Goal: Communication & Community: Answer question/provide support

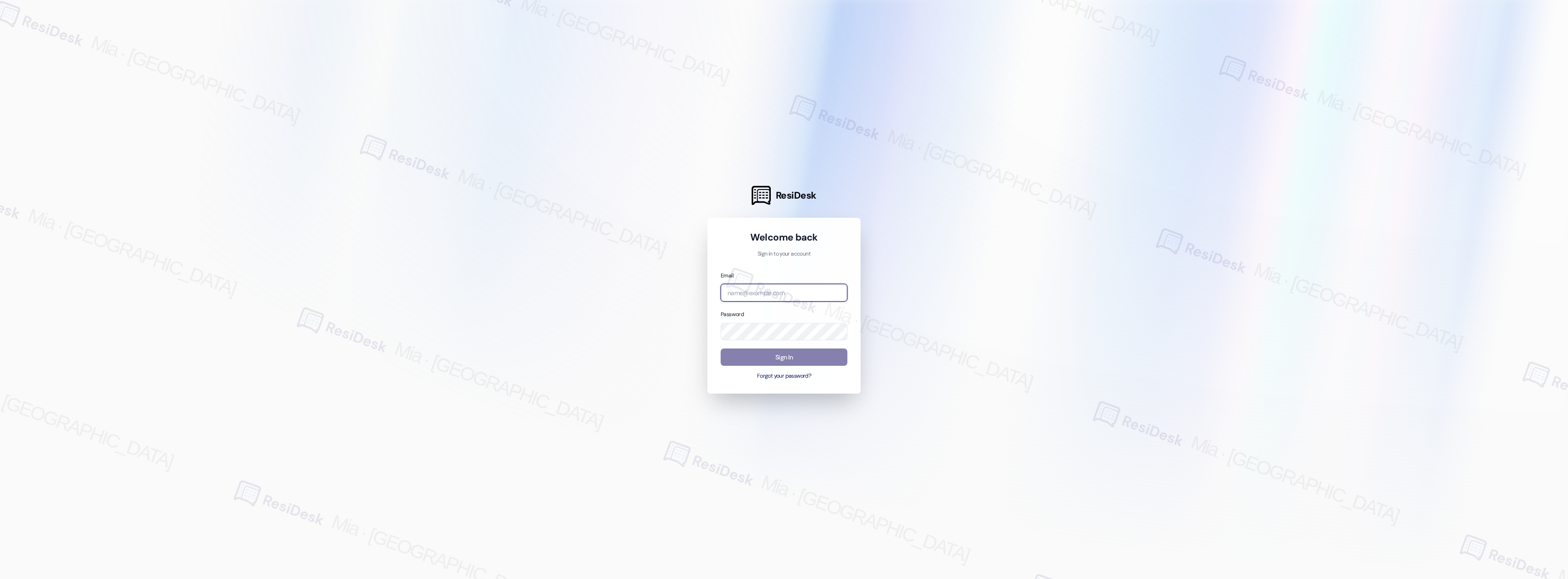
click at [771, 296] on input "email" at bounding box center [784, 293] width 127 height 18
click at [792, 291] on input "email" at bounding box center [784, 293] width 127 height 18
type input "automated-surveys-boyd_wilson-mia.caampued@boyd_wilson.com"
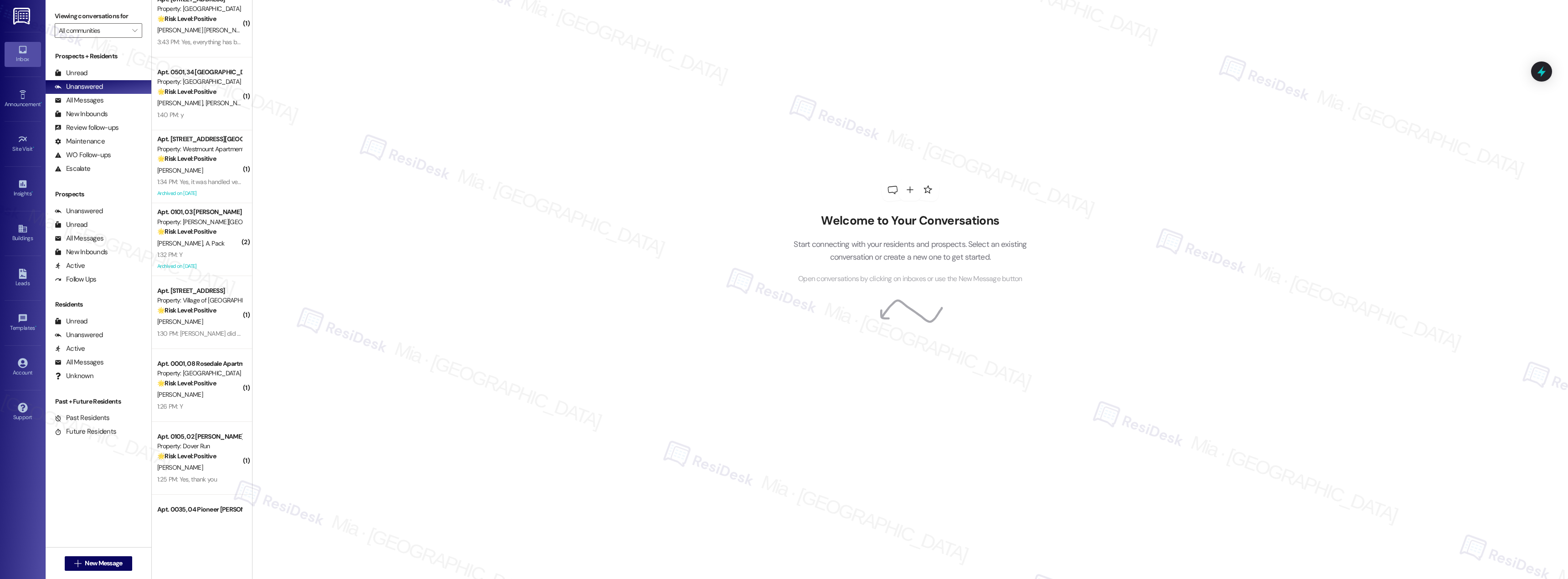
scroll to position [3056, 0]
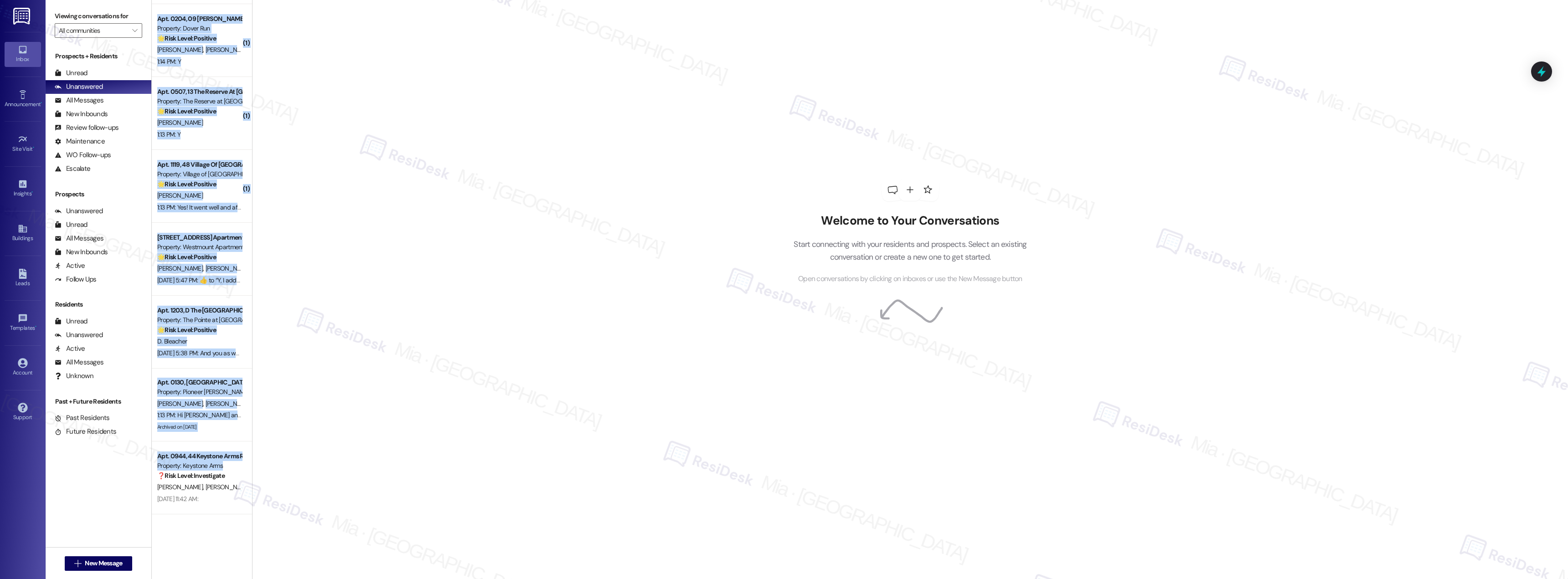
click at [242, 461] on div "( 1 ) Apt. 0035, 04 Pioneer Woods Apartments Property: Pioneer Woods 🌟 Risk Lev…" at bounding box center [201, 257] width 100 height 514
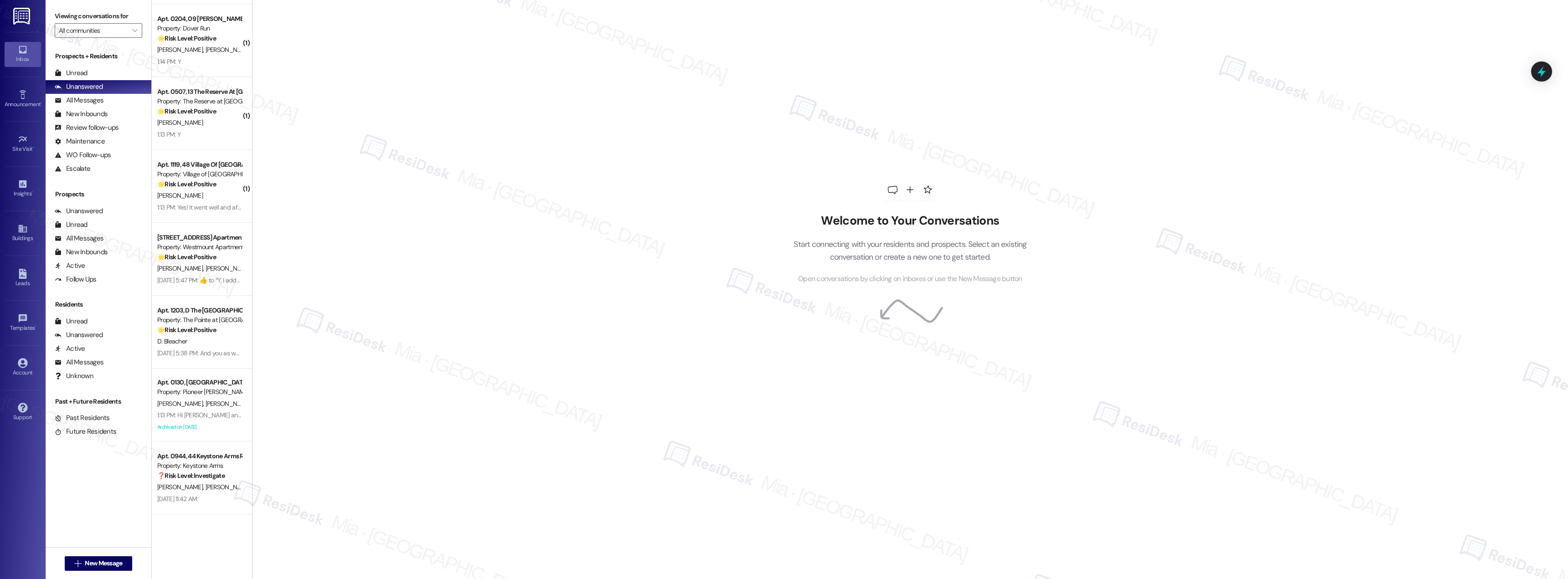
click at [394, 223] on div "Welcome to Your Conversations Start connecting with your residents and prospect…" at bounding box center [910, 290] width 1316 height 579
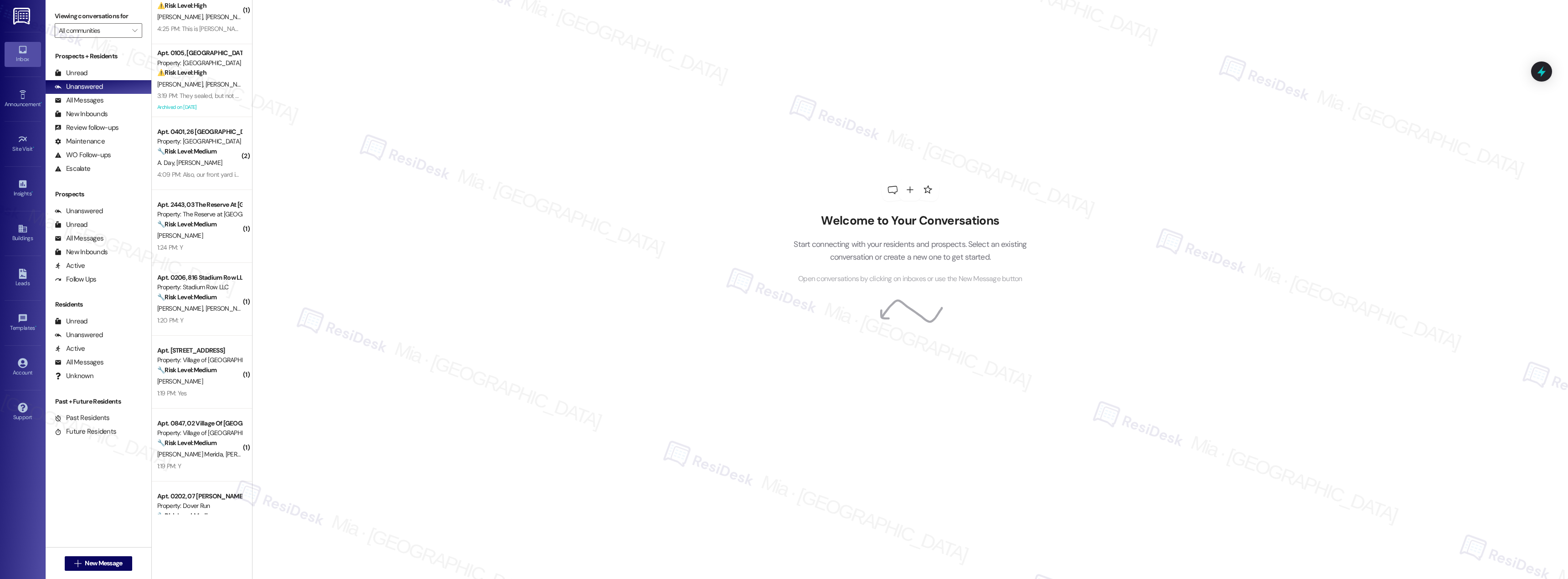
scroll to position [0, 0]
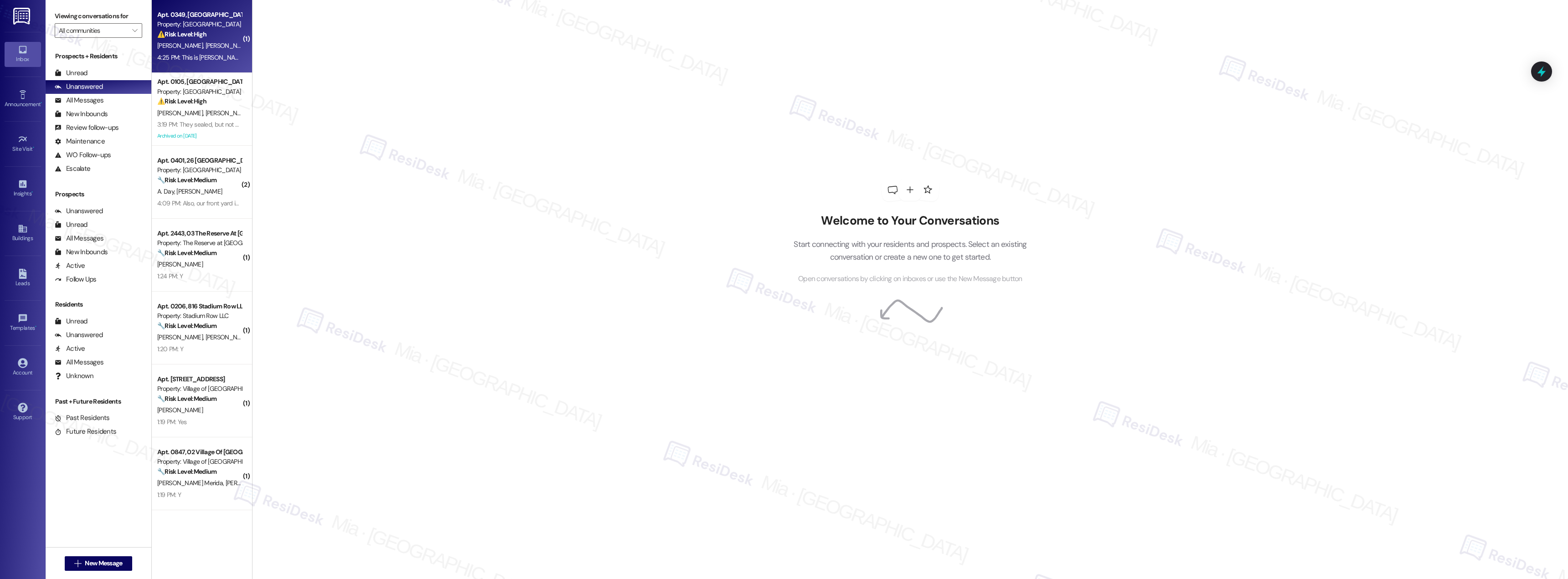
click at [214, 32] on div "⚠️ Risk Level: High The resident is allergic to bees/wasps and there is a hive …" at bounding box center [199, 35] width 85 height 10
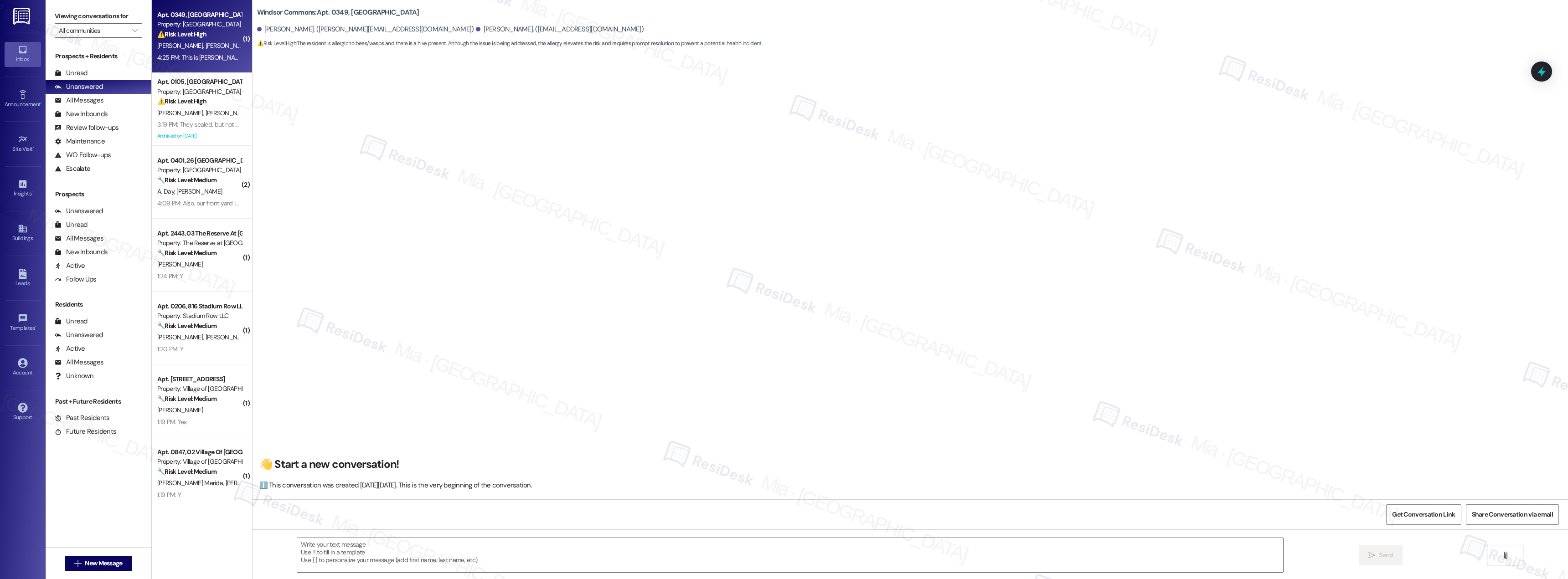
scroll to position [1010, 0]
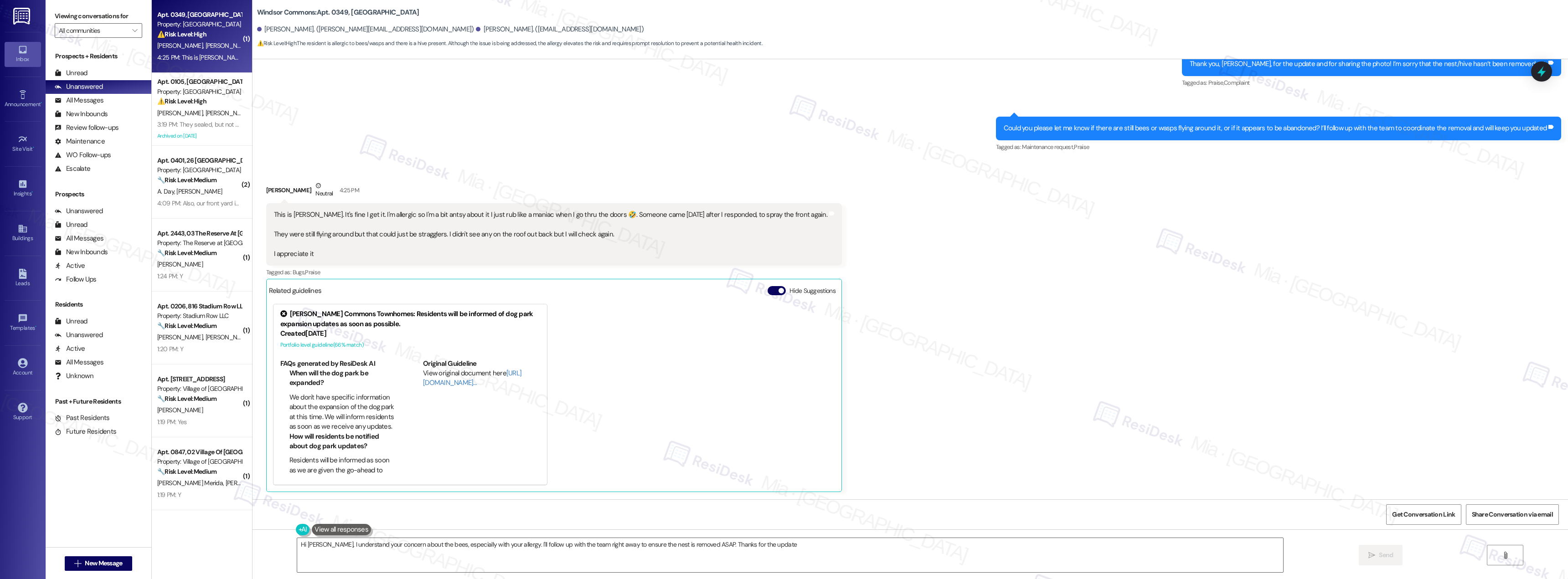
type textarea "Hi Elisha, I understand your concern about the bees, especially with your aller…"
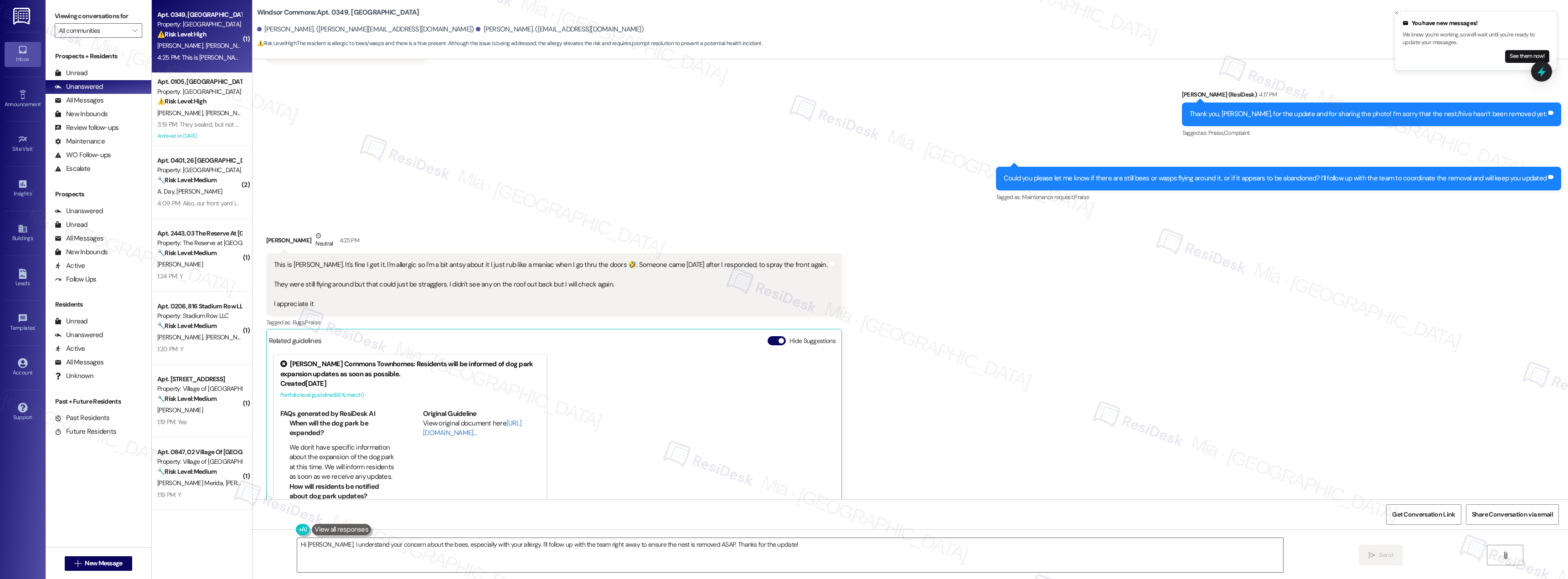
scroll to position [873, 0]
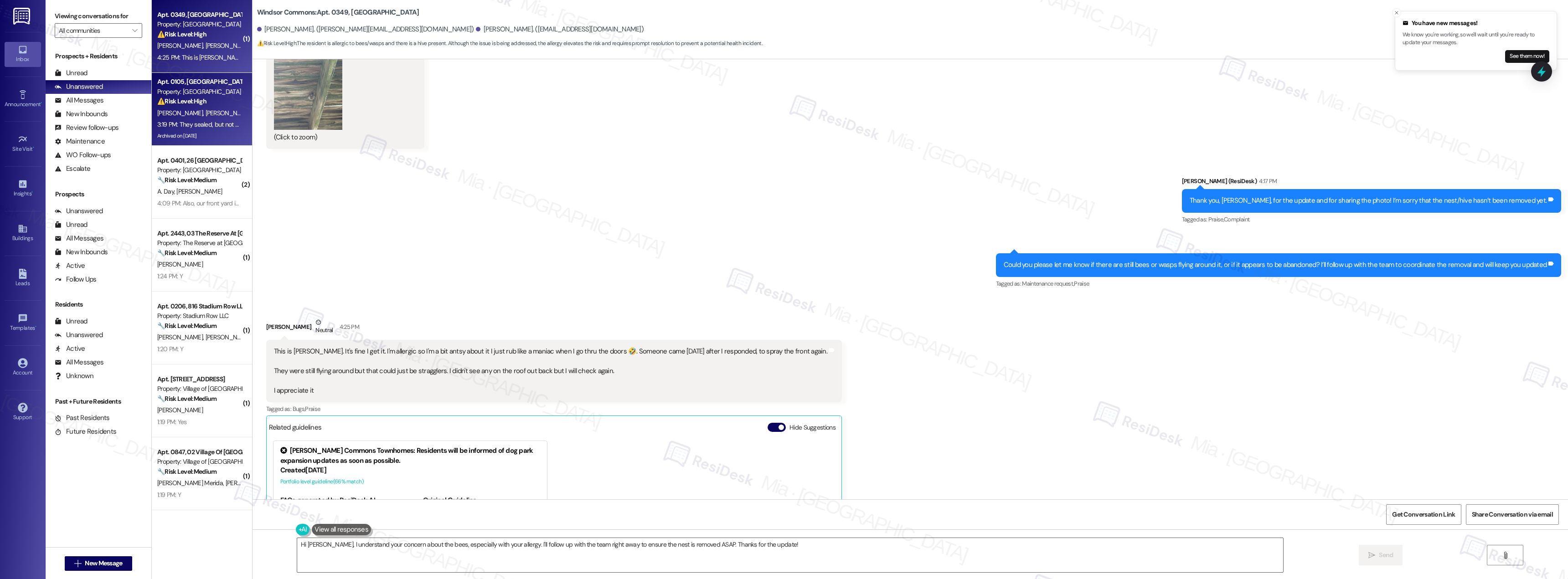
click at [177, 109] on span "C. Gaskins" at bounding box center [181, 113] width 48 height 8
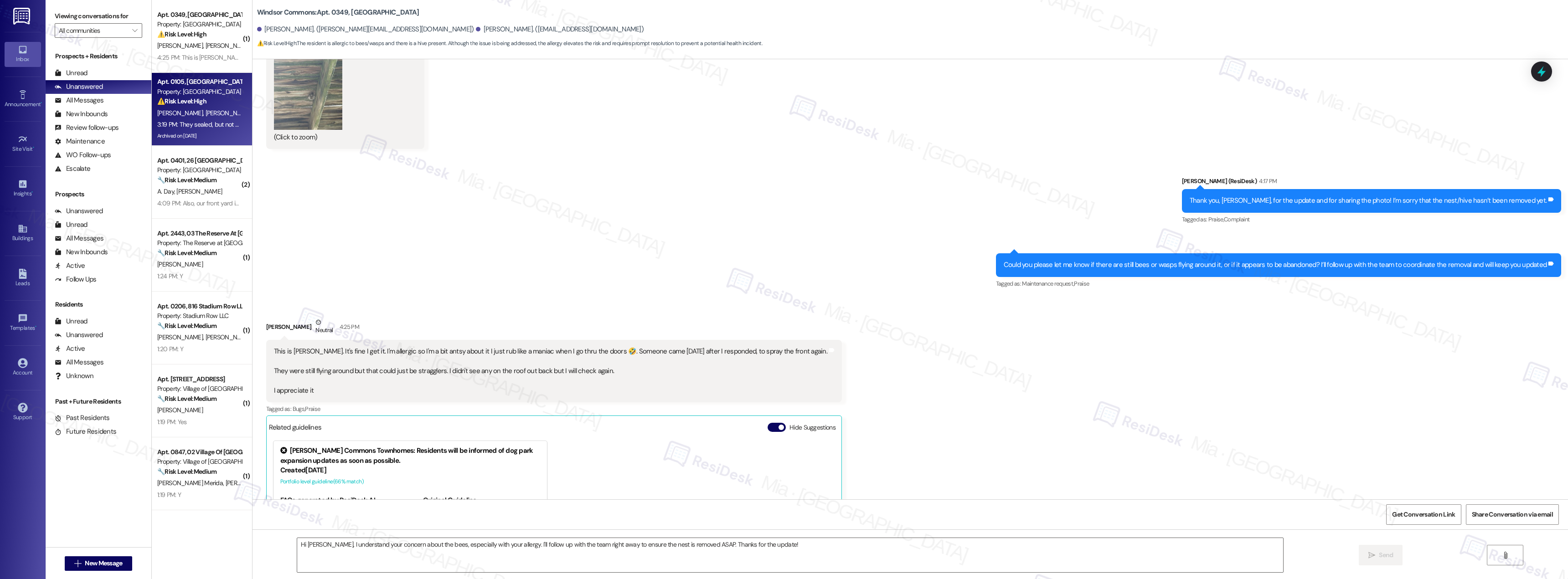
type textarea "Fetching suggested responses. Please feel free to read through the conversation…"
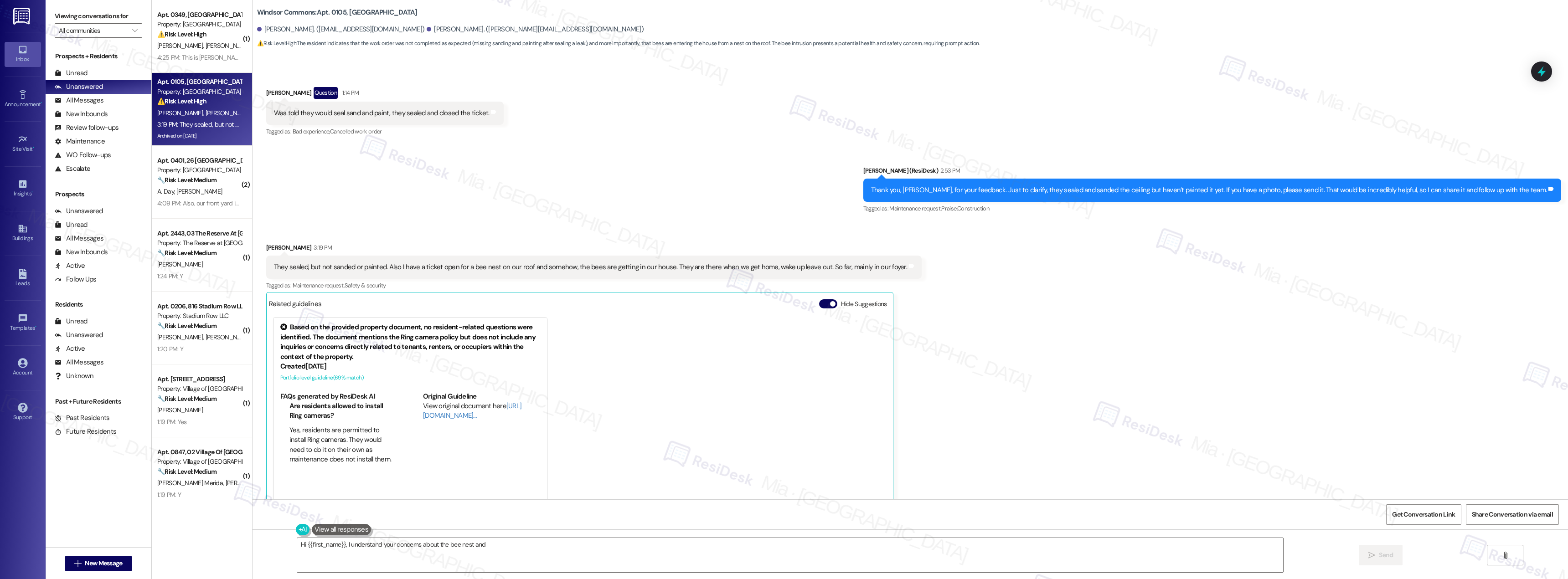
scroll to position [7258, 0]
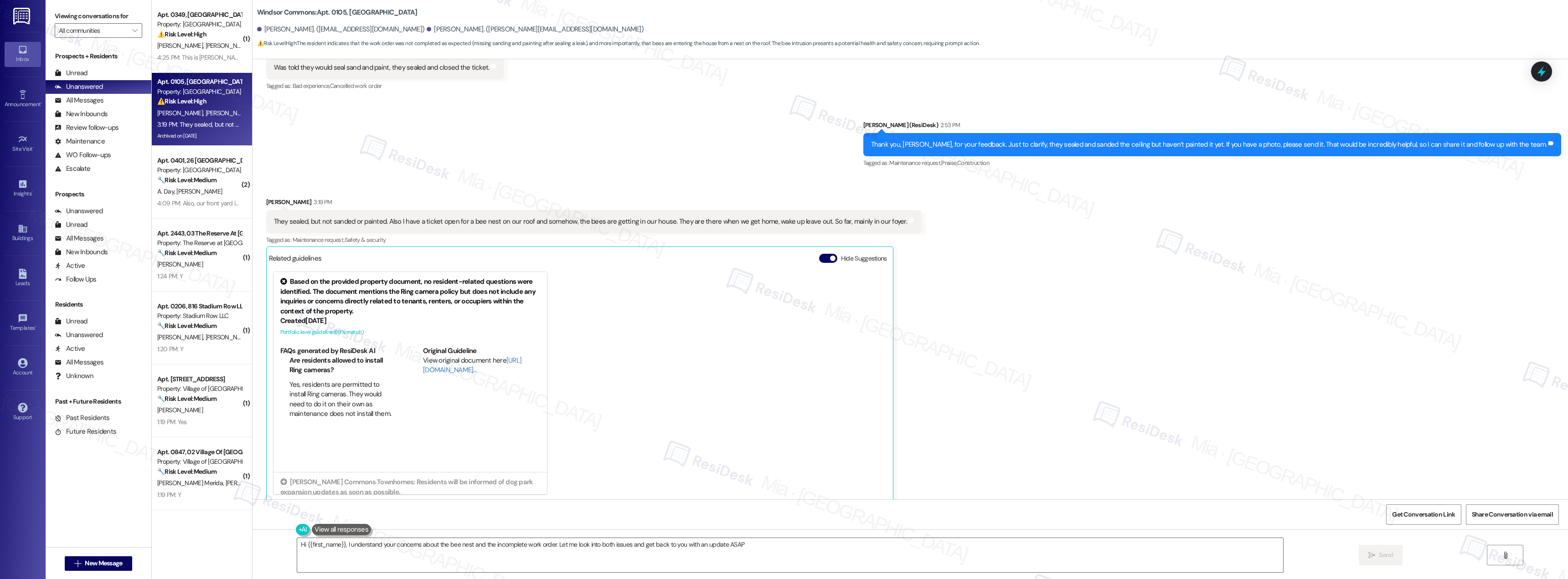
type textarea "Hi {{first_name}}, I understand your concerns about the bee nest and the incomp…"
drag, startPoint x: 381, startPoint y: 209, endPoint x: 892, endPoint y: 211, distance: 511.0
click at [892, 211] on div "They sealed, but not sanded or painted. Also I have a ticket open for a bee nes…" at bounding box center [593, 221] width 656 height 23
click at [1409, 512] on span "Get Conversation Link" at bounding box center [1423, 515] width 63 height 10
click at [475, 217] on div "They sealed, but not sanded or painted. Also I have a ticket open for a bee nes…" at bounding box center [590, 221] width 633 height 10
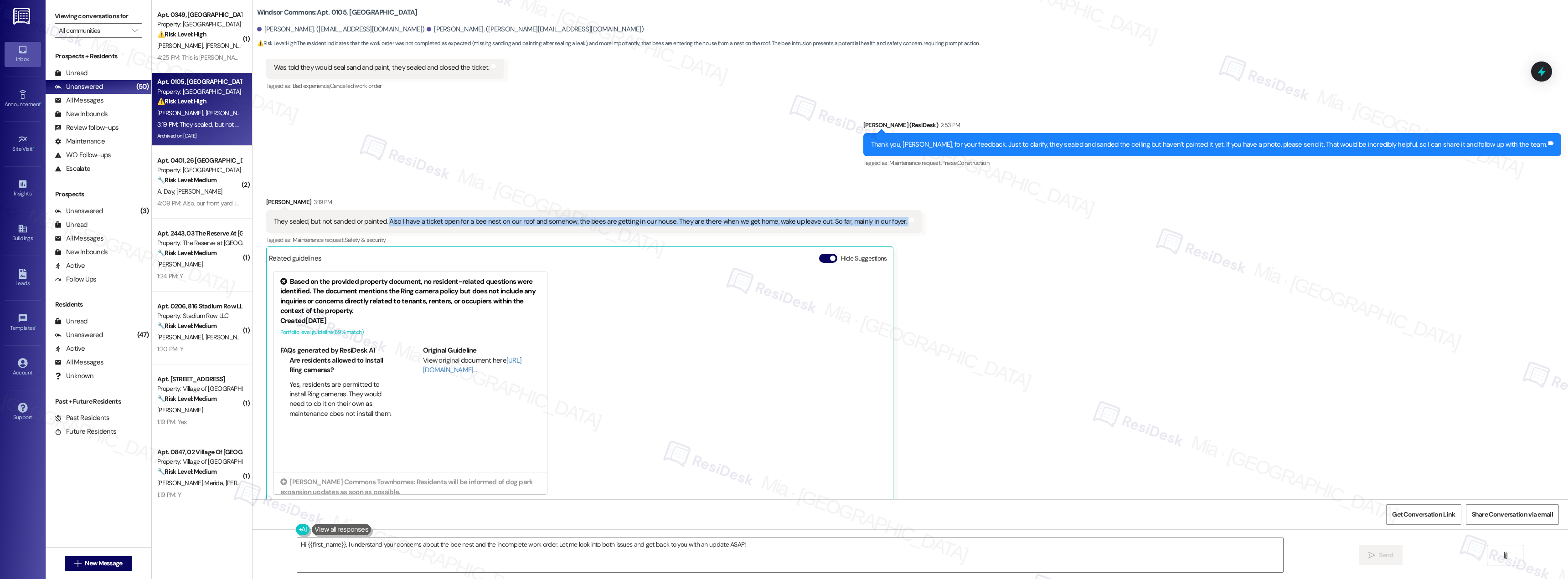
click at [493, 217] on div "They sealed, but not sanded or painted. Also I have a ticket open for a bee nes…" at bounding box center [590, 221] width 633 height 10
drag, startPoint x: 567, startPoint y: 210, endPoint x: 815, endPoint y: 212, distance: 248.0
click at [815, 217] on div "They sealed, but not sanded or painted. Also I have a ticket open for a bee nes…" at bounding box center [590, 221] width 633 height 10
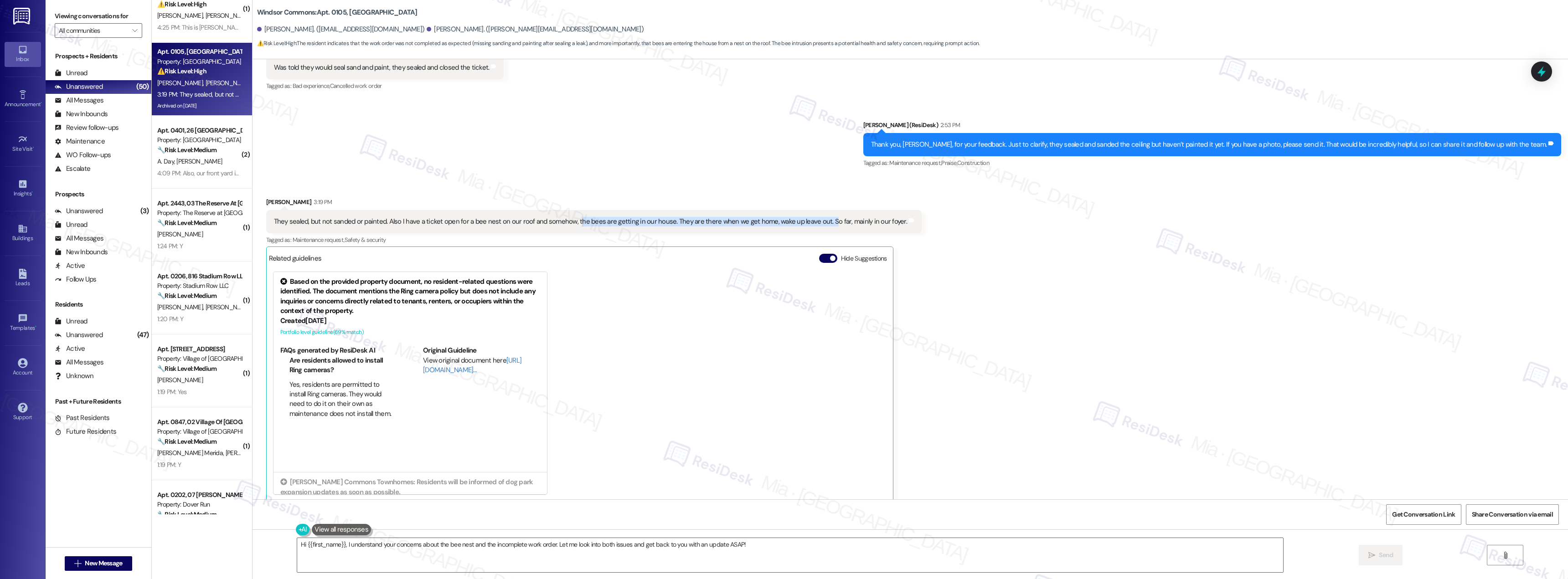
scroll to position [46, 0]
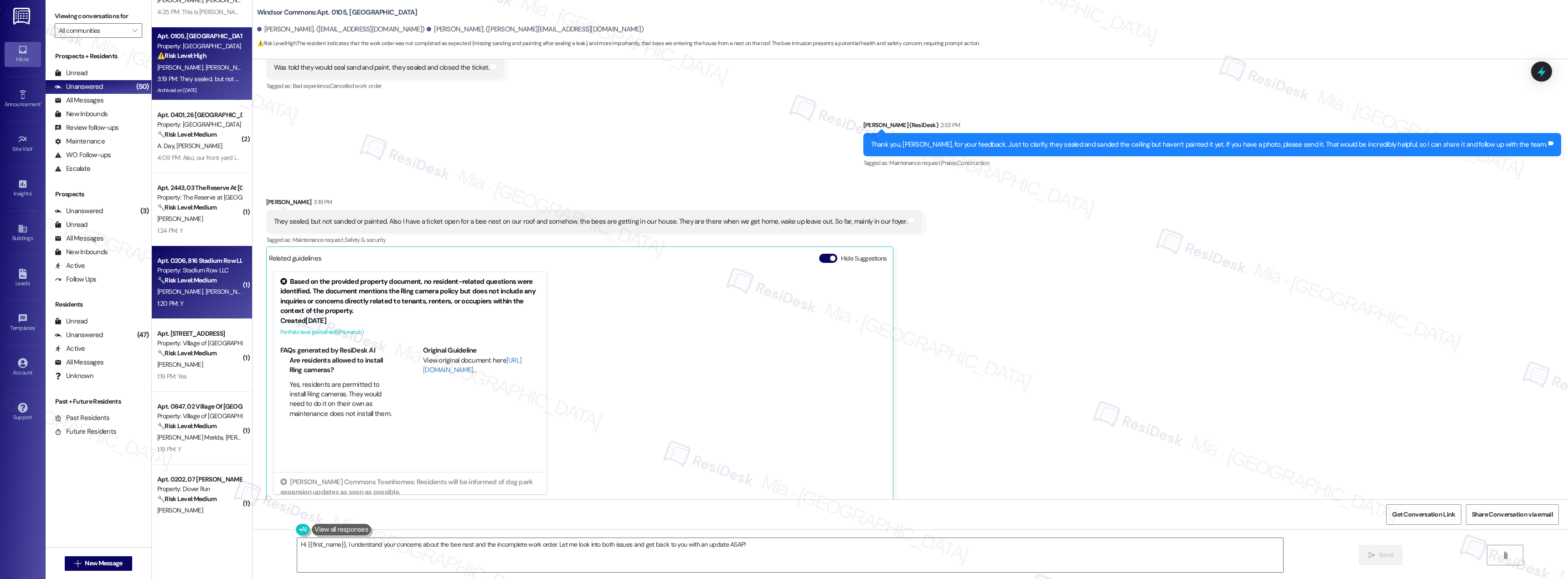
click at [181, 310] on div "Apt. 0206, 816 Stadium Row LLC Property: Stadium Row LLC 🔧 Risk Level: Medium T…" at bounding box center [201, 282] width 100 height 73
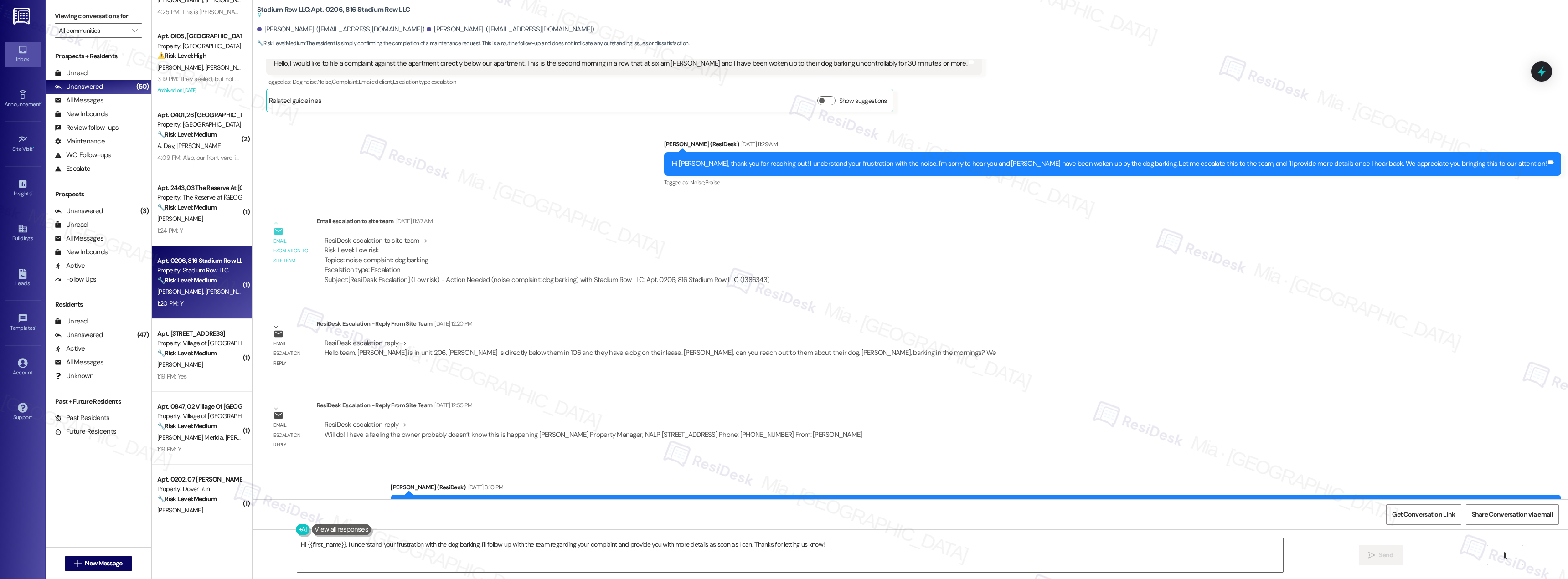
scroll to position [2649, 0]
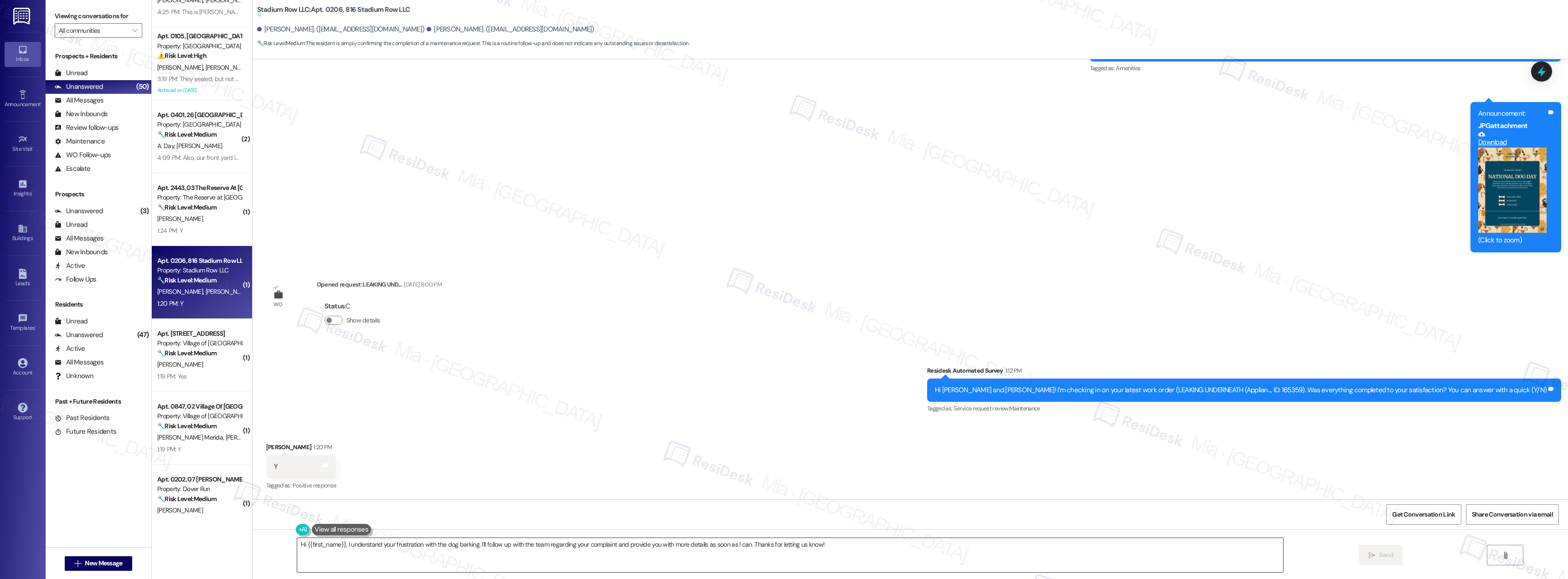
drag, startPoint x: 640, startPoint y: 550, endPoint x: 697, endPoint y: 550, distance: 57.0
click at [640, 550] on textarea "Hi {{first_name}}, I understand your frustration with the dog barking. I'll fol…" at bounding box center [790, 555] width 986 height 34
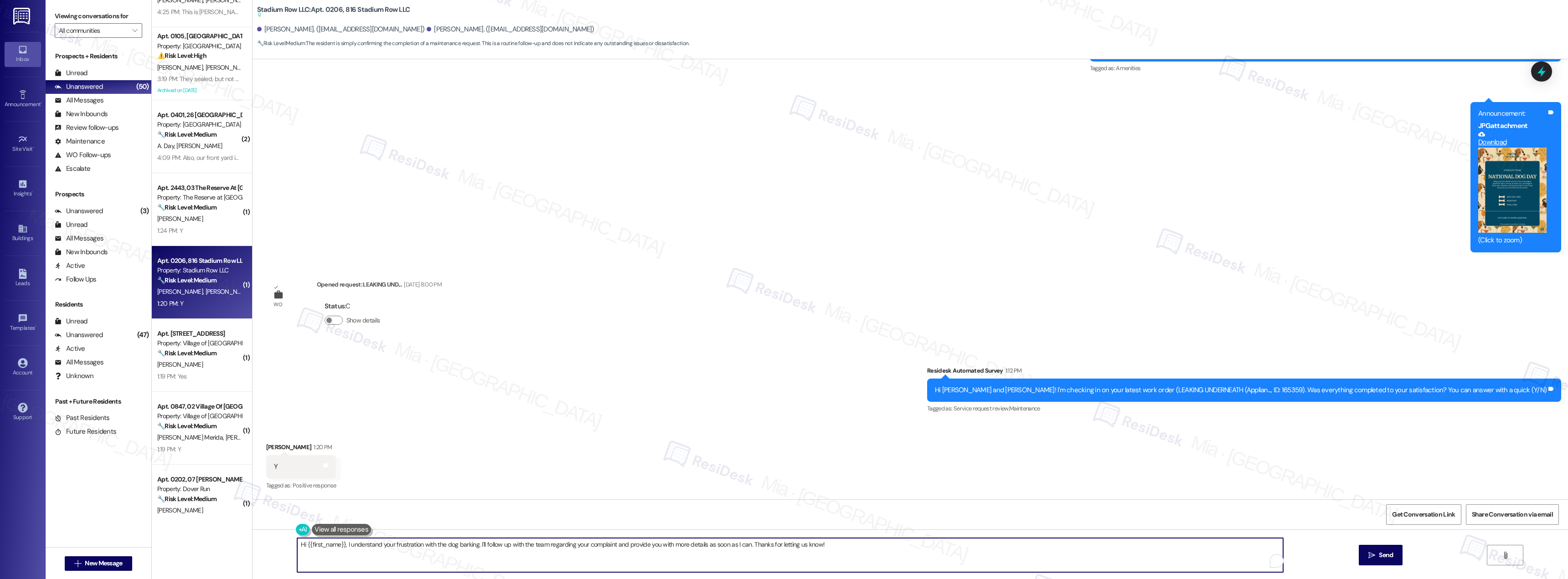
drag, startPoint x: 827, startPoint y: 546, endPoint x: 267, endPoint y: 546, distance: 560.0
click at [267, 546] on div "Hi {{first_name}}, I understand your frustration with the dog barking. I'll fol…" at bounding box center [910, 563] width 1315 height 68
paste textarea "Thank you for the positive feedback. I'm so glad to hear you're satisfied with …"
click at [321, 544] on textarea "Thank you for the positive feedback. I'm so glad to hear you're satisfied with …" at bounding box center [790, 555] width 986 height 34
type textarea "Thank you, Ariana, for the positive feedback. I'm so glad to hear you're satisf…"
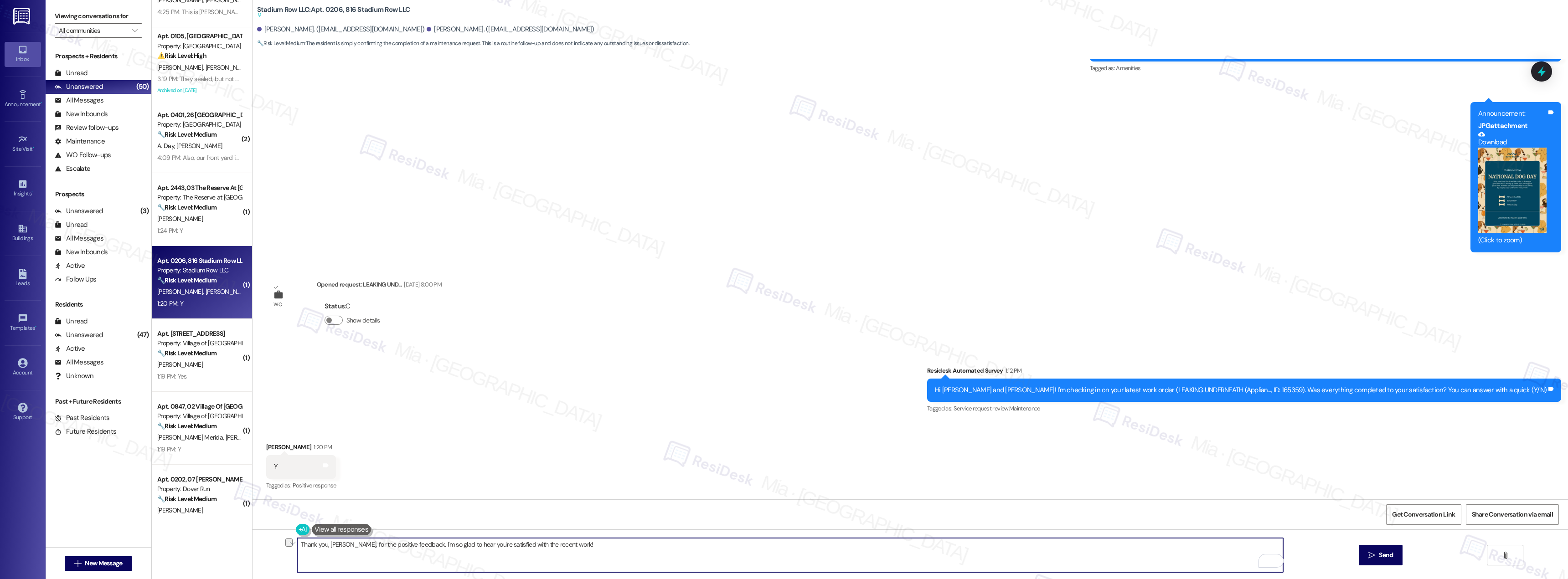
drag, startPoint x: 578, startPoint y: 545, endPoint x: 284, endPoint y: 542, distance: 294.0
click at [284, 542] on div "Thank you, Ariana, for the positive feedback. I'm so glad to hear you're satisf…" at bounding box center [910, 563] width 1315 height 68
click at [1535, 76] on icon at bounding box center [1541, 71] width 15 height 15
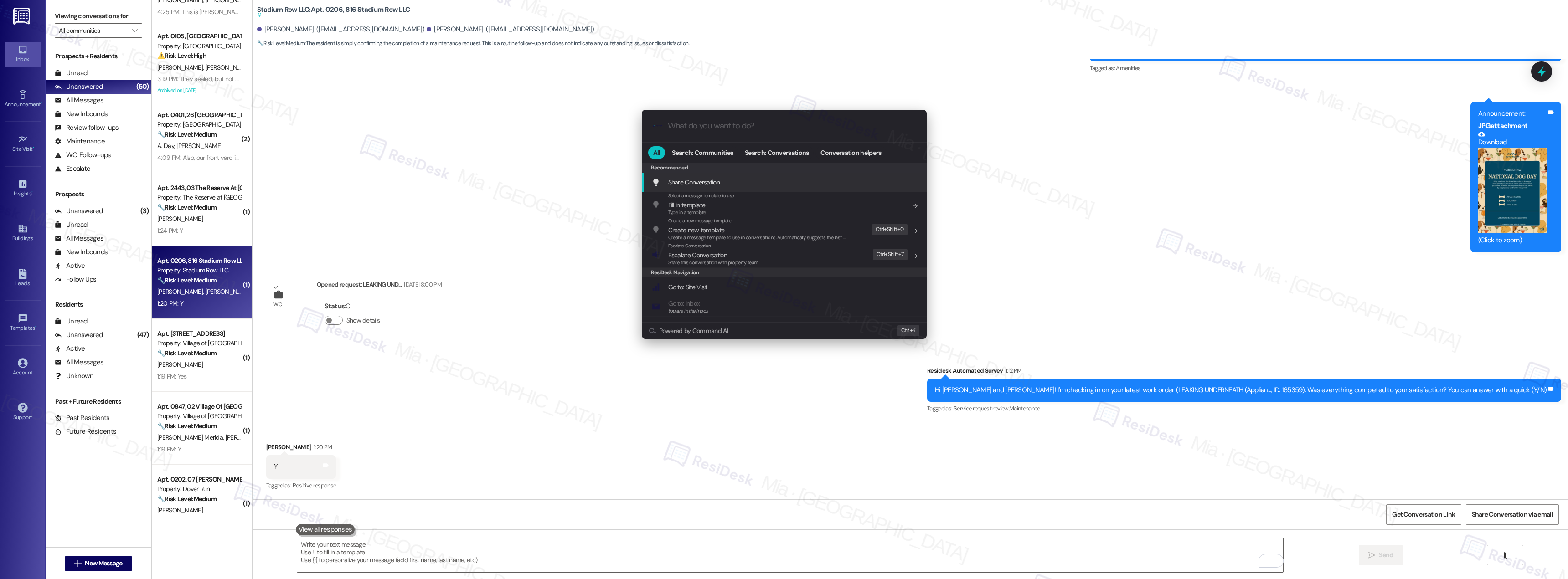
click at [765, 123] on input "What do you want to do?" at bounding box center [791, 126] width 248 height 10
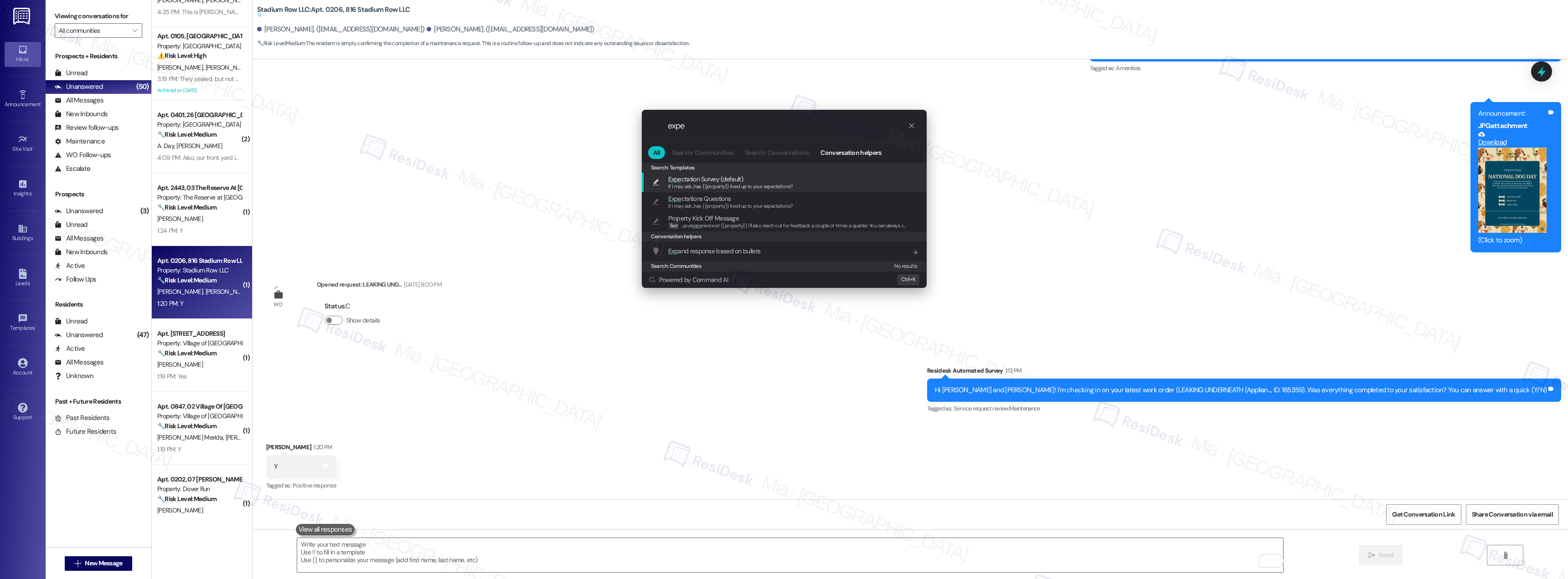
type input "expe"
drag, startPoint x: 746, startPoint y: 185, endPoint x: 680, endPoint y: 203, distance: 68.4
click at [746, 185] on span "If I may ask...has {{property}} lived up to your expectations?" at bounding box center [730, 186] width 125 height 6
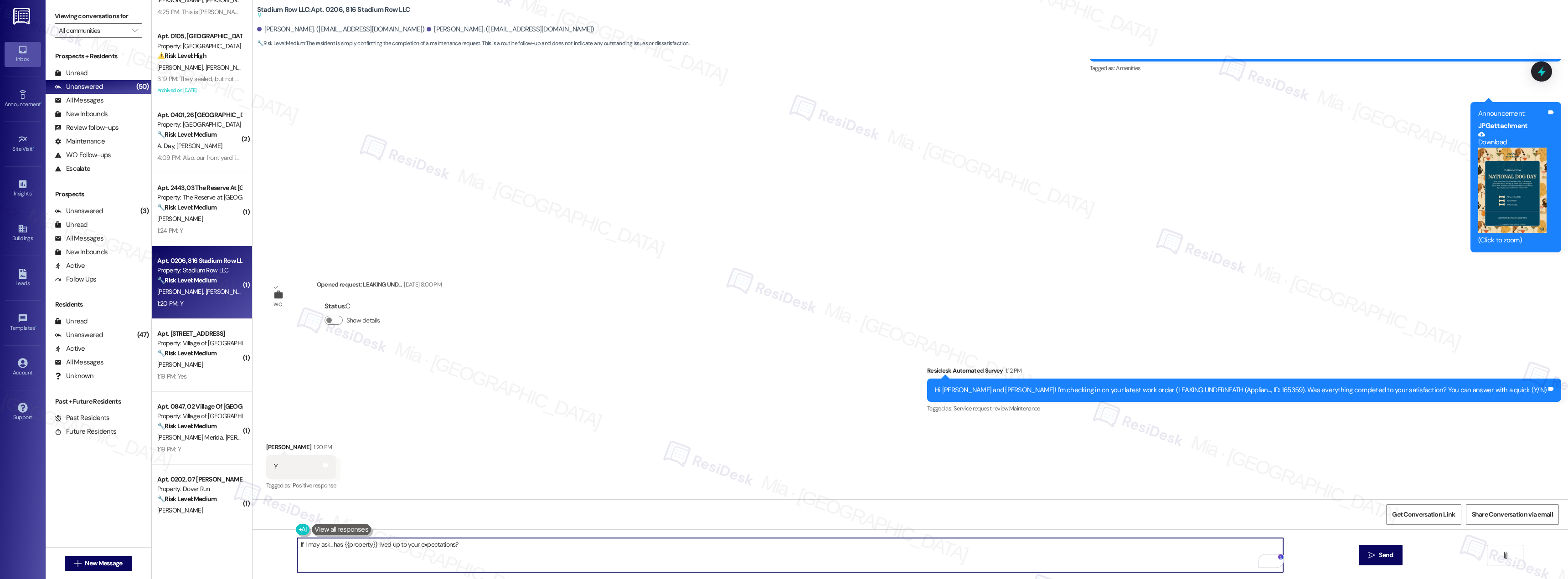
click at [297, 545] on textarea "If I may ask...has {{property}} lived up to your expectations?" at bounding box center [790, 555] width 986 height 34
paste textarea "Thank you, Ariana, for the positive feedback. I'm so glad to hear you're satisf…"
type textarea "Thank you, Ariana, for the positive feedback. I'm so glad to hear you're satisf…"
click at [1377, 550] on span "Send" at bounding box center [1385, 555] width 18 height 10
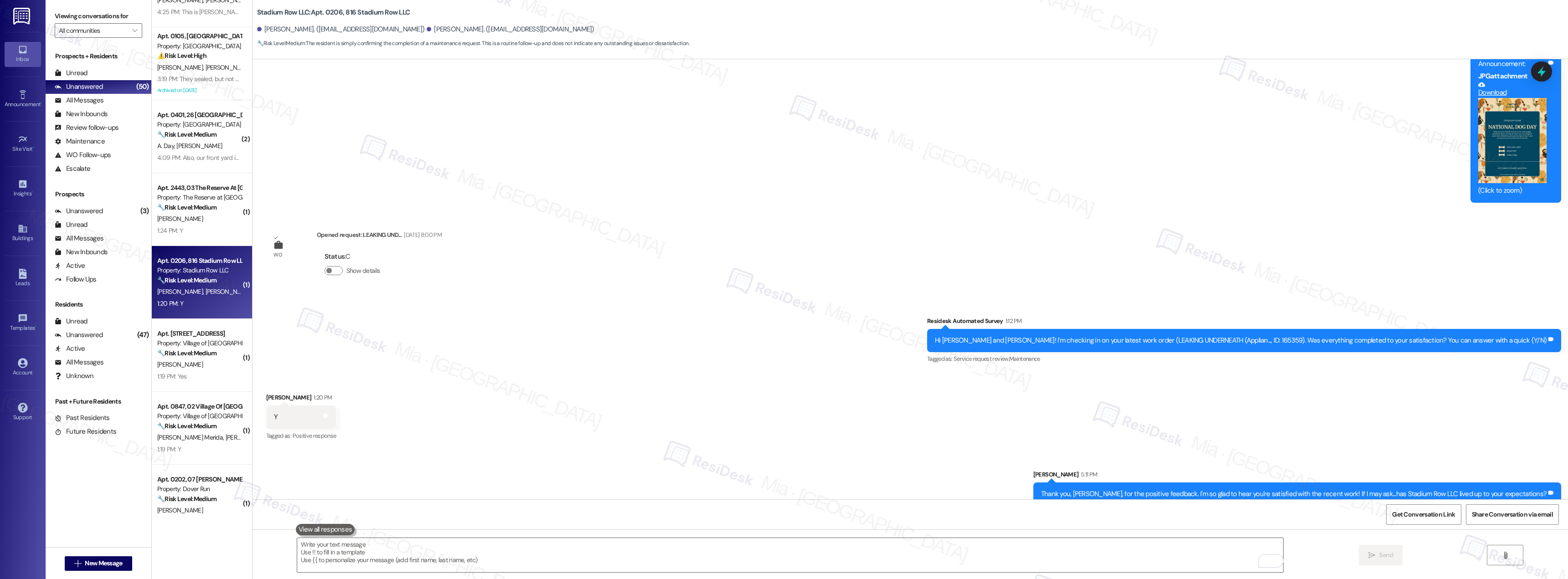
scroll to position [2713, 0]
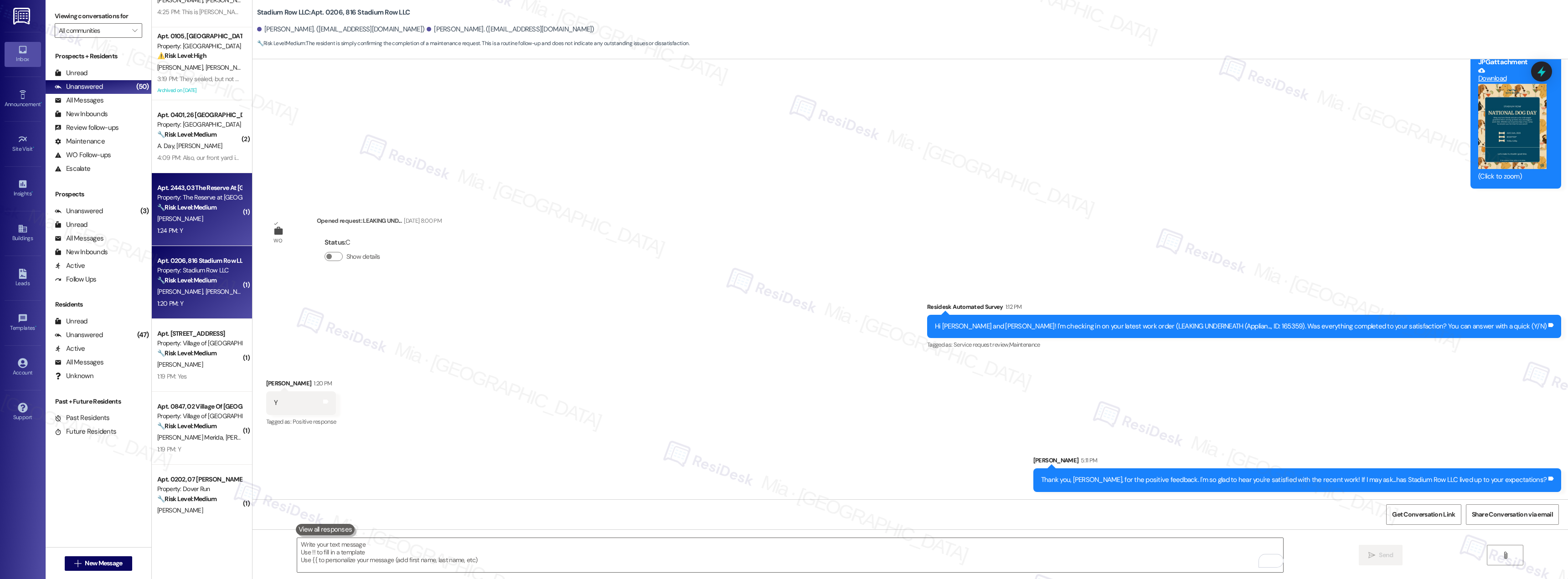
click at [208, 225] on div "1:24 PM: Y 1:24 PM: Y" at bounding box center [200, 231] width 86 height 12
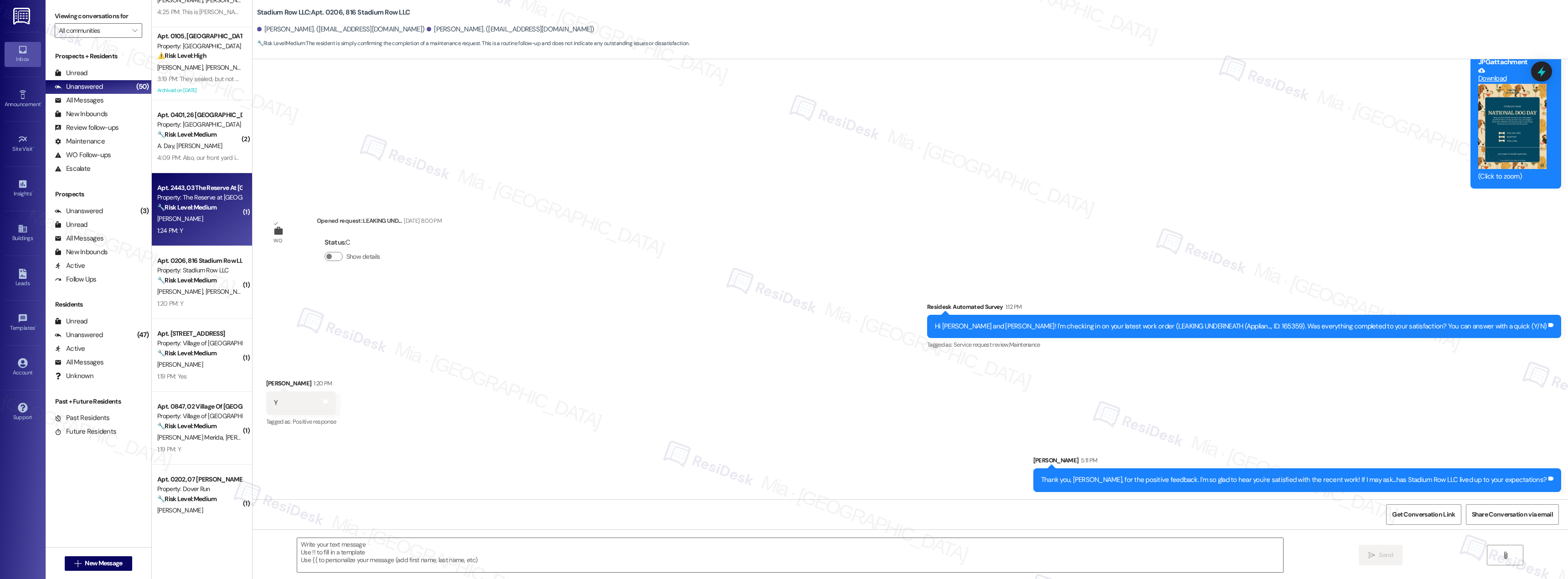
type textarea "Fetching suggested responses. Please feel free to read through the conversation…"
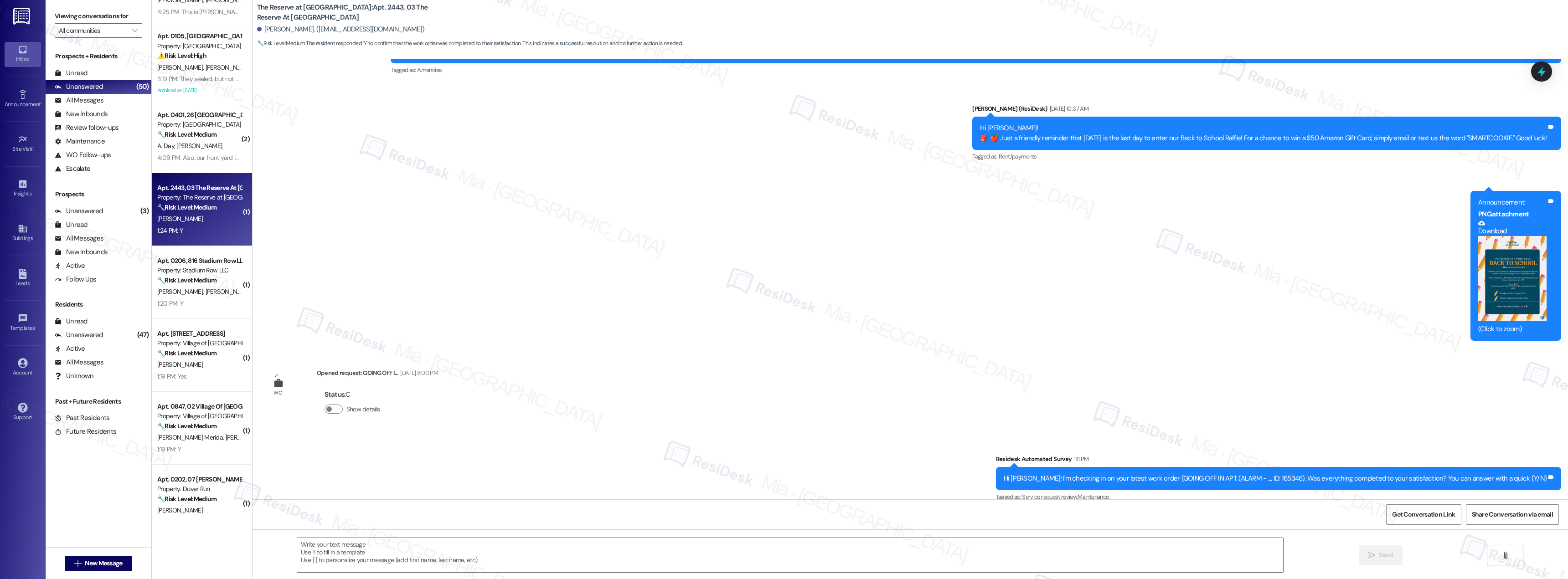
scroll to position [384, 0]
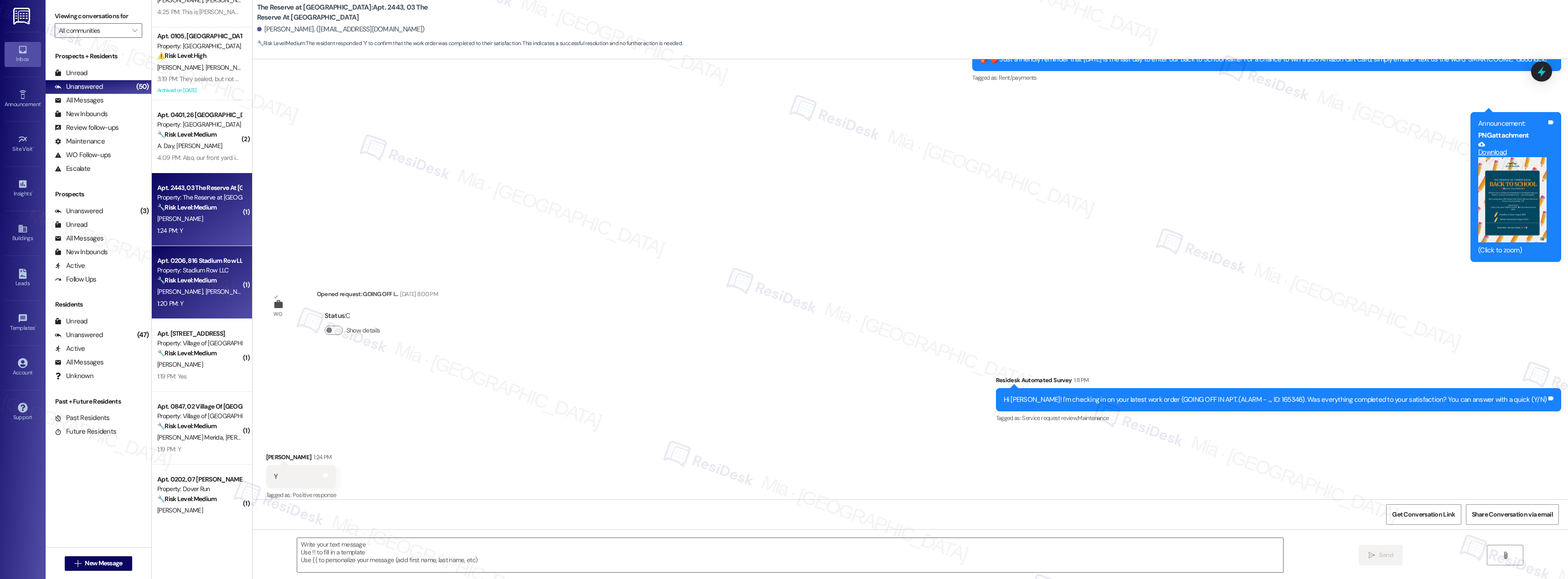
click at [172, 268] on div "Property: Stadium Row LLC" at bounding box center [199, 271] width 85 height 10
type textarea "Fetching suggested responses. Please feel free to read through the conversation…"
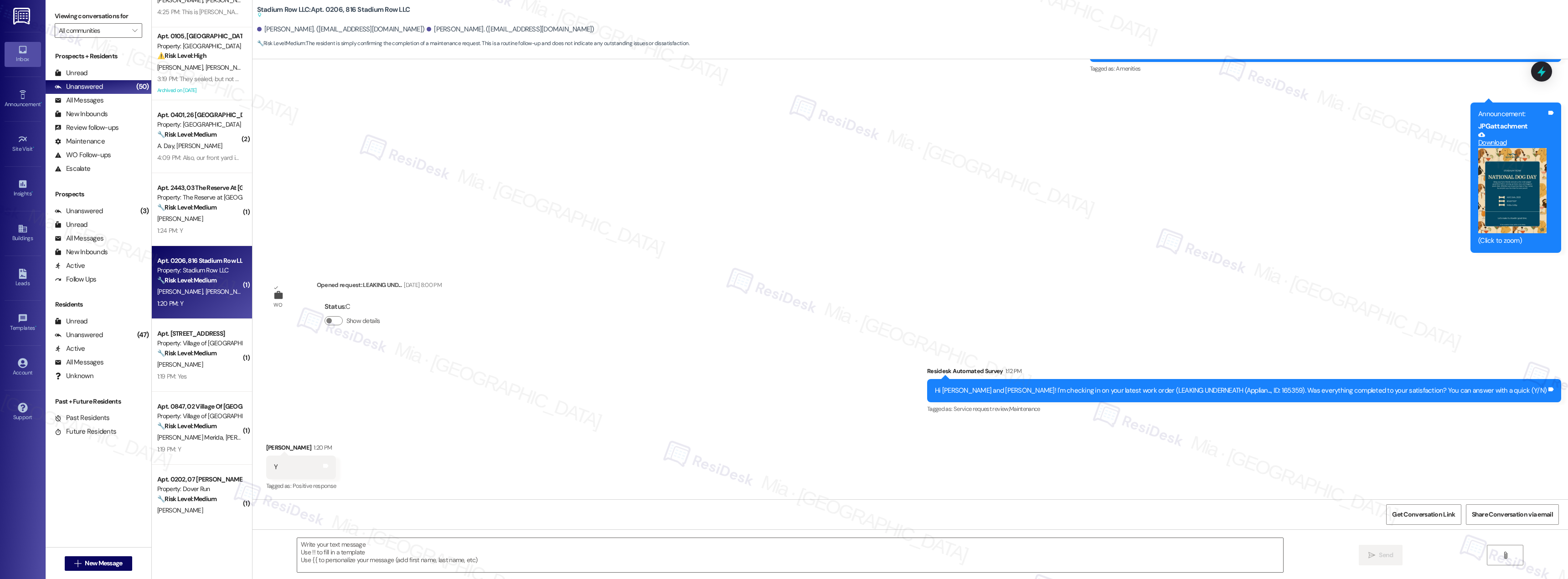
type textarea "Fetching suggested responses. Please feel free to read through the conversation…"
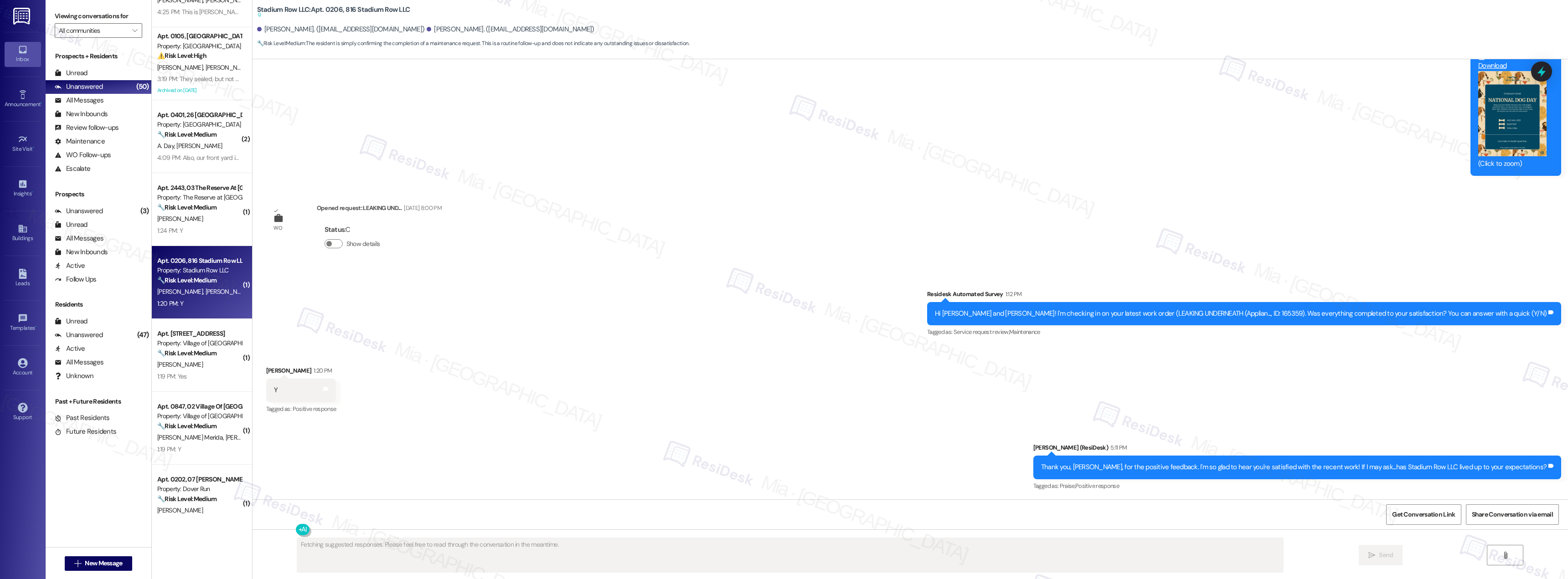
scroll to position [2726, 0]
click at [187, 211] on div "🔧 Risk Level: Medium The resident responded 'Y' to confirm that the work order …" at bounding box center [199, 207] width 85 height 10
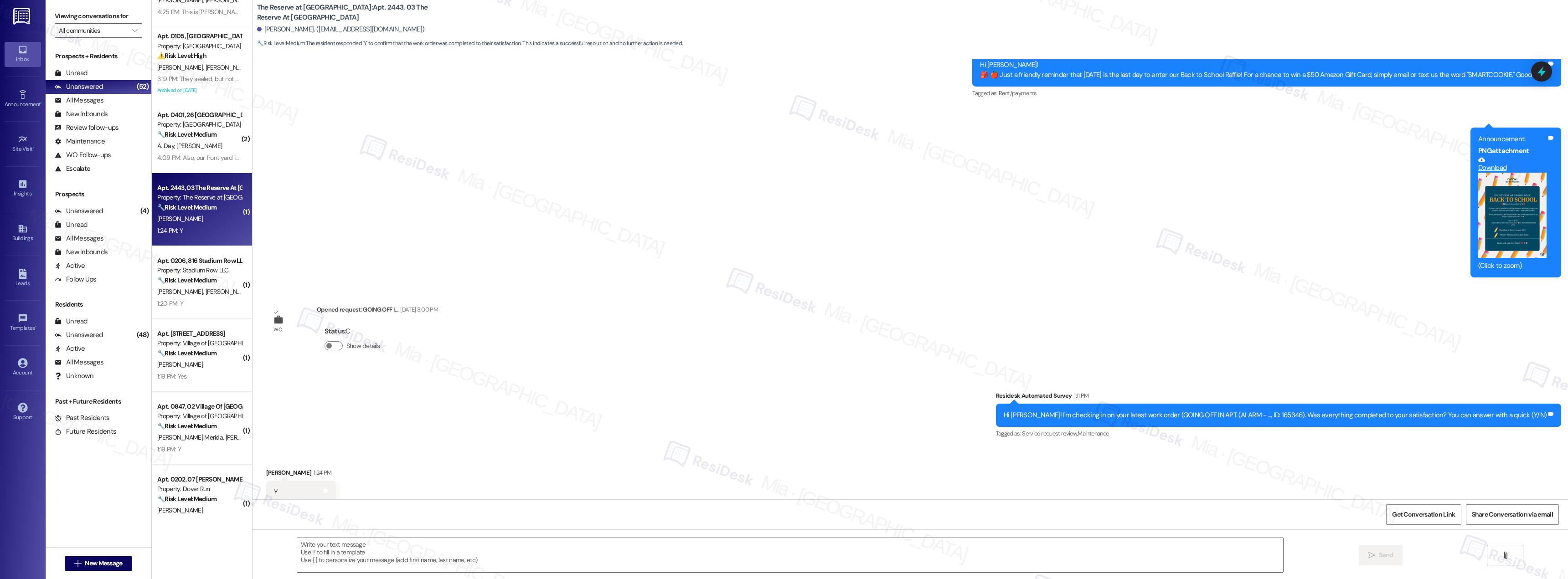
scroll to position [384, 0]
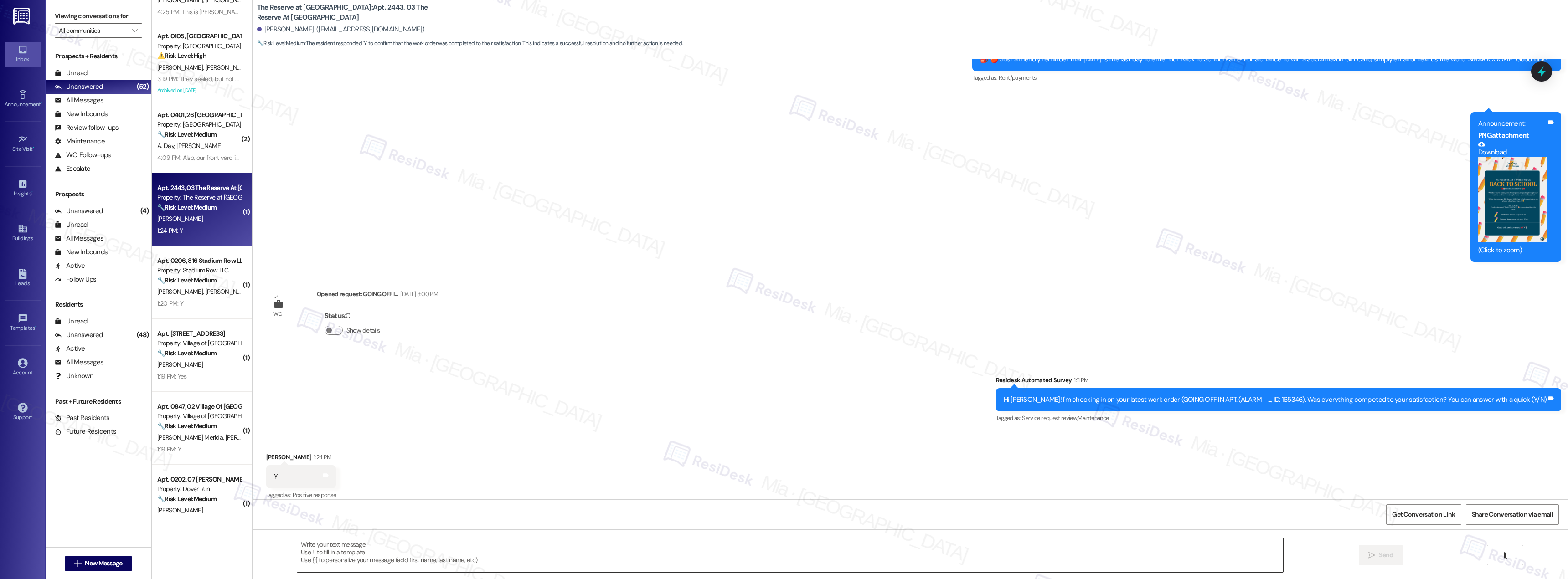
click at [348, 548] on textarea at bounding box center [790, 555] width 986 height 34
paste textarea "Thank you, Ariana, for the positive feedback. I'm so glad to hear you're satisf…"
type textarea "Thank you, Ariana, for the positive feedback. I'm so glad to hear you're satisf…"
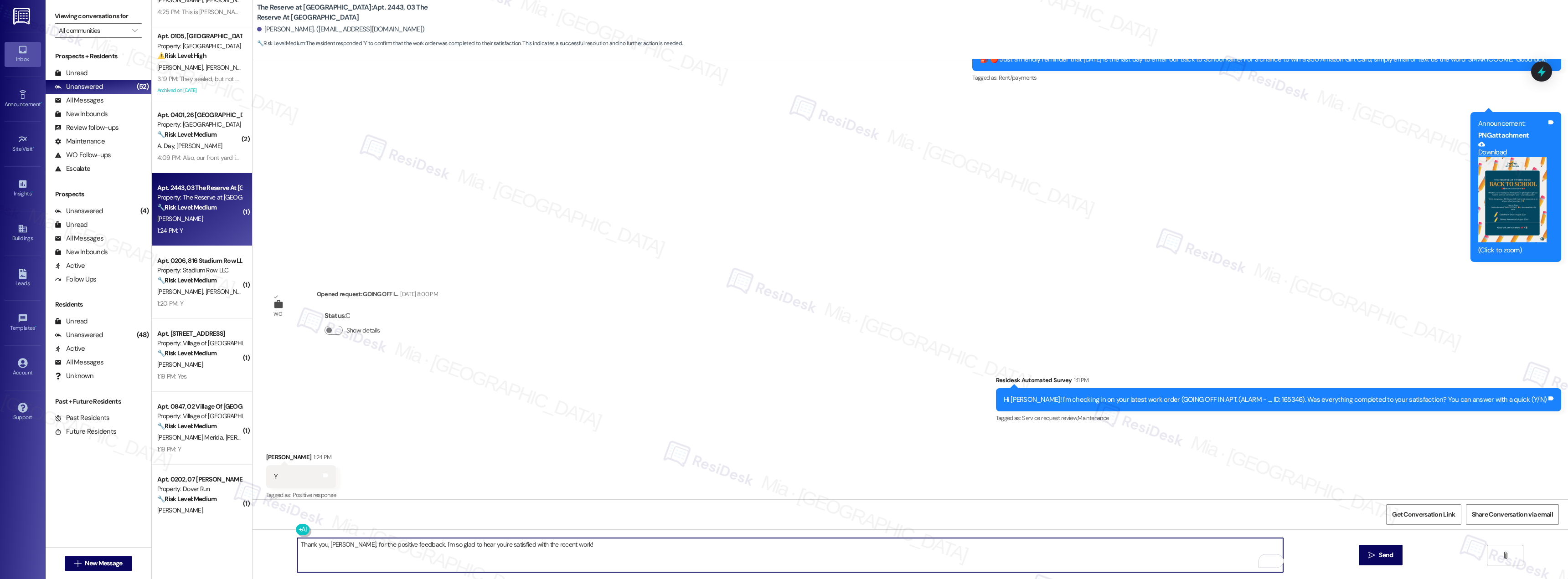
click at [327, 546] on textarea "Thank you, Ariana, for the positive feedback. I'm so glad to hear you're satisf…" at bounding box center [790, 555] width 986 height 34
drag, startPoint x: 569, startPoint y: 543, endPoint x: 257, endPoint y: 541, distance: 312.0
click at [257, 541] on div "Thank you, Ariana, for the positive feedback. I'm so glad to hear you're satisf…" at bounding box center [910, 563] width 1315 height 68
click at [545, 558] on textarea "To enrich screen reader interactions, please activate Accessibility in Grammarl…" at bounding box center [790, 555] width 986 height 34
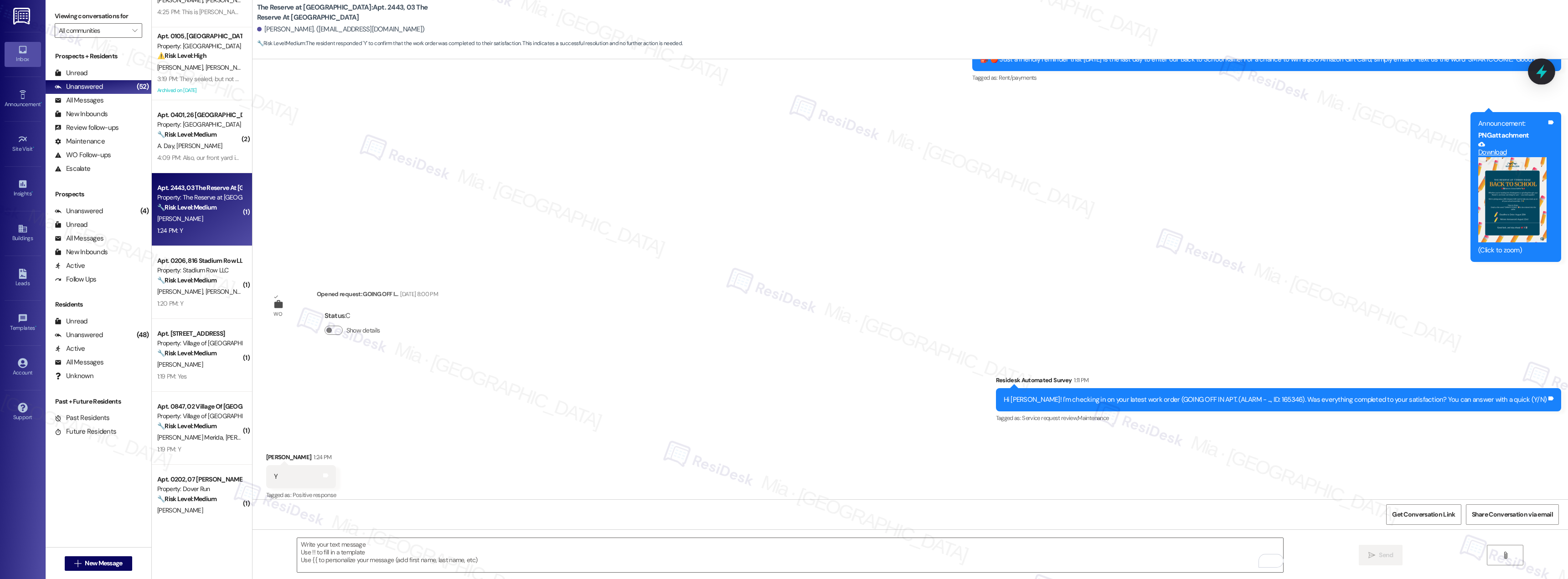
click at [1542, 71] on icon at bounding box center [1542, 71] width 11 height 14
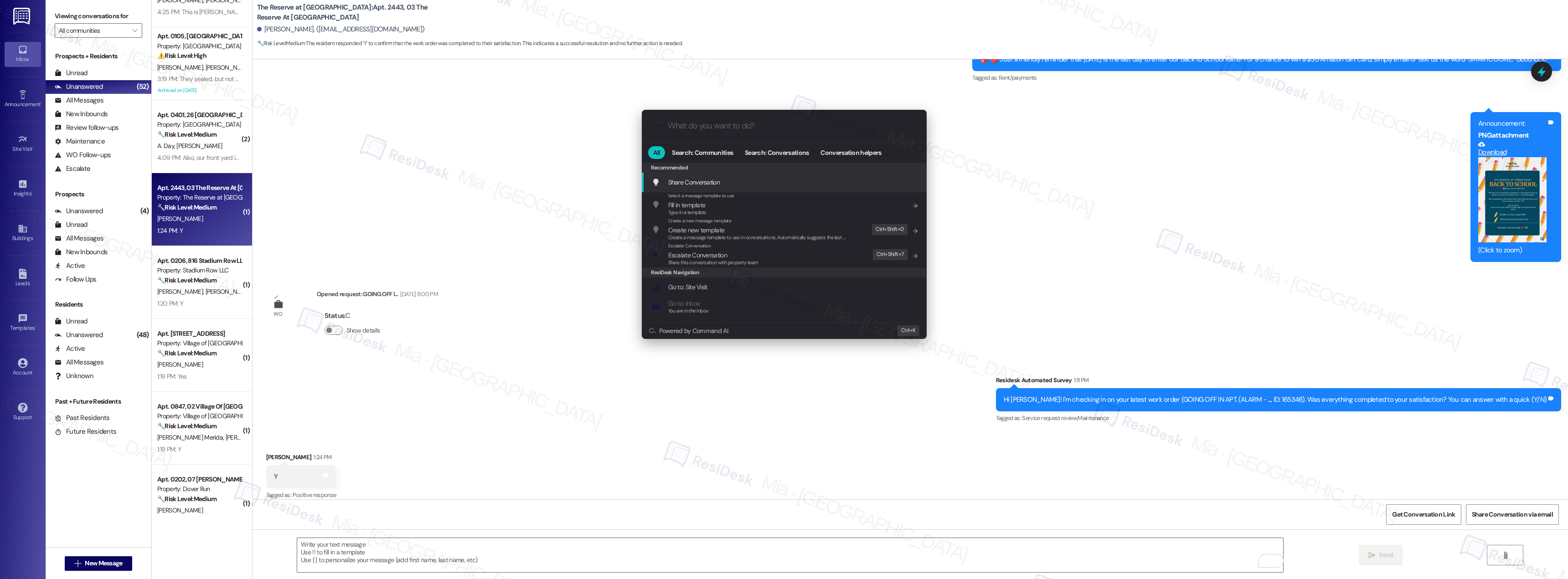
click at [679, 129] on input "What do you want to do?" at bounding box center [791, 126] width 248 height 10
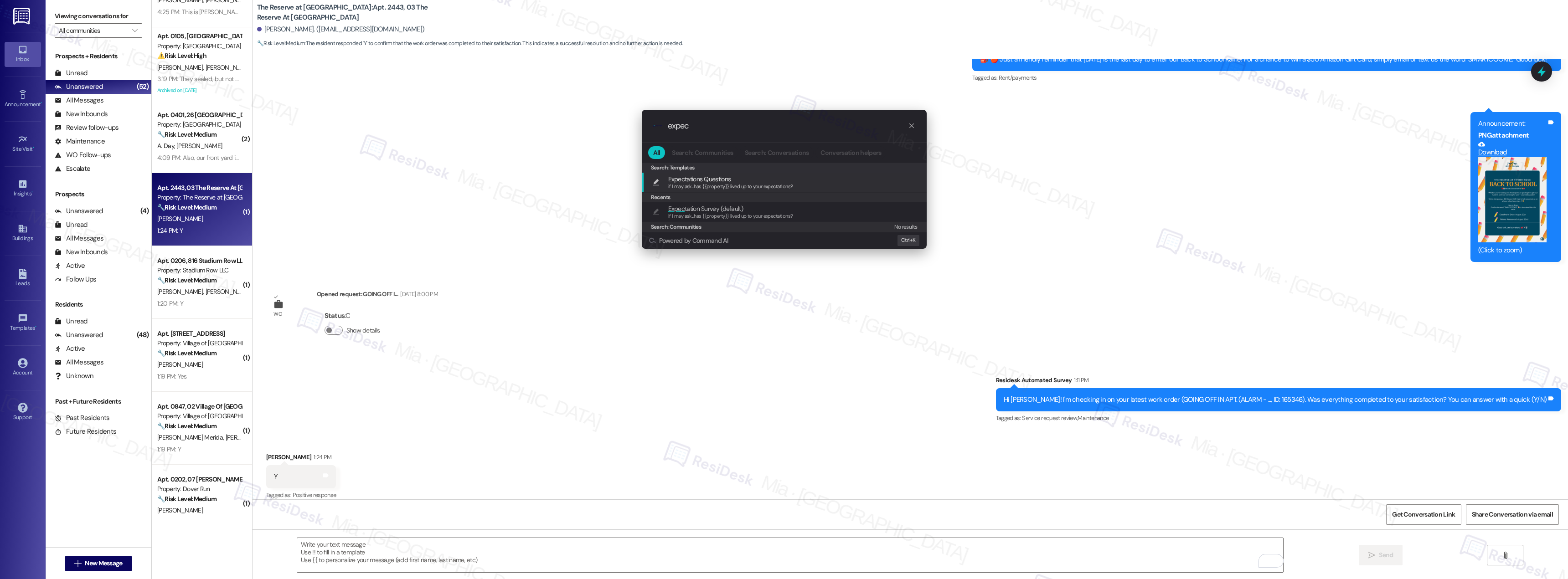
type input "expec"
click at [707, 186] on span "if I may ask...has {{property}} lived up to your expectations?" at bounding box center [730, 186] width 125 height 6
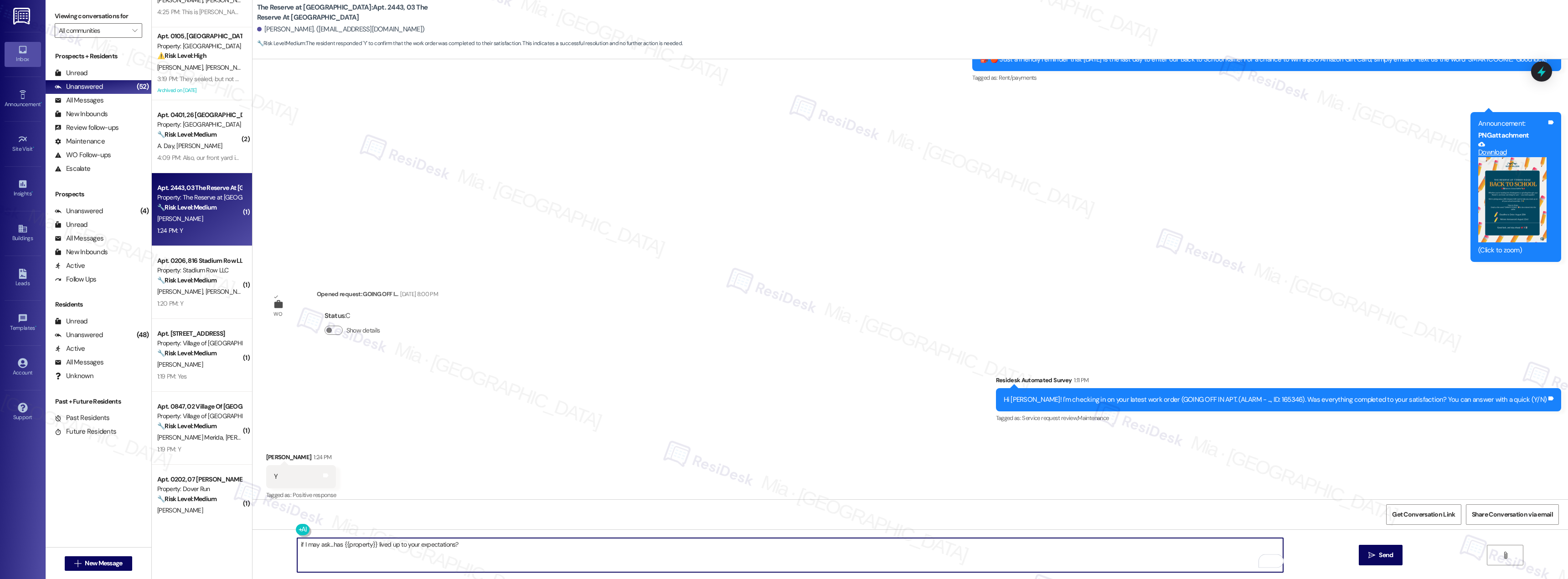
click at [297, 543] on textarea "if I may ask...has {{property}} lived up to your expectations?" at bounding box center [790, 555] width 986 height 34
paste textarea "Thank you, Ariana, for the positive feedback. I'm so glad to hear you're satisf…"
click at [332, 543] on textarea "Thank you, Ariana, for the positive feedback. I'm so glad to hear you're satisf…" at bounding box center [790, 555] width 986 height 34
click at [553, 544] on textarea "Thank you, Chris, for the positive feedback. I'm so glad to hear you're satisfi…" at bounding box center [790, 555] width 986 height 34
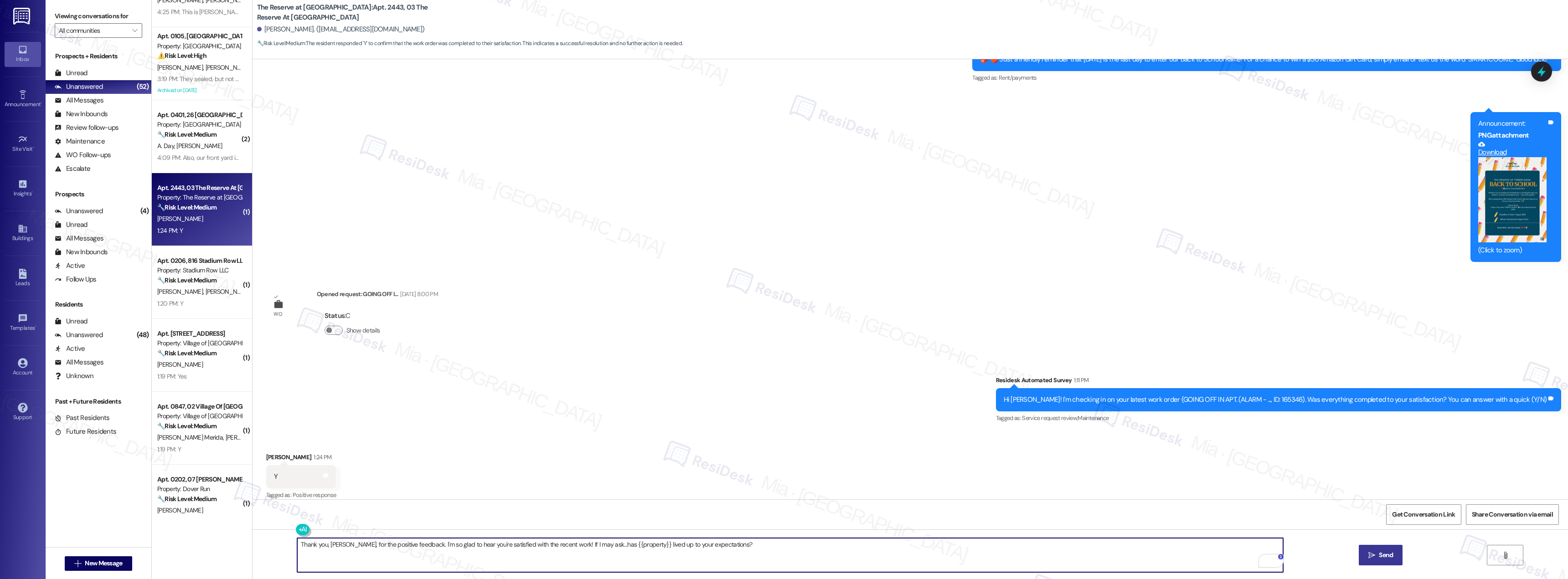
type textarea "Thank you, Chris, for the positive feedback. I'm so glad to hear you're satisfi…"
click at [1367, 550] on span " Send" at bounding box center [1381, 555] width 29 height 10
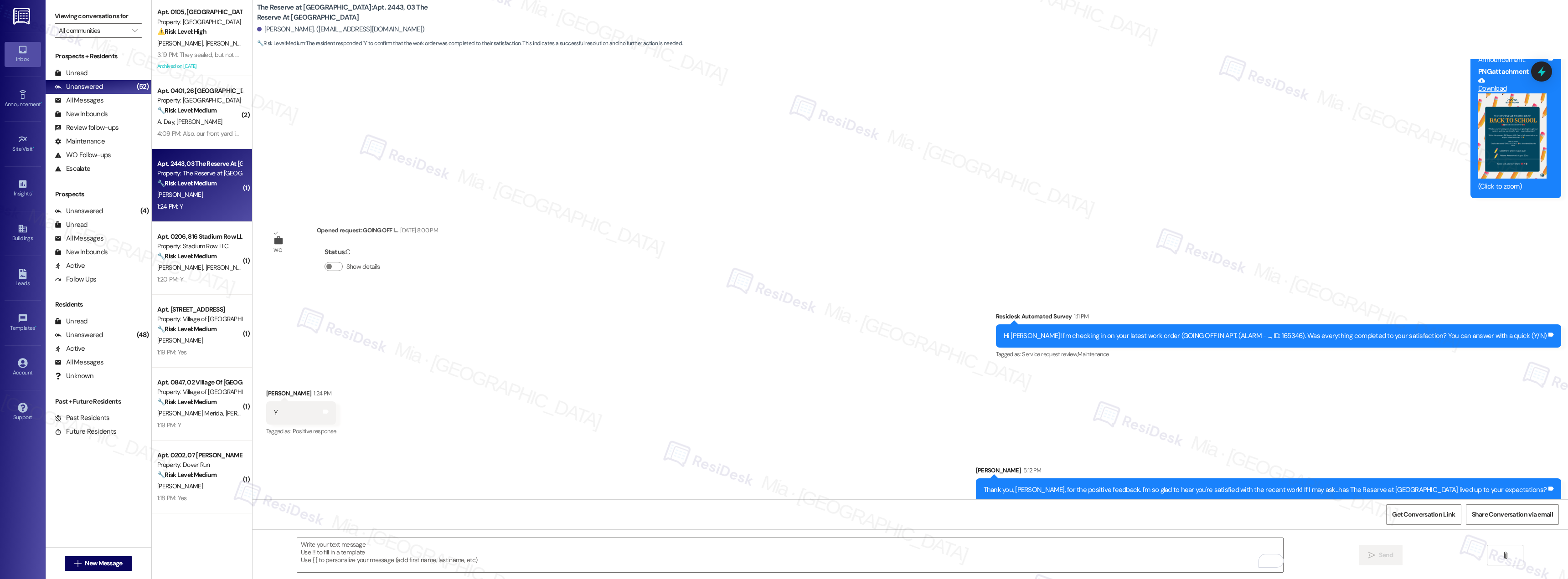
scroll to position [91, 0]
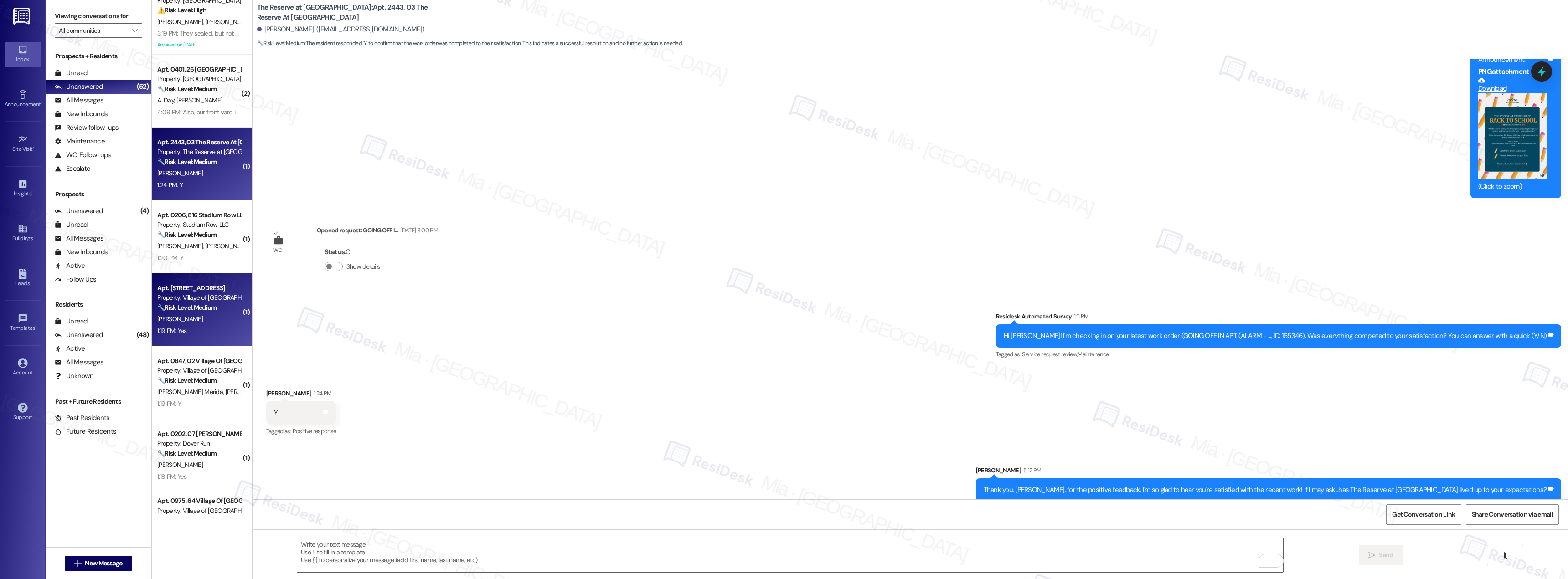
click at [185, 327] on div "1:19 PM: Yes 1:19 PM: Yes" at bounding box center [200, 331] width 86 height 12
type textarea "Fetching suggested responses. Please feel free to read through the conversation…"
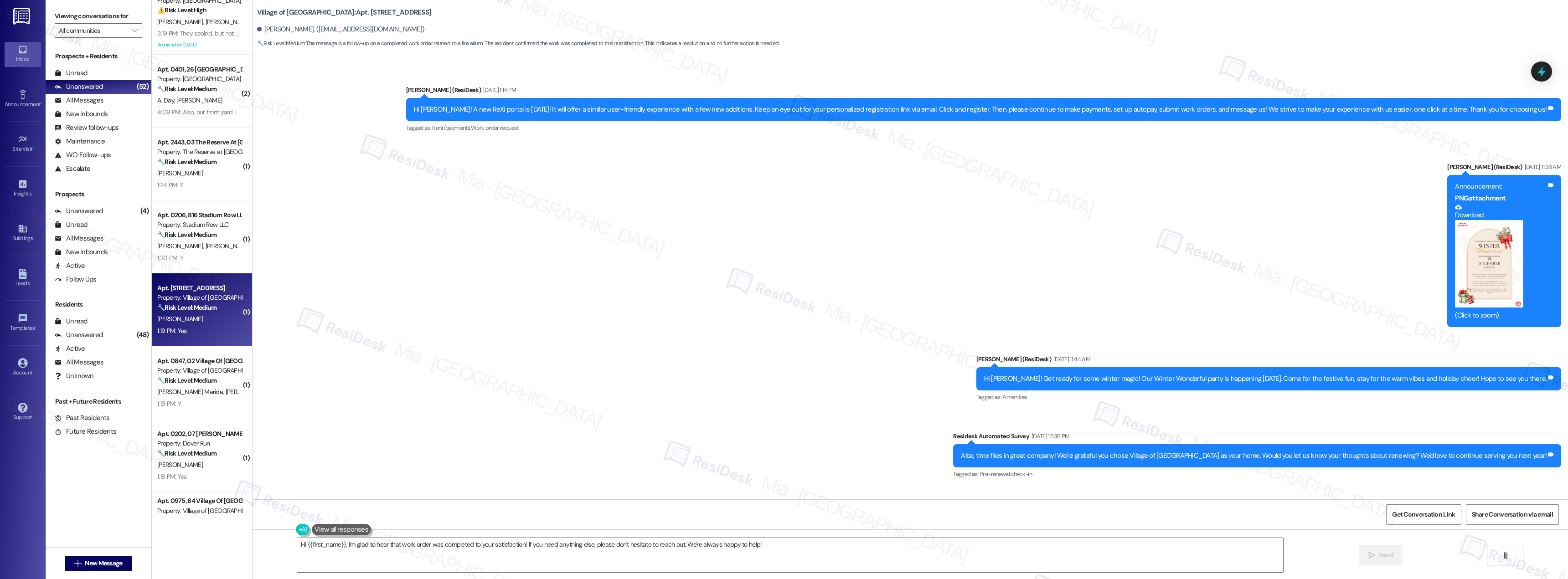
scroll to position [5860, 0]
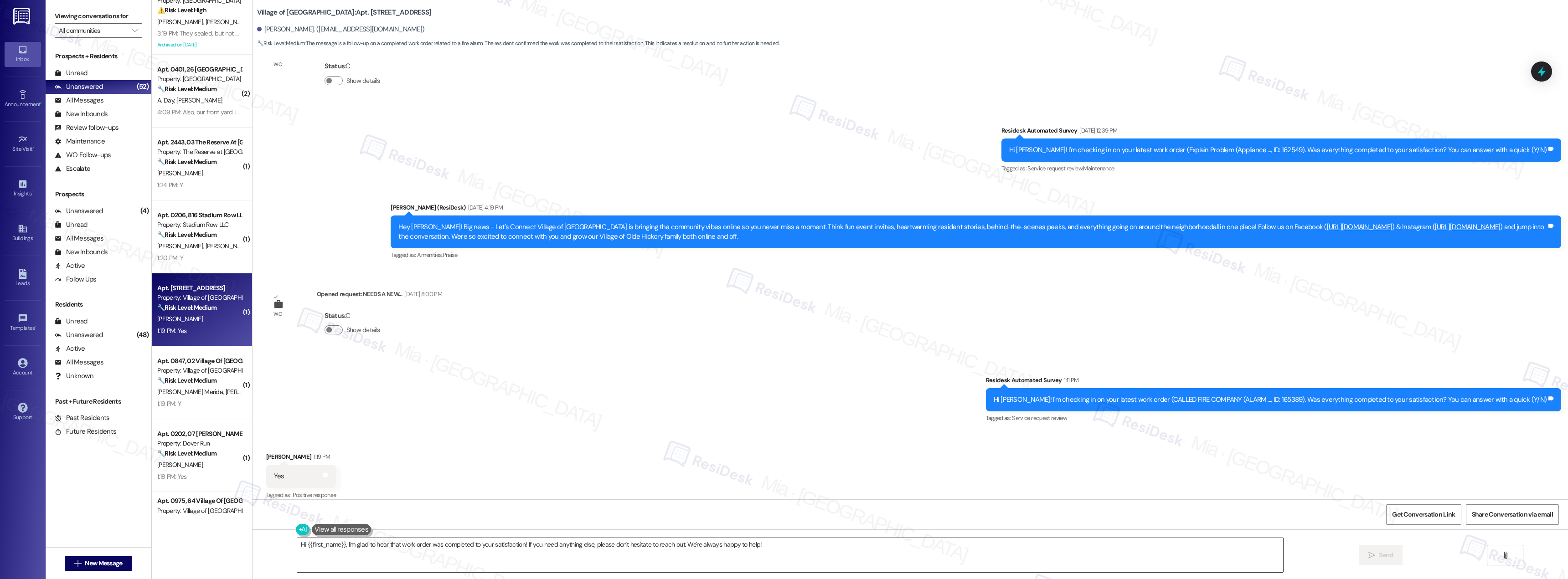
click at [585, 546] on textarea "Hi {{first_name}}, I'm glad to hear that work order was completed to your satis…" at bounding box center [790, 555] width 986 height 34
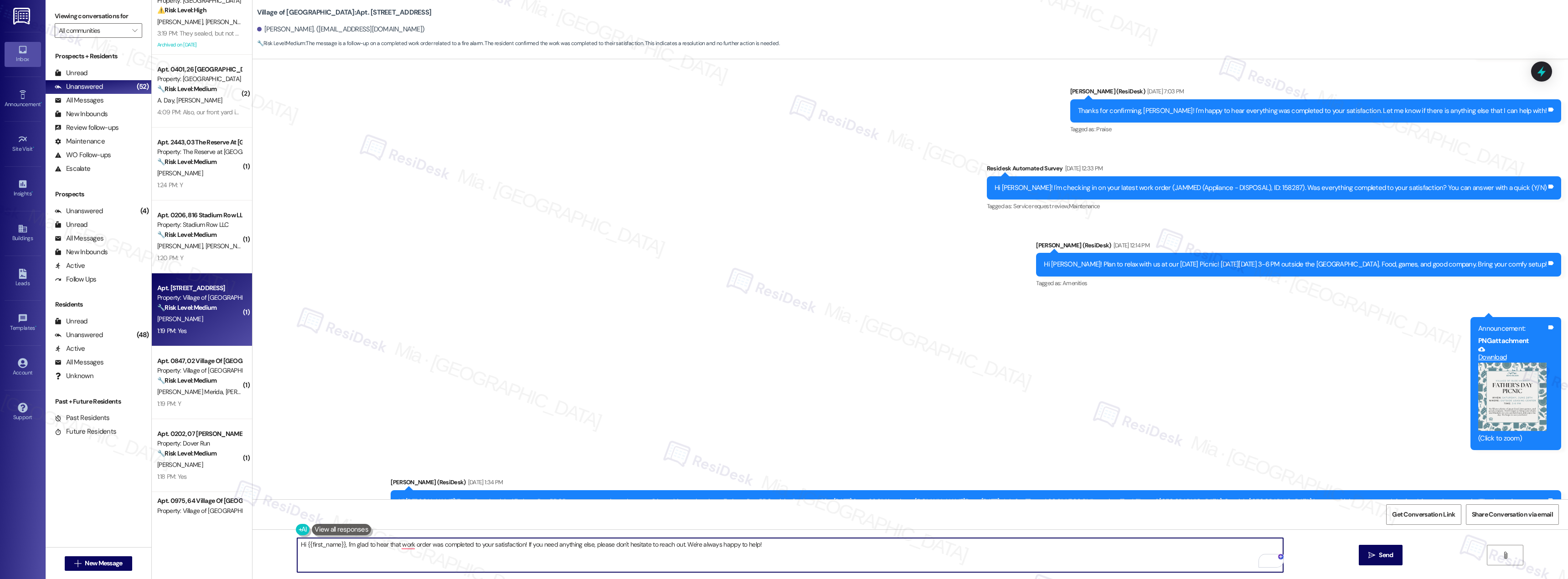
scroll to position [4858, 0]
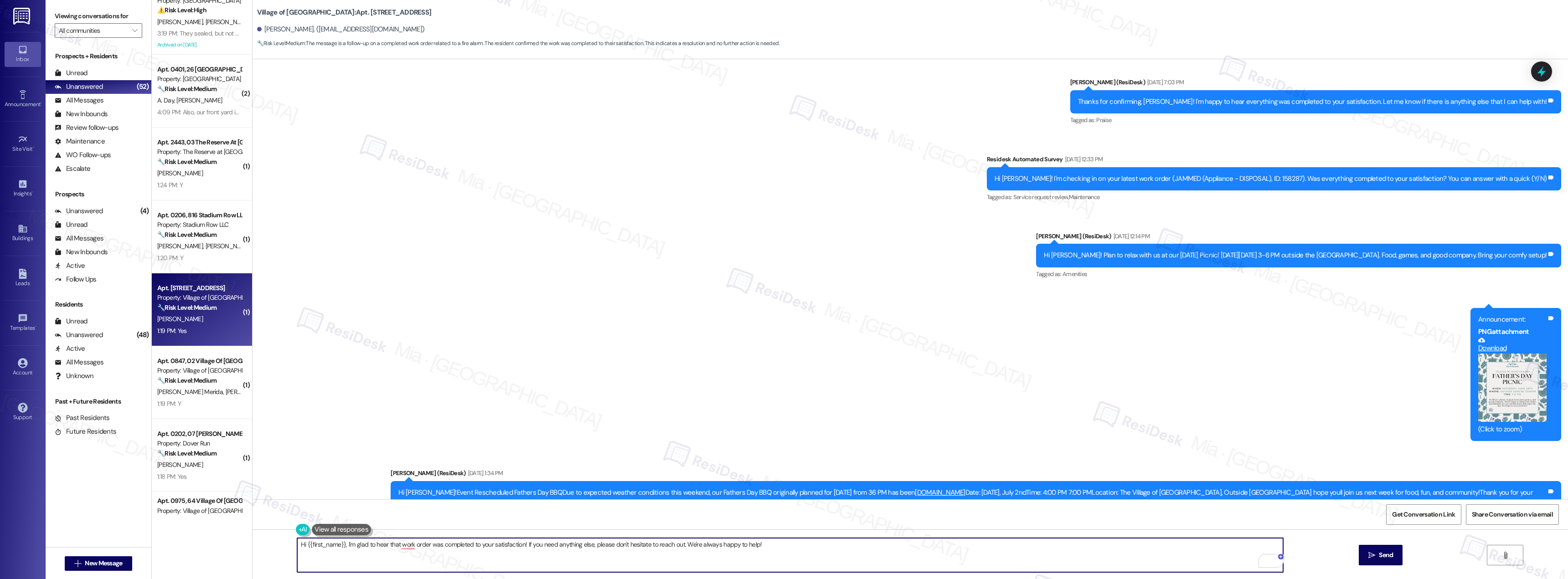
click at [518, 545] on textarea "Hi {{first_name}}, I'm glad to hear that work order was completed to your satis…" at bounding box center [790, 555] width 986 height 34
drag, startPoint x: 519, startPoint y: 545, endPoint x: 293, endPoint y: 545, distance: 226.0
click at [293, 545] on div "Hi {{first_name}}, I'm glad to hear that work order was completed to your satis…" at bounding box center [910, 563] width 1315 height 68
paste textarea "Thank you for the positive feedback. I'm so glad to hear you're satisfied with …"
click at [322, 545] on textarea "Thank you for the positive feedback. I'm so glad to hear you're satisfied with …" at bounding box center [790, 555] width 986 height 34
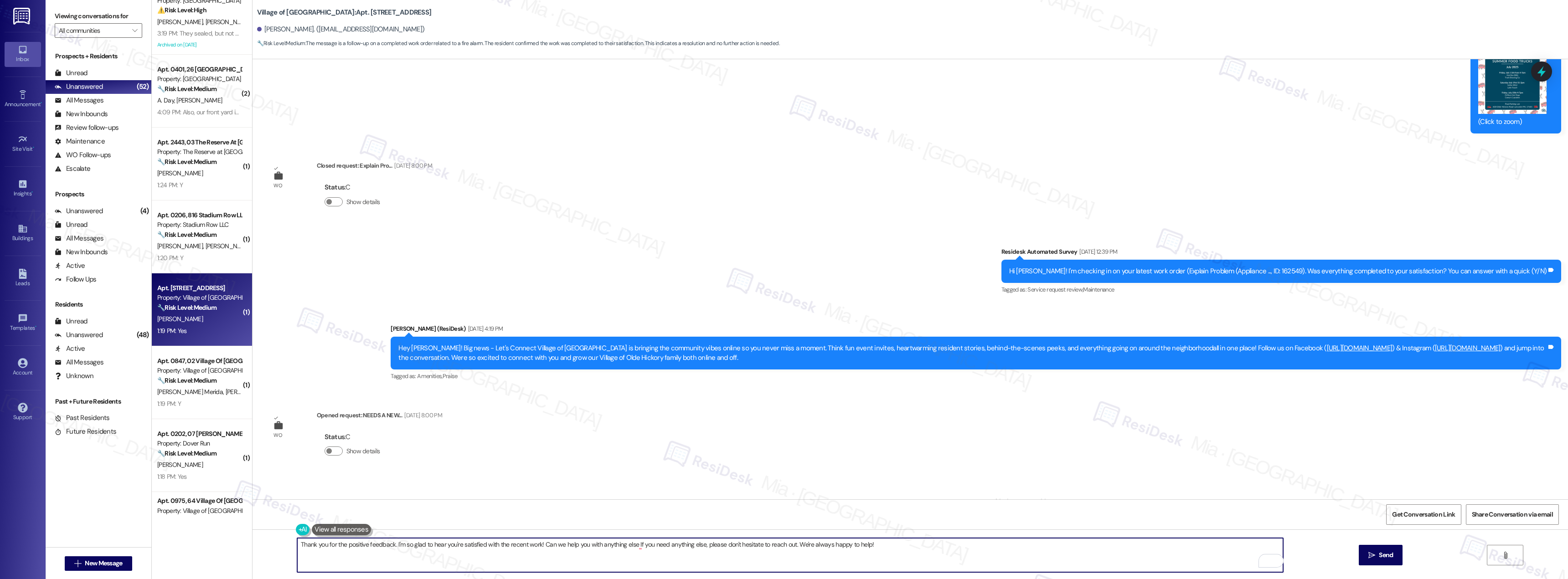
scroll to position [5860, 0]
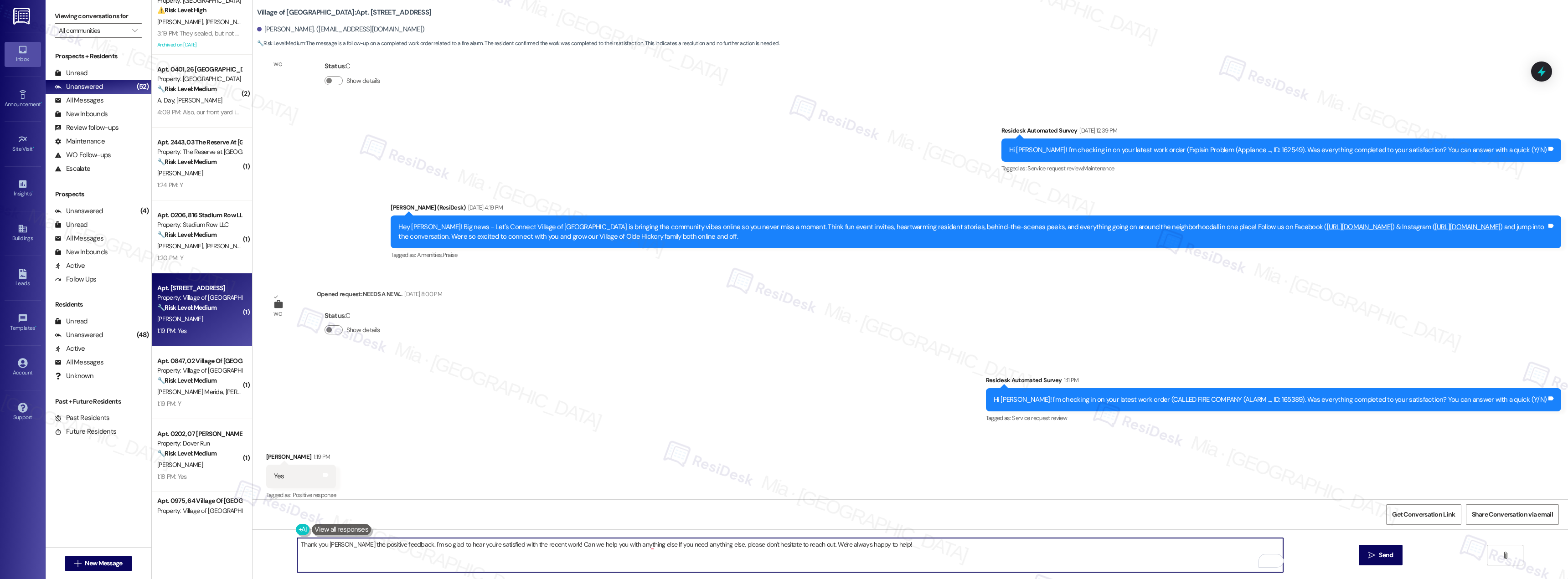
click at [320, 546] on textarea "Thank you Albafor the positive feedback. I'm so glad to hear you're satisfied w…" at bounding box center [790, 555] width 986 height 34
click at [334, 545] on textarea "Thank you, Albafor the positive feedback. I'm so glad to hear you're satisfied …" at bounding box center [790, 555] width 986 height 34
drag, startPoint x: 553, startPoint y: 546, endPoint x: 645, endPoint y: 546, distance: 92.0
click at [645, 546] on textarea "Thank you, Alba, for the positive feedback. I'm so glad to hear you're satisfie…" at bounding box center [790, 555] width 986 height 34
drag, startPoint x: 792, startPoint y: 544, endPoint x: 287, endPoint y: 546, distance: 505.0
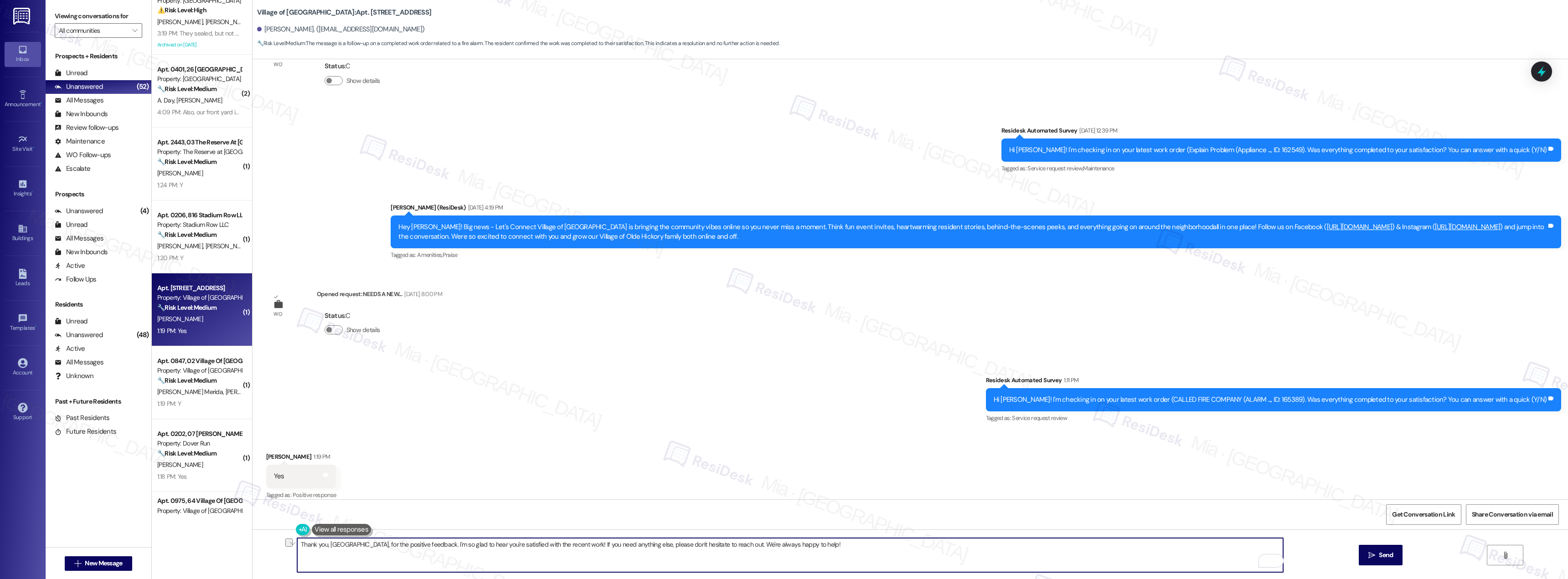
click at [287, 546] on div "Thank you, Alba, for the positive feedback. I'm so glad to hear you're satisfie…" at bounding box center [910, 563] width 1315 height 68
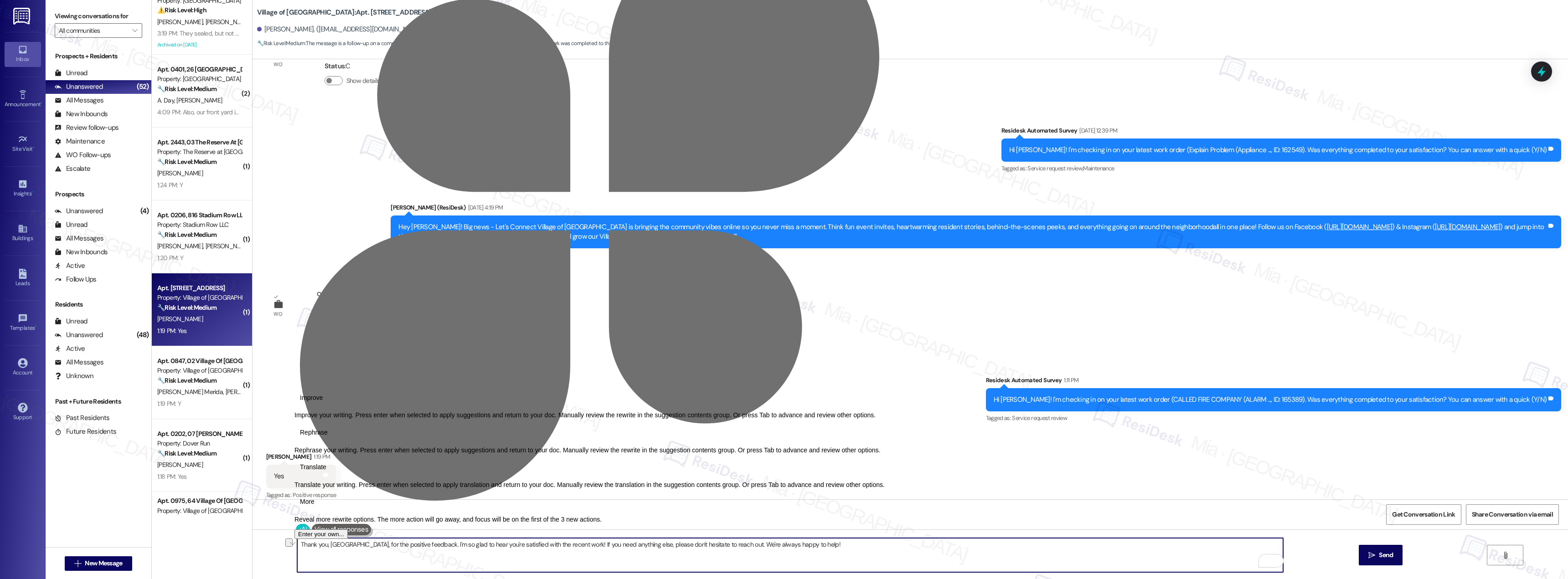
type textarea "Thank you, Alba, for the positive feedback. I'm so glad to hear you're satisfie…"
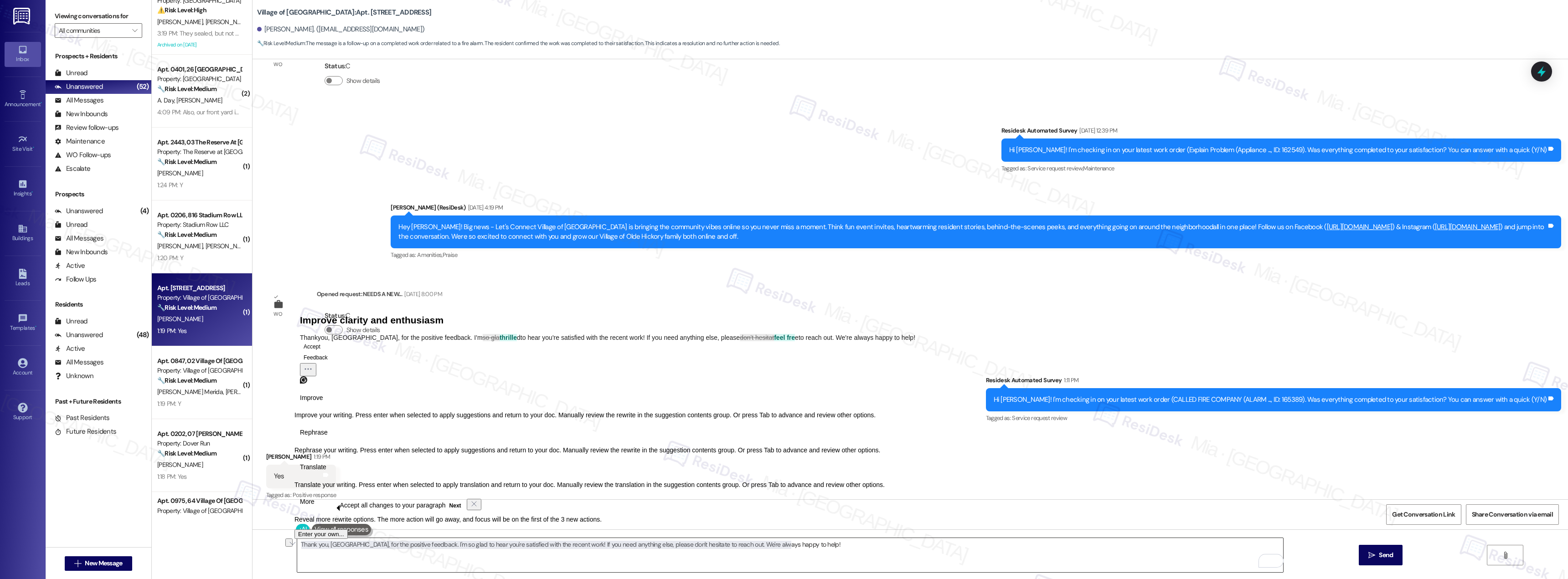
click at [606, 558] on textarea "Thank you, Alba, for the positive feedback. I'm so glad to hear you're satisfie…" at bounding box center [790, 555] width 986 height 34
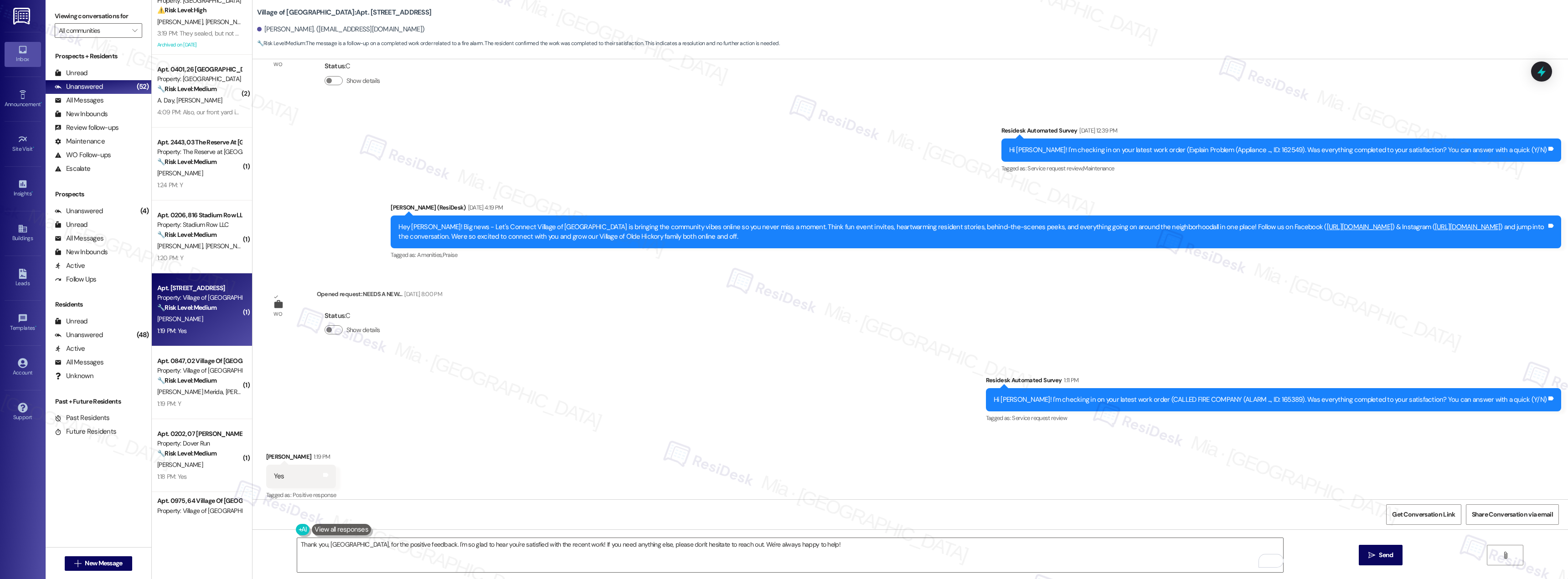
click at [349, 527] on button at bounding box center [341, 529] width 59 height 12
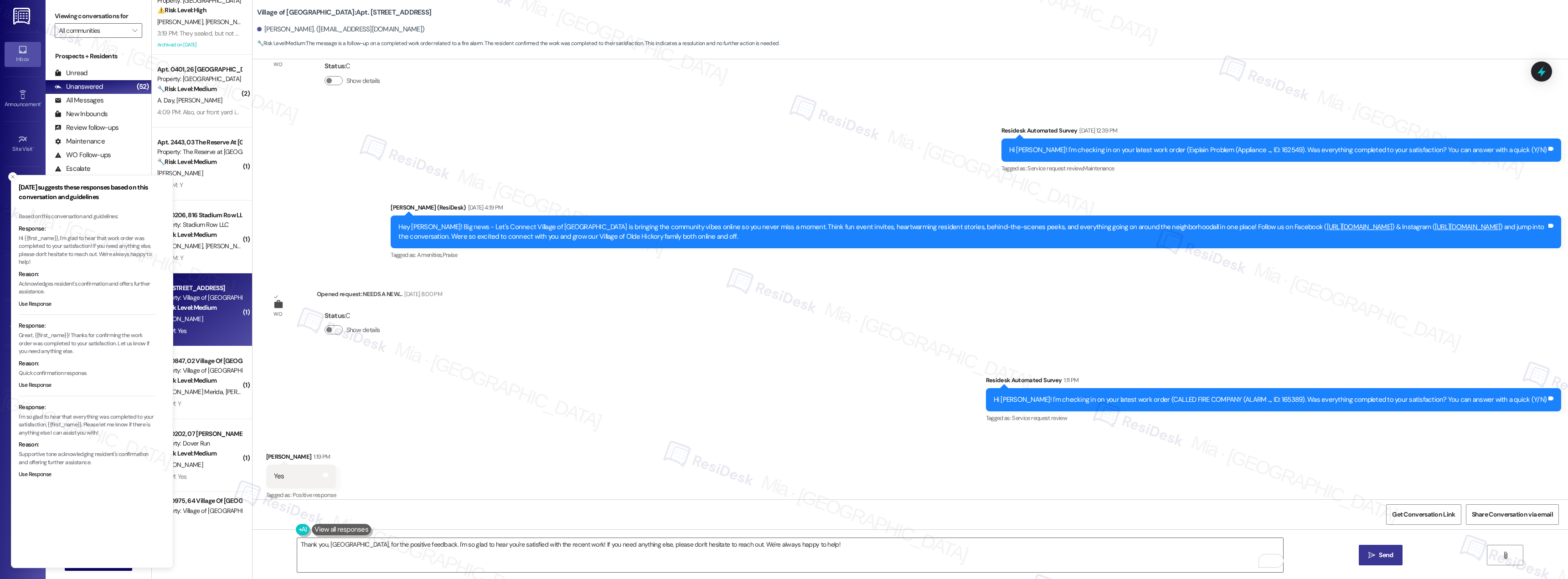
click at [1377, 549] on button " Send" at bounding box center [1381, 555] width 44 height 21
click at [599, 369] on div "Survey, sent via SMS Residesk Automated Survey 1:11 PM Hi Alba! I'm checking in…" at bounding box center [910, 394] width 1315 height 77
click at [13, 178] on line "Close toast" at bounding box center [13, 176] width 2 height 2
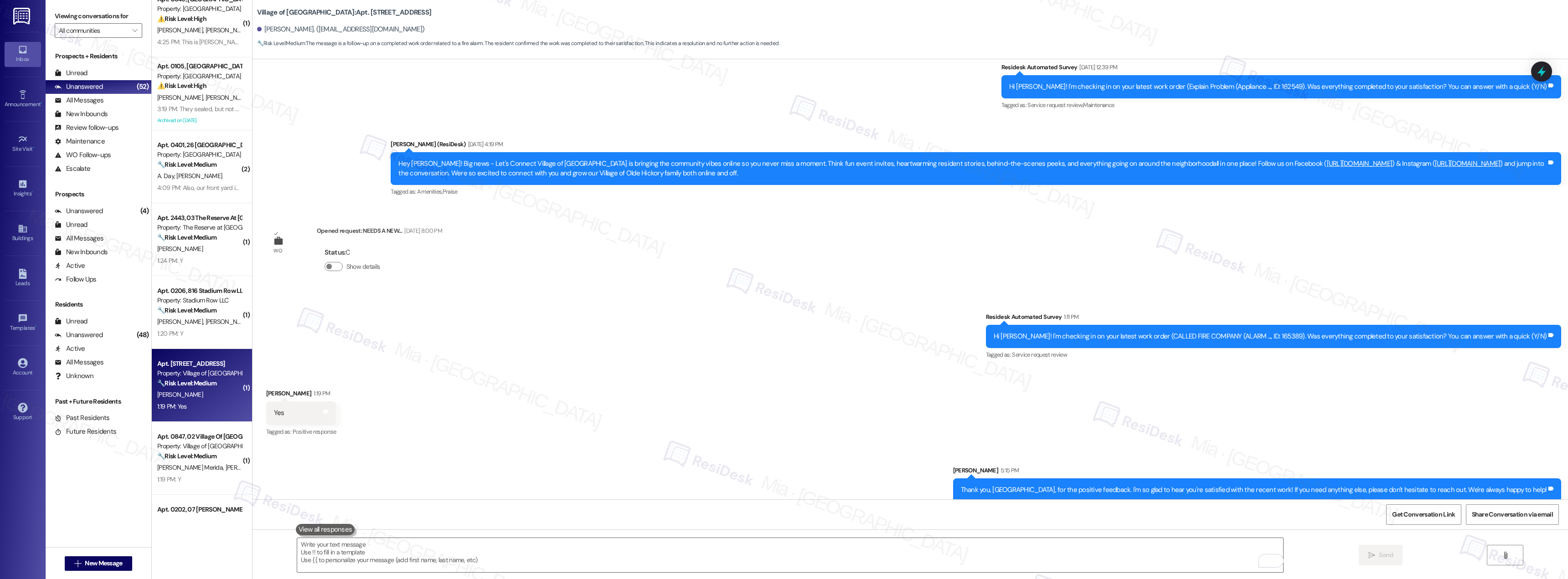
scroll to position [0, 0]
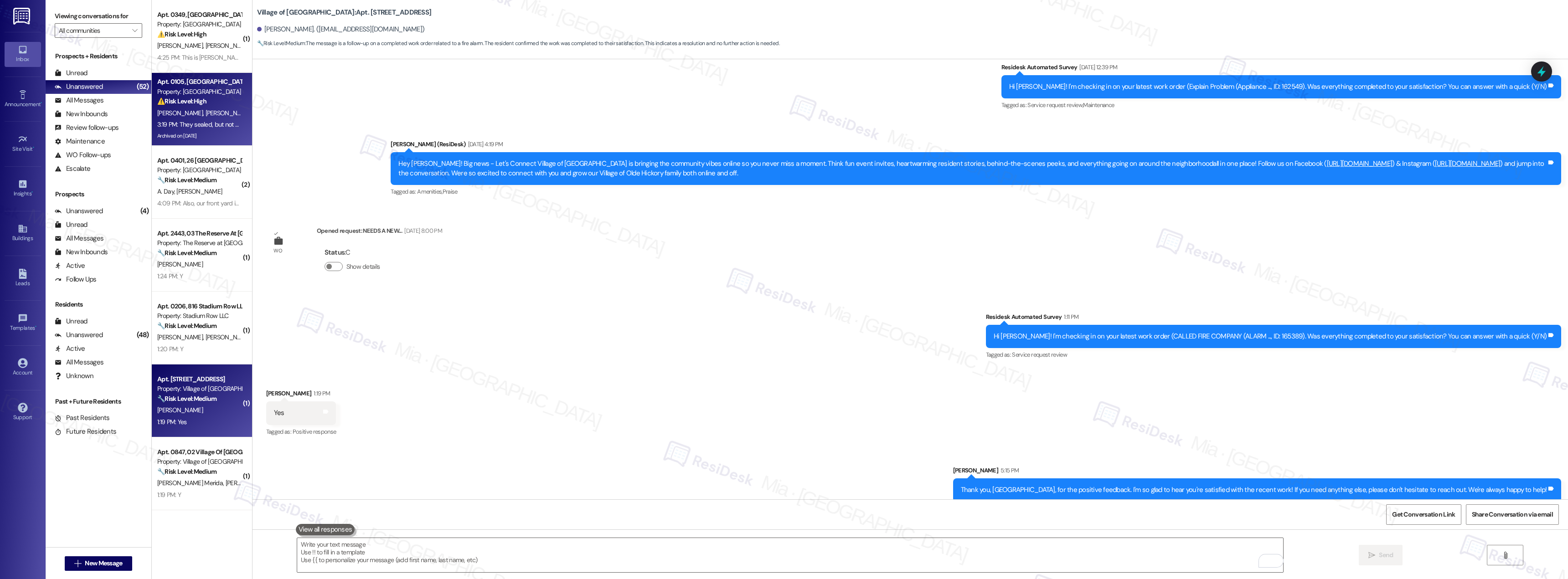
click at [220, 136] on div "Archived on 02/10/2025" at bounding box center [200, 136] width 86 height 12
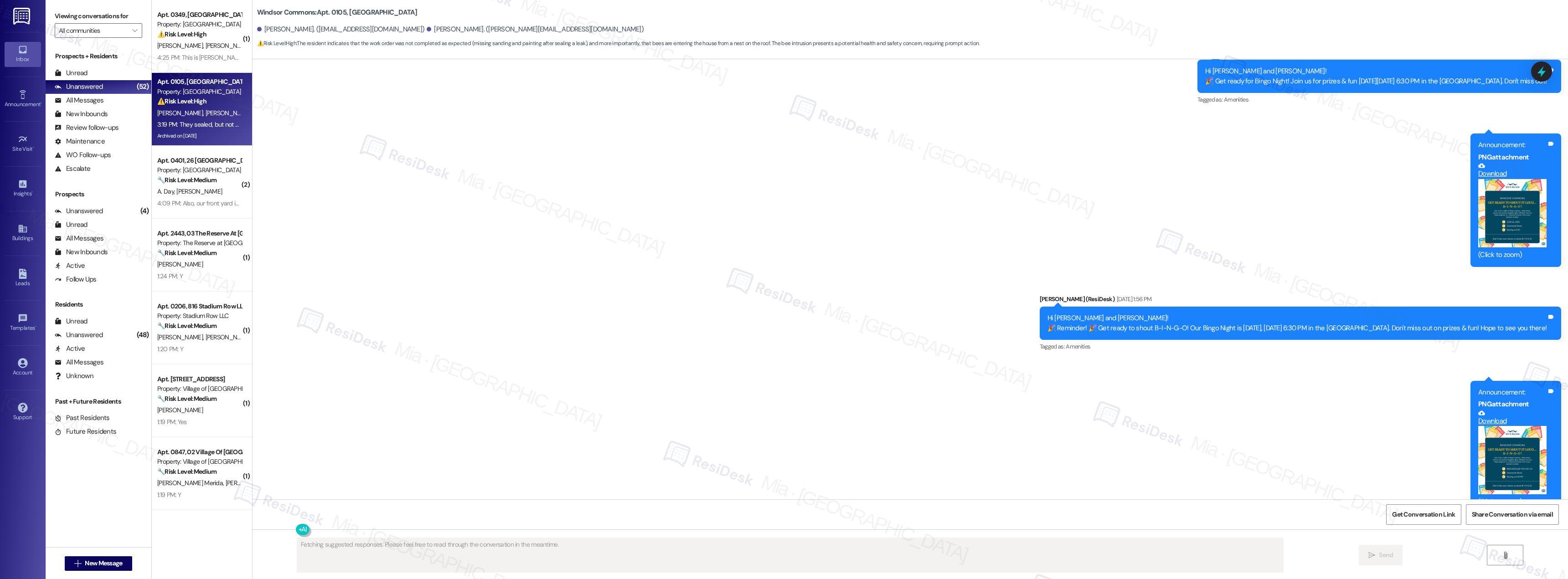
scroll to position [7255, 0]
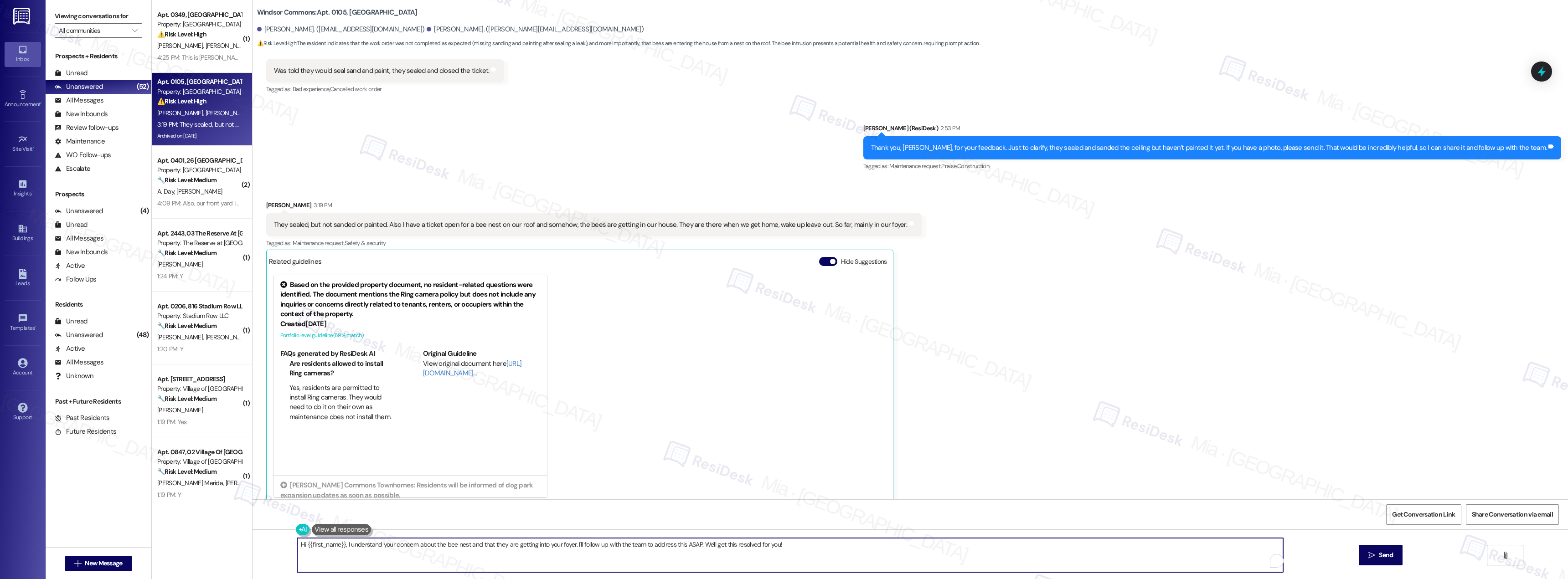
drag, startPoint x: 796, startPoint y: 544, endPoint x: 279, endPoint y: 544, distance: 517.0
click at [279, 544] on div "Hi {{first_name}}, I understand your concern about the bee nest and that they a…" at bounding box center [910, 563] width 1315 height 68
paste textarea "Thank you for confirming the details regarding the ceiling and for bringing the…"
click at [297, 546] on textarea "Thank you for confirming the details regarding the ceiling and for bringing the…" at bounding box center [790, 555] width 986 height 34
click at [307, 546] on textarea "Got it Nicole. Thank you for confirming the details regarding the ceiling and f…" at bounding box center [790, 555] width 986 height 34
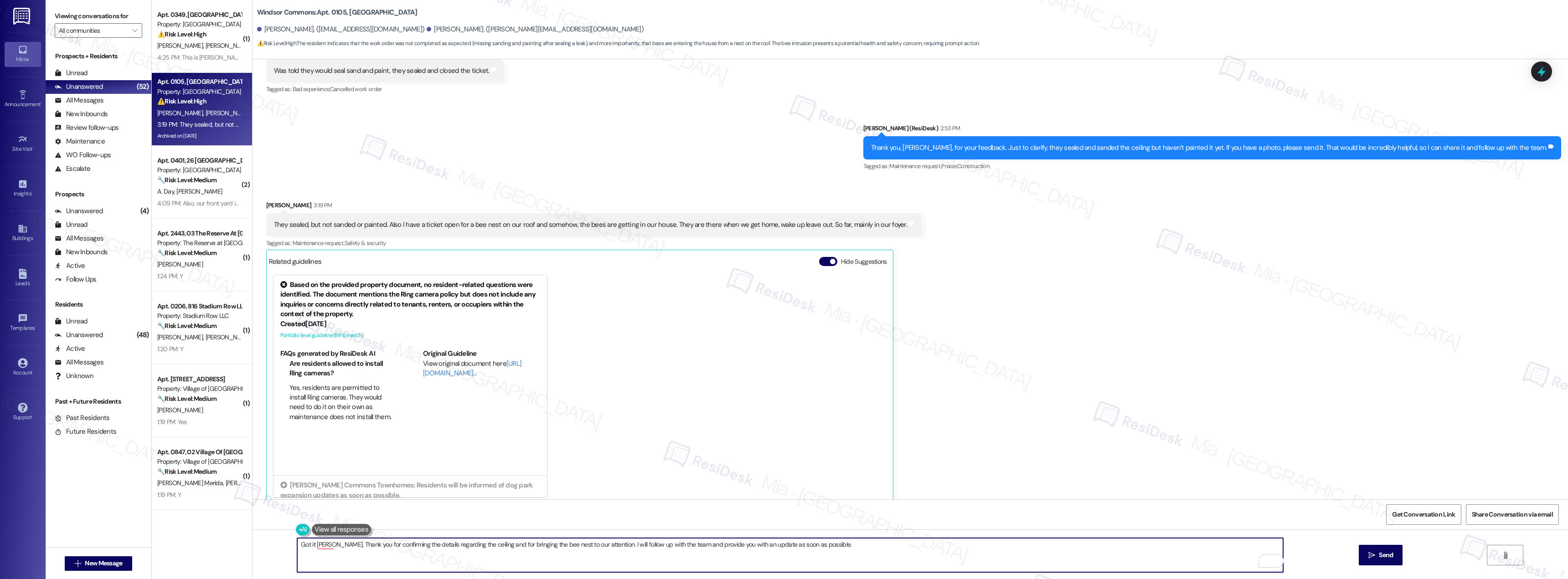
click at [307, 546] on textarea "Got it Nicole. Thank you for confirming the details regarding the ceiling and f…" at bounding box center [790, 555] width 986 height 34
type textarea "Got it, Nicole. Thank you for confirming the details regarding the ceiling and …"
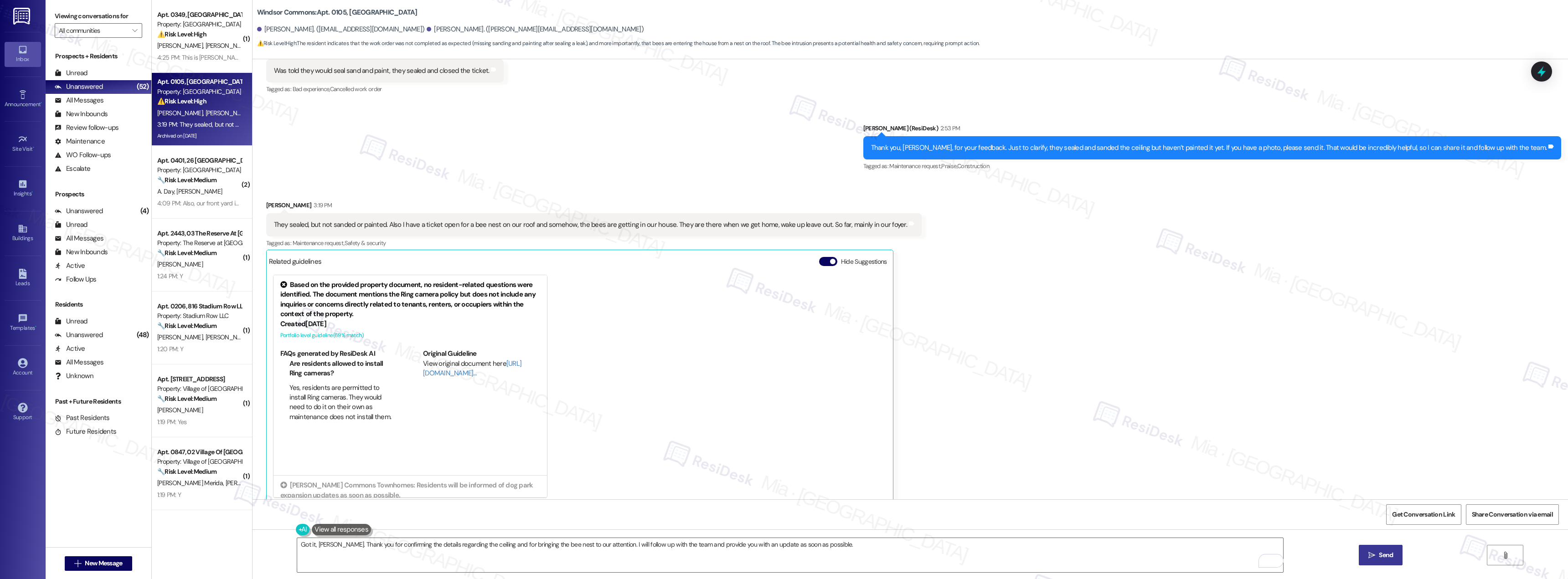
click at [1395, 555] on button " Send" at bounding box center [1381, 555] width 44 height 21
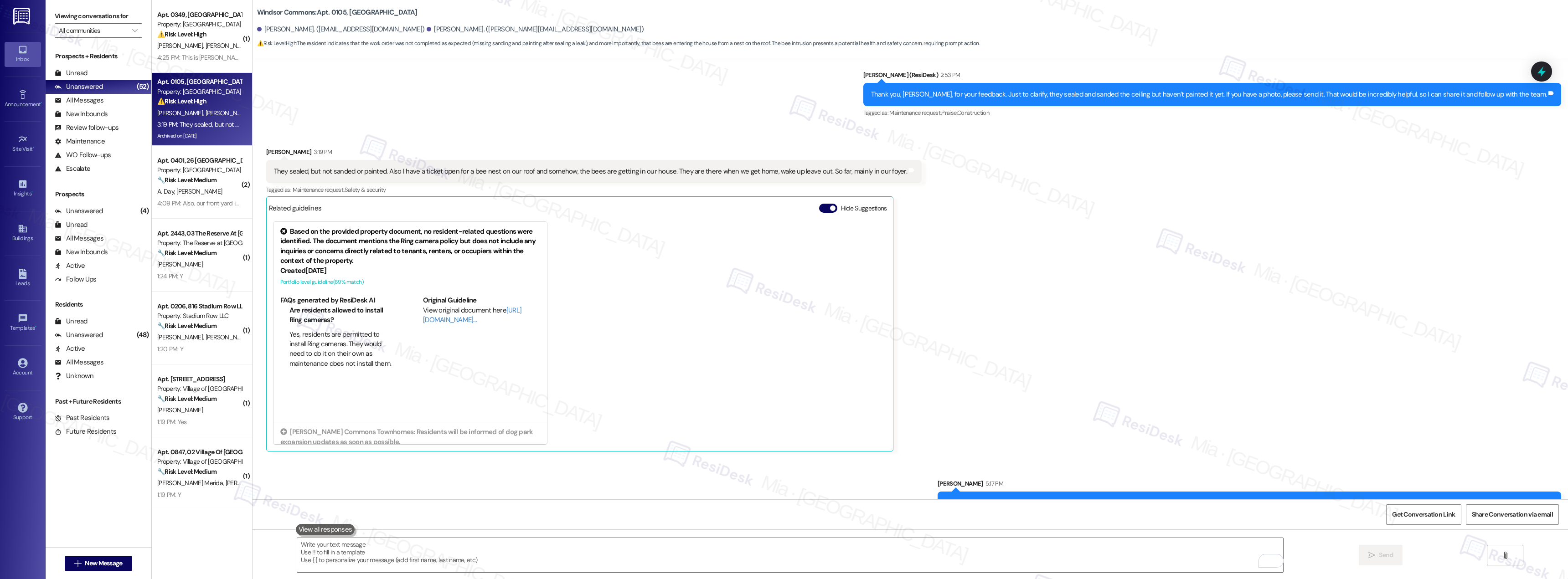
scroll to position [7321, 0]
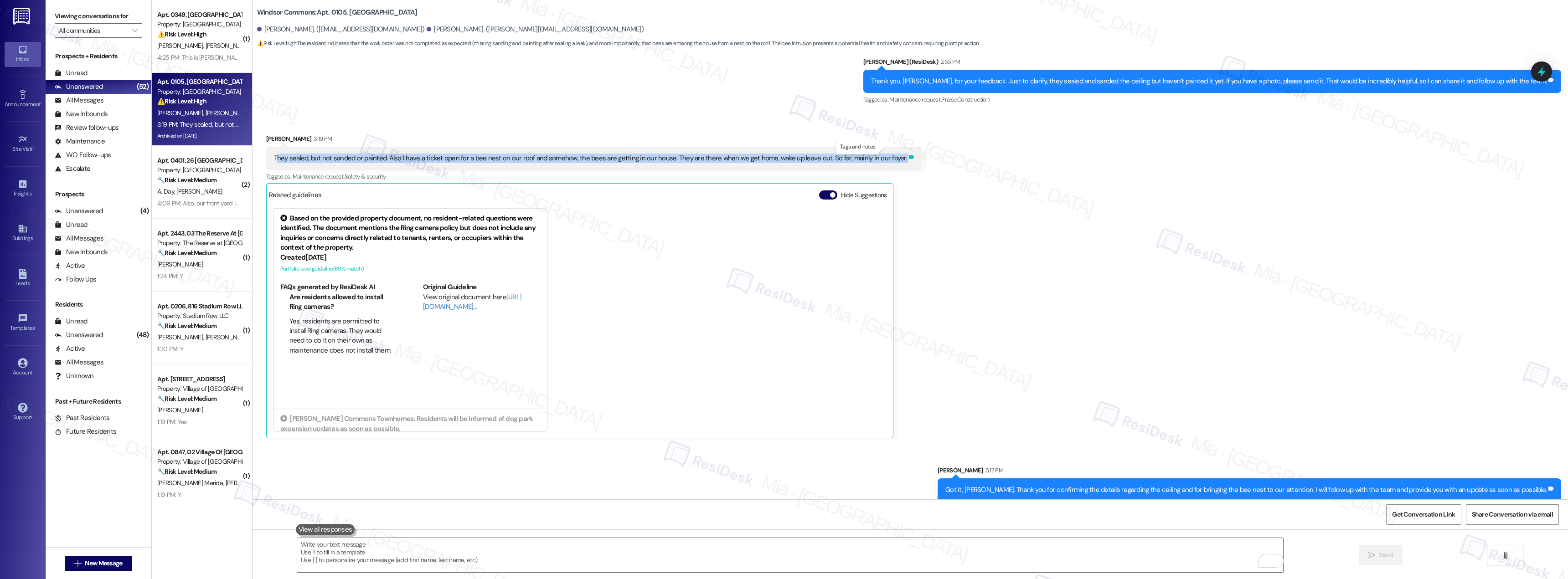
drag, startPoint x: 270, startPoint y: 148, endPoint x: 886, endPoint y: 147, distance: 616.0
click at [886, 147] on div "They sealed, but not sanded or painted. Also I have a ticket open for a bee nes…" at bounding box center [593, 158] width 656 height 23
copy div "hey sealed, but not sanded or painted. Also I have a ticket open for a bee nest…"
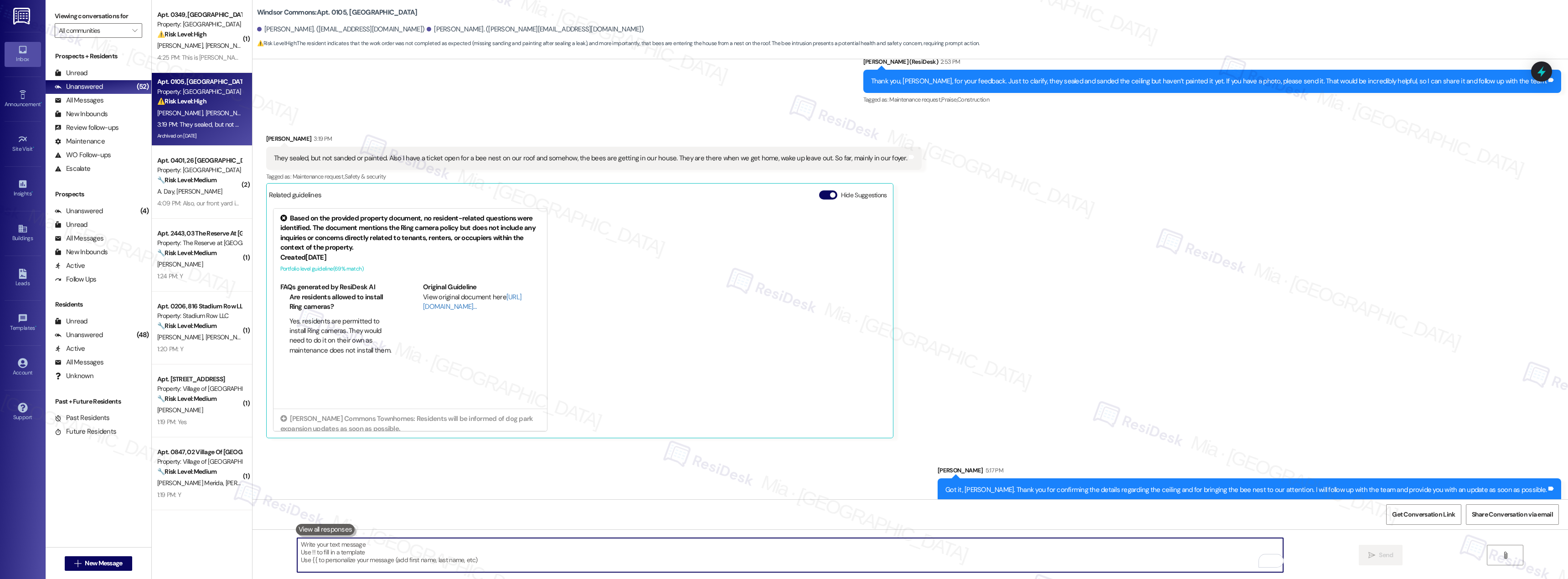
click at [757, 551] on textarea "To enrich screen reader interactions, please activate Accessibility in Grammarl…" at bounding box center [790, 555] width 986 height 34
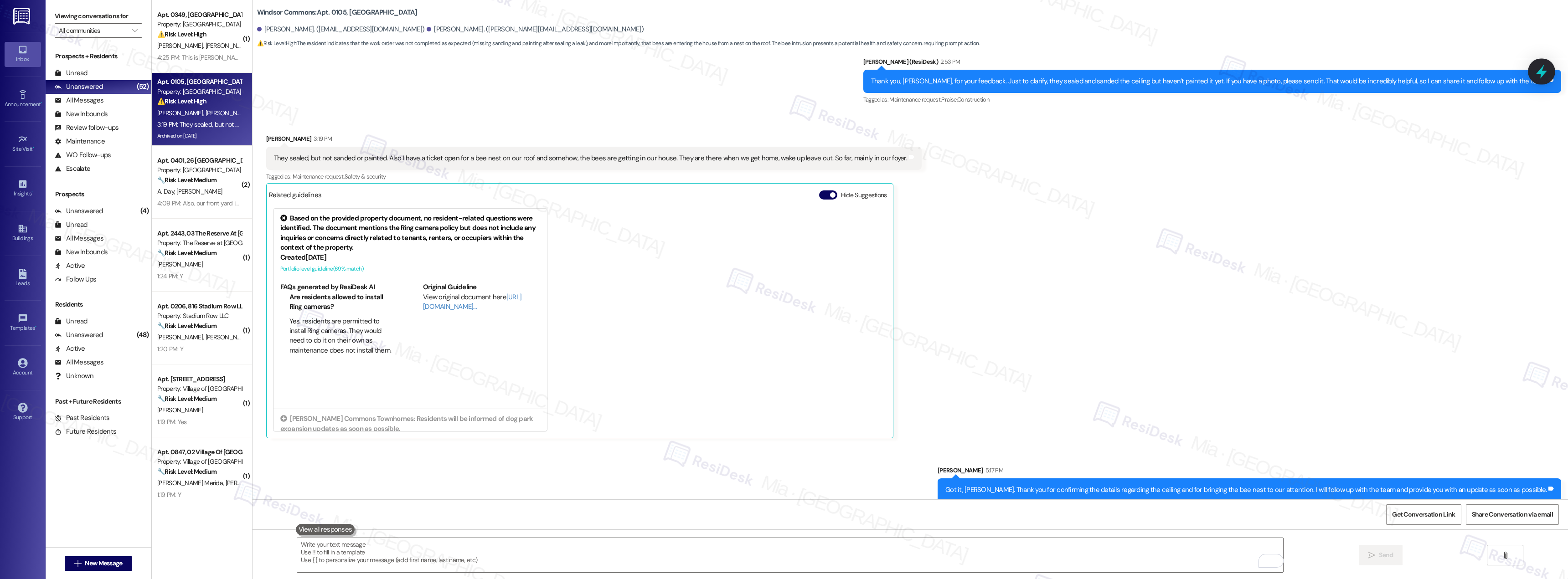
click at [1541, 77] on icon at bounding box center [1542, 71] width 11 height 14
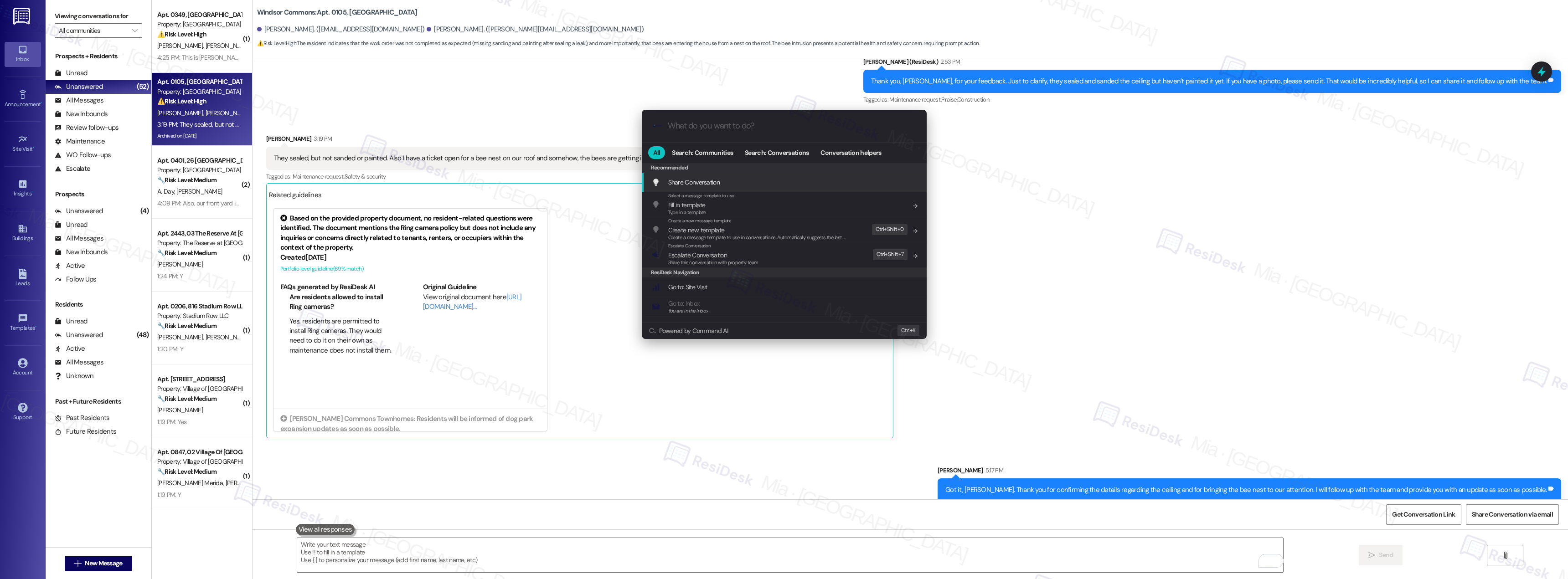
click at [715, 126] on input "What do you want to do?" at bounding box center [791, 126] width 248 height 10
type input "escal"
click at [710, 186] on span "Escal ate Conversation" at bounding box center [698, 185] width 59 height 8
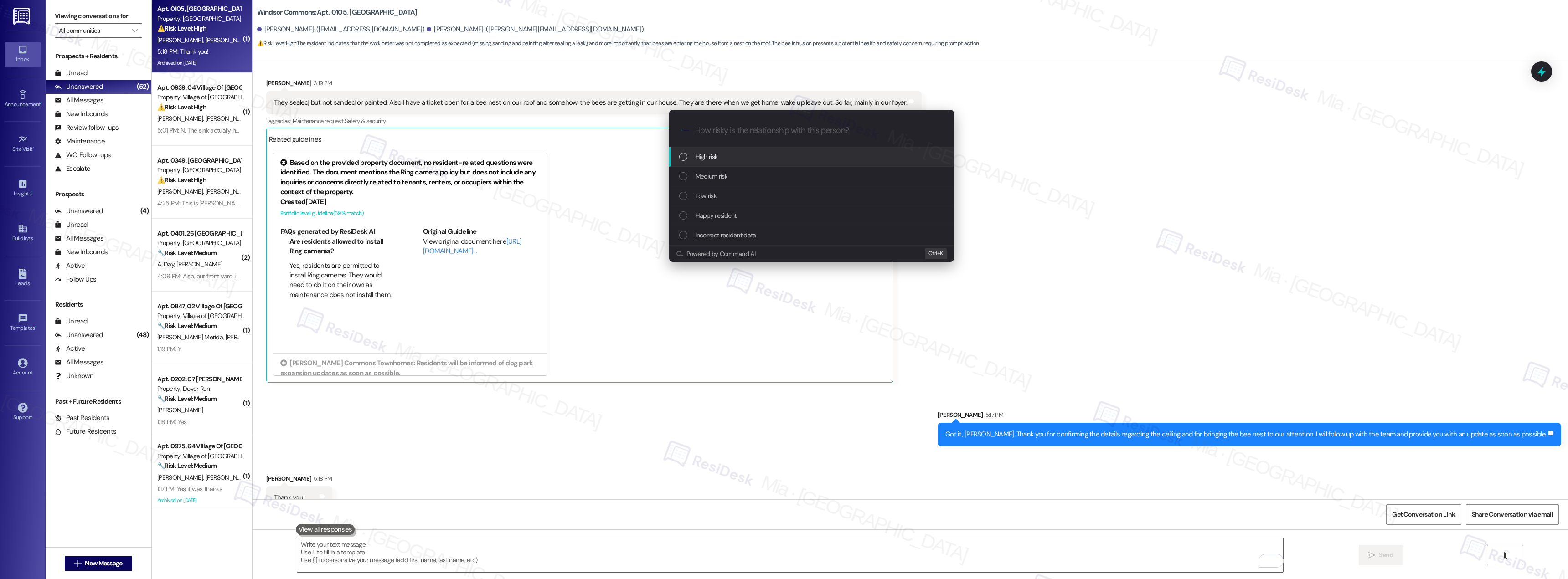
scroll to position [7385, 0]
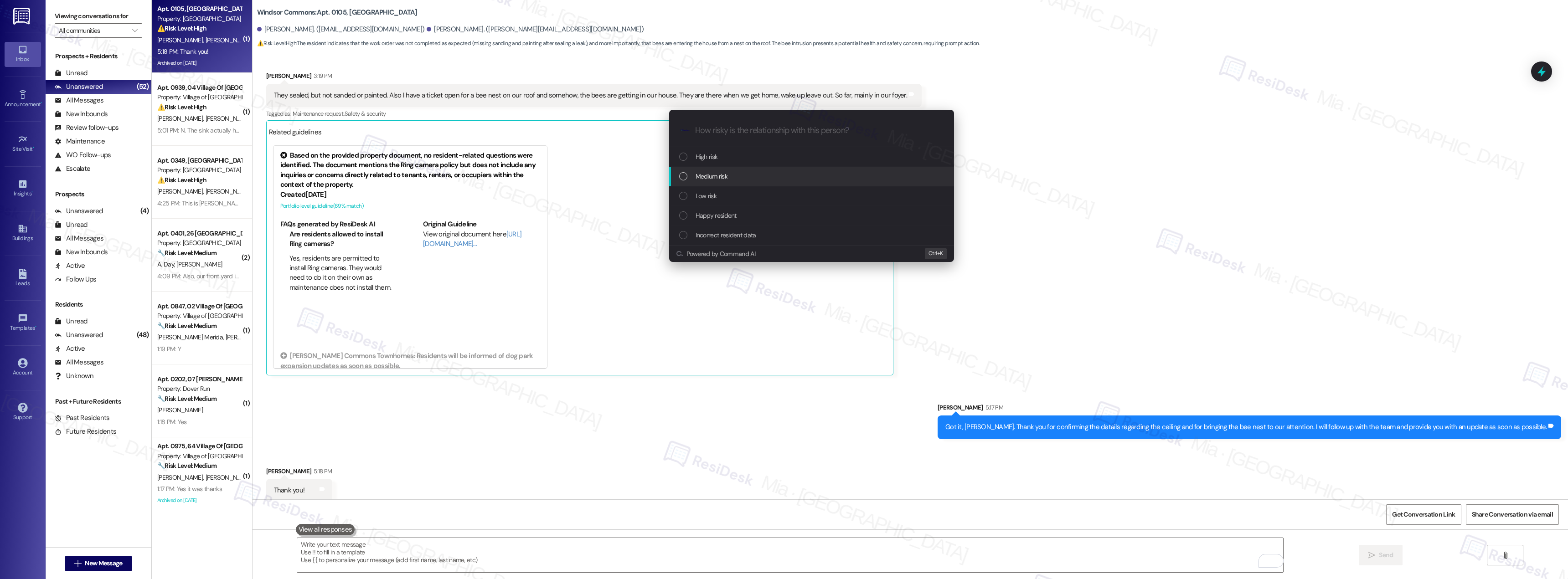
click at [732, 179] on div "Medium risk" at bounding box center [813, 176] width 267 height 10
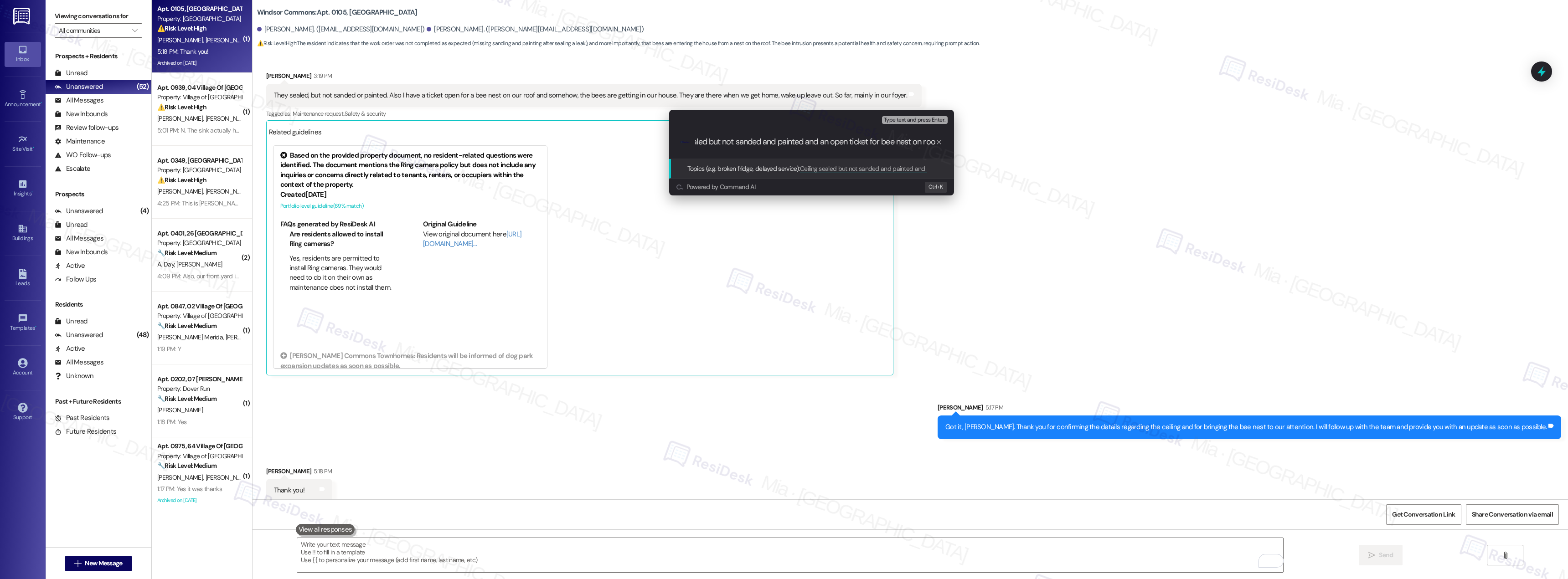
scroll to position [0, 39]
type input "Ceiling sealed but not sanded and painted and an open ticket for bee nest on ro…"
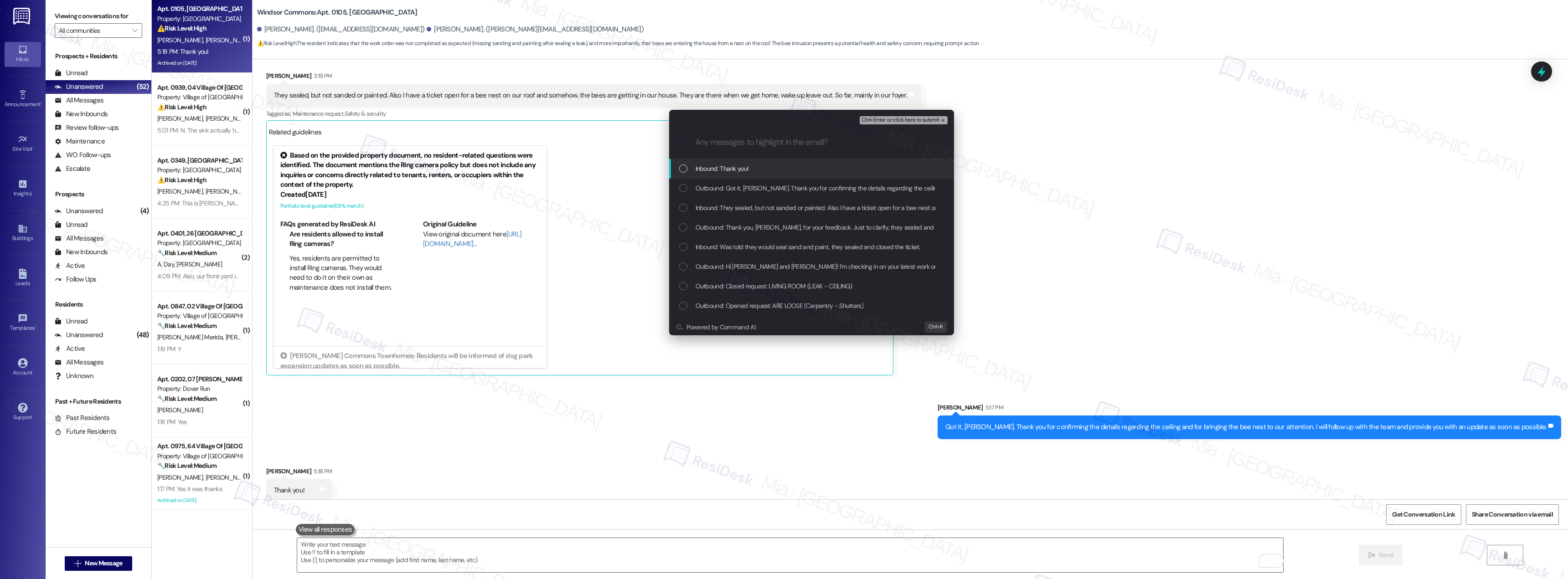
scroll to position [0, 0]
click at [684, 209] on div "List of options" at bounding box center [683, 207] width 8 height 8
click at [686, 248] on div "List of options" at bounding box center [683, 246] width 8 height 8
click at [936, 327] on span "Ctrl+" at bounding box center [934, 327] width 12 height 10
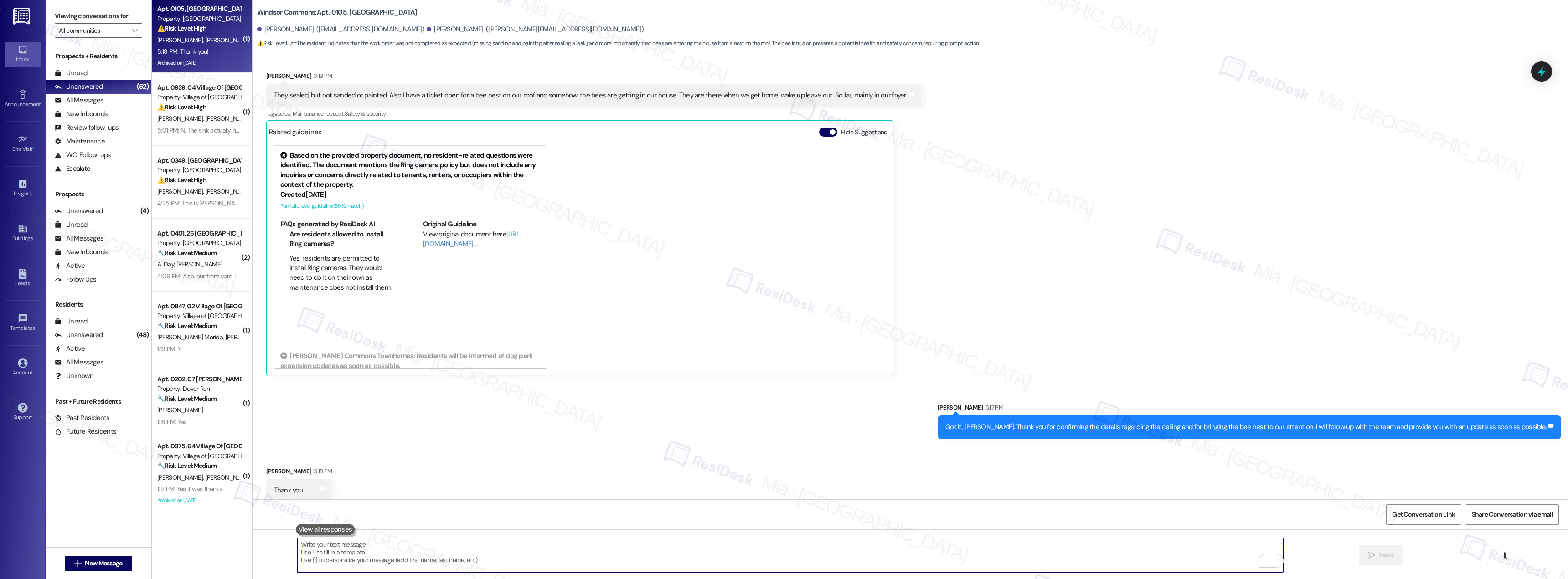
click at [462, 552] on textarea "To enrich screen reader interactions, please activate Accessibility in Grammarl…" at bounding box center [790, 555] width 986 height 34
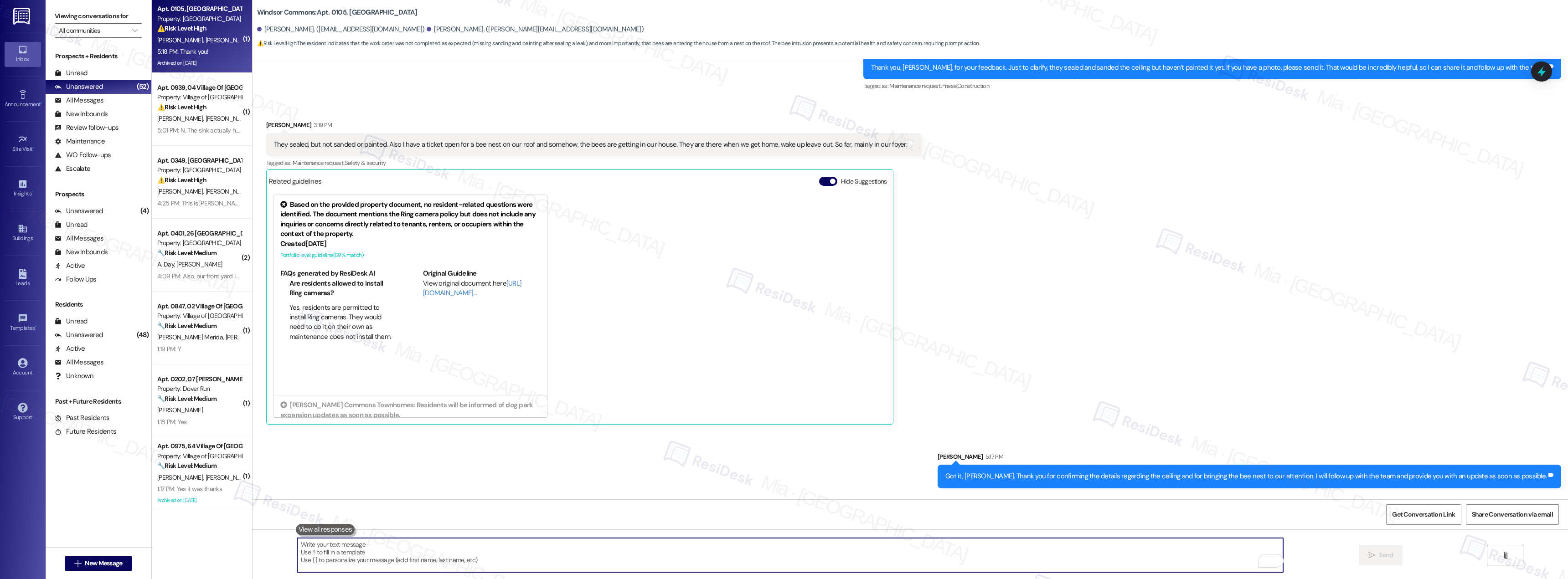
scroll to position [7385, 0]
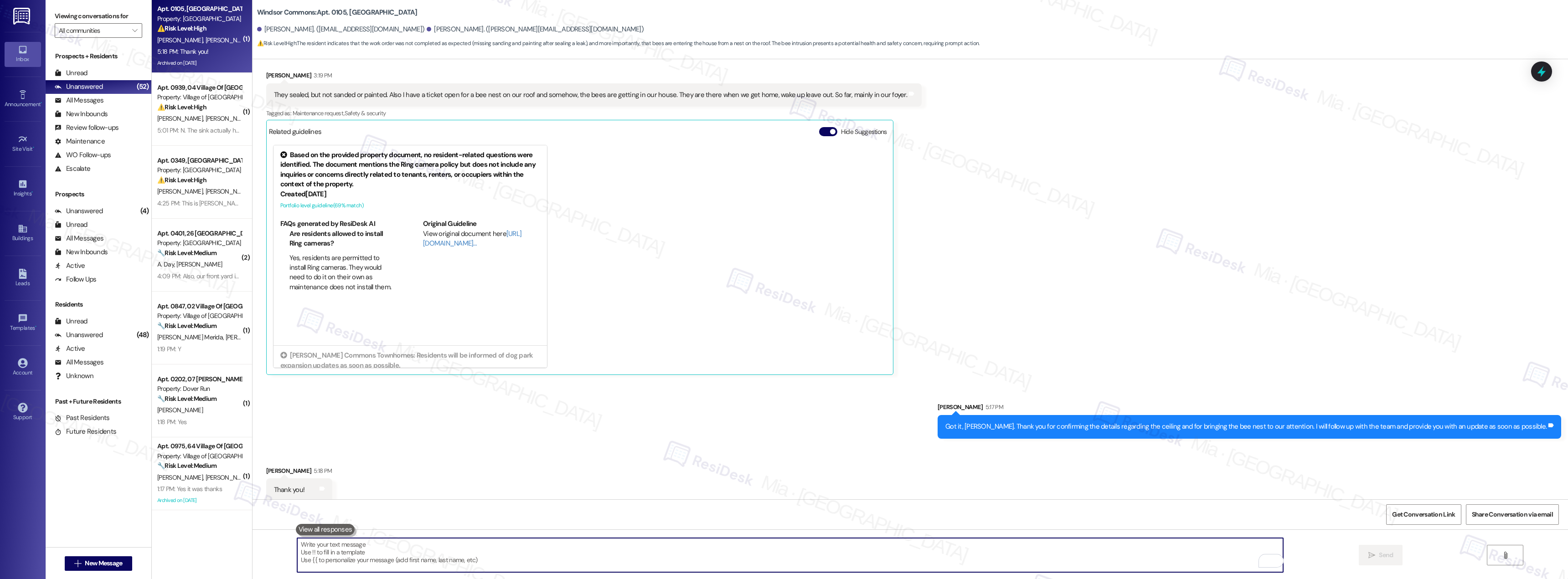
click at [653, 549] on textarea "To enrich screen reader interactions, please activate Accessibility in Grammarl…" at bounding box center [790, 555] width 986 height 34
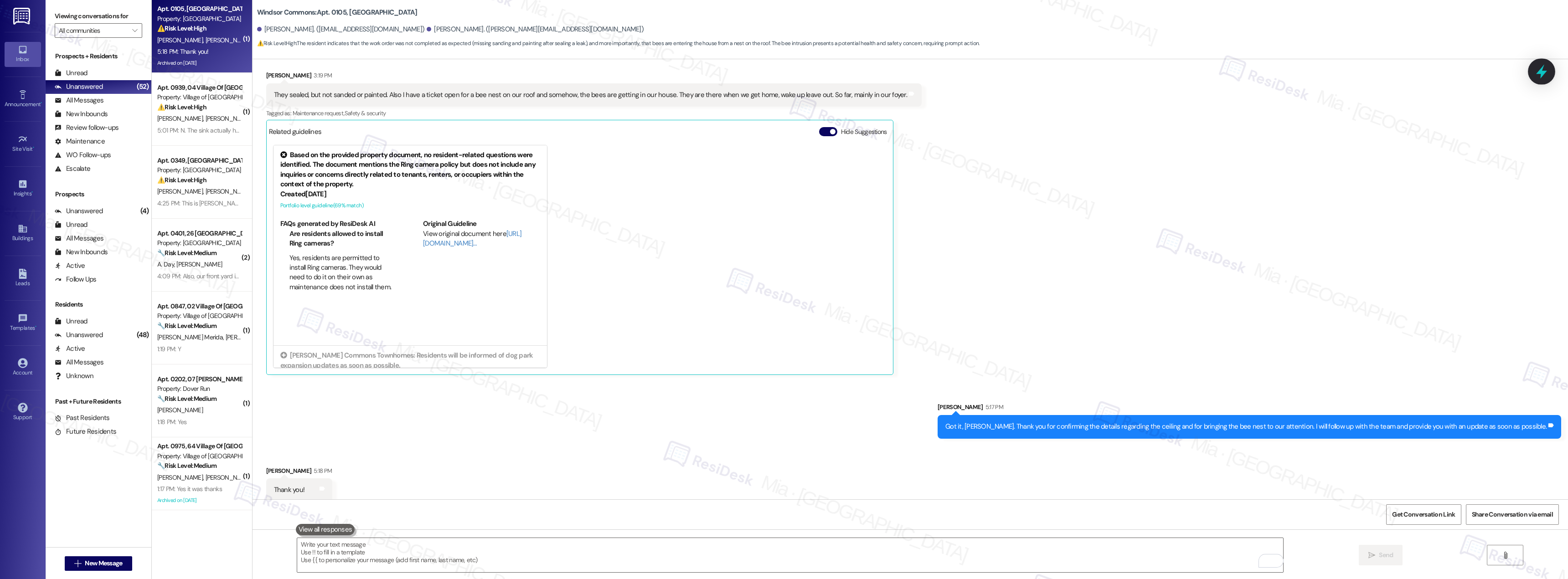
click at [1545, 75] on icon at bounding box center [1541, 71] width 15 height 15
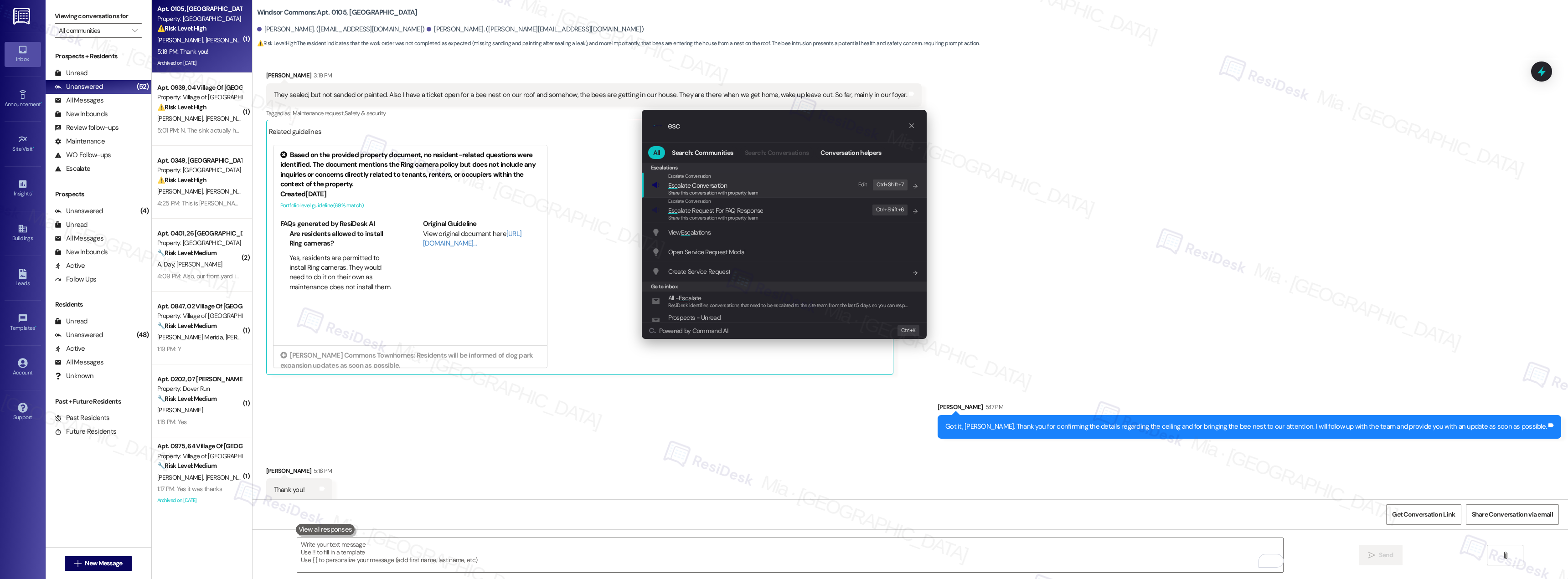
type input "esc"
click at [701, 189] on div "Share this conversation with property team" at bounding box center [713, 193] width 90 height 8
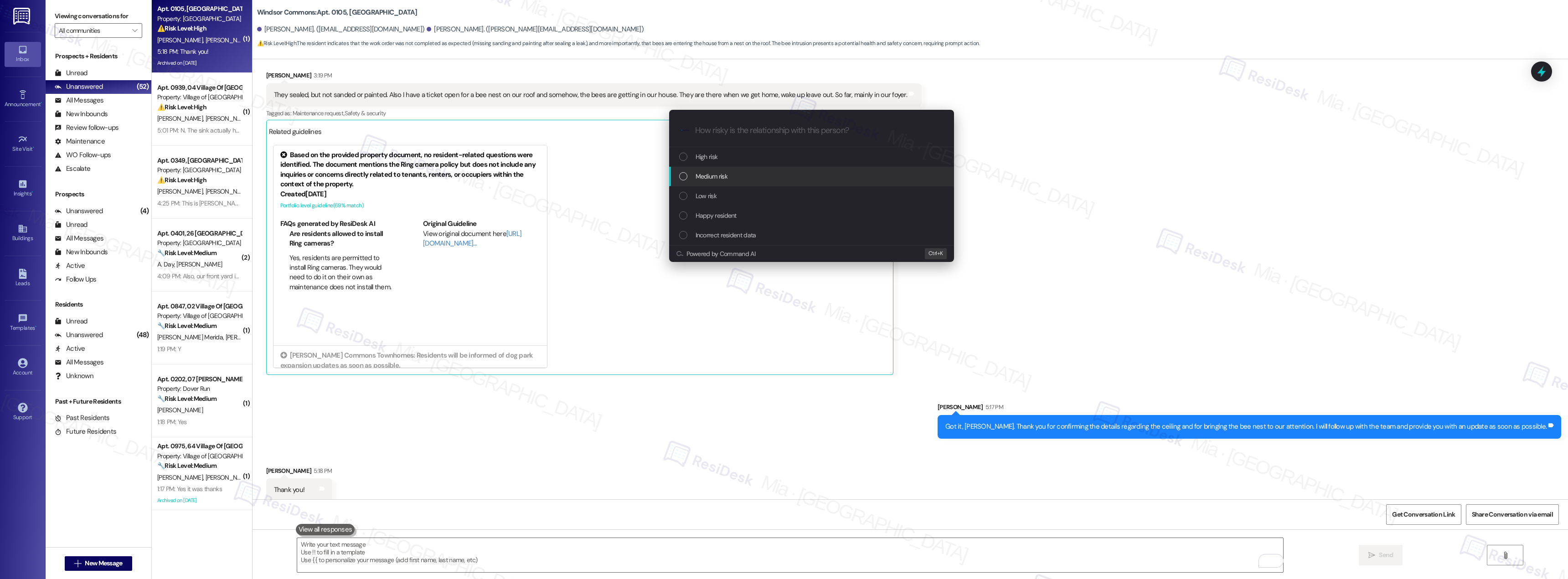
click at [691, 182] on div "Medium risk" at bounding box center [811, 176] width 285 height 19
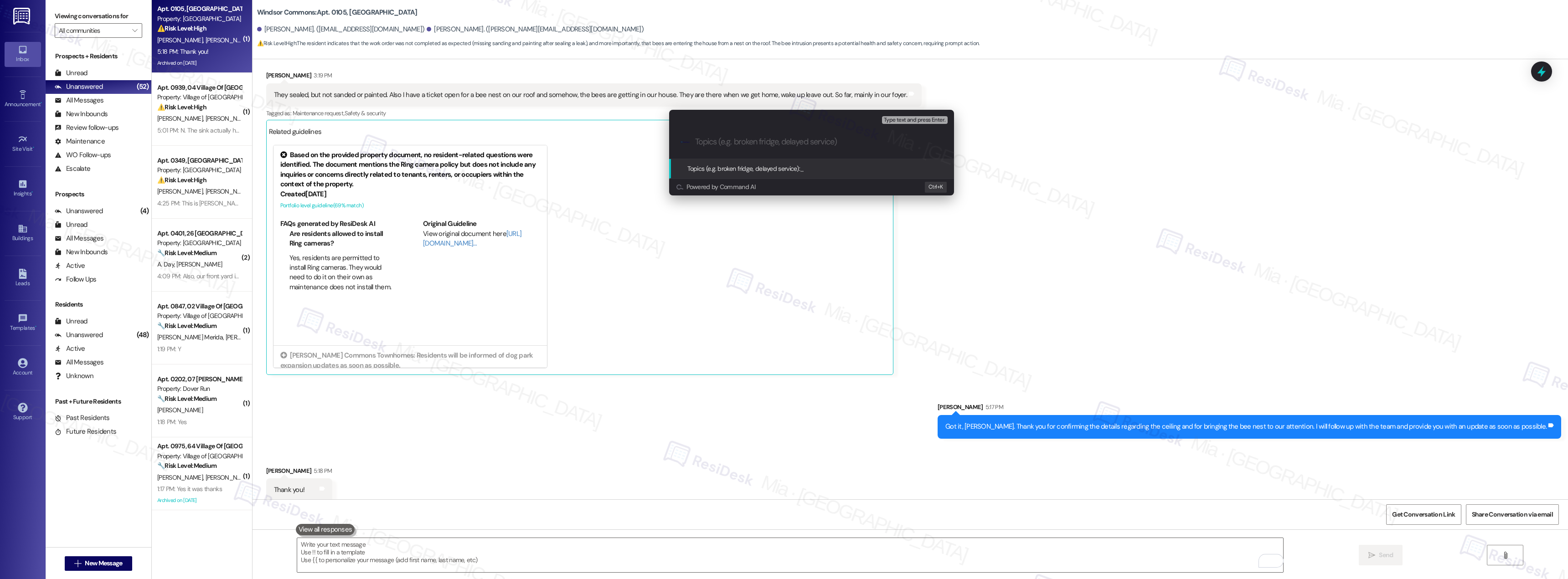
click at [717, 143] on input "Topics (e.g. broken fridge, delayed service)" at bounding box center [819, 142] width 248 height 10
paste input "hey sealed, but not sanded or painted. Also I have a ticket open for a bee nest…"
type input "hey sealed, but not sanded or painted. Also I have a ticket open for a bee nest…"
click at [813, 145] on input "Living room ceiling sealed but not painted and" at bounding box center [815, 142] width 240 height 10
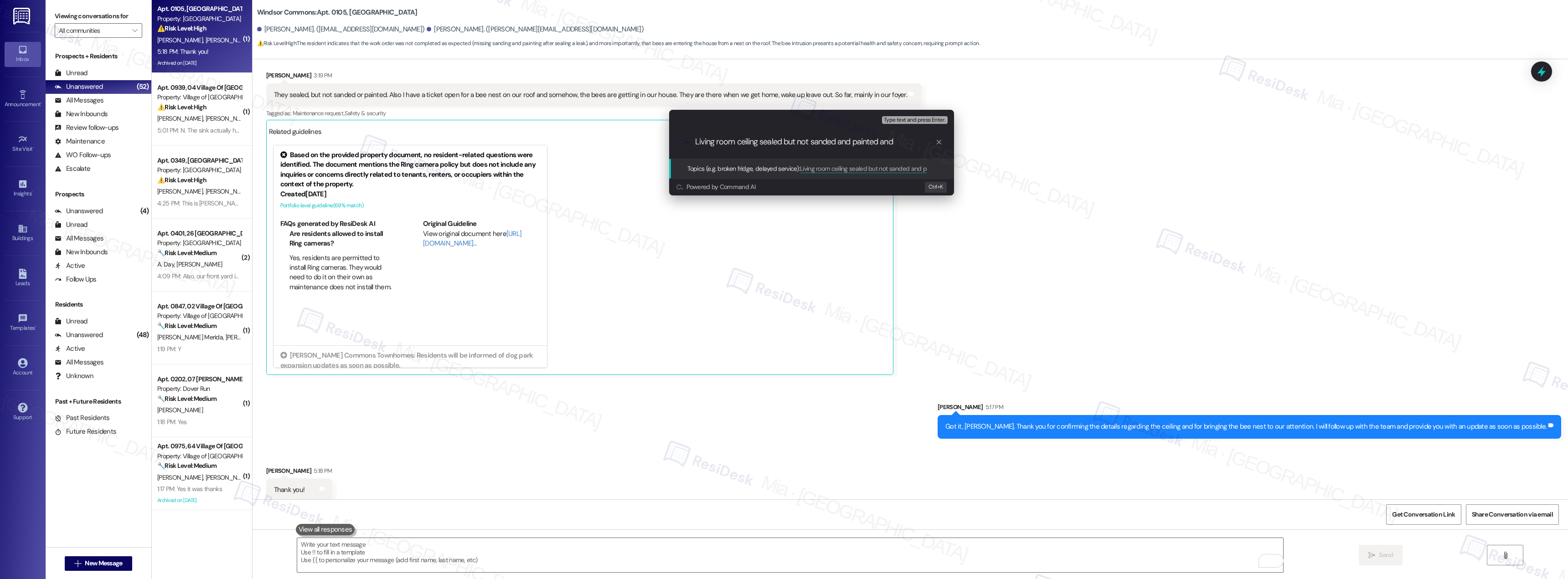
click at [890, 142] on input "Living room ceiling sealed but not sanded and painted and" at bounding box center [815, 142] width 240 height 10
click at [905, 140] on input "Living room ceiling sealed but not sanded and painted and" at bounding box center [815, 142] width 240 height 10
type input "Living room ceiling sealed but not sanded and painted and bee nest on roof"
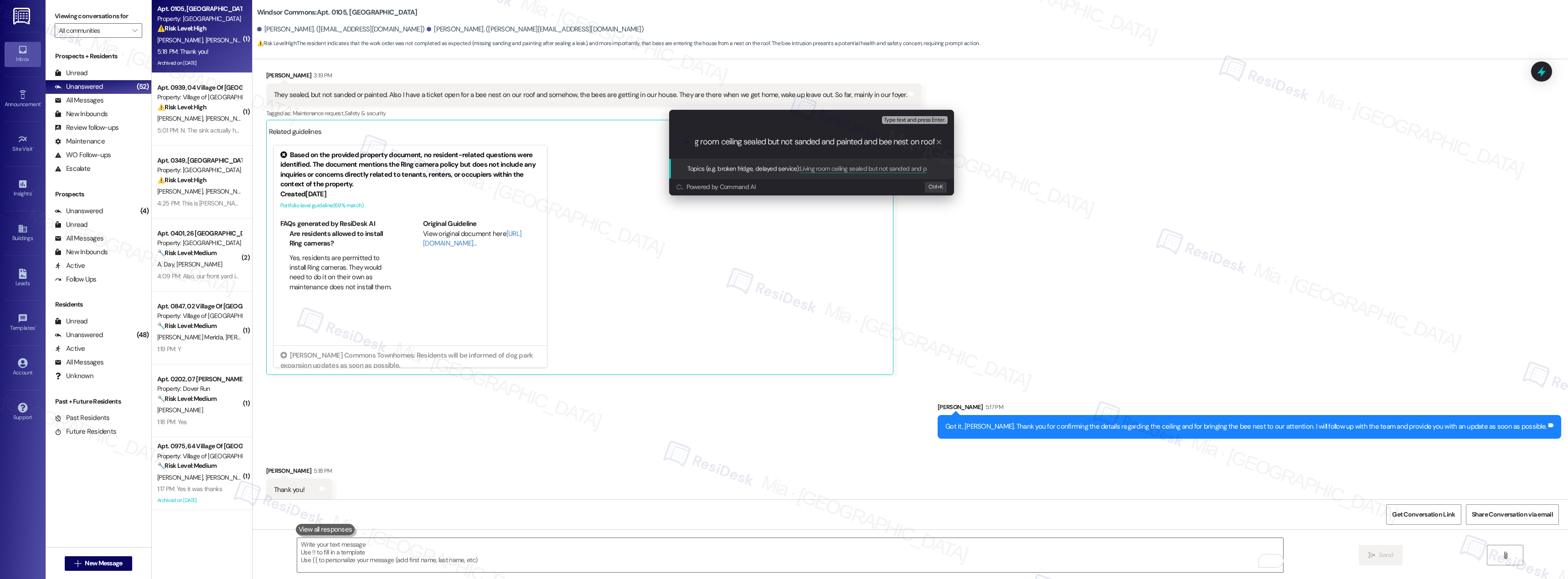
drag, startPoint x: 934, startPoint y: 144, endPoint x: 892, endPoint y: 145, distance: 42.0
click at [757, 144] on input "Living room ceiling sealed but not sanded and painted and bee nest on roof" at bounding box center [815, 142] width 240 height 10
drag, startPoint x: 934, startPoint y: 142, endPoint x: 682, endPoint y: 142, distance: 252.0
click at [682, 142] on div ".cls-1{fill:#0a055f;}.cls-2{fill:#0cc4c4;} resideskLogoBlueOrange Living room c…" at bounding box center [811, 142] width 285 height 32
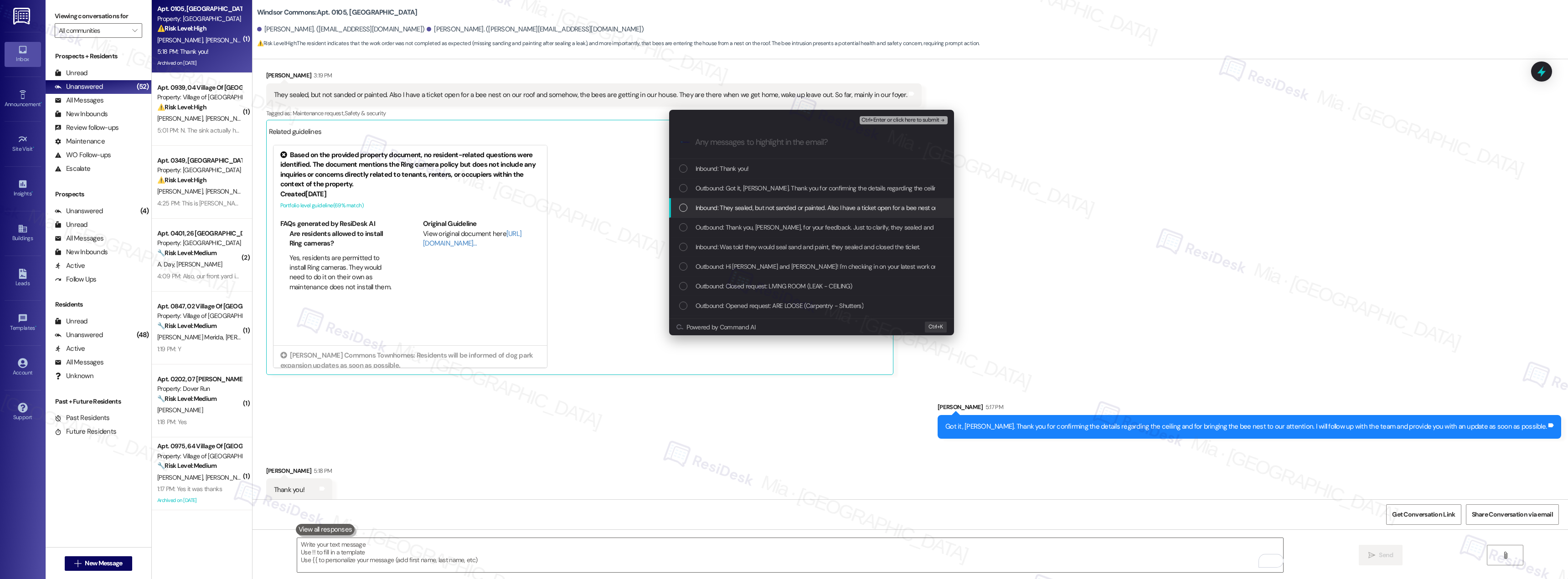
click at [687, 209] on div "List of options" at bounding box center [683, 207] width 8 height 8
click at [687, 246] on div "List of options" at bounding box center [683, 246] width 8 height 8
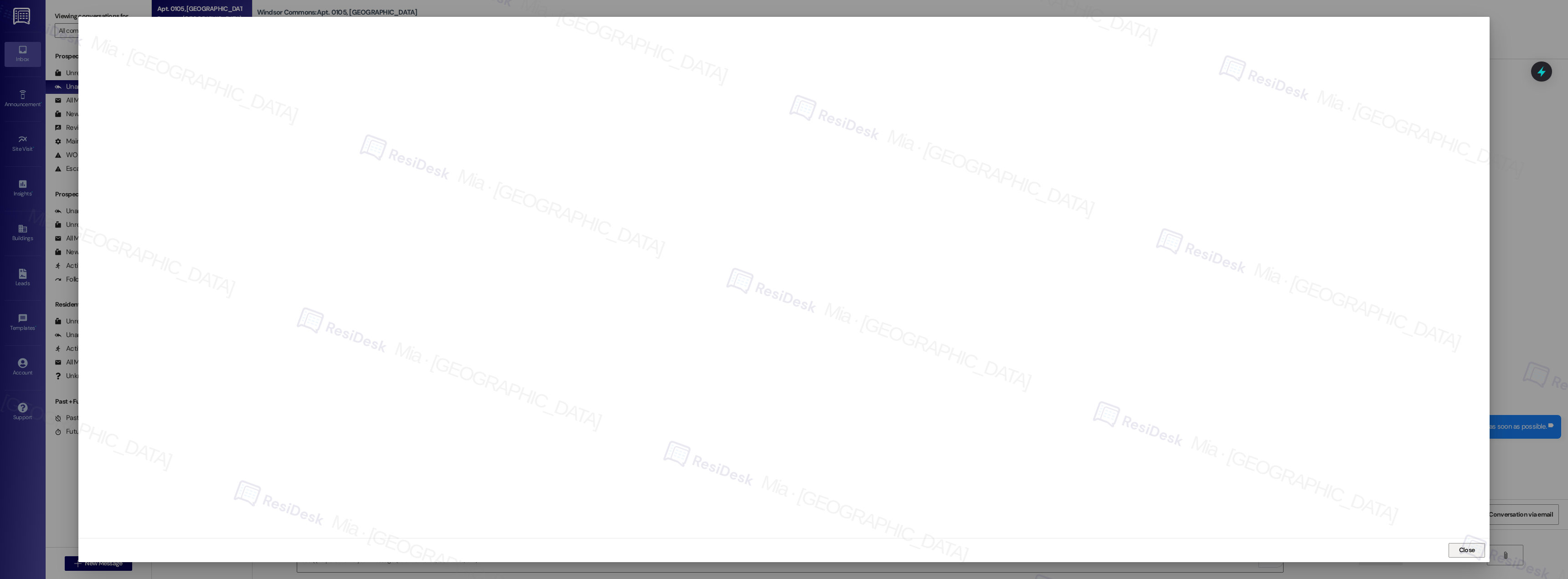
click at [1472, 553] on span "Close" at bounding box center [1467, 550] width 16 height 10
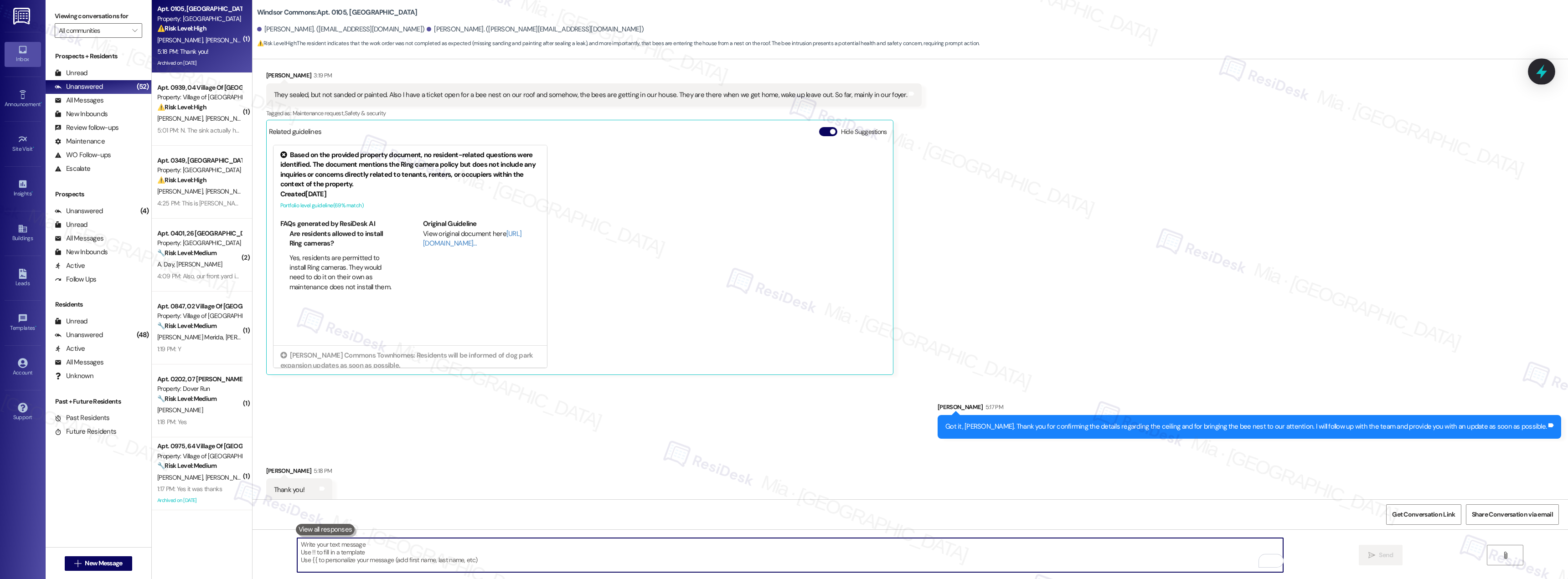
click at [1549, 66] on icon at bounding box center [1541, 71] width 15 height 15
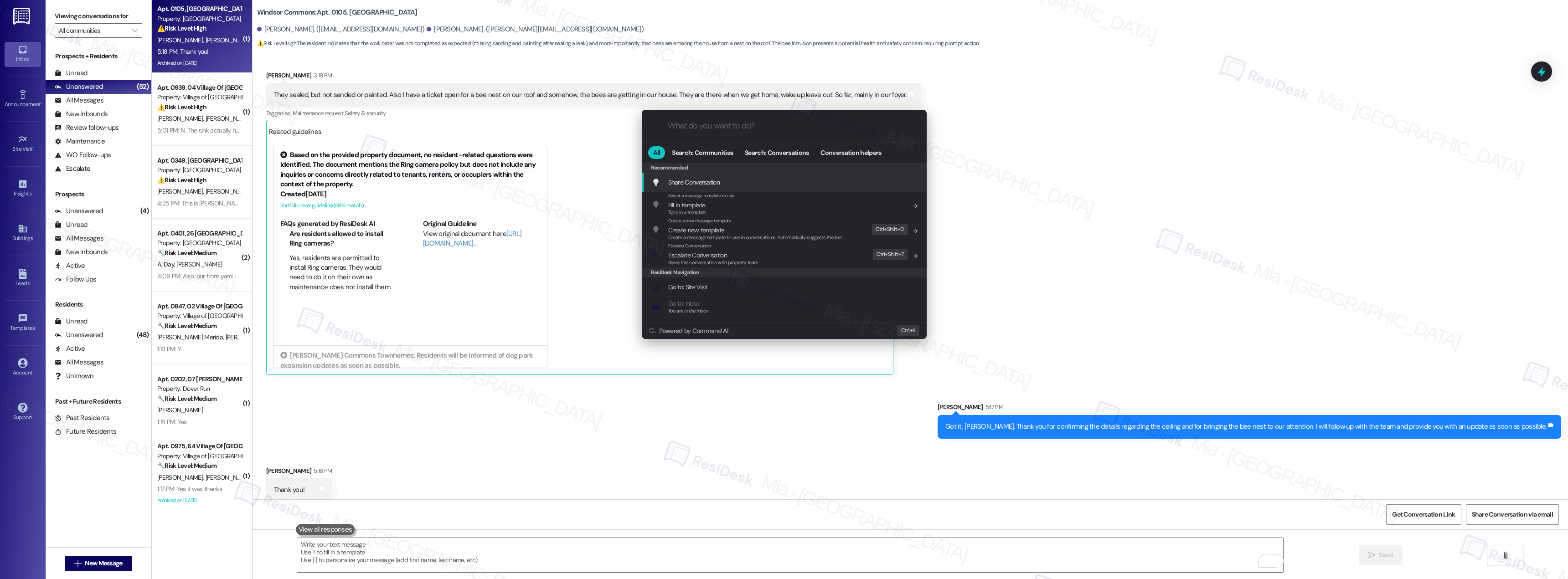
click at [712, 132] on div ".cls-1{fill:#0a055f;}.cls-2{fill:#0cc4c4;} resideskLogoBlueOrange" at bounding box center [784, 125] width 285 height 32
click at [757, 125] on input "What do you want to do?" at bounding box center [791, 126] width 248 height 10
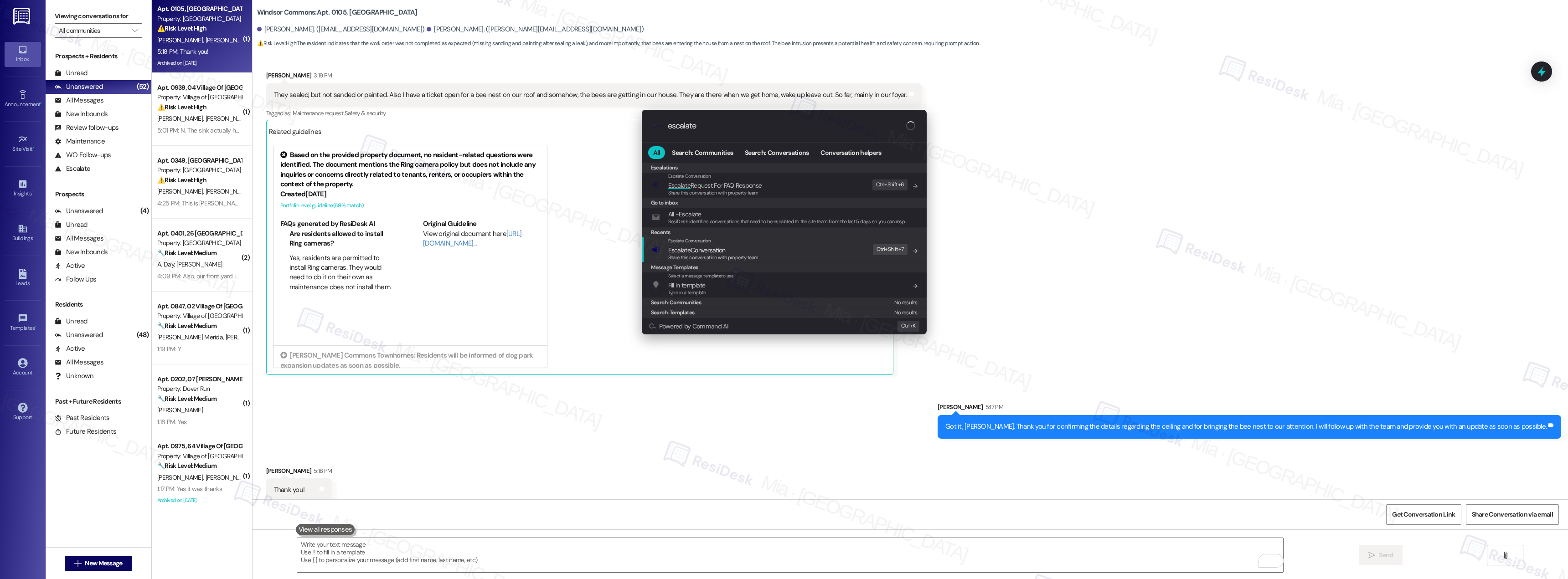
type input "escalate"
click at [699, 251] on span "Escalate Conversation" at bounding box center [697, 249] width 57 height 8
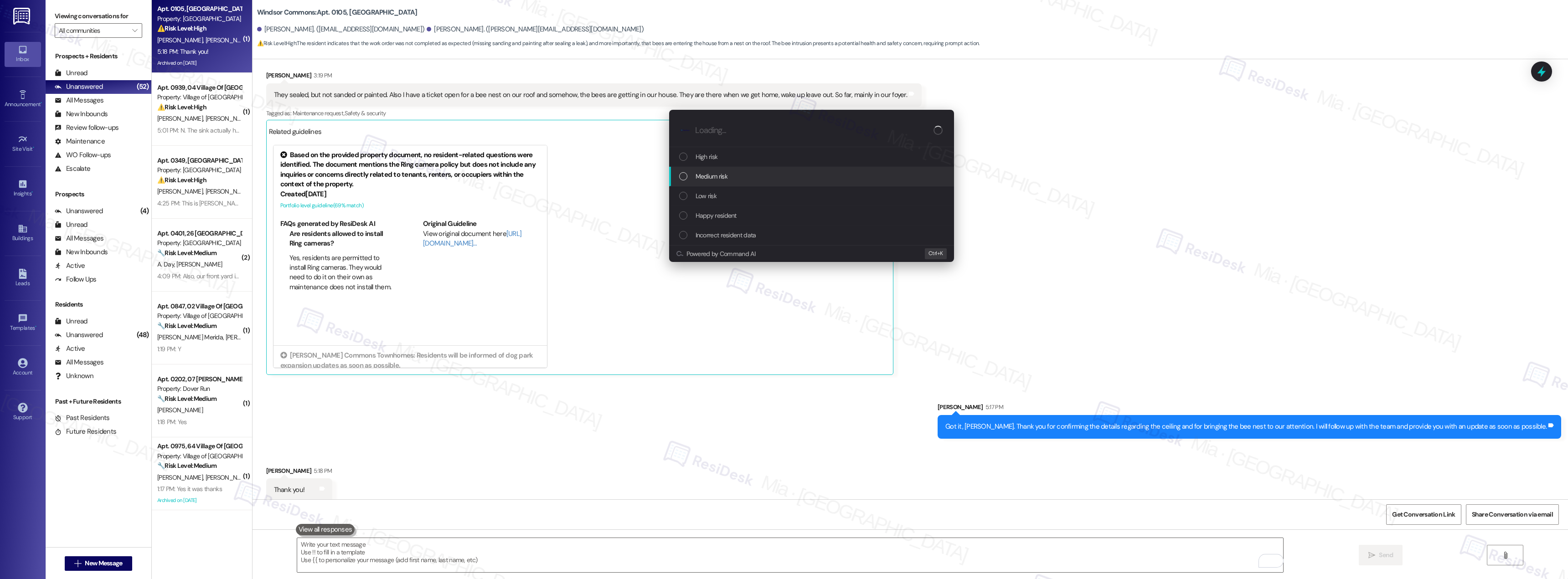
click at [696, 179] on span "Medium risk" at bounding box center [712, 176] width 32 height 10
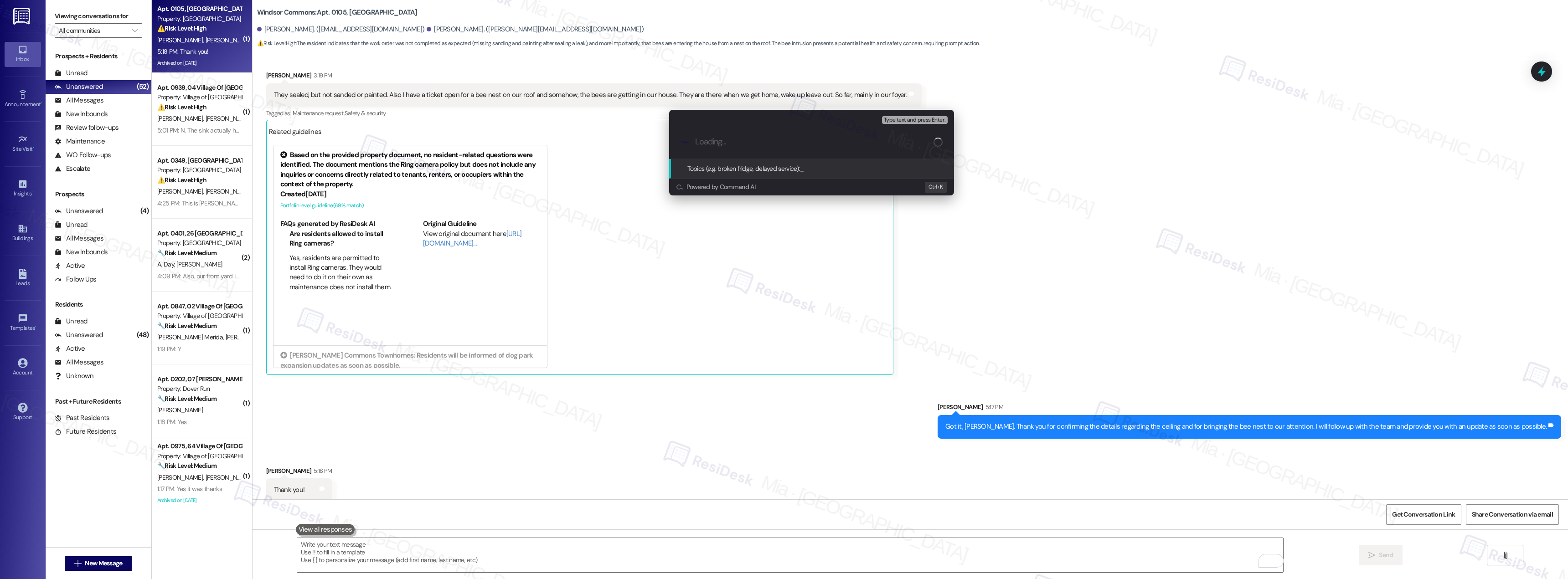
paste input "Living room ceiling sealed but not sanded and painted and bee nest on the roof"
type input "Living room ceiling sealed but not sanded and painted and bee nest on the roof"
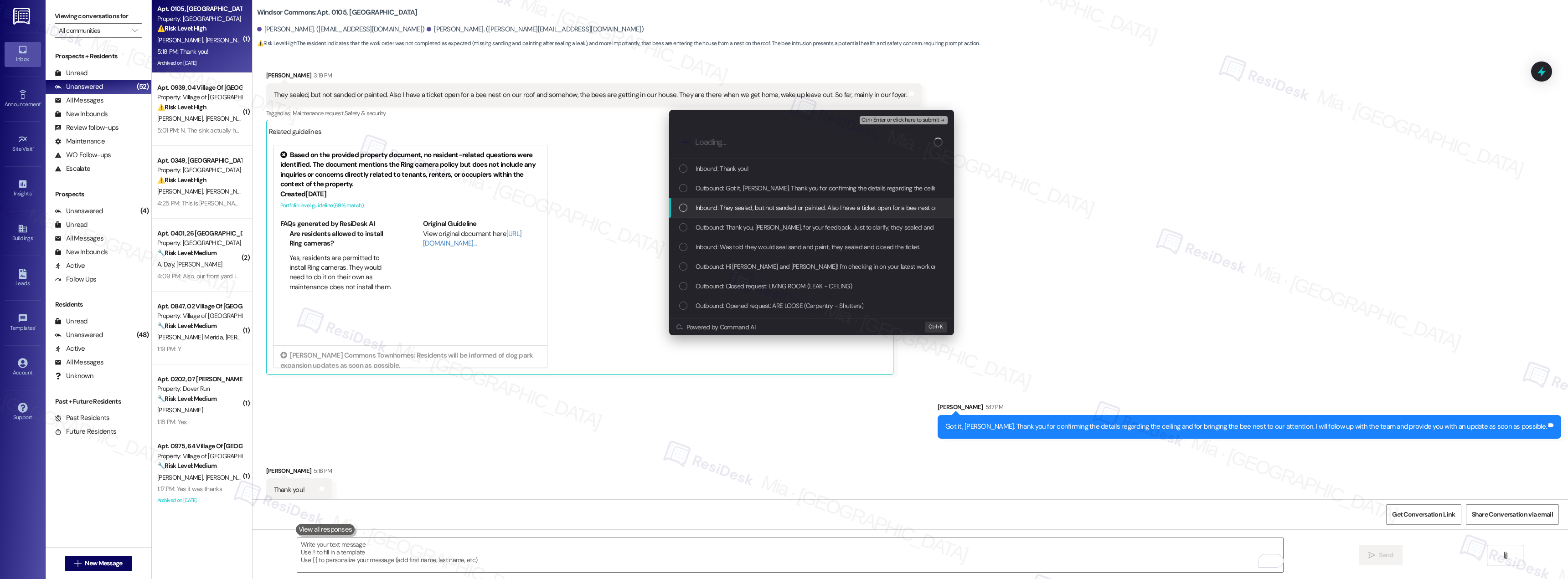
click at [683, 207] on div "List of options" at bounding box center [683, 207] width 8 height 8
click at [682, 244] on div "List of options" at bounding box center [683, 246] width 8 height 8
click at [926, 118] on span "Ctrl+Enter or click here to submit" at bounding box center [900, 120] width 78 height 6
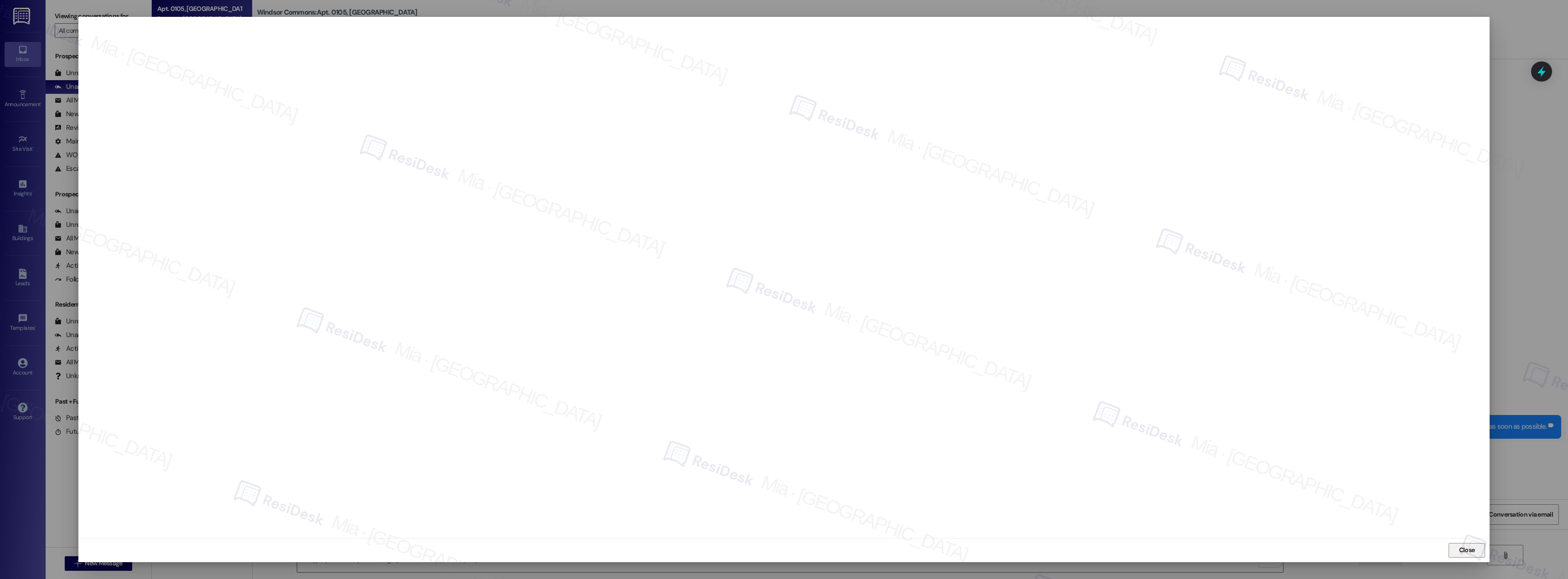
click at [1458, 545] on span "Close" at bounding box center [1467, 550] width 19 height 13
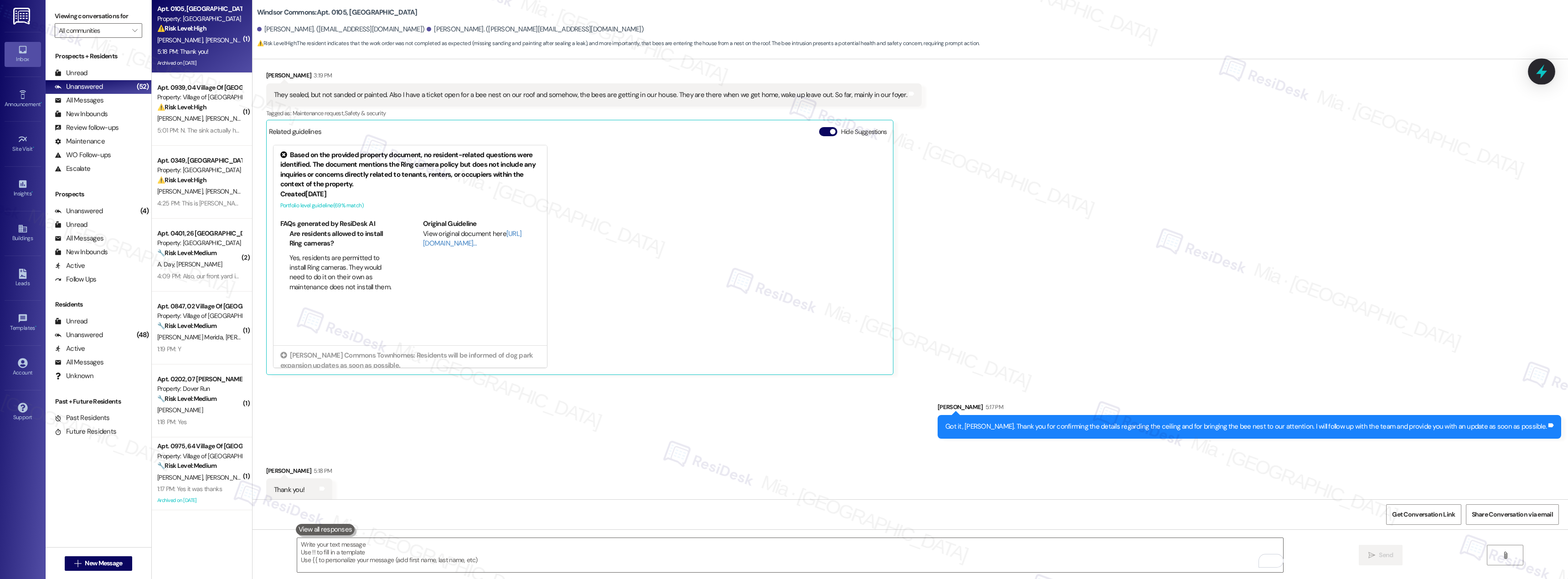
click at [1549, 63] on div at bounding box center [1541, 71] width 27 height 26
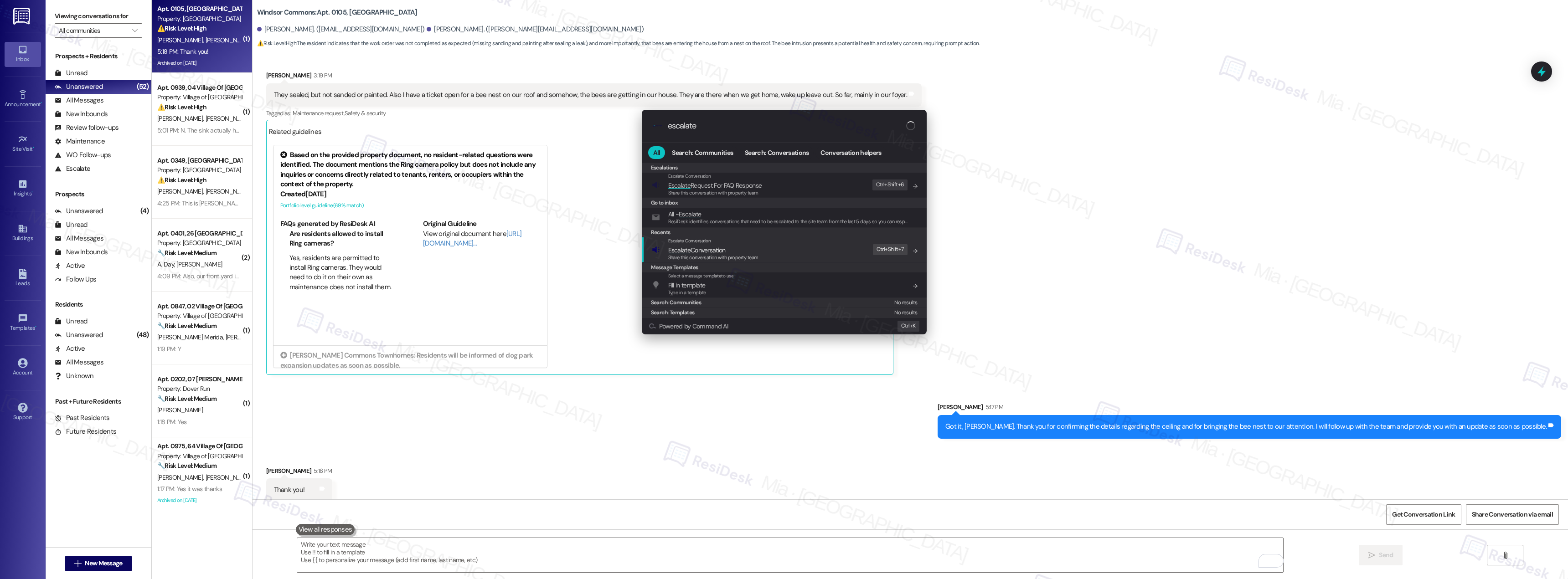
type input "escalate"
click at [688, 250] on span "Escalate" at bounding box center [679, 249] width 23 height 8
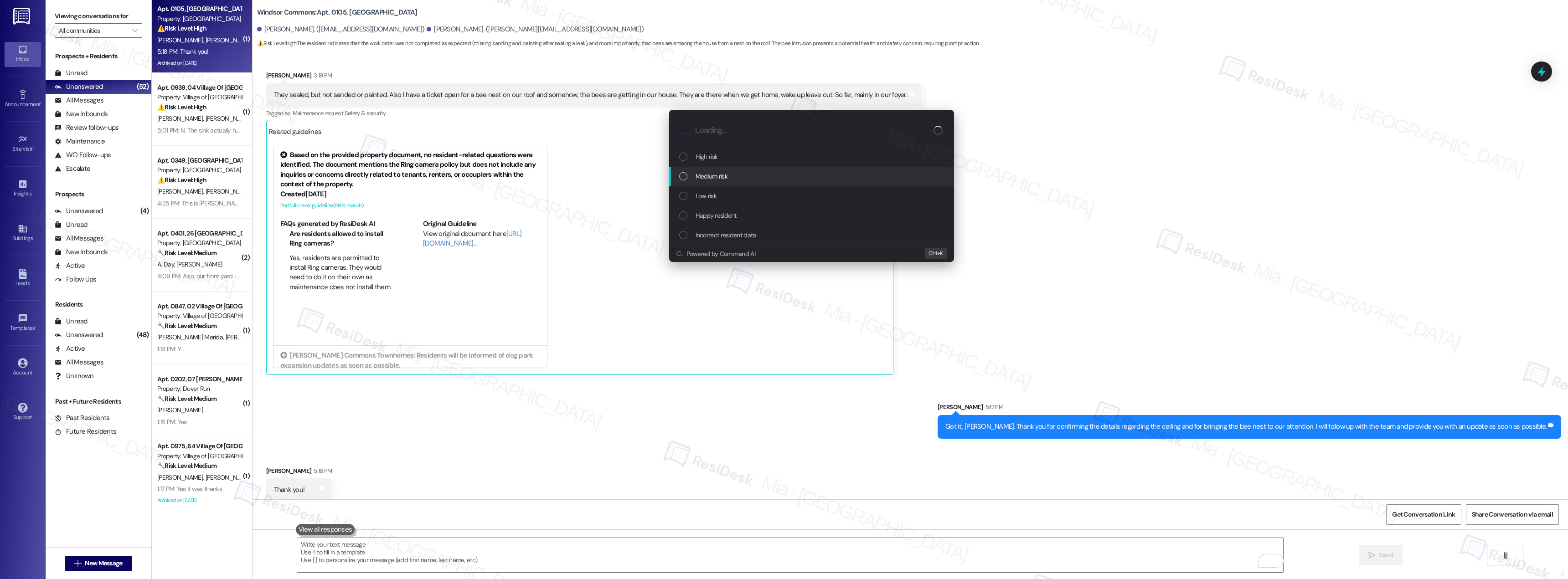
click at [689, 178] on div "Medium risk" at bounding box center [813, 176] width 267 height 10
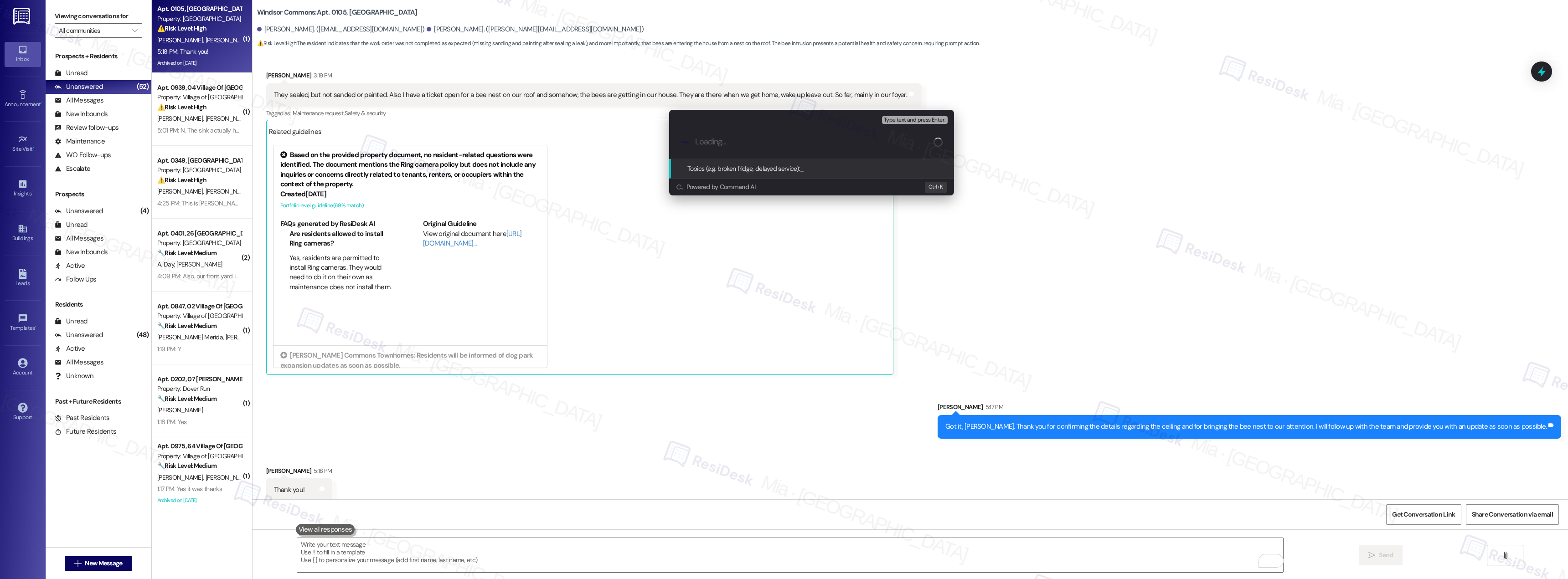
paste input "Living room ceiling sealed but not sanded and painted and Bee nest on the roof …"
type input "Living room ceiling sealed but not sanded and painted and Bee nest on the roof …"
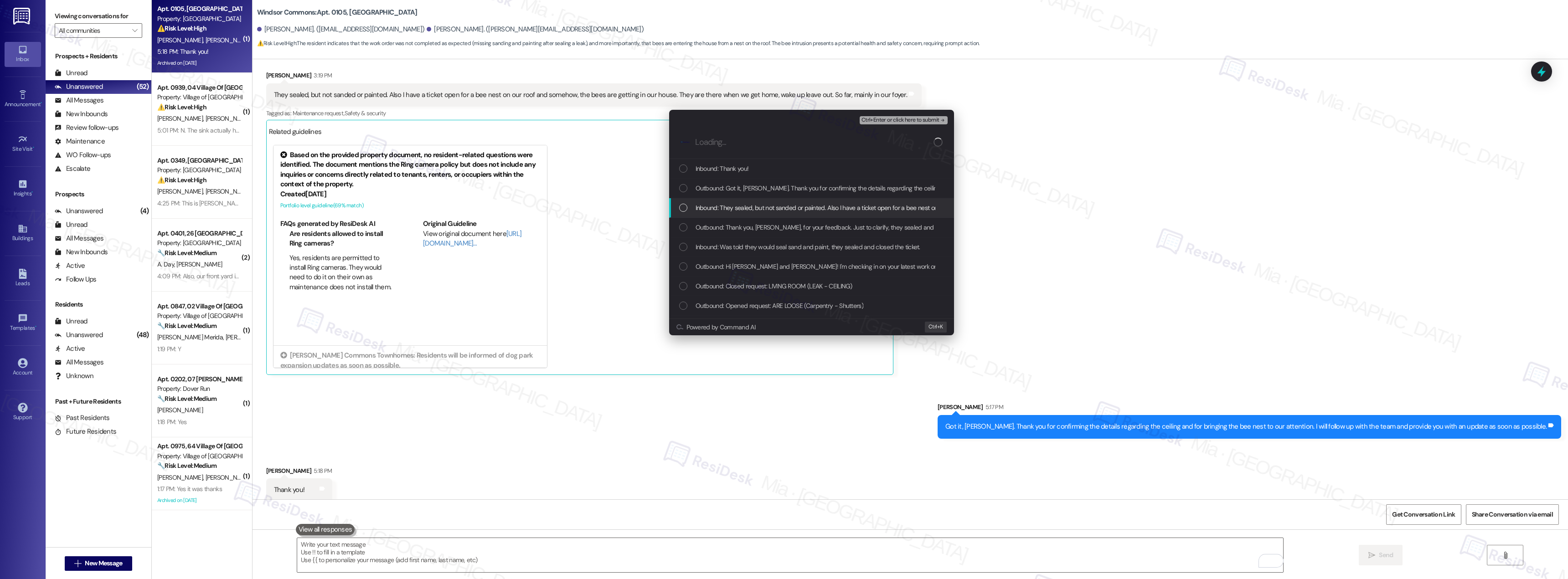
click at [682, 209] on div "List of options" at bounding box center [683, 207] width 8 height 8
click at [682, 246] on div "List of options" at bounding box center [683, 246] width 8 height 8
click at [908, 120] on span "Ctrl+Enter or click here to submit" at bounding box center [900, 120] width 78 height 6
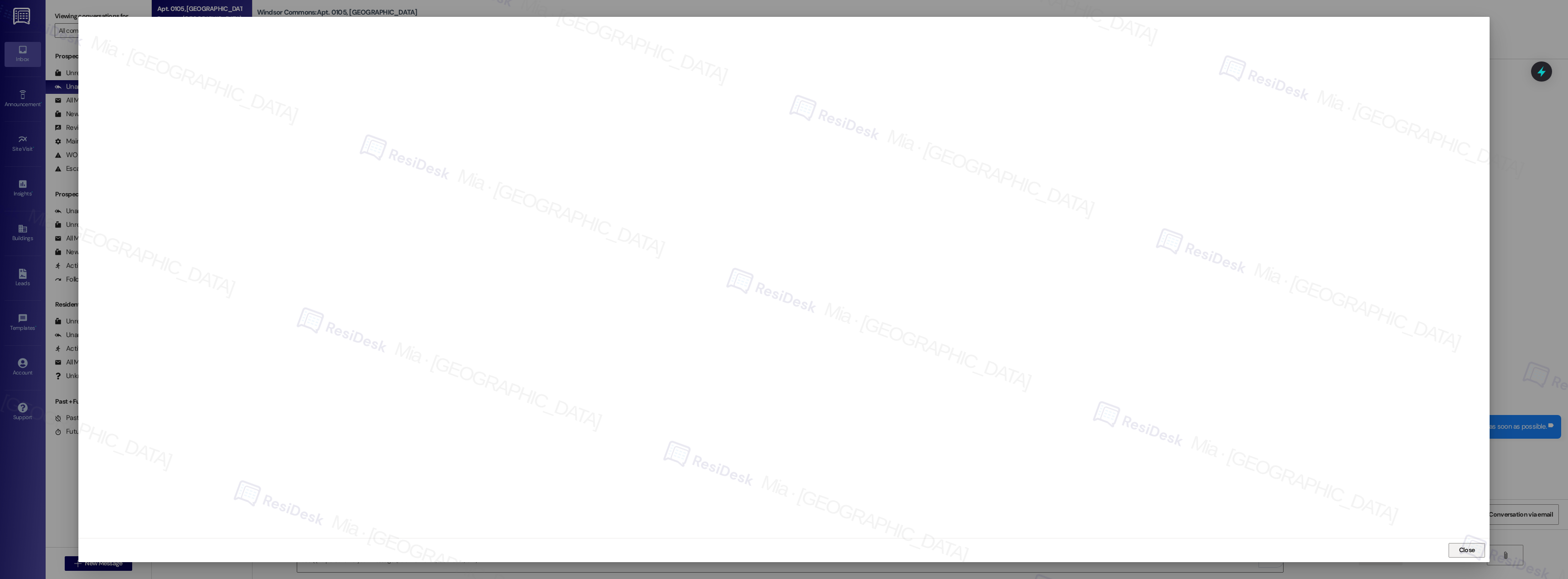
click at [1452, 547] on button "Close" at bounding box center [1467, 550] width 37 height 15
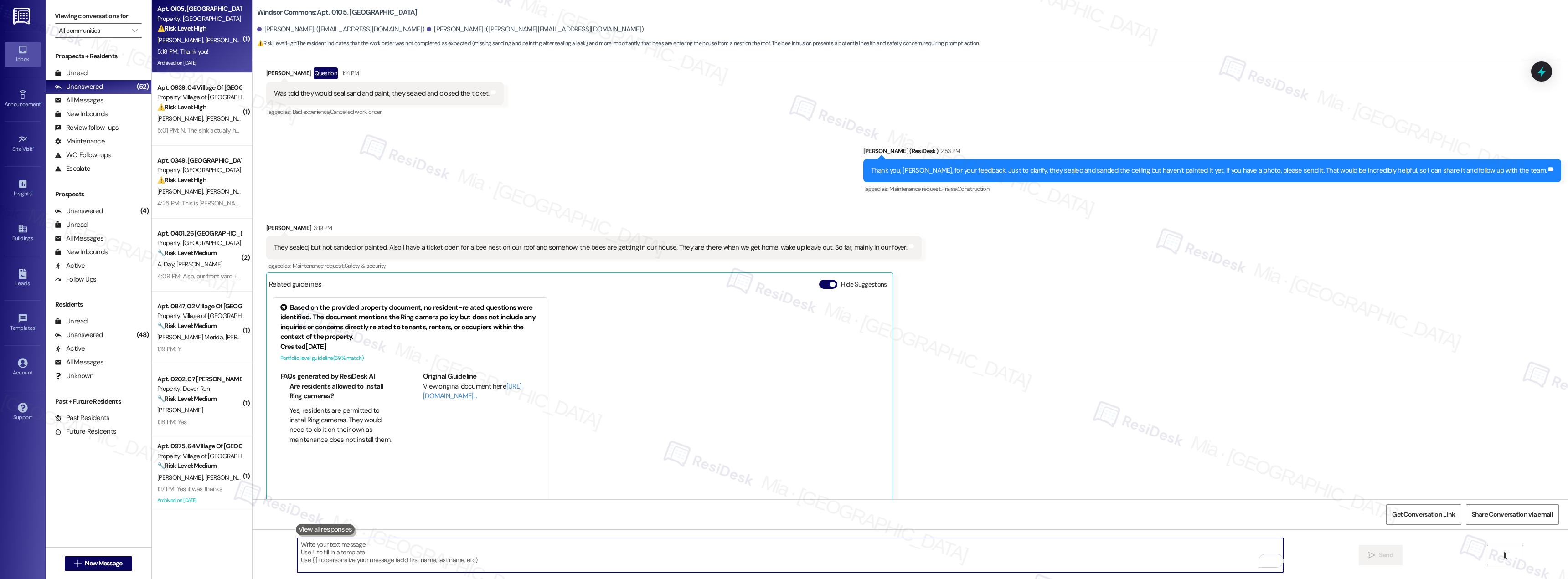
scroll to position [7203, 0]
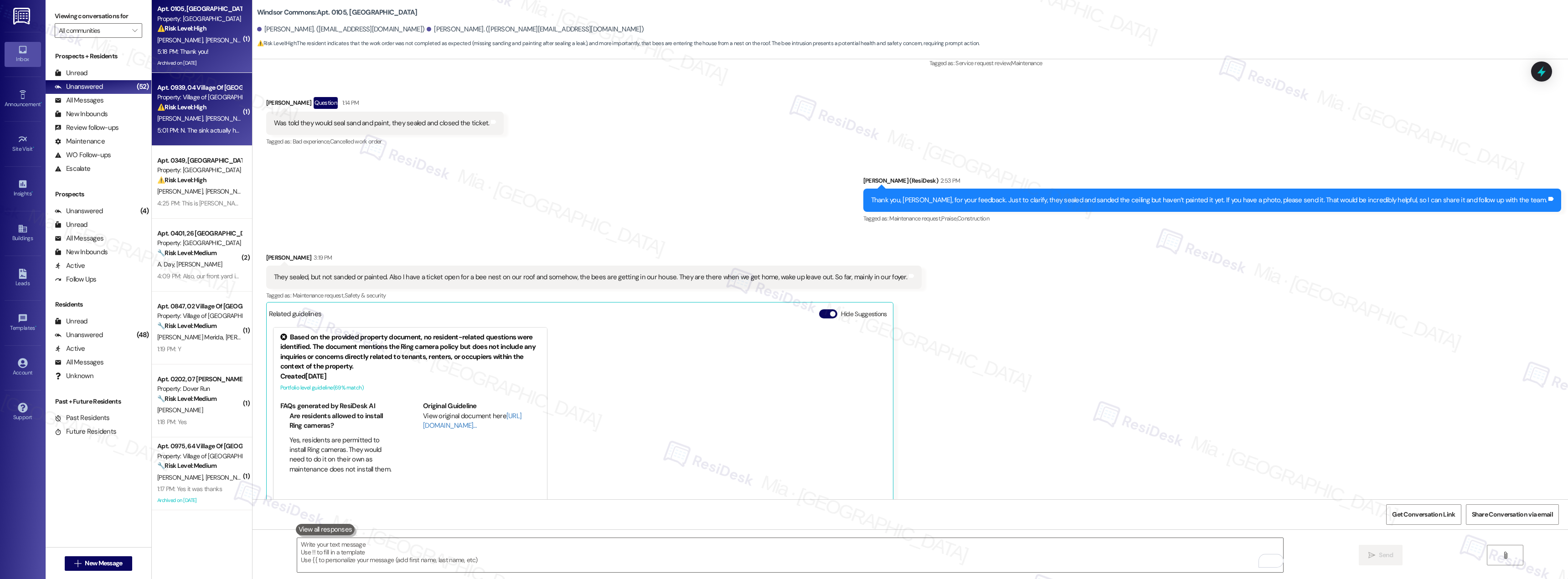
click at [212, 119] on div "J. Brenfleck H. Jarratt" at bounding box center [200, 119] width 86 height 12
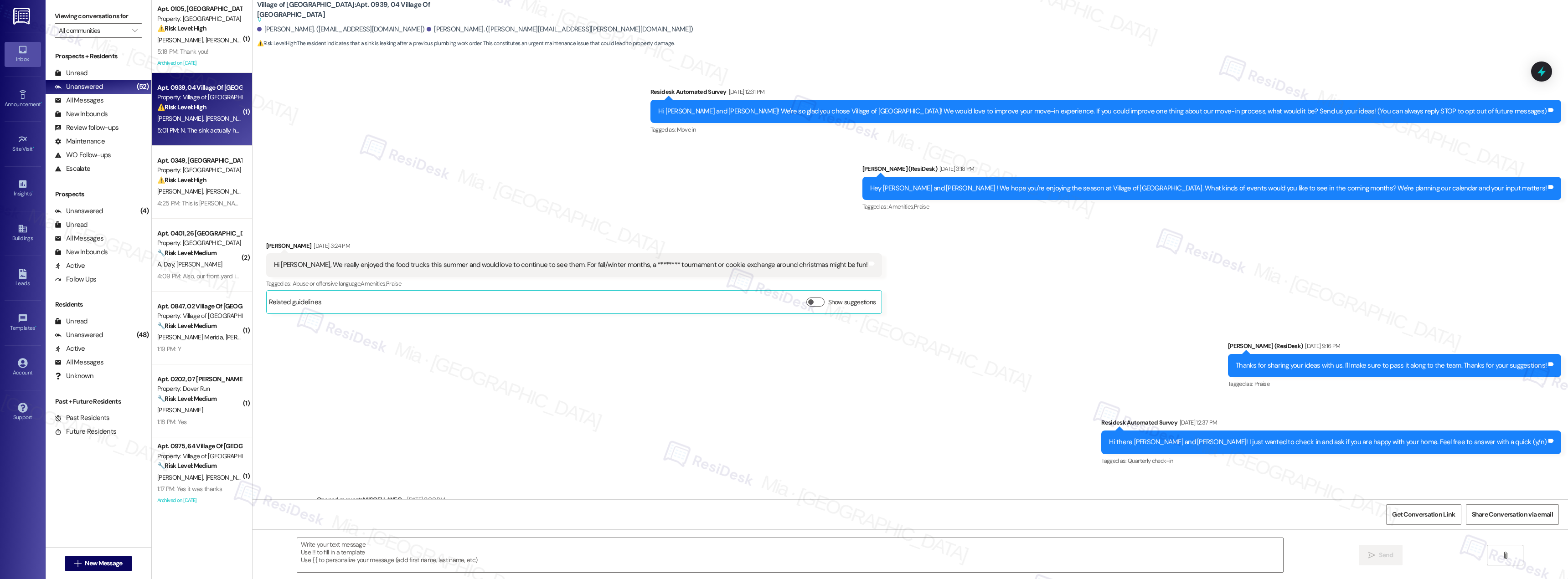
scroll to position [4409, 0]
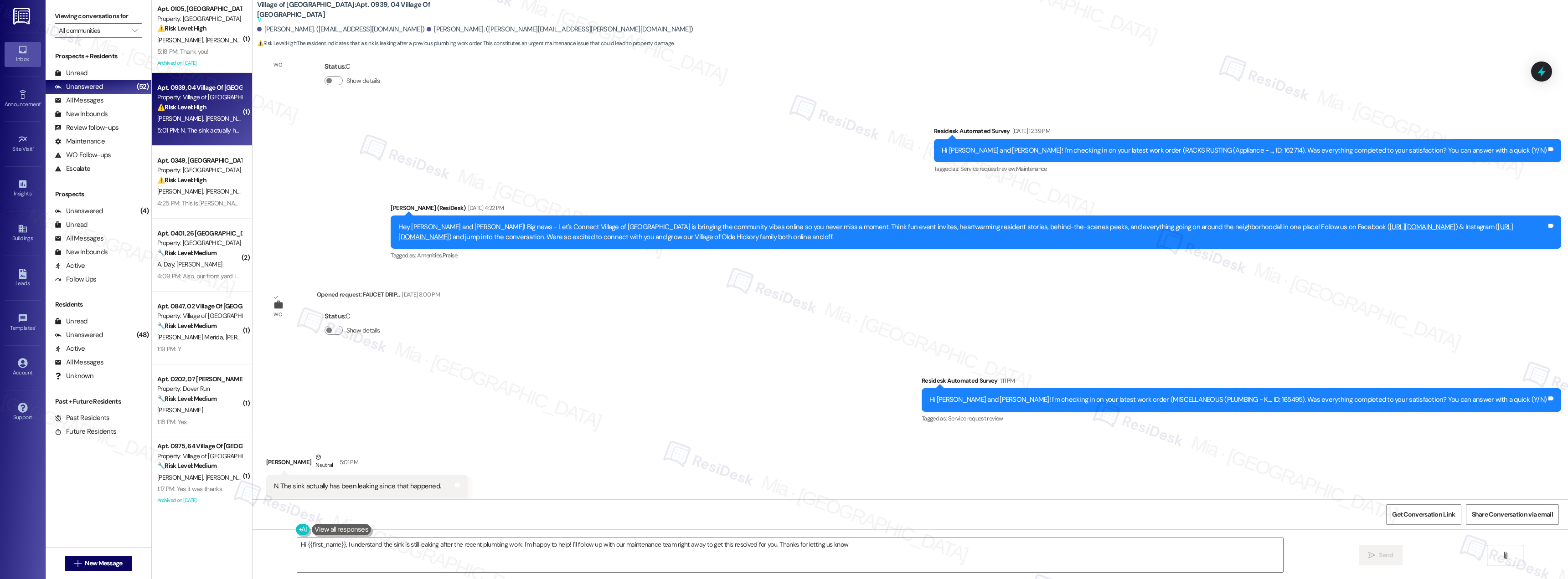
type textarea "Hi {{first_name}}, I understand the sink is still leaking after the recent plum…"
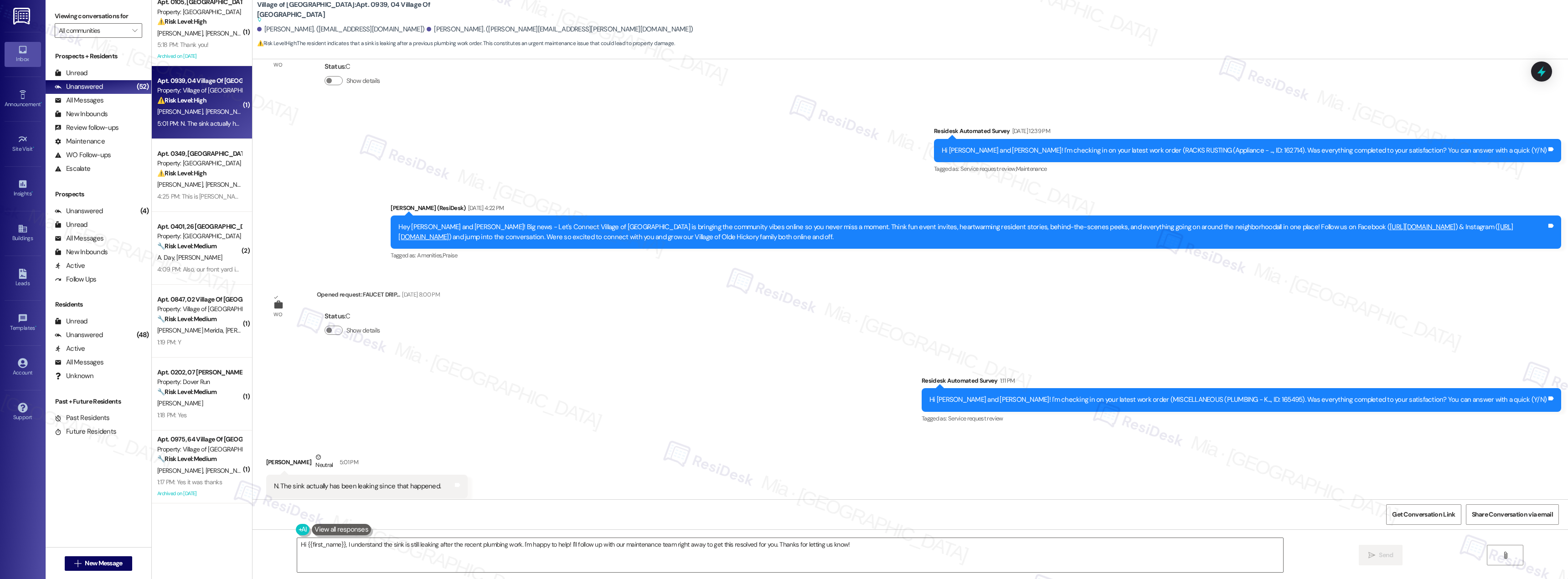
scroll to position [0, 0]
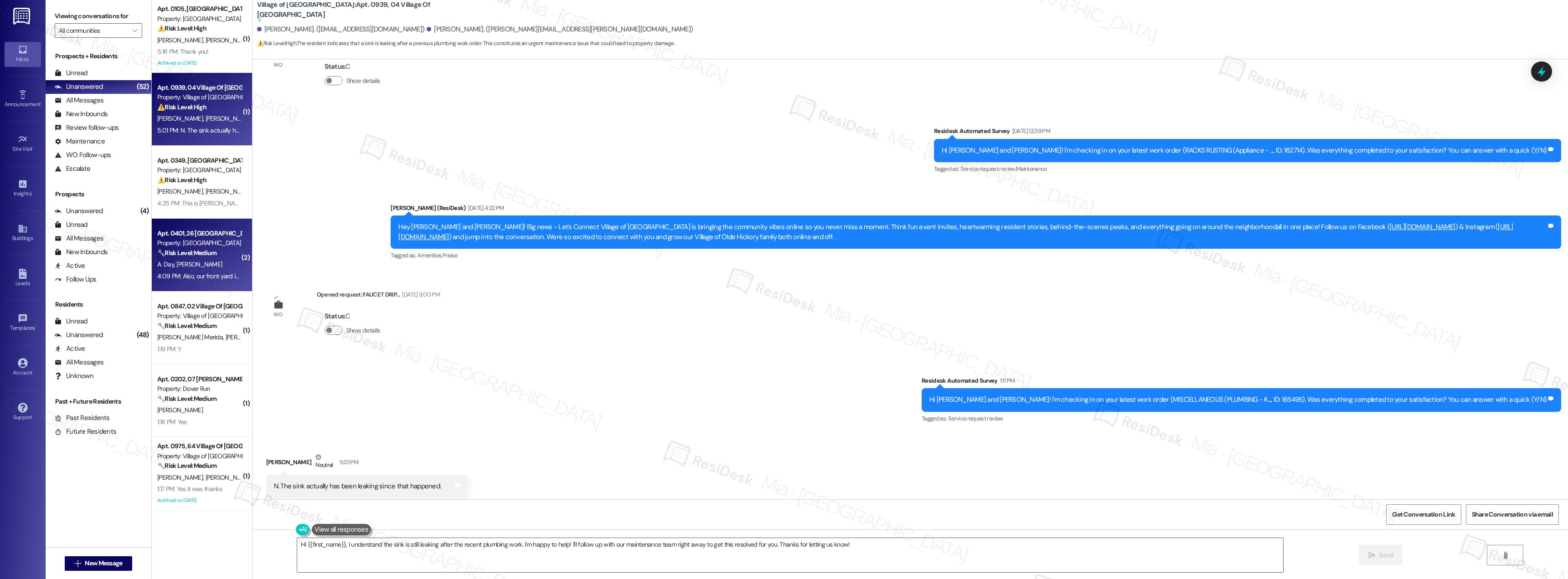
click at [200, 246] on div "Property: [GEOGRAPHIC_DATA]" at bounding box center [199, 243] width 85 height 10
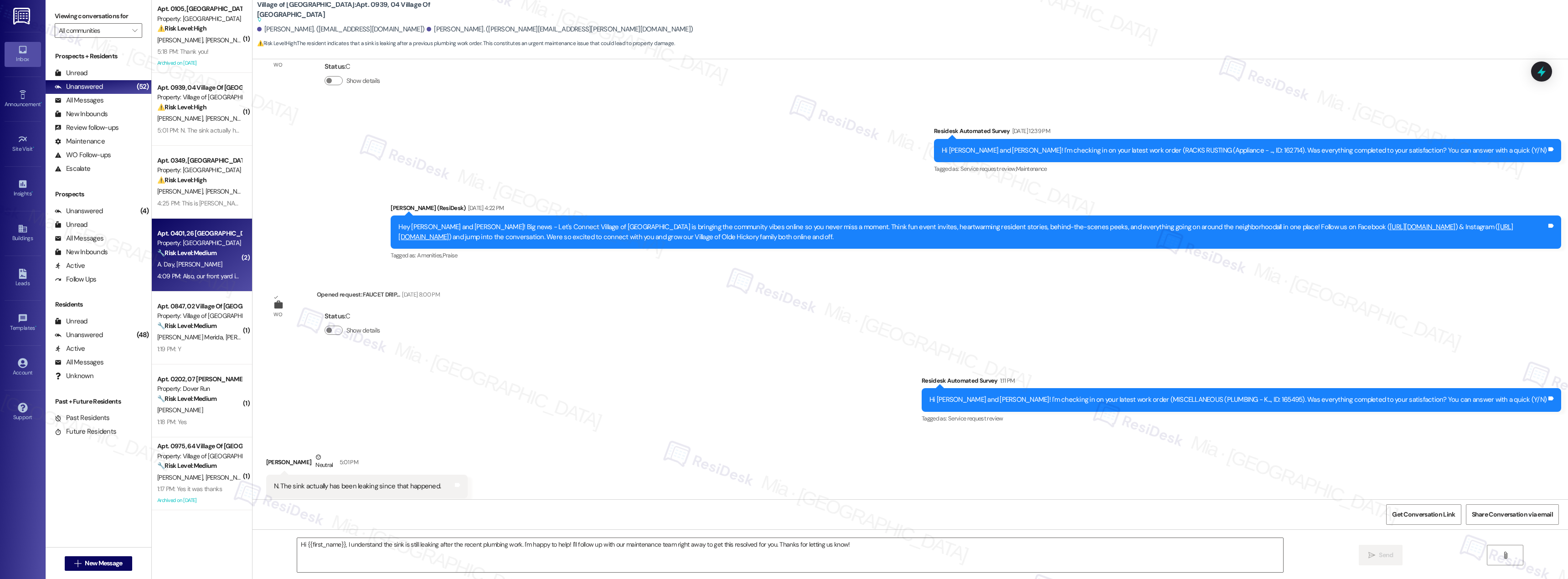
type textarea "Fetching suggested responses. Please feel free to read through the conversation…"
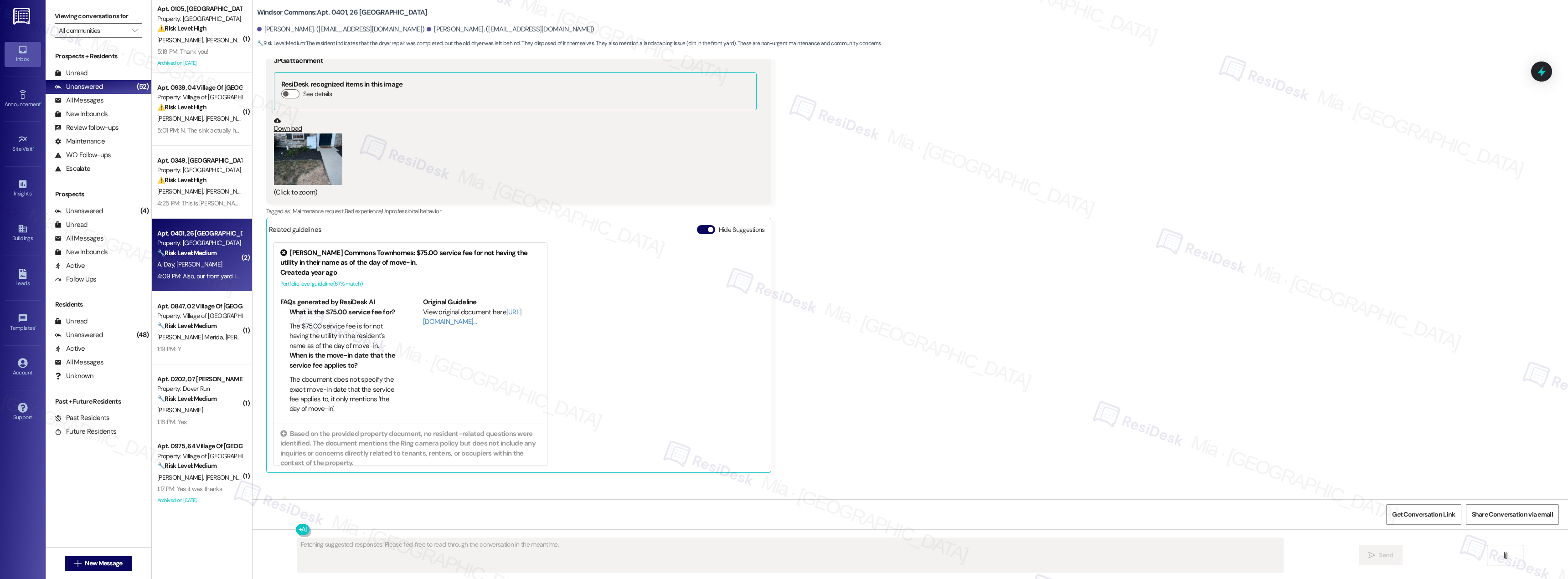
scroll to position [6508, 0]
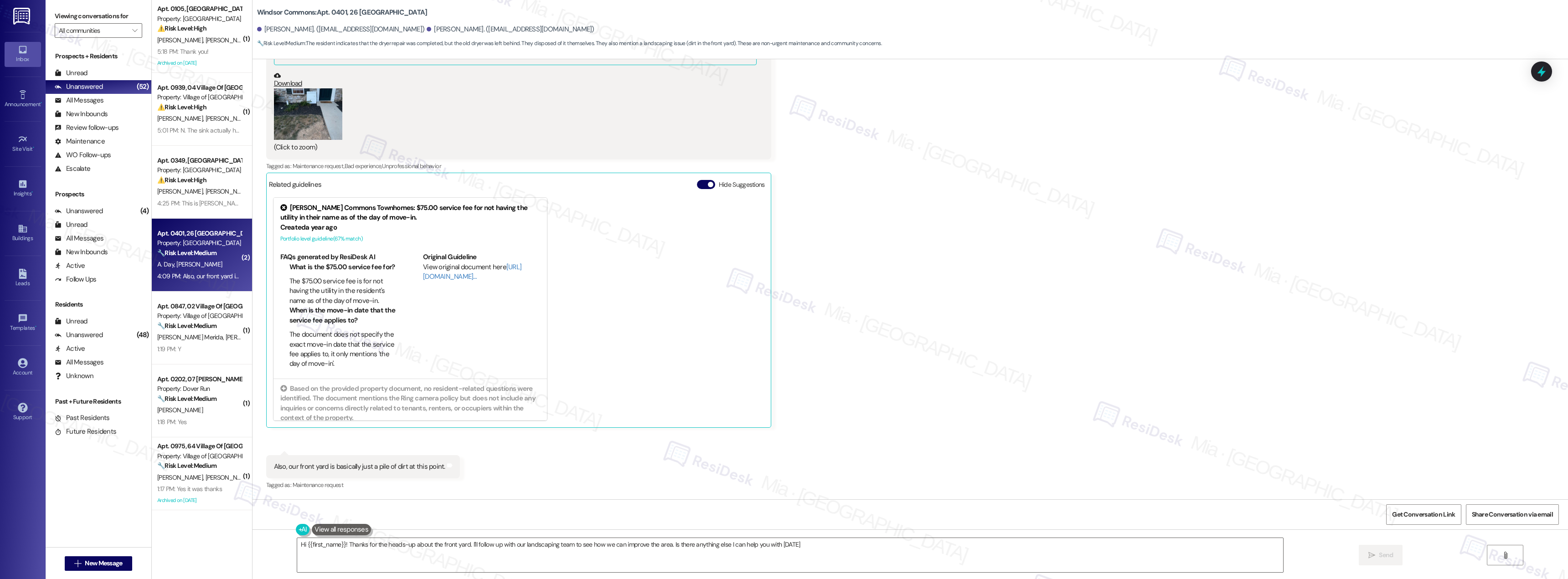
type textarea "Hi {{first_name}}! Thanks for the heads-up about the front yard. I'll follow up…"
click at [187, 327] on strong "🔧 Risk Level: Medium" at bounding box center [186, 325] width 59 height 8
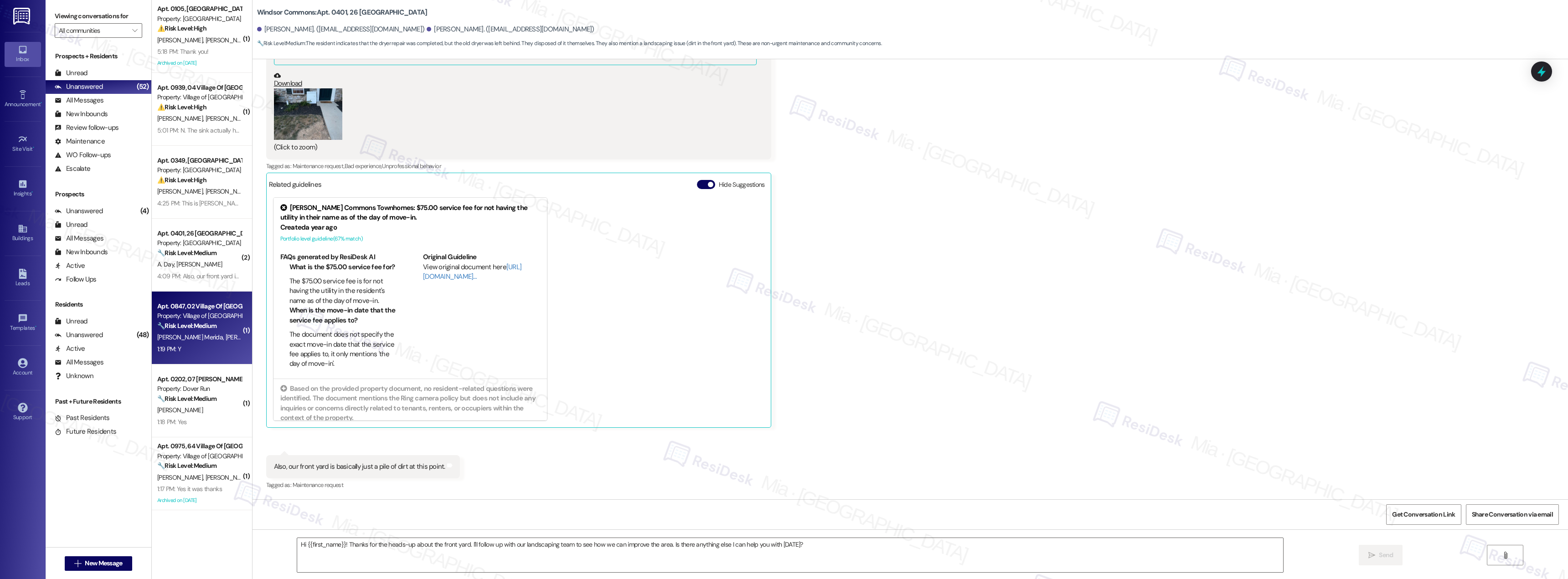
type textarea "Fetching suggested responses. Please feel free to read through the conversation…"
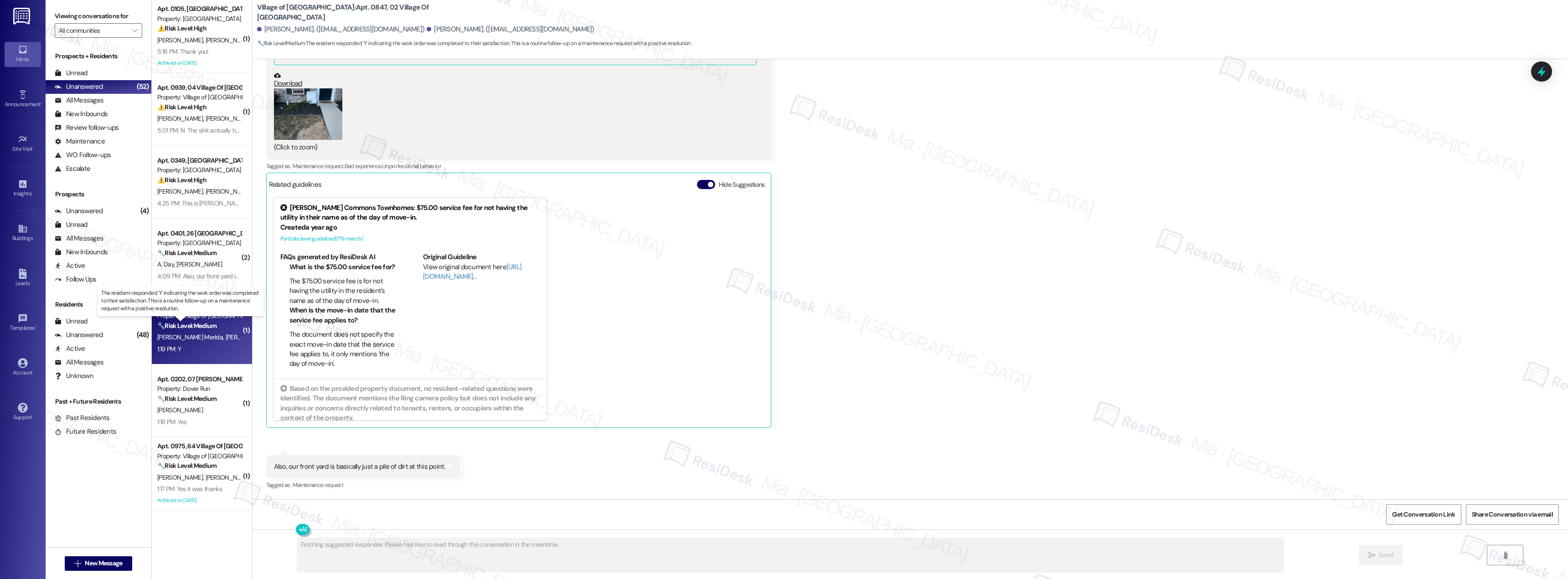
scroll to position [547, 0]
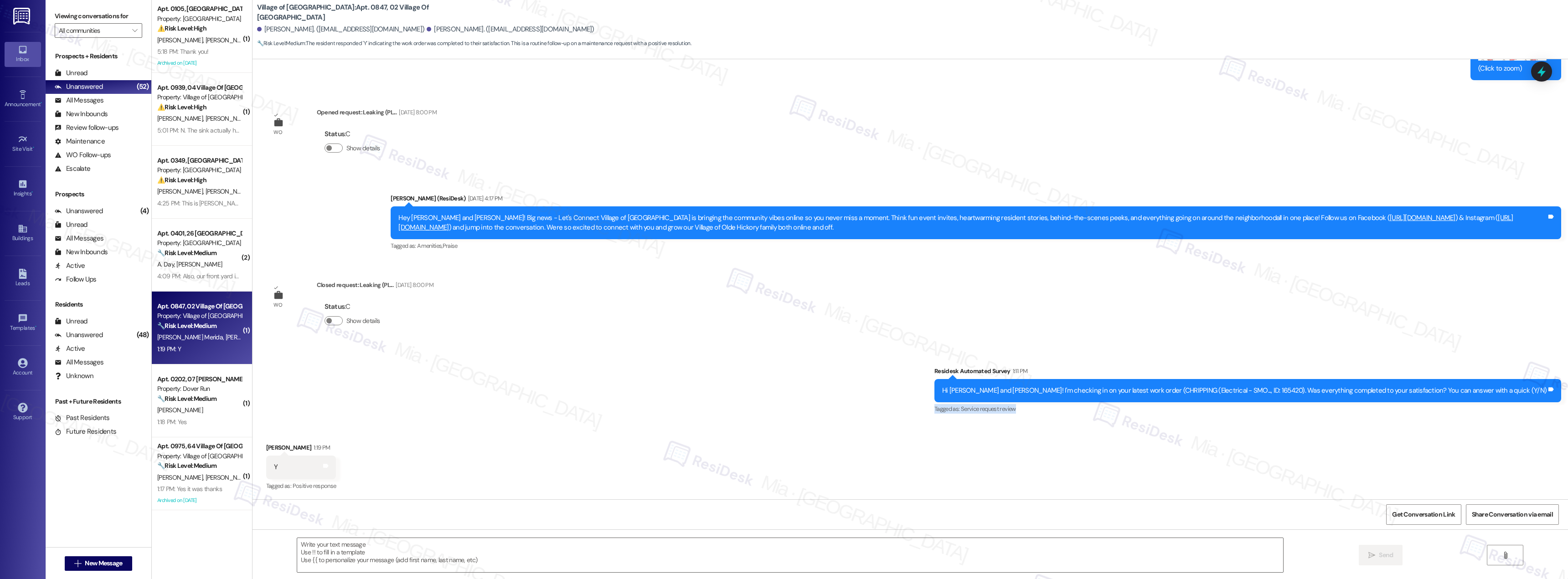
drag, startPoint x: 1564, startPoint y: 420, endPoint x: 1567, endPoint y: 387, distance: 33.1
click at [1567, 387] on div "WO Opened request: Upstairs ba... Mar 31, 2024 at 8:00 PM Status : C Show detai…" at bounding box center [910, 279] width 1315 height 440
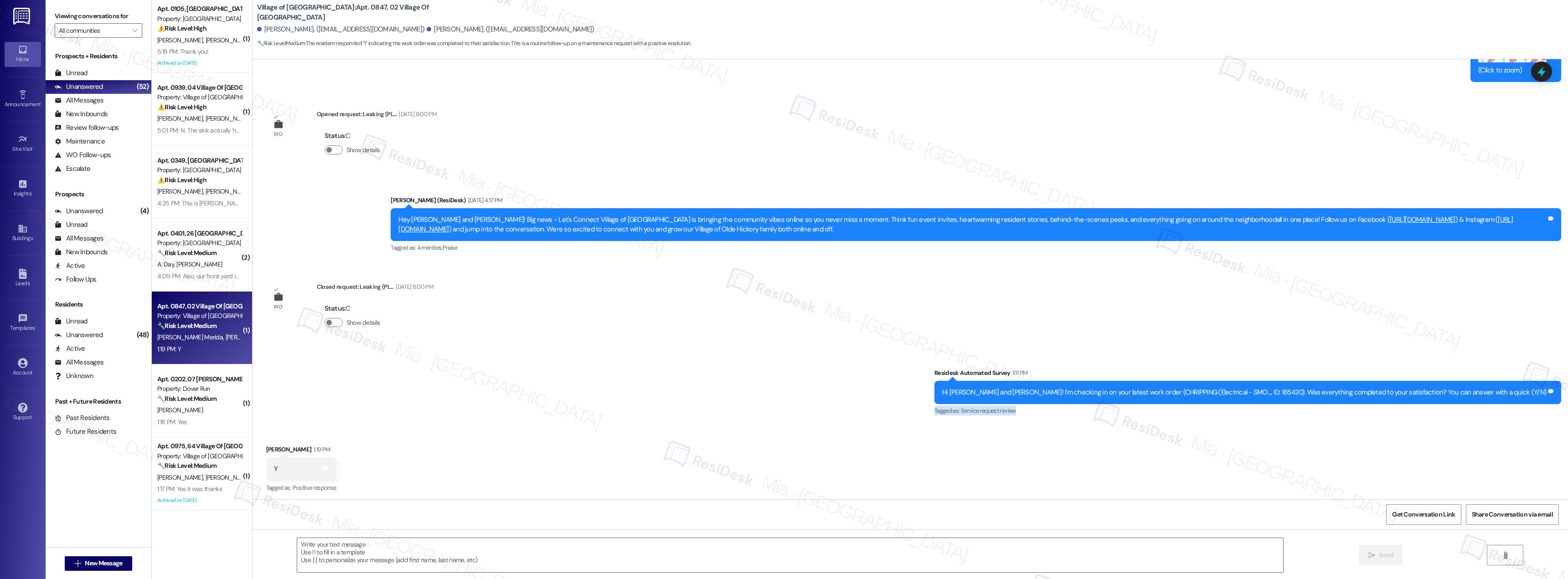
scroll to position [547, 0]
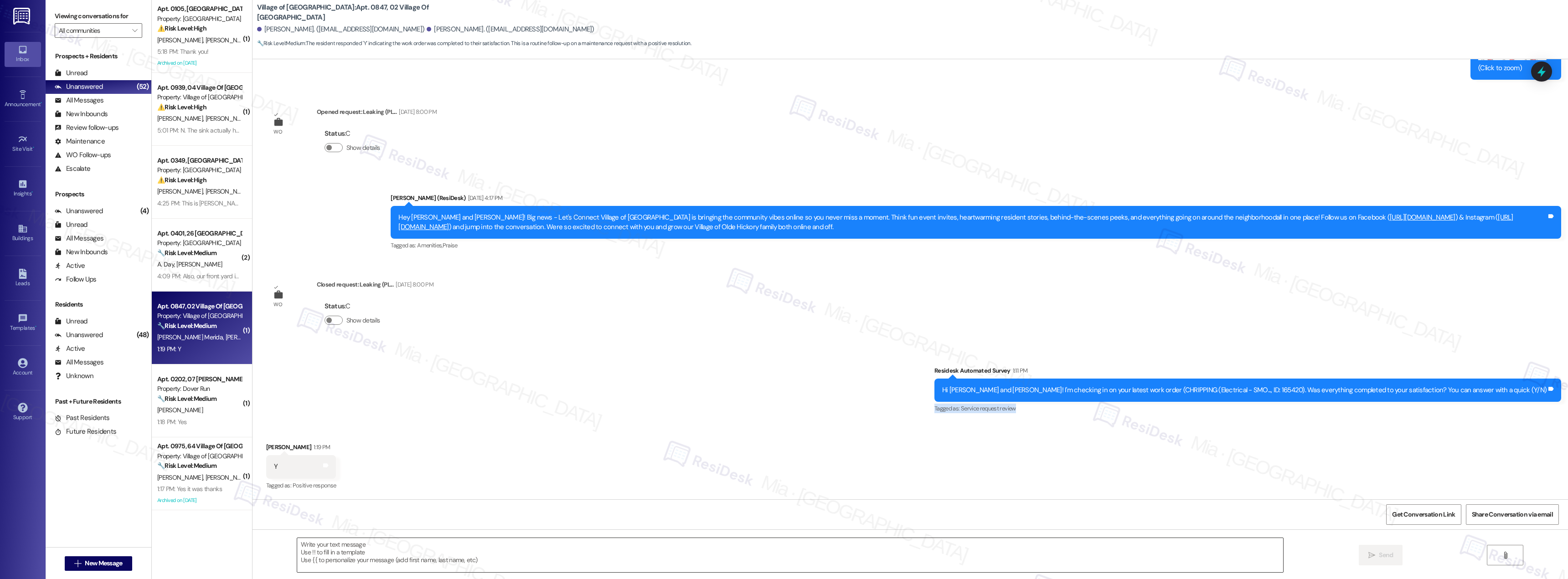
click at [341, 547] on textarea at bounding box center [790, 555] width 986 height 34
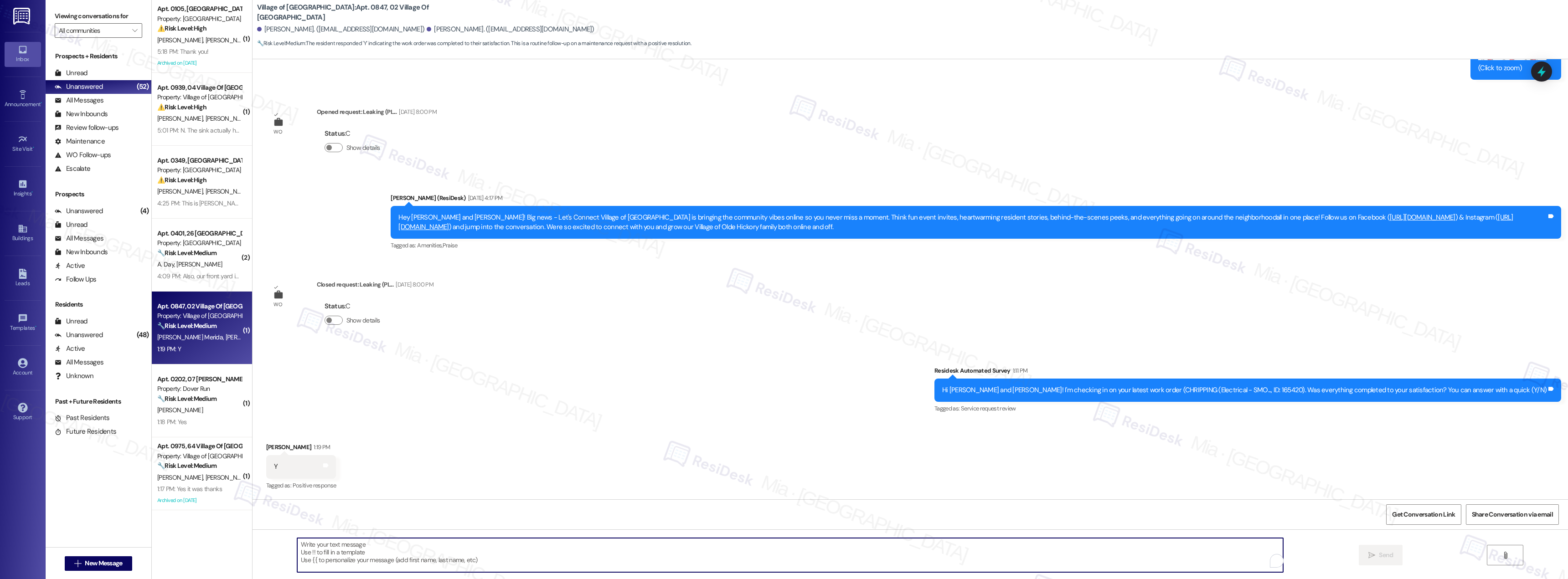
paste textarea "Thank you for the positive feedback. I'm so glad to hear you're satisfied with …"
click at [321, 546] on textarea "Thank you for the positive feedback. I'm so glad to hear you're satisfied with …" at bounding box center [790, 555] width 986 height 34
type textarea "Thank you, Natalio, for the positive feedback. I'm so glad to hear you're satis…"
drag, startPoint x: 565, startPoint y: 549, endPoint x: 282, endPoint y: 549, distance: 283.0
click at [282, 549] on div "Thank you, Natalio, for the positive feedback. I'm so glad to hear you're satis…" at bounding box center [910, 563] width 1315 height 68
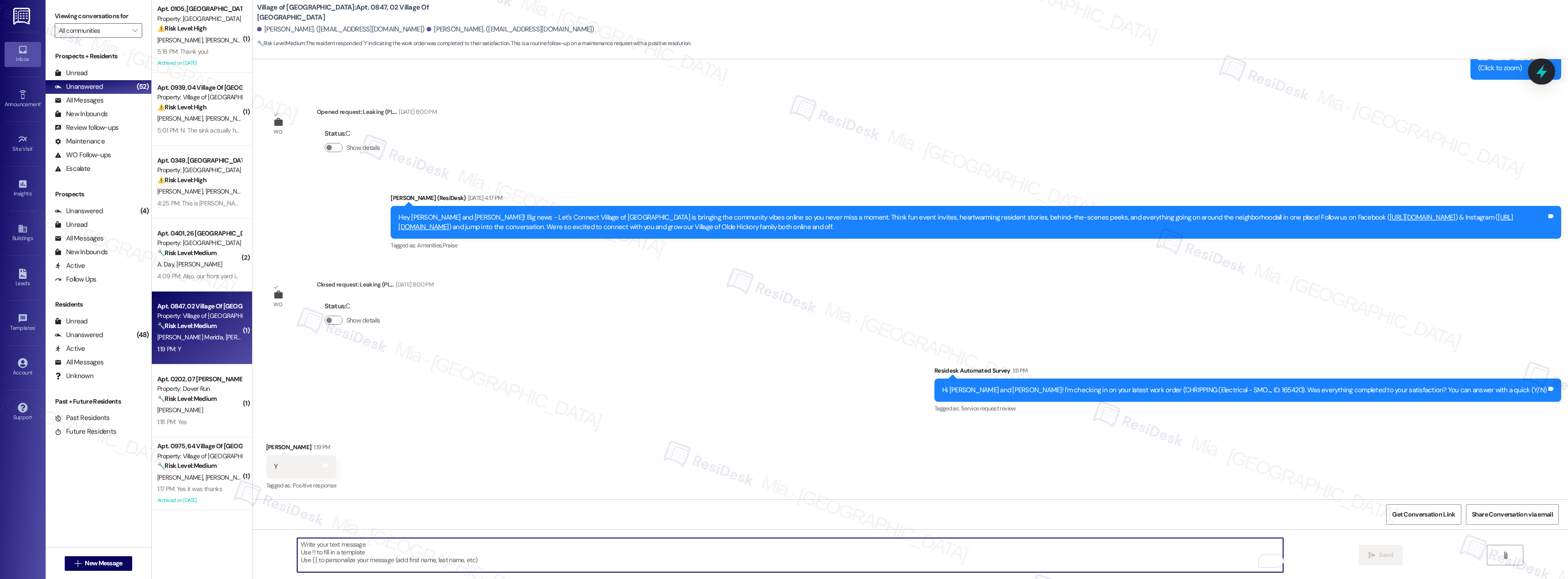
click at [1547, 75] on icon at bounding box center [1541, 71] width 15 height 15
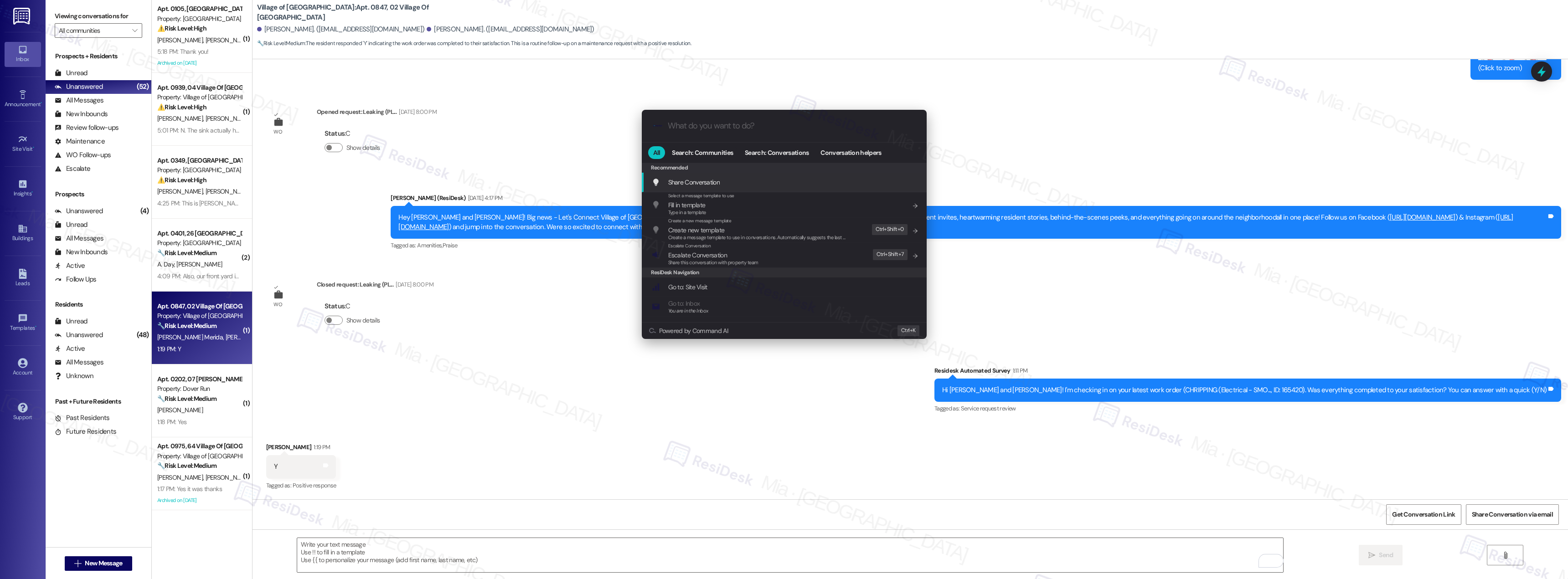
click at [738, 128] on input "What do you want to do?" at bounding box center [791, 126] width 248 height 10
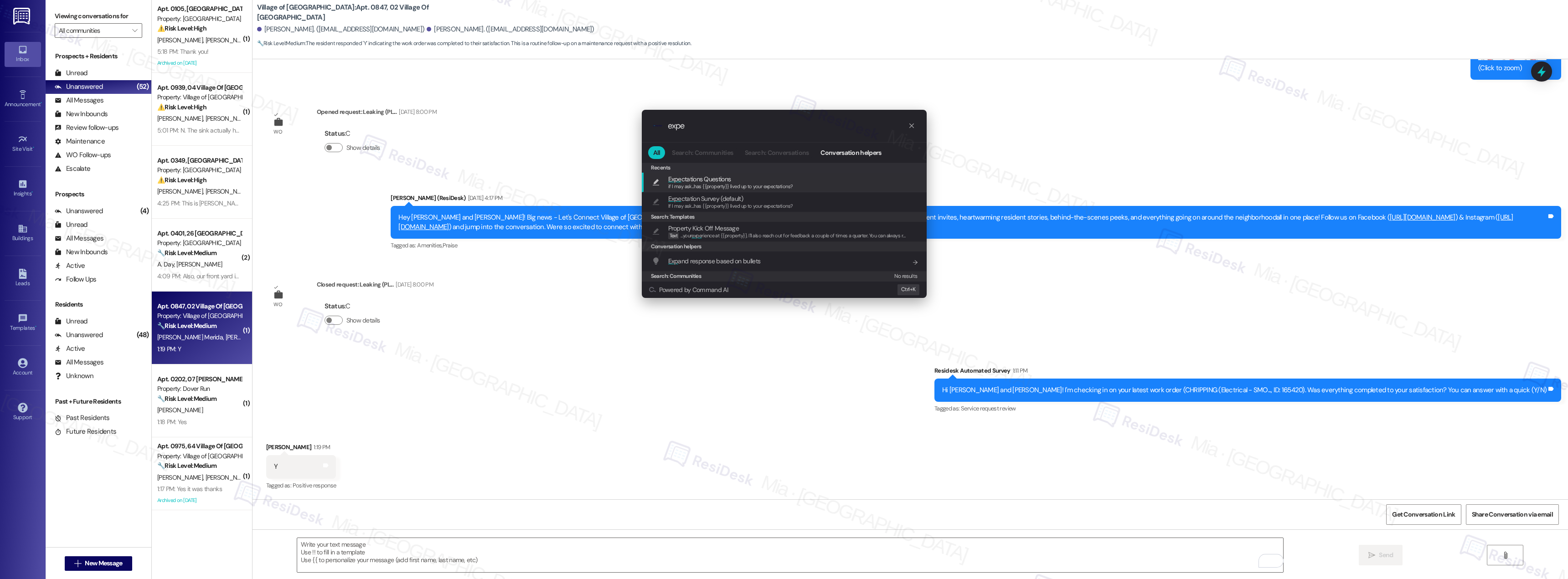
type input "expe"
click at [719, 182] on span "Expe ctations Questions" at bounding box center [699, 179] width 63 height 10
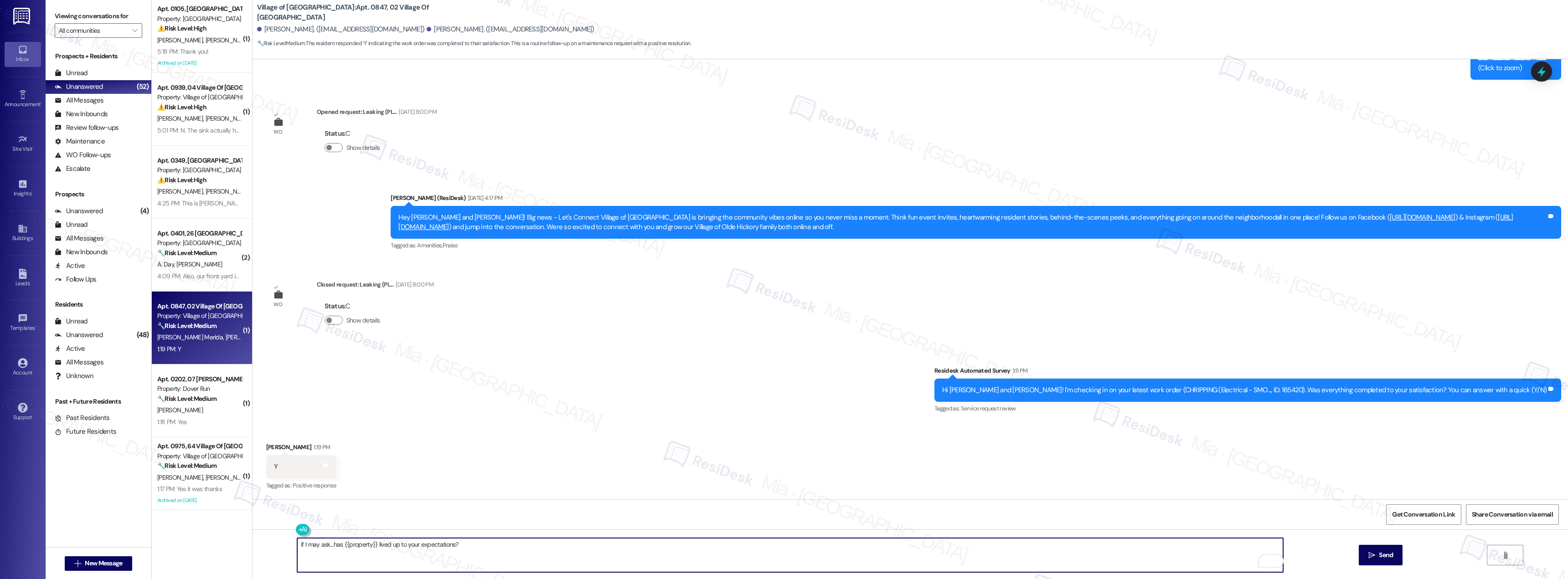
click at [297, 544] on textarea "if I may ask...has {{property}} lived up to your expectations?" at bounding box center [790, 555] width 986 height 34
paste textarea "Thank you, Natalio, for the positive feedback. I'm so glad to hear you're satis…"
type textarea "Thank you, Natalio, for the positive feedback. I'm so glad to hear you're satis…"
click at [1380, 549] on button " Send" at bounding box center [1381, 555] width 44 height 21
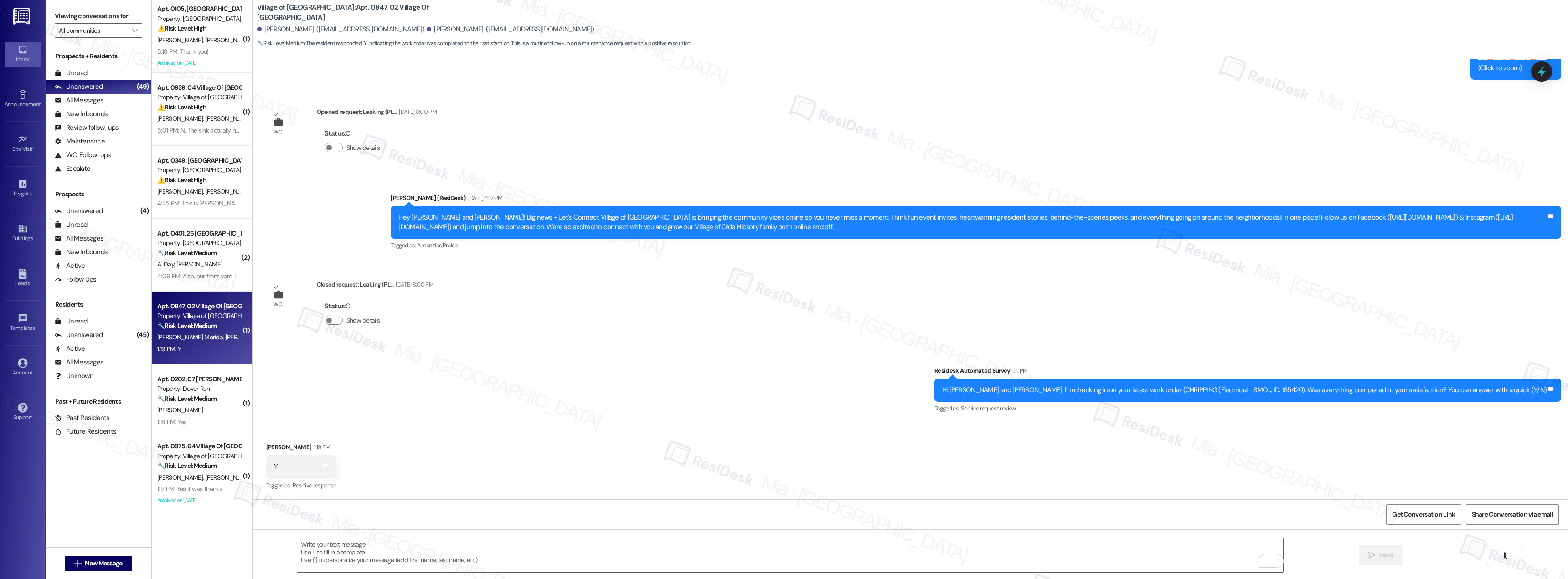
scroll to position [547, 0]
click at [189, 49] on div "5:18 PM: Thank you! 5:18 PM: Thank you!" at bounding box center [183, 51] width 52 height 8
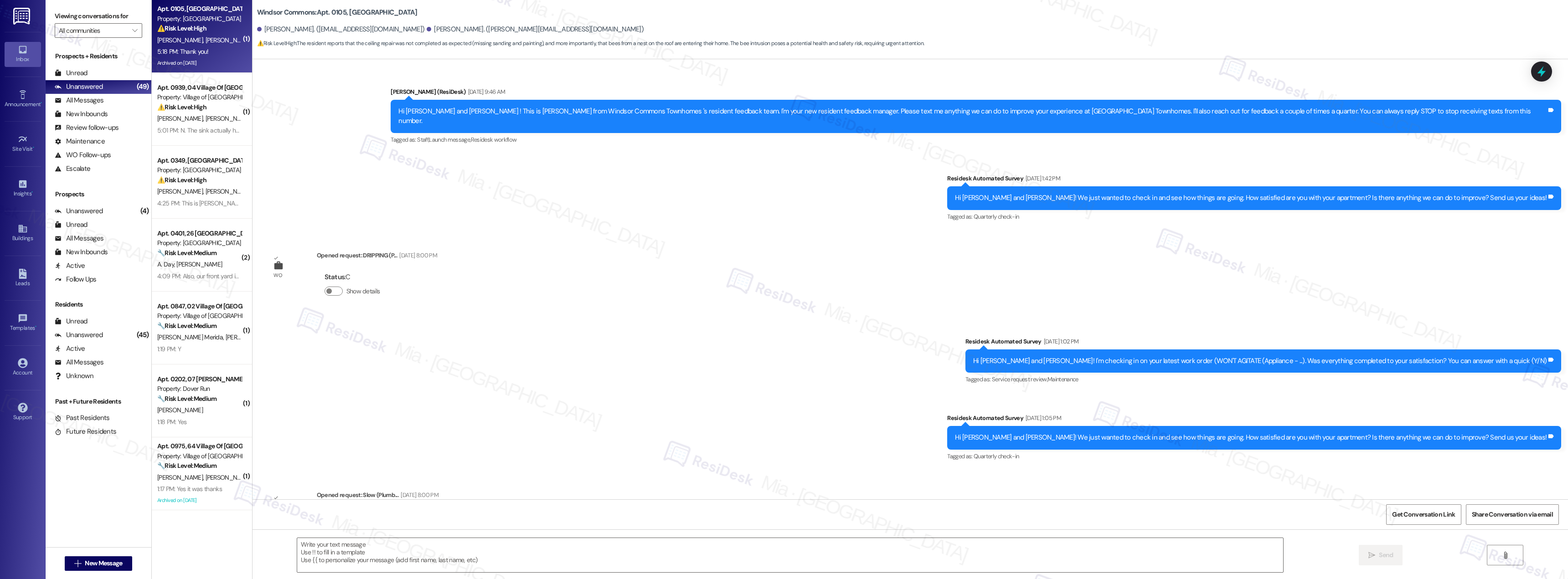
scroll to position [7180, 0]
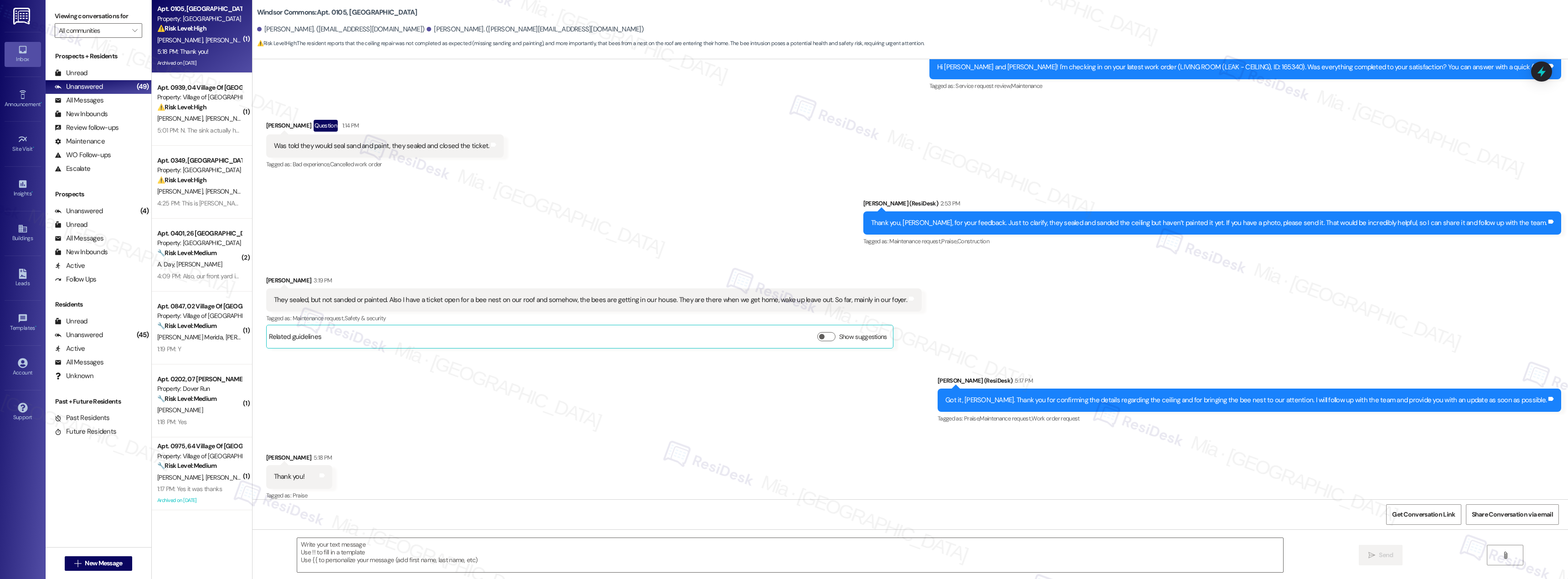
type textarea "Fetching suggested responses. Please feel free to read through the conversation…"
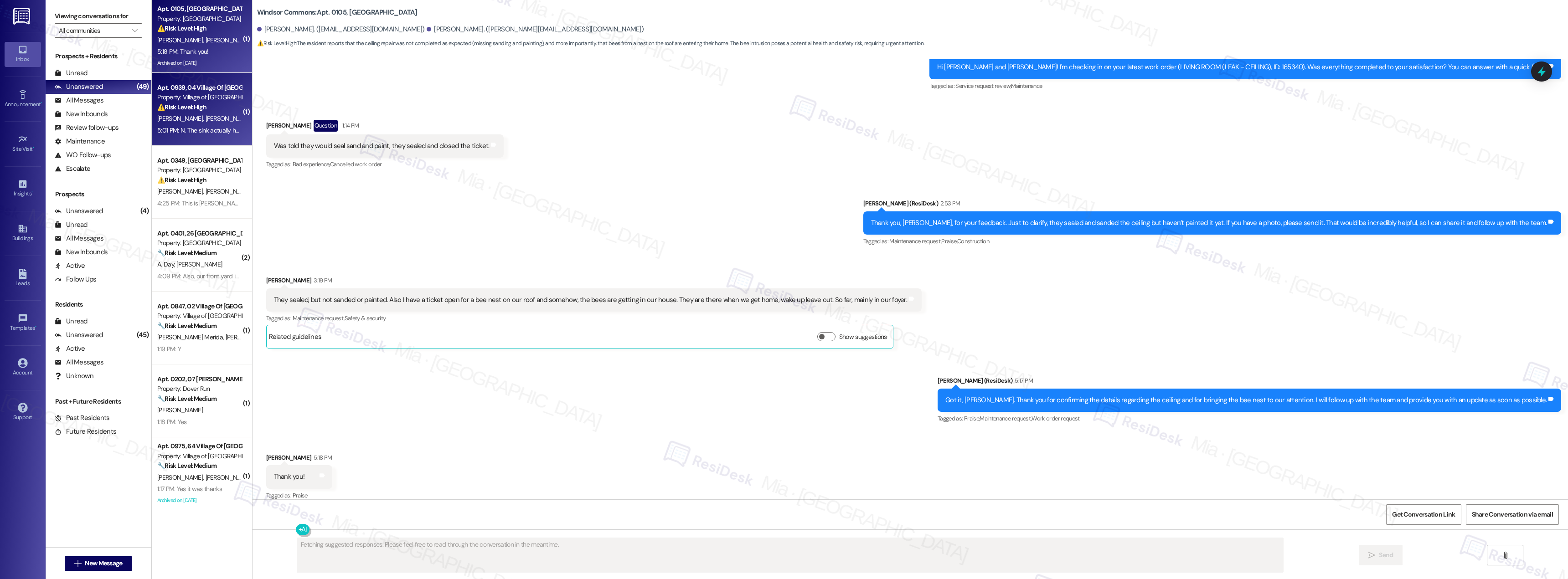
click at [191, 134] on div "5:01 PM: N. The sink actually has been leaking since that happened. 5:01 PM: N.…" at bounding box center [246, 130] width 178 height 8
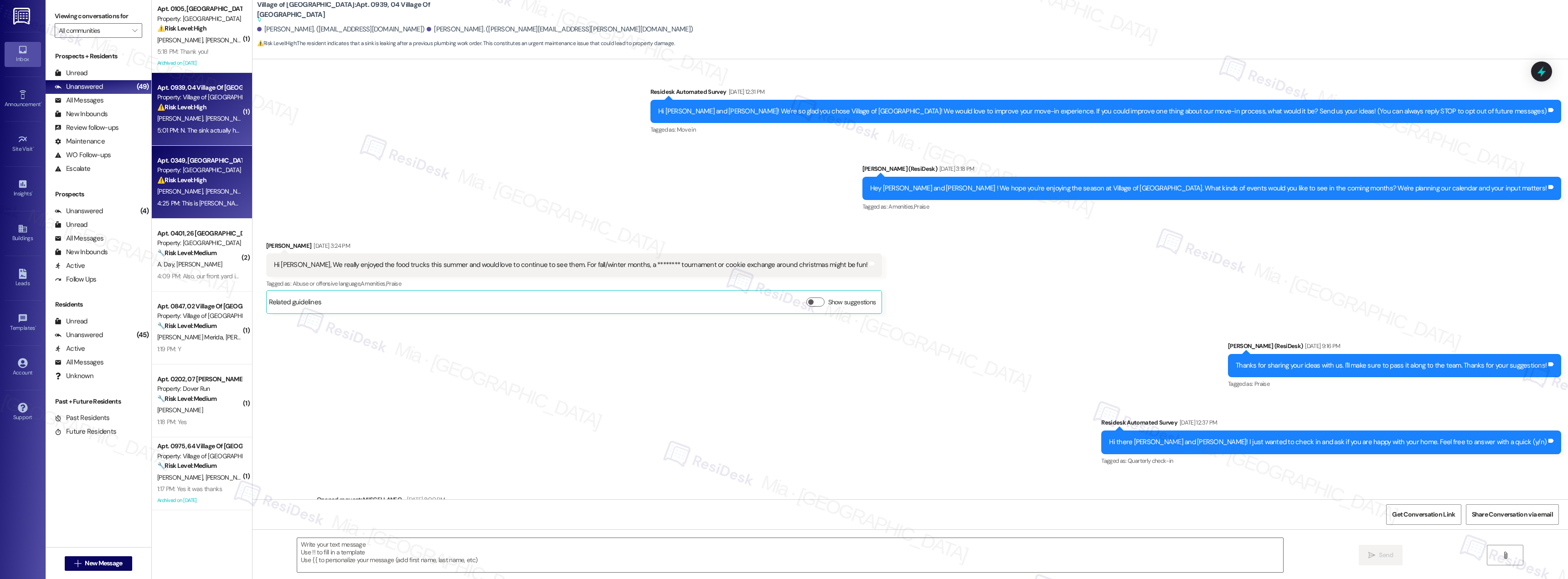
scroll to position [4409, 0]
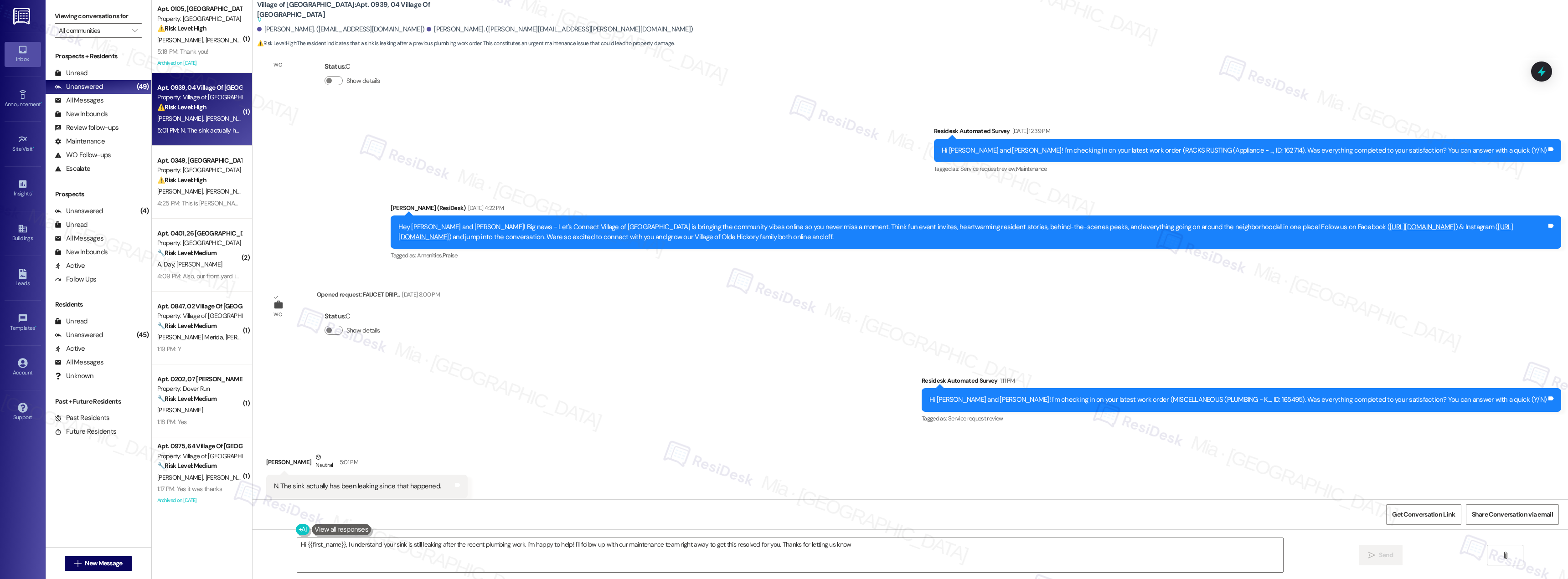
type textarea "Hi {{first_name}}, I understand your sink is still leaking after the recent plu…"
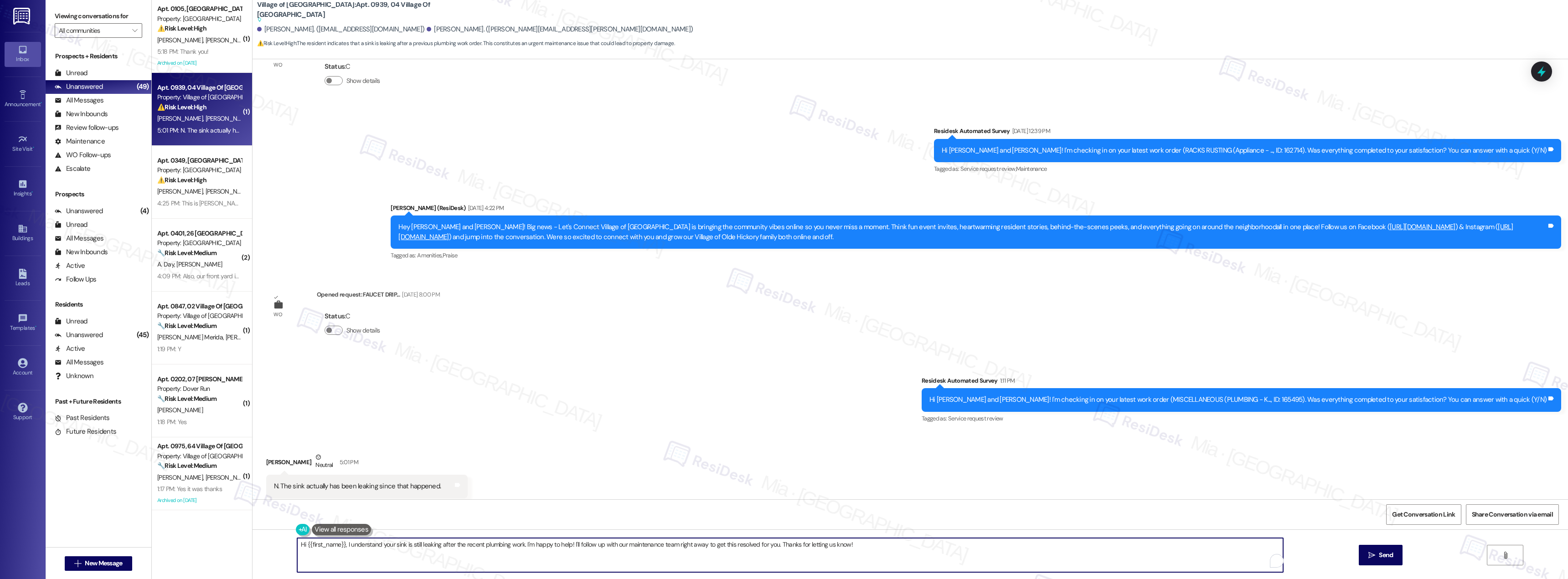
click at [431, 551] on textarea "Hi {{first_name}}, I understand your sink is still leaking after the recent plu…" at bounding box center [790, 555] width 986 height 34
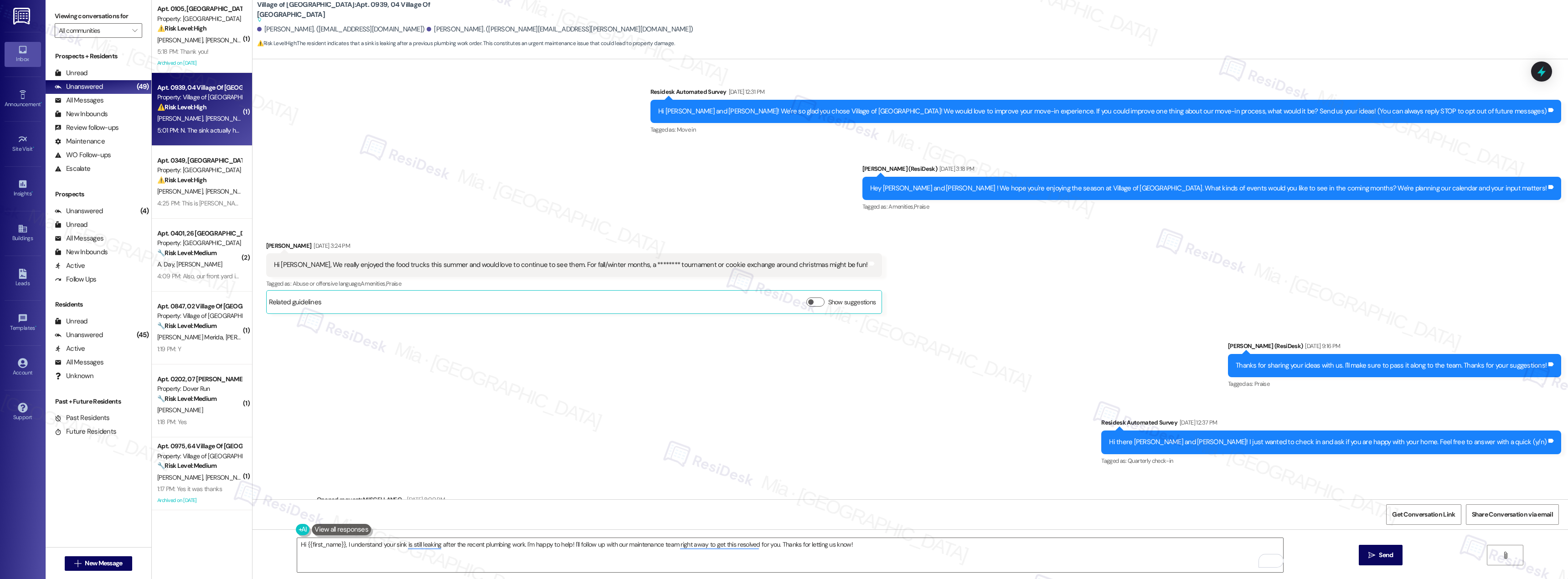
scroll to position [4409, 0]
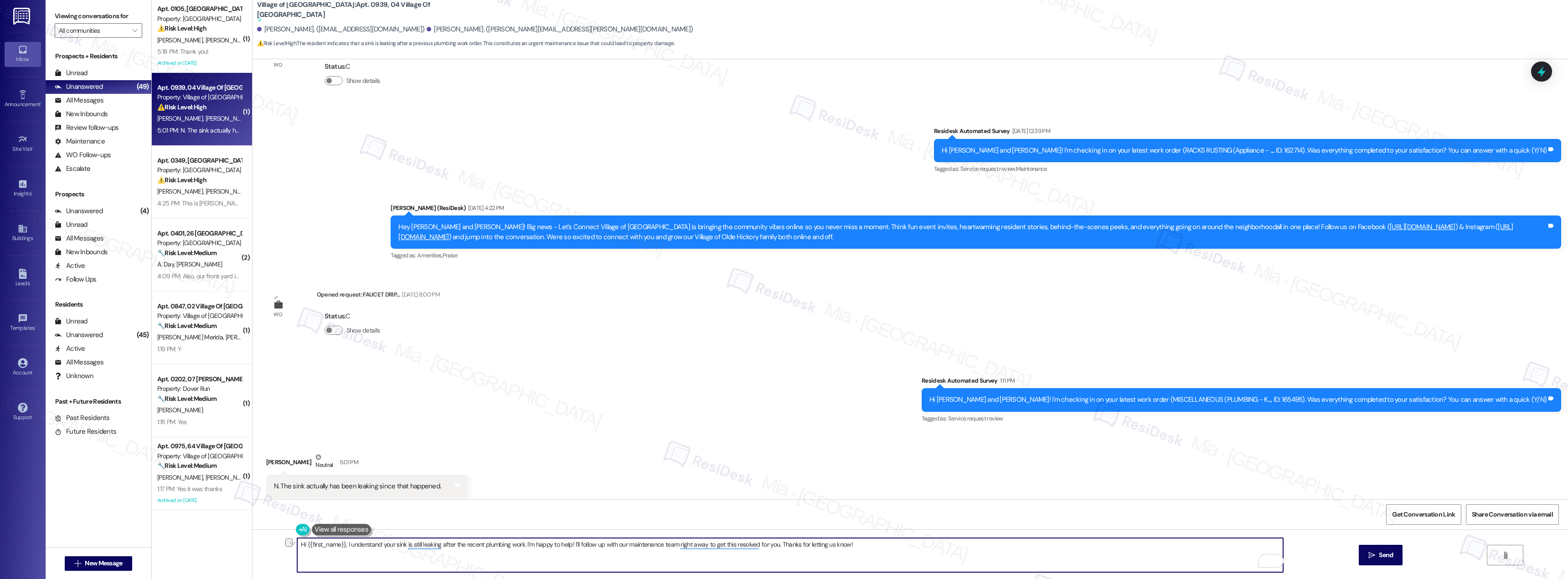
drag, startPoint x: 803, startPoint y: 546, endPoint x: 290, endPoint y: 546, distance: 513.0
click at [289, 546] on div "Hi {{first_name}}, I understand your sink is still leaking after the recent plu…" at bounding box center [910, 563] width 1315 height 68
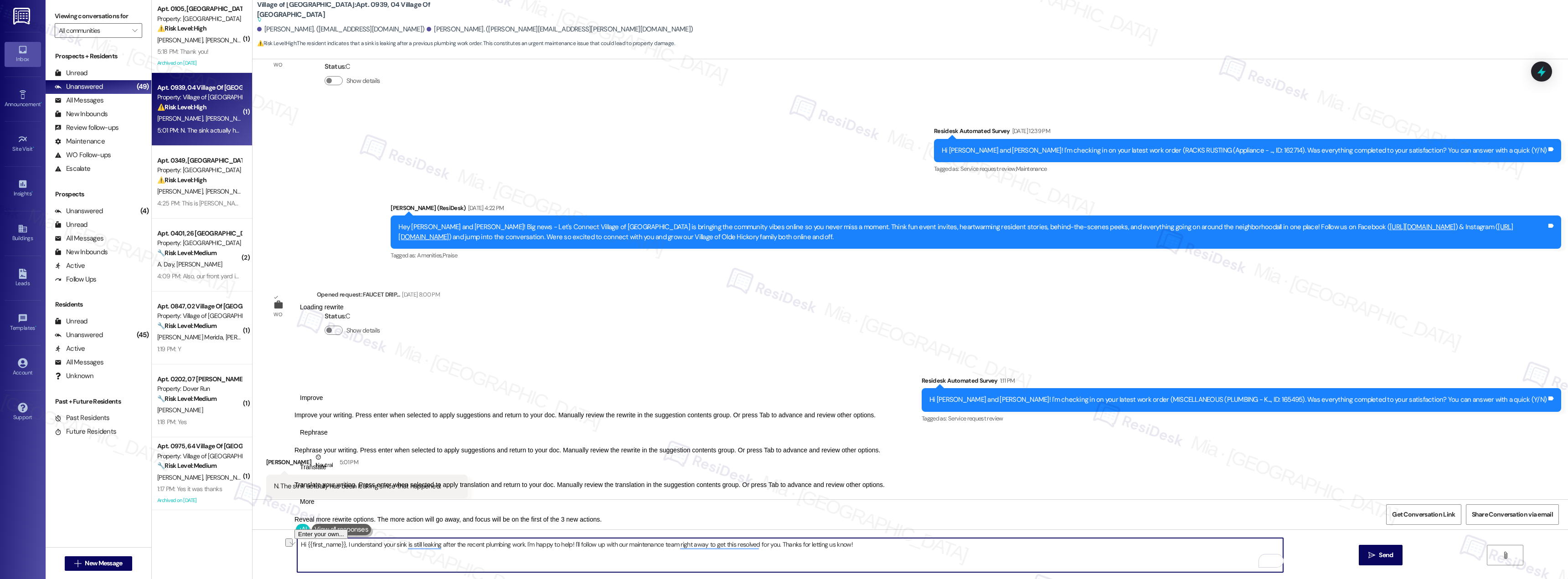
paste textarea "Thank you for your feedback, Hunter. I’m sorry to hear the sink is still leakin…"
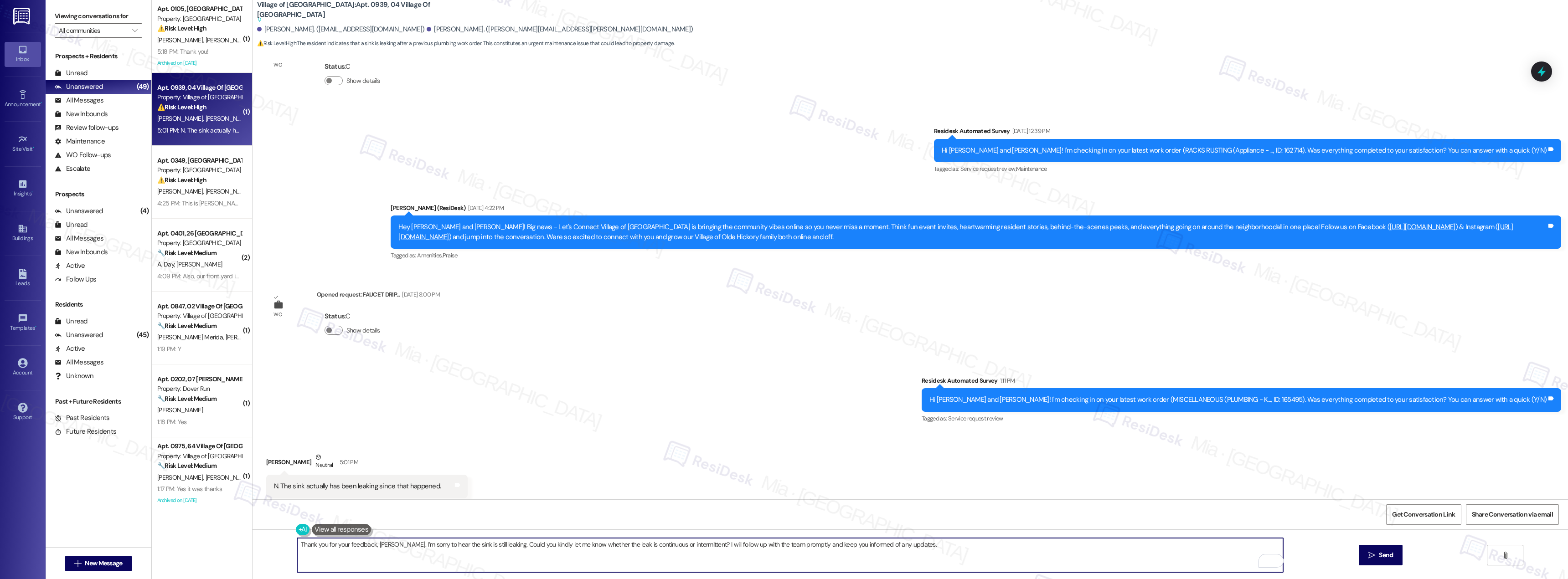
click at [529, 546] on textarea "Thank you for your feedback, Hunter. I’m sorry to hear the sink is still leakin…" at bounding box center [790, 555] width 986 height 34
click at [786, 545] on textarea "Thank you for your feedback, Hunter. I’m sorry to hear the sink is still leakin…" at bounding box center [790, 555] width 986 height 34
click at [891, 546] on textarea "Thank you for your feedback, Hunter. I’m sorry to hear the sink is still leakin…" at bounding box center [790, 555] width 986 height 34
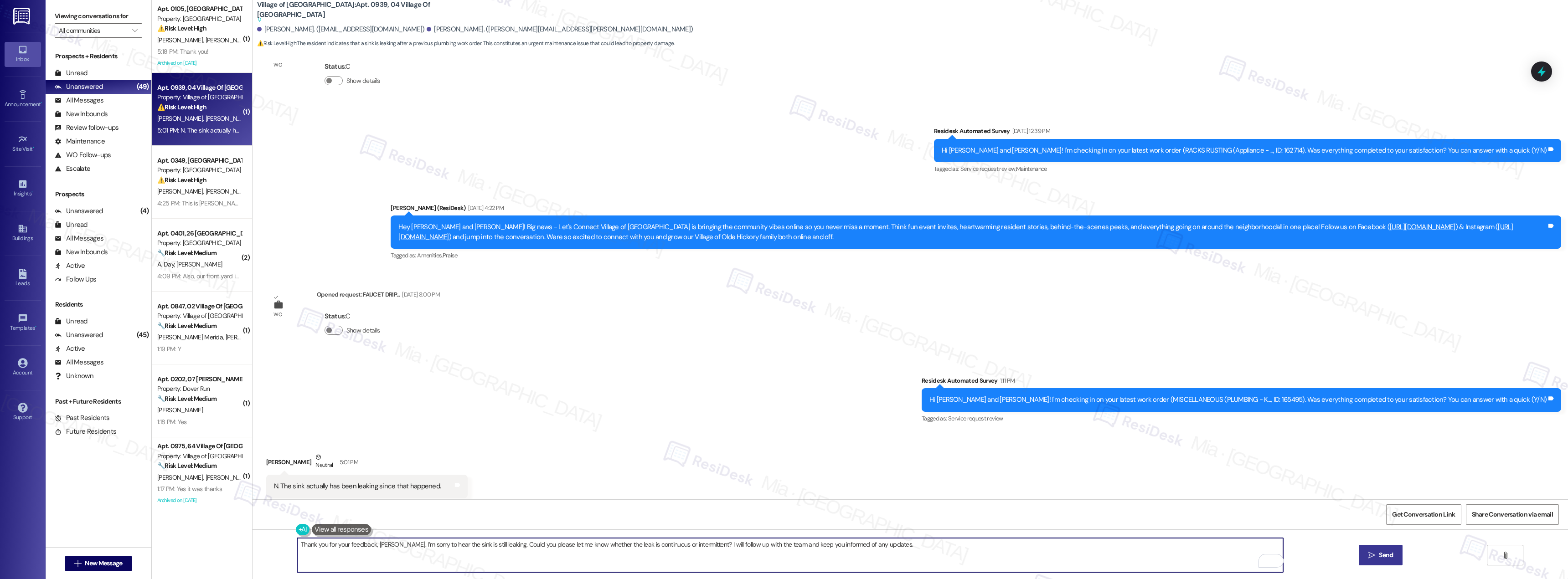
type textarea "Thank you for your feedback, Hunter. I’m sorry to hear the sink is still leakin…"
click at [1370, 552] on icon "" at bounding box center [1371, 555] width 7 height 7
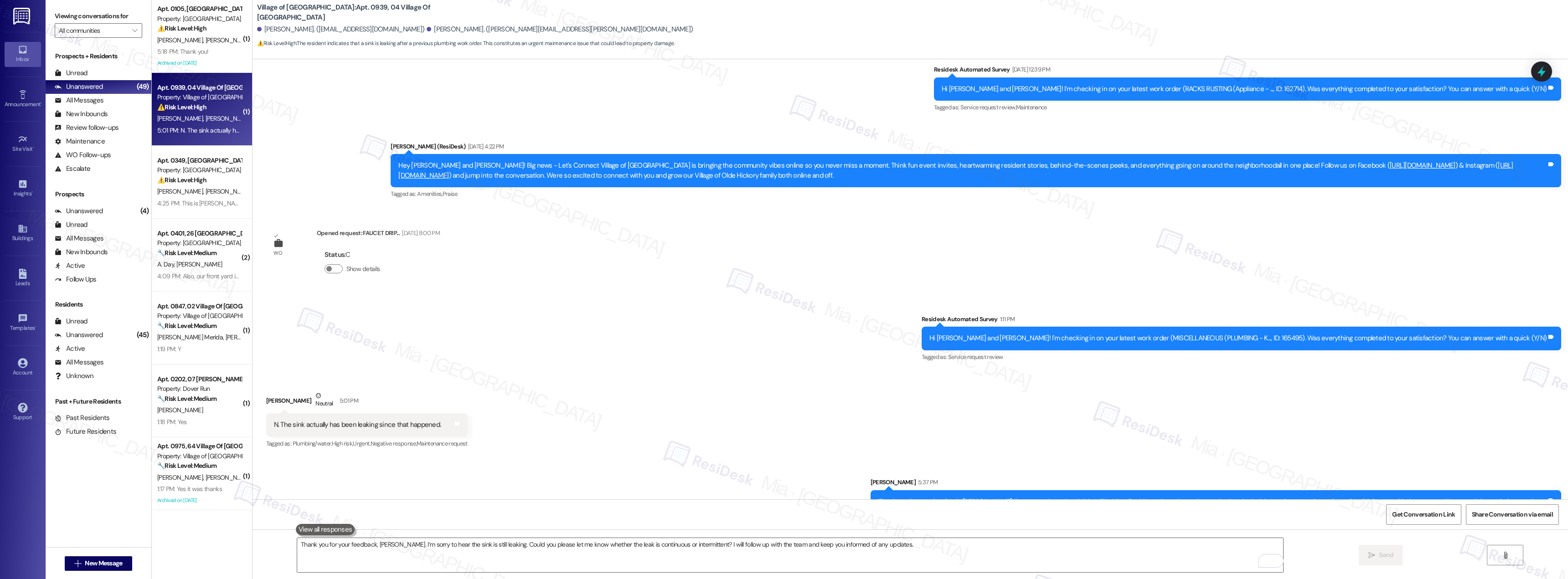
scroll to position [4473, 0]
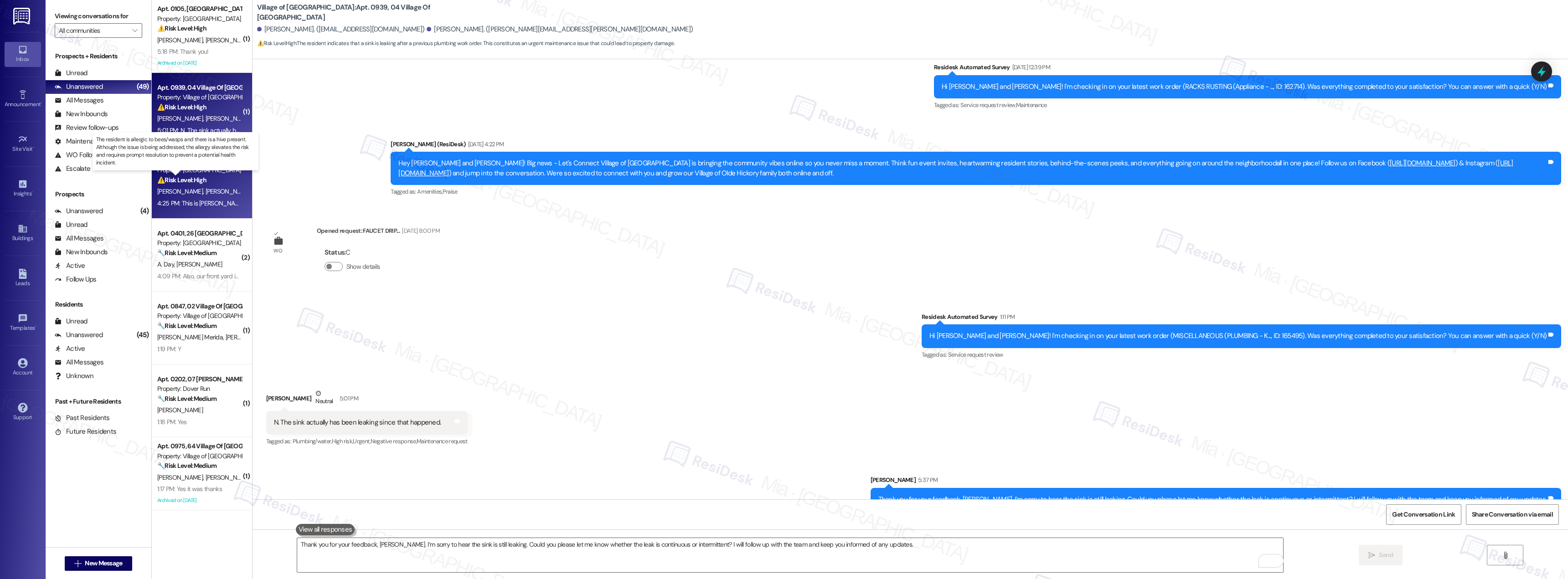
click at [195, 178] on strong "⚠️ Risk Level: High" at bounding box center [181, 179] width 49 height 8
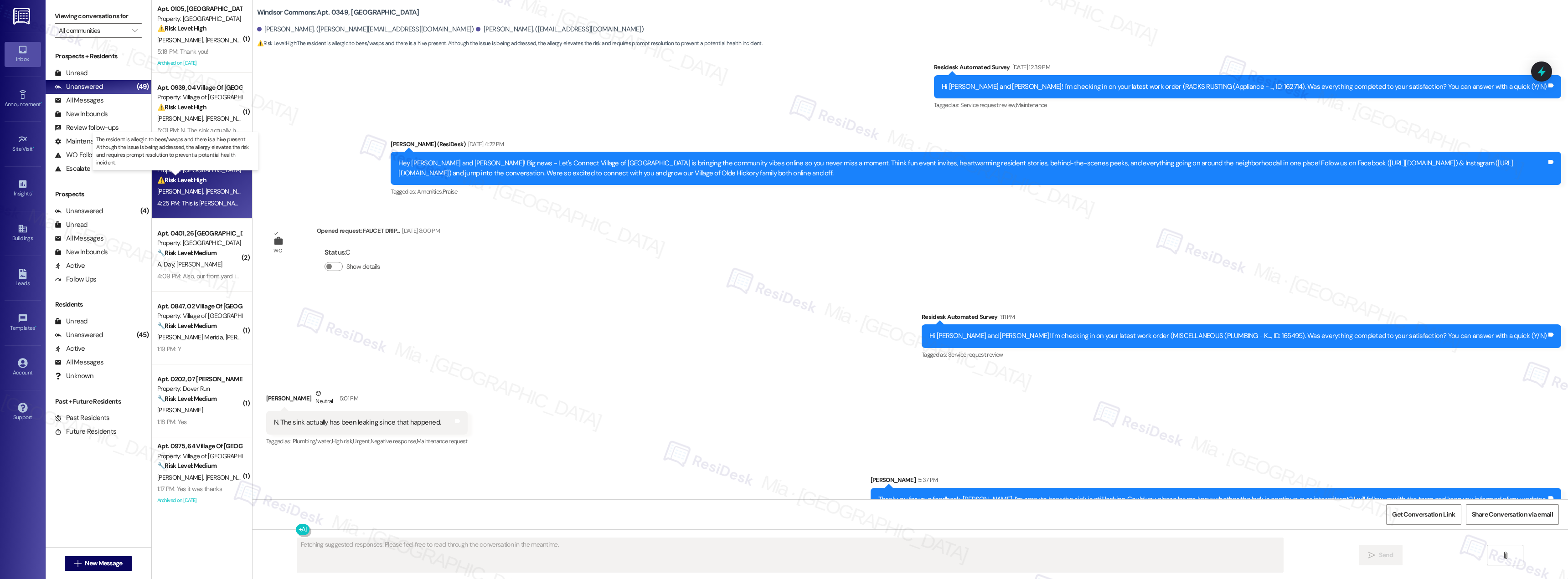
scroll to position [1007, 0]
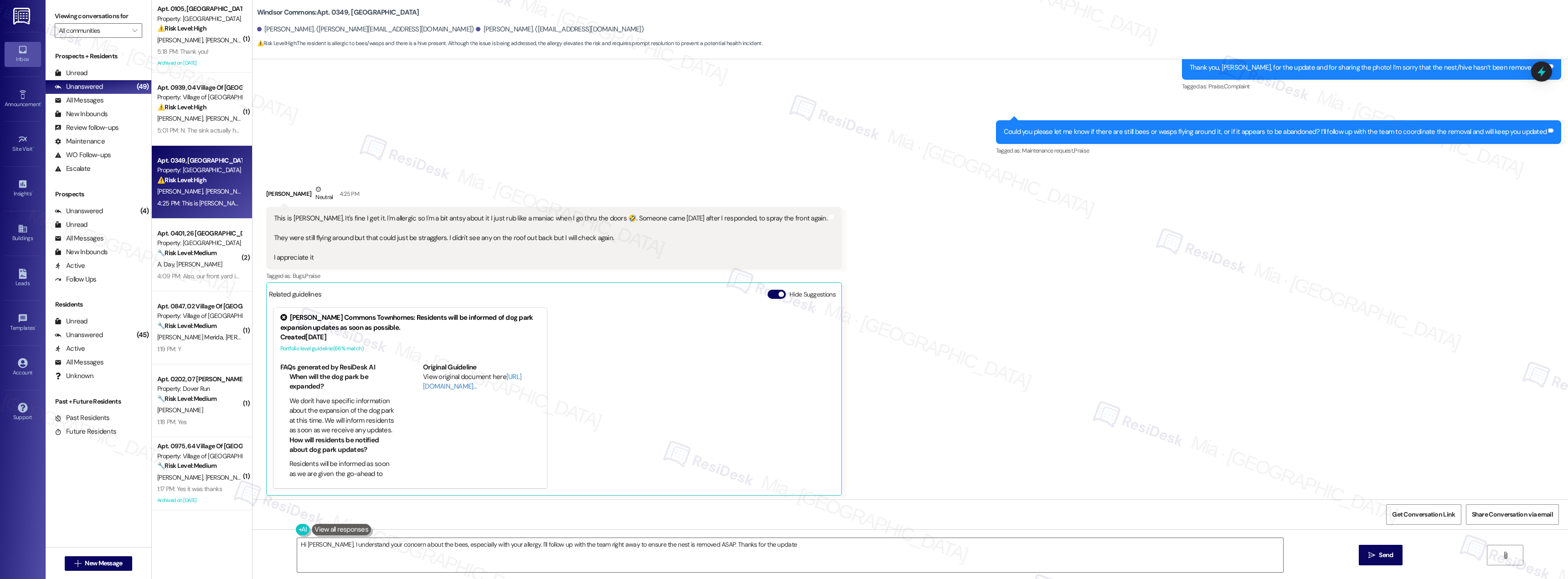
type textarea "Hi [PERSON_NAME], I understand your concern about the bees, especially with you…"
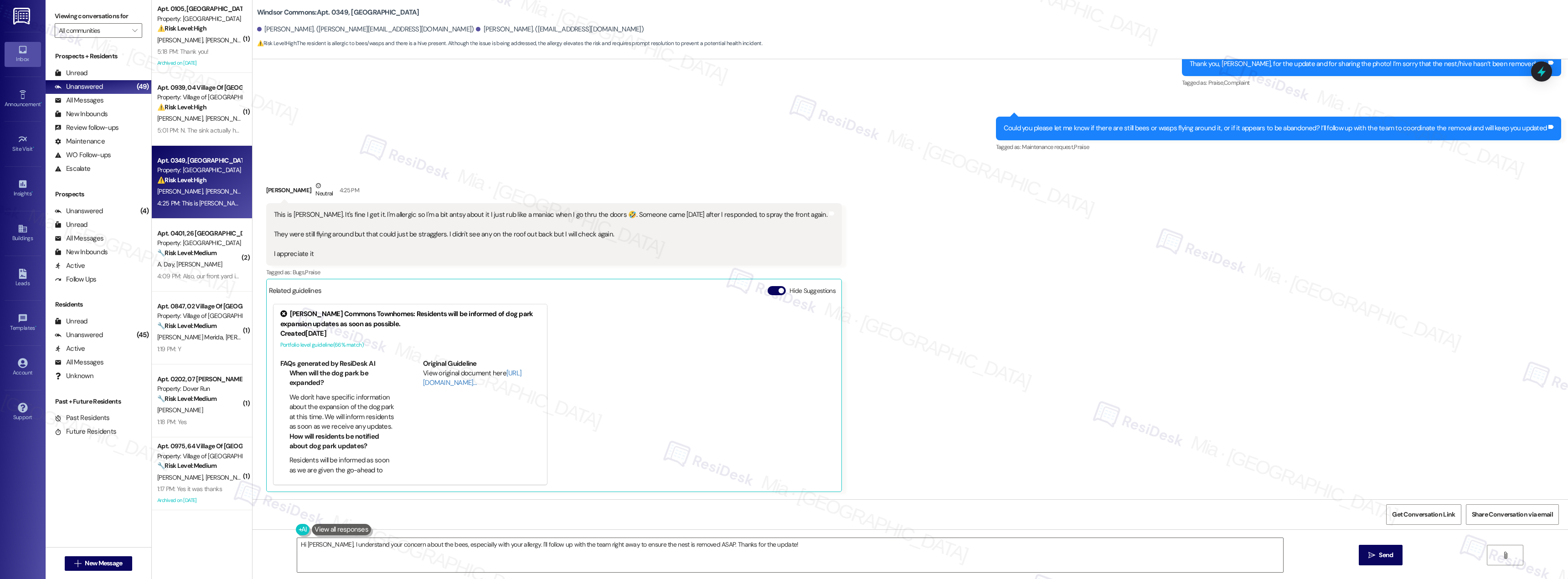
drag, startPoint x: 601, startPoint y: 217, endPoint x: 643, endPoint y: 235, distance: 45.7
click at [643, 235] on div "This is Elisha. It's fine I get it. I'm allergic so I'm a bit antsy about it I …" at bounding box center [550, 234] width 553 height 49
click at [444, 234] on div "This is Elisha. It's fine I get it. I'm allergic so I'm a bit antsy about it I …" at bounding box center [550, 234] width 553 height 49
drag, startPoint x: 451, startPoint y: 234, endPoint x: 600, endPoint y: 234, distance: 149.0
click at [600, 234] on div "This is Elisha. It's fine I get it. I'm allergic so I'm a bit antsy about it I …" at bounding box center [550, 234] width 553 height 49
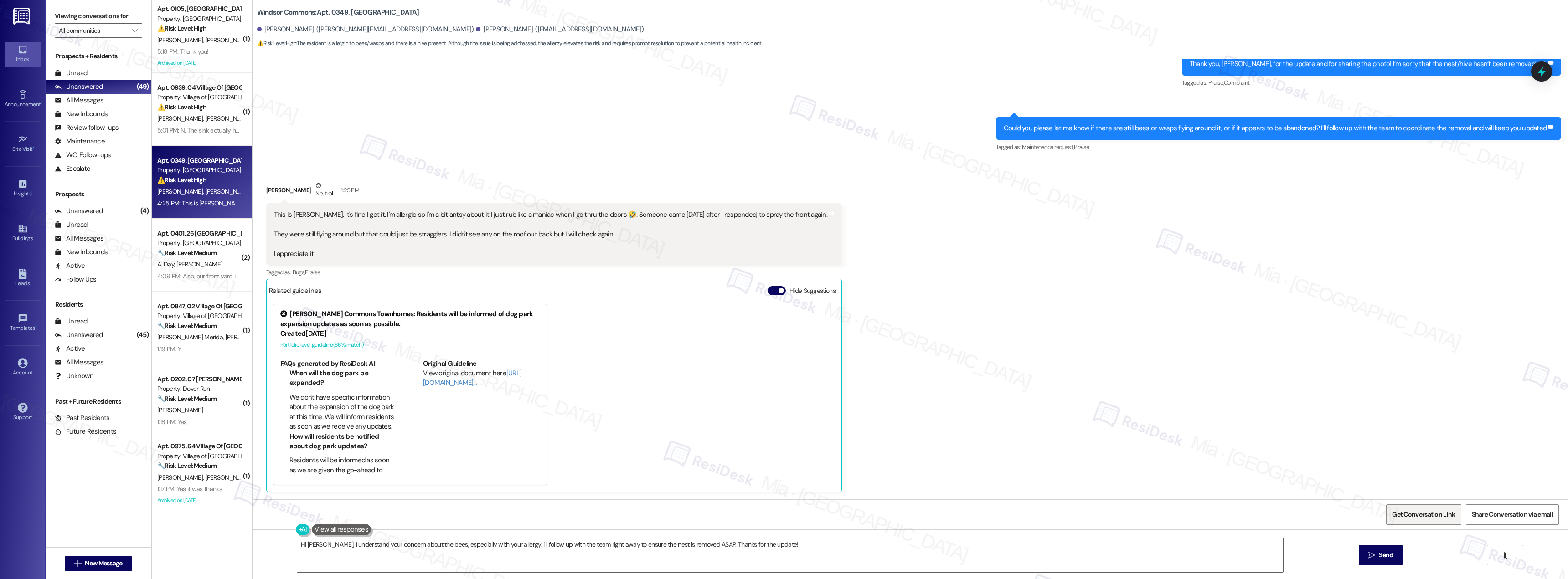
click at [1401, 510] on span "Get Conversation Link" at bounding box center [1423, 515] width 63 height 10
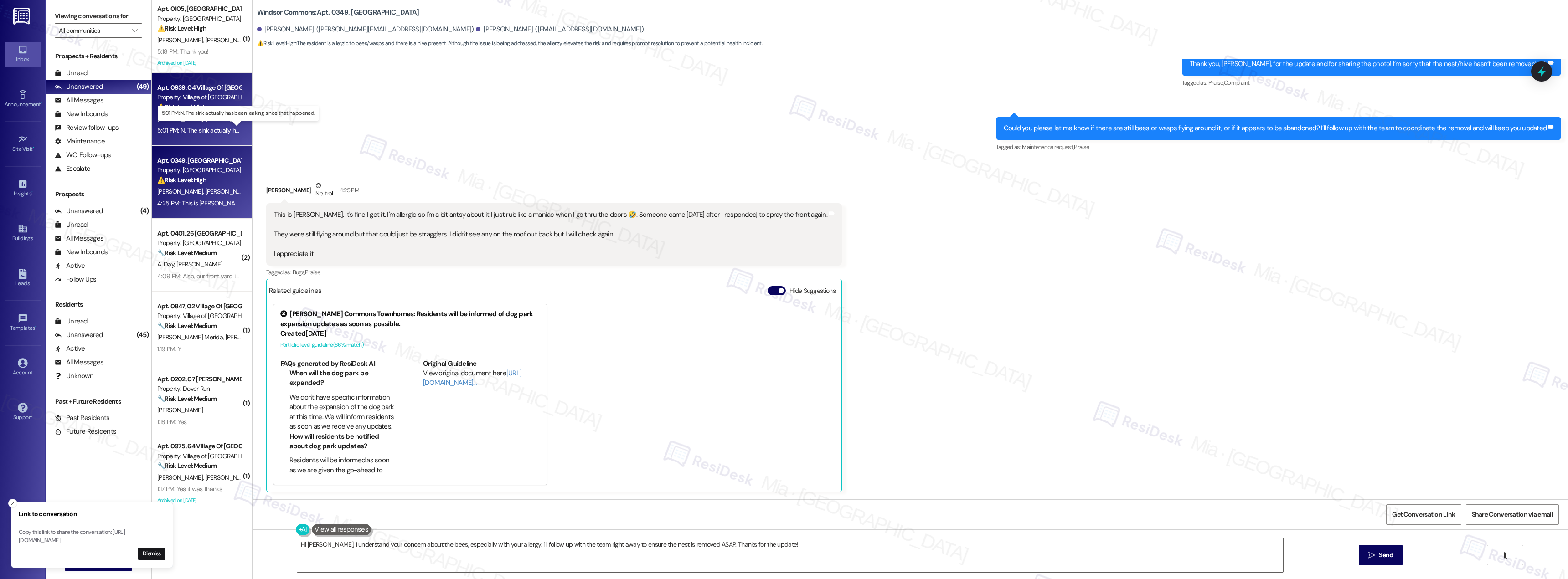
click at [186, 128] on div "5:01 PM: N. The sink actually has been leaking since that happened. 5:01 PM: N.…" at bounding box center [246, 130] width 178 height 8
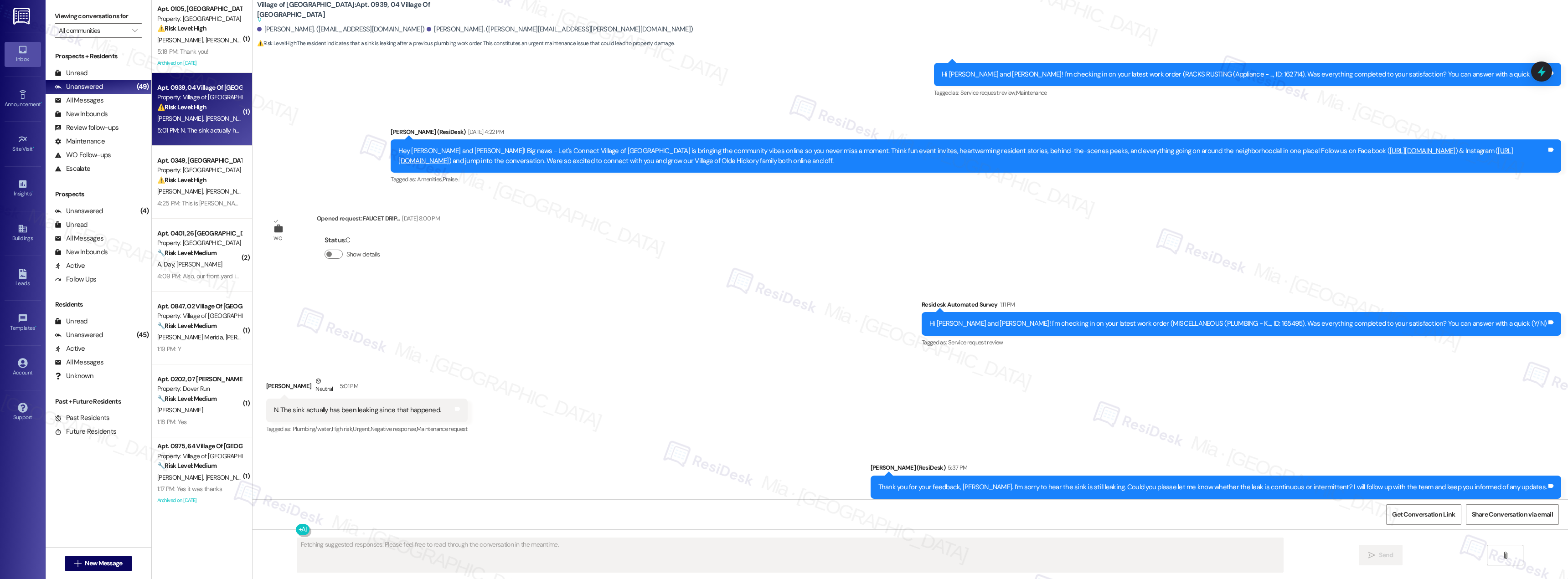
scroll to position [4486, 0]
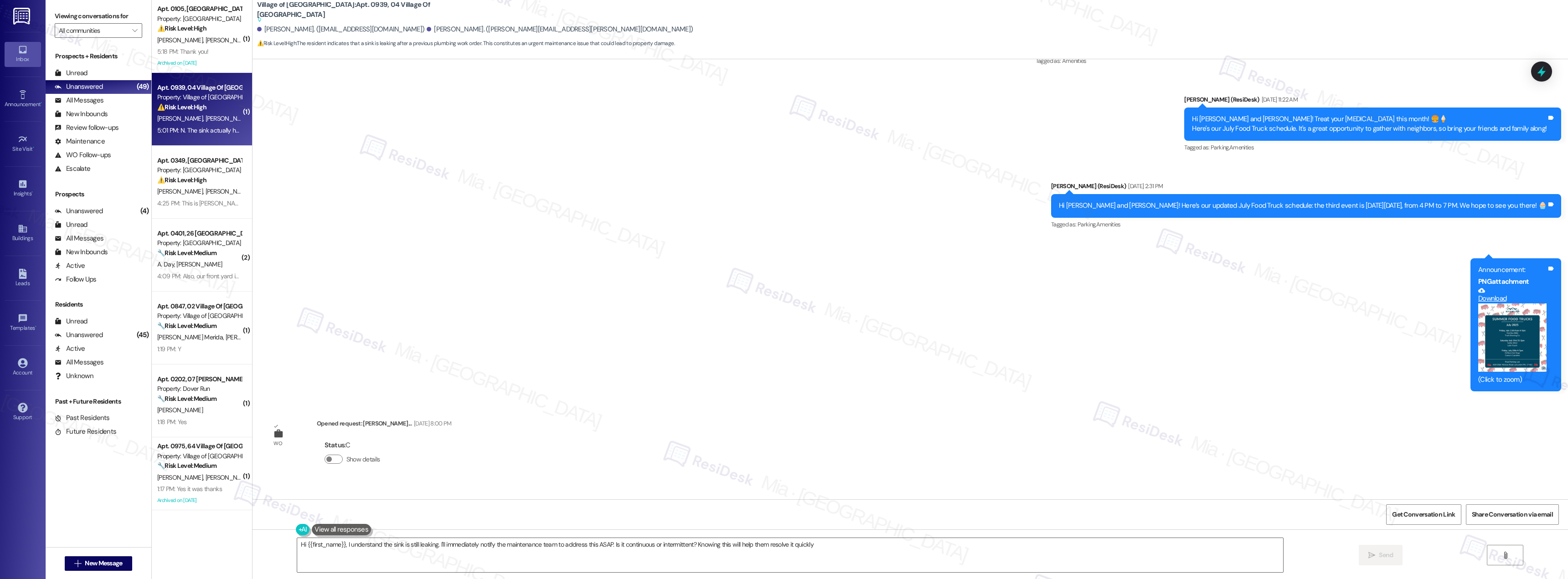
type textarea "Hi {{first_name}}, I understand the sink is still leaking. I'll immediately not…"
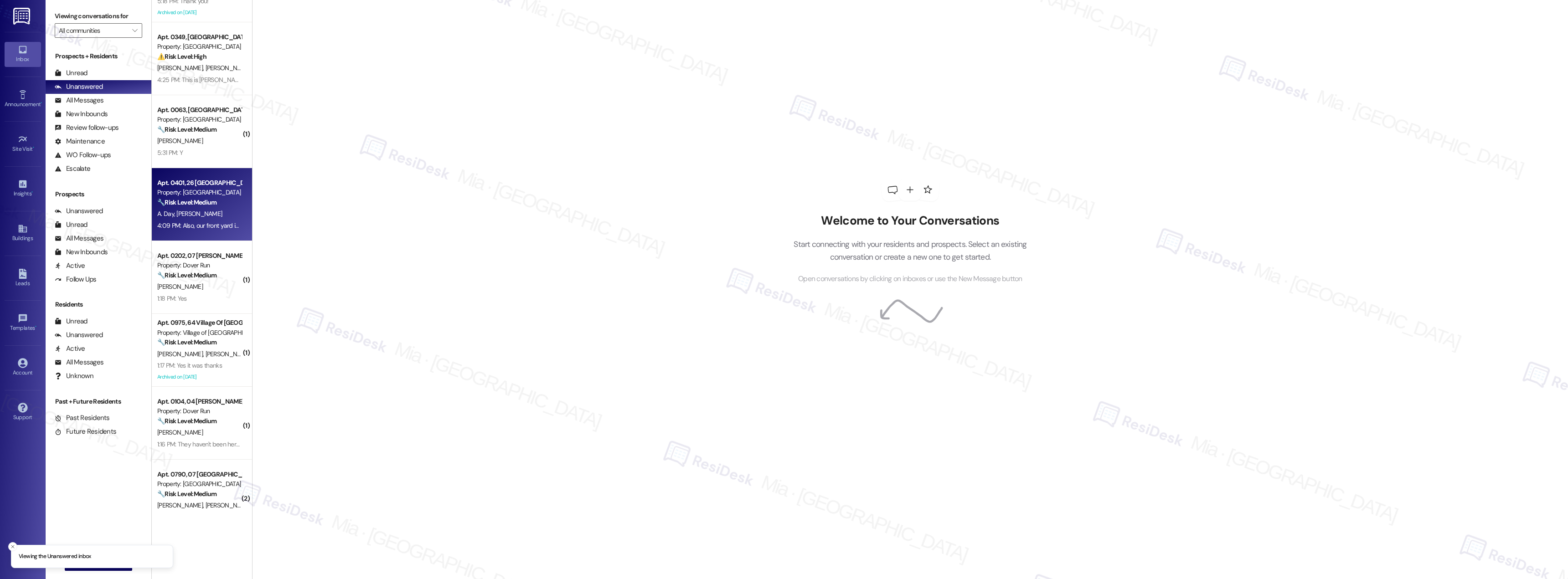
scroll to position [91, 0]
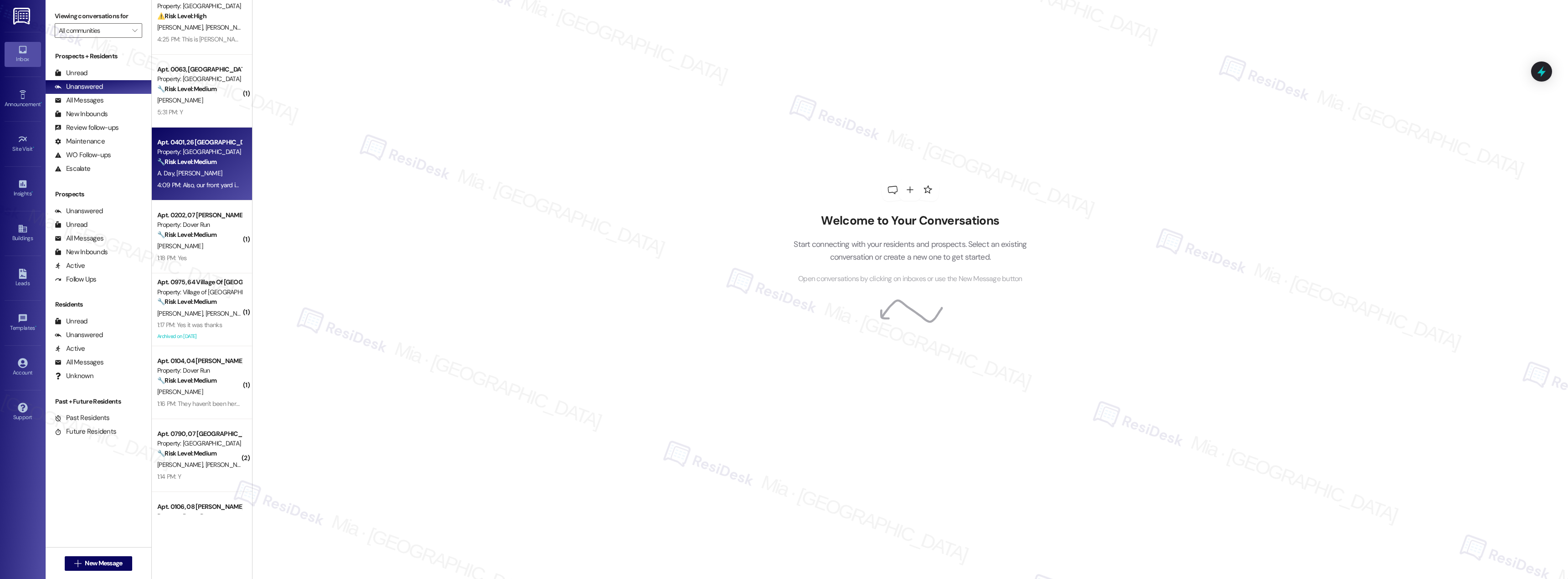
click at [189, 173] on span "[PERSON_NAME]" at bounding box center [199, 173] width 46 height 8
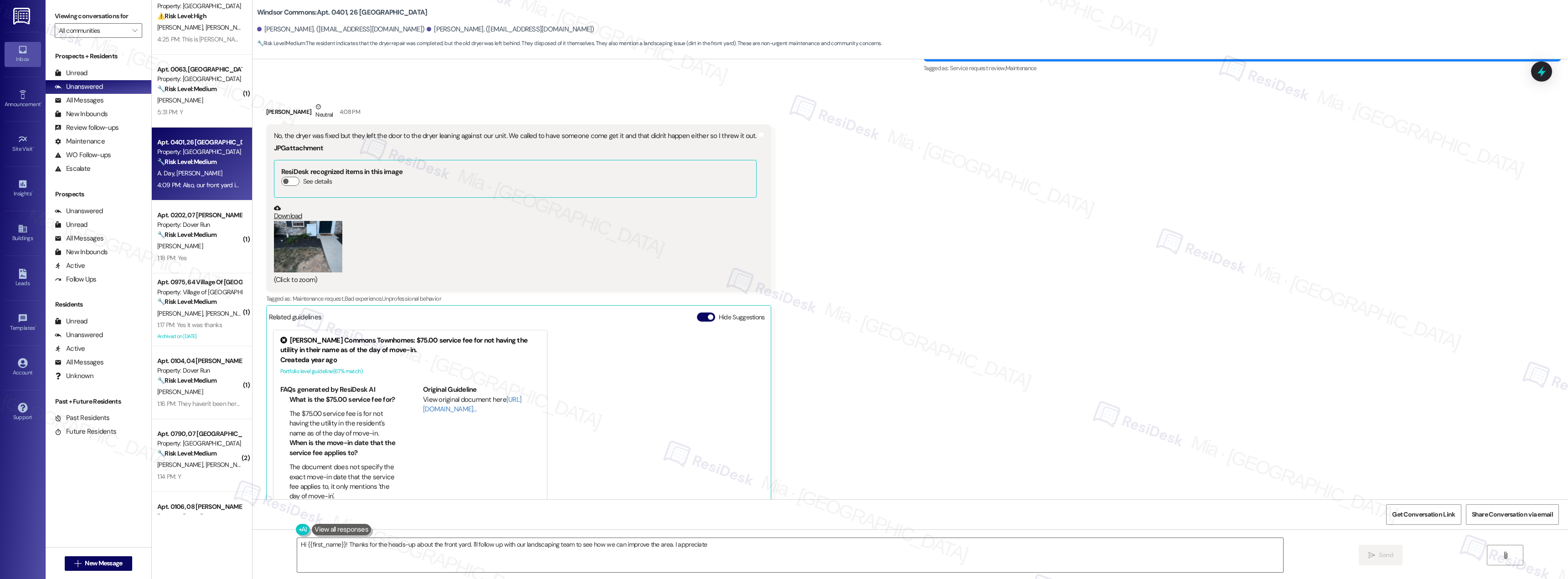
scroll to position [6190, 0]
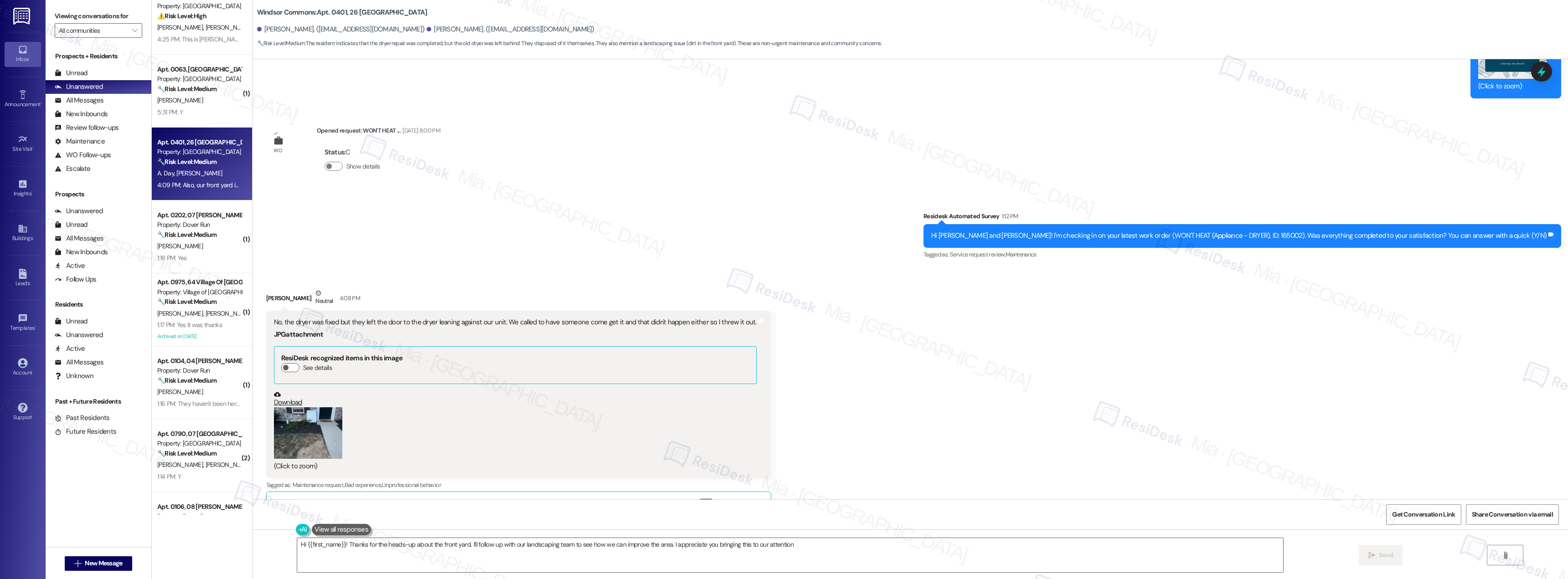
type textarea "Hi {{first_name}}! Thanks for the heads-up about the front yard. I'll follow up…"
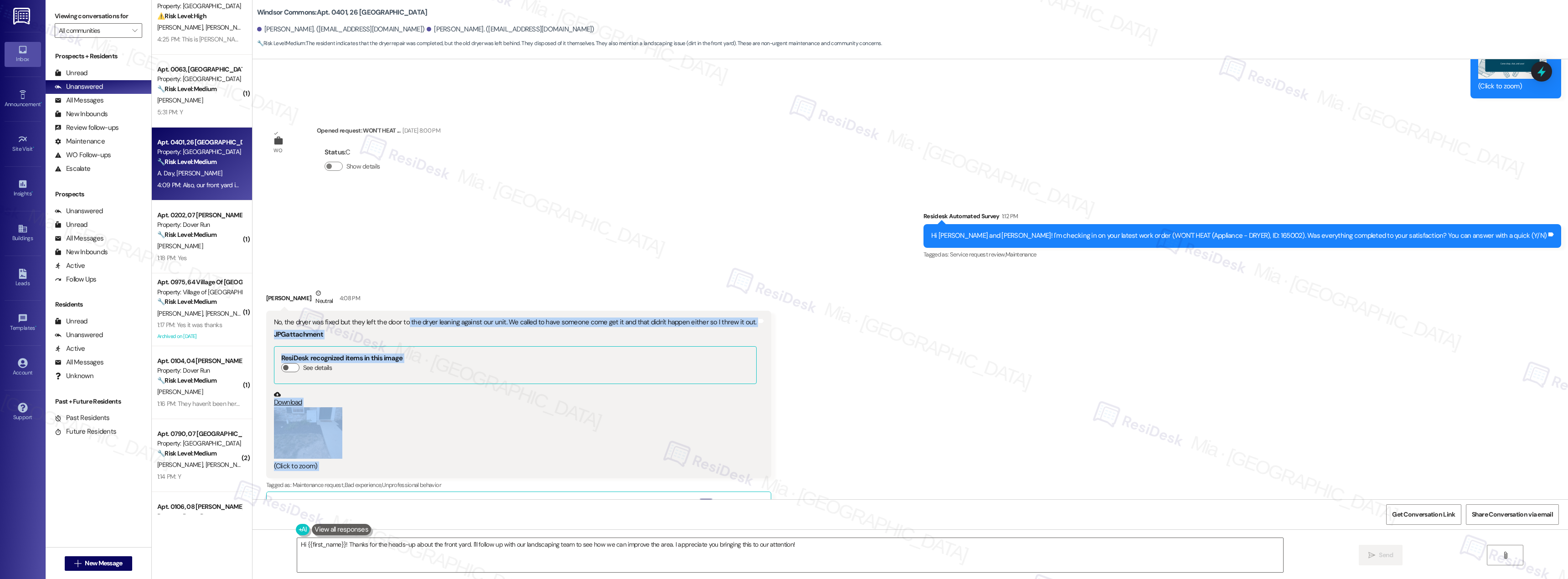
drag, startPoint x: 398, startPoint y: 320, endPoint x: 783, endPoint y: 323, distance: 385.0
click at [783, 323] on div "Received via SMS Daniel Stinton Neutral 4:08 PM No, the dryer was fixed but the…" at bounding box center [910, 542] width 1315 height 549
click at [828, 386] on div "Received via SMS Daniel Stinton Neutral 4:08 PM No, the dryer was fixed but the…" at bounding box center [910, 542] width 1315 height 549
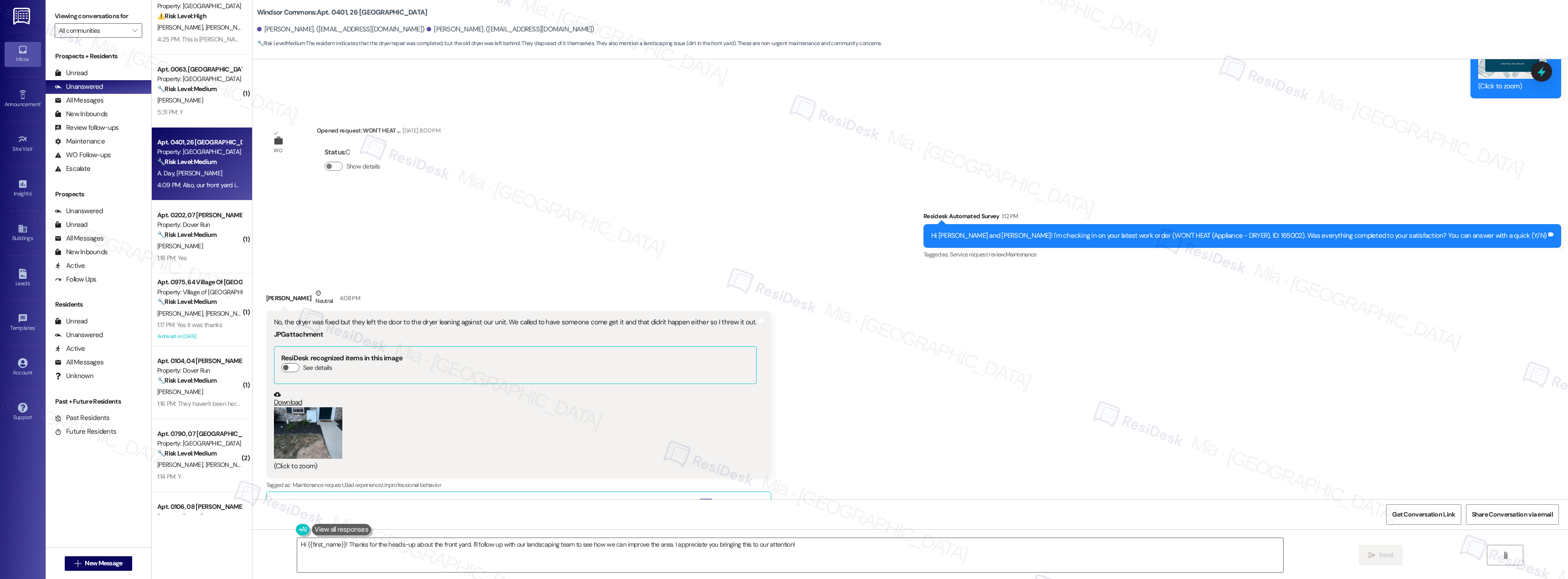
click at [296, 432] on button "Zoom image" at bounding box center [308, 432] width 68 height 52
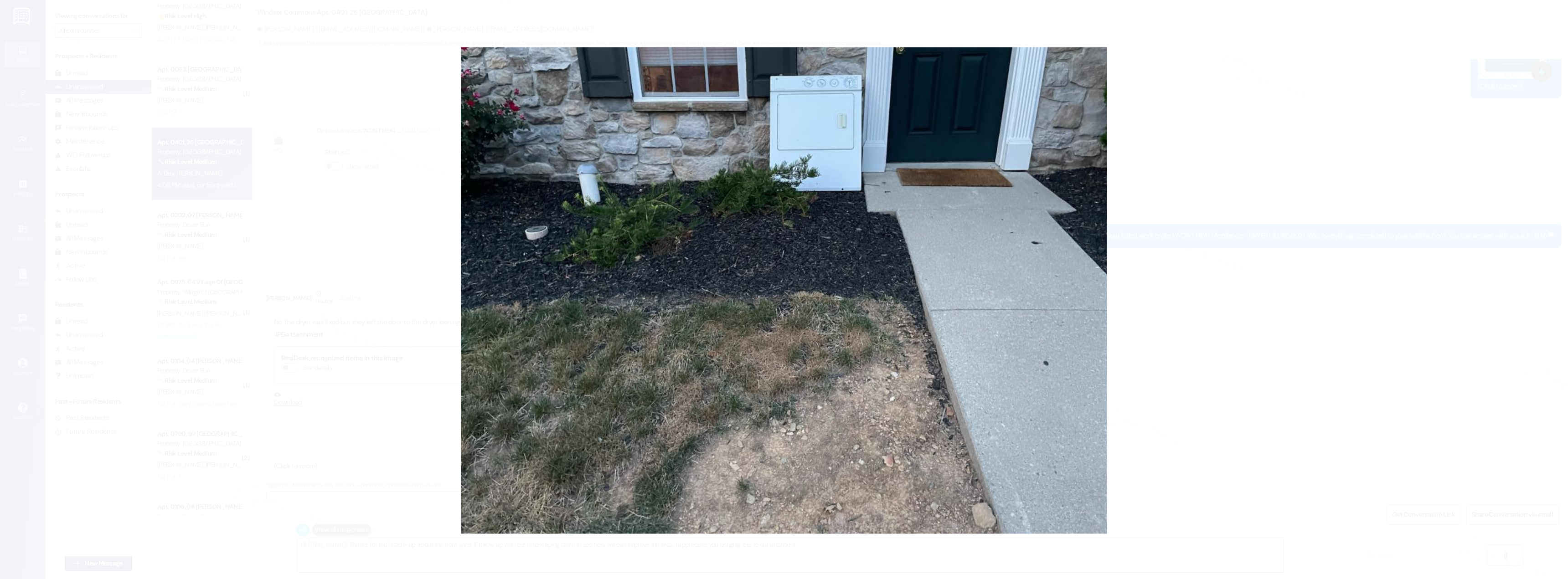
click at [1166, 326] on button "Unzoom image" at bounding box center [784, 290] width 1568 height 579
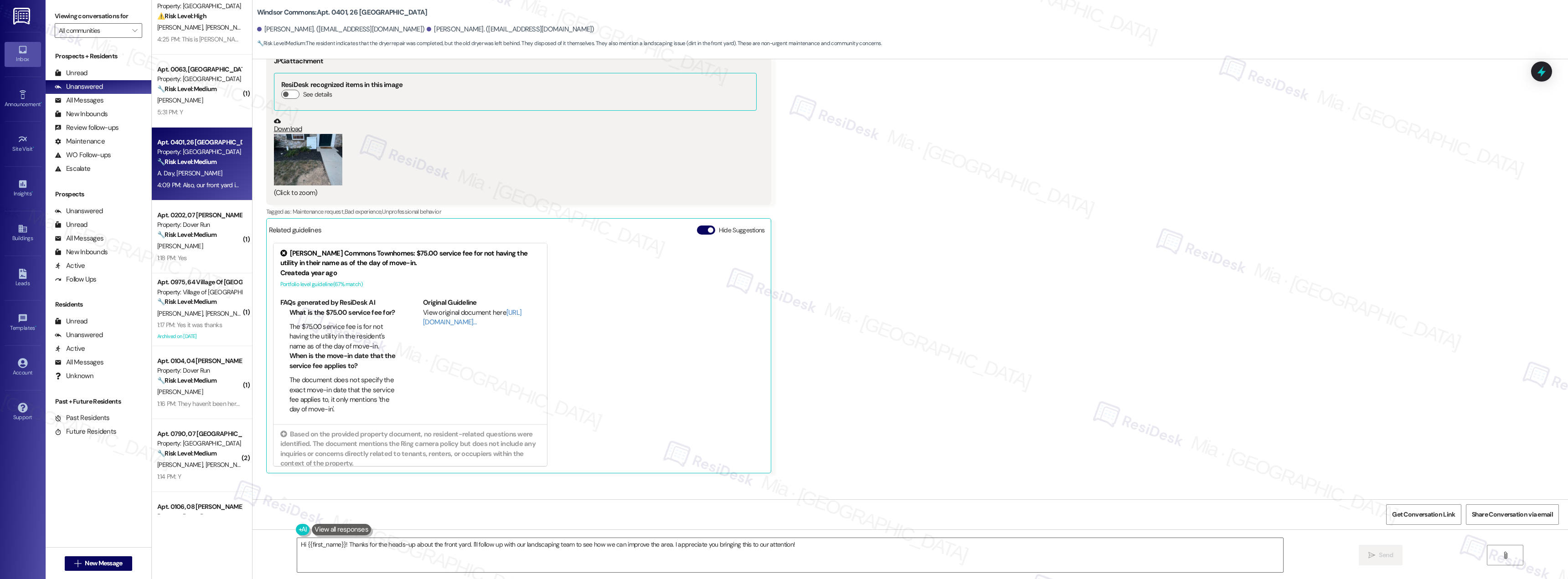
scroll to position [6508, 0]
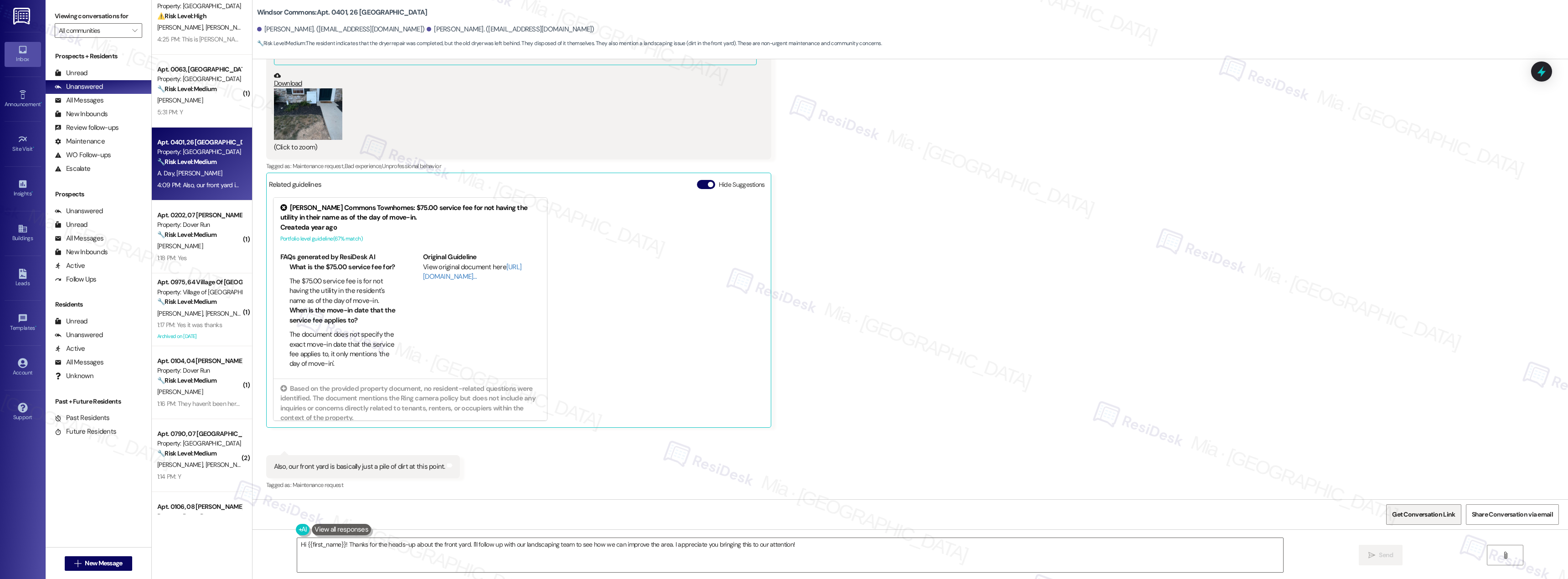
click at [1420, 514] on span "Get Conversation Link" at bounding box center [1423, 515] width 63 height 10
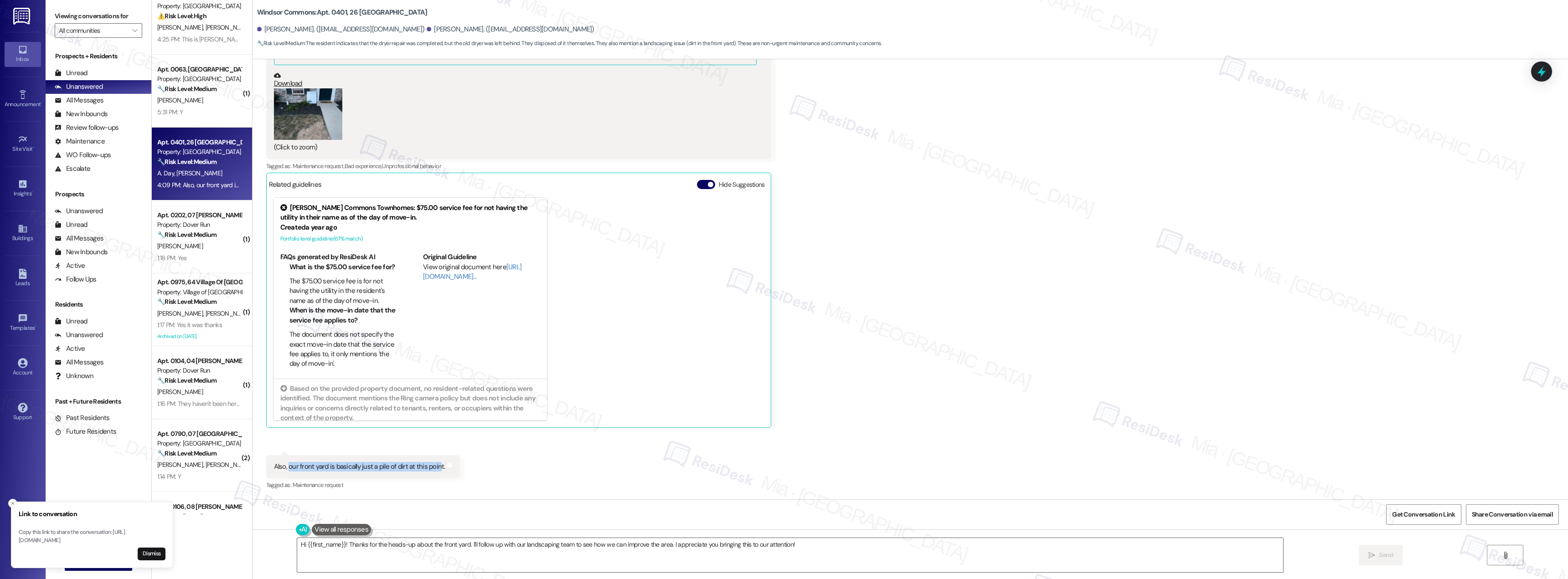
drag, startPoint x: 282, startPoint y: 467, endPoint x: 431, endPoint y: 469, distance: 149.0
click at [431, 469] on div "Also, our front yard is basically just a pile of dirt at this point." at bounding box center [360, 466] width 172 height 10
click at [310, 119] on button "Zoom image" at bounding box center [308, 114] width 68 height 52
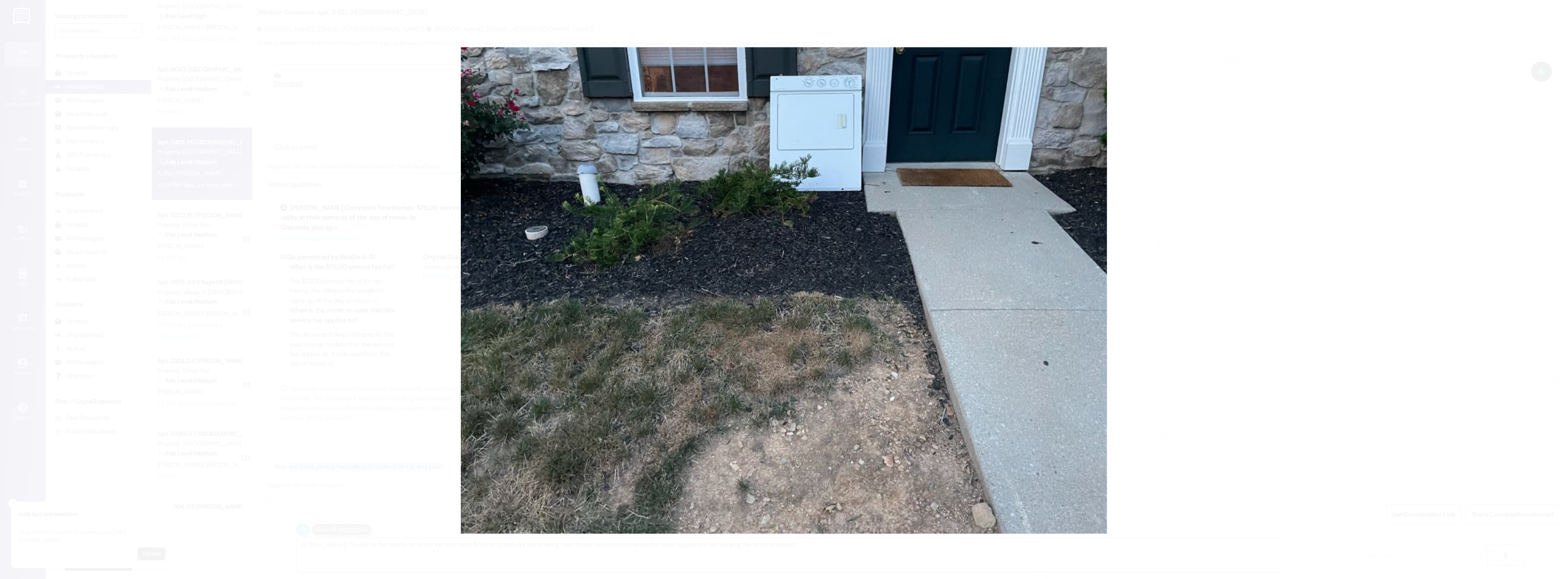
drag, startPoint x: 1179, startPoint y: 355, endPoint x: 1135, endPoint y: 355, distance: 44.0
click at [1179, 355] on button "Unzoom image" at bounding box center [784, 290] width 1568 height 579
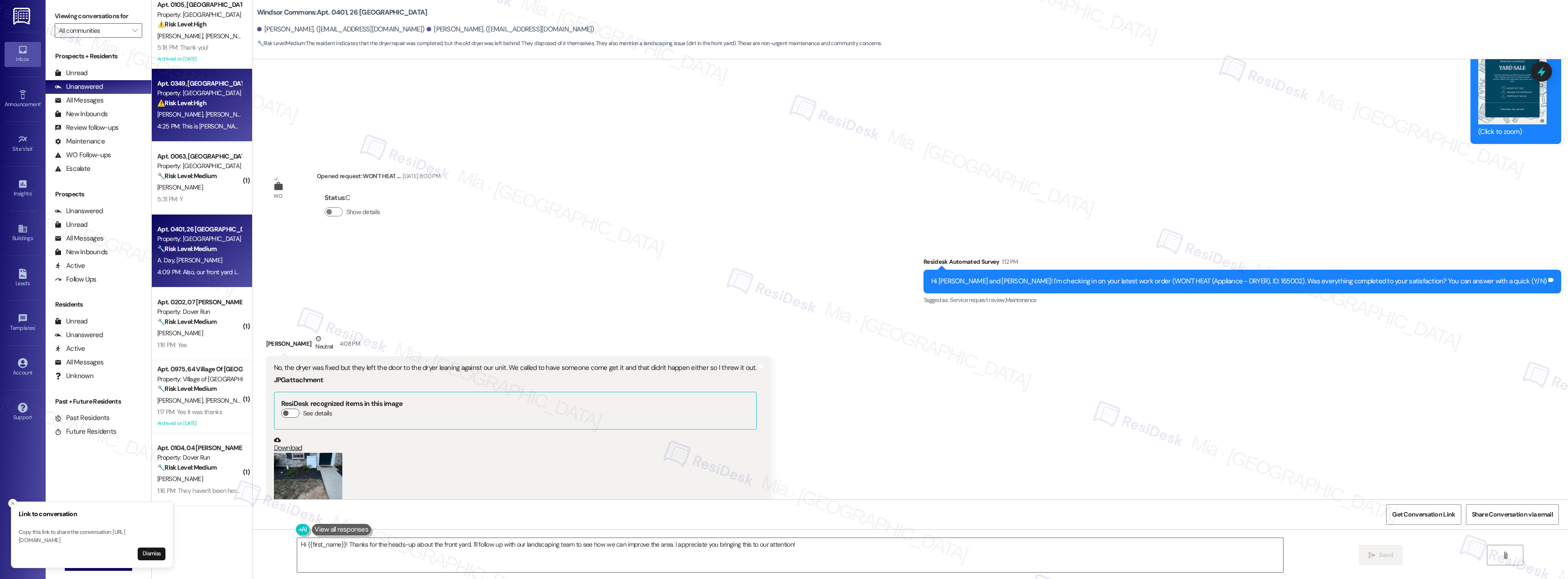
scroll to position [0, 0]
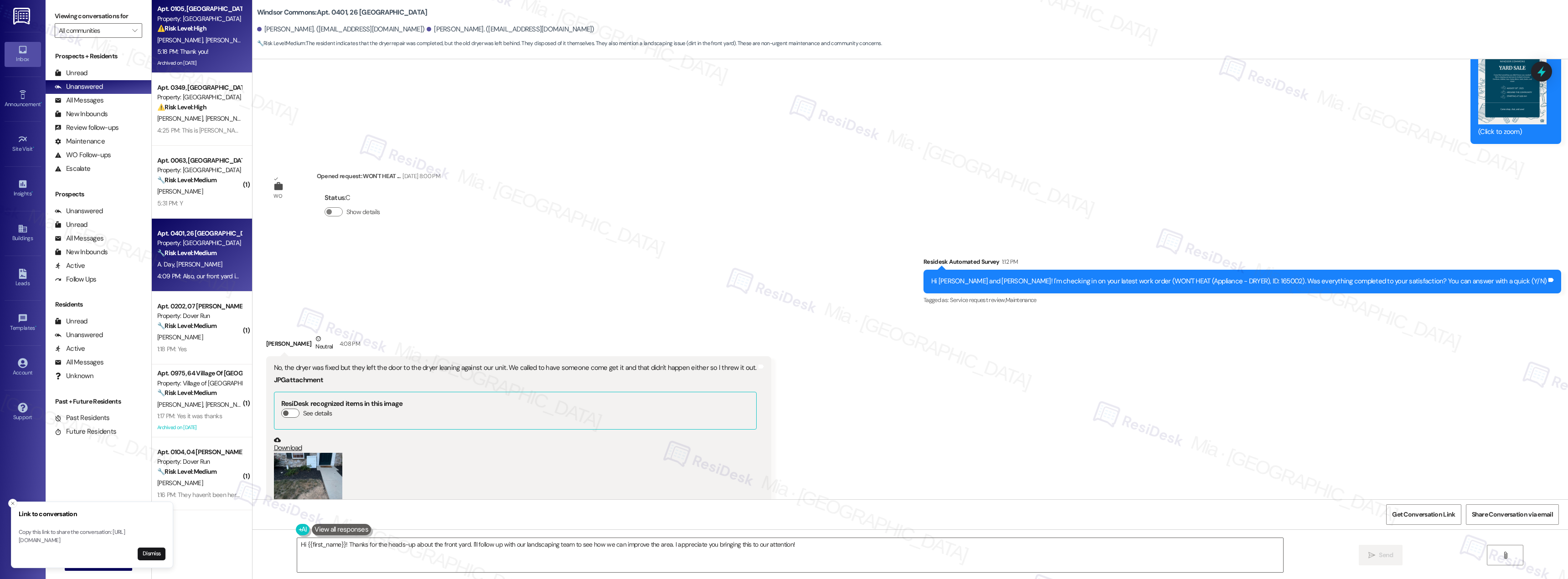
click at [198, 52] on div "5:18 PM: Thank you! 5:18 PM: Thank you!" at bounding box center [183, 51] width 52 height 8
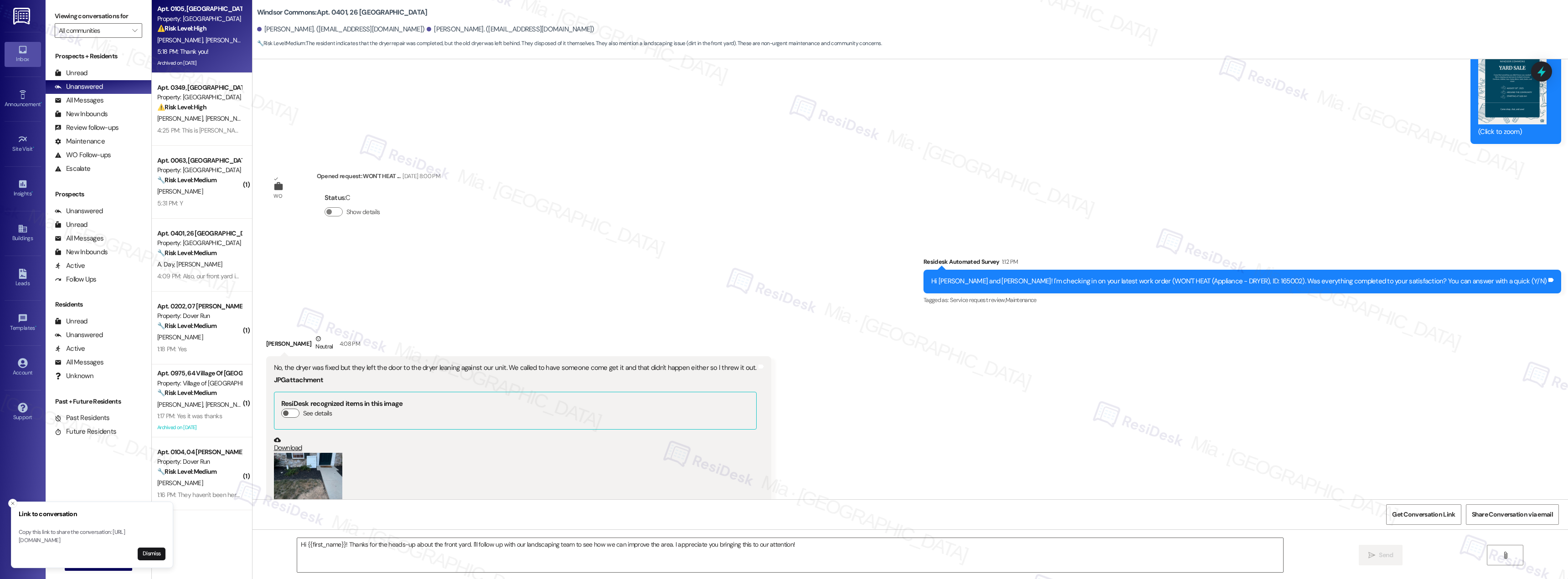
type textarea "Fetching suggested responses. Please feel free to read through the conversation…"
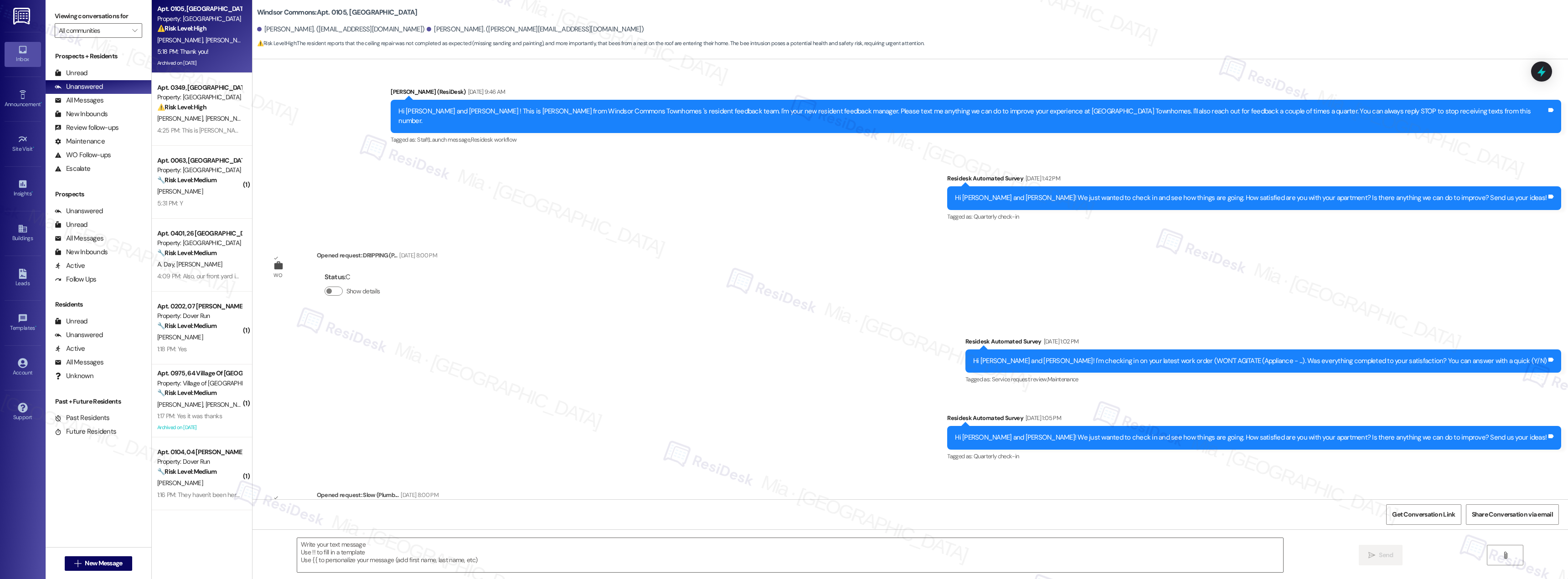
scroll to position [7180, 0]
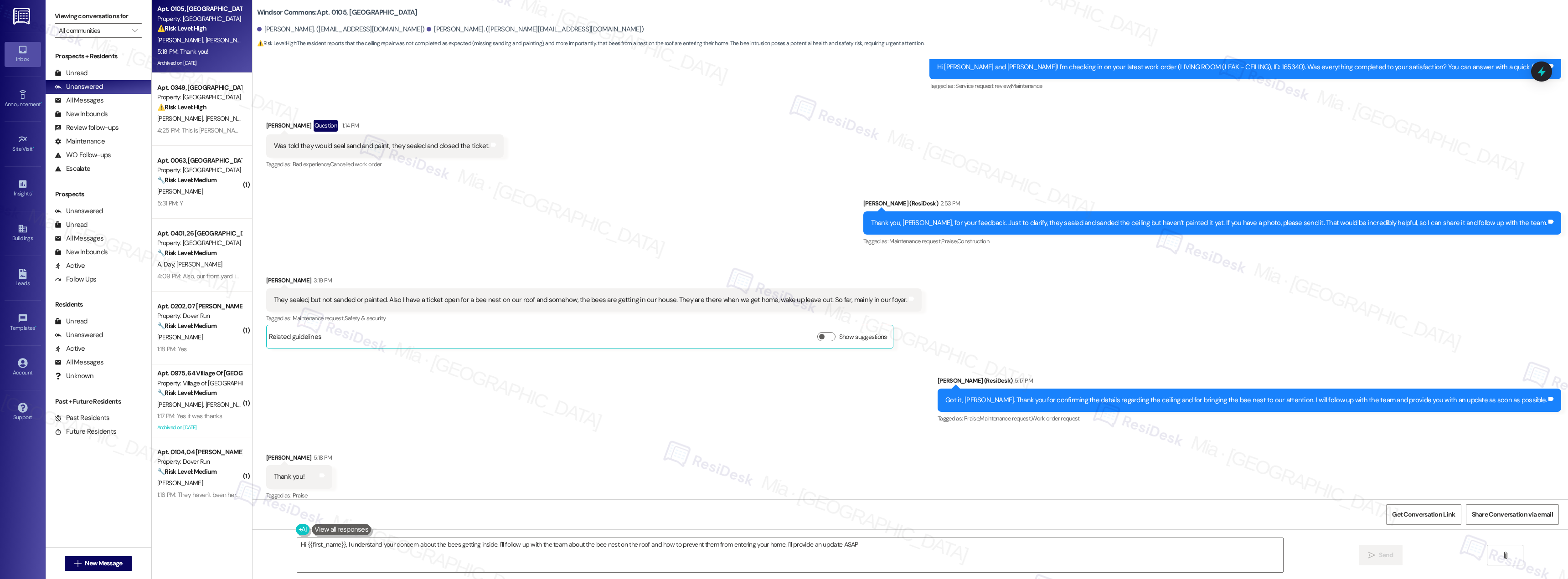
type textarea "Hi {{first_name}}, I understand your concern about the bees getting inside. I'l…"
click at [1137, 547] on textarea "Hi {{first_name}}, I understand your concern about the bees getting inside. I'l…" at bounding box center [790, 555] width 986 height 34
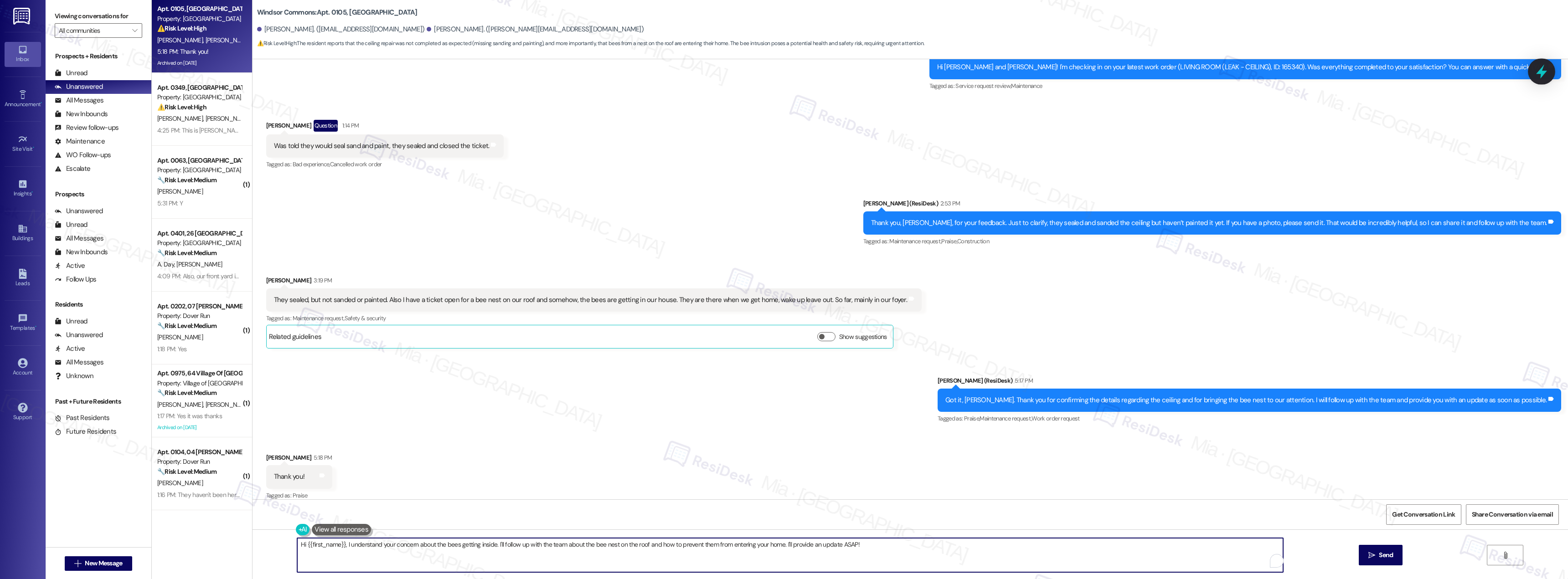
click at [1536, 73] on icon at bounding box center [1541, 71] width 15 height 15
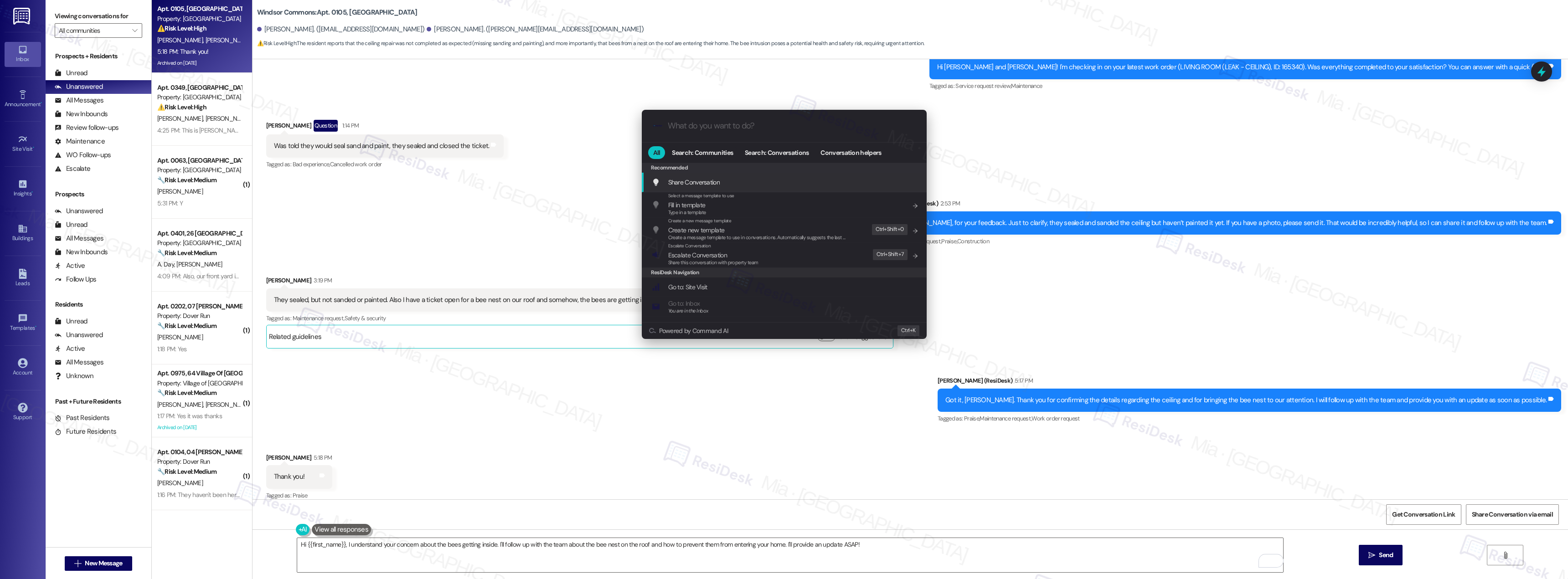
click at [710, 127] on input "What do you want to do?" at bounding box center [791, 126] width 248 height 10
click at [713, 252] on span "Escalate Conversation" at bounding box center [698, 255] width 59 height 8
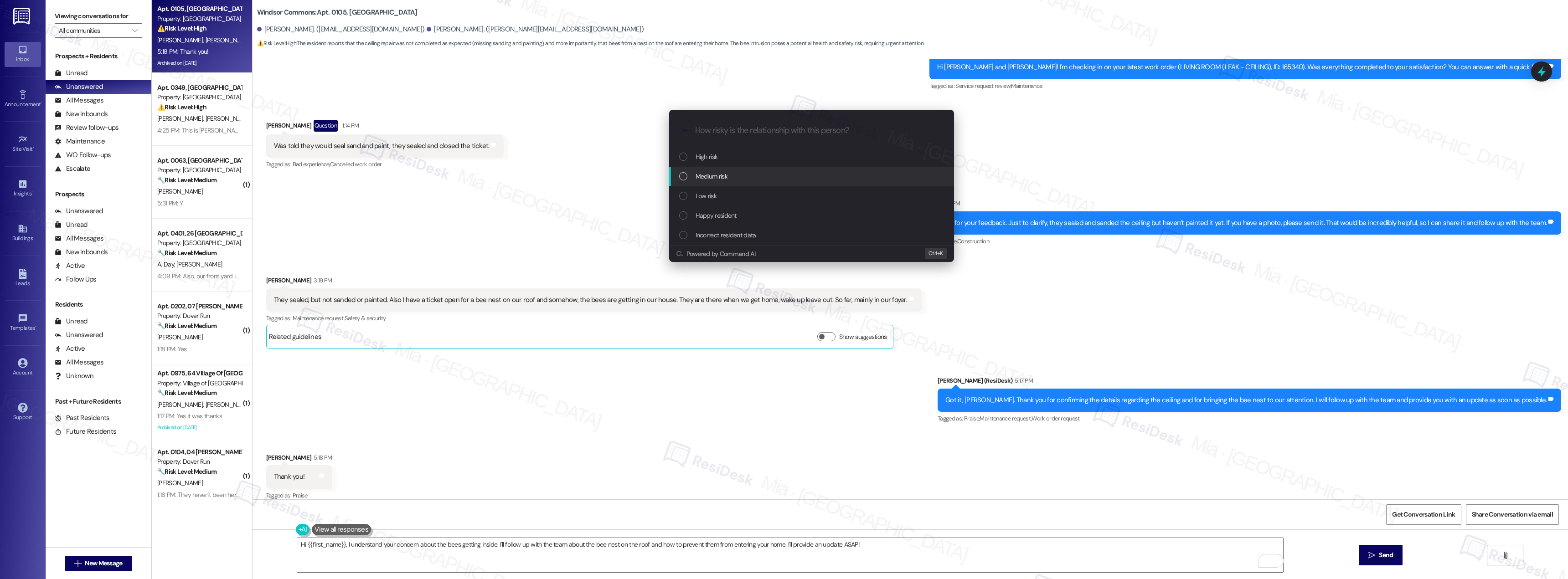
click at [719, 179] on span "Medium risk" at bounding box center [712, 176] width 32 height 10
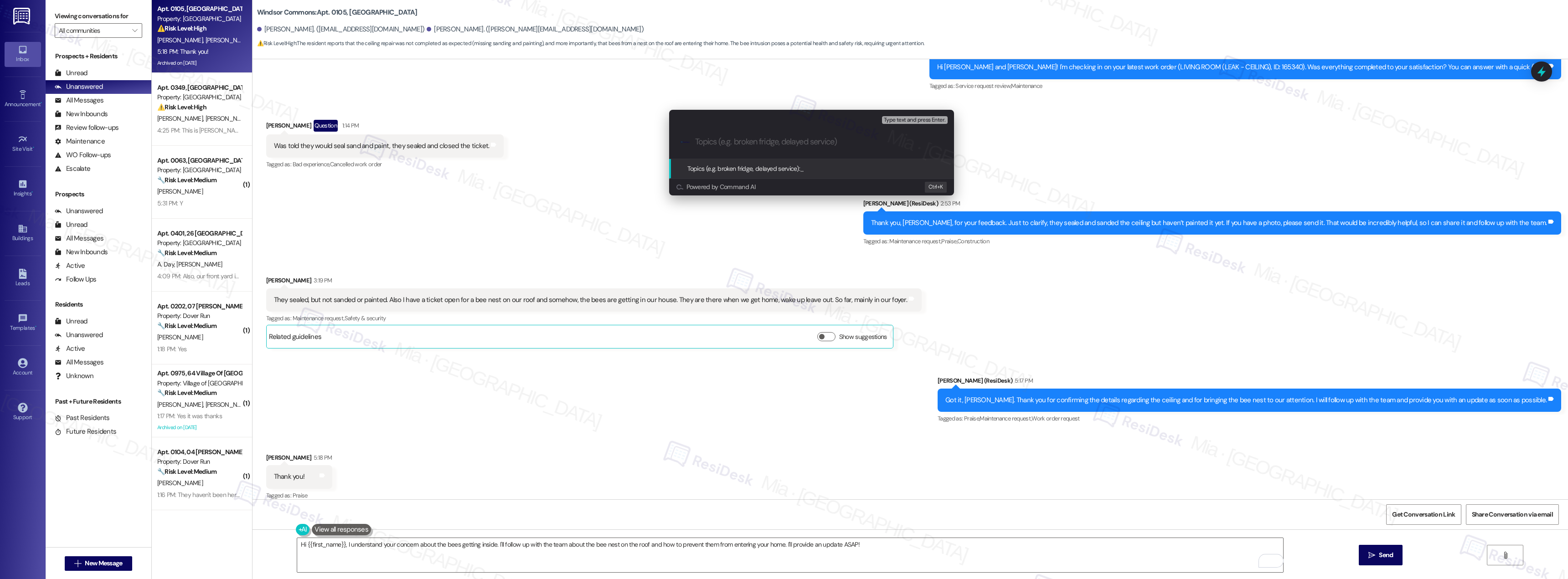
paste input "Living room ceiling sealed but not sanded and painted and Bee nest on the roof …"
type input "Living room ceiling sealed but not sanded and painted and Bee nest on the roof …"
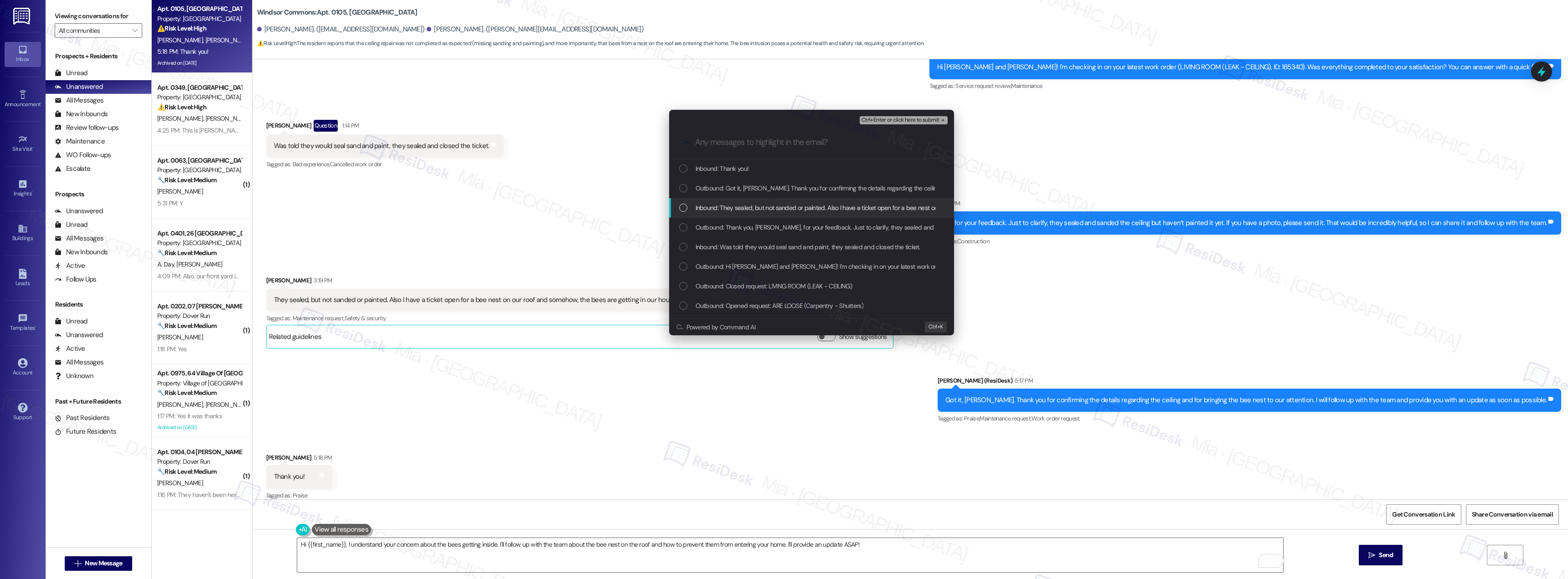
click at [684, 206] on div "List of options" at bounding box center [683, 207] width 8 height 8
click at [683, 248] on div "List of options" at bounding box center [683, 246] width 8 height 8
click at [894, 120] on span "Ctrl+Enter or click here to submit" at bounding box center [900, 120] width 78 height 6
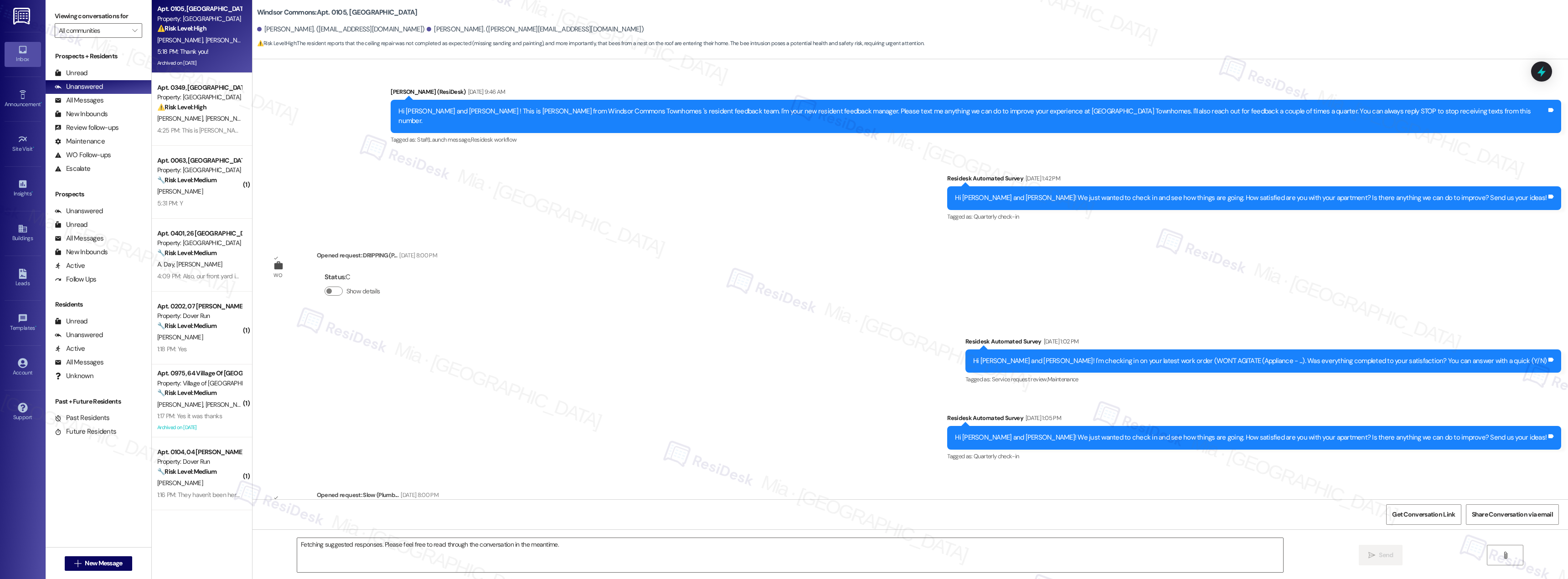
scroll to position [7180, 0]
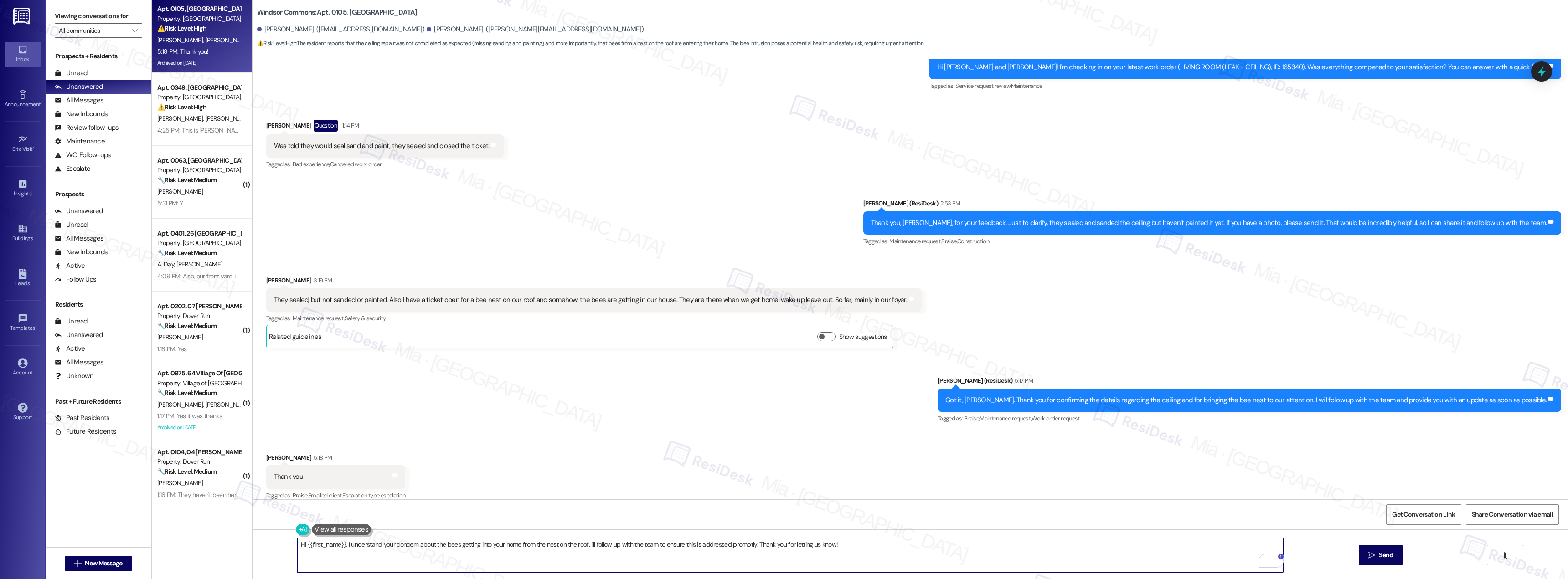
click at [338, 550] on textarea "Hi {{first_name}}, I understand your concern about the bees getting into your h…" at bounding box center [790, 555] width 986 height 34
drag, startPoint x: 825, startPoint y: 549, endPoint x: 288, endPoint y: 550, distance: 537.0
click at [292, 550] on div "Hi {{first_name}}, I understand your concern about the bees getting into your h…" at bounding box center [785, 555] width 987 height 35
paste textarea "Glad to assist. Please don’t hesitate to reach out if there’s anything further …"
click at [331, 546] on textarea "Glad to assist. Please don’t hesitate to reach out if there’s anything further …" at bounding box center [790, 555] width 986 height 34
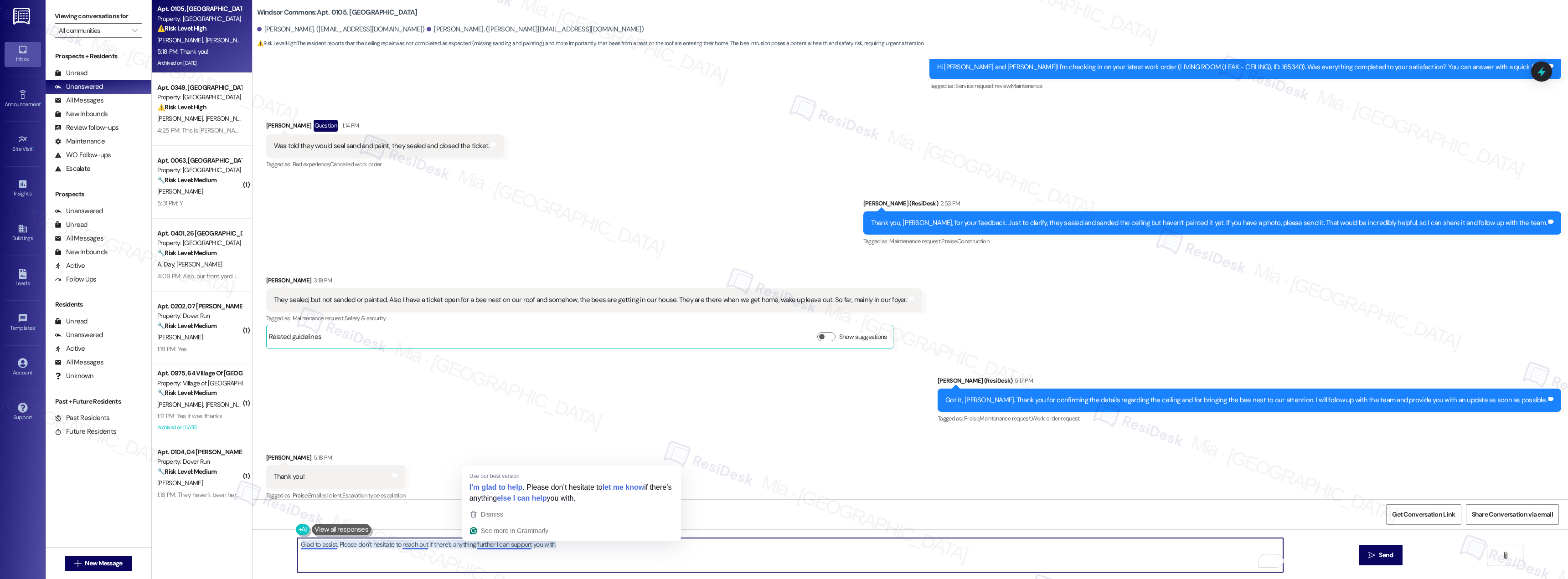
click at [512, 546] on textarea "Glad to assist. Please don’t hesitate to reach out if there’s anything further …" at bounding box center [790, 555] width 986 height 34
click at [297, 544] on textarea "Glad to assist. Please don’t hesitate to reach out if there’s anything further …" at bounding box center [790, 555] width 986 height 34
click at [567, 547] on textarea "You're welcome, II'm glad to assist. Please don’t hesitate to reach out if ther…" at bounding box center [790, 555] width 986 height 34
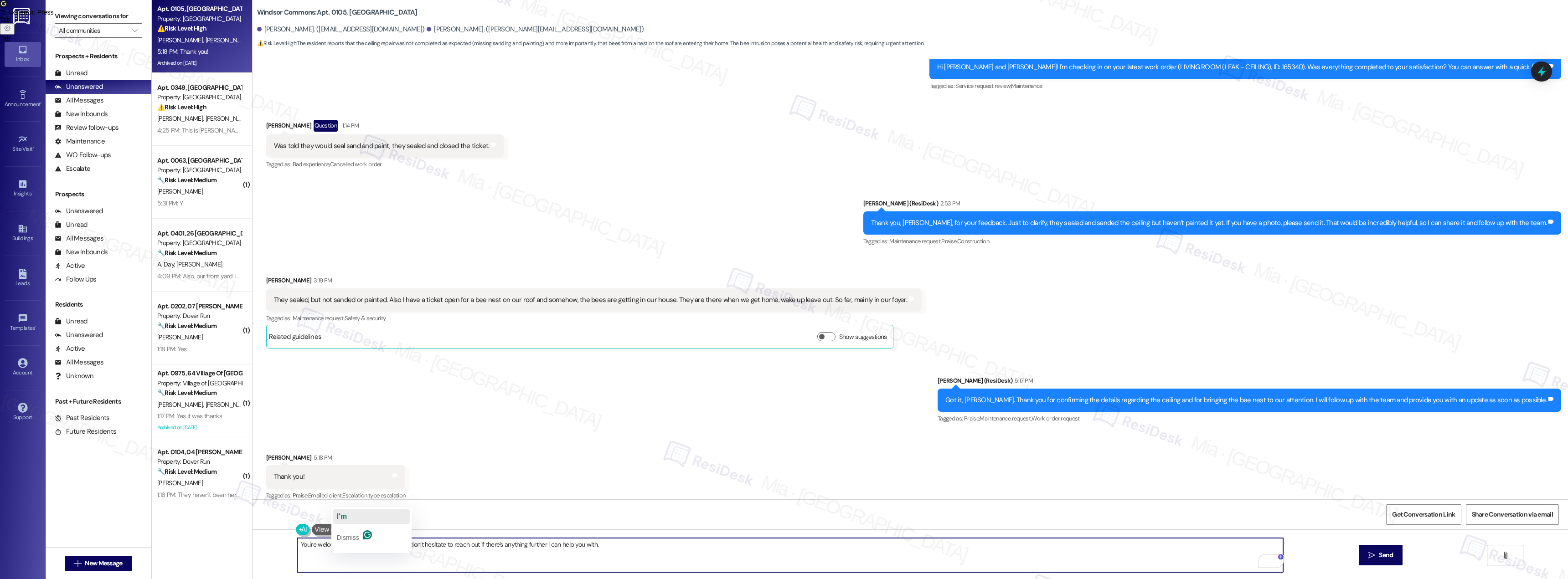
click at [341, 517] on span "I'm" at bounding box center [341, 516] width 10 height 8
click at [335, 545] on textarea "You're welcome, I'm glad to assist. Please don’t hesitate to reach out if there…" at bounding box center [790, 555] width 986 height 34
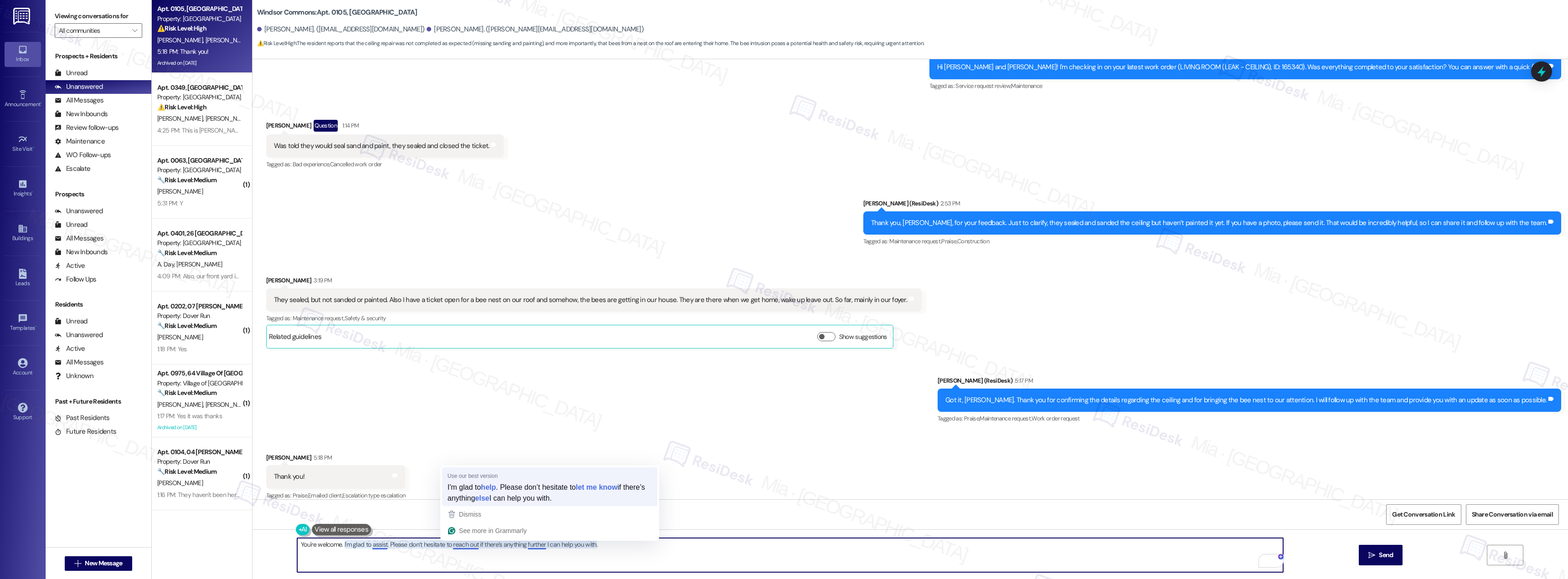
type textarea "You're welcome. I'm glad to help. Please don’t hesitate to let me know if there…"
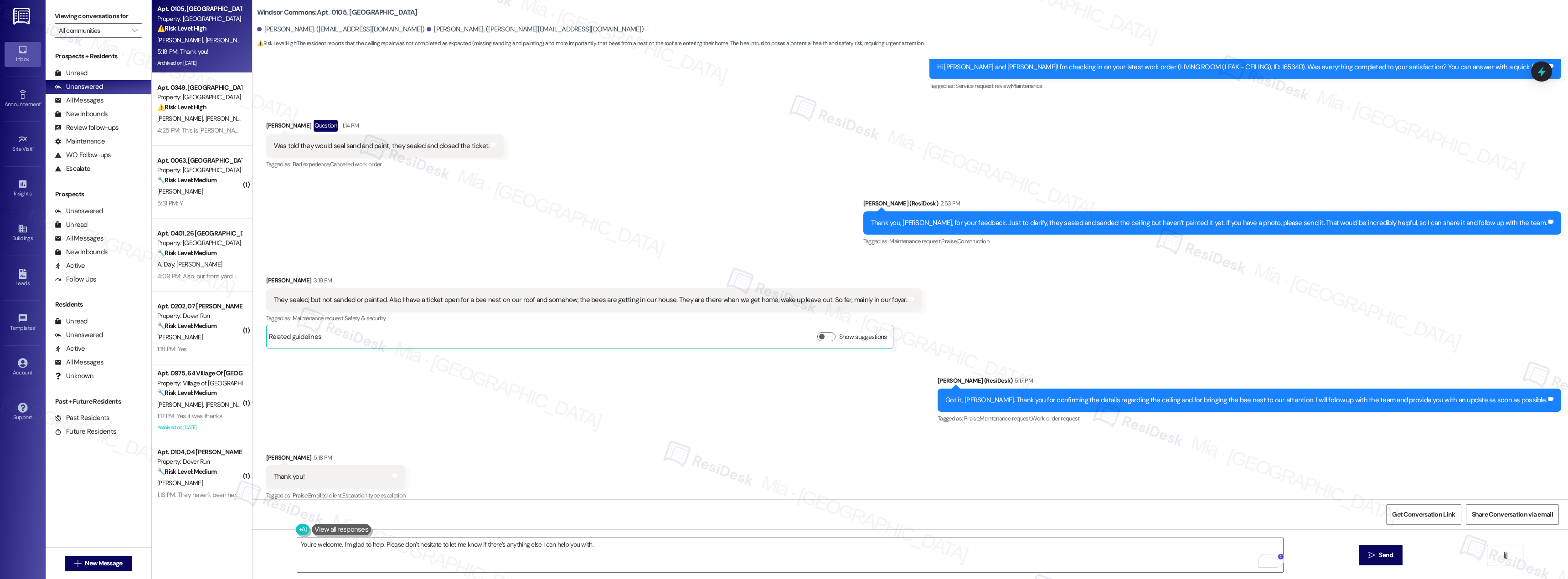
scroll to position [7180, 0]
click at [1395, 558] on button " Send" at bounding box center [1381, 555] width 44 height 21
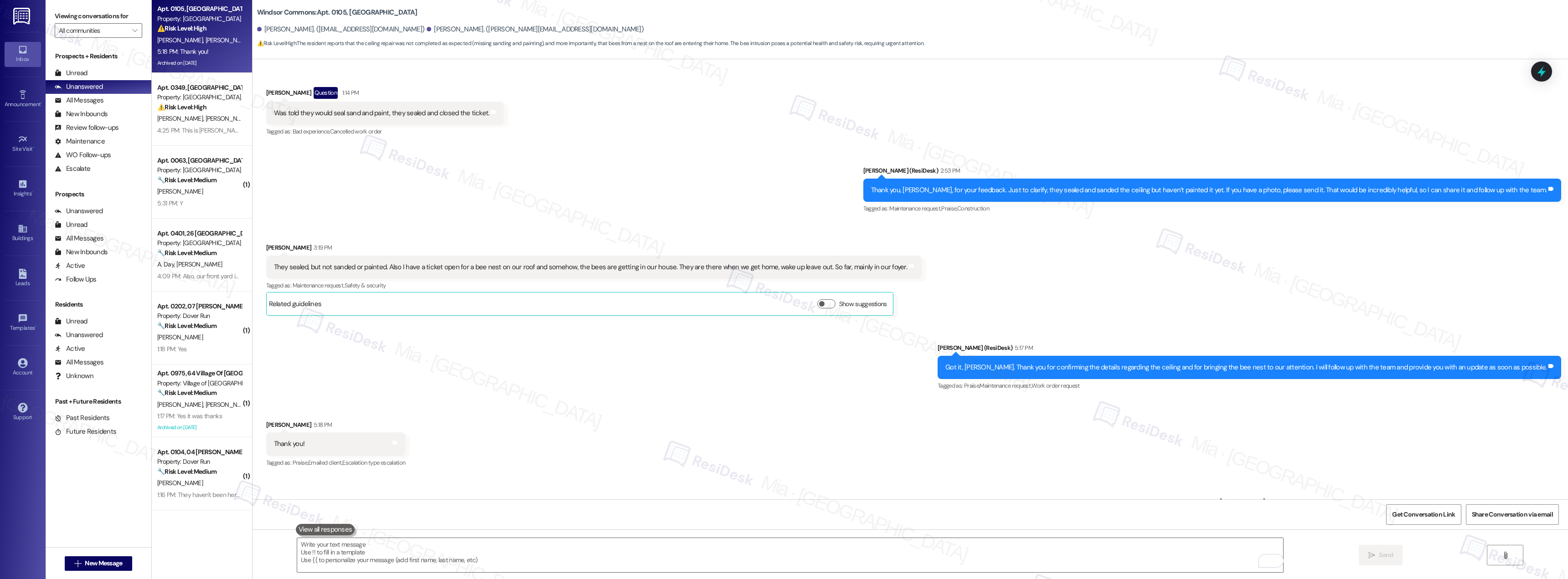
scroll to position [7198, 0]
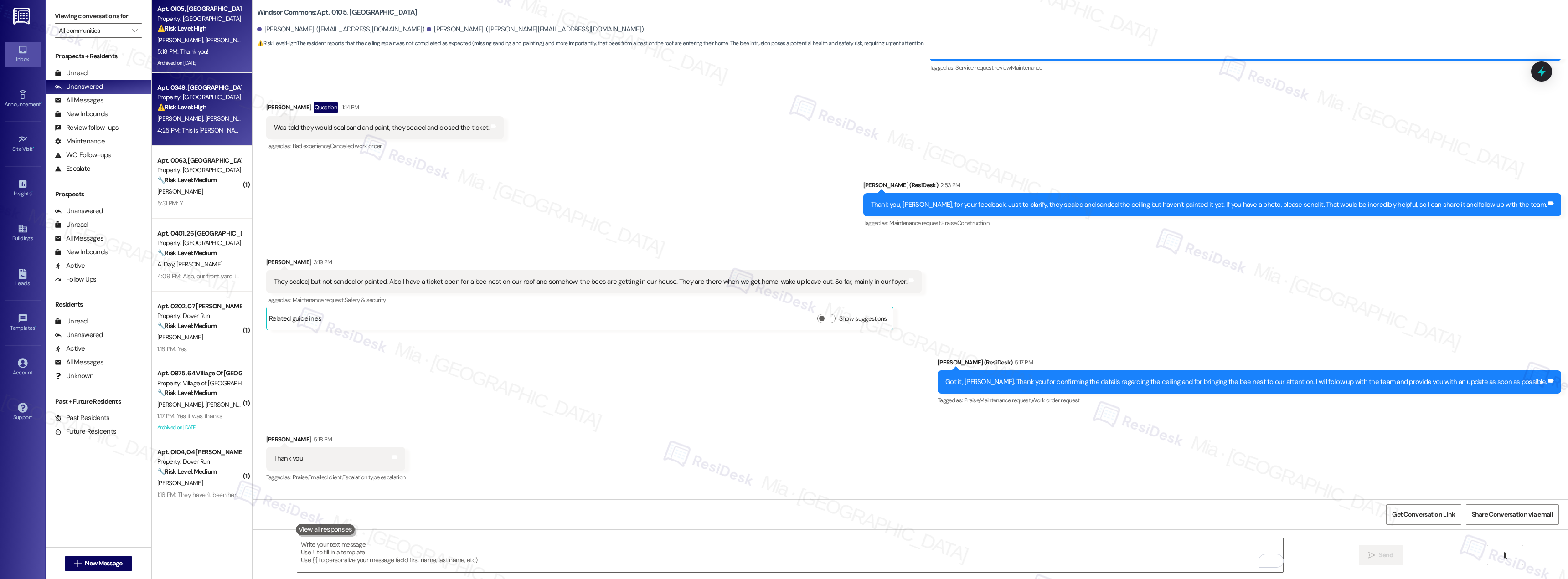
click at [194, 99] on div "Property: [GEOGRAPHIC_DATA]" at bounding box center [199, 97] width 85 height 10
click at [201, 54] on div "5:18 PM: Thank you! 5:18 PM: Thank you!" at bounding box center [200, 52] width 86 height 12
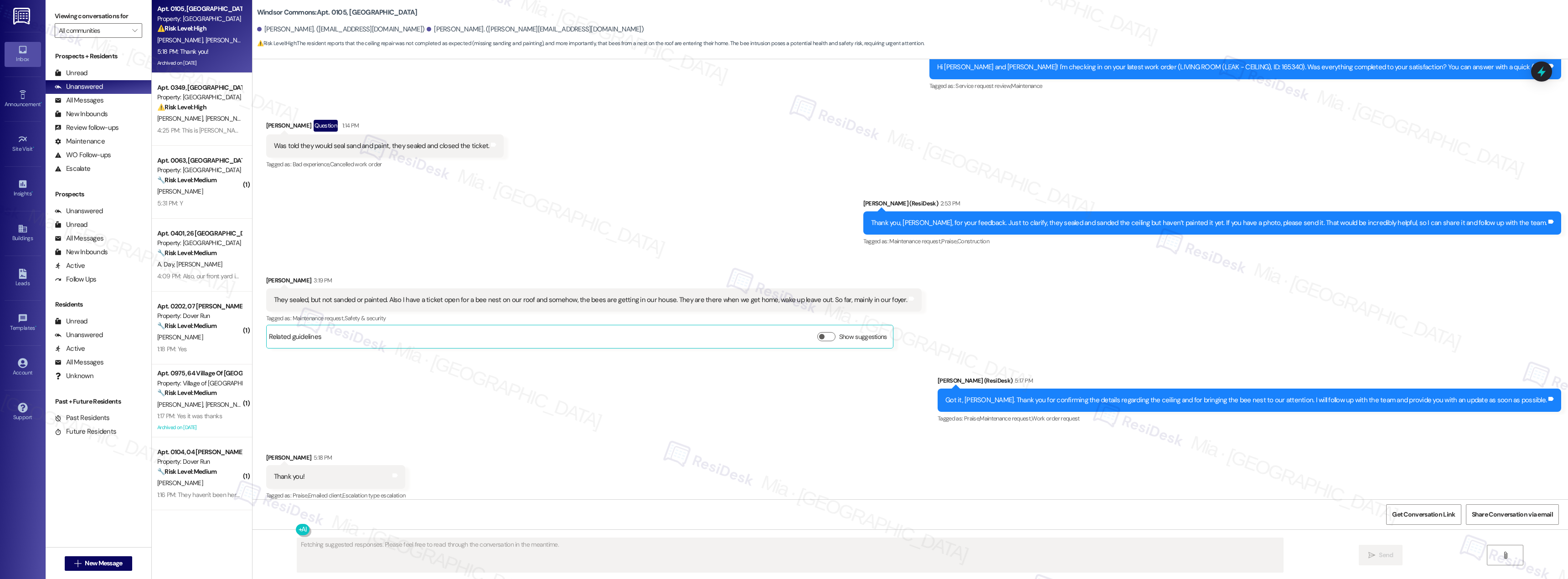
scroll to position [7441, 0]
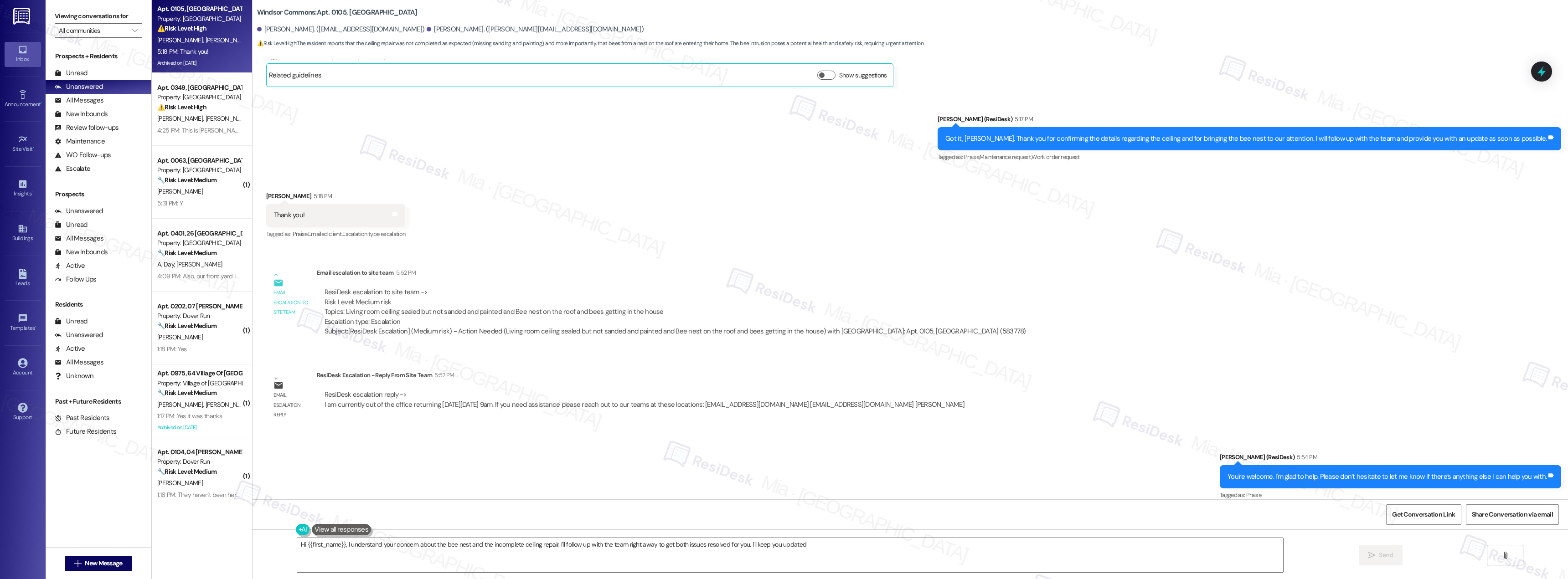
type textarea "Hi {{first_name}}, I understand your concern about the bee nest and the incompl…"
click at [200, 112] on div "⚠️ Risk Level: High The resident is allergic to bees/wasps and there is a hive …" at bounding box center [199, 107] width 85 height 10
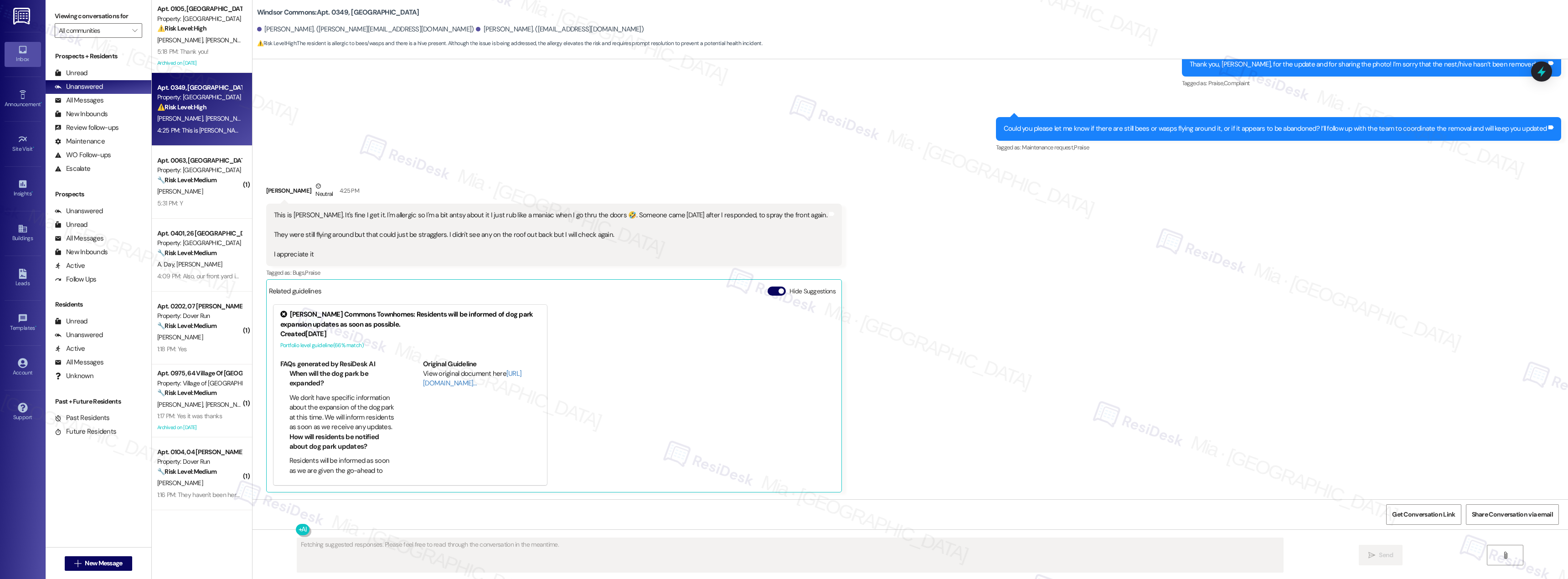
scroll to position [1010, 0]
type textarea "Hi Elisha, I understand your concern about the bees, especially with your aller…"
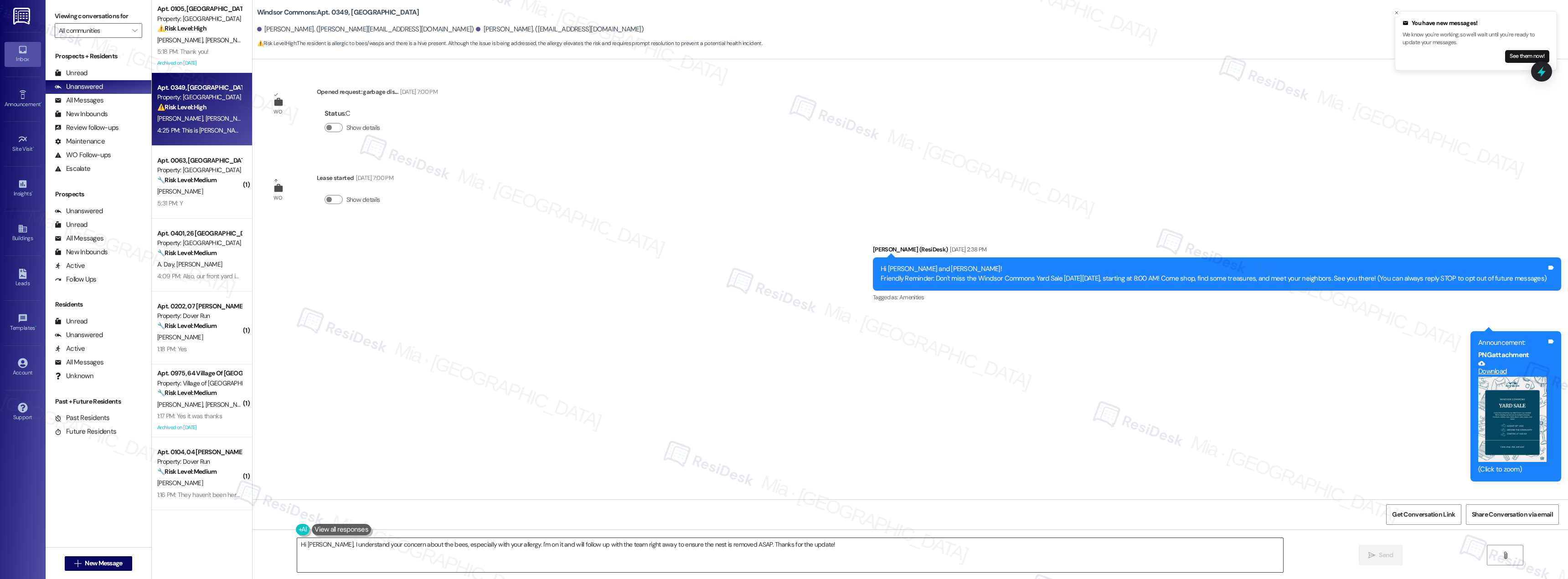
scroll to position [1010, 0]
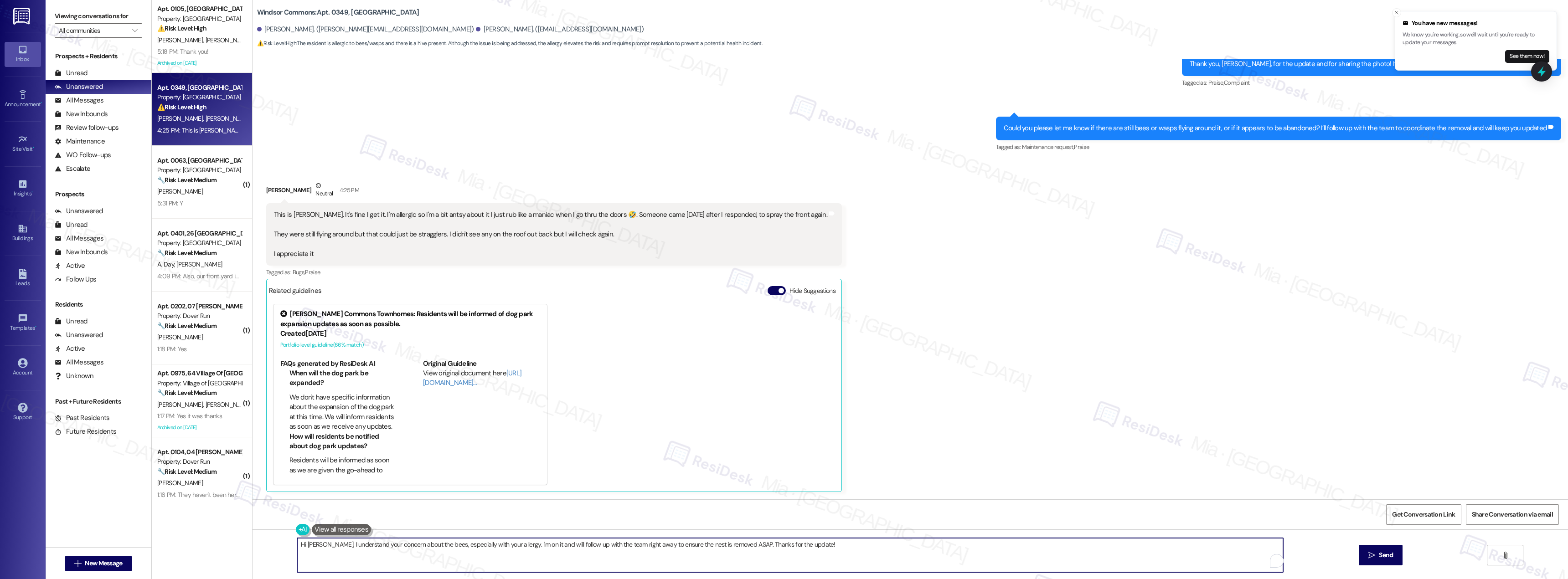
click at [360, 551] on textarea "Hi [PERSON_NAME], I understand your concern about the bees, especially with you…" at bounding box center [790, 555] width 986 height 34
drag, startPoint x: 799, startPoint y: 546, endPoint x: 293, endPoint y: 550, distance: 506.0
click at [297, 550] on textarea "Hi [PERSON_NAME], I understand your concern about the bees, especially with you…" at bounding box center [790, 555] width 986 height 34
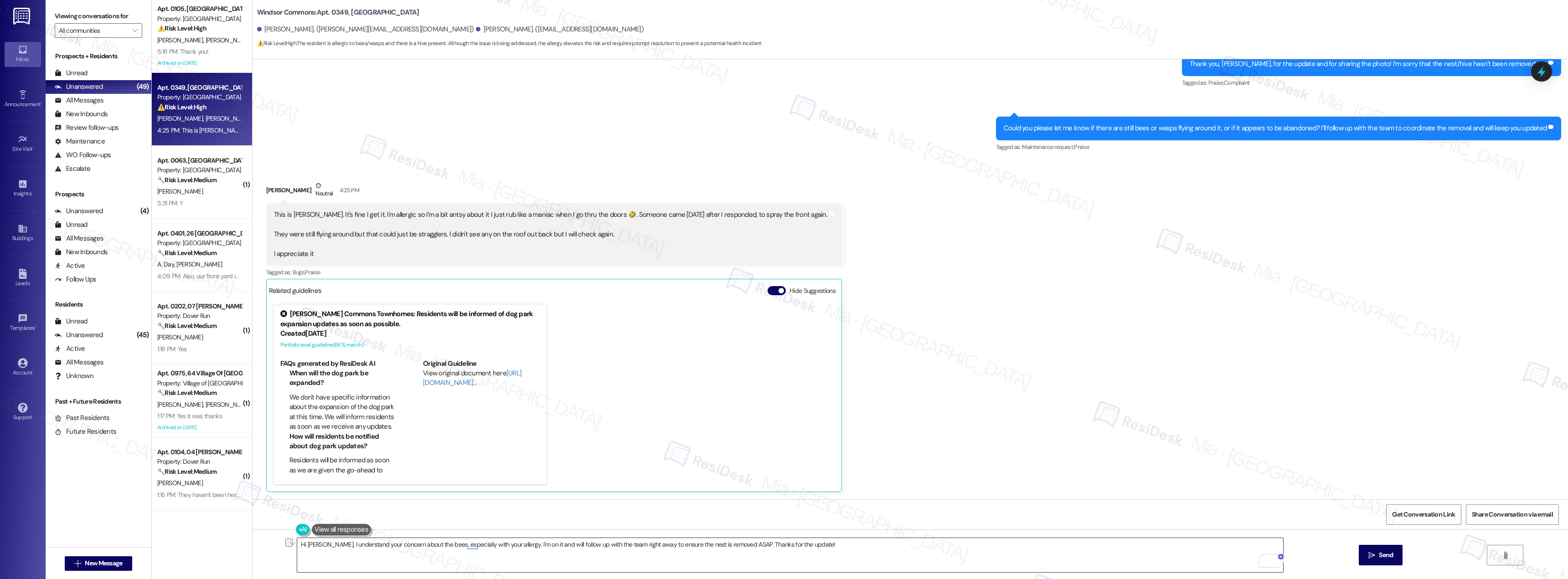
click at [810, 545] on textarea "Hi [PERSON_NAME], I understand your concern about the bees, especially with you…" at bounding box center [790, 555] width 986 height 34
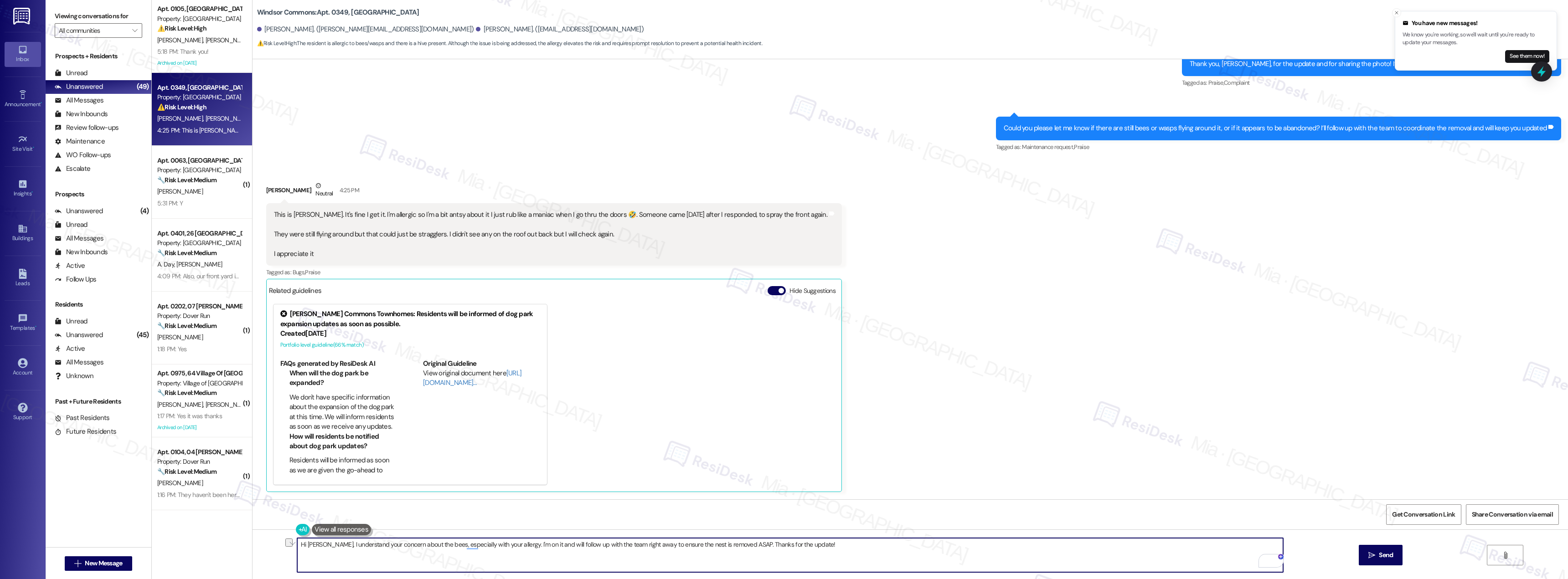
drag, startPoint x: 716, startPoint y: 545, endPoint x: 293, endPoint y: 545, distance: 423.0
click at [292, 545] on div "Hi Elisha, I understand your concern about the bees, especially with your aller…" at bounding box center [910, 563] width 1315 height 68
paste textarea "Got it, Elisha—I'm glad to hear someone was able to come by today. If you happe…"
click at [331, 543] on textarea "Got it, Elisha—I'm glad to hear someone was able to come by today. If you happe…" at bounding box center [790, 555] width 986 height 34
drag, startPoint x: 469, startPoint y: 547, endPoint x: 878, endPoint y: 549, distance: 409.0
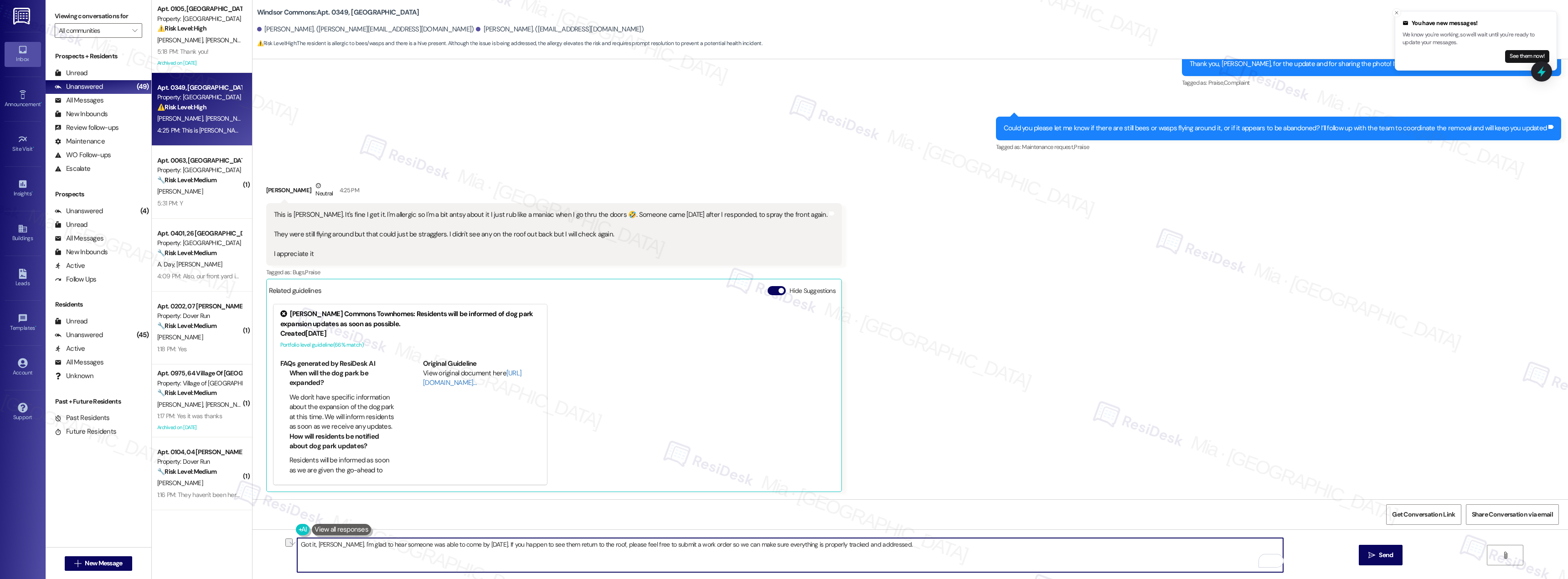
click at [878, 549] on textarea "Got it, Elisha. I'm glad to hear someone was able to come by today. If you happ…" at bounding box center [790, 555] width 986 height 34
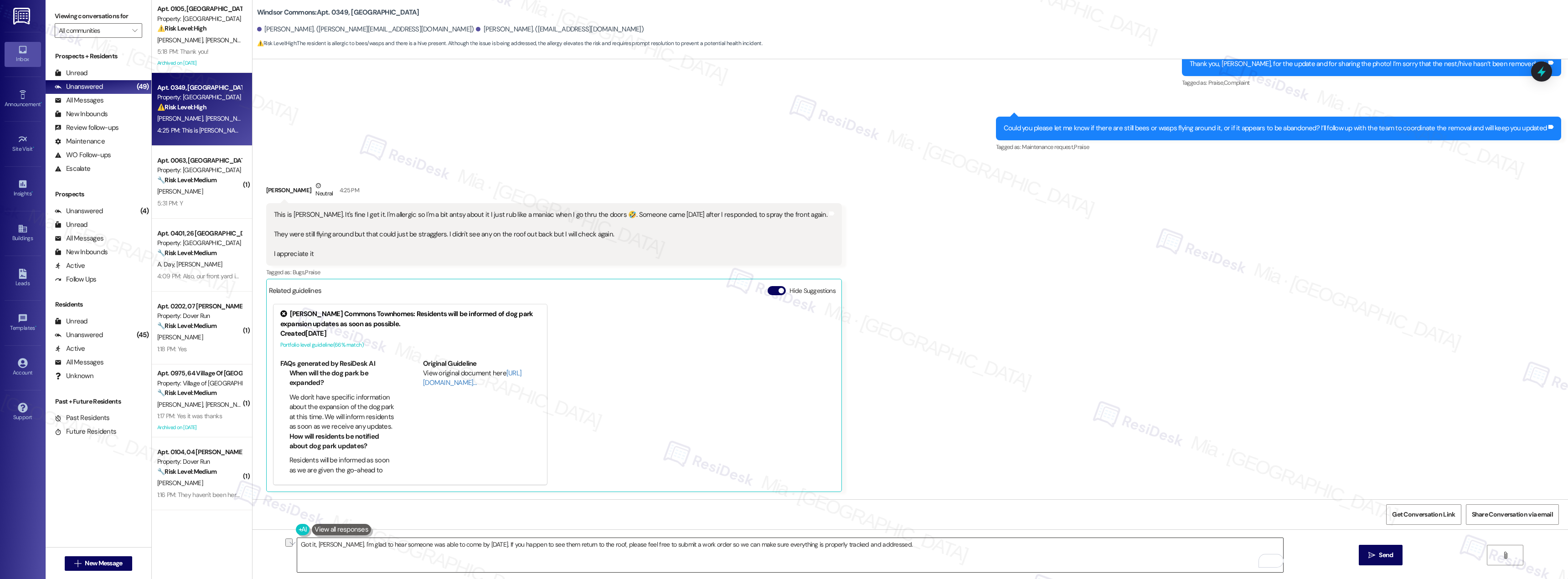
click at [663, 550] on textarea "Got it, Elisha. I'm glad to hear someone was able to come by today. If you happ…" at bounding box center [790, 555] width 986 height 34
drag, startPoint x: 699, startPoint y: 543, endPoint x: 882, endPoint y: 545, distance: 183.0
click at [882, 545] on textarea "Got it, Elisha. I'm glad to hear someone was able to come by today. If you happ…" at bounding box center [790, 555] width 986 height 34
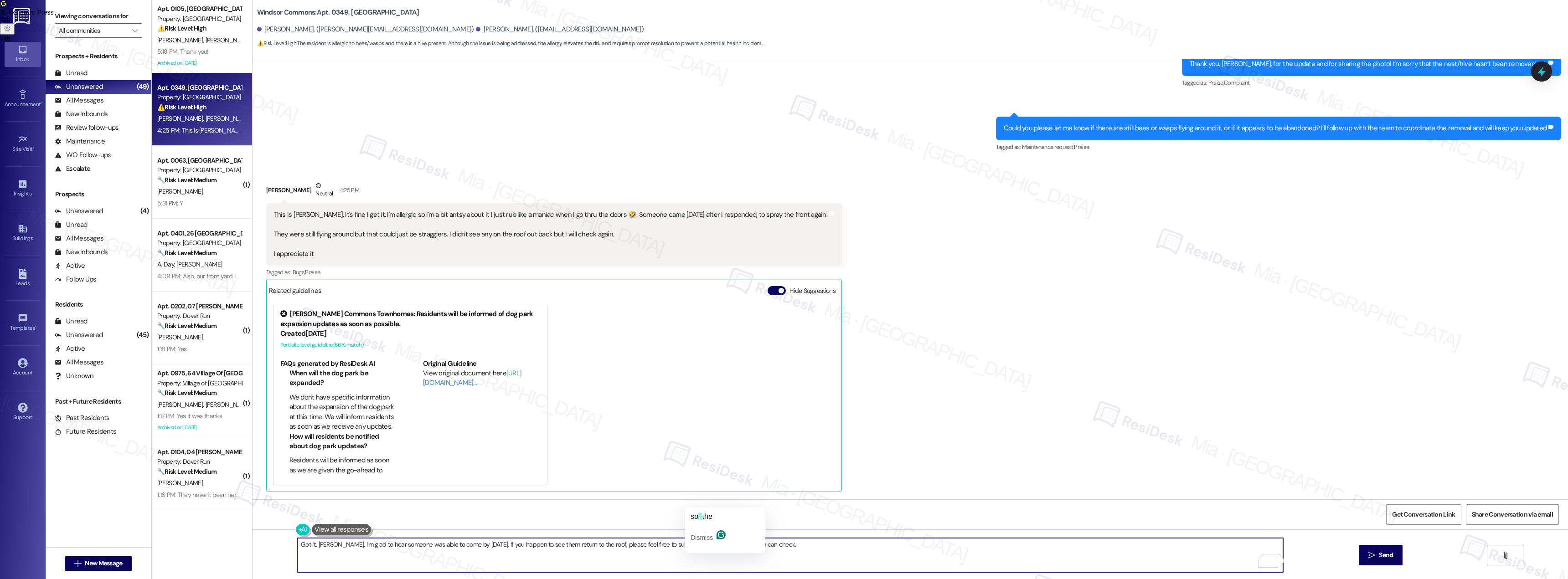
click at [700, 544] on textarea "Got it, Elisha. I'm glad to hear someone was able to come by today. If you happ…" at bounding box center [790, 555] width 986 height 34
type textarea "Got it, Elisha. I'm glad to hear someone was able to come by today. If you happ…"
click at [1377, 550] on span "Send" at bounding box center [1385, 555] width 18 height 10
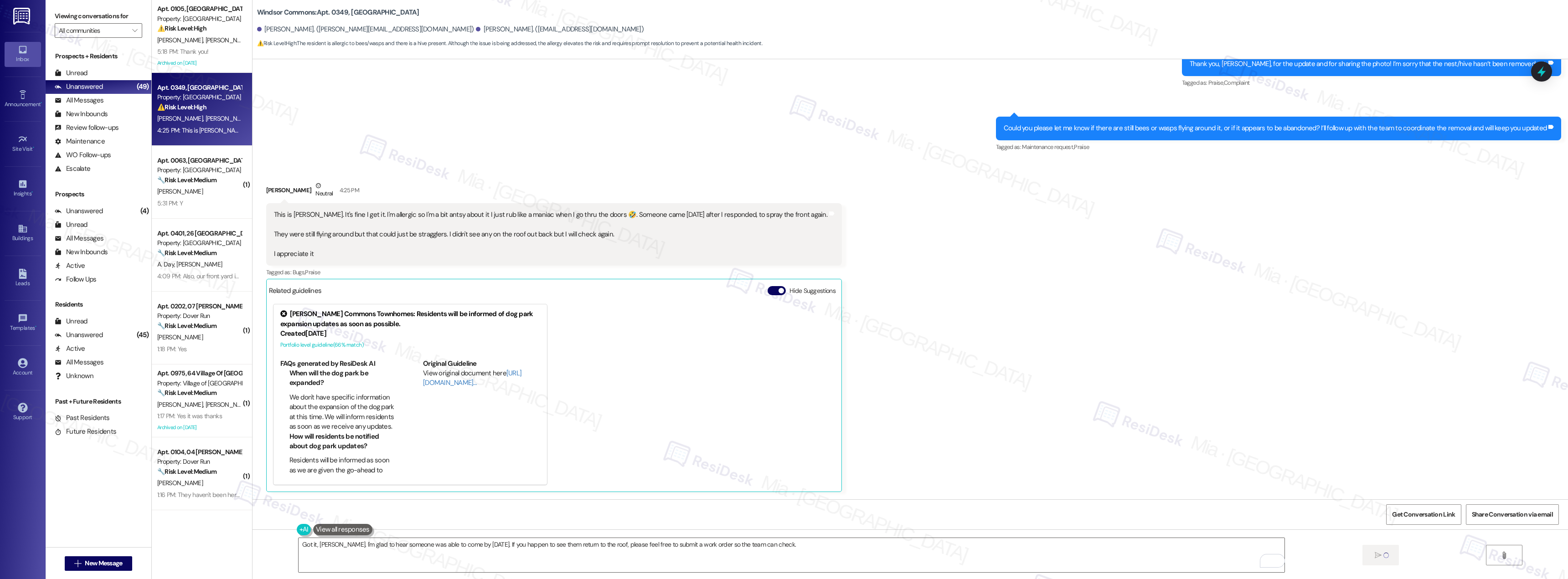
scroll to position [1010, 0]
click at [213, 50] on div "5:18 PM: Thank you! 5:18 PM: Thank you!" at bounding box center [200, 52] width 86 height 12
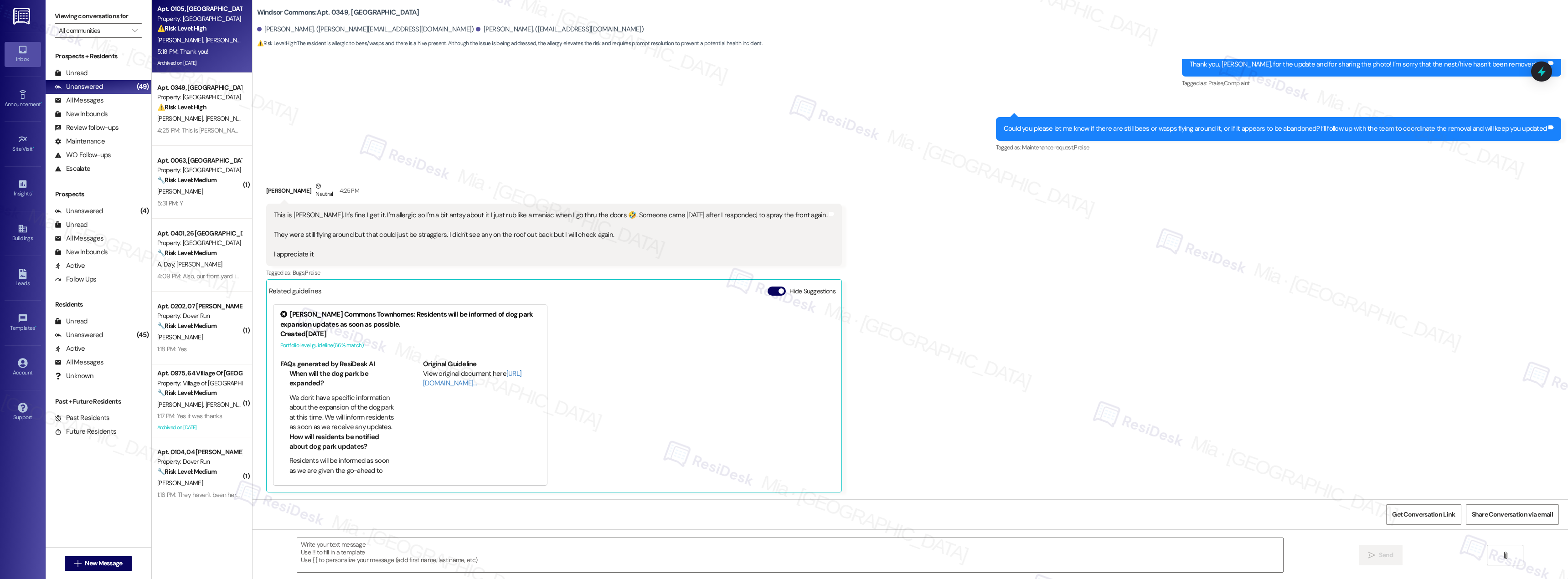
type textarea "Fetching suggested responses. Please feel free to read through the conversation…"
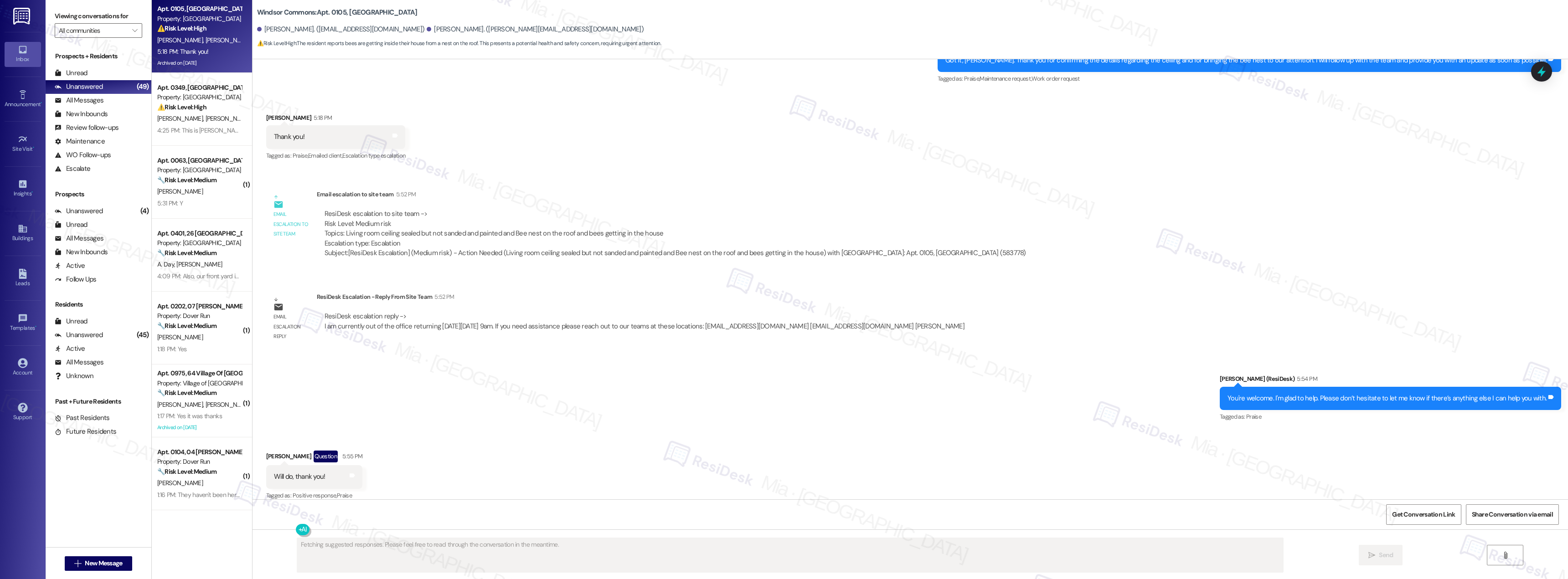
scroll to position [7520, 0]
type textarea "Hi {{first_name}}, I understand your concern about the bee nest. I'll follow up…"
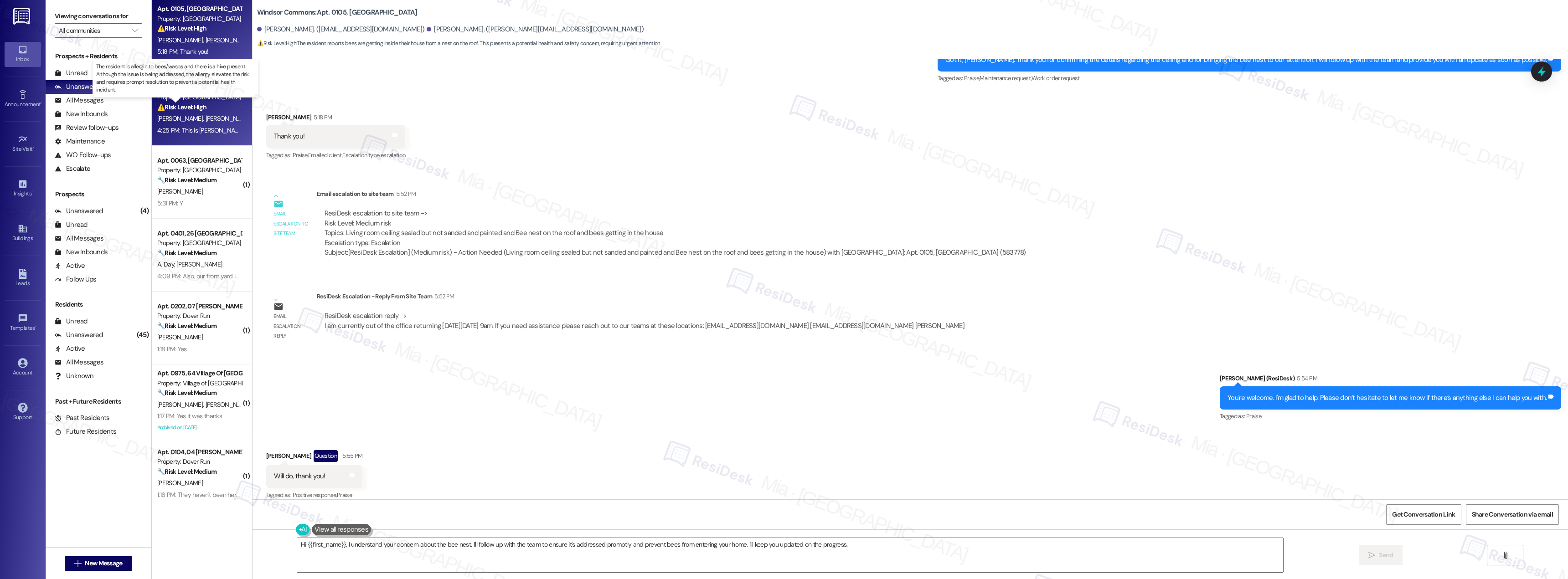
click at [197, 108] on strong "⚠️ Risk Level: High" at bounding box center [181, 106] width 49 height 8
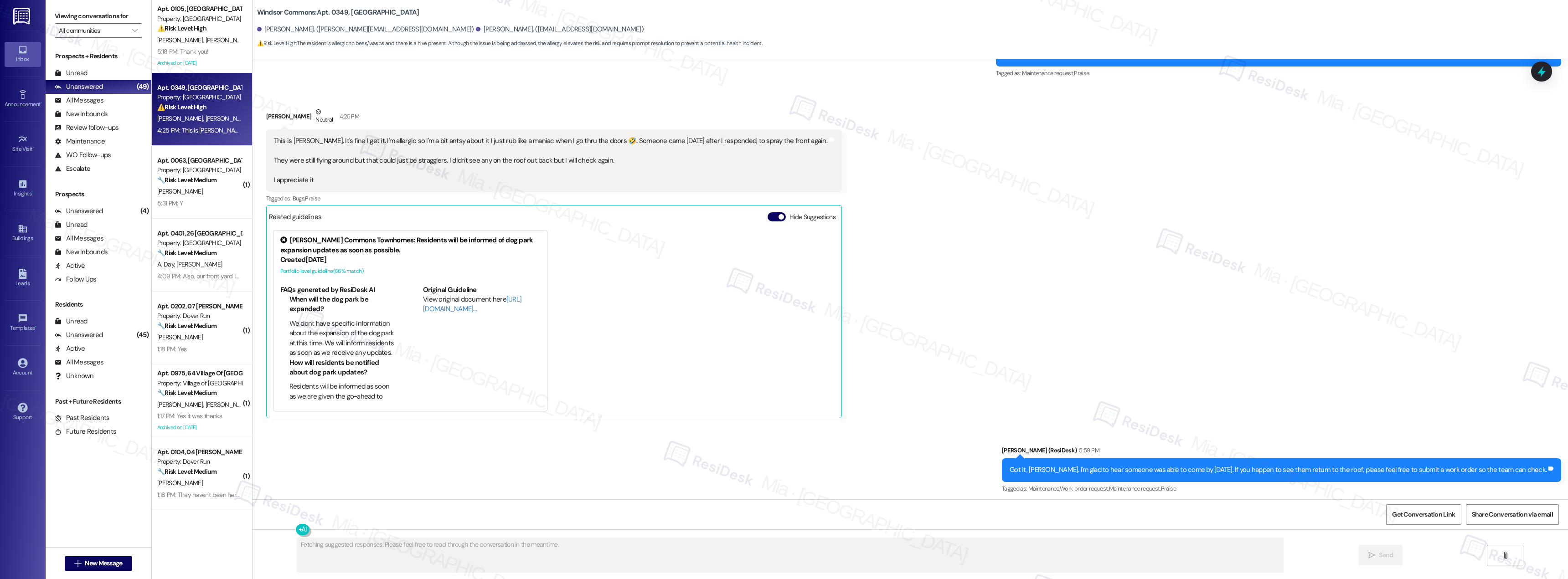
scroll to position [1087, 0]
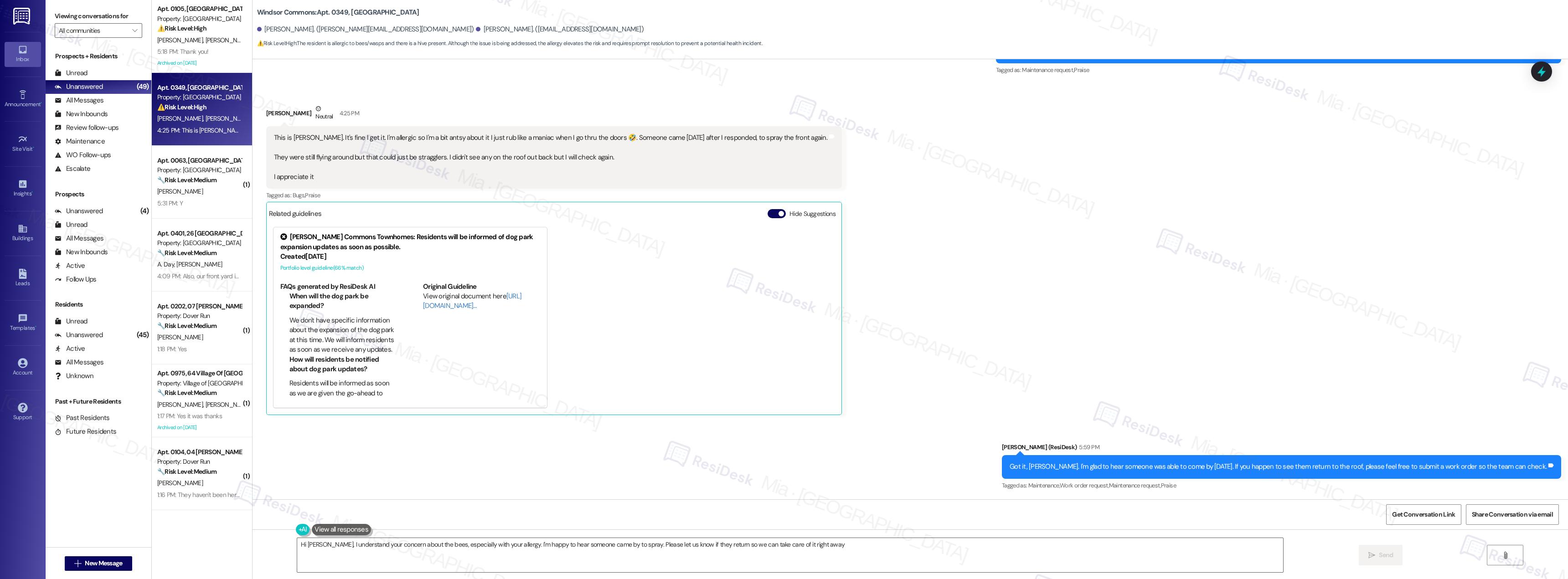
type textarea "Hi Elisha, I understand your concern about the bees, especially with your aller…"
click at [194, 249] on strong "🔧 Risk Level: Medium" at bounding box center [186, 252] width 59 height 8
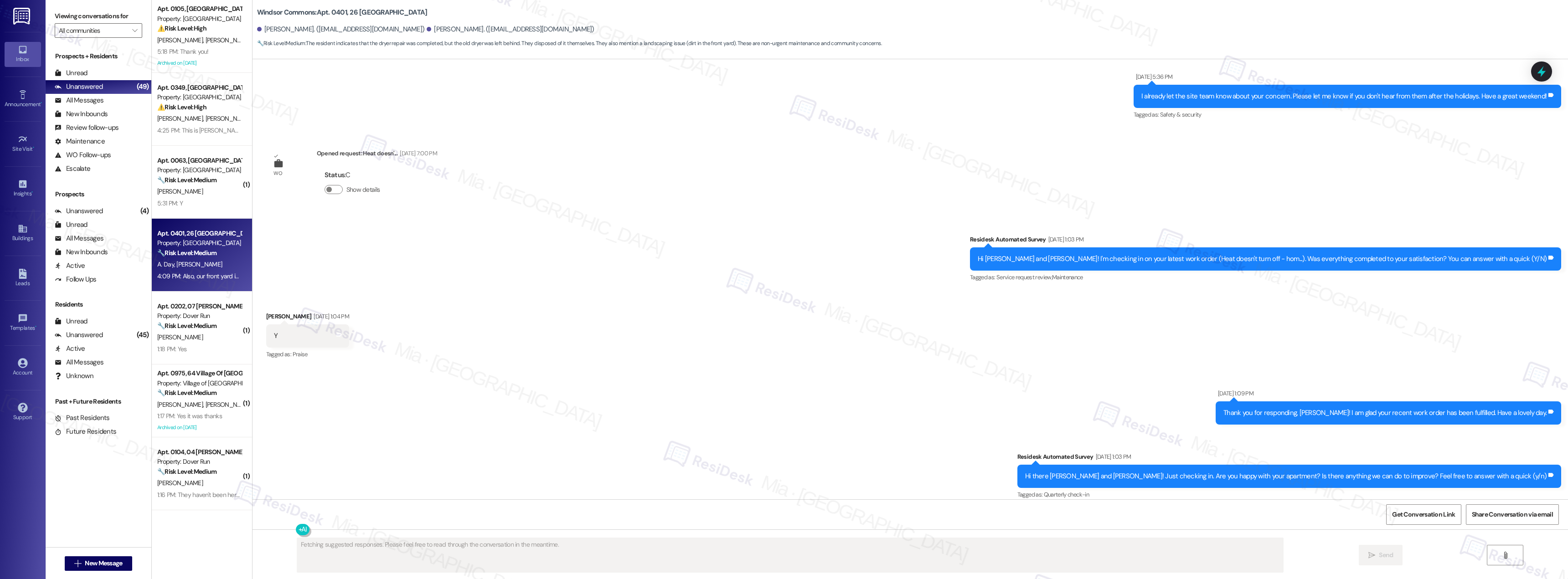
scroll to position [6508, 0]
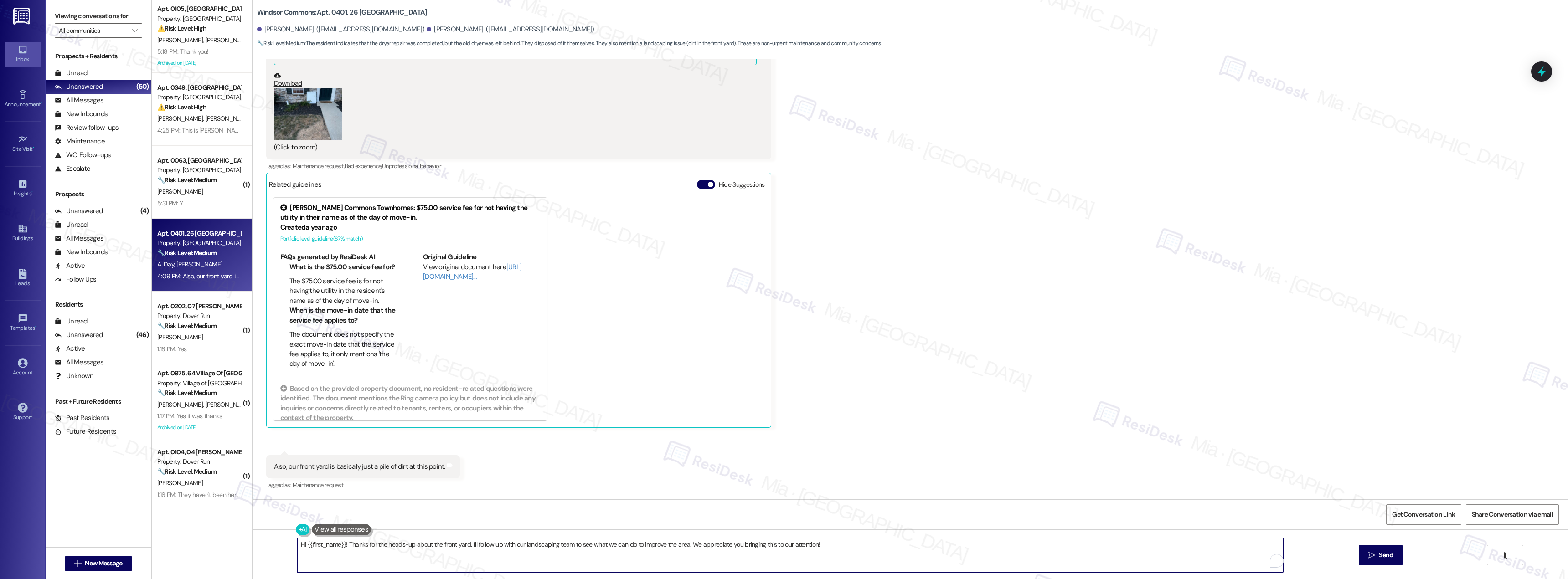
drag, startPoint x: 830, startPoint y: 546, endPoint x: 282, endPoint y: 546, distance: 548.0
click at [282, 546] on div "Hi {{first_name}}! Thanks for the heads-up about the front yard. I'll follow up…" at bounding box center [910, 563] width 1315 height 68
paste textarea "Thank you Daniel for your feedback and I’m really sorry to hear the dryer door …"
click at [556, 557] on textarea "Thank you Daniel for your feedback and I’m really sorry to hear the dryer door …" at bounding box center [790, 555] width 986 height 34
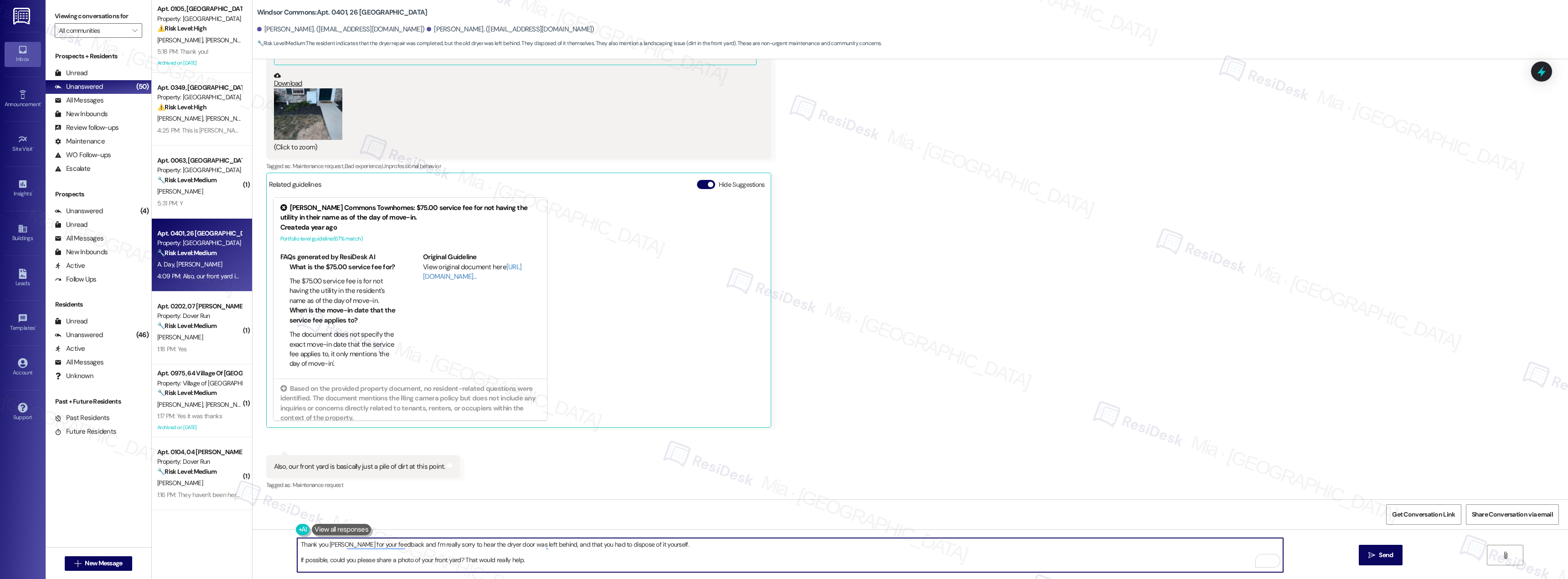
click at [545, 556] on textarea "Thank you Daniel for your feedback and I’m really sorry to hear the dryer door …" at bounding box center [790, 555] width 986 height 34
click at [541, 546] on textarea "Thank you Daniel for your feedback and I’m really sorry to hear the dryer door …" at bounding box center [790, 555] width 986 height 34
click at [297, 567] on textarea "Thank you Daniel for your feedback and I’m really sorry to hear the dryer door …" at bounding box center [790, 555] width 986 height 34
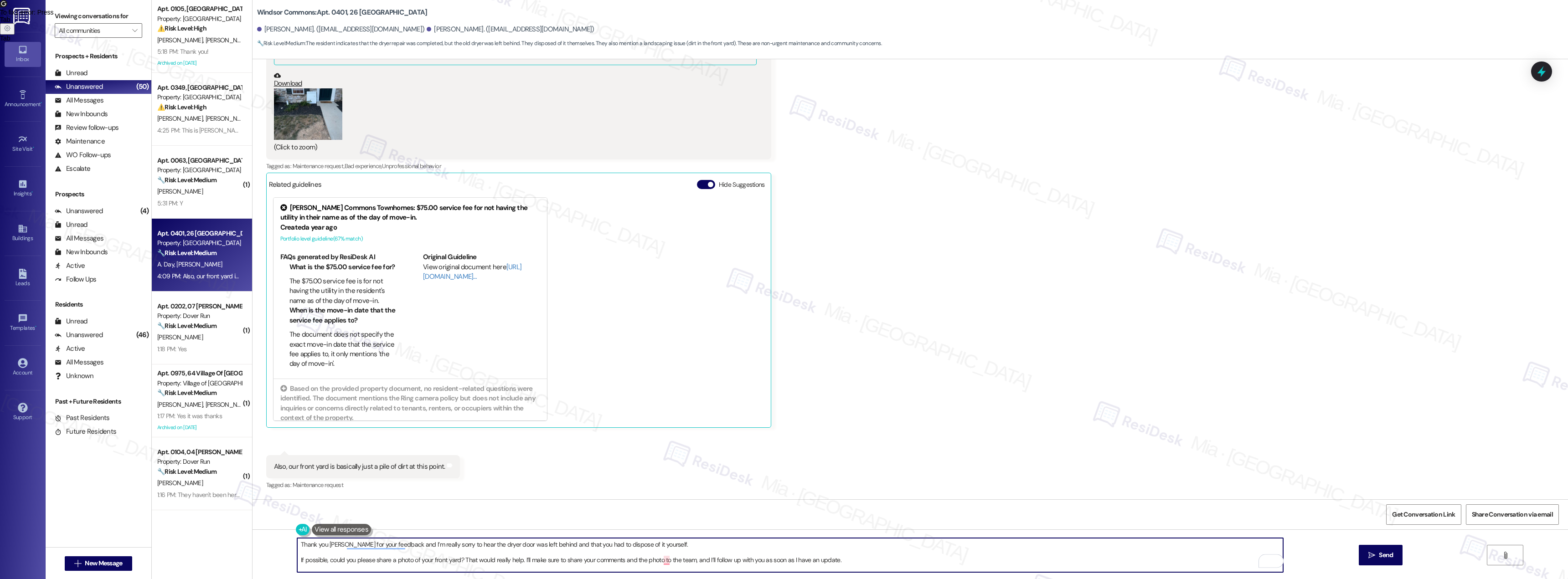
drag, startPoint x: 537, startPoint y: 560, endPoint x: 533, endPoint y: 562, distance: 4.5
click at [533, 563] on textarea "Thank you Daniel for your feedback and I’m really sorry to hear the dryer door …" at bounding box center [790, 555] width 986 height 34
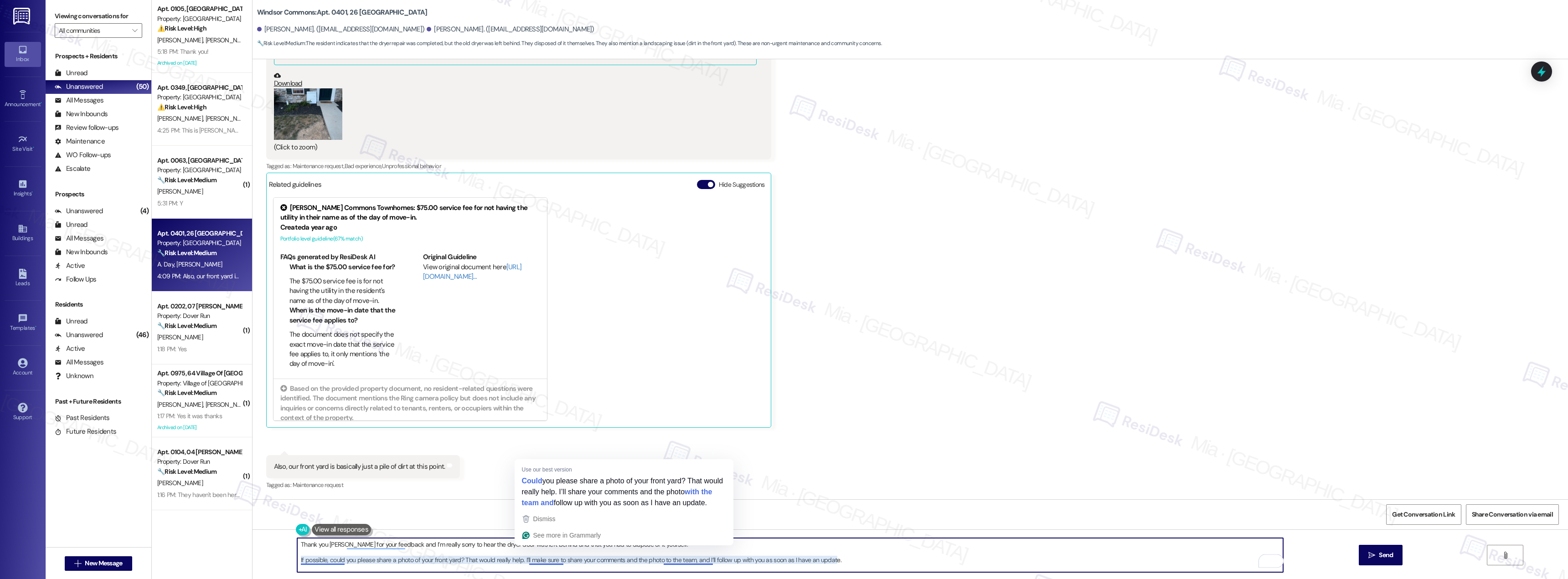
drag, startPoint x: 537, startPoint y: 560, endPoint x: 528, endPoint y: 563, distance: 9.5
click at [528, 563] on textarea "Thank you Daniel for your feedback and I’m really sorry to hear the dryer door …" at bounding box center [790, 555] width 986 height 34
type textarea "Thank you Daniel for your feedback and I’m really sorry to hear the dryer door …"
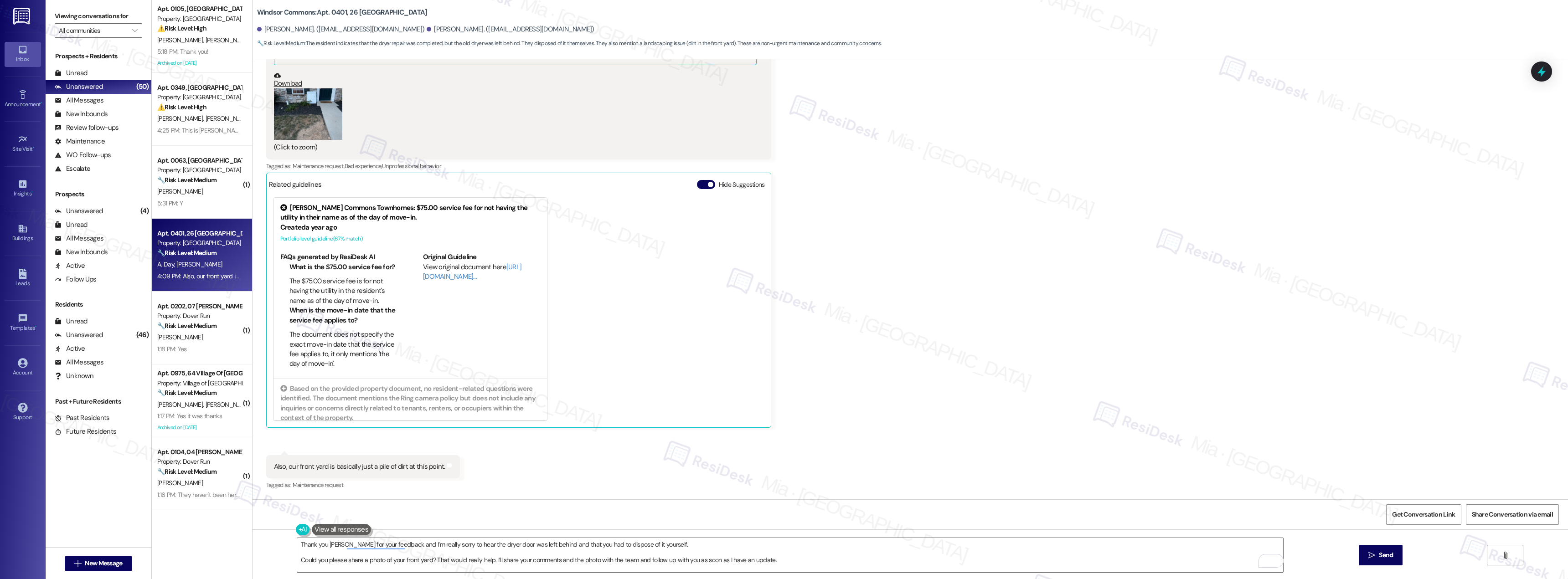
click at [298, 119] on button "Zoom image" at bounding box center [308, 114] width 68 height 52
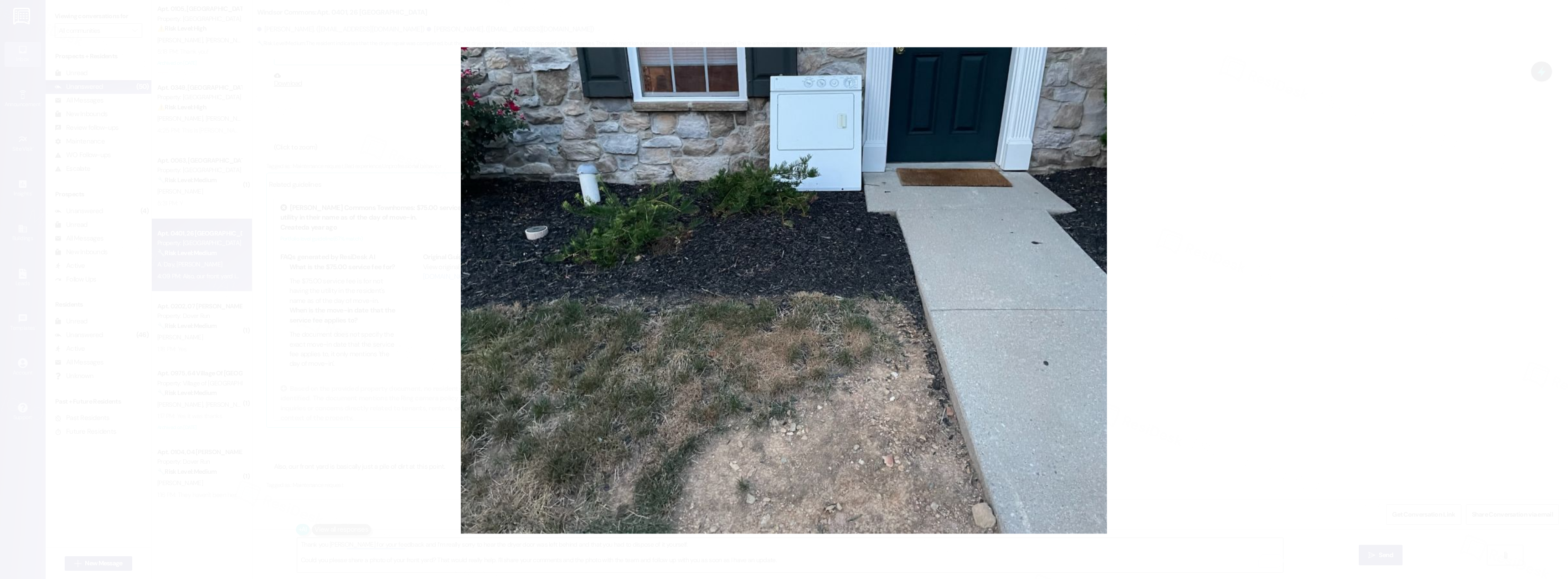
click at [1191, 335] on button "Unzoom image" at bounding box center [784, 290] width 1568 height 579
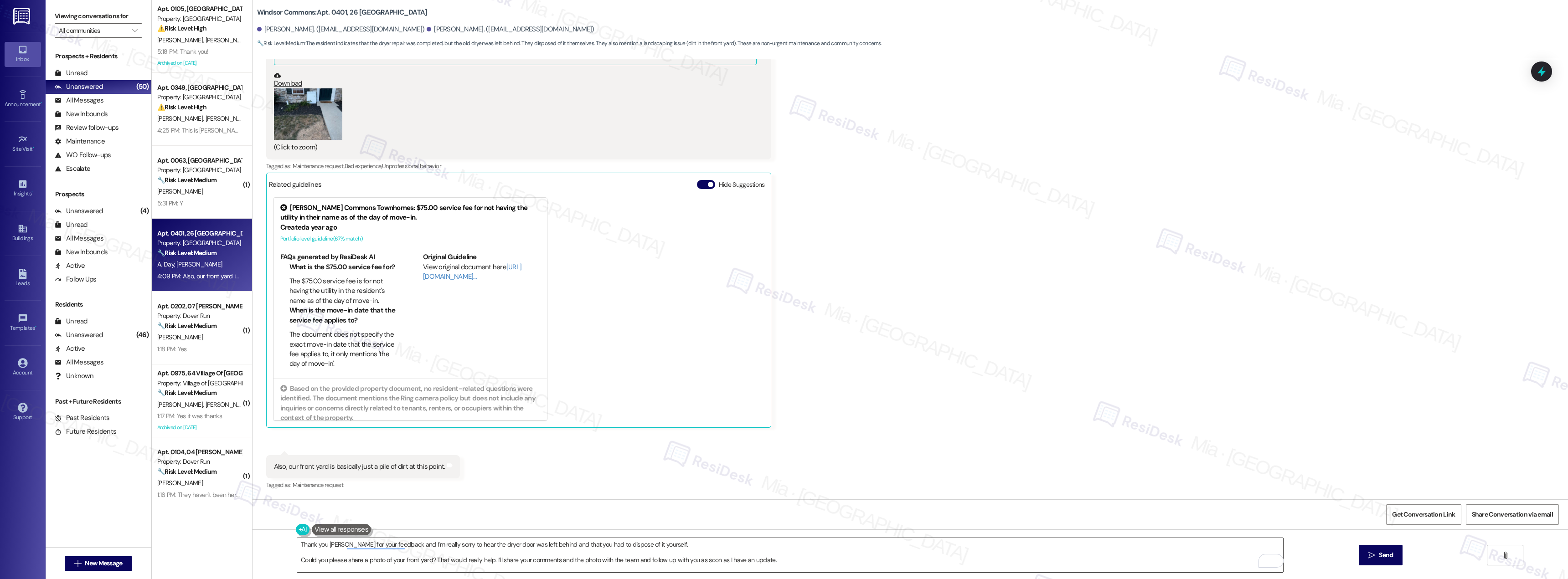
click at [794, 556] on textarea "Thank you Daniel for your feedback and I’m really sorry to hear the dryer door …" at bounding box center [790, 555] width 986 height 34
click at [1368, 560] on span " Send" at bounding box center [1381, 555] width 29 height 10
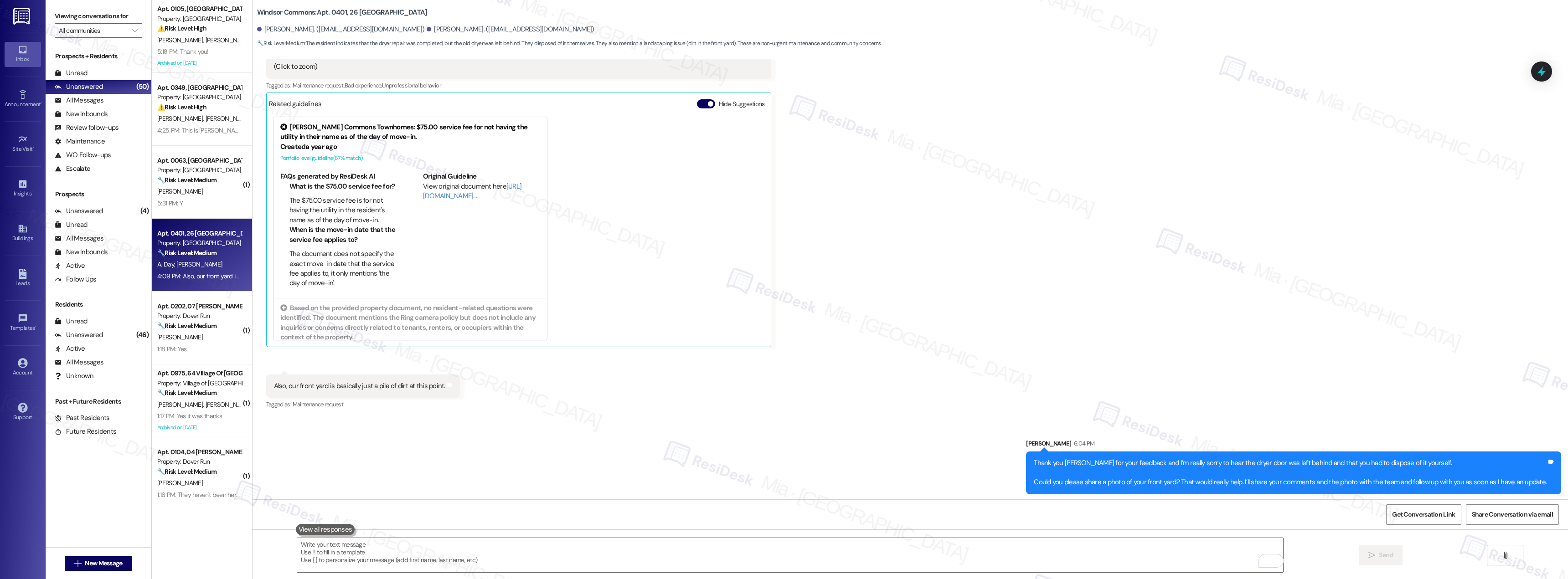
scroll to position [6591, 0]
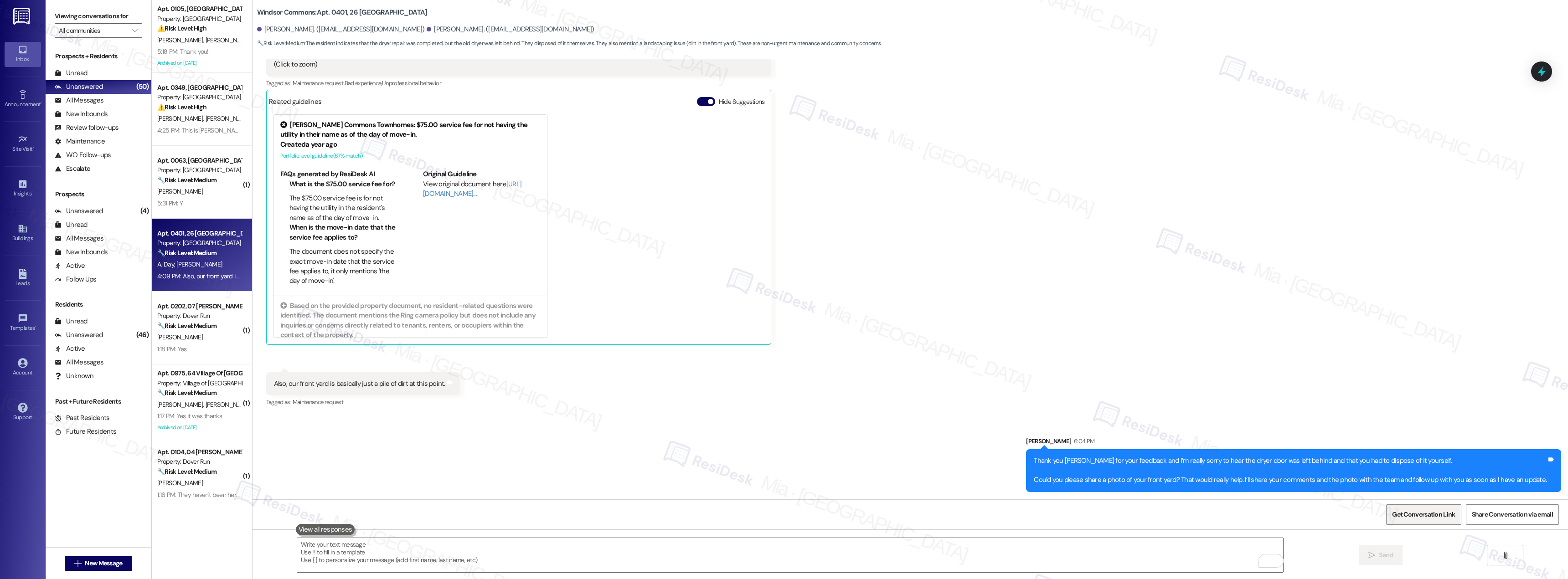
click at [1410, 513] on span "Get Conversation Link" at bounding box center [1423, 515] width 63 height 10
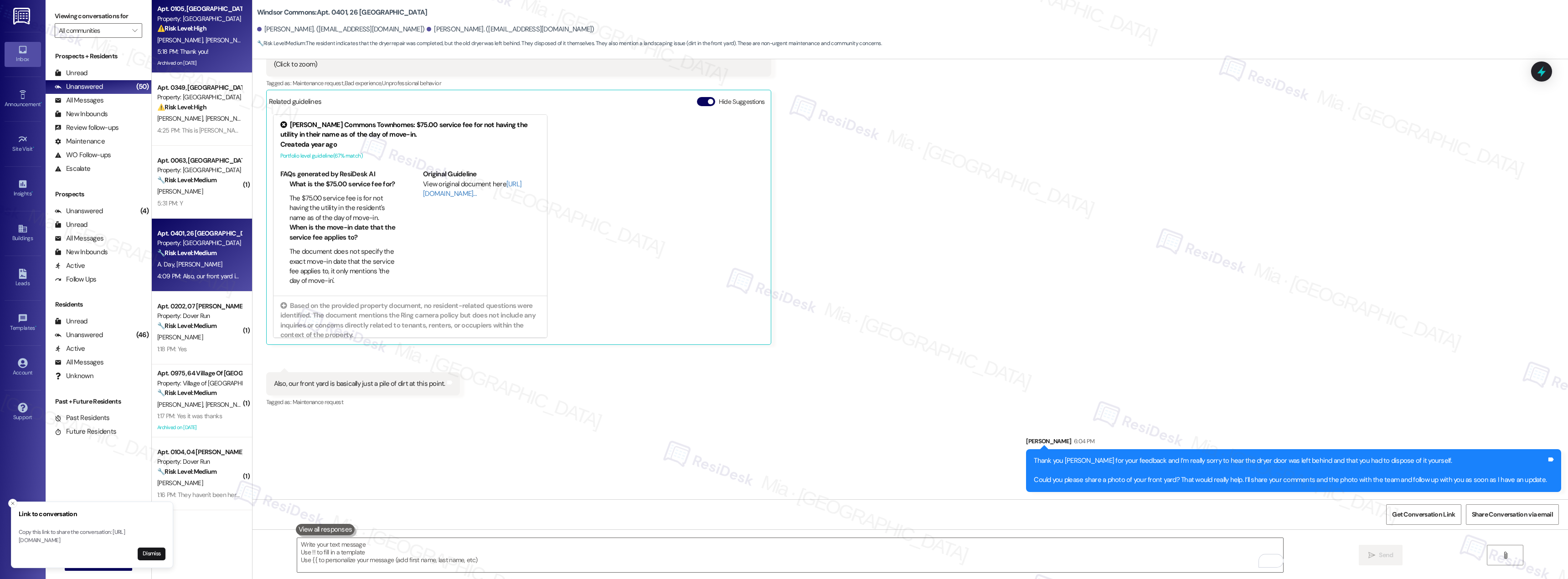
click at [207, 51] on div "5:18 PM: Thank you! 5:18 PM: Thank you!" at bounding box center [200, 52] width 86 height 12
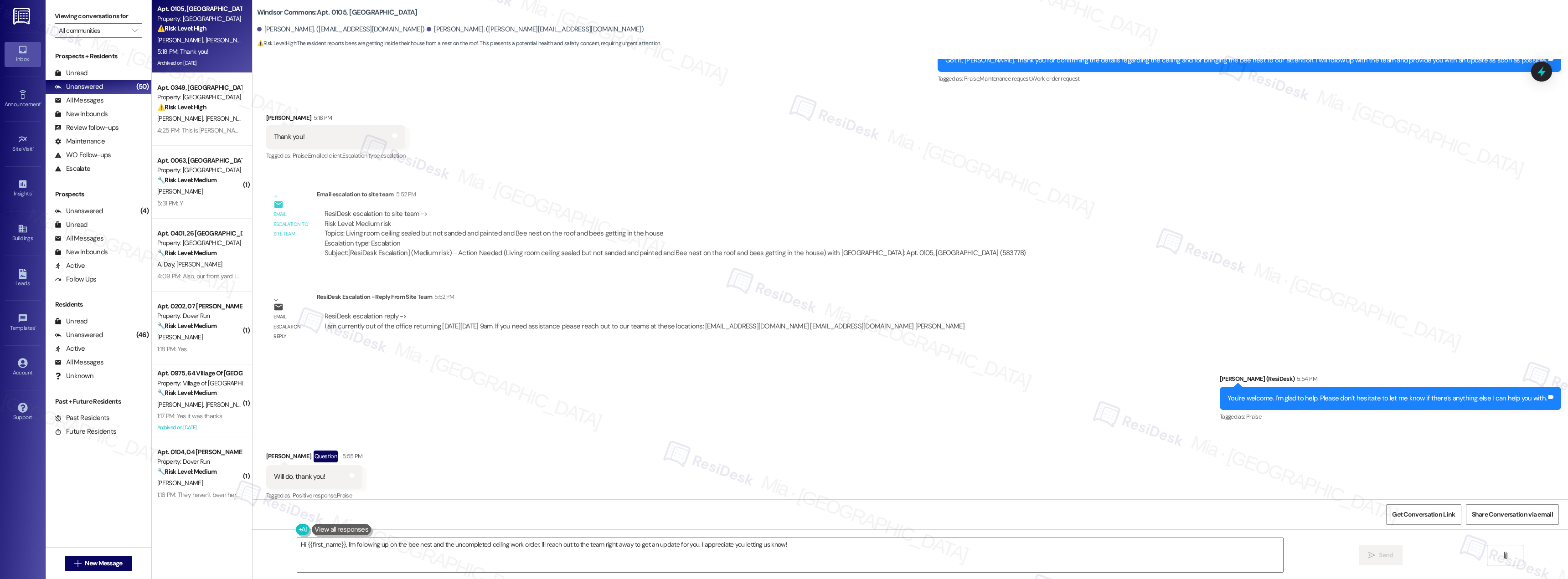
scroll to position [7520, 0]
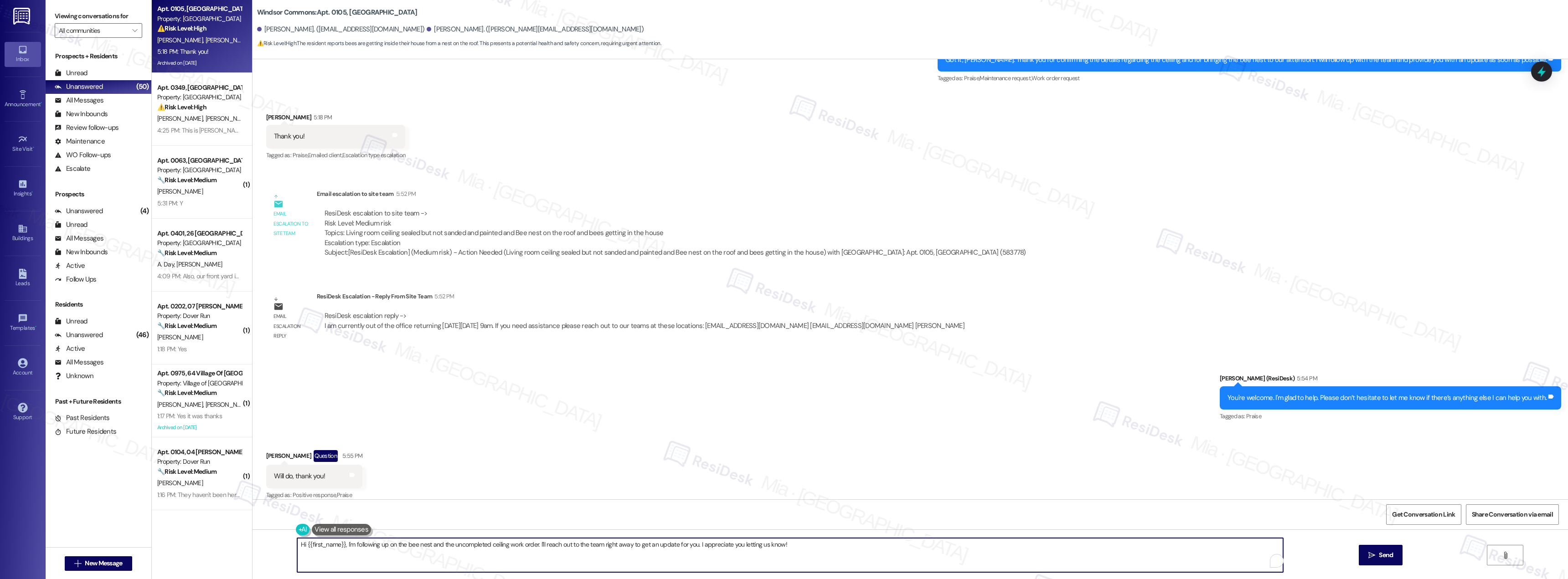
drag, startPoint x: 787, startPoint y: 548, endPoint x: 290, endPoint y: 546, distance: 497.0
click at [297, 546] on textarea "Hi {{first_name}}, I'm following up on the bee nest and the uncompleted ceiling…" at bounding box center [790, 555] width 986 height 34
paste textarea "Anytime—really glad I could help"
drag, startPoint x: 321, startPoint y: 544, endPoint x: 315, endPoint y: 545, distance: 6.1
click at [315, 545] on textarea "Anytime—really glad I could help" at bounding box center [790, 555] width 986 height 34
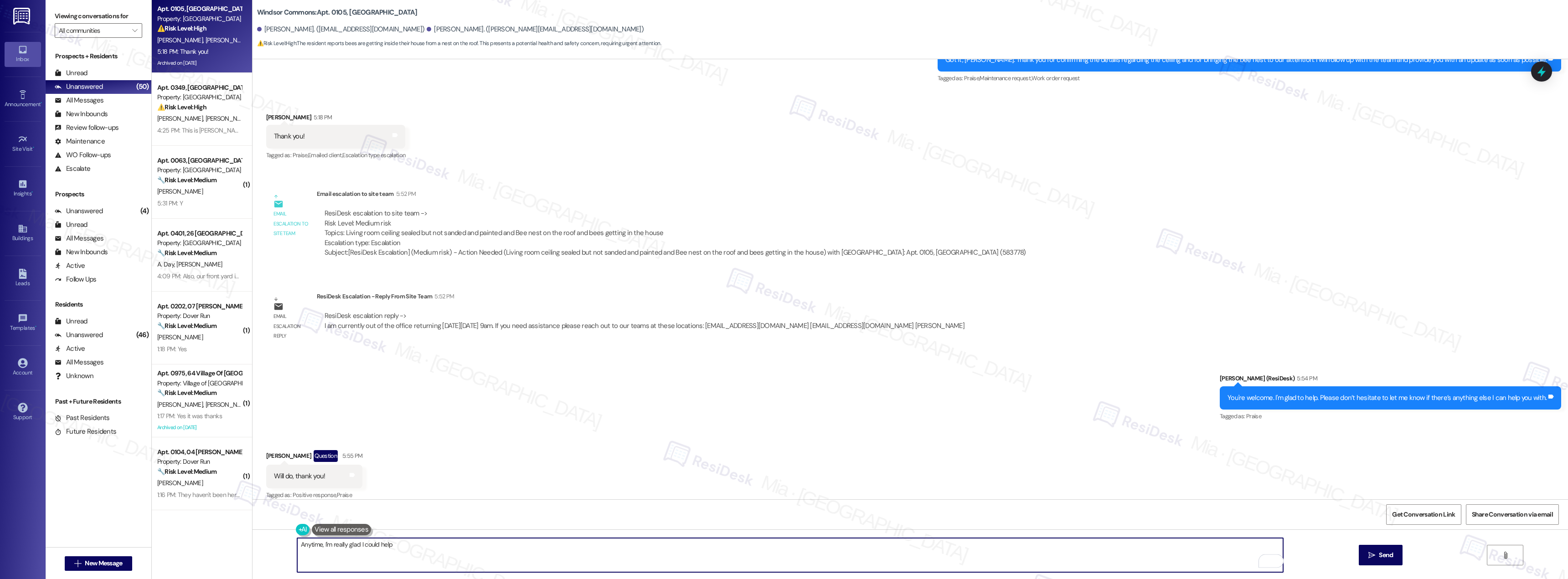
click at [412, 545] on textarea "Anytime, I'm really glad I could help" at bounding box center [790, 555] width 986 height 34
click at [477, 548] on textarea "Anytime, I'm happy I could help." at bounding box center [790, 555] width 986 height 34
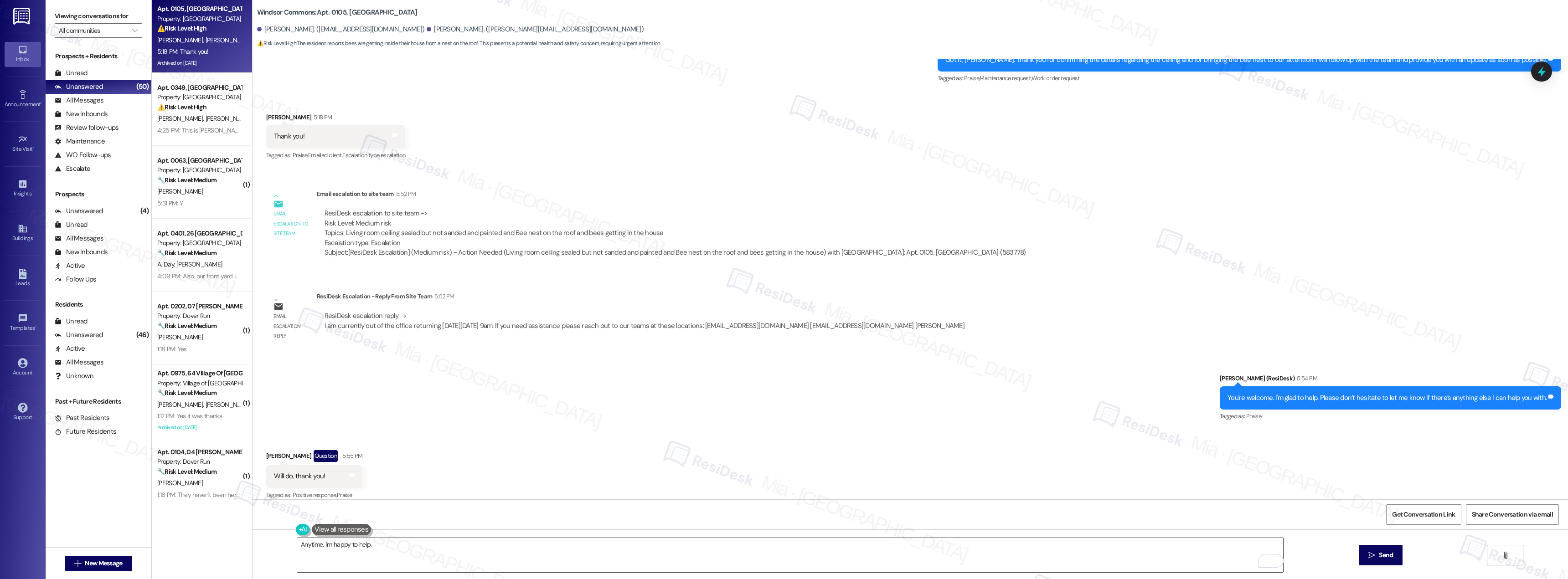
click at [335, 544] on textarea "Anytime, I'm happy to help." at bounding box center [790, 555] width 986 height 34
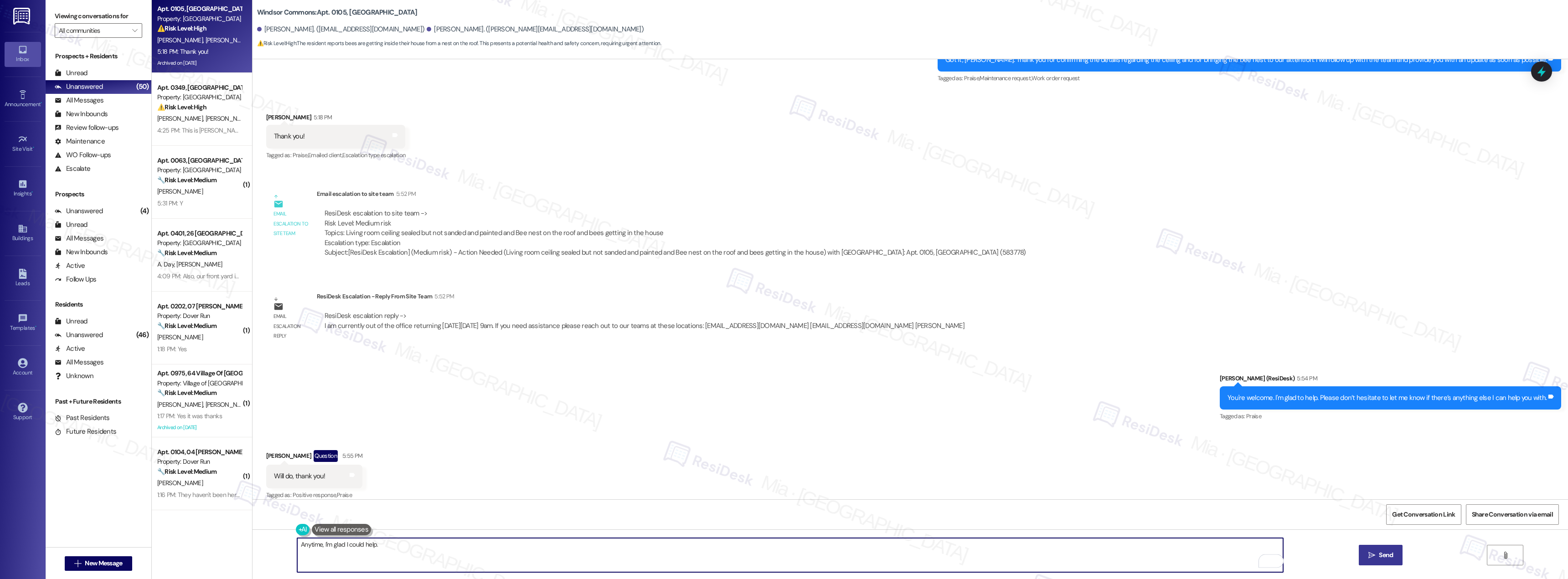
type textarea "Anytime, I'm glad I could help."
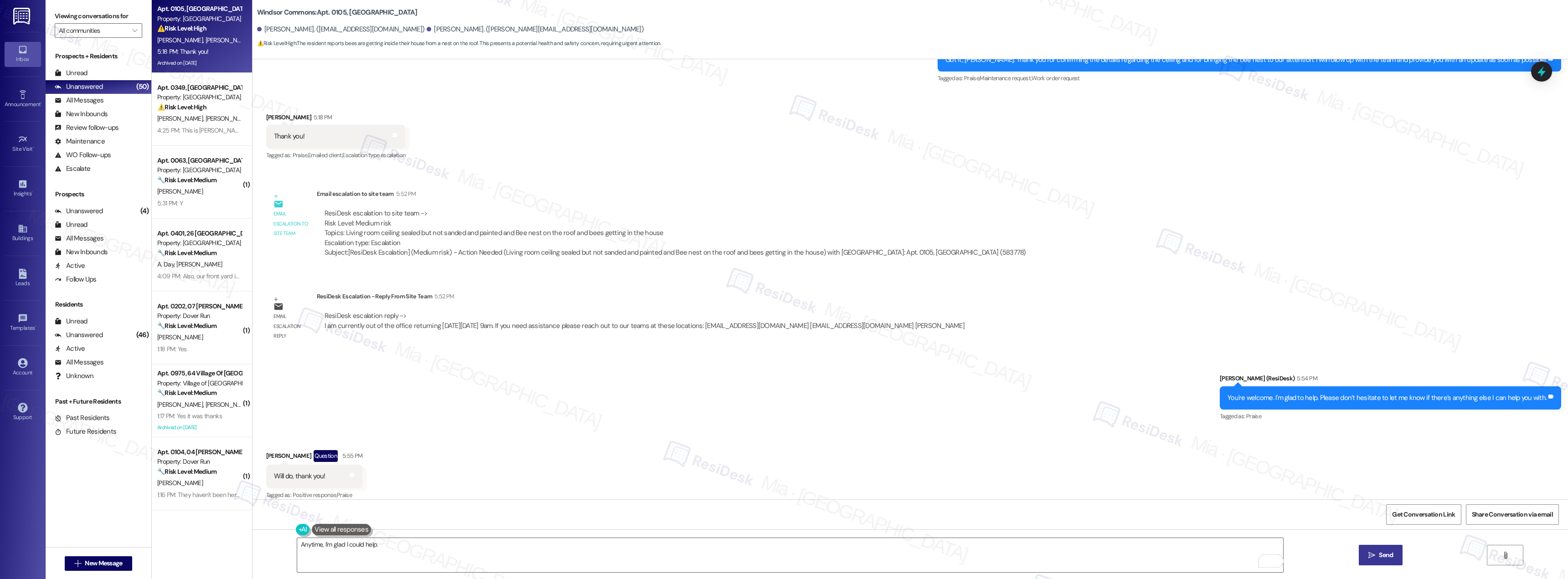
click at [1384, 553] on span "Send" at bounding box center [1385, 555] width 14 height 10
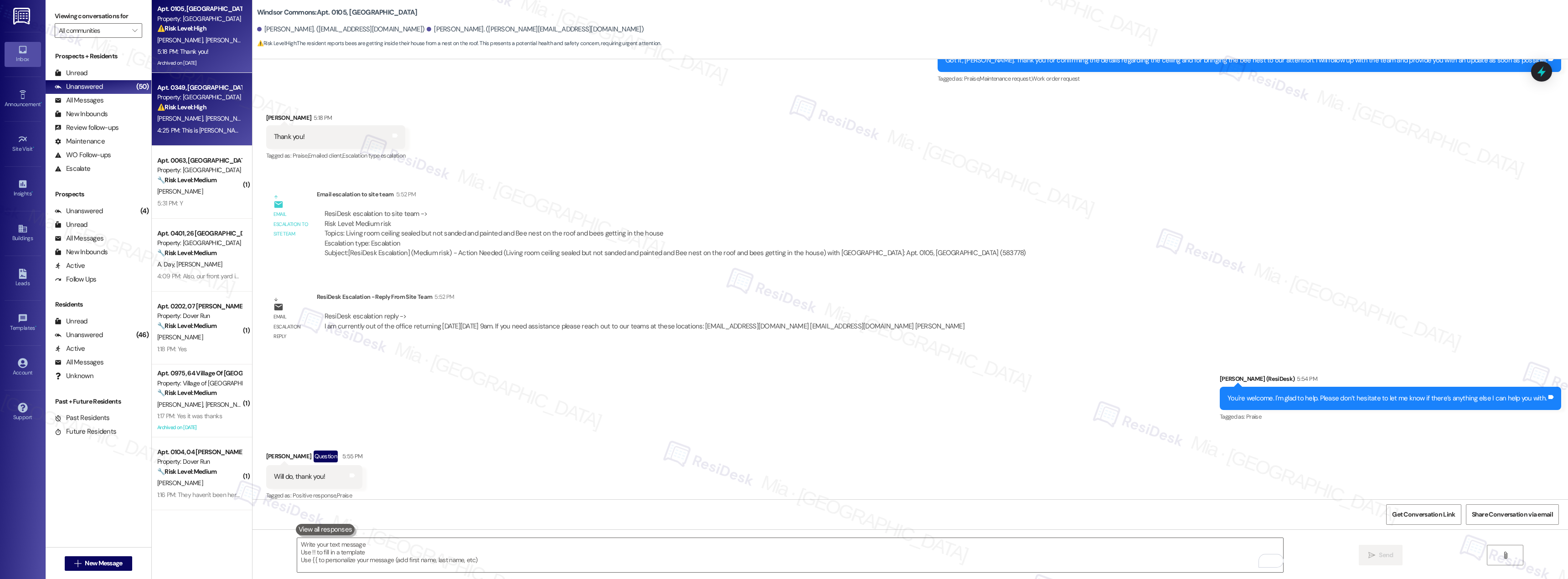
click at [195, 105] on strong "⚠️ Risk Level: High" at bounding box center [181, 106] width 49 height 8
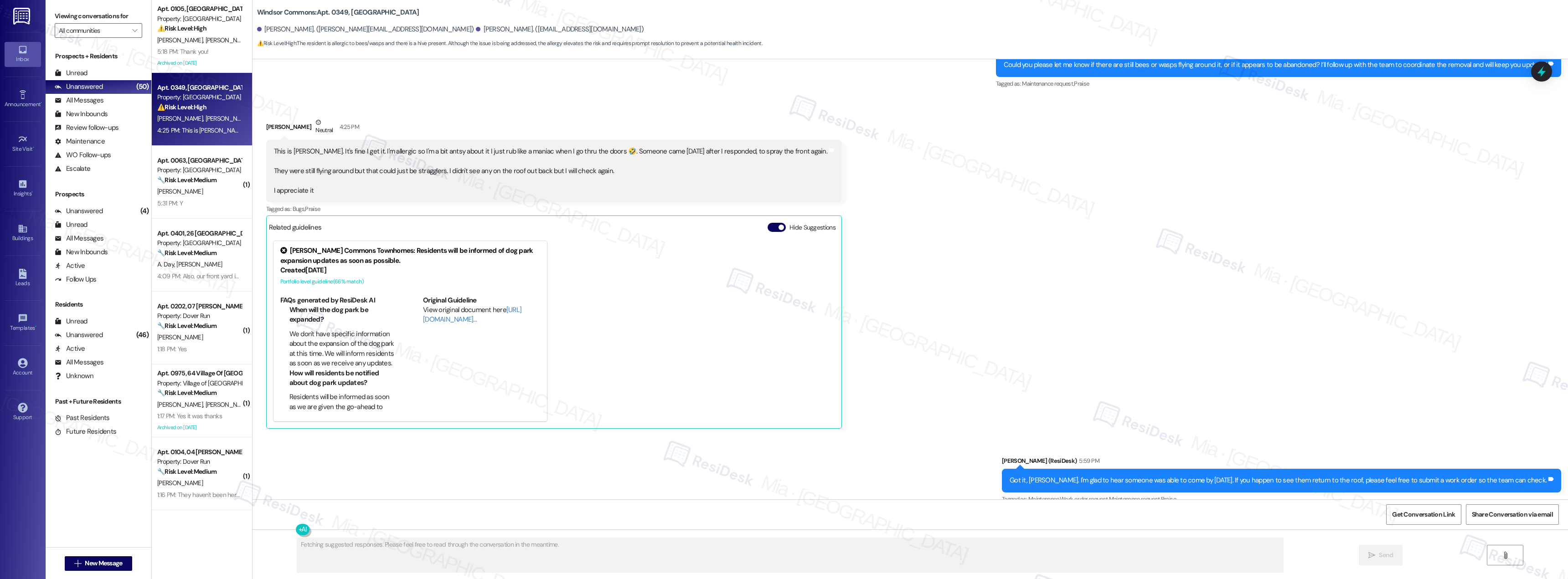
scroll to position [1087, 0]
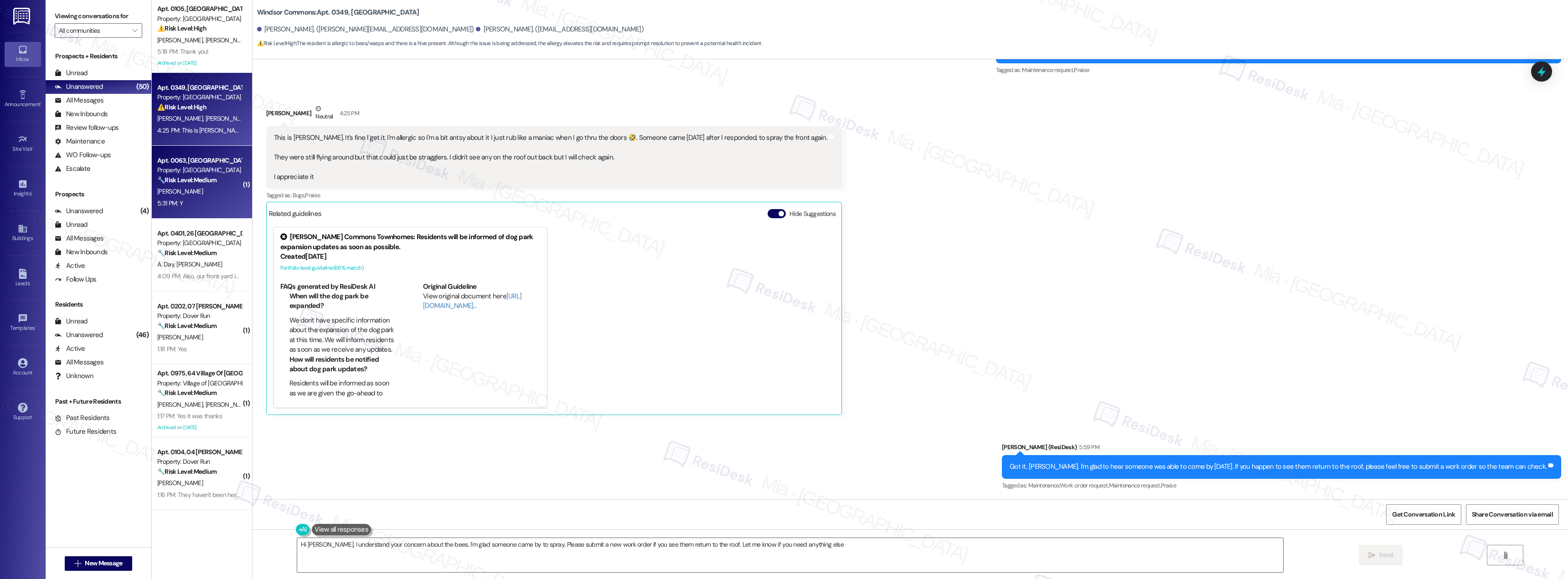
type textarea "Hi Elisha, I understand your concern about the bees. I'm glad someone came by t…"
click at [181, 186] on div "L. Vazquez" at bounding box center [200, 192] width 86 height 12
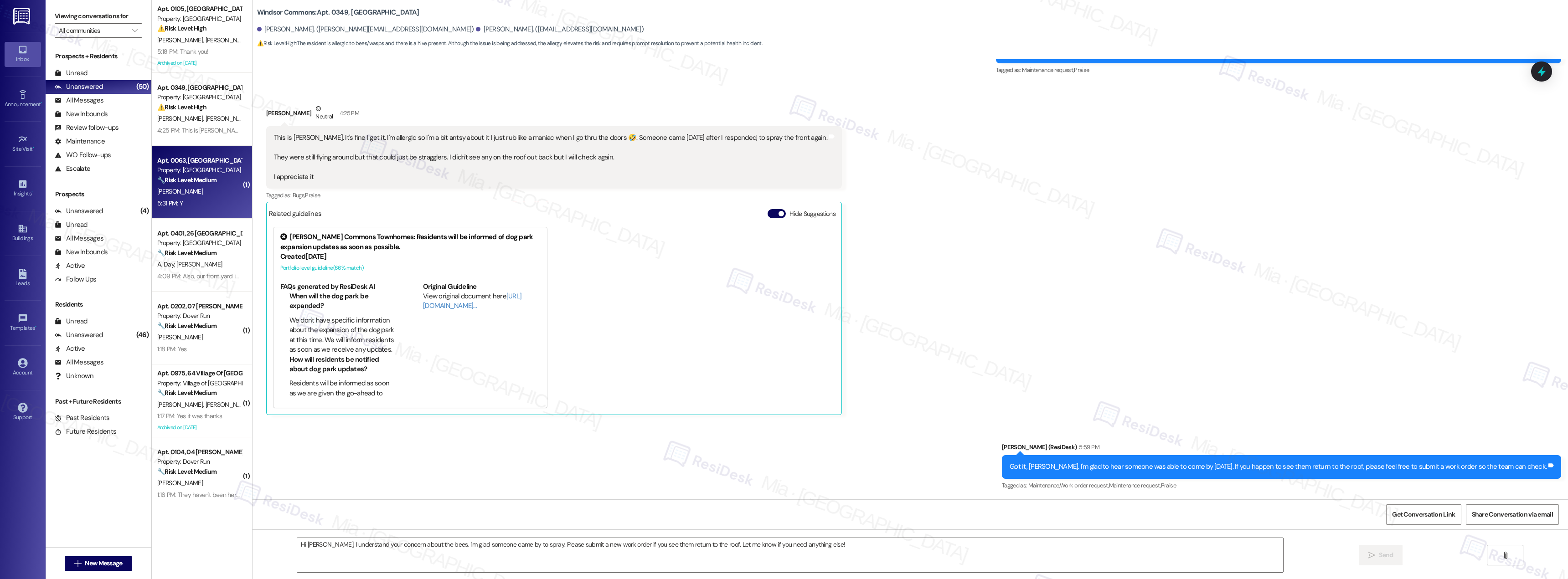
type textarea "Fetching suggested responses. Please feel free to read through the conversation…"
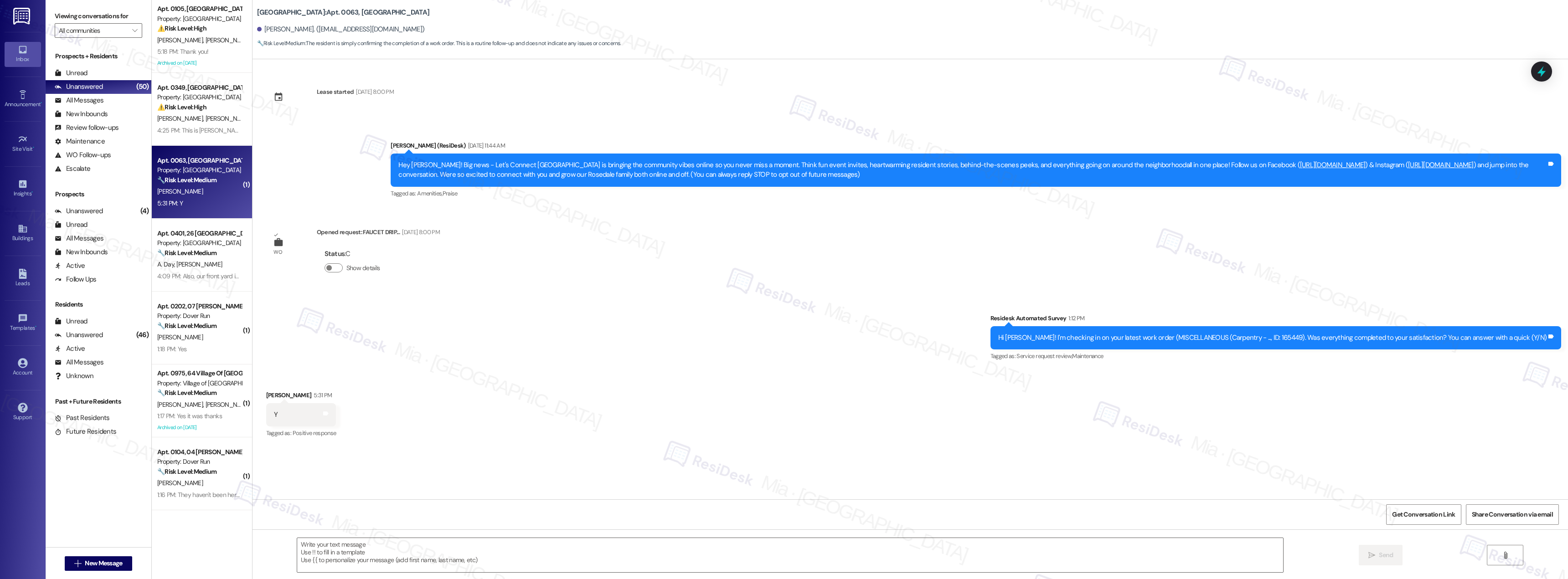
type textarea "Fetching suggested responses. Please feel free to read through the conversation…"
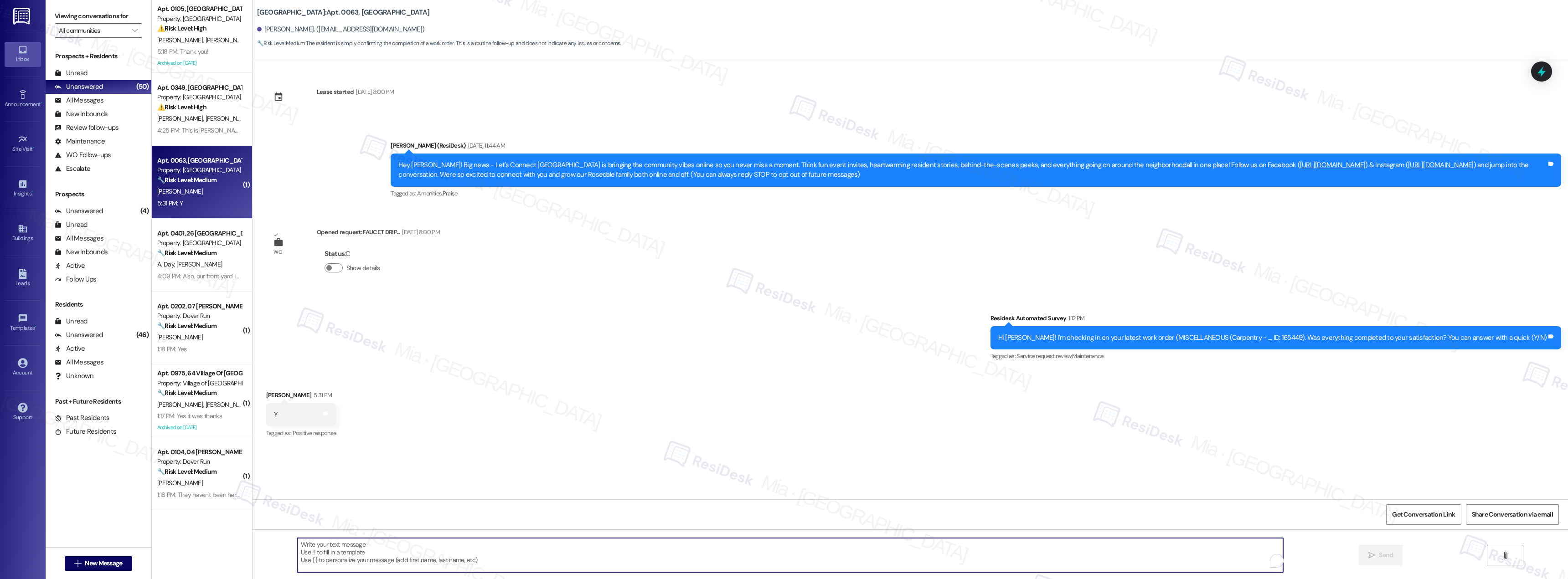
click at [394, 547] on textarea "To enrich screen reader interactions, please activate Accessibility in Grammarl…" at bounding box center [790, 555] width 986 height 34
click at [556, 547] on textarea "To enrich screen reader interactions, please activate Accessibility in Grammarl…" at bounding box center [790, 555] width 986 height 34
click at [1540, 72] on icon at bounding box center [1542, 71] width 11 height 14
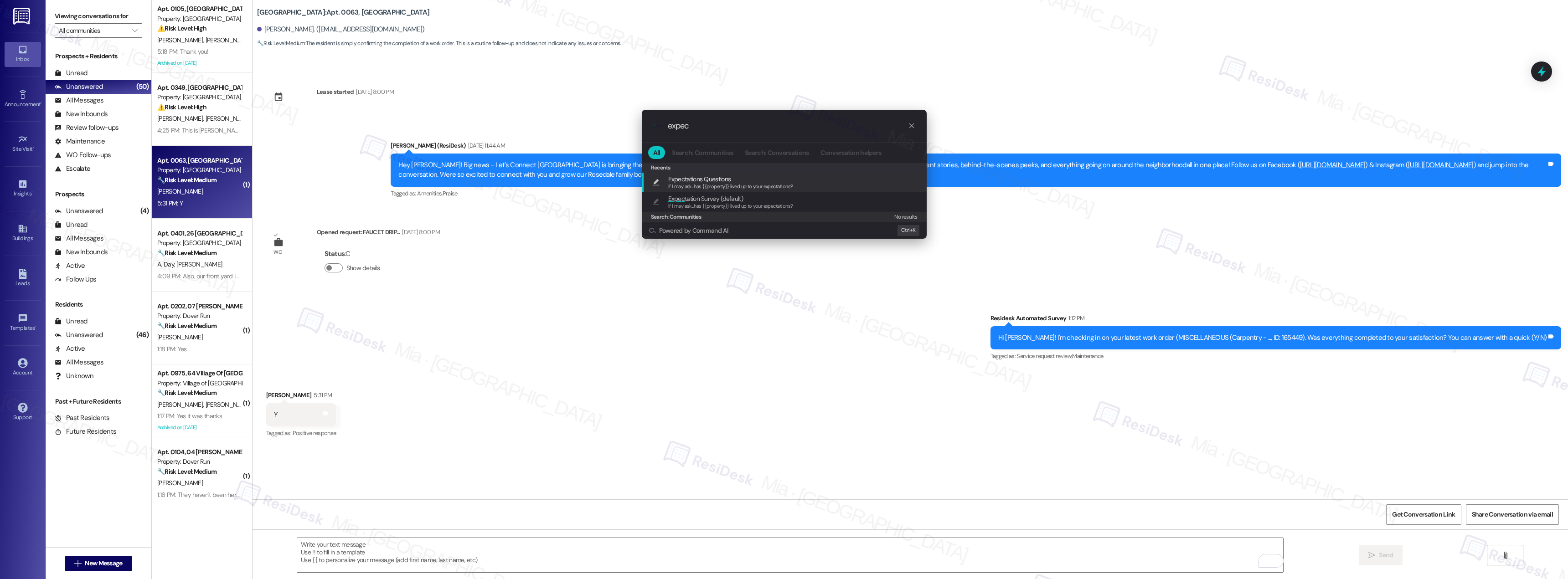
type input "expec"
click at [735, 184] on span "if I may ask...has {{property}} lived up to your expectations?" at bounding box center [730, 186] width 125 height 6
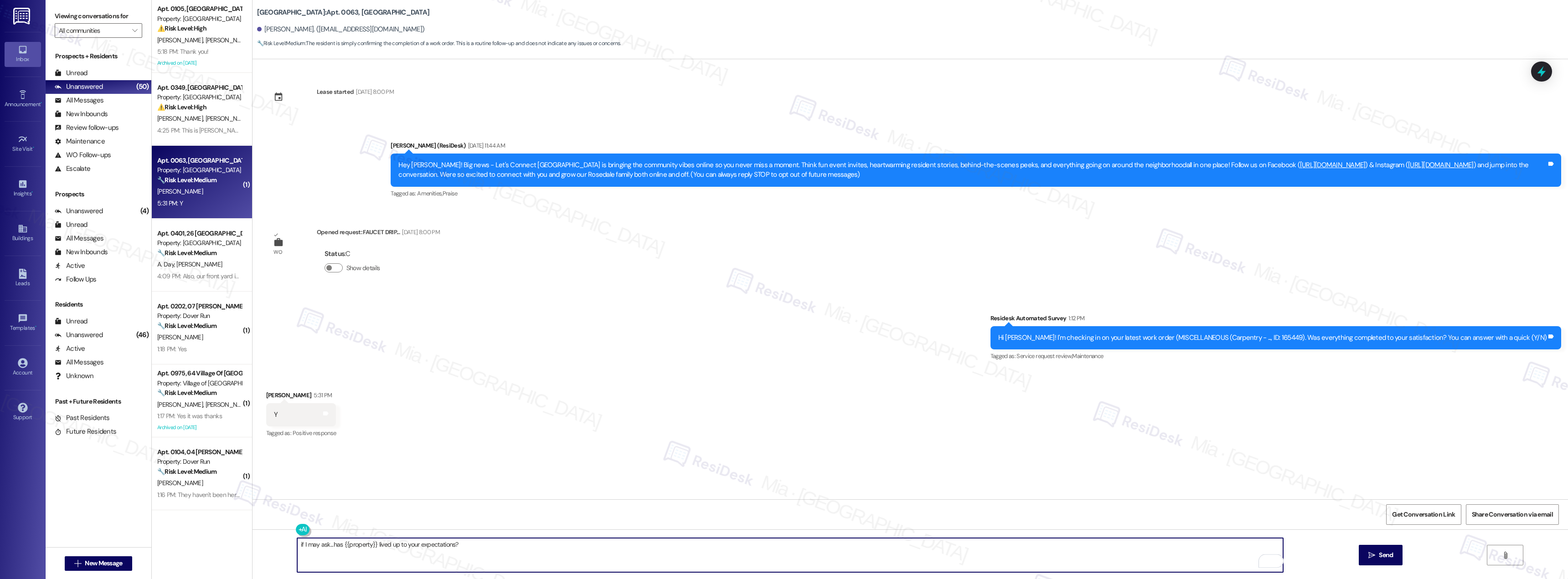
click at [297, 545] on textarea "if I may ask...has {{property}} lived up to your expectations?" at bounding box center [790, 555] width 986 height 34
paste textarea "Thank you for the positive feedback. I'm so glad to hear you're satisfied with …"
click at [297, 544] on textarea "Thank you for the positive feedback. I'm so glad to hear you're satisfied with …" at bounding box center [790, 555] width 986 height 34
type textarea "Thank you for the positive feedback. I'm so glad to hear you're satisfied with …"
click at [1384, 556] on span "Send" at bounding box center [1385, 555] width 14 height 10
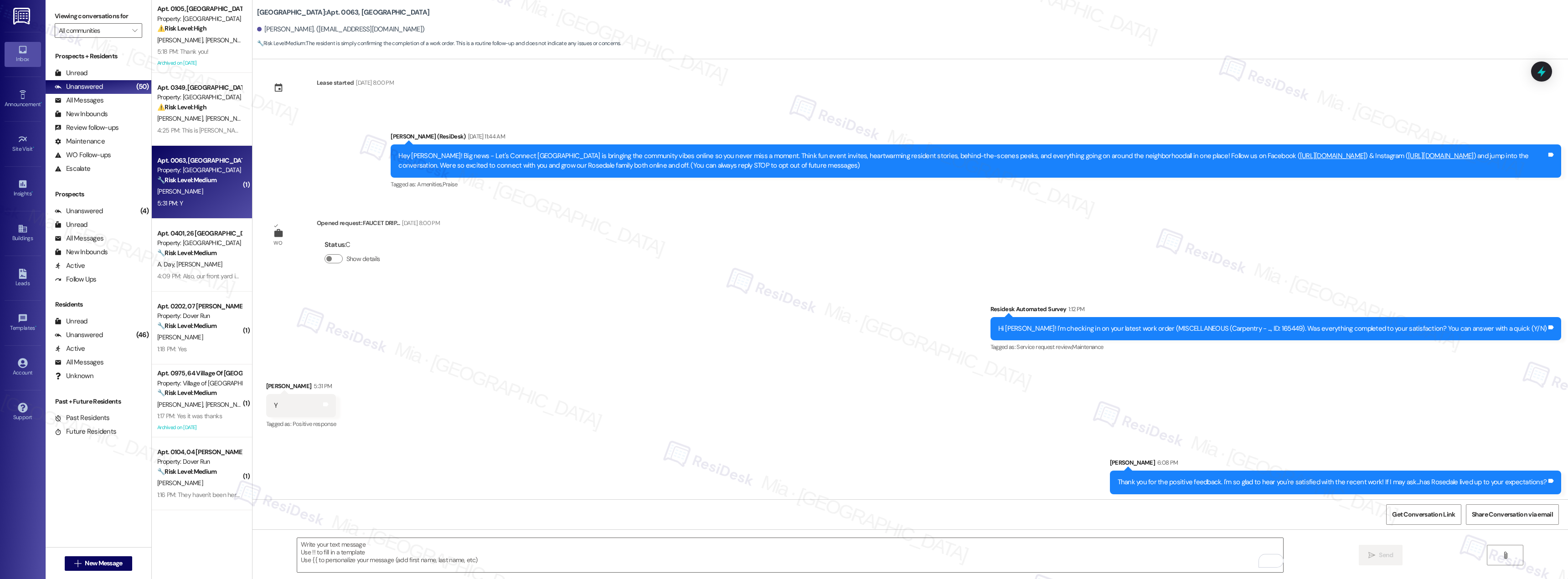
scroll to position [12, 0]
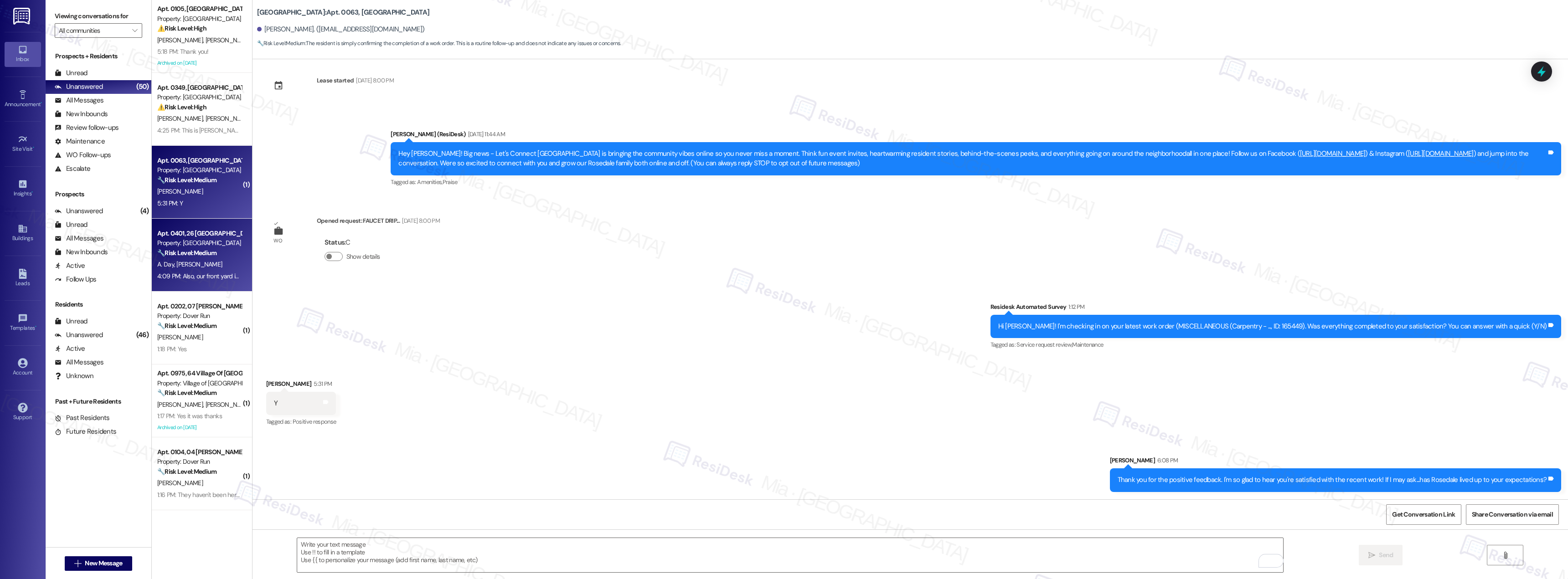
click at [204, 282] on div "Apt. 0401, 26 Windsor Commons Property: Windsor Commons 🔧 Risk Level: Medium Th…" at bounding box center [201, 255] width 100 height 73
type textarea "Fetching suggested responses. Please feel free to read through the conversation…"
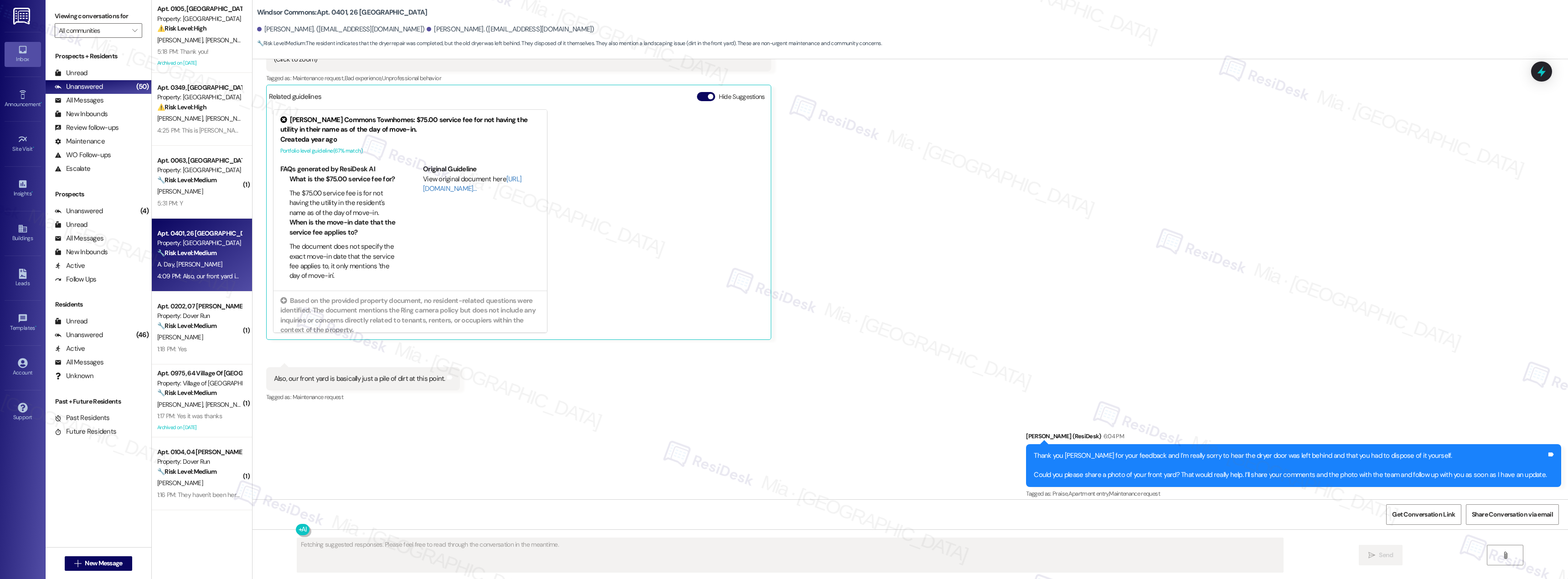
scroll to position [6604, 0]
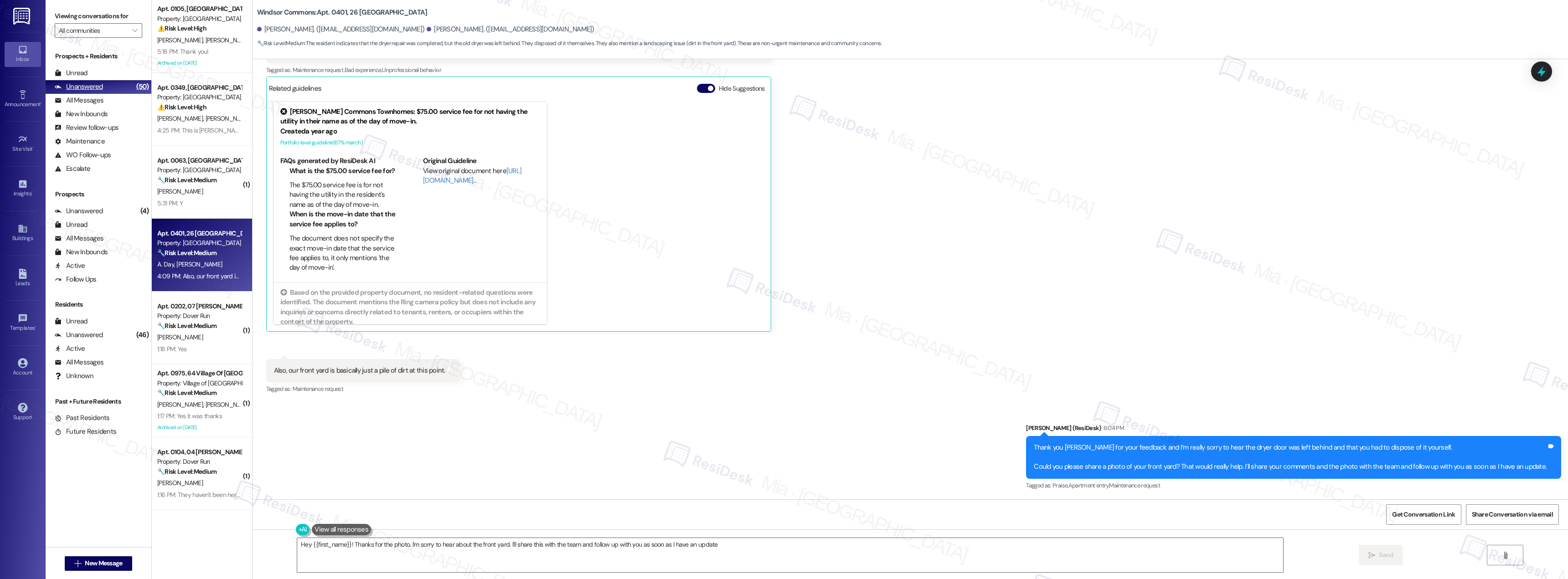
type textarea "Hey {{first_name}}! Thanks for the photo. I'm sorry to hear about the front yar…"
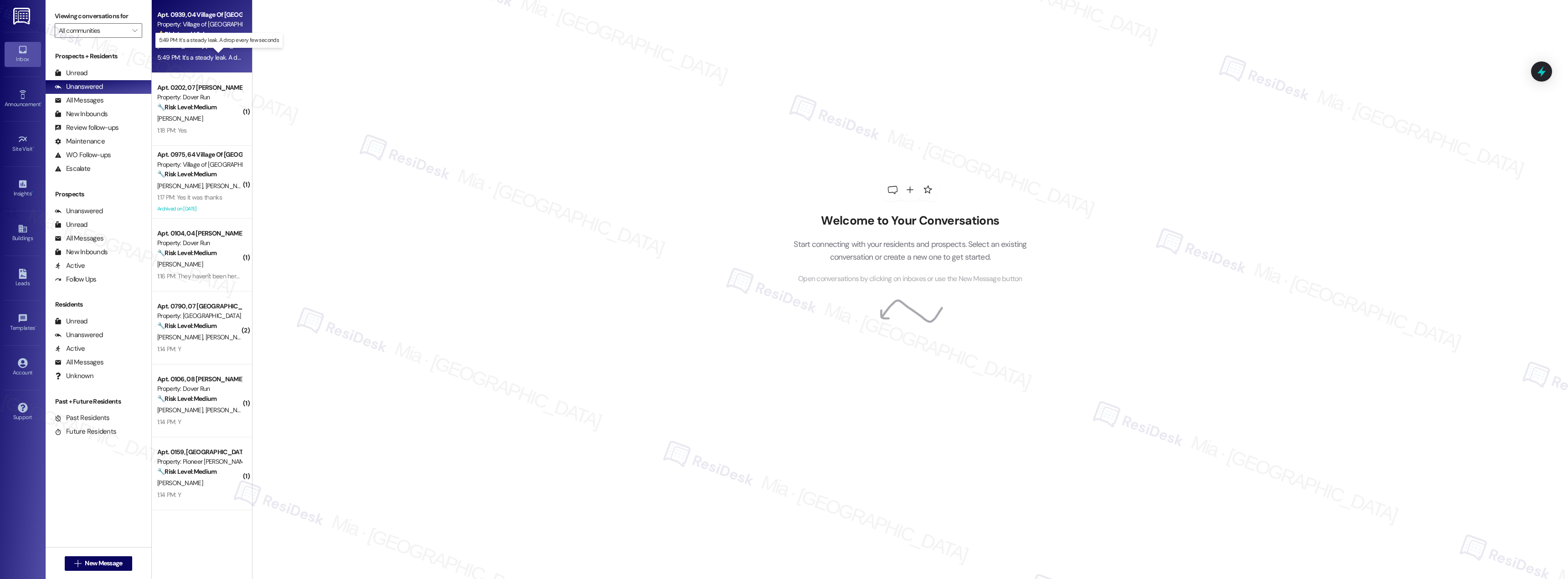
click at [197, 60] on div "5:49 PM: It's a steady leak. A drop every few seconds 5:49 PM: It's a steady le…" at bounding box center [228, 57] width 141 height 8
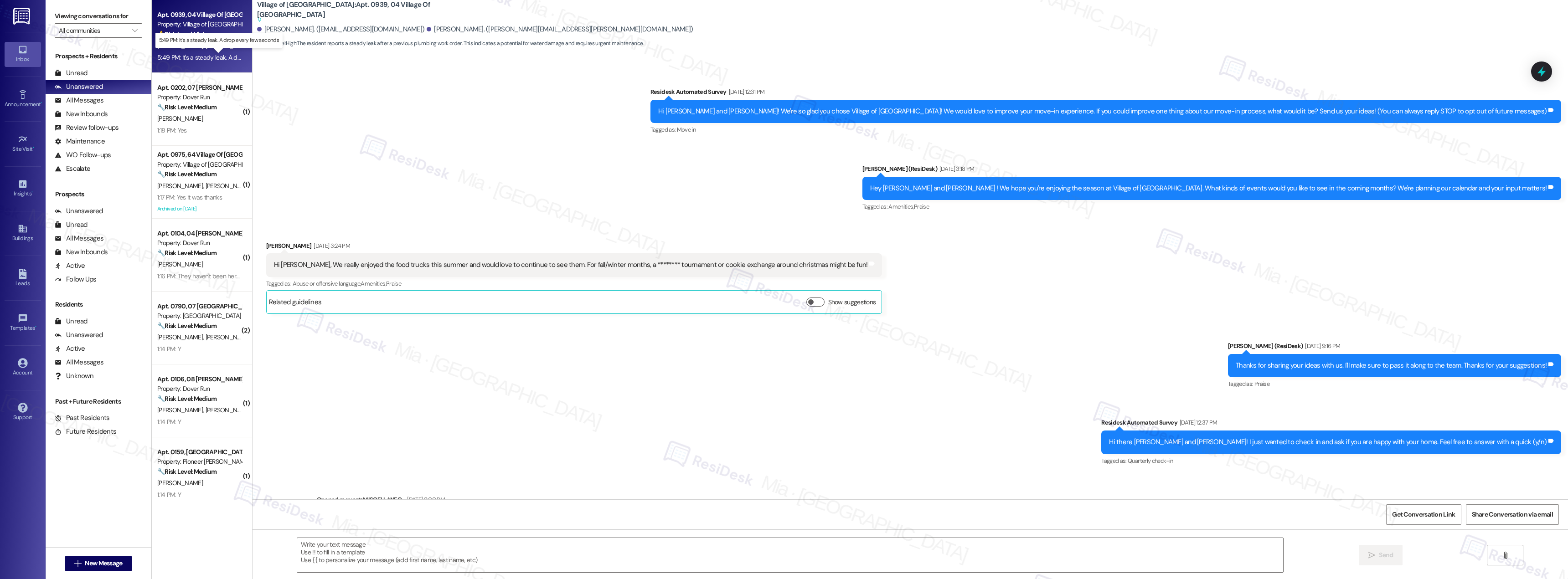
scroll to position [4572, 0]
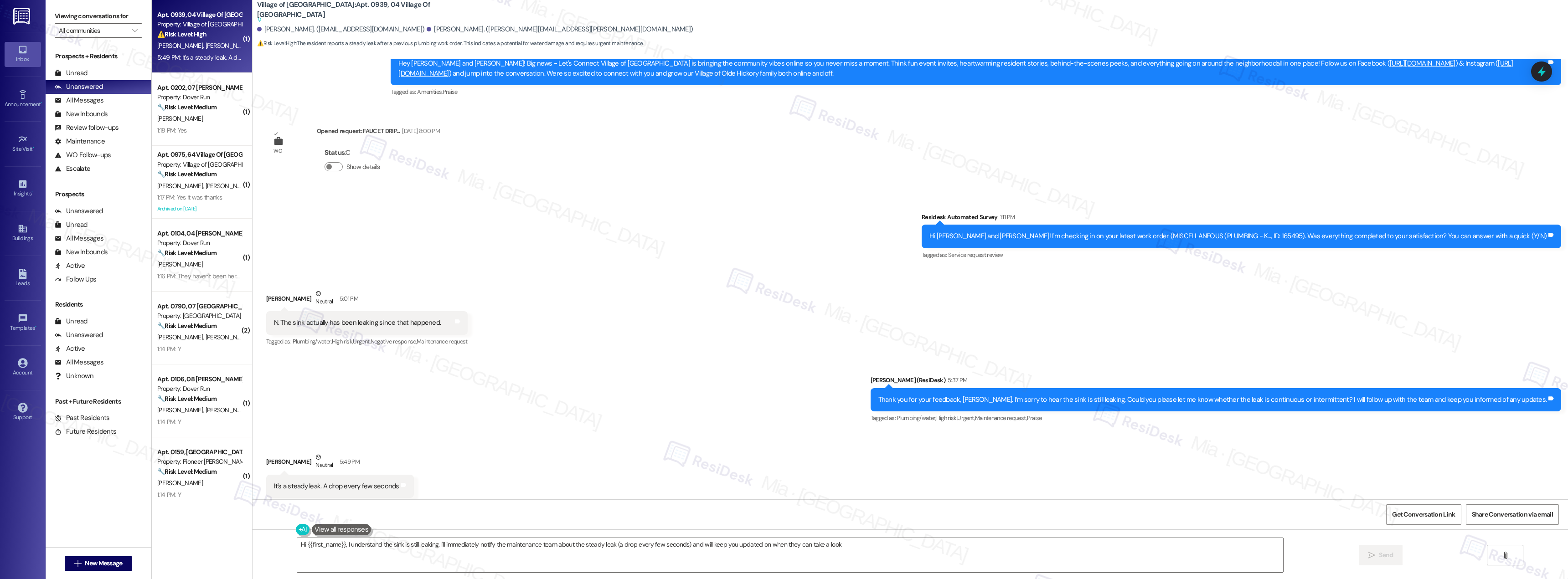
type textarea "Hi {{first_name}}, I understand the sink is still leaking. I'll immediately not…"
click at [1406, 512] on span "Get Conversation Link" at bounding box center [1423, 515] width 63 height 10
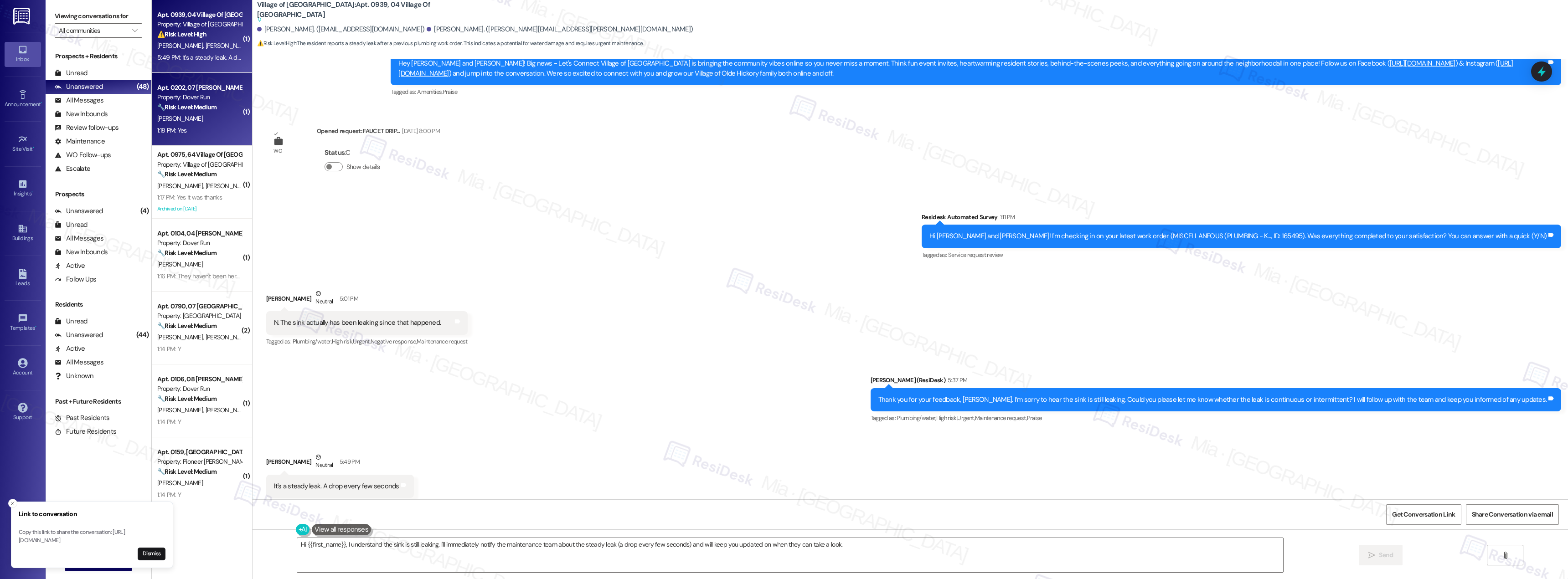
click at [205, 134] on div "1:18 PM: Yes 1:18 PM: Yes" at bounding box center [200, 130] width 86 height 12
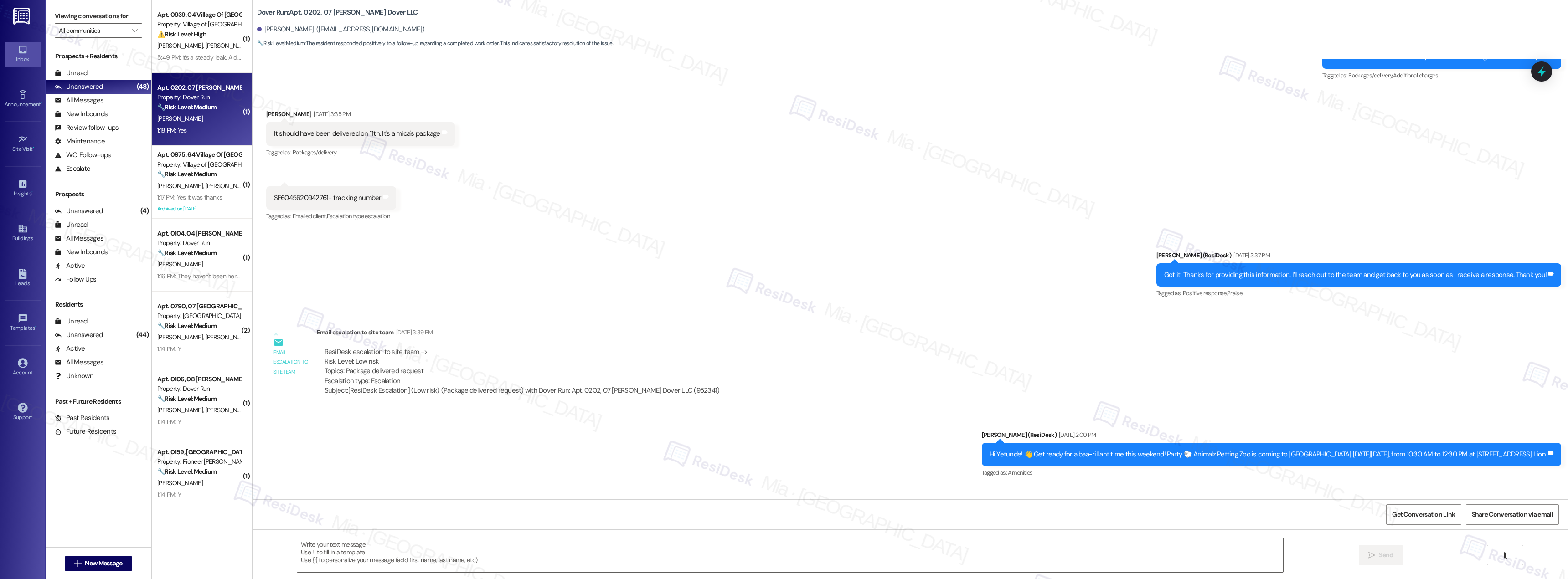
type textarea "Fetching suggested responses. Please feel free to read through the conversation…"
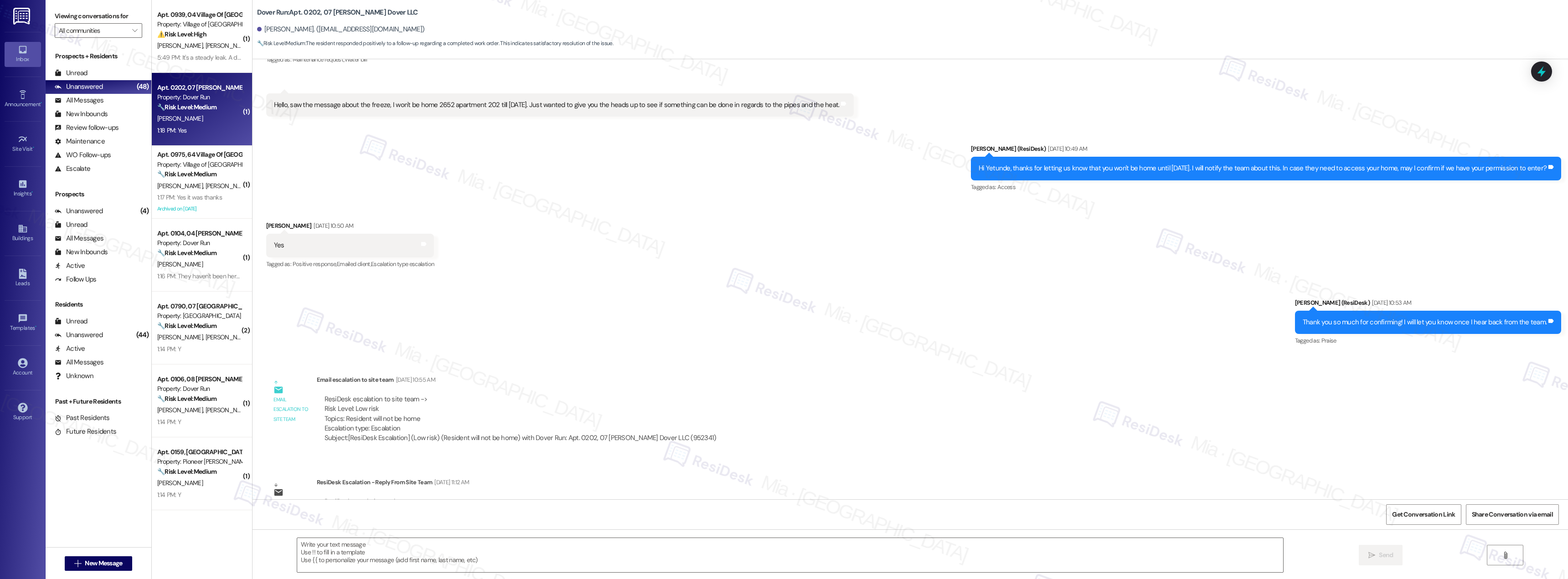
scroll to position [4338, 0]
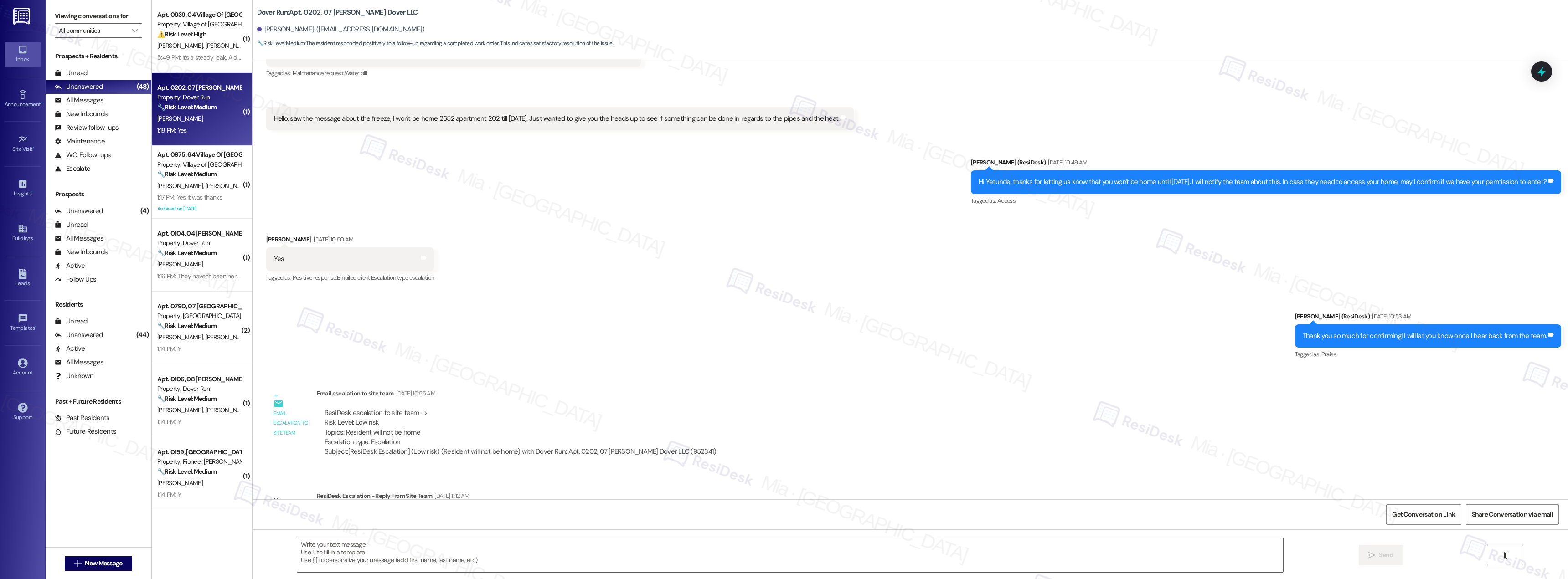
drag, startPoint x: 1202, startPoint y: 181, endPoint x: 1543, endPoint y: 181, distance: 341.0
click at [1543, 181] on div "Hi Yetunde, thanks for letting us know that you won't be home until [DATE]. I w…" at bounding box center [1262, 182] width 568 height 10
drag, startPoint x: 1197, startPoint y: 182, endPoint x: 1540, endPoint y: 185, distance: 343.0
click at [1542, 184] on div "Hi Yetunde, thanks for letting us know that you won't be home until [DATE]. I w…" at bounding box center [1262, 182] width 568 height 10
copy div "I will notify the team about this. In case they need to access your home, may I…"
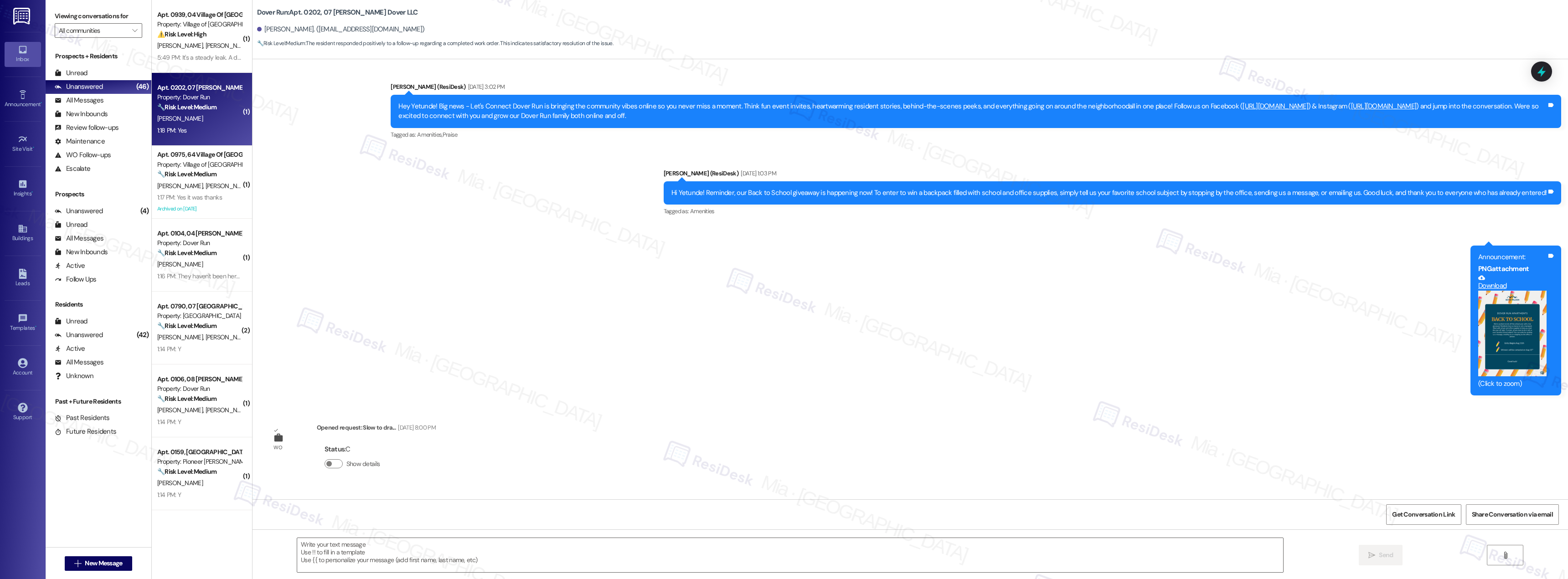
scroll to position [6485, 0]
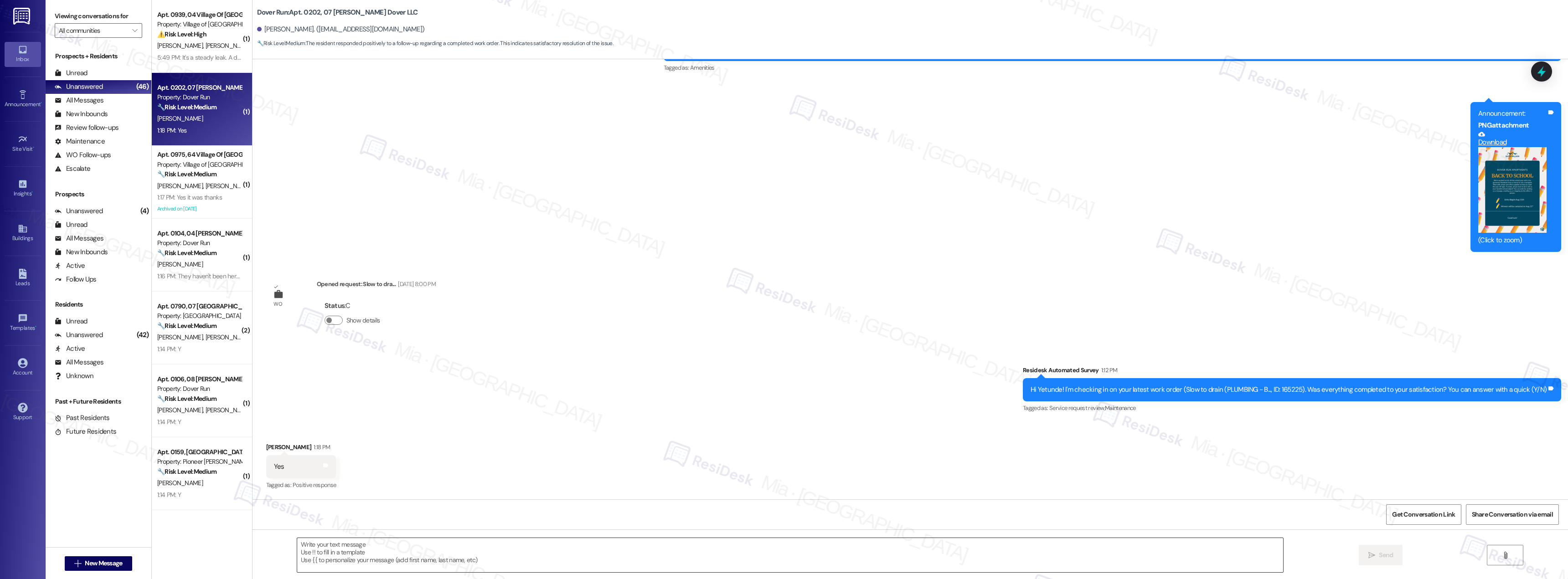
click at [376, 554] on textarea at bounding box center [790, 555] width 986 height 34
paste textarea "Thank you for the positive feedback. I'm so glad to hear you're satisfied with …"
type textarea "Thank you for the positive feedback. I'm so glad to hear you're satisfied with …"
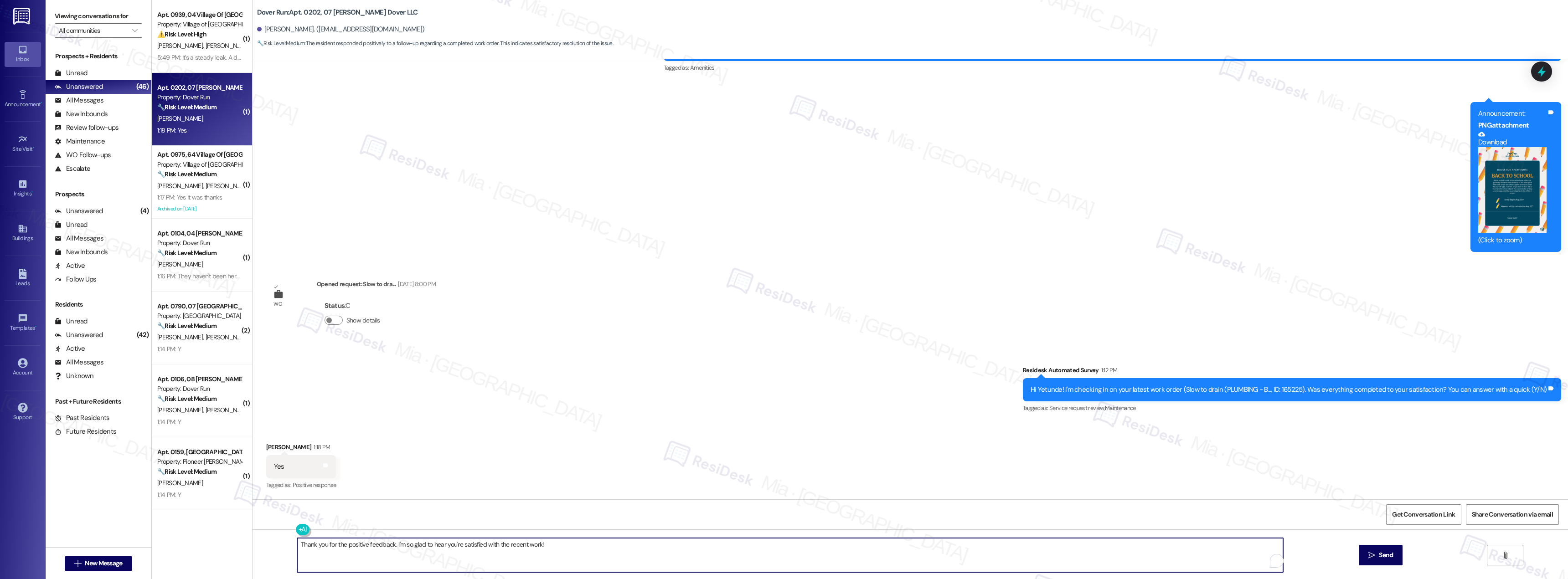
drag, startPoint x: 539, startPoint y: 547, endPoint x: 242, endPoint y: 547, distance: 297.0
click at [242, 547] on div "( 1 ) Apt. 0939, 04 Village Of [GEOGRAPHIC_DATA] Property: Village of Olde Hick…" at bounding box center [859, 290] width 1416 height 579
click at [1541, 79] on icon at bounding box center [1541, 71] width 15 height 15
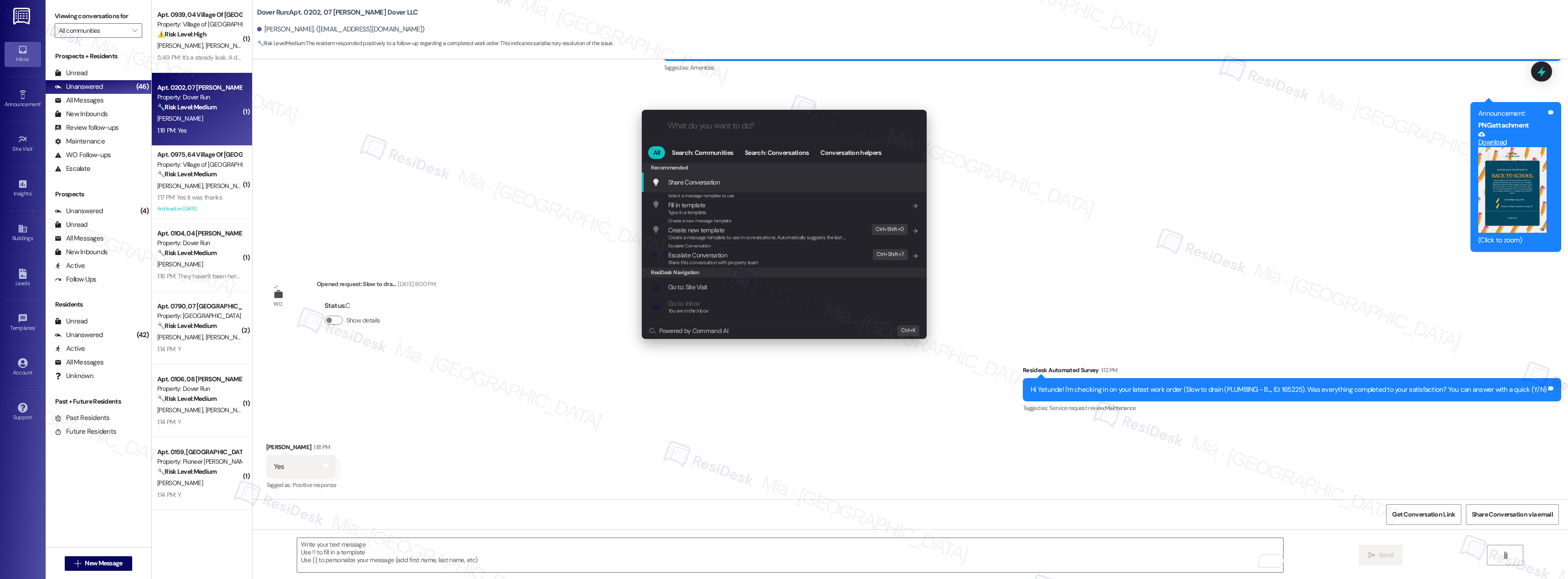
click at [739, 124] on input "What do you want to do?" at bounding box center [791, 126] width 248 height 10
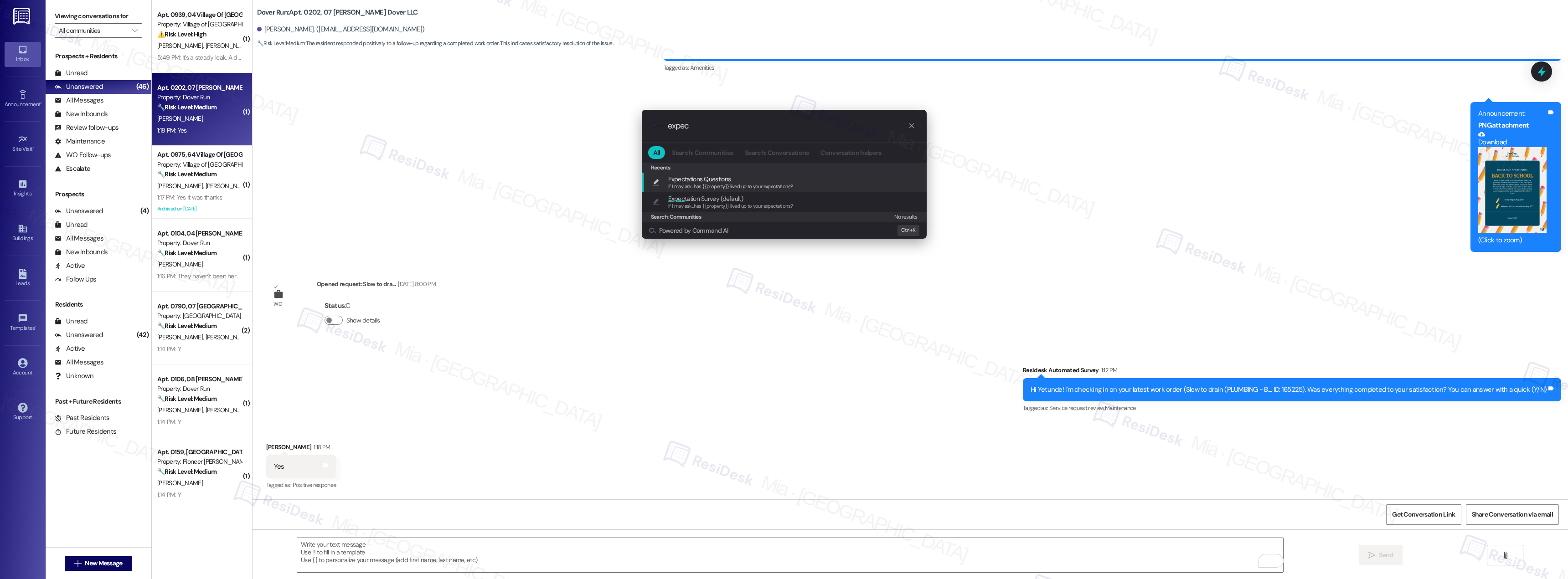
type input "expec"
click at [909, 126] on icon "progress bar" at bounding box center [912, 126] width 7 height 7
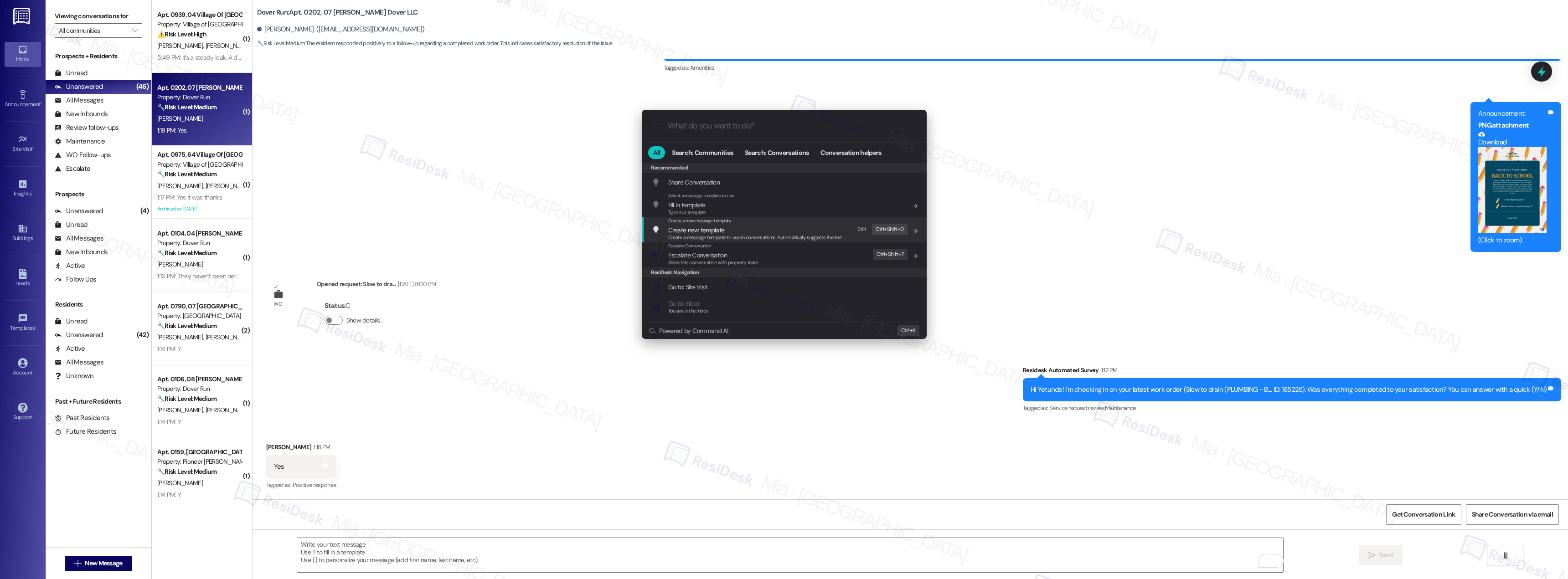
click at [416, 549] on div ".cls-1{fill:#0a055f;}.cls-2{fill:#0cc4c4;} resideskLogoBlueOrange All Search: C…" at bounding box center [784, 290] width 1568 height 579
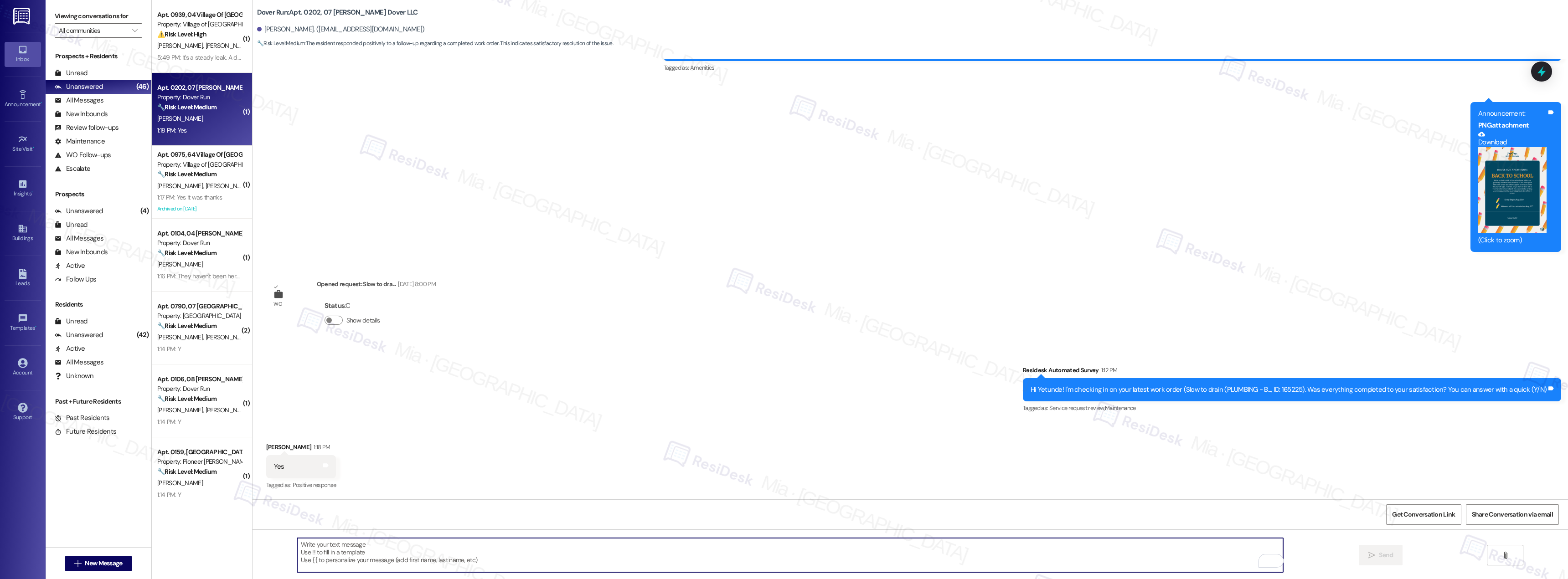
paste textarea "Thank you for the positive feedback. I'm so glad to hear you're satisfied with …"
click at [555, 542] on textarea "Thank you for the positive feedback. I'm so glad to hear you're satisfied with …" at bounding box center [790, 555] width 986 height 34
click at [322, 545] on textarea "Thank you for the positive feedback. I'm so glad to hear you're satisfied with …" at bounding box center [790, 555] width 986 height 34
click at [580, 543] on textarea "Thank you Yetunder for the positive feedback. I'm so glad to hear you're satisf…" at bounding box center [790, 555] width 986 height 34
type textarea "Thank you Yetunder for the positive feedback. I'm so glad to hear you're satisf…"
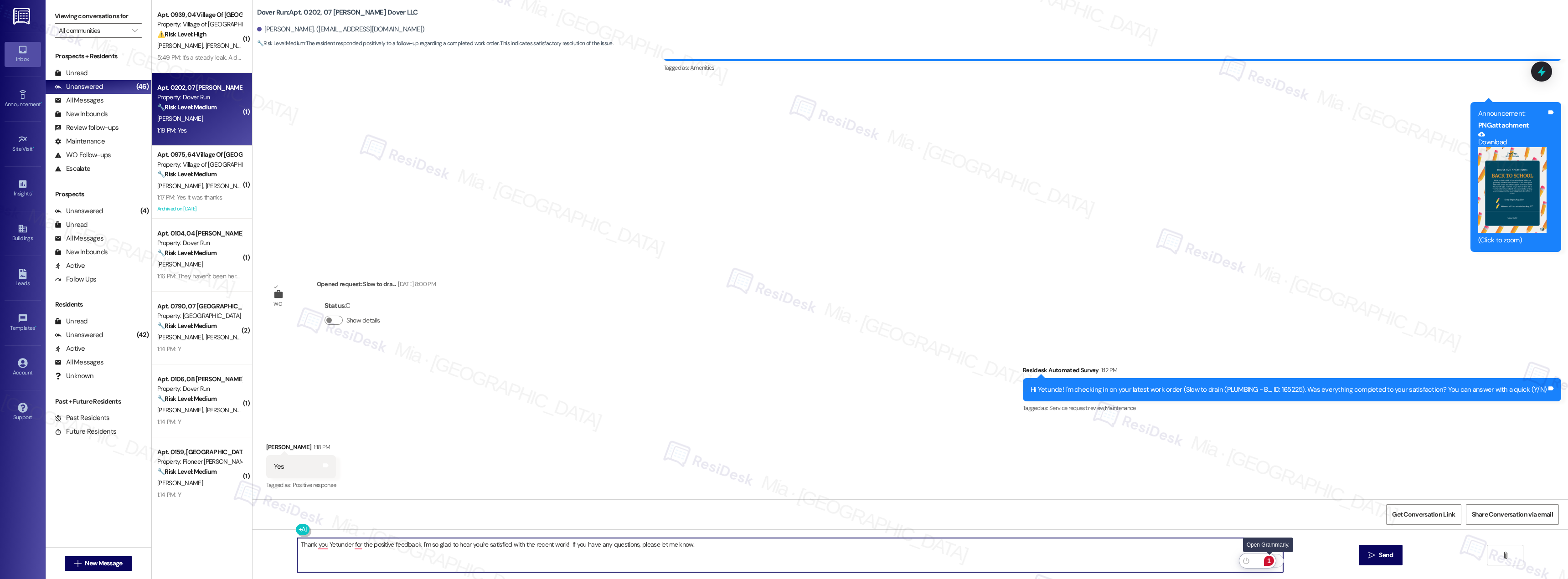
click at [1272, 563] on div "1" at bounding box center [1269, 561] width 10 height 10
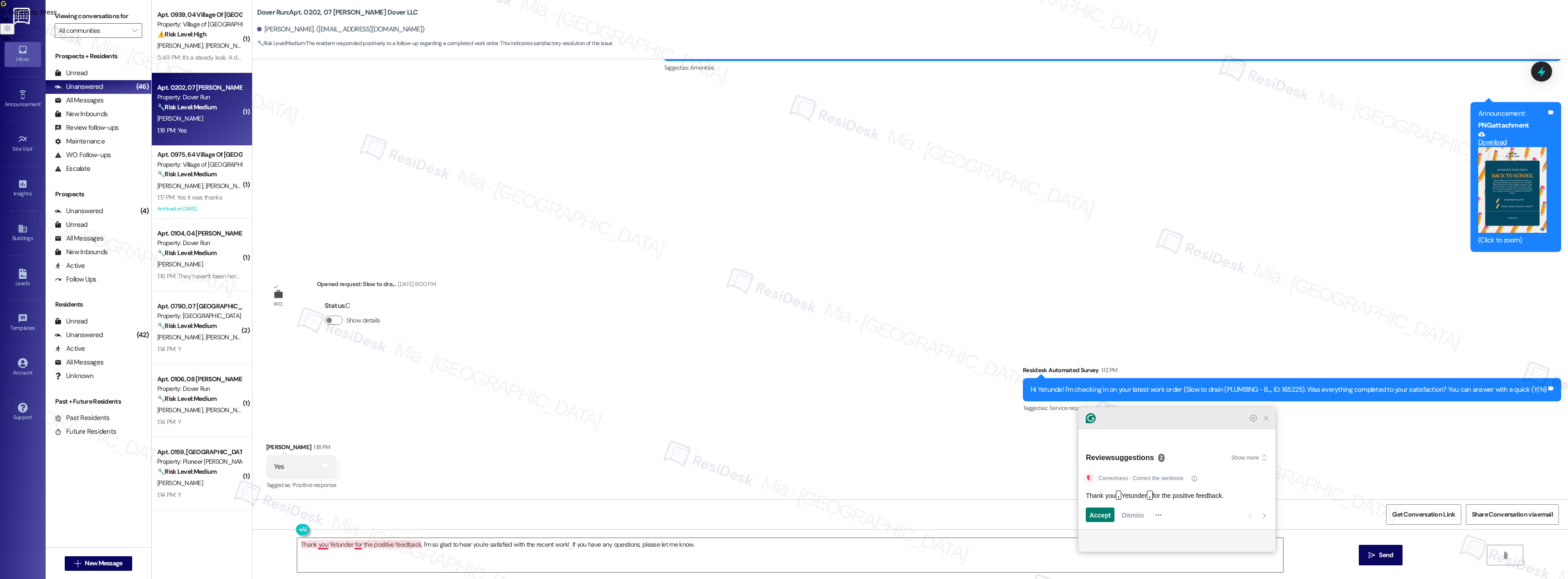
click at [1272, 423] on icon "Close Grammarly Assistant" at bounding box center [1266, 418] width 11 height 11
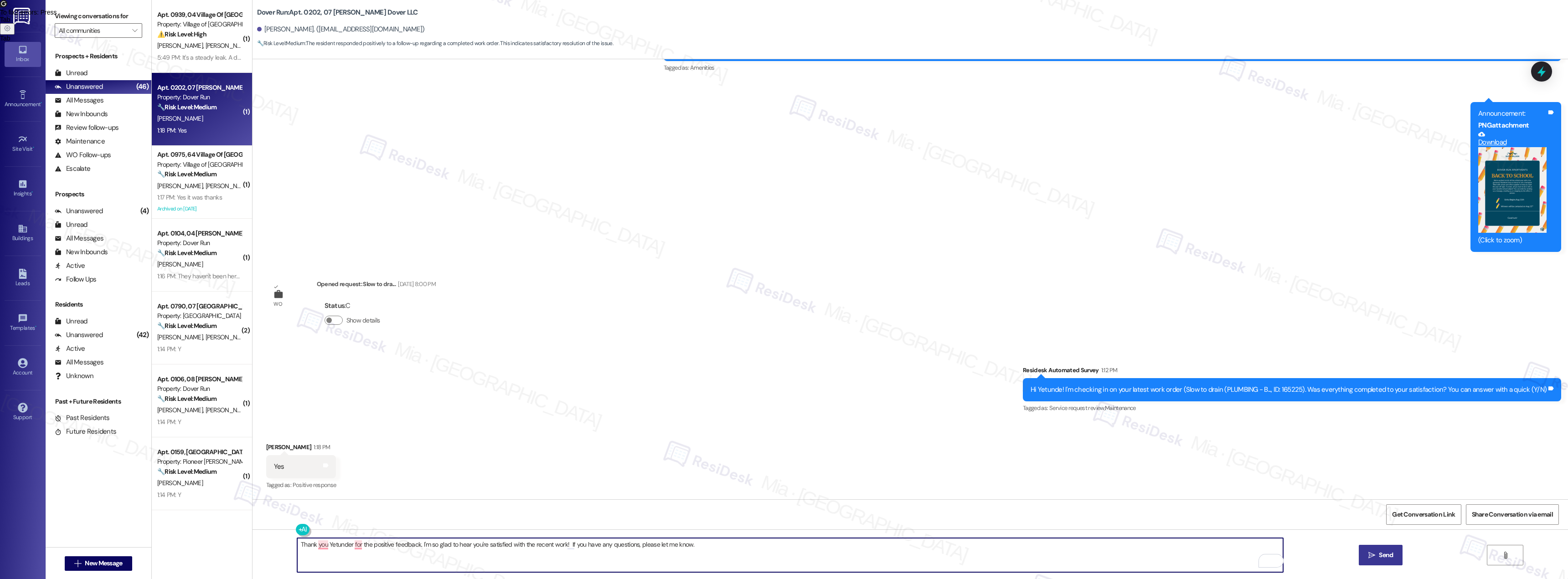
click at [1368, 555] on icon "" at bounding box center [1371, 555] width 7 height 7
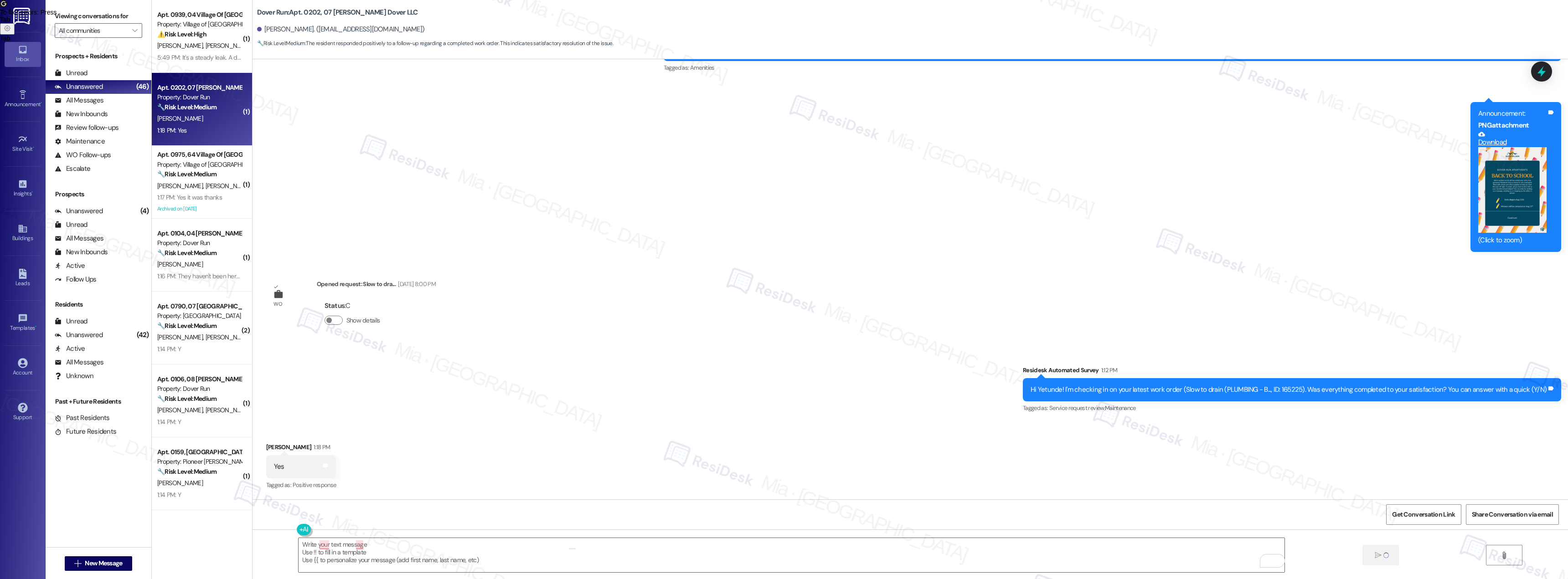
scroll to position [6485, 0]
click at [196, 55] on div "5:49 PM: It's a steady leak. A drop every few seconds 5:49 PM: It's a steady le…" at bounding box center [228, 57] width 141 height 8
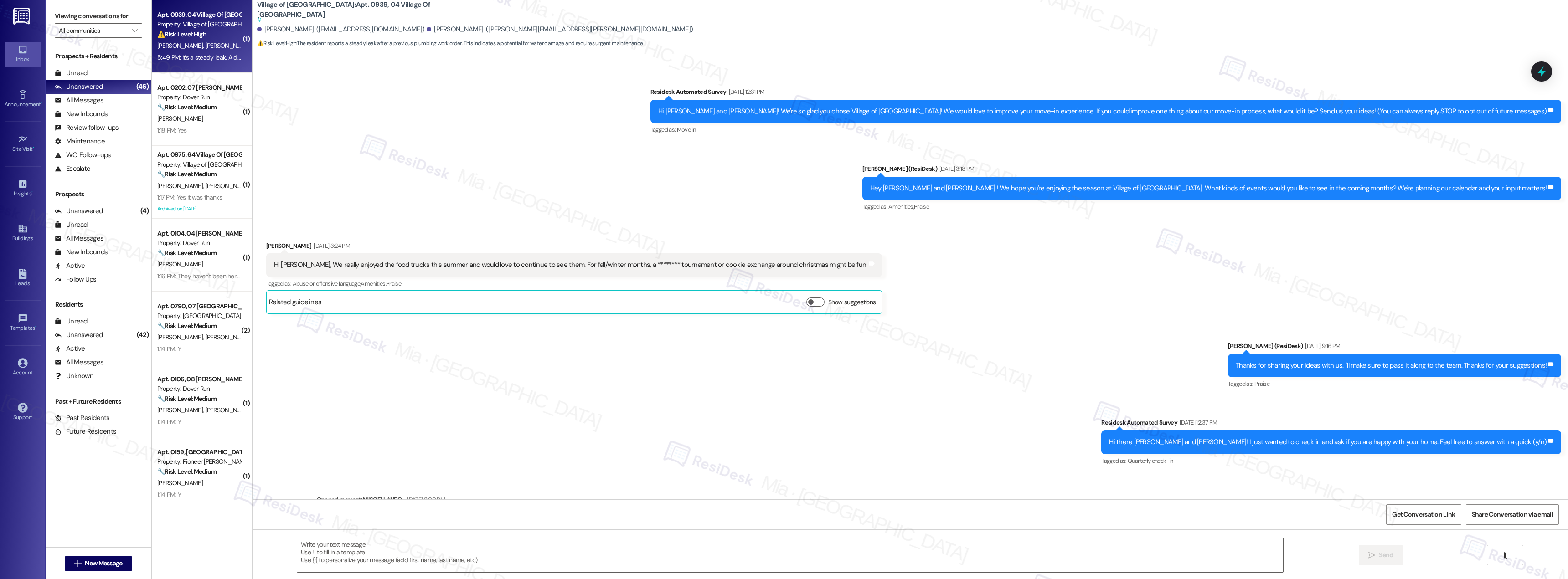
scroll to position [4572, 0]
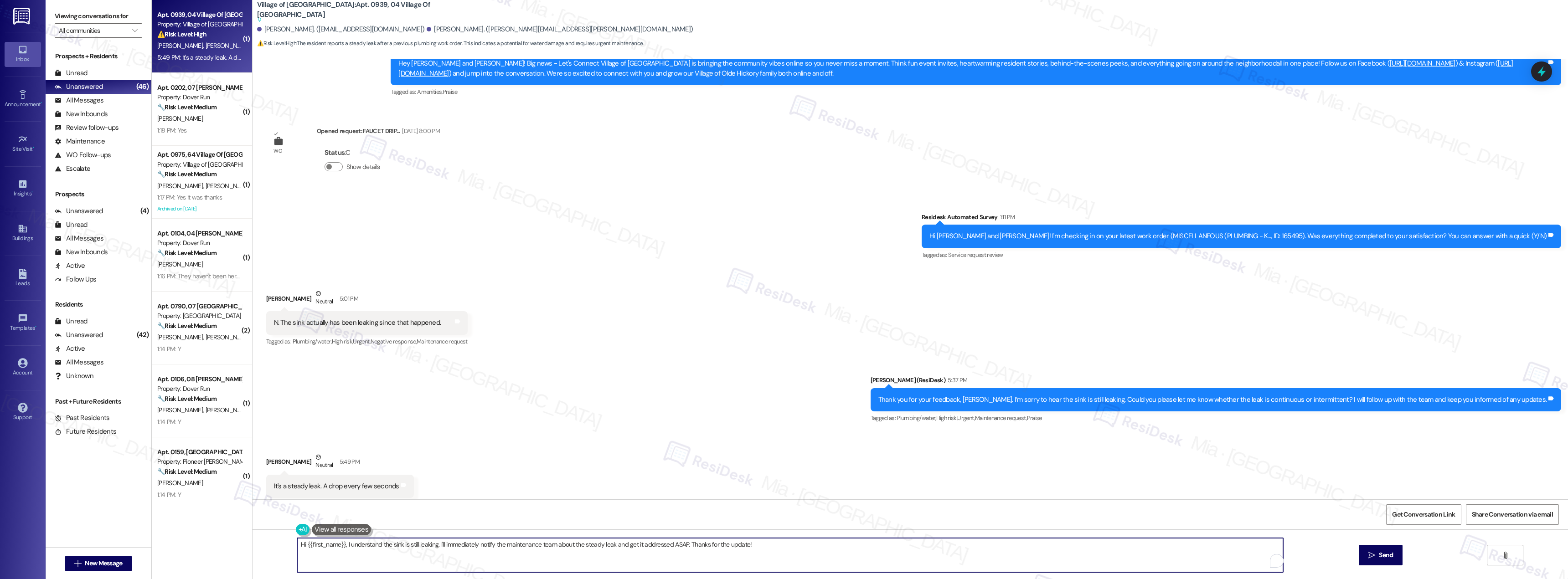
drag, startPoint x: 667, startPoint y: 543, endPoint x: 279, endPoint y: 545, distance: 388.0
click at [279, 545] on div "Hi {{first_name}}, I understand the sink is still leaking. I'll immediately not…" at bounding box center [910, 563] width 1315 height 68
paste textarea "I will notify the team about this. In case they need to access your home, may I…"
click at [709, 545] on textarea "I understand [PERSON_NAME]. I will notify the team about this. In case they nee…" at bounding box center [790, 555] width 986 height 34
type textarea "I understand [PERSON_NAME]. I will notify the team about this. In case they nee…"
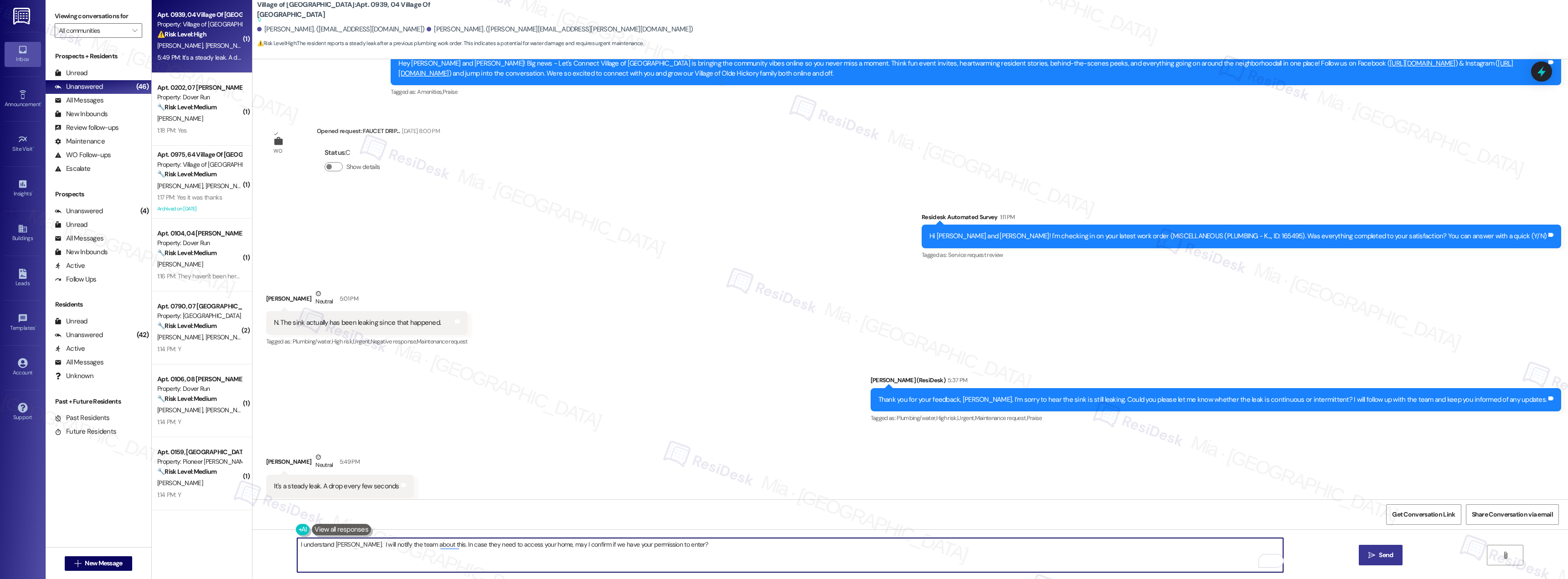
click at [1387, 560] on button " Send" at bounding box center [1381, 555] width 44 height 21
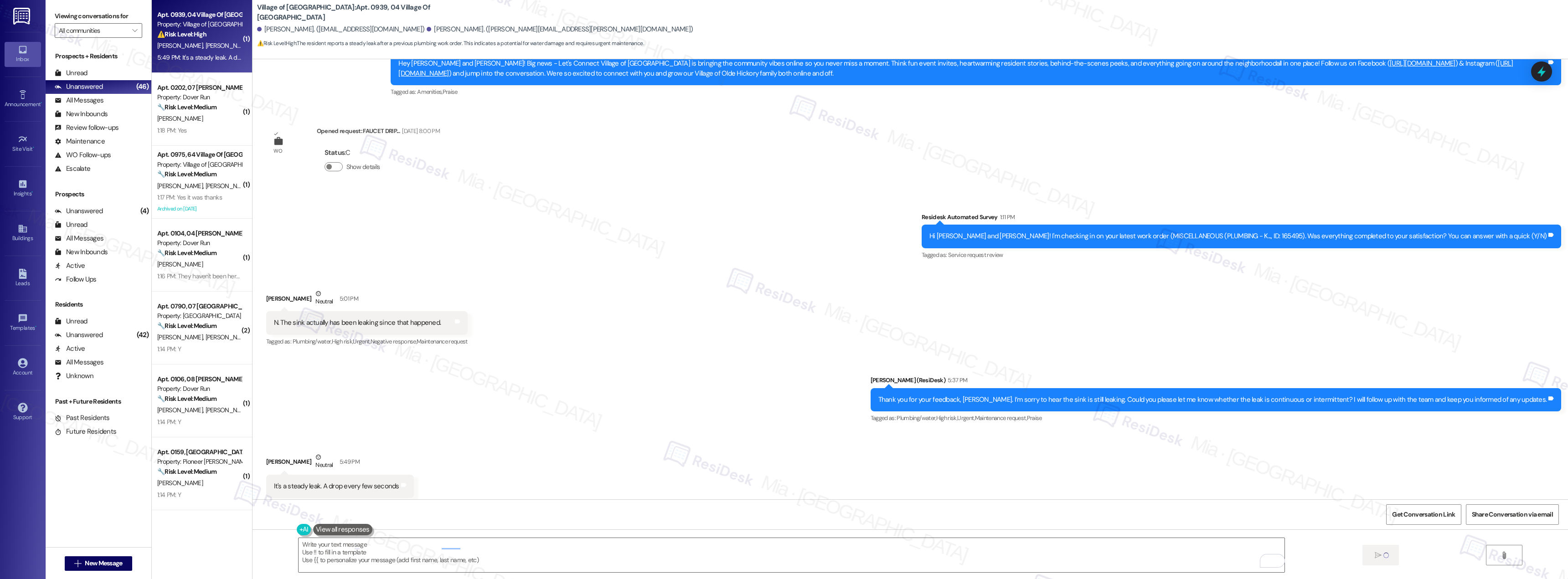
scroll to position [4572, 0]
click at [1421, 519] on span "Get Conversation Link" at bounding box center [1423, 515] width 66 height 19
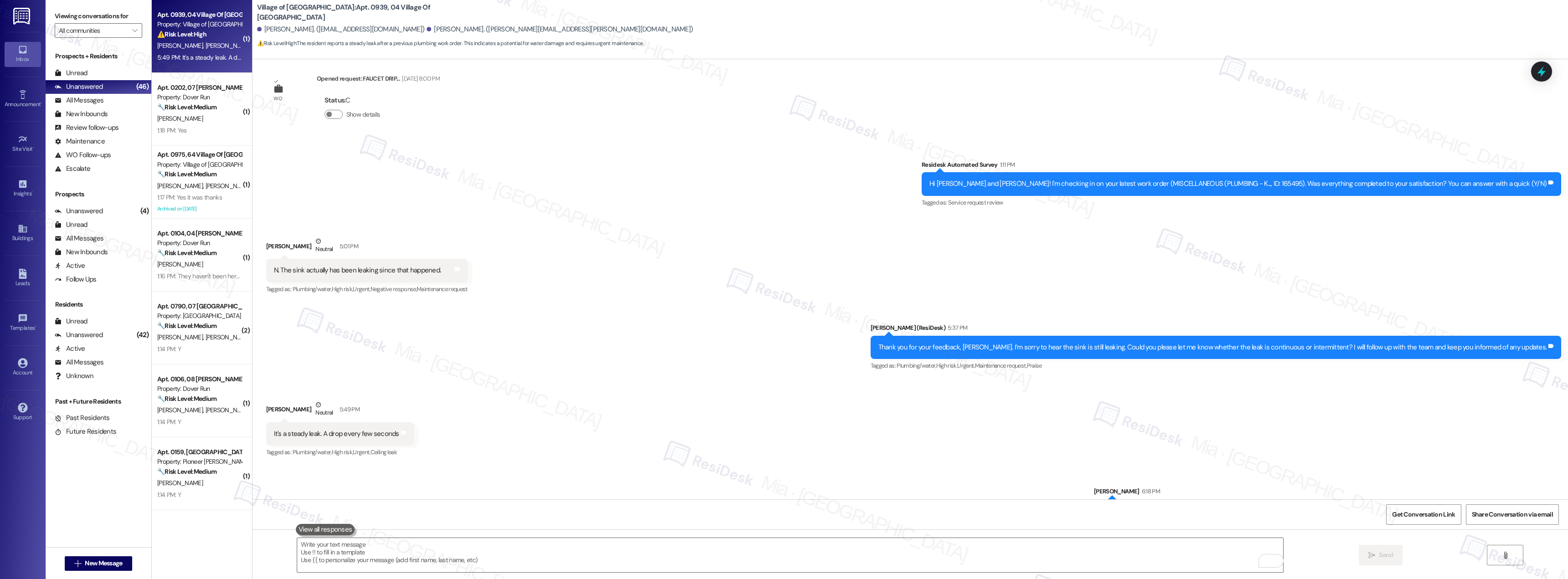
scroll to position [4636, 0]
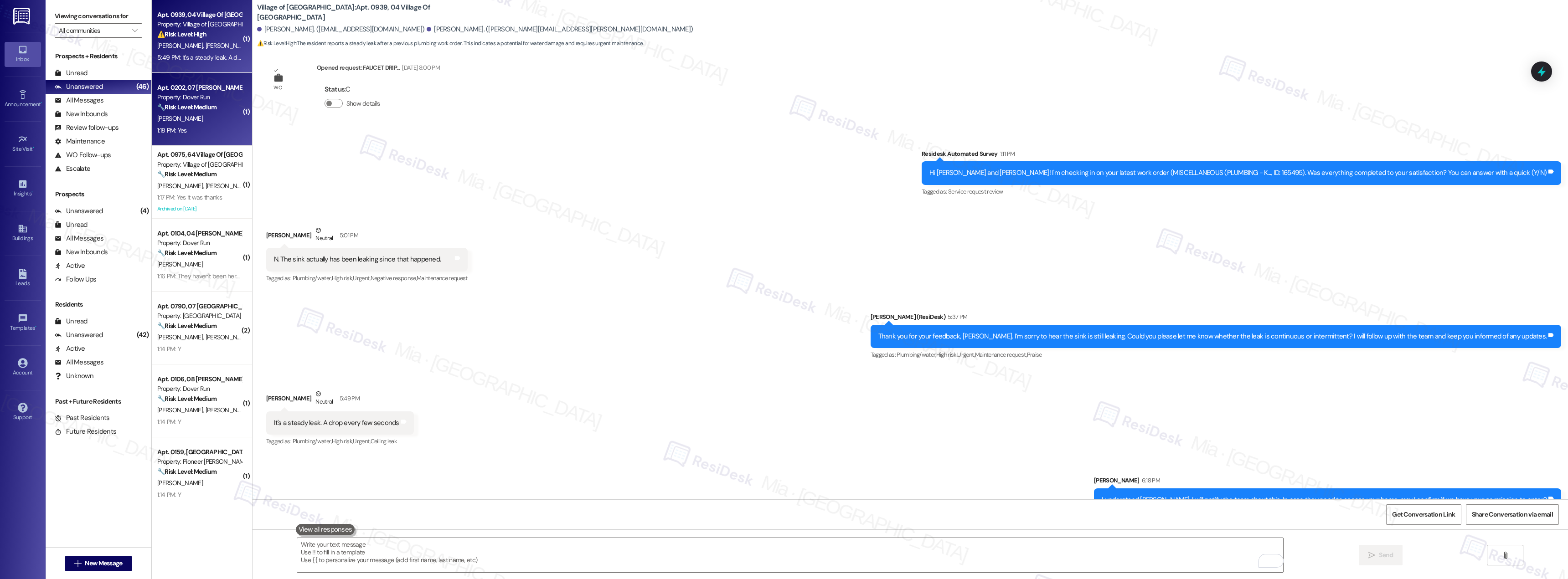
click at [203, 139] on div "Apt. 0202, 07 [PERSON_NAME] Dover LLC Property: Dover Run 🔧 Risk Level: Medium …" at bounding box center [201, 109] width 100 height 73
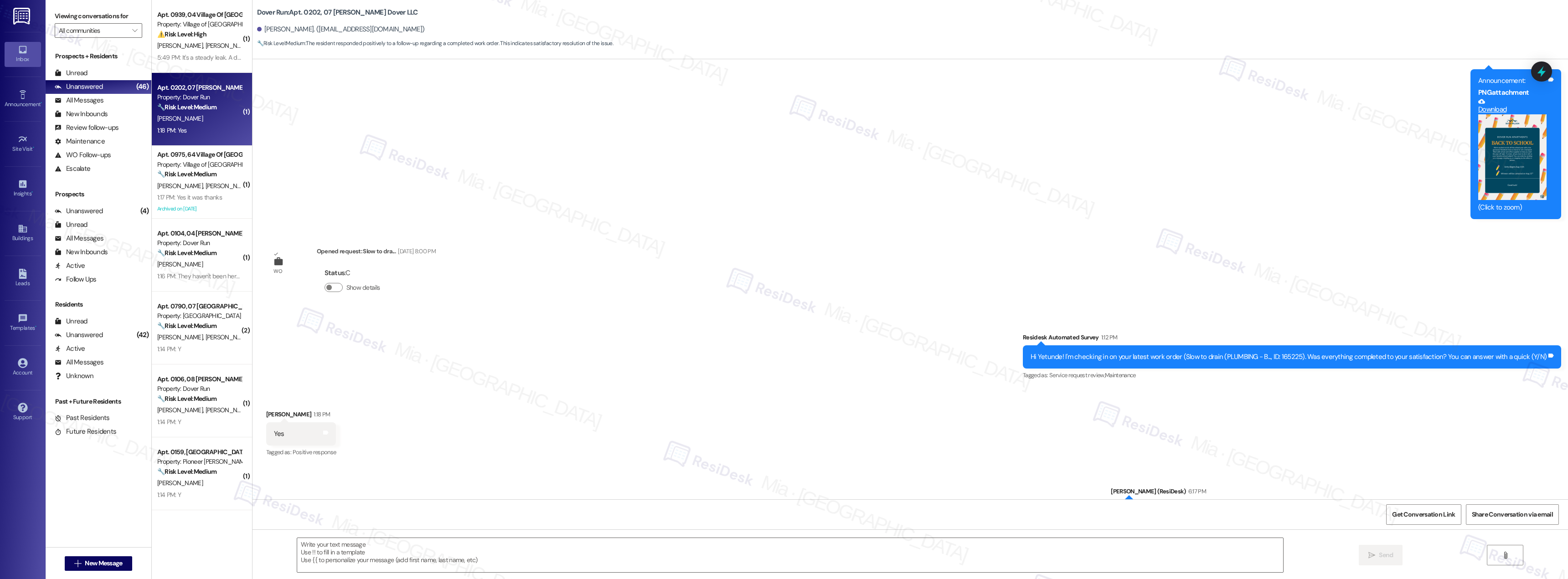
type textarea "Fetching suggested responses. Please feel free to read through the conversation…"
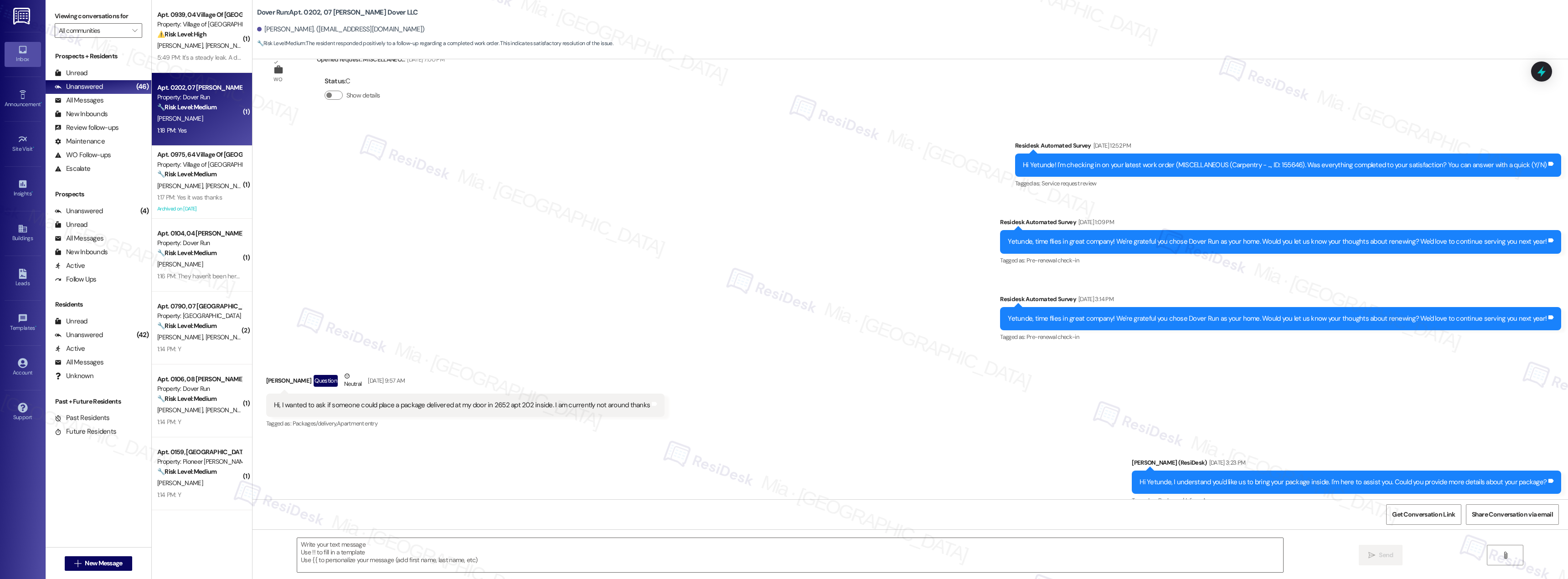
scroll to position [4891, 0]
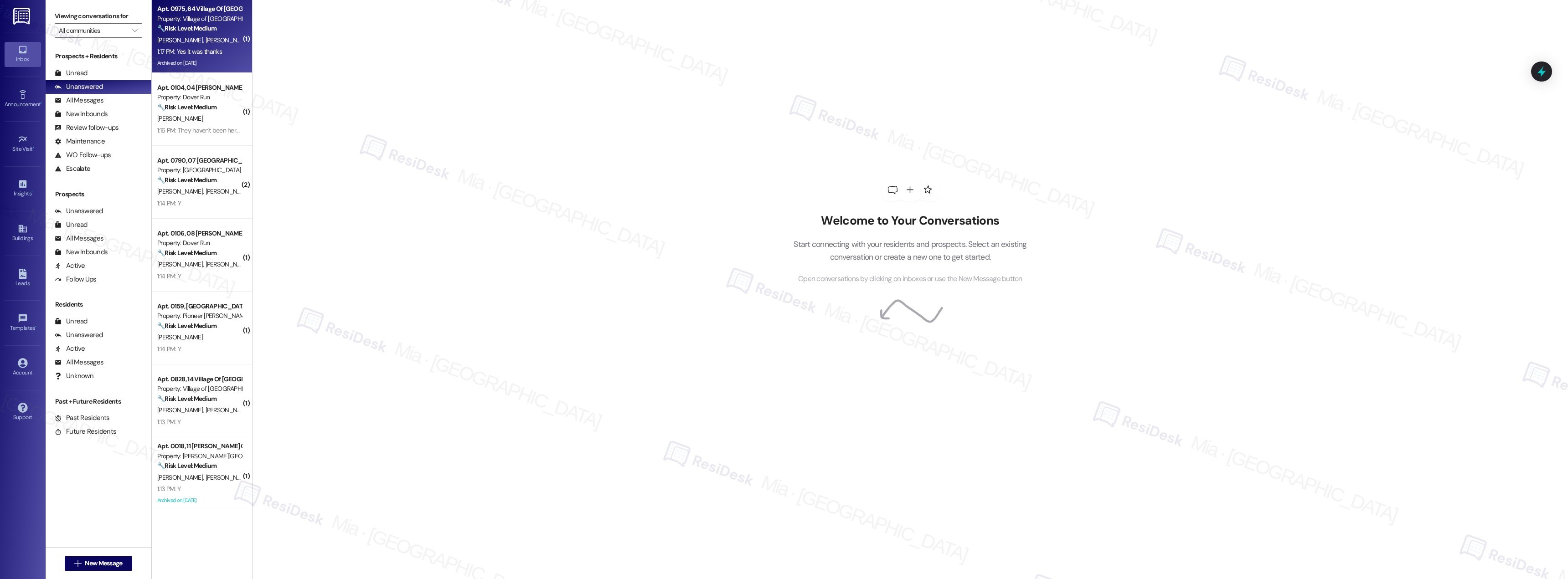
click at [208, 61] on div "Archived on [DATE]" at bounding box center [200, 63] width 86 height 12
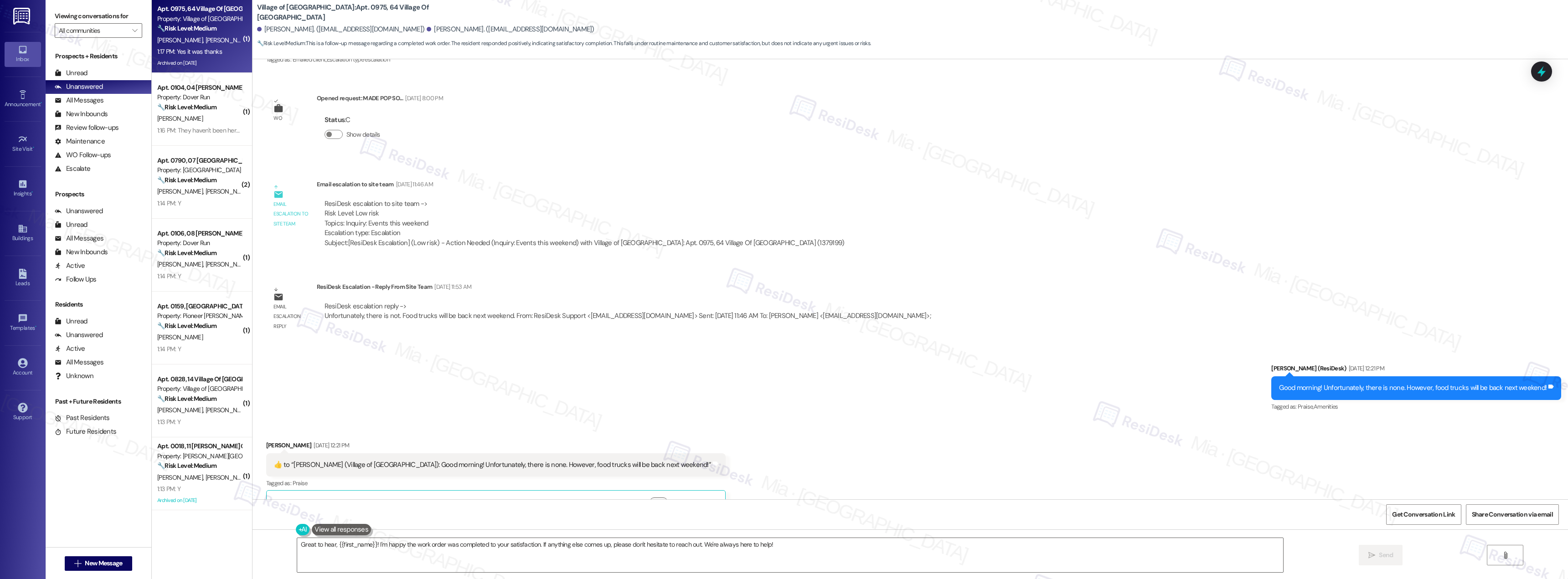
scroll to position [6469, 0]
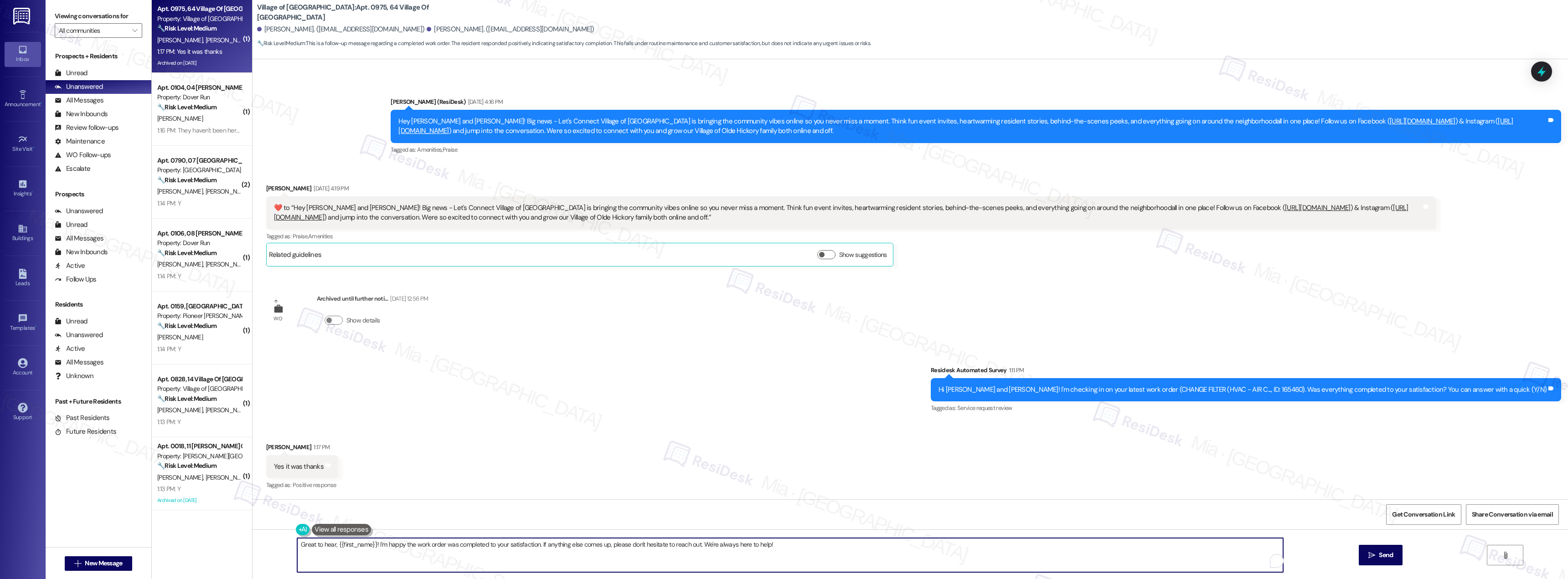
drag, startPoint x: 777, startPoint y: 546, endPoint x: 282, endPoint y: 545, distance: 495.0
click at [282, 545] on div "Great to hear, {{first_name}}! I'm happy the work order was completed to your s…" at bounding box center [910, 563] width 1315 height 68
paste textarea "Thank you for the positive feedback. I'm so glad to hear you're satisfied with …"
click at [322, 545] on textarea "Thank you for the positive feedback. I'm so glad to hear you're satisfied with …" at bounding box center [790, 555] width 986 height 34
click at [585, 545] on textarea "Thank you [PERSON_NAME] for the positive feedback. I'm so glad to hear you're s…" at bounding box center [790, 555] width 986 height 34
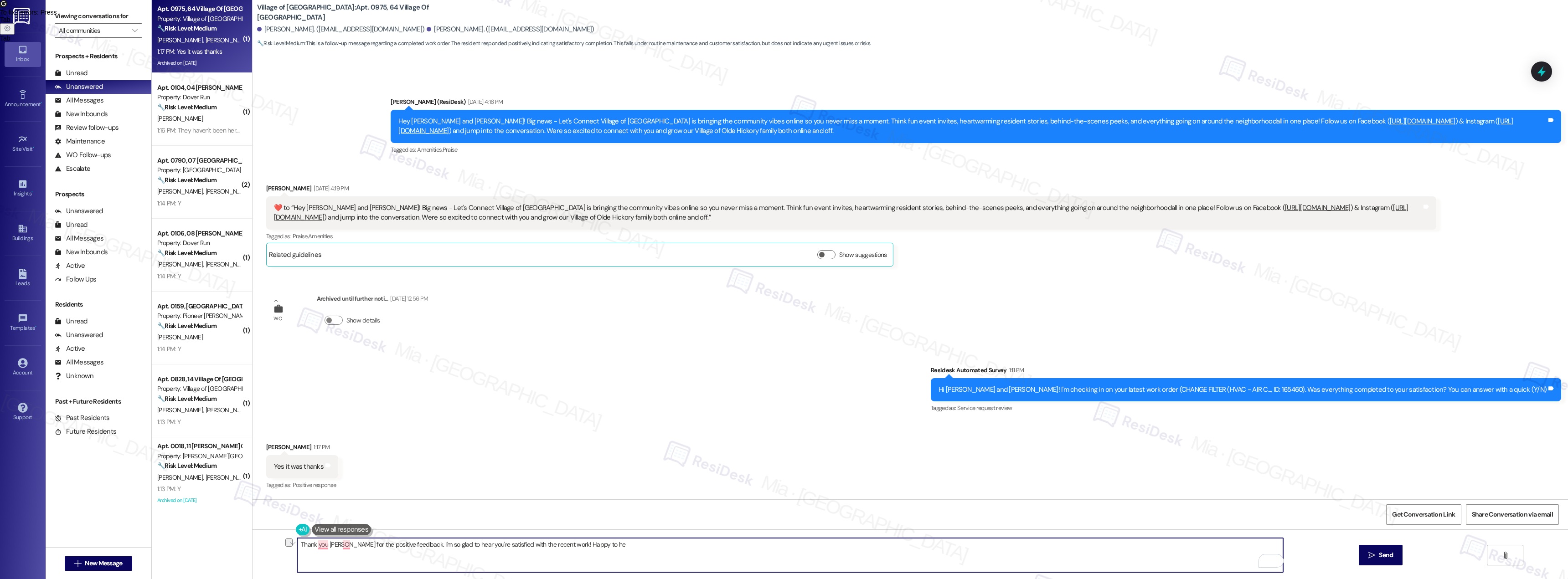
drag, startPoint x: 585, startPoint y: 545, endPoint x: 551, endPoint y: 545, distance: 34.0
click at [551, 545] on textarea "Thank you [PERSON_NAME] for the positive feedback. I'm so glad to hear you're s…" at bounding box center [790, 555] width 986 height 34
click at [1271, 562] on div "1" at bounding box center [1269, 561] width 10 height 10
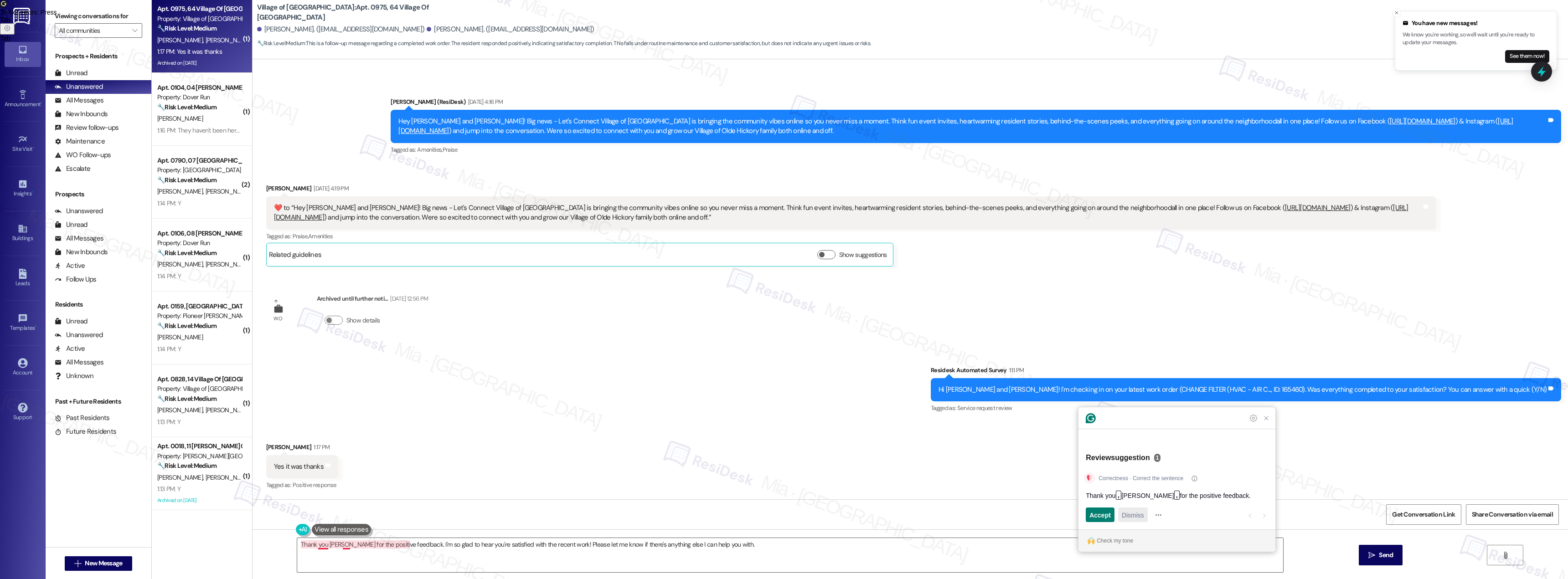
click at [1141, 515] on span "Dismiss" at bounding box center [1133, 515] width 23 height 10
click at [859, 545] on textarea "Thank you [PERSON_NAME] for the positive feedback. I'm so glad to hear you're s…" at bounding box center [790, 555] width 986 height 34
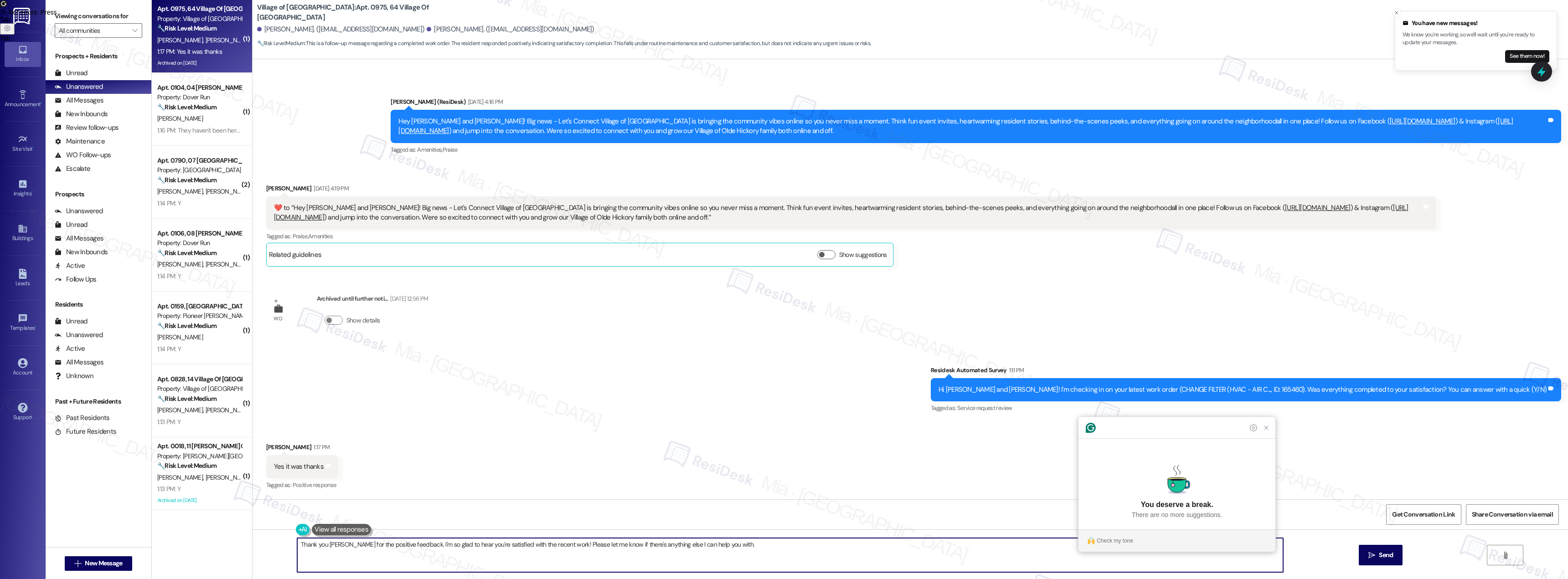
click at [680, 544] on textarea "Thank you Kelly for the positive feedback. I'm so glad to hear you're satisfied…" at bounding box center [790, 555] width 986 height 34
type textarea "Thank you Kelly for the positive feedback. I'm so glad to hear you're satisfied…"
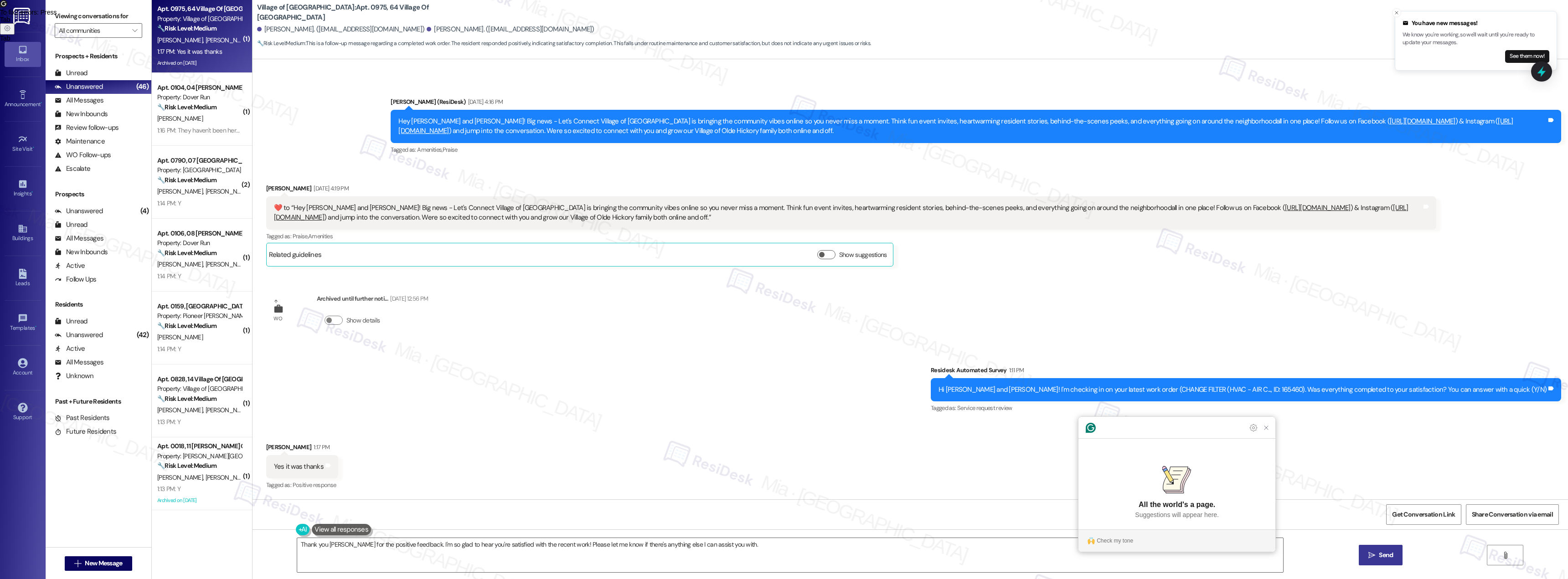
click at [1372, 555] on icon "" at bounding box center [1371, 555] width 7 height 7
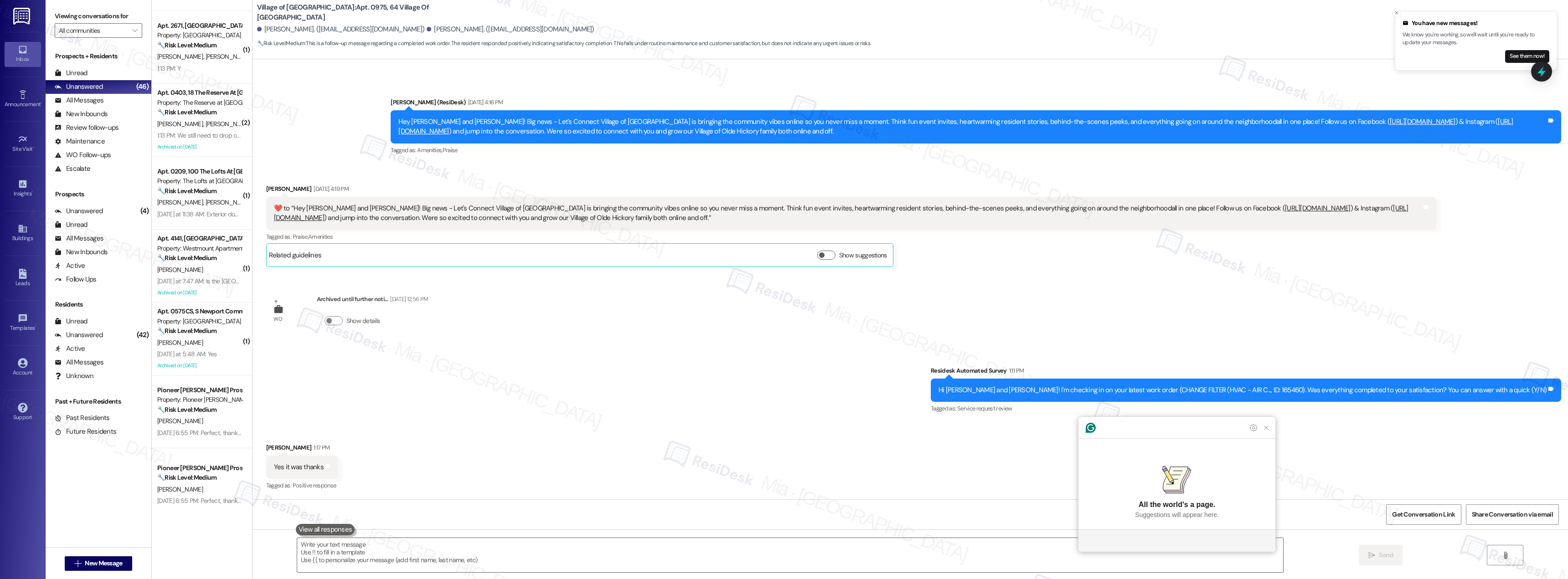
scroll to position [820, 0]
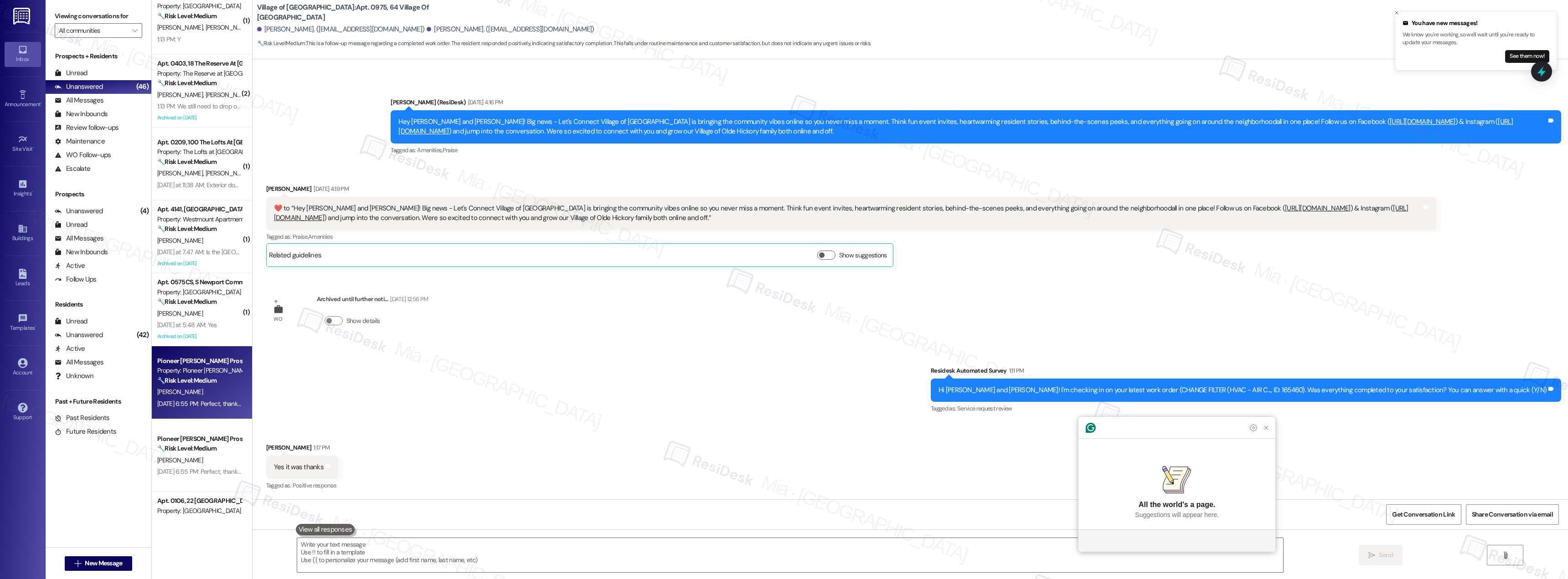
click at [200, 398] on div "Sep 08, 2025 at 6:55 PM: Perfect, thankyou Sep 08, 2025 at 6:55 PM: Perfect, th…" at bounding box center [200, 403] width 86 height 12
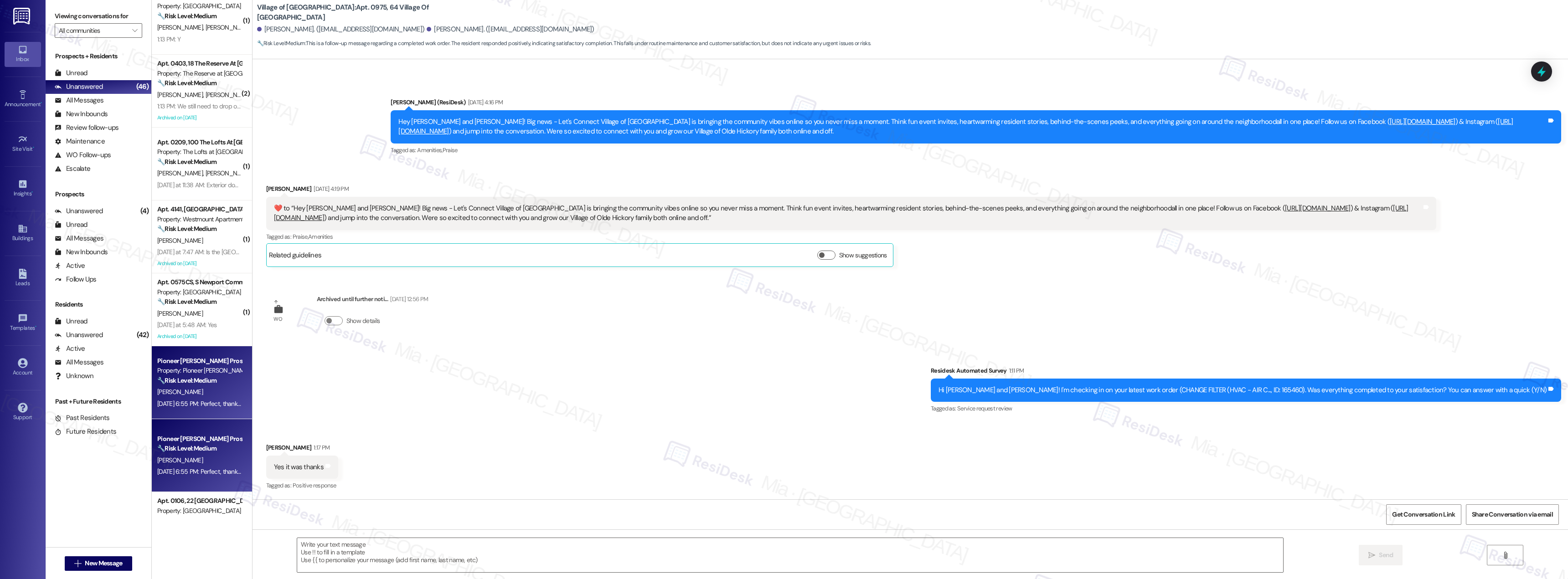
type textarea "Fetching suggested responses. Please feel free to read through the conversation…"
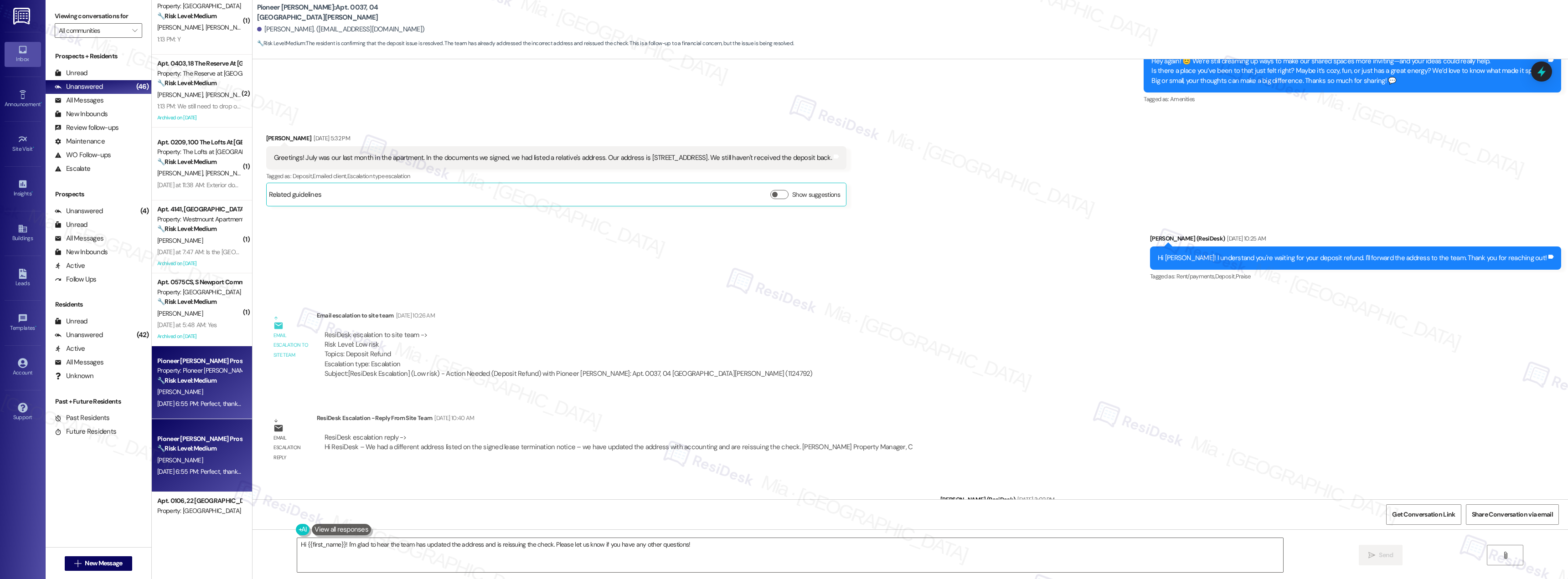
scroll to position [7844, 0]
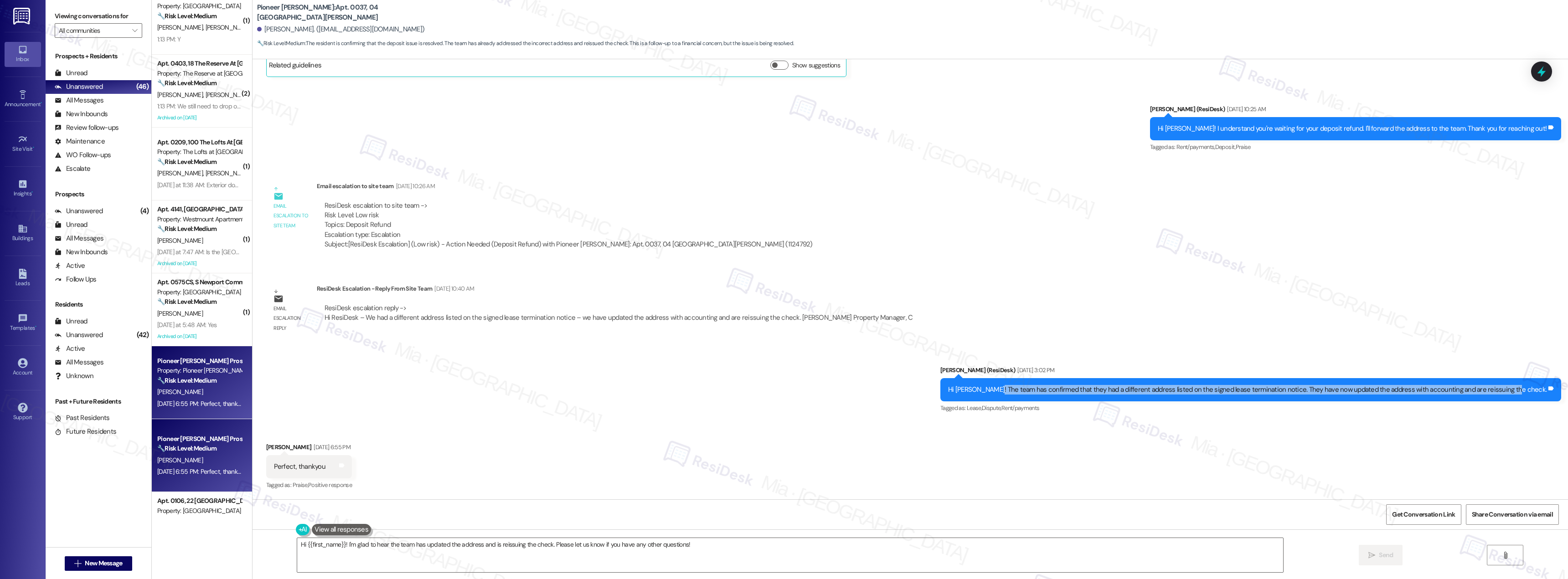
drag, startPoint x: 1035, startPoint y: 392, endPoint x: 1542, endPoint y: 391, distance: 507.0
click at [1542, 391] on div "Hi Nestor! The team has confirmed that they had a different address listed on t…" at bounding box center [1247, 390] width 598 height 10
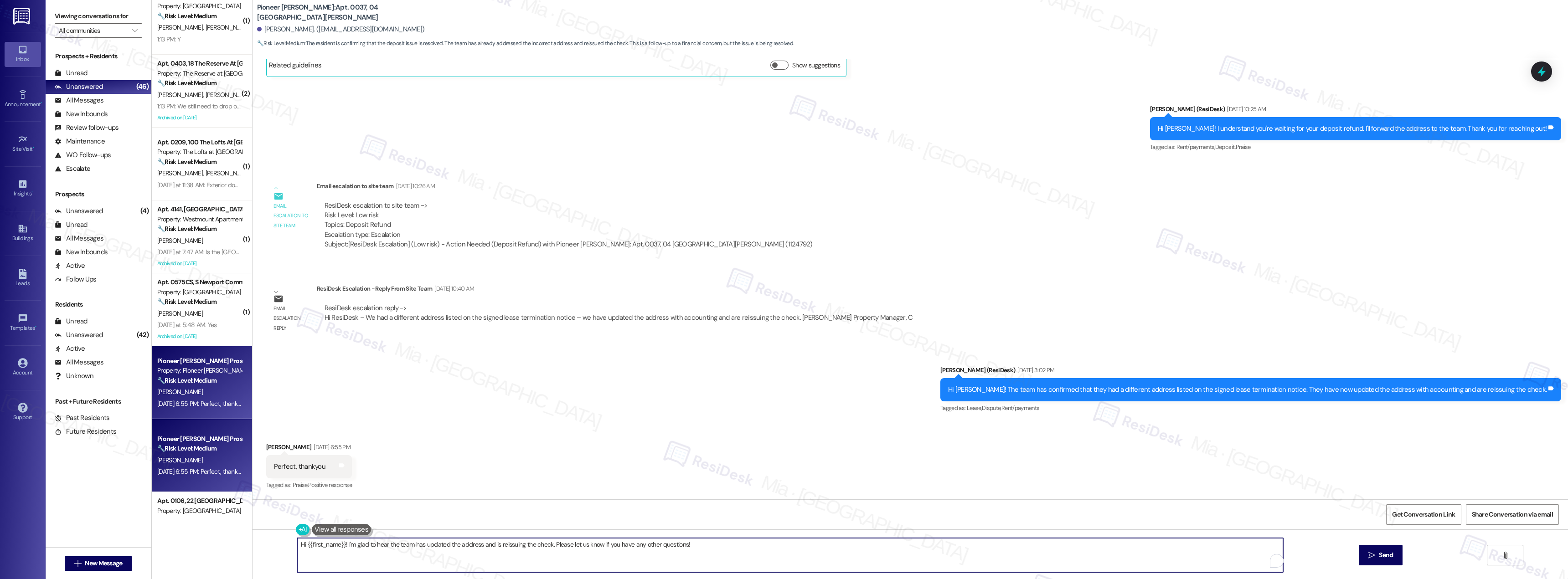
drag, startPoint x: 665, startPoint y: 544, endPoint x: 292, endPoint y: 544, distance: 373.0
click at [297, 544] on textarea "Hi {{first_name}}! I'm glad to hear the team has updated the address and is rei…" at bounding box center [790, 555] width 986 height 34
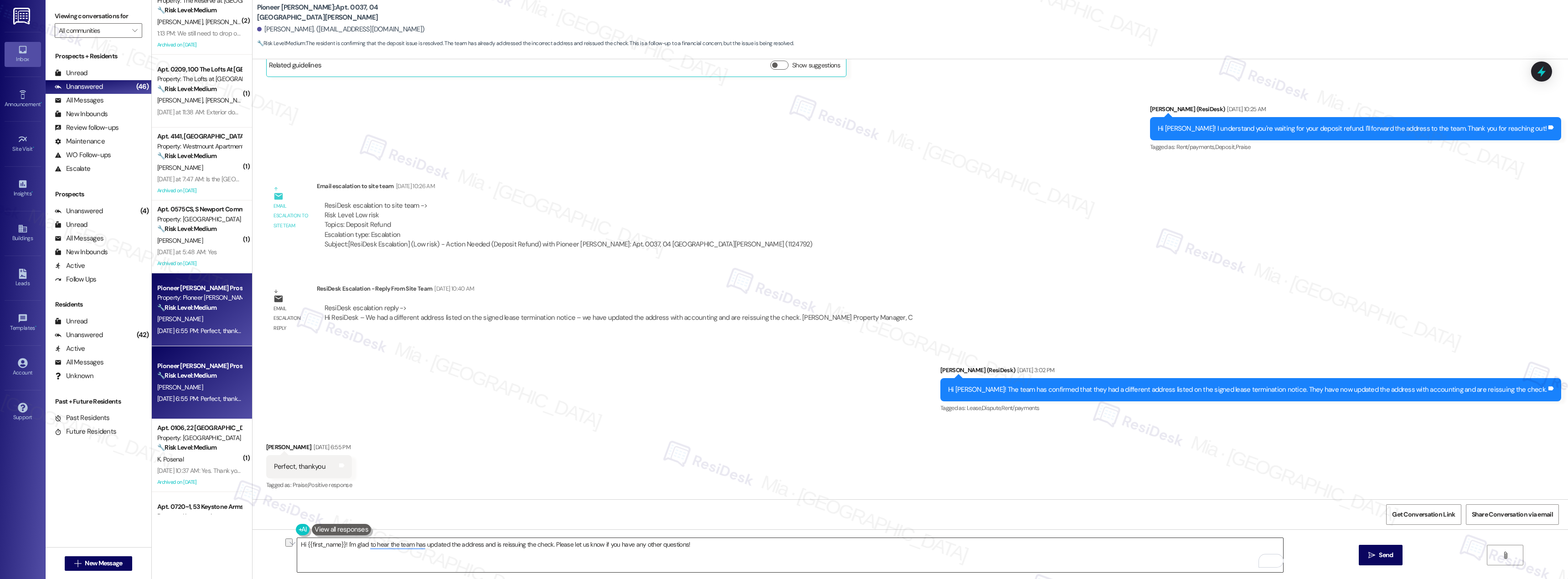
click at [701, 549] on textarea "Hi {{first_name}}! I'm glad to hear the team has updated the address and is rei…" at bounding box center [790, 555] width 986 height 34
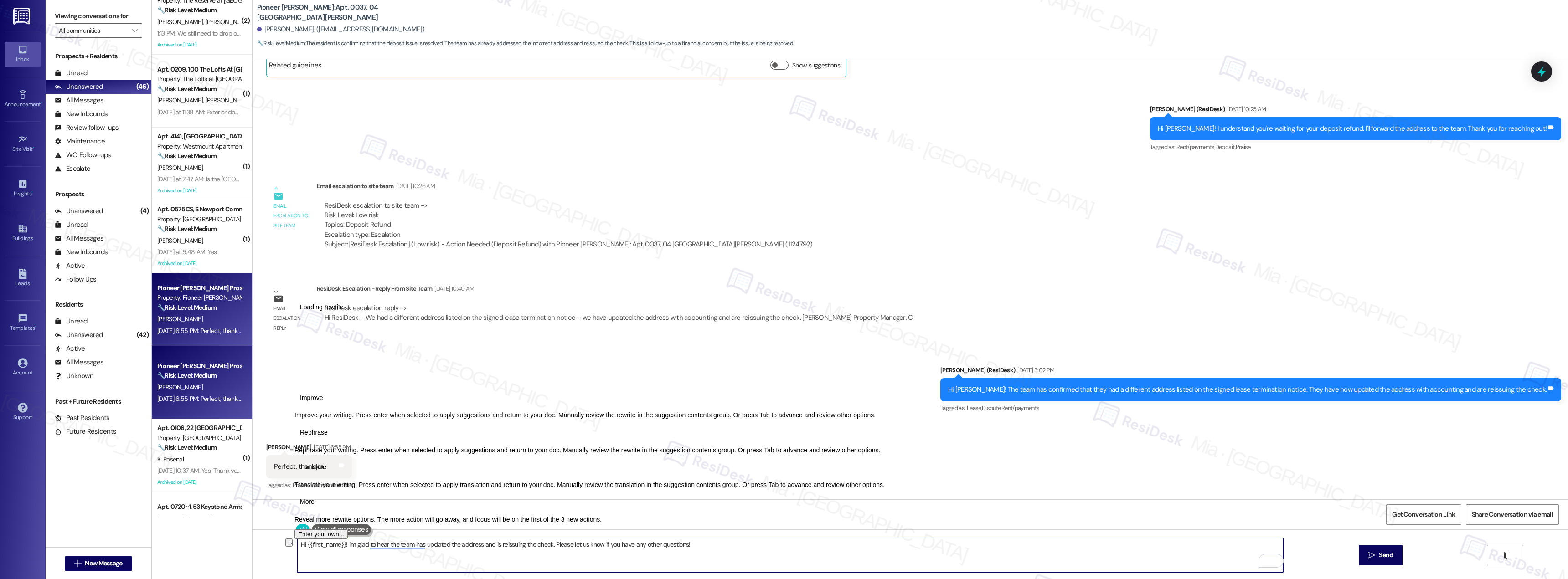
drag, startPoint x: 680, startPoint y: 546, endPoint x: 292, endPoint y: 544, distance: 388.0
click at [292, 544] on div "Hi {{first_name}}! I'm glad to hear the team has updated the address and is rei…" at bounding box center [910, 563] width 1315 height 68
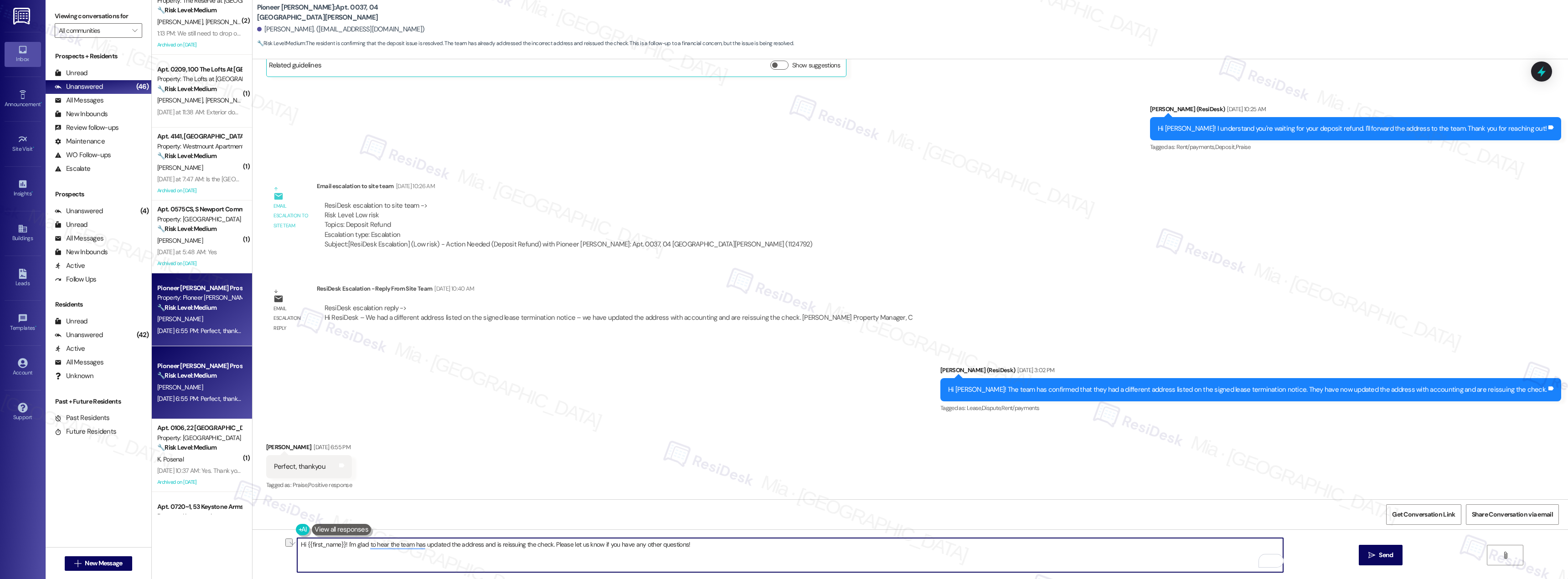
paste textarea "Always happy to help, Nestor. Let me know if there’s anything more I can do"
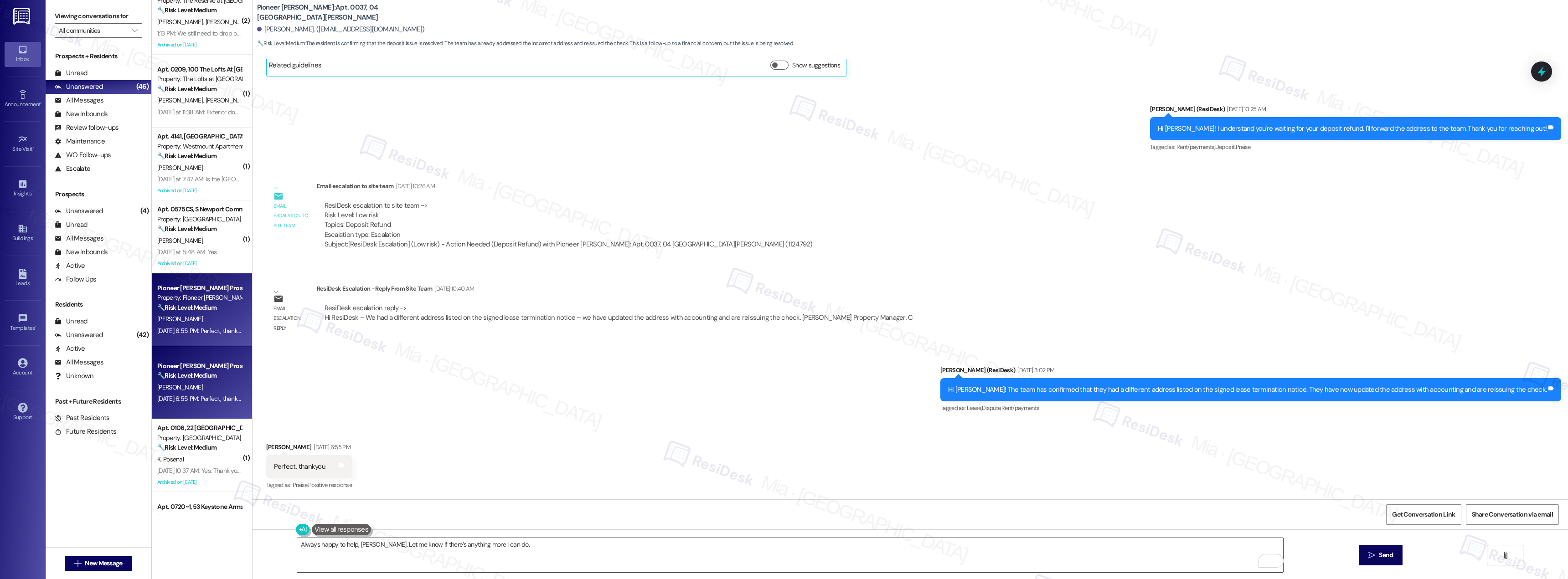
click at [378, 543] on textarea "Always happy to help, Nestor. Let me know if there’s anything more I can do." at bounding box center [790, 555] width 986 height 34
drag, startPoint x: 373, startPoint y: 544, endPoint x: 513, endPoint y: 544, distance: 140.0
click at [513, 544] on textarea "Always happy to help, Nestor. Let me know if there’s anything more I can do." at bounding box center [790, 555] width 986 height 34
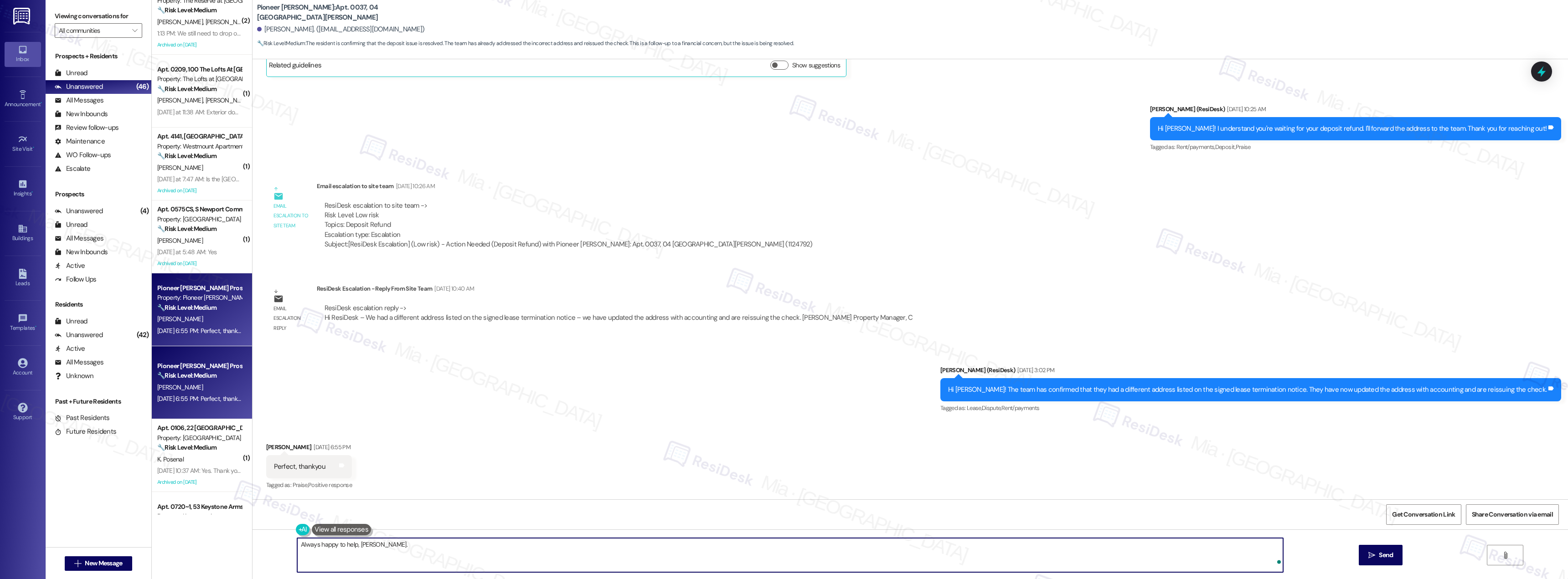
paste textarea "I’m here if you need anything else"
type textarea "Always happy to help, Nestor. I’m here if you need anything else."
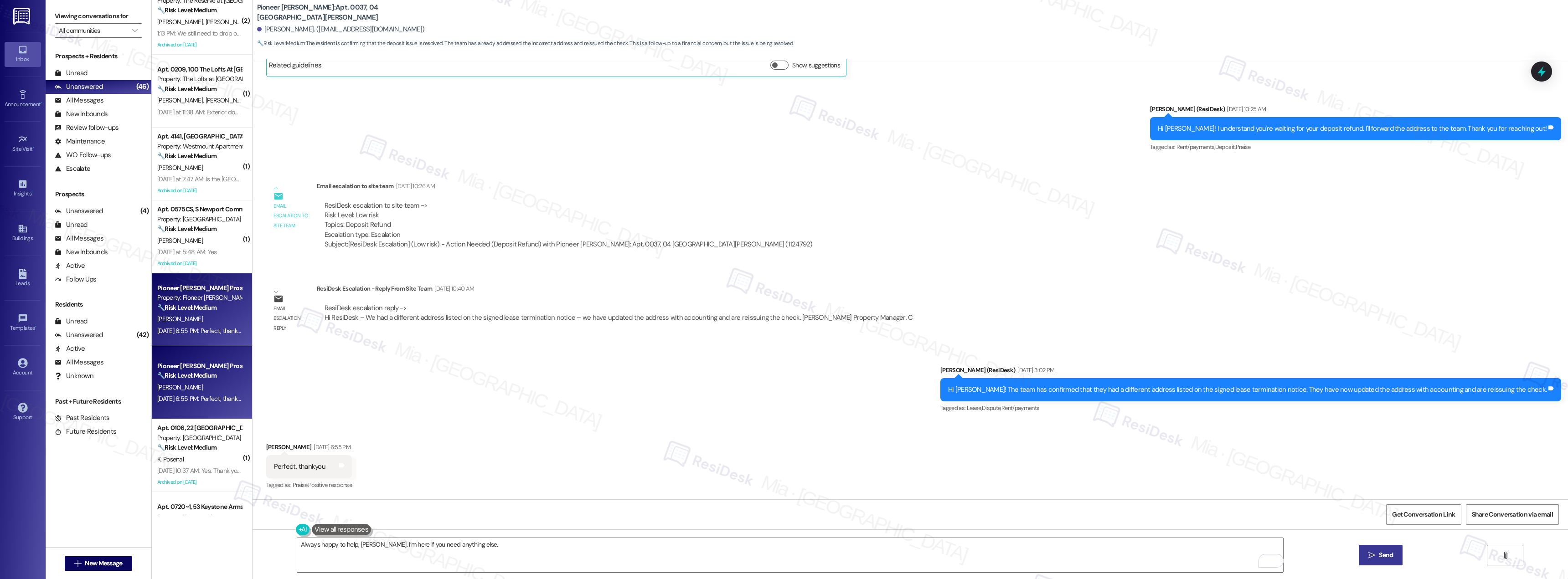
click at [1380, 559] on span "Send" at bounding box center [1385, 555] width 14 height 10
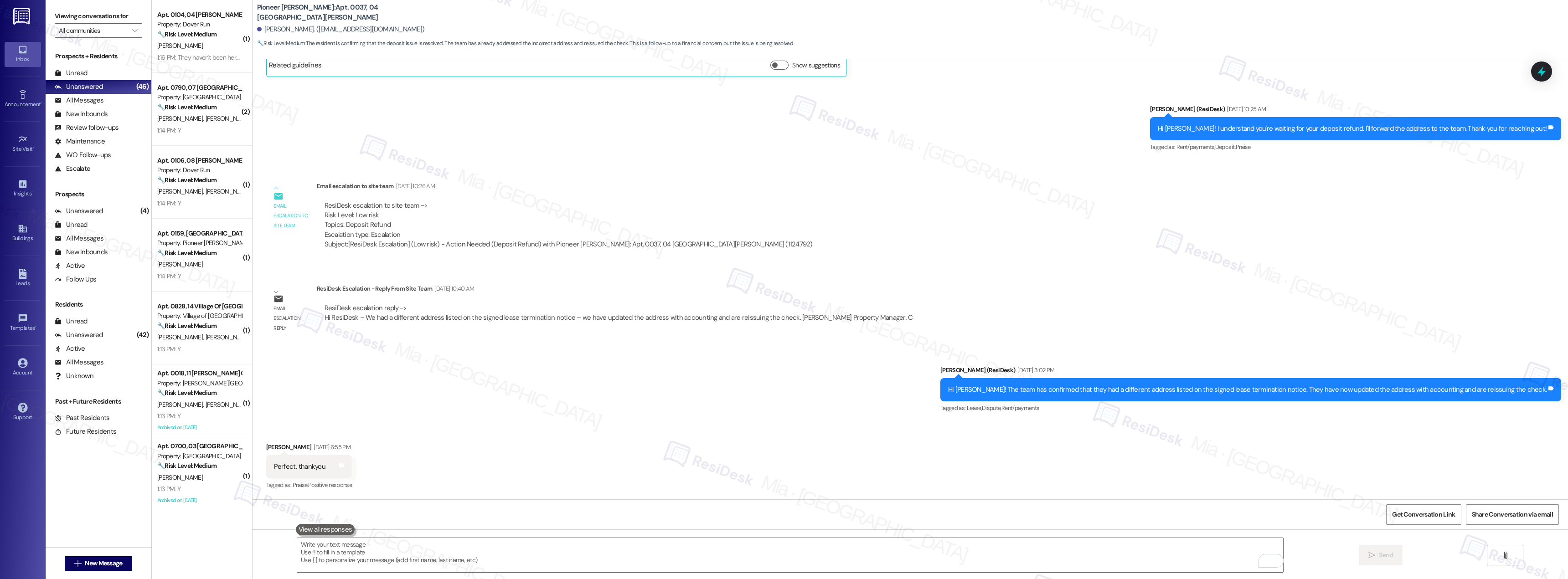
scroll to position [7844, 0]
click at [208, 63] on div "1:16 PM: They haven't been here yet that I know of 1:16 PM: They haven't been h…" at bounding box center [200, 57] width 86 height 12
type textarea "Fetching suggested responses. Please feel free to read through the conversation…"
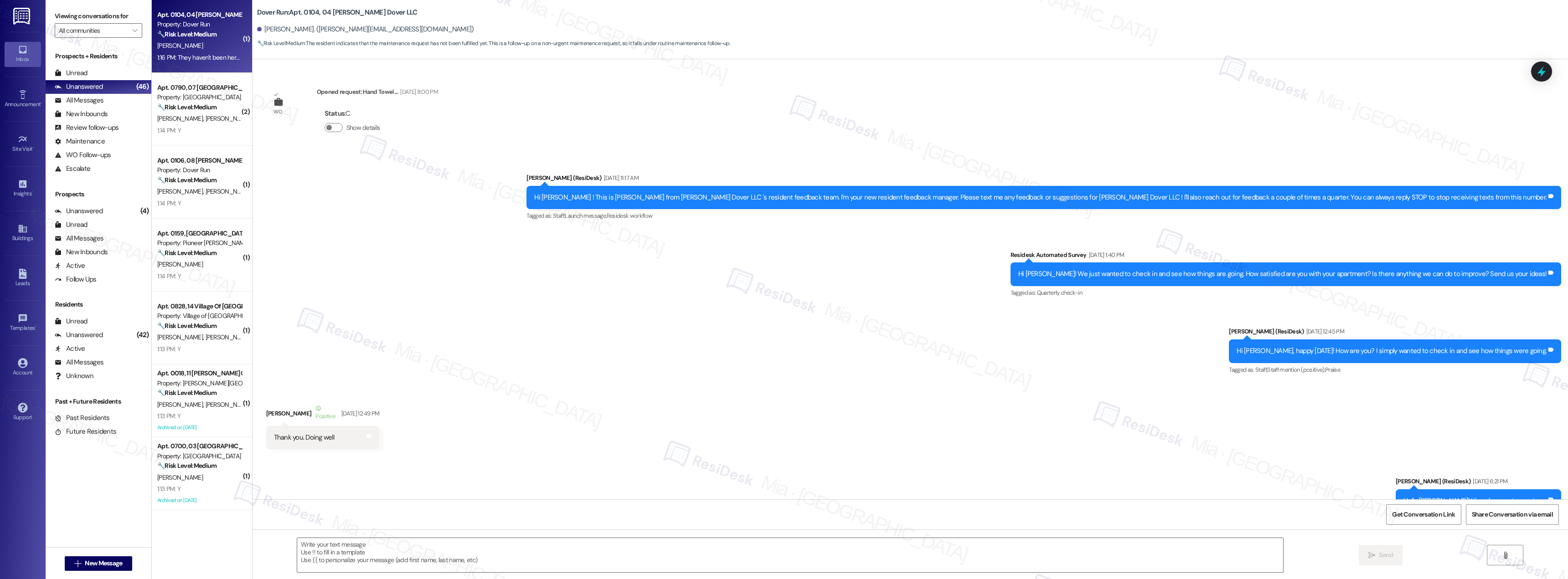
scroll to position [10341, 0]
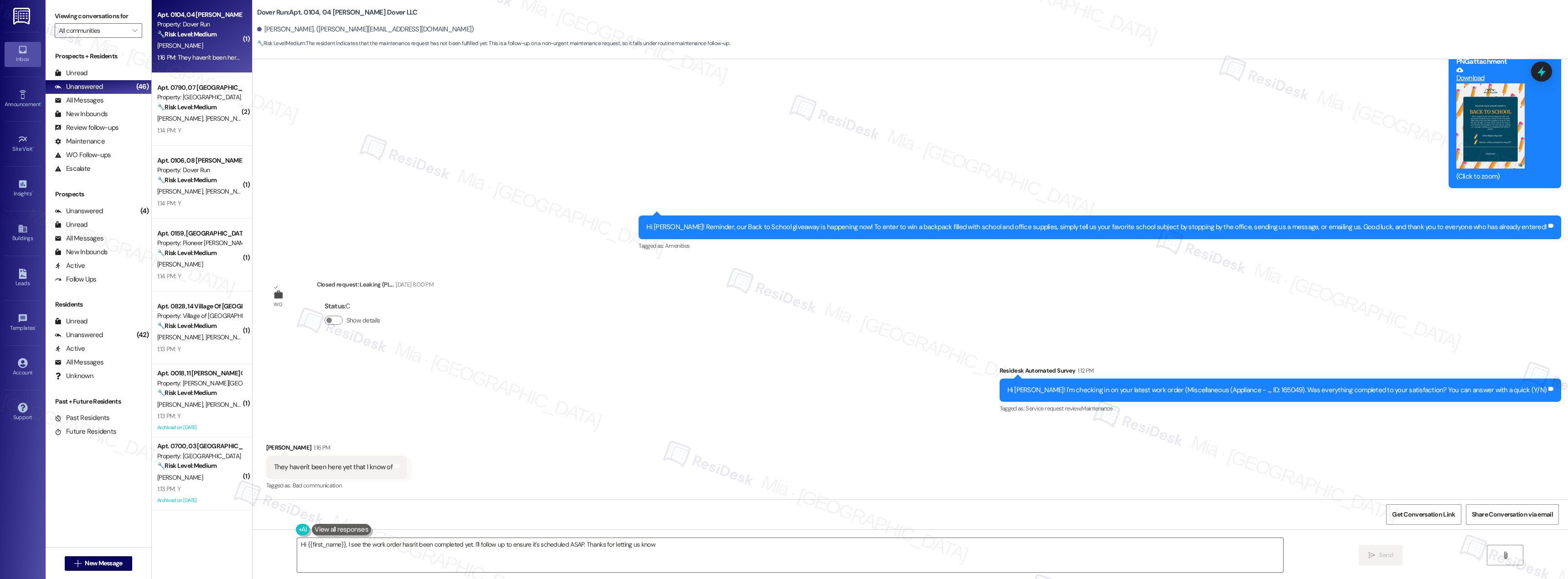
type textarea "Hi {{first_name}}, I see the work order hasn't been completed yet. I'll follow …"
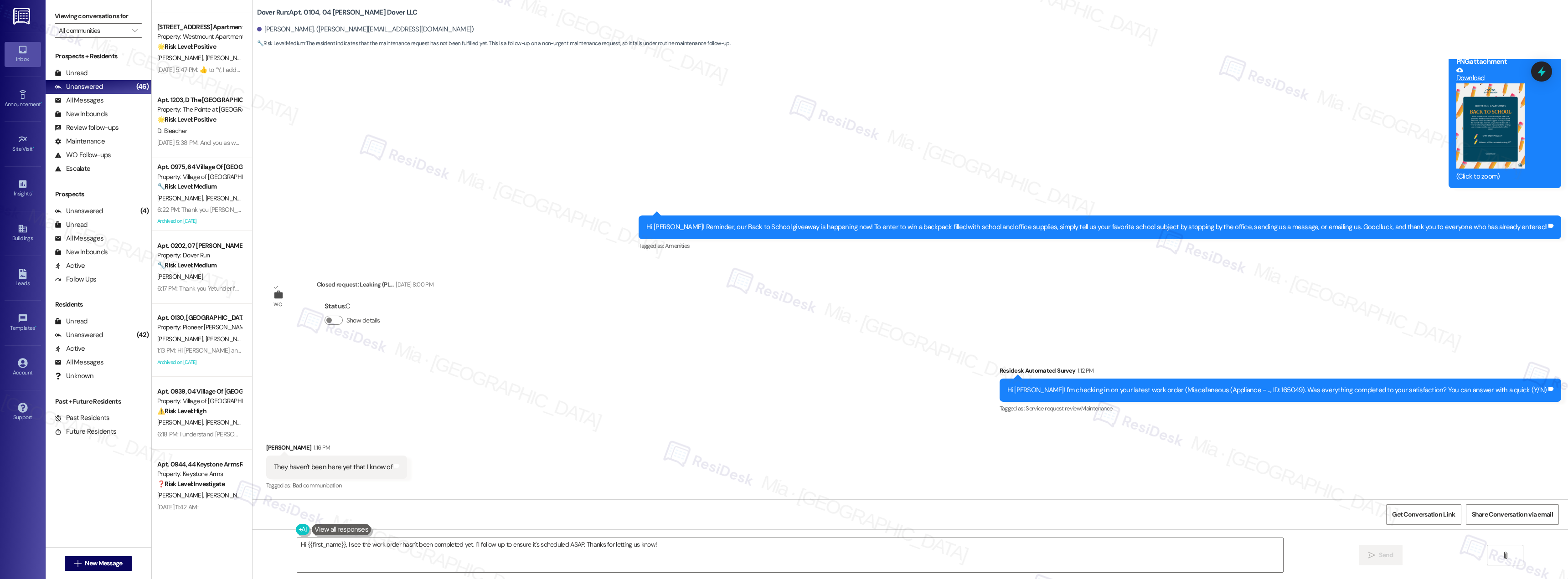
scroll to position [2692, 0]
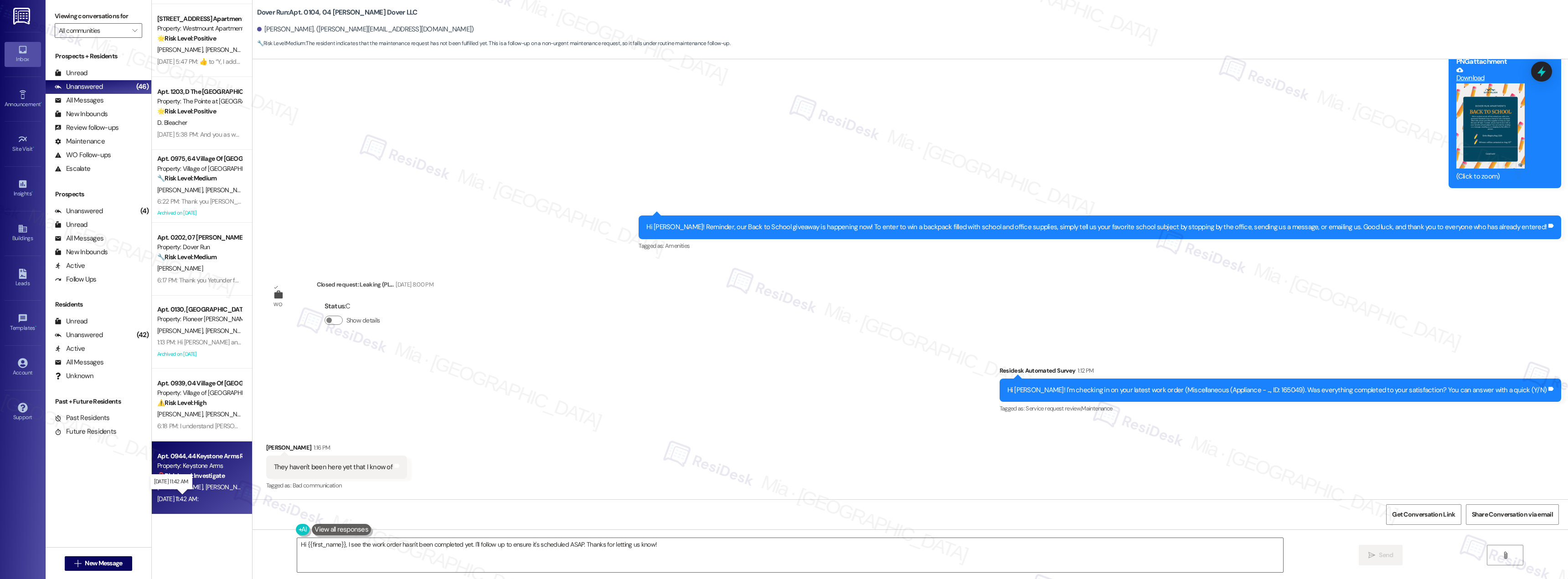
click at [198, 494] on div "Sep 08, 2025 at 11:42 AM: Sep 08, 2025 at 11:42 AM:" at bounding box center [177, 498] width 41 height 8
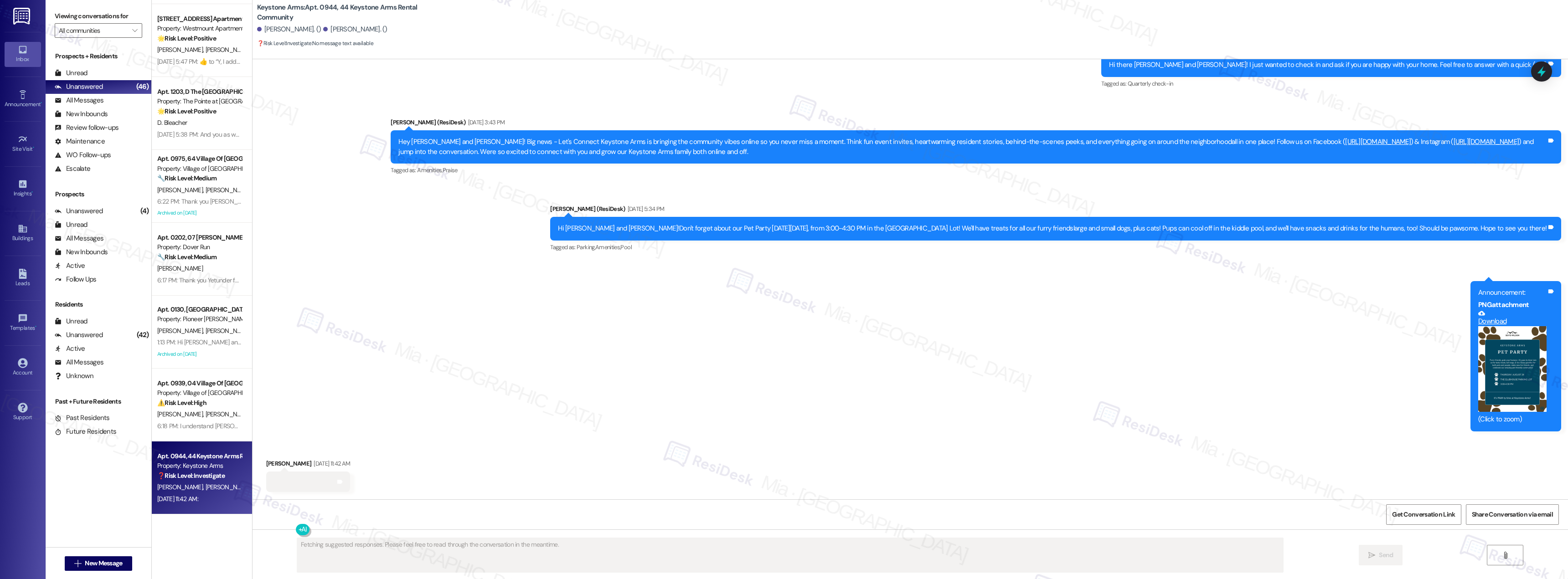
scroll to position [6367, 0]
type textarea "Hi {{first_name}}, thanks for reaching out! Since there's no specific question …"
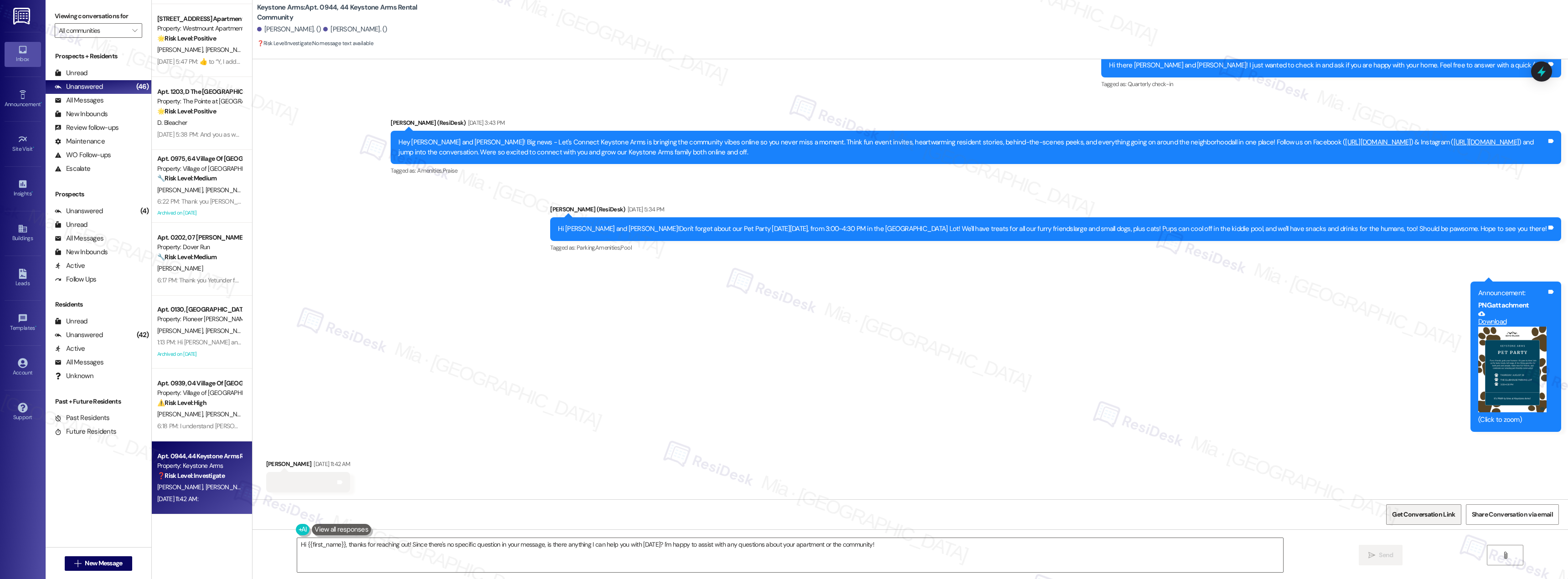
click at [1452, 512] on span "Get Conversation Link" at bounding box center [1423, 515] width 63 height 10
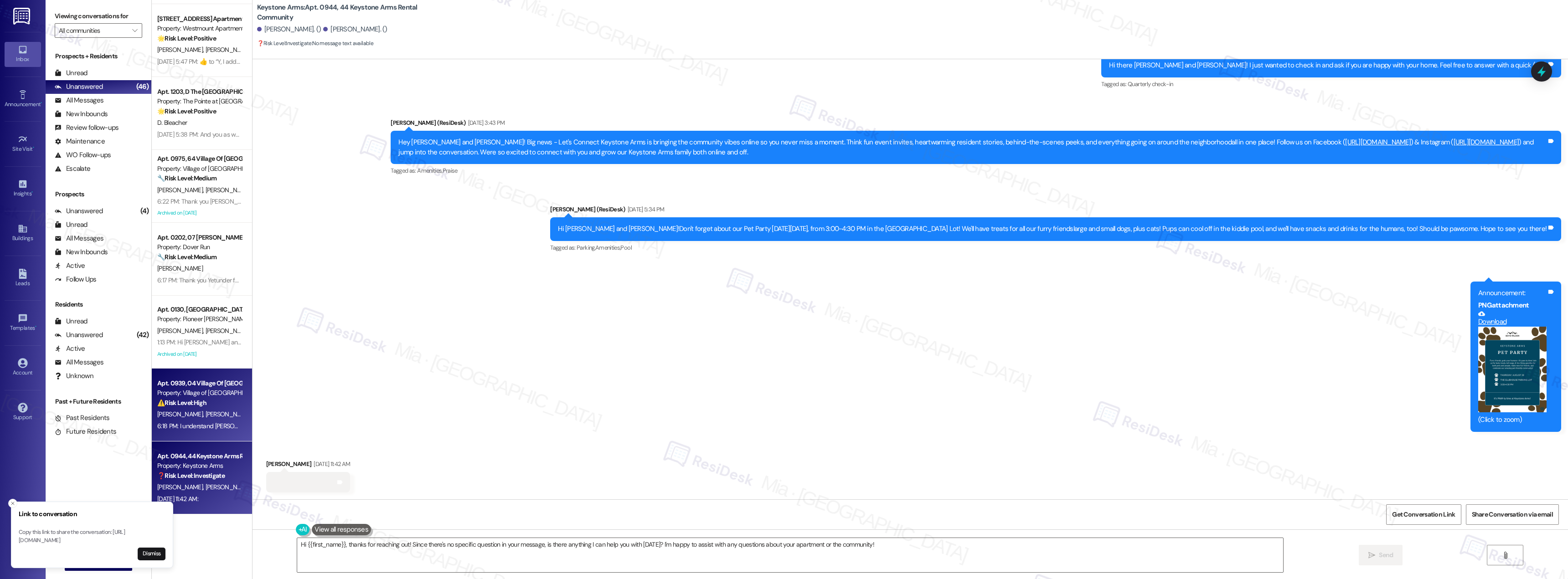
click at [213, 400] on div "⚠️ Risk Level: High The resident reports a steady leak after a previous plumbin…" at bounding box center [199, 403] width 85 height 10
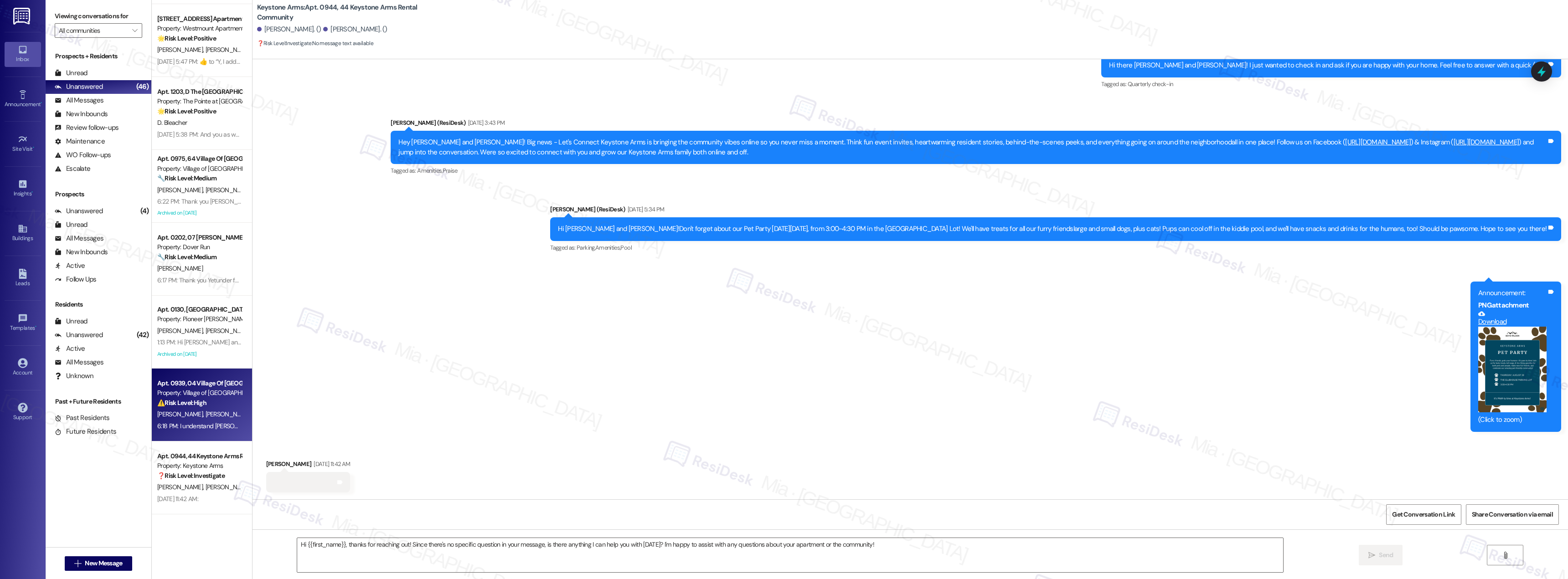
type textarea "Fetching suggested responses. Please feel free to read through the conversation…"
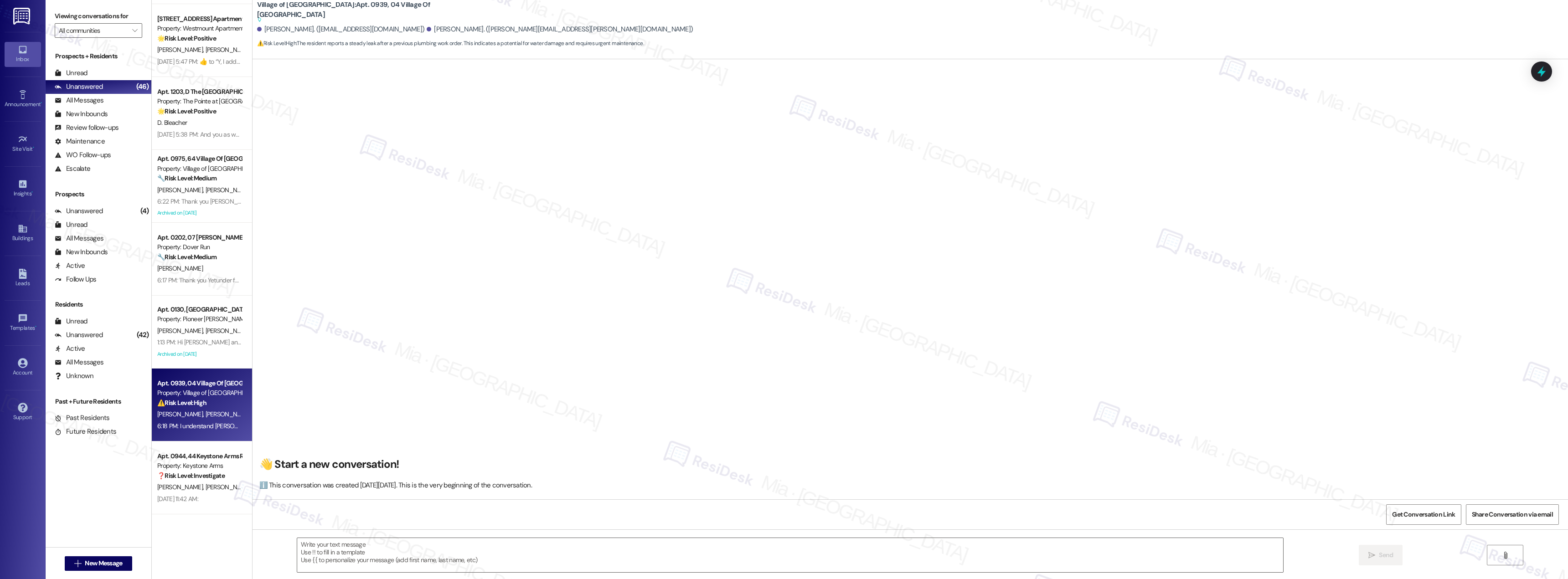
scroll to position [4650, 0]
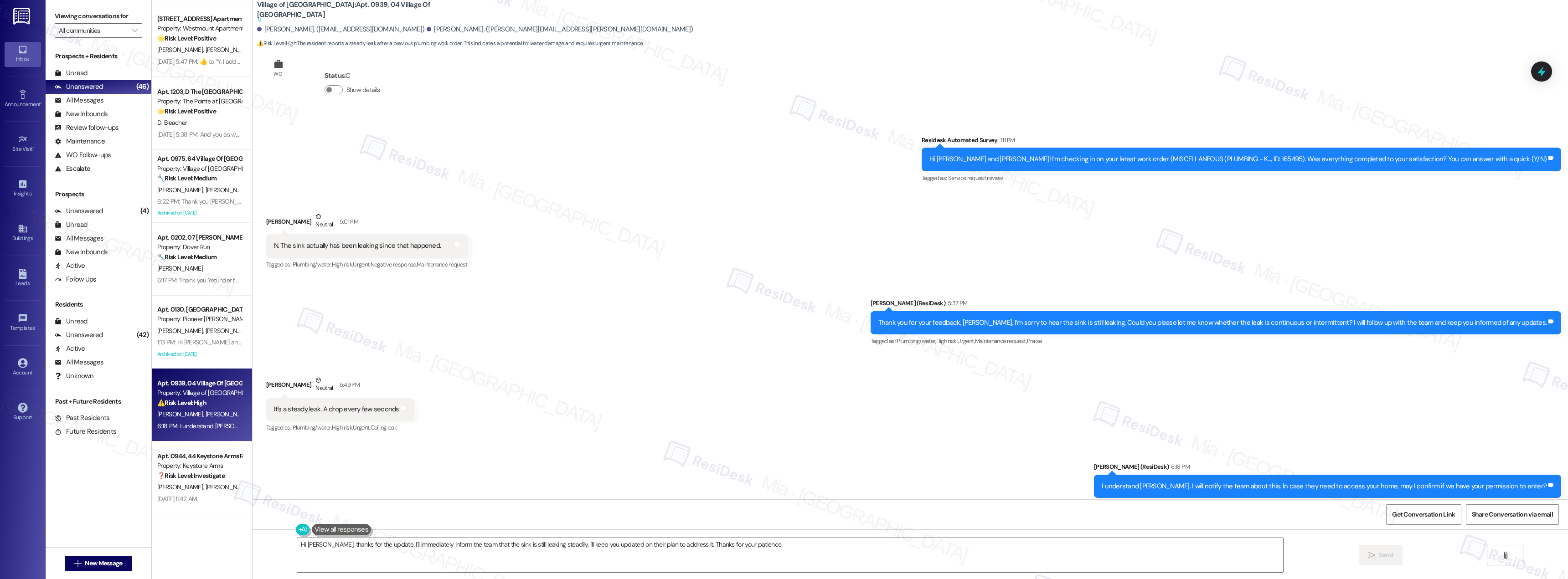
type textarea "Hi Hunter, thanks for the update. I'll immediately inform the team that the sin…"
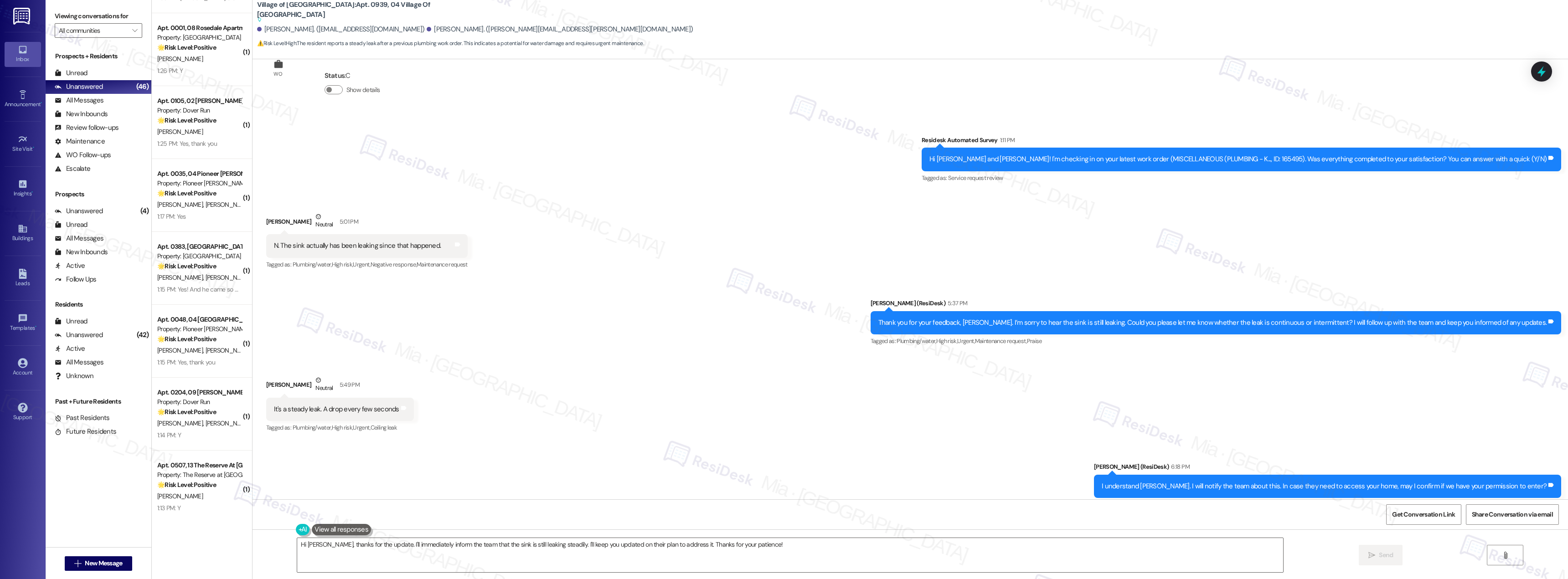
scroll to position [2009, 0]
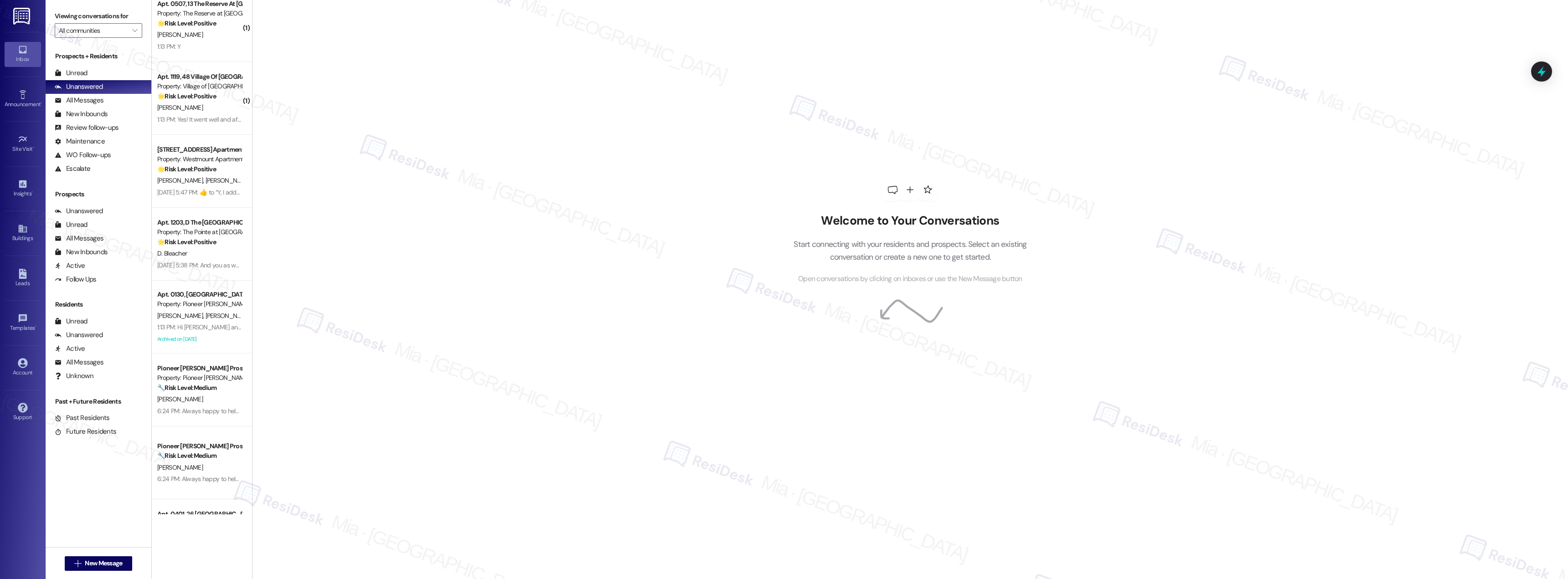
scroll to position [2483, 0]
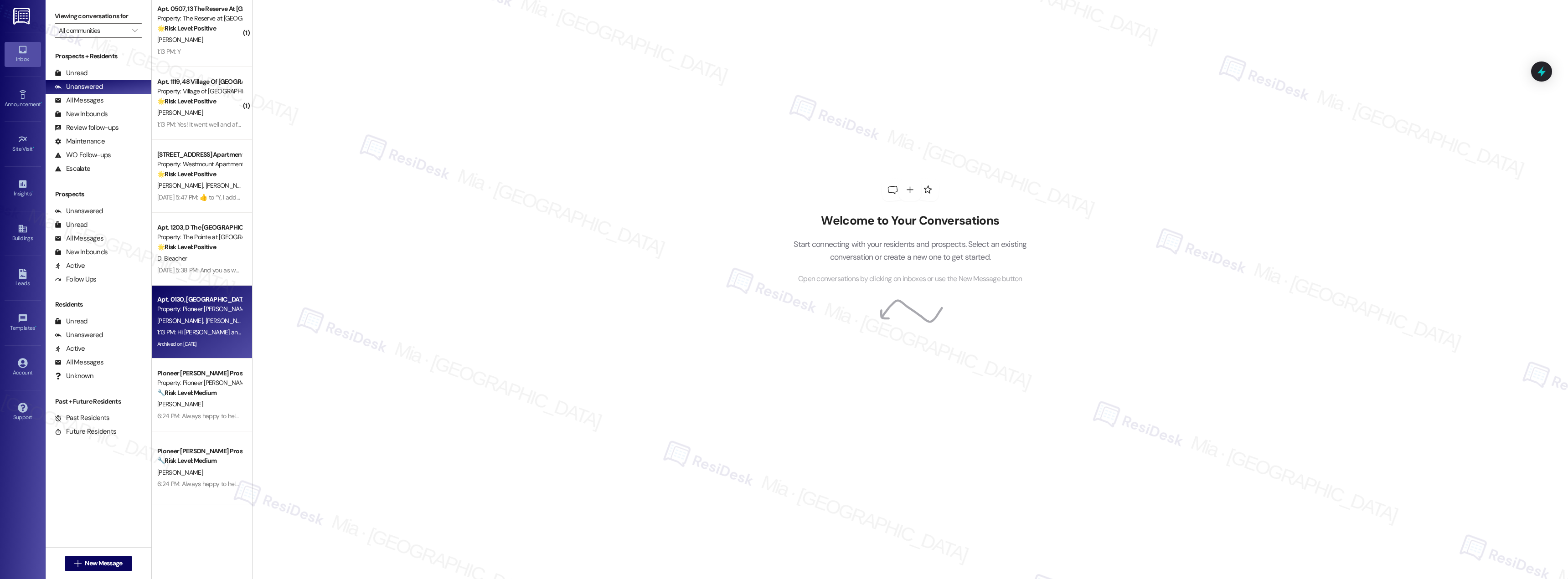
click at [211, 318] on div "[PERSON_NAME] [PERSON_NAME]" at bounding box center [200, 321] width 86 height 12
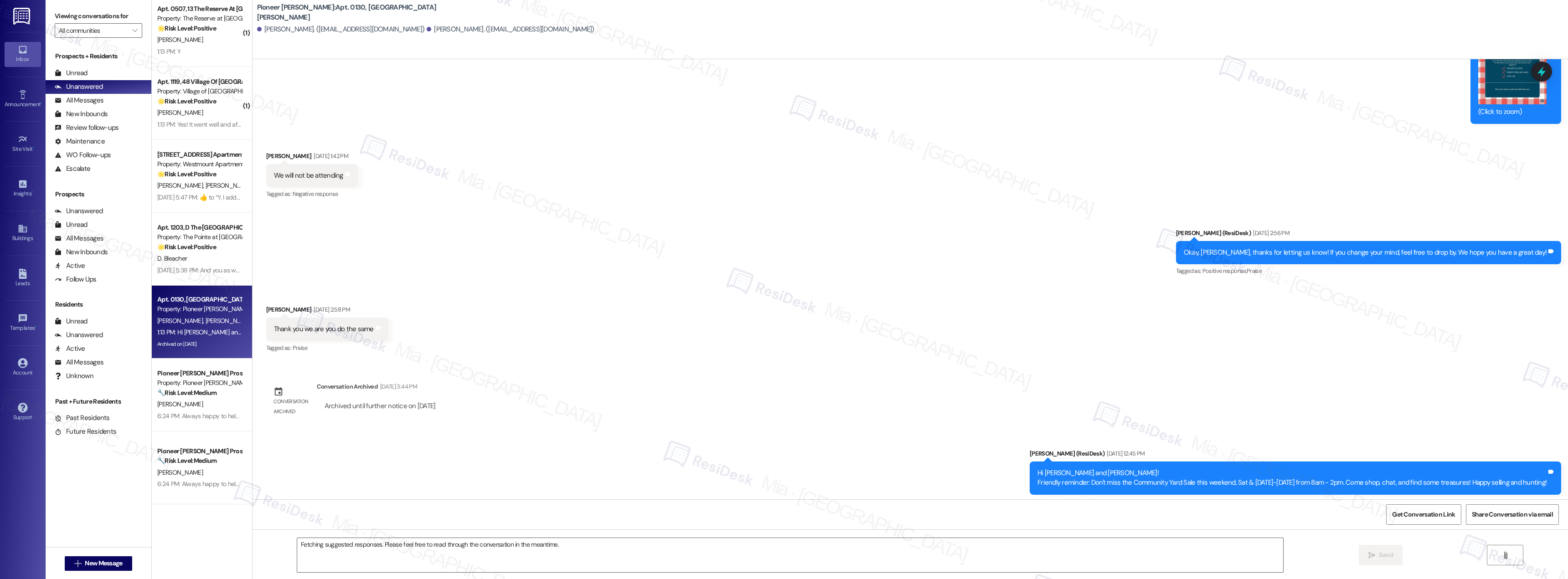
scroll to position [14596, 0]
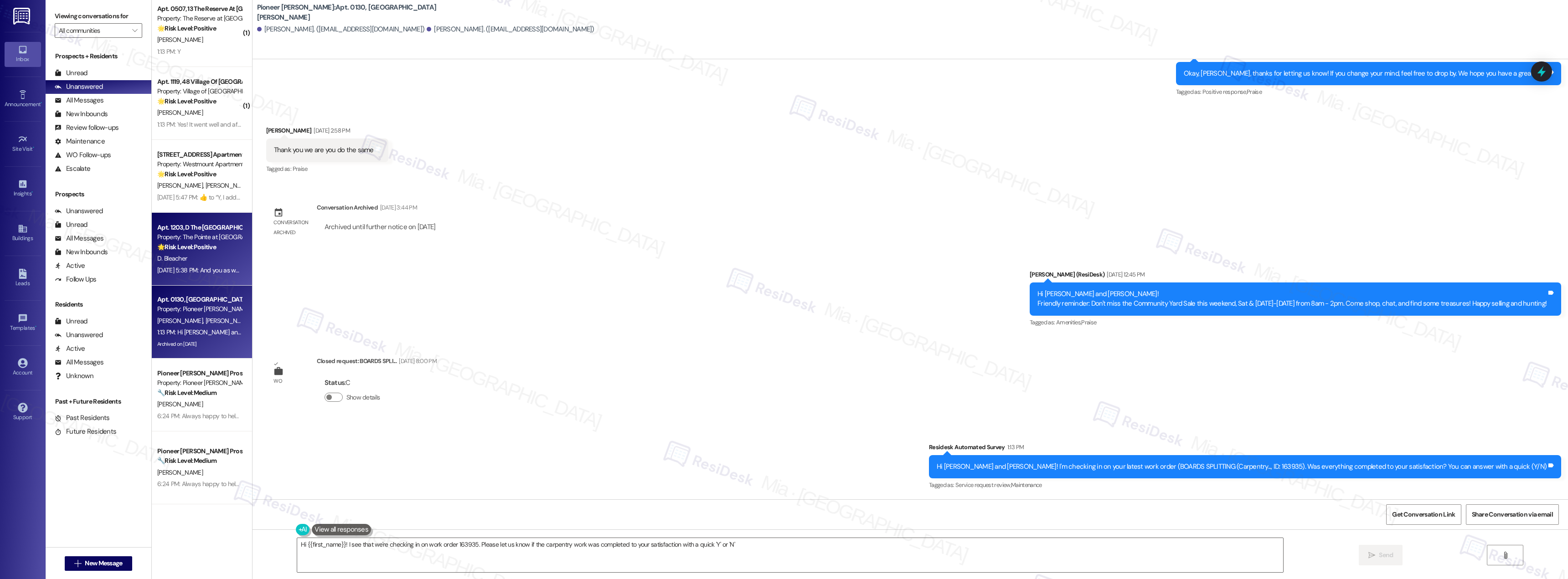
type textarea "Hi {{first_name}}! I see that we're checking in on work order 163935. Please le…"
click at [187, 254] on div "D. Bleacher" at bounding box center [200, 258] width 86 height 12
type textarea "Fetching suggested responses. Please feel free to read through the conversation…"
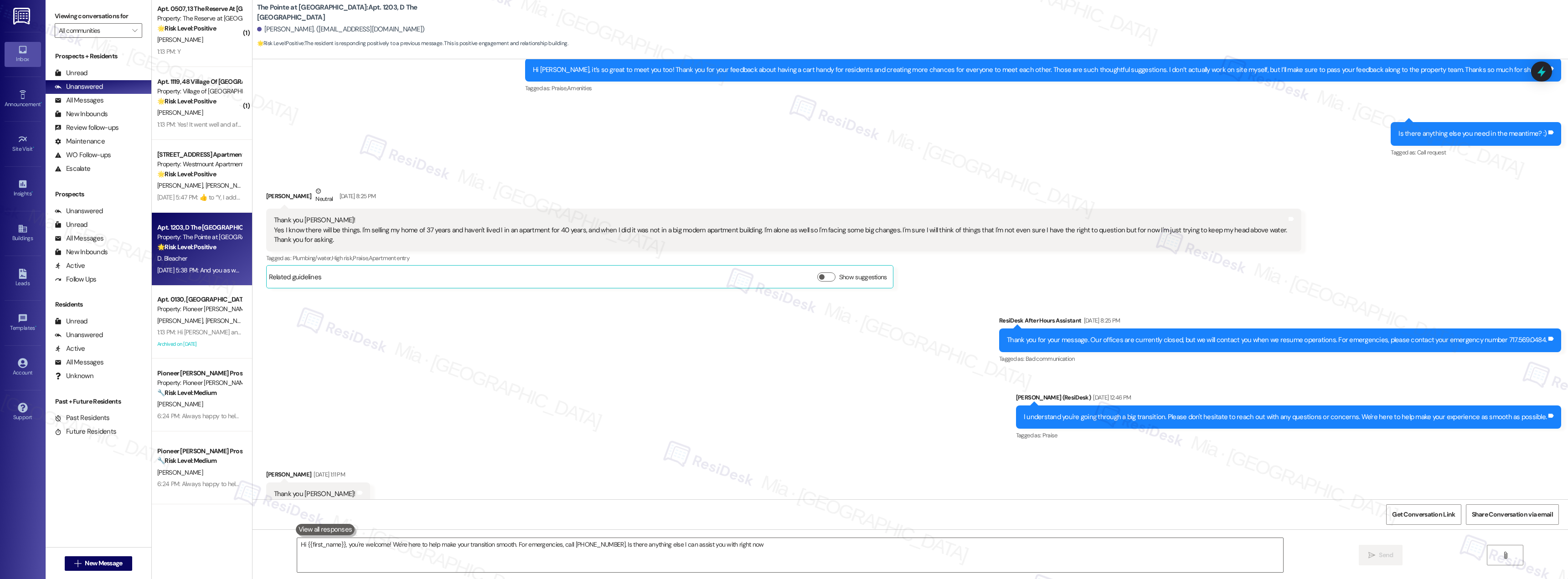
type textarea "Hi {{first_name}}, you're welcome! We're here to help make your transition smoo…"
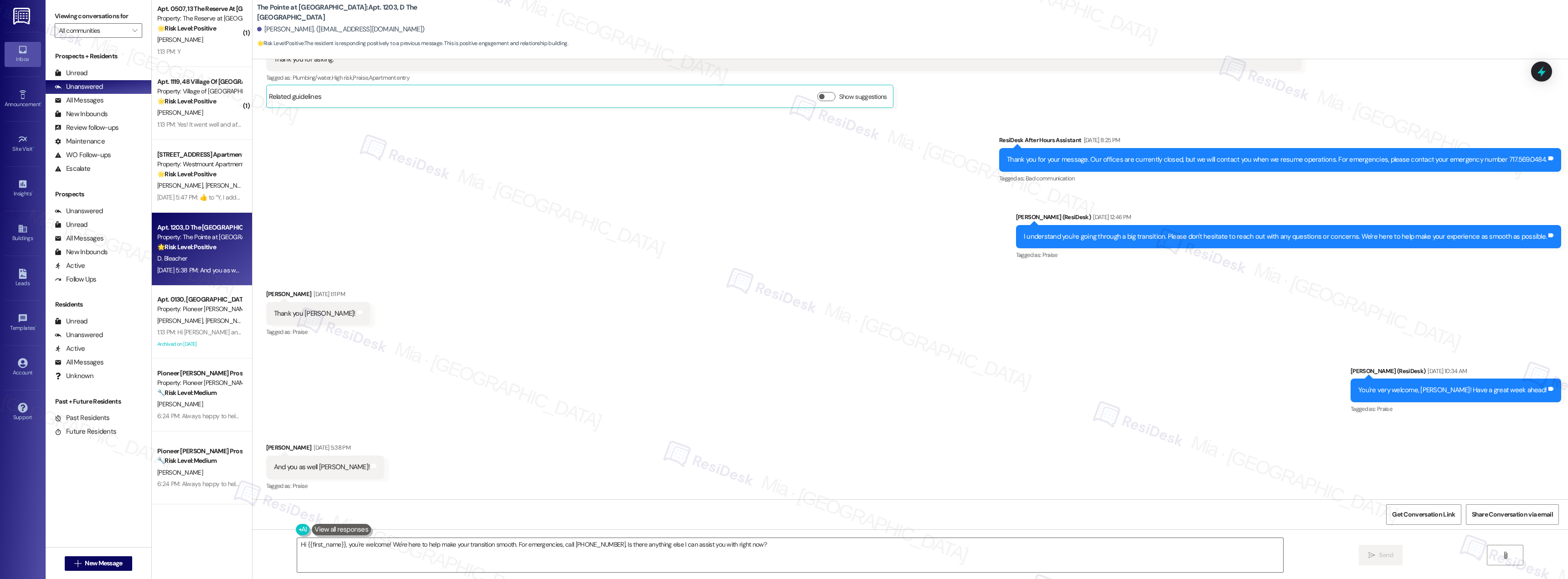
scroll to position [598, 0]
click at [205, 182] on span "[PERSON_NAME]" at bounding box center [228, 185] width 46 height 8
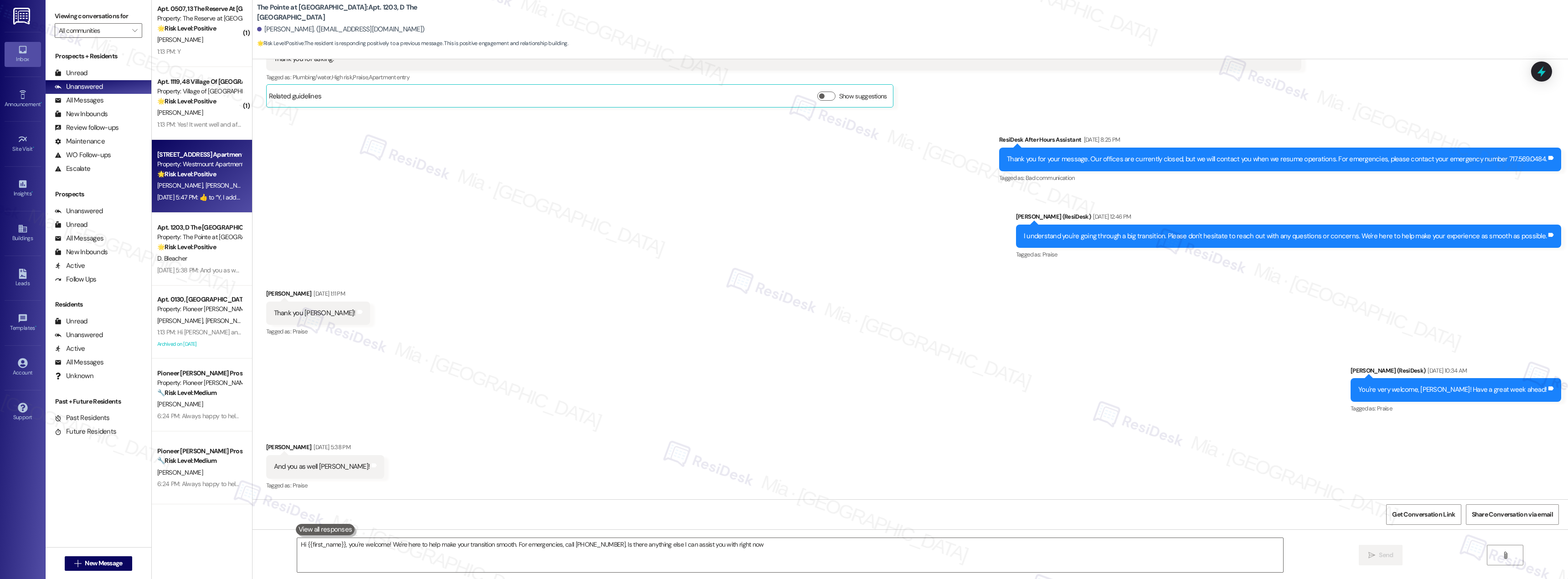
type textarea "Hi {{first_name}}, you're welcome! We're here to help make your transition smoo…"
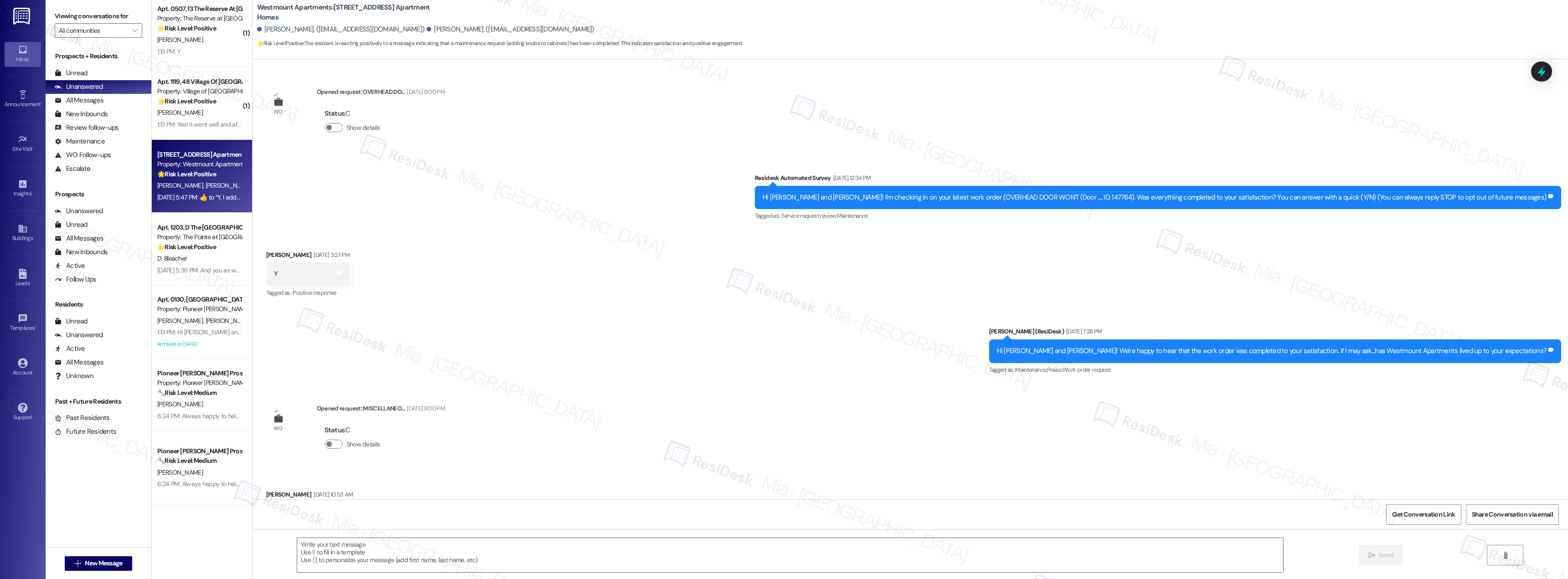
scroll to position [7566, 0]
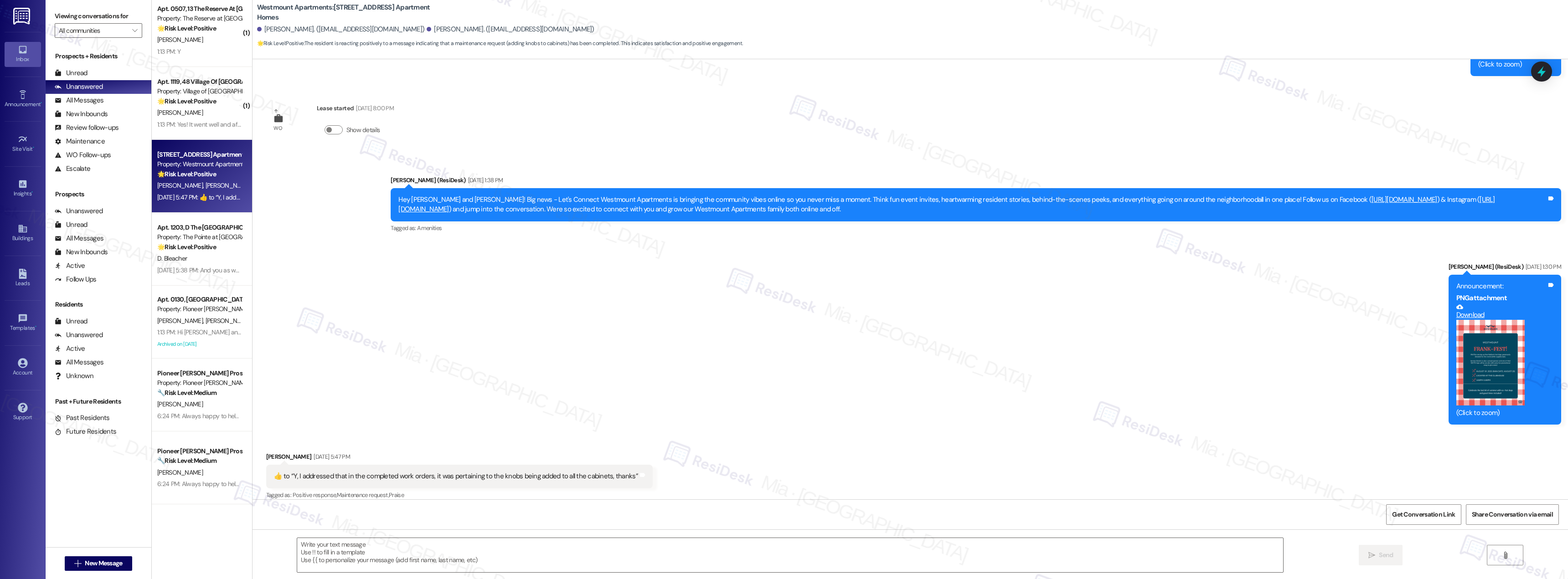
type textarea "Fetching suggested responses. Please feel free to read through the conversation…"
click at [192, 122] on div "1:13 PM: Yes! It went well and after the second visit l is well. Thank you for …" at bounding box center [267, 124] width 221 height 8
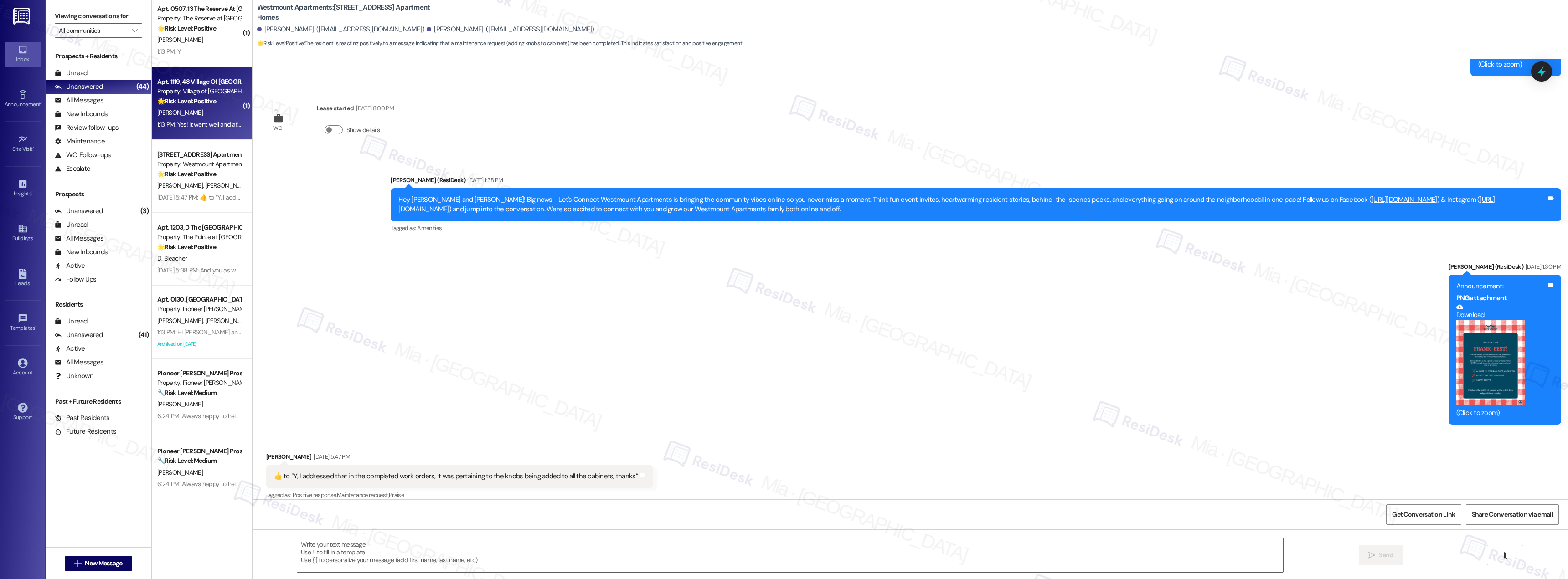
type textarea "Fetching suggested responses. Please feel free to read through the conversation…"
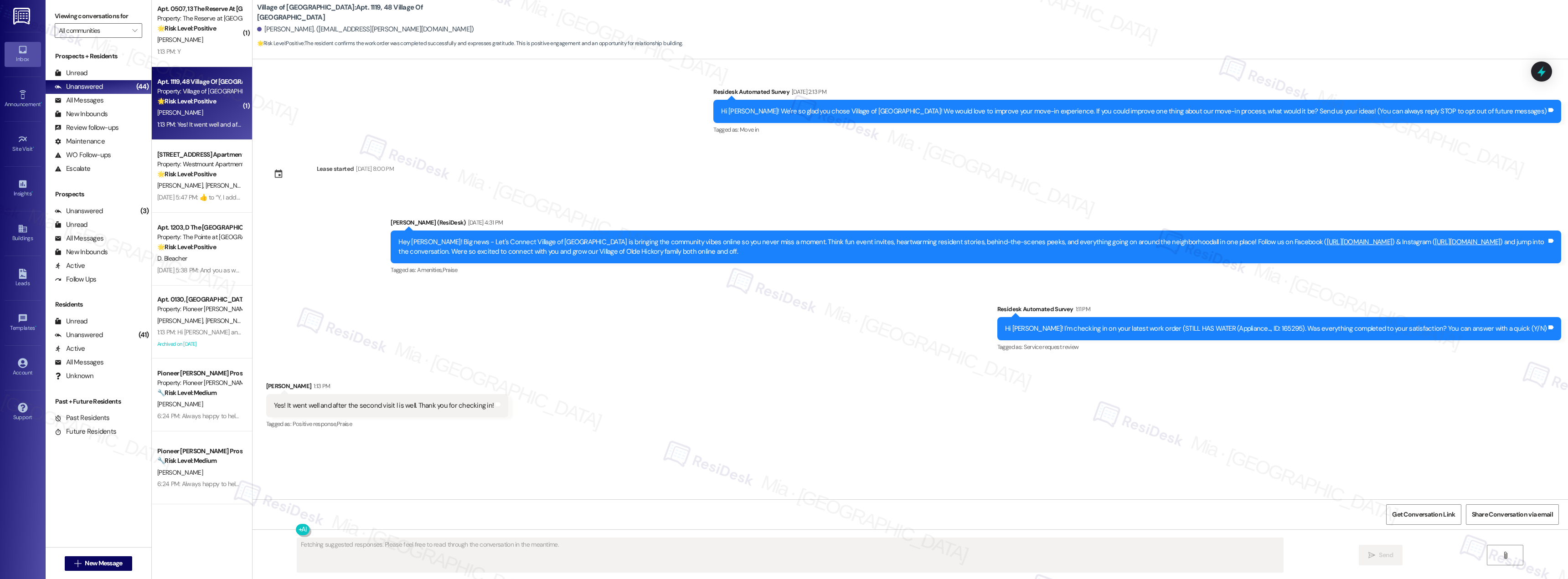
scroll to position [0, 0]
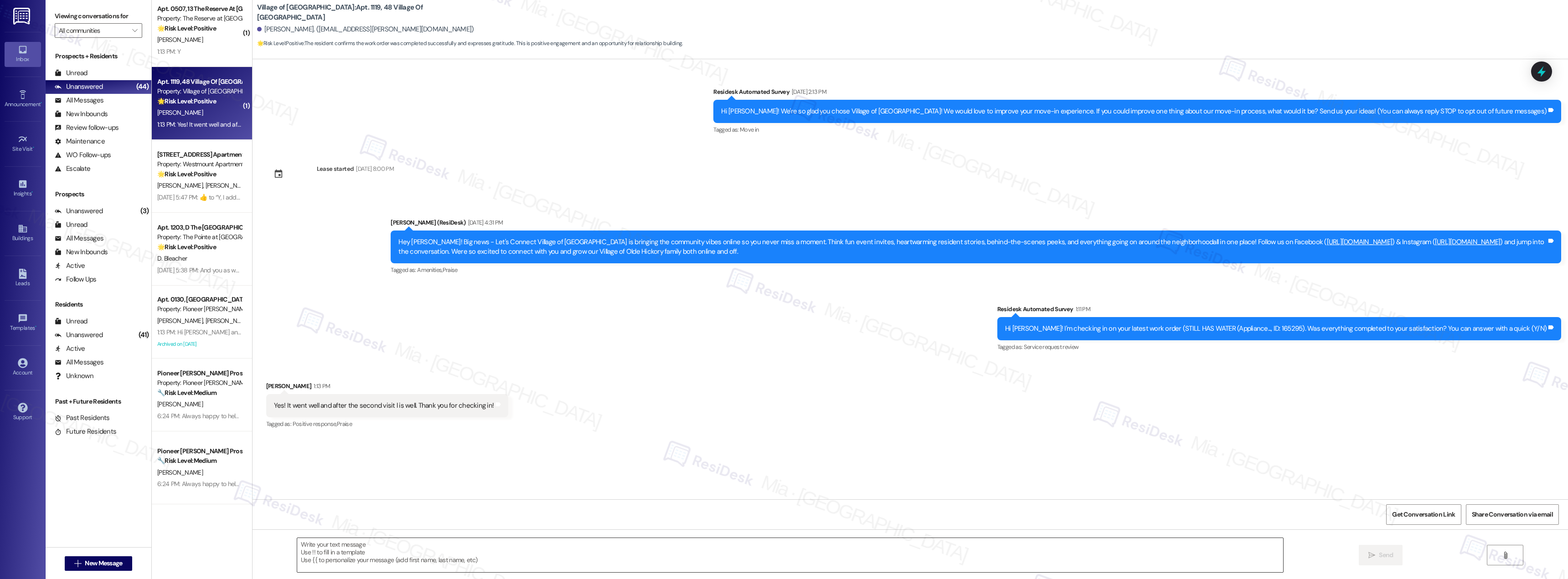
click at [352, 547] on textarea at bounding box center [790, 555] width 986 height 34
paste textarea "Thank you for the positive feedback. I'm so glad to hear you're satisfied with …"
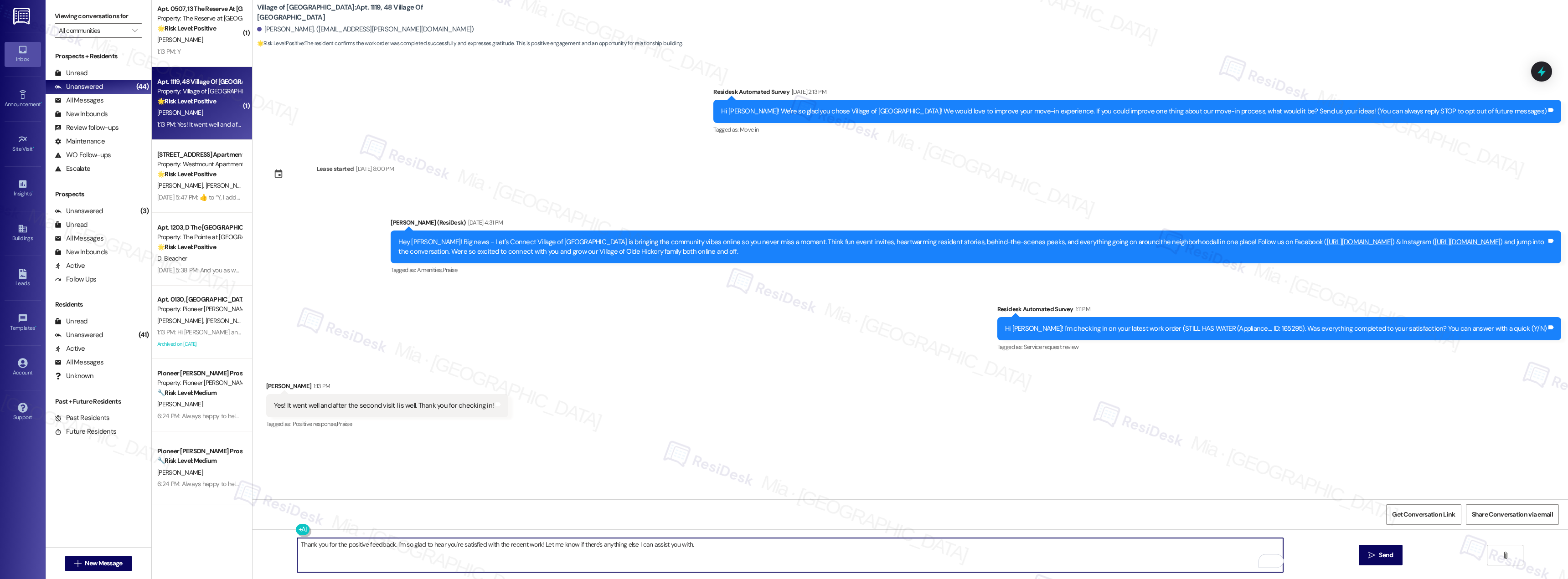
click at [387, 543] on textarea "Thank you for the positive feedback. I'm so glad to hear you're satisfied with …" at bounding box center [790, 555] width 986 height 34
click at [310, 543] on textarea "Thank you for the positive feedback. I'm so glad to hear you're satisfied with …" at bounding box center [790, 555] width 986 height 34
click at [324, 547] on textarea "Thank you for the positive feedback. I'm so glad to hear you're satisfied with …" at bounding box center [790, 555] width 986 height 34
click at [322, 544] on textarea "Thank you for the positive feedback. I'm so glad to hear you're satisfied with …" at bounding box center [790, 555] width 986 height 34
click at [670, 543] on textarea "Thank you [PERSON_NAME] for the positive feedback. I'm so glad to hear you're s…" at bounding box center [790, 555] width 986 height 34
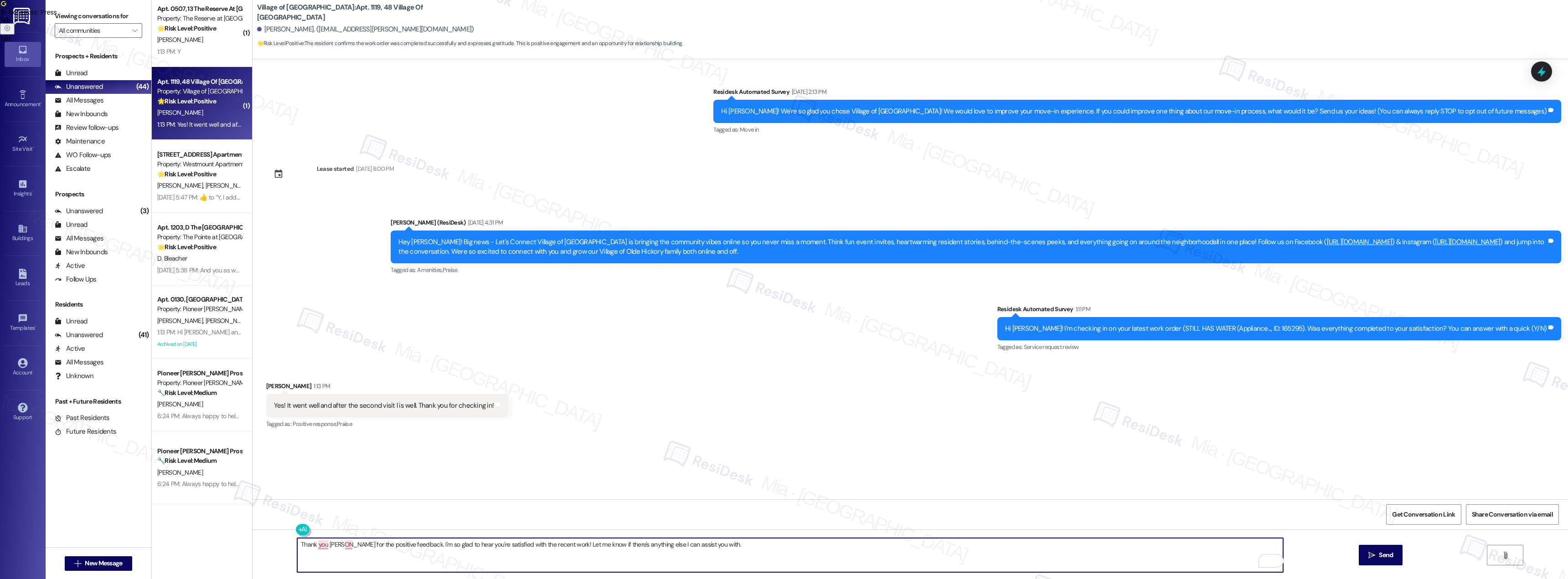
click at [670, 543] on textarea "Thank you [PERSON_NAME] for the positive feedback. I'm so glad to hear you're s…" at bounding box center [790, 555] width 986 height 34
type textarea "Thank you [PERSON_NAME] for the positive feedback. I'm so glad to hear you're s…"
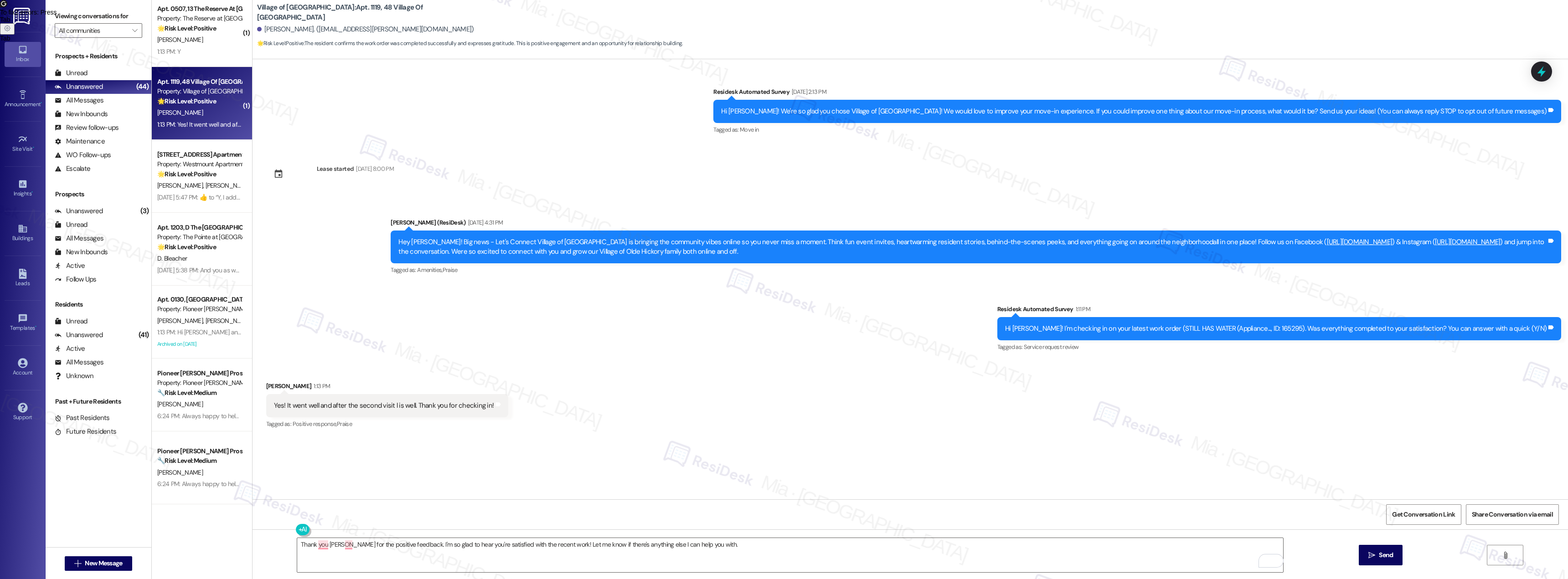
click at [856, 418] on div "Received via SMS [PERSON_NAME] 1:13 PM Yes! It went well and after the second v…" at bounding box center [910, 399] width 1315 height 77
click at [1370, 552] on icon "" at bounding box center [1371, 555] width 7 height 7
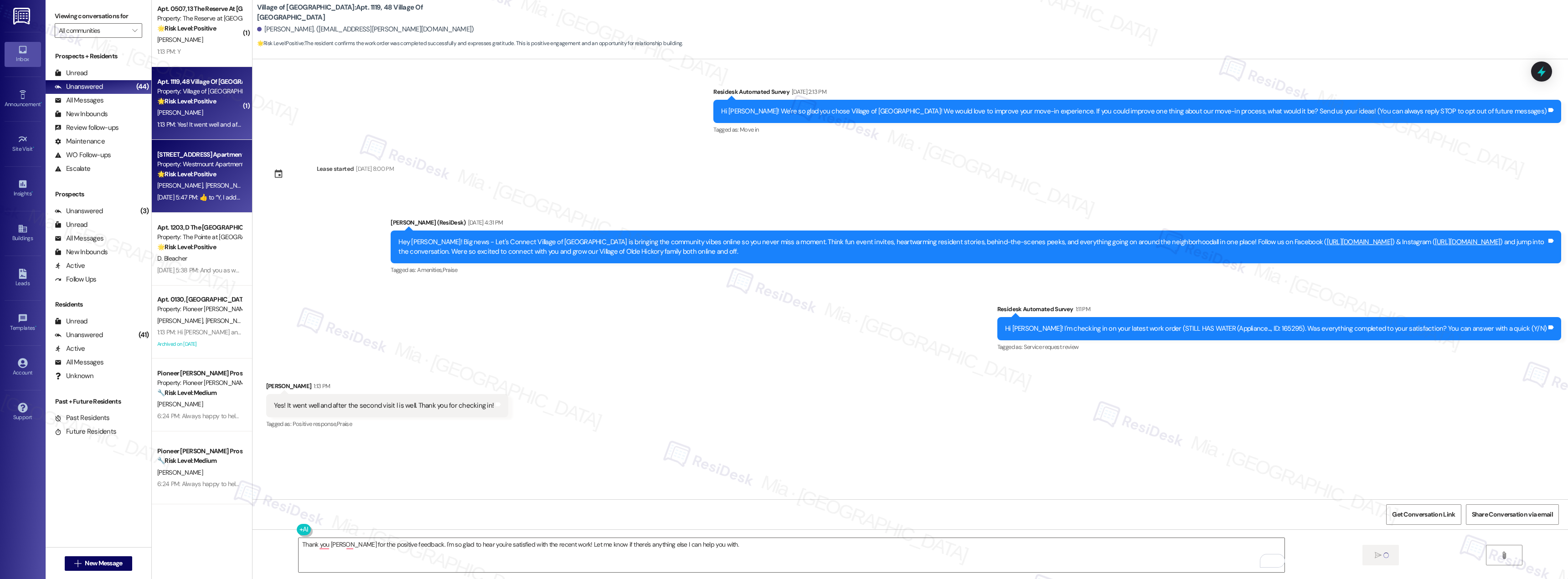
click at [202, 199] on div "[DATE] 5:47 PM:  ​👍​ to “ Y, I addressed that in the completed work orders, it …" at bounding box center [345, 197] width 376 height 8
type textarea "Fetching suggested responses. Please feel free to read through the conversation…"
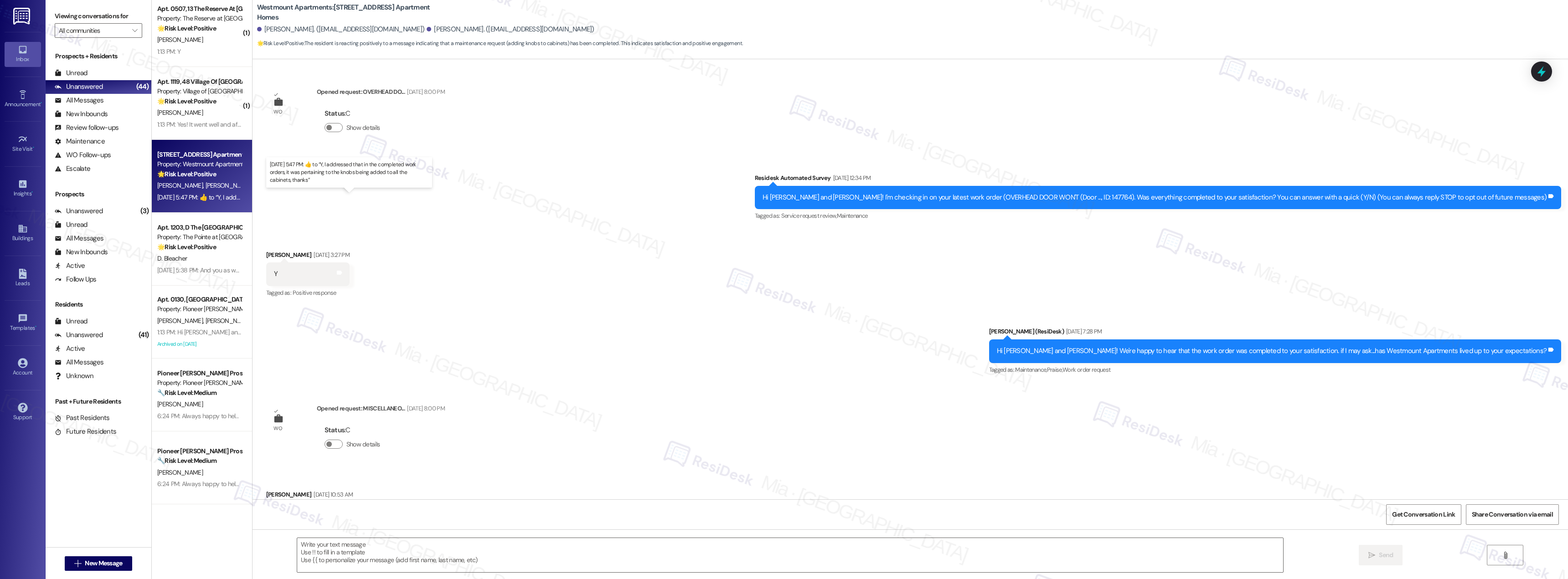
scroll to position [7566, 0]
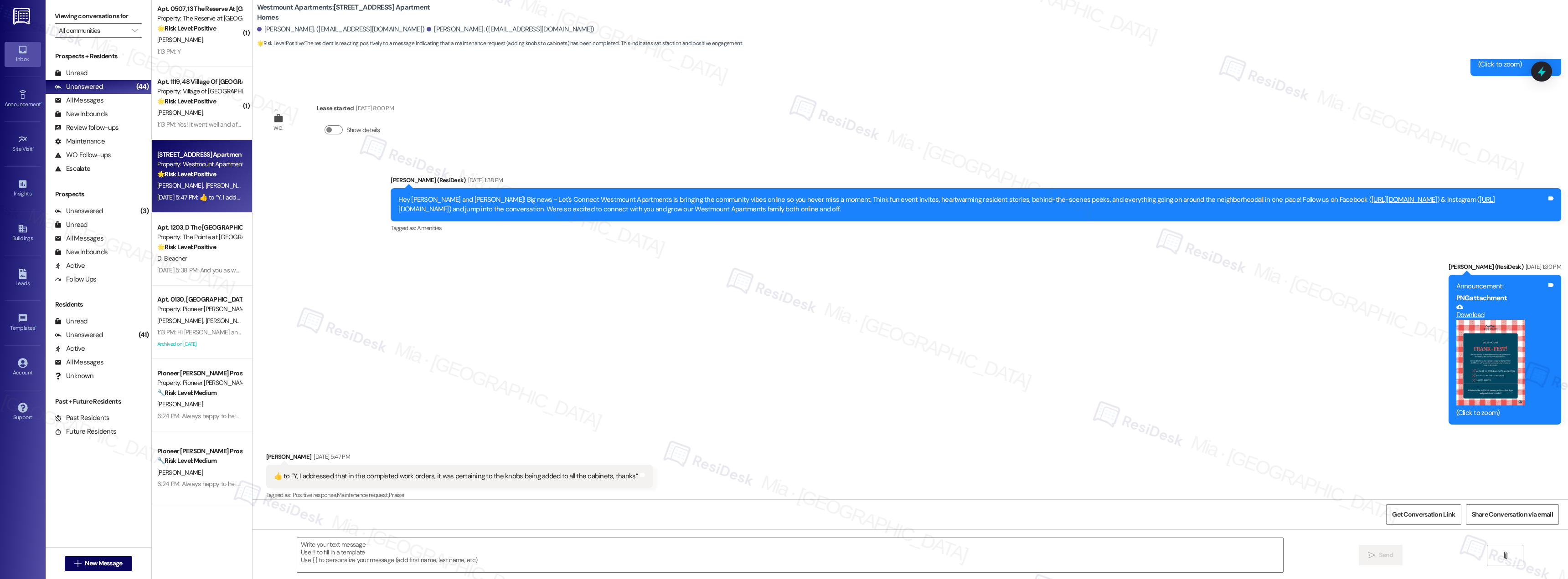
type textarea "Fetching suggested responses. Please feel free to read through the conversation…"
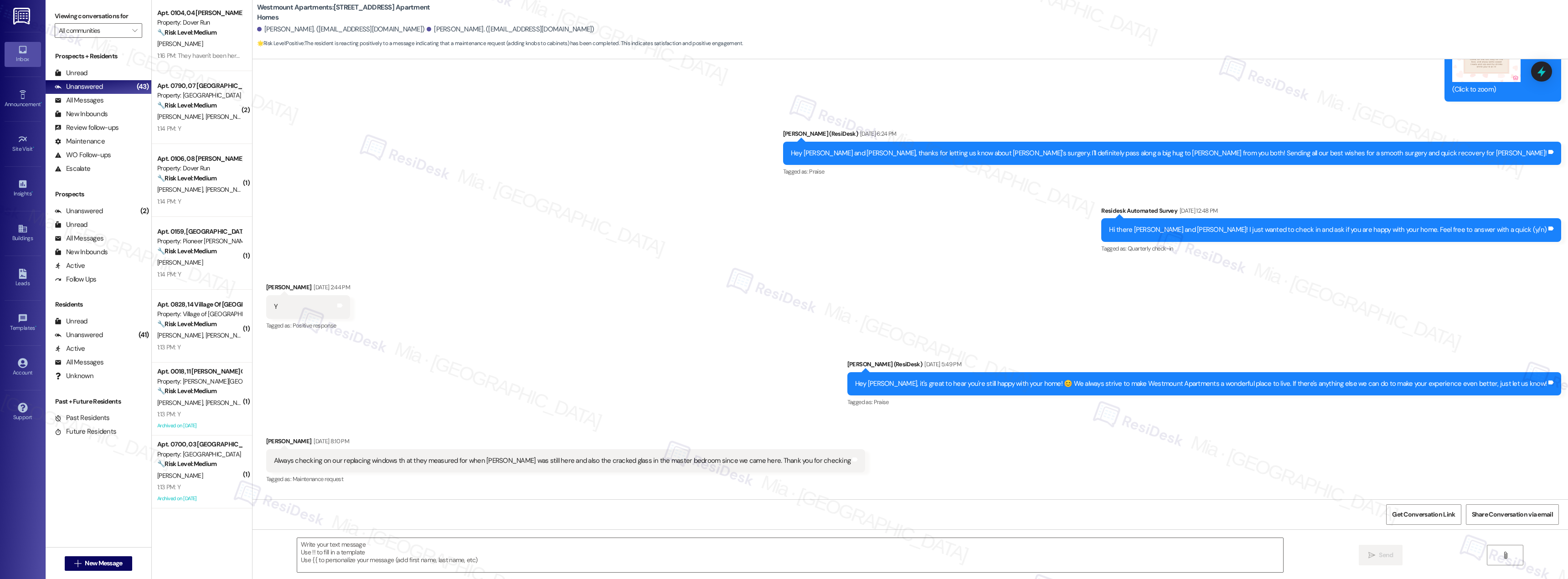
scroll to position [0, 0]
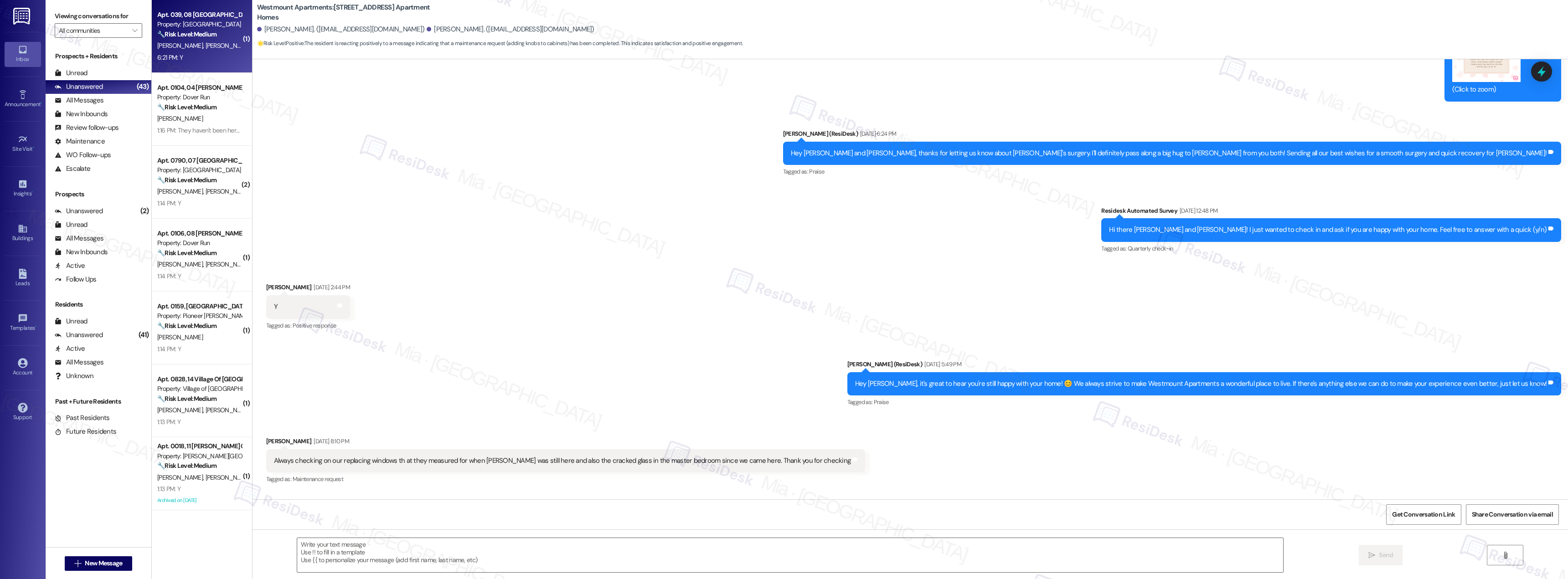
click at [183, 61] on div "6:21 PM: Y 6:21 PM: Y" at bounding box center [200, 57] width 86 height 12
type textarea "Fetching suggested responses. Please feel free to read through the conversation…"
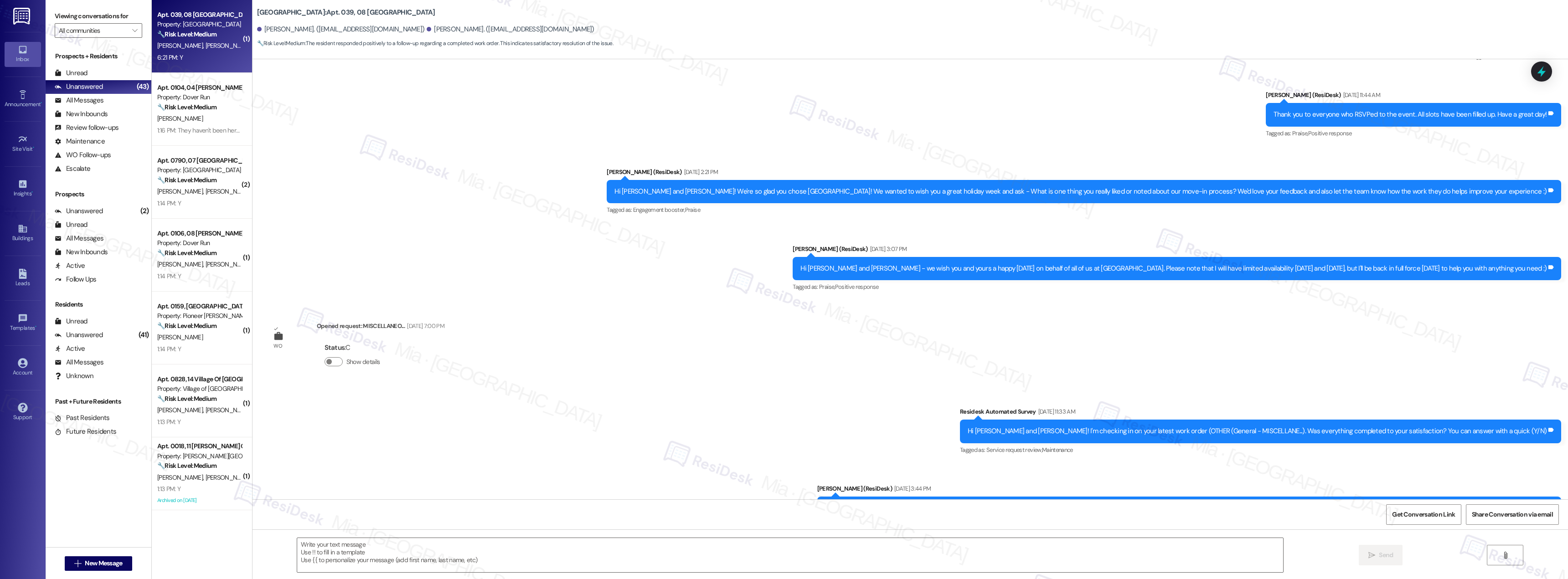
type textarea "Fetching suggested responses. Please feel free to read through the conversation…"
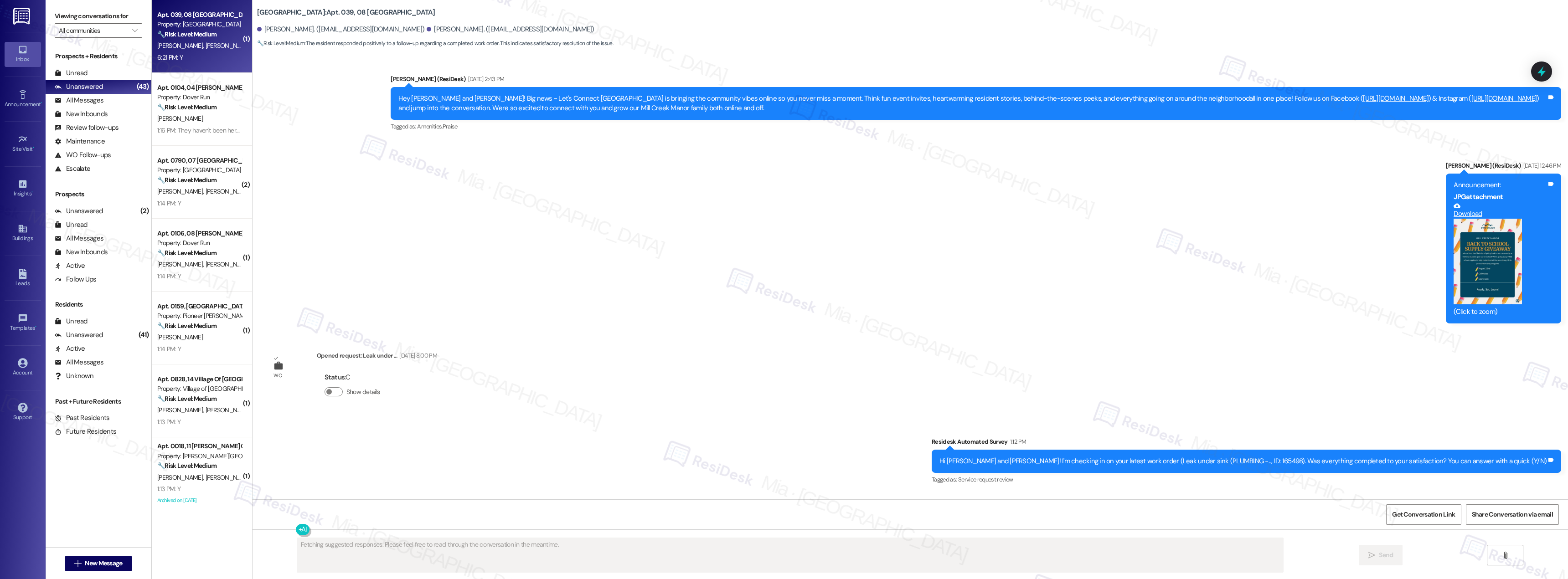
scroll to position [6139, 0]
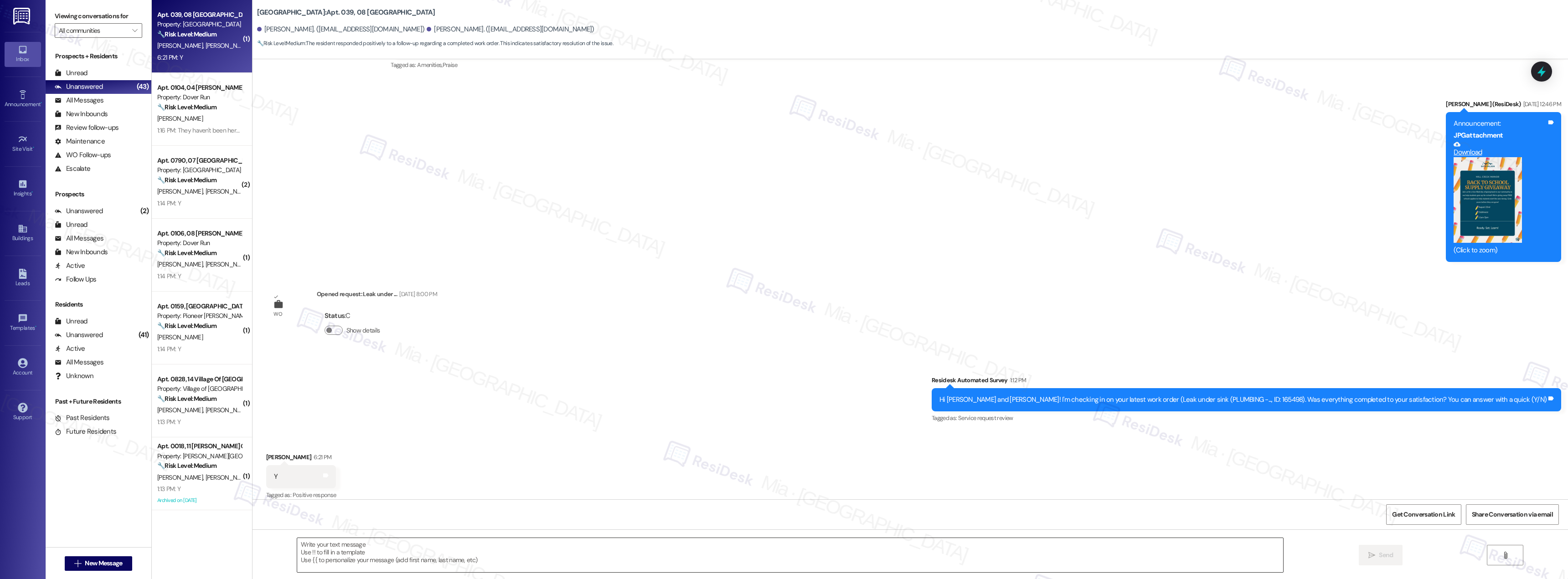
click at [358, 547] on textarea at bounding box center [790, 555] width 986 height 34
paste textarea "Thank you for the positive feedback. I'm so glad to hear you're satisfied with …"
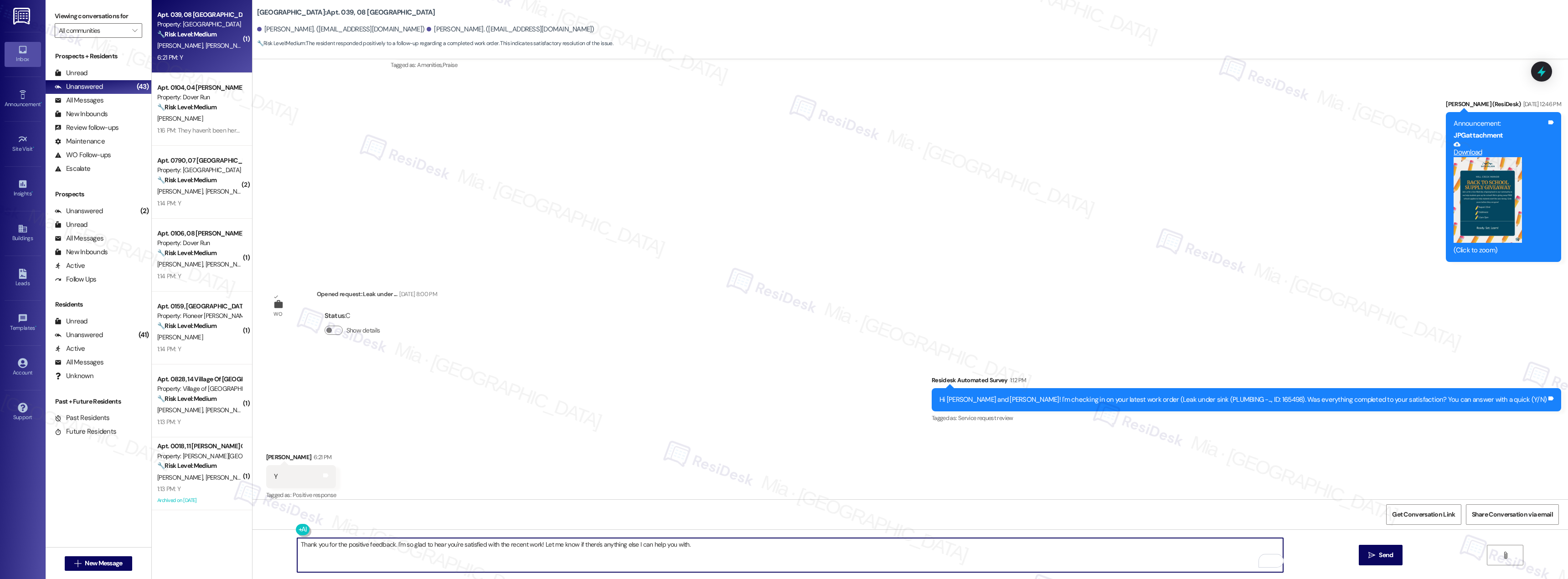
click at [320, 544] on textarea "Thank you for the positive feedback. I'm so glad to hear you're satisfied with …" at bounding box center [790, 555] width 986 height 34
type textarea "Thank you Brenda for the positive feedback. I'm so glad to hear you're satisfie…"
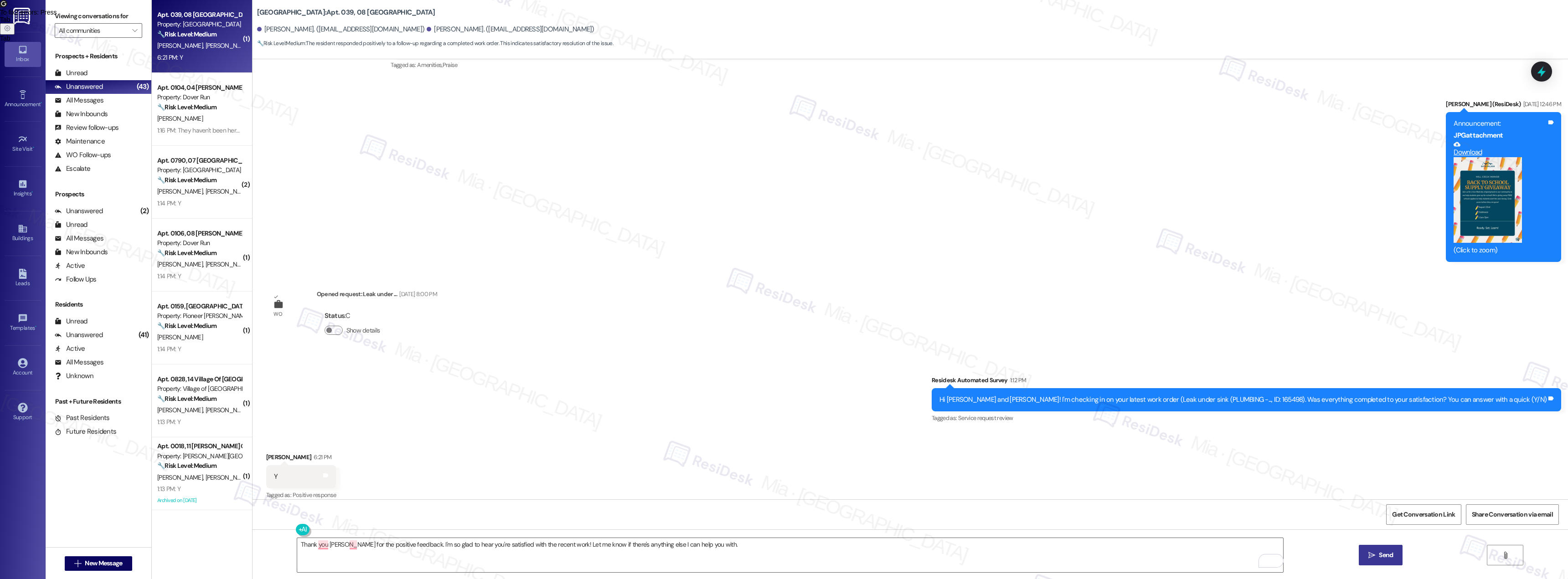
click at [1370, 552] on icon "" at bounding box center [1371, 555] width 7 height 7
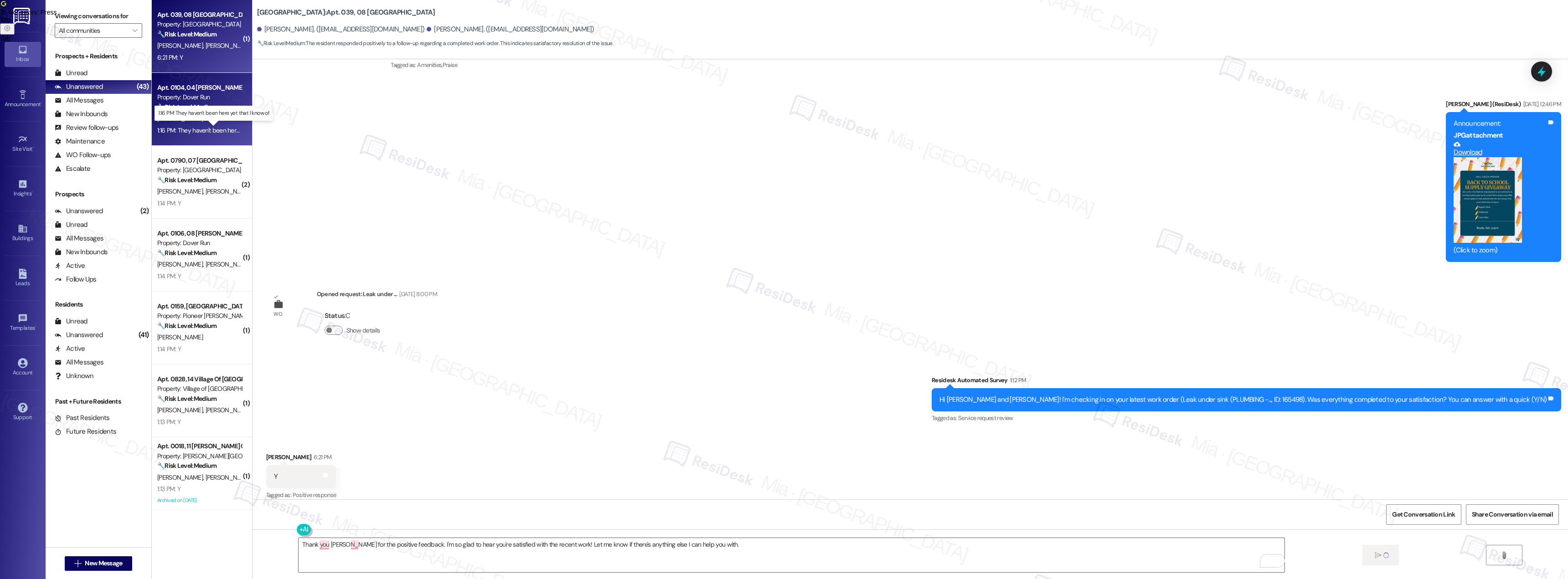
click at [194, 128] on div "1:16 PM: They haven't been here yet that I know of 1:16 PM: They haven't been h…" at bounding box center [222, 130] width 129 height 8
type textarea "Fetching suggested responses. Please feel free to read through the conversation…"
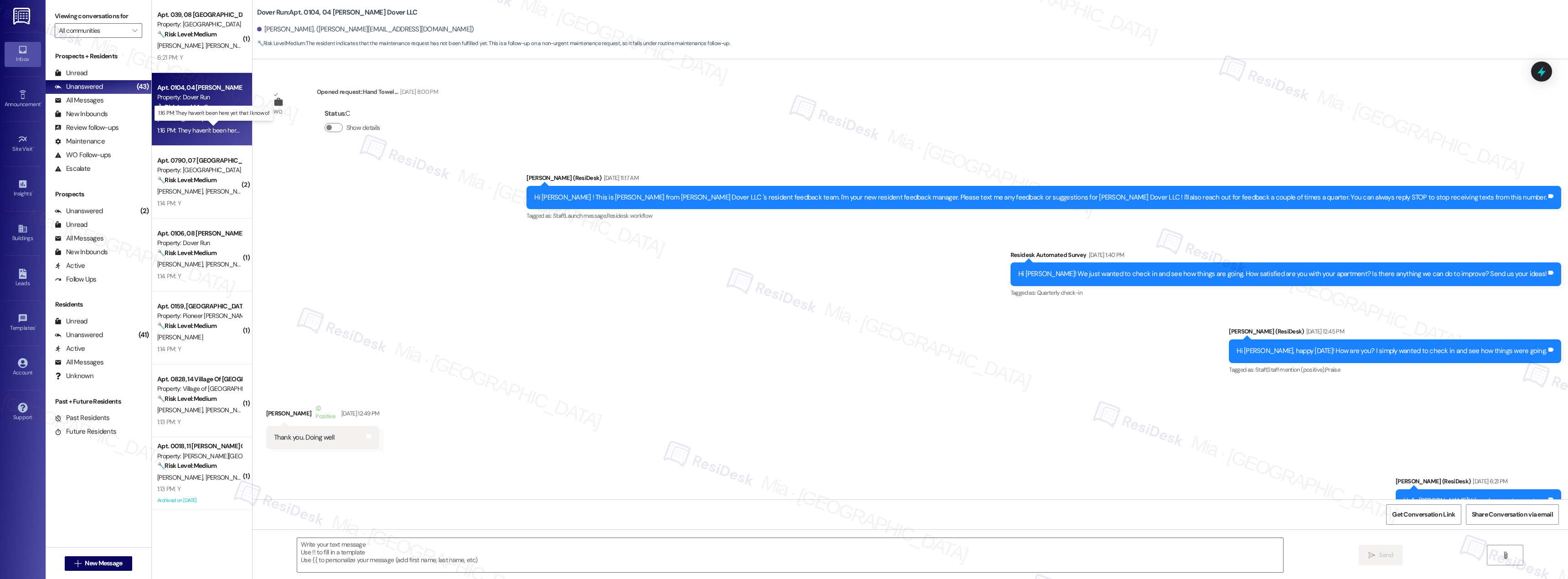
scroll to position [10341, 0]
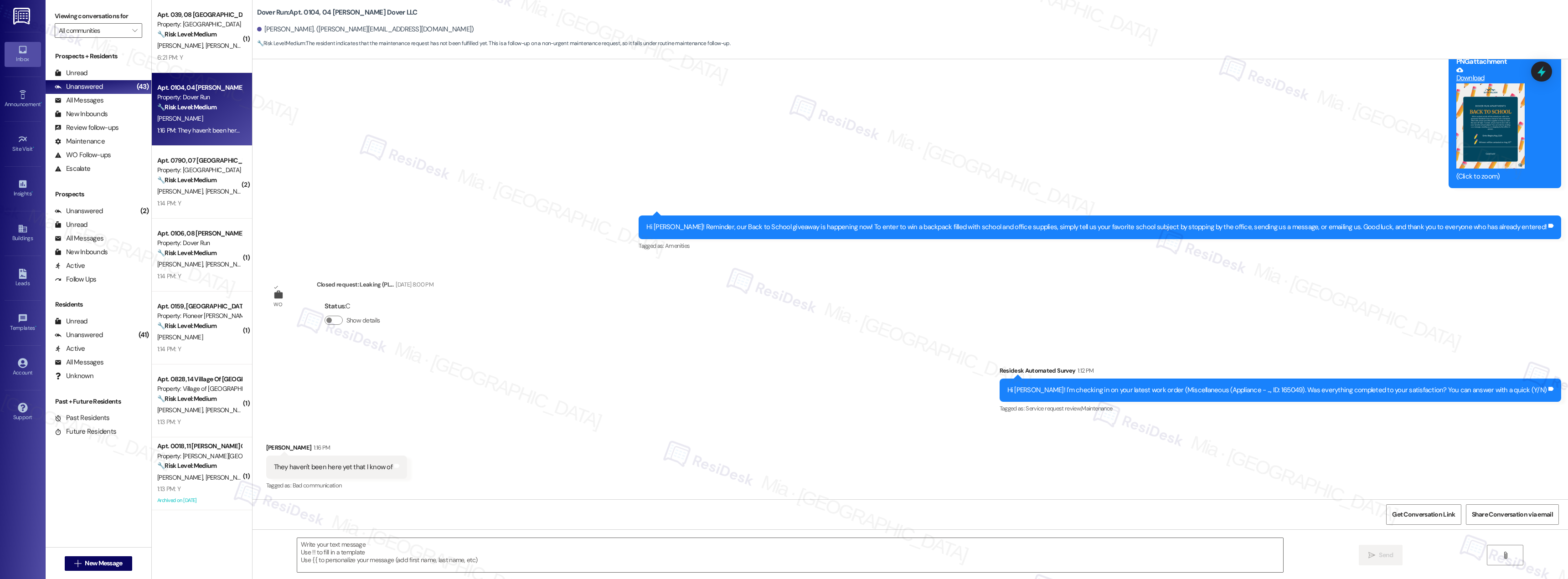
type textarea "Fetching suggested responses. Please feel free to read through the conversation…"
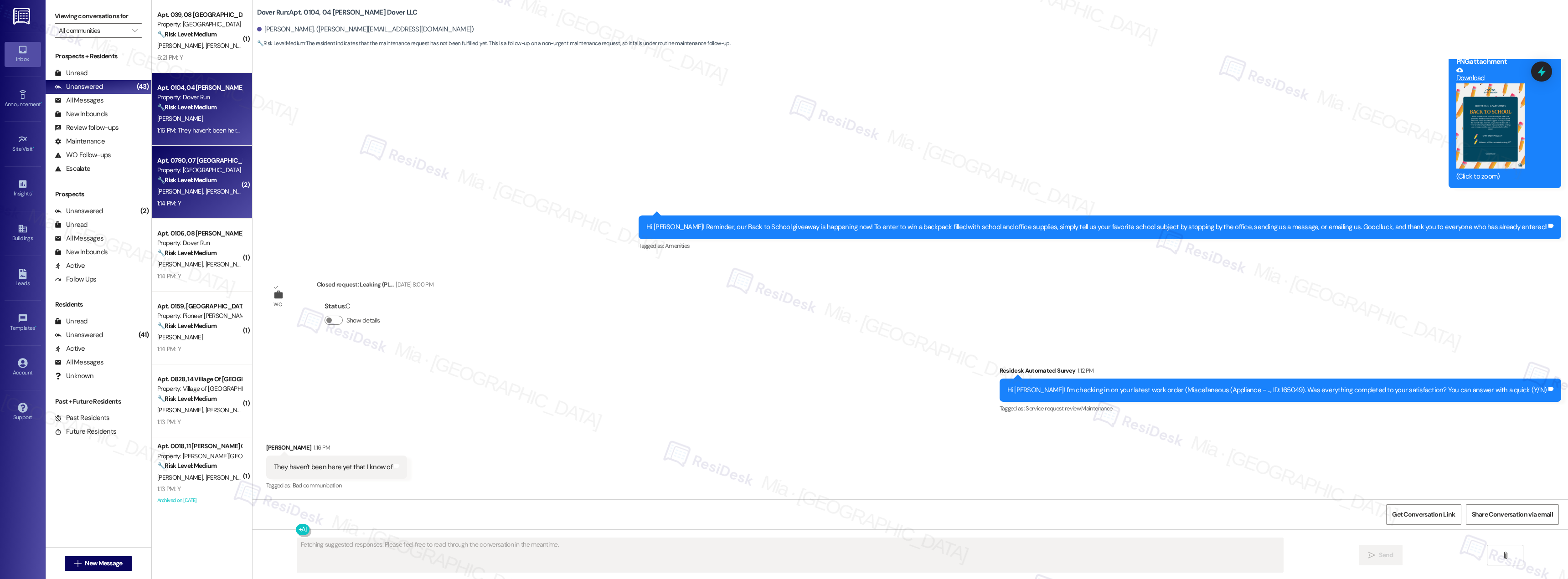
click at [206, 196] on div "J. Chambless E. Garrett/Chambless" at bounding box center [200, 192] width 86 height 12
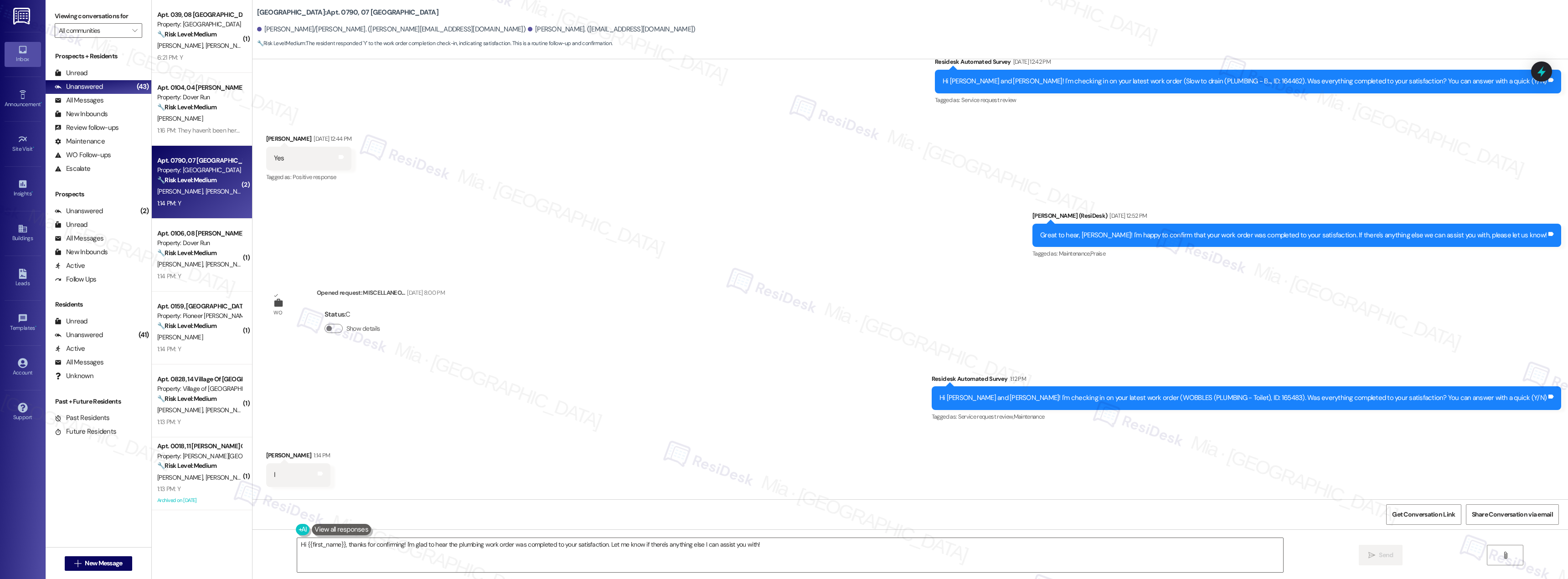
scroll to position [10932, 0]
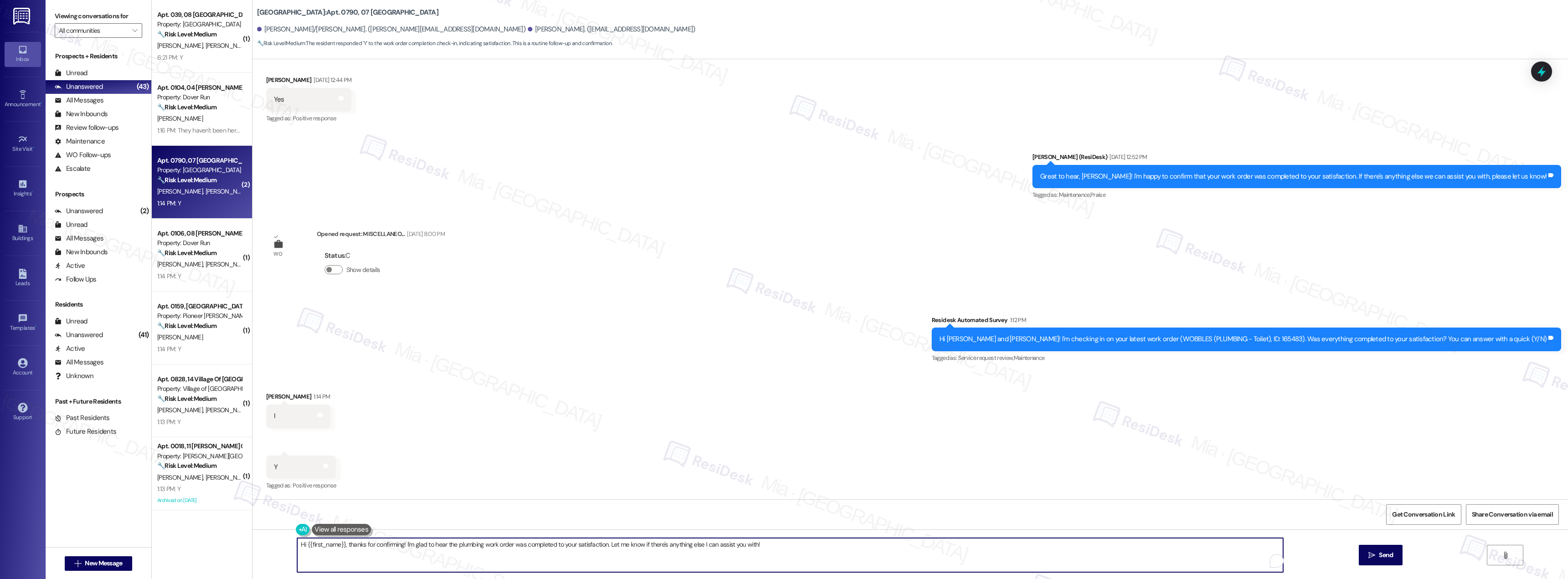
drag, startPoint x: 762, startPoint y: 546, endPoint x: 286, endPoint y: 547, distance: 476.0
click at [292, 547] on div "Hi {{first_name}}, thanks for confirming! I'm glad to hear the plumbing work or…" at bounding box center [785, 555] width 987 height 35
paste textarea "Thank you for the positive feedback. I'm so glad to hear you're satisfied with …"
drag, startPoint x: 388, startPoint y: 545, endPoint x: 359, endPoint y: 545, distance: 29.0
click at [359, 545] on textarea "Thank you for the positive feedback. I'm so glad to hear you're satisfied with …" at bounding box center [790, 555] width 986 height 34
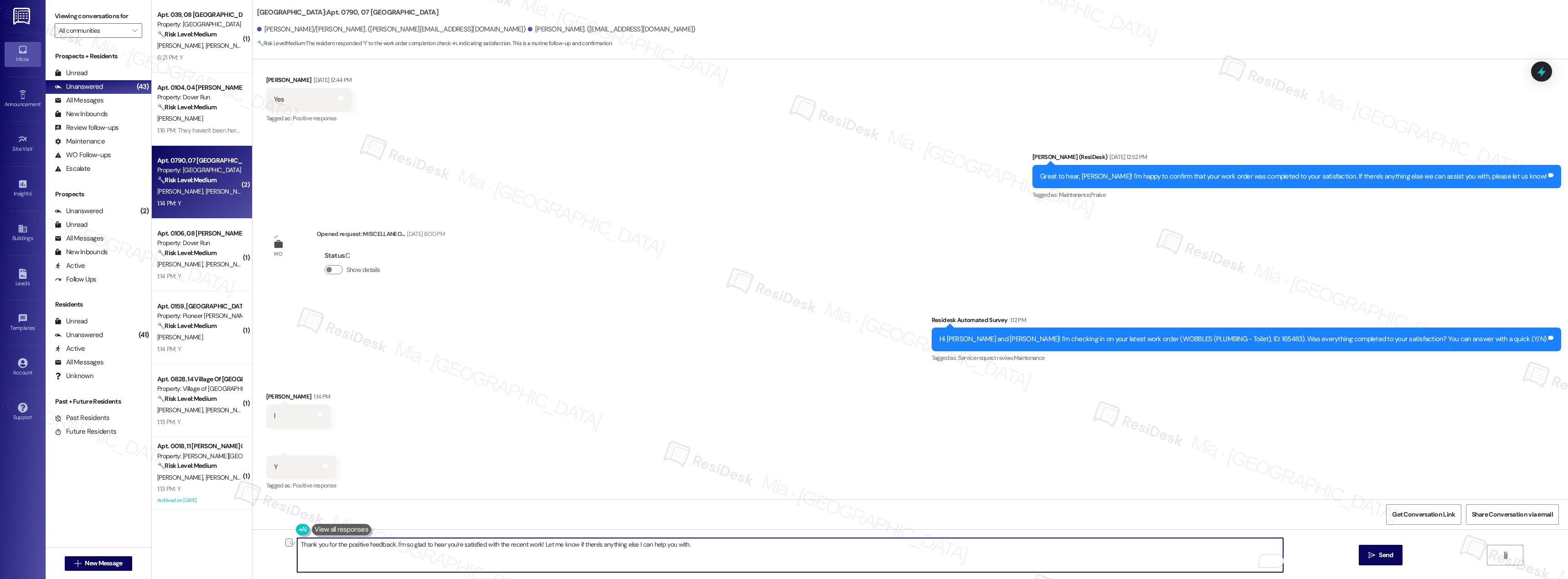
click at [484, 545] on textarea "Thank you for the positive feedback. I'm so glad to hear you're satisfied with …" at bounding box center [790, 555] width 986 height 34
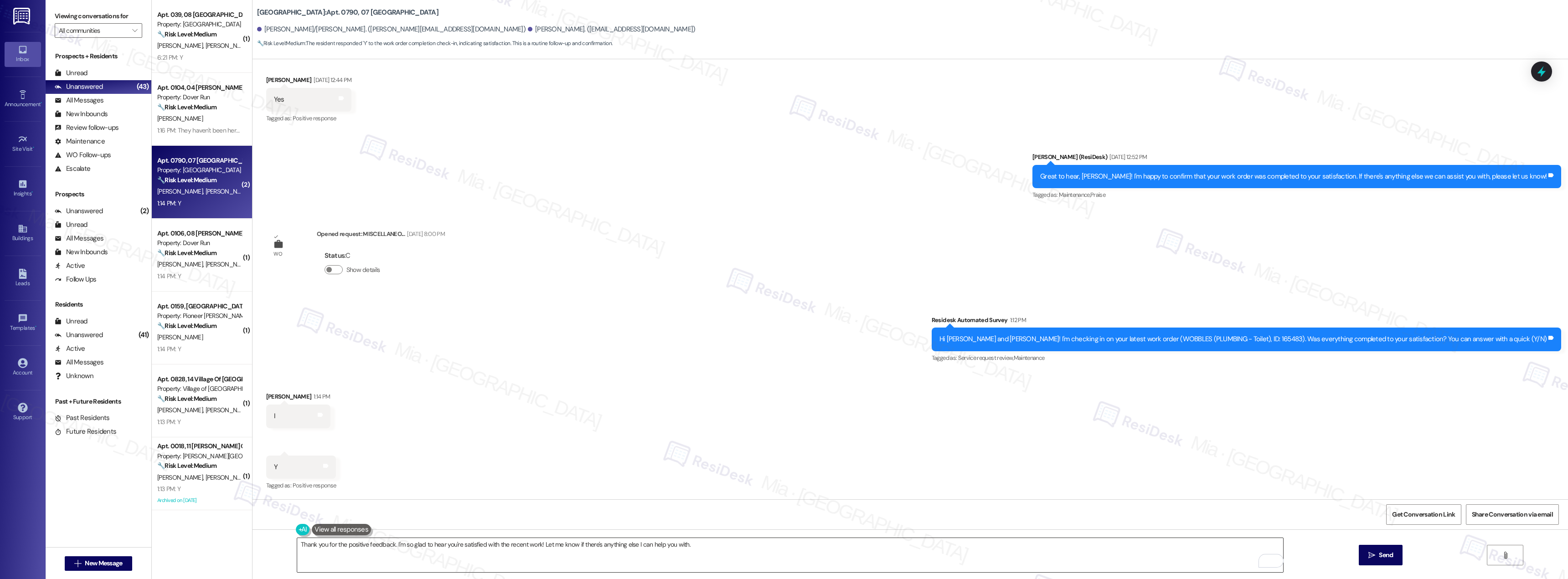
click at [439, 550] on textarea "Thank you for the positive feedback. I'm so glad to hear you're satisfied with …" at bounding box center [790, 555] width 986 height 34
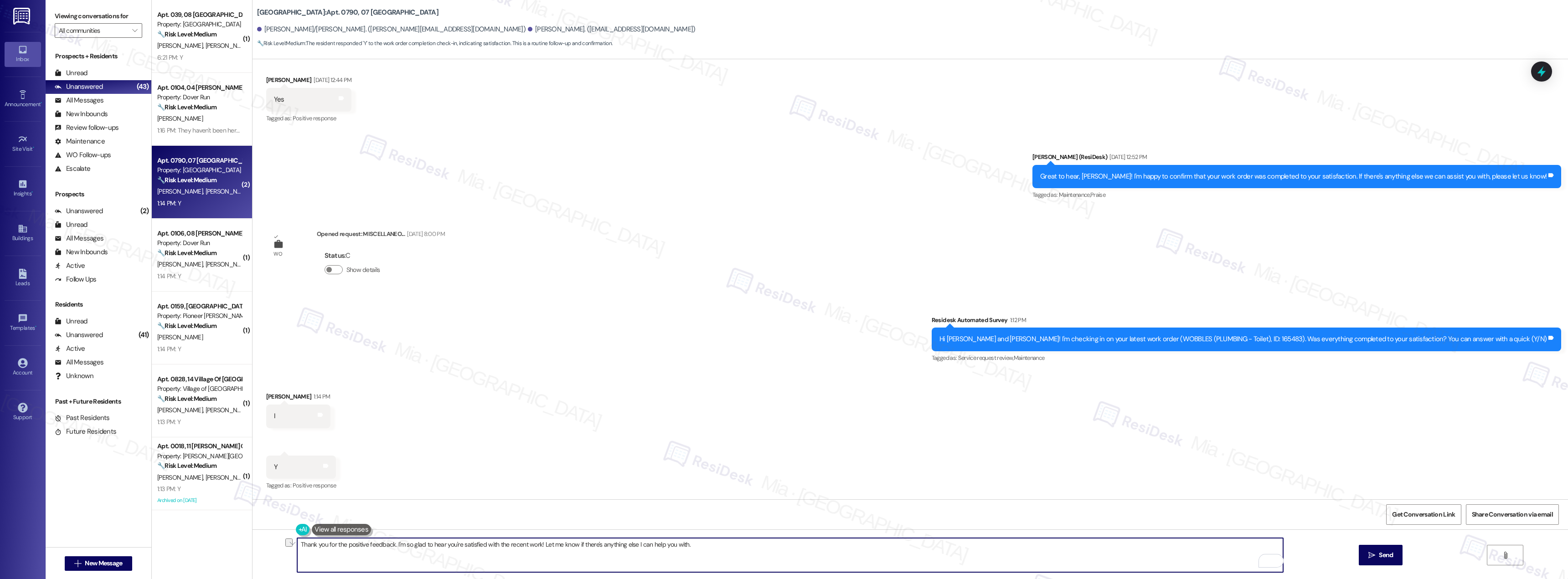
drag, startPoint x: 538, startPoint y: 544, endPoint x: 698, endPoint y: 545, distance: 160.0
click at [698, 545] on textarea "Thank you for the positive feedback. I'm so glad to hear you're satisfied with …" at bounding box center [790, 555] width 986 height 34
paste textarea "Just give me a shout if you need anything else.”"
click at [556, 545] on textarea "Thank you for the positive feedback. I'm so glad to hear you're satisfied with …" at bounding box center [790, 555] width 986 height 34
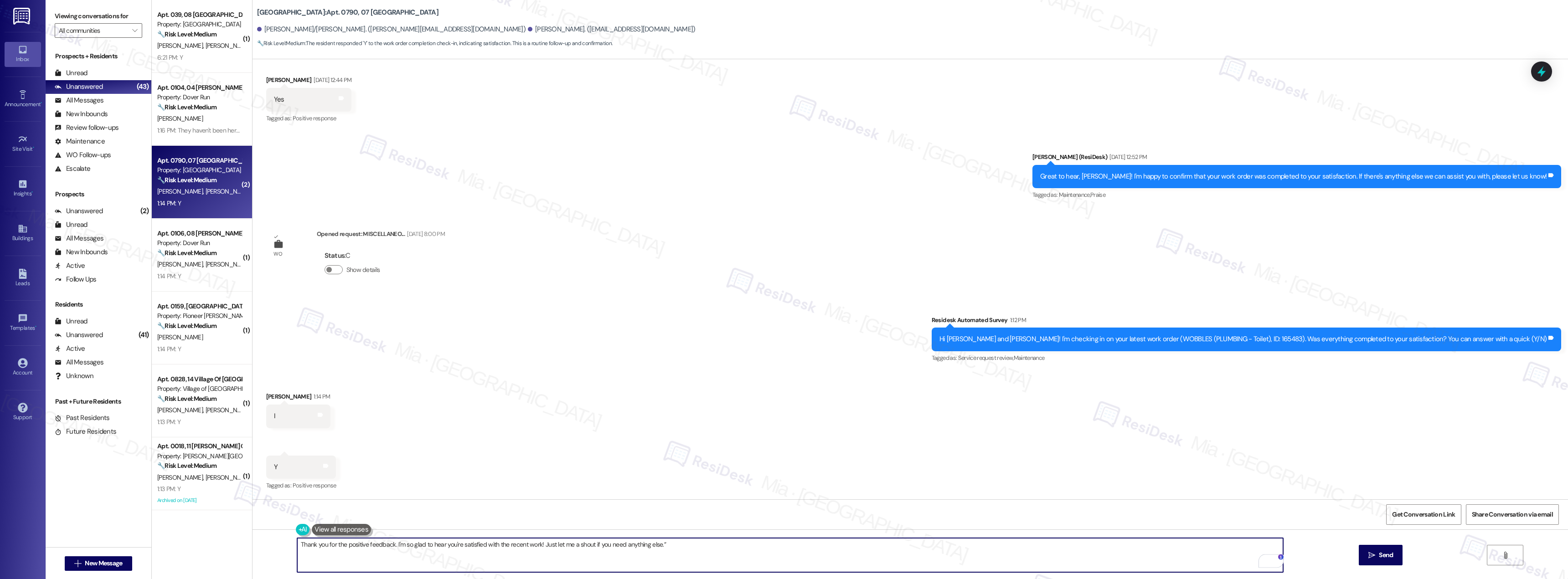
click at [569, 546] on textarea "Thank you for the positive feedback. I'm so glad to hear you're satisfied with …" at bounding box center [790, 555] width 986 height 34
click at [578, 544] on textarea "Thank you for the positive feedback. I'm so glad to hear you're satisfied with …" at bounding box center [790, 555] width 986 height 34
click at [665, 546] on textarea "Thank you for the positive feedback. I'm so glad to hear you're satisfied with …" at bounding box center [790, 555] width 986 height 34
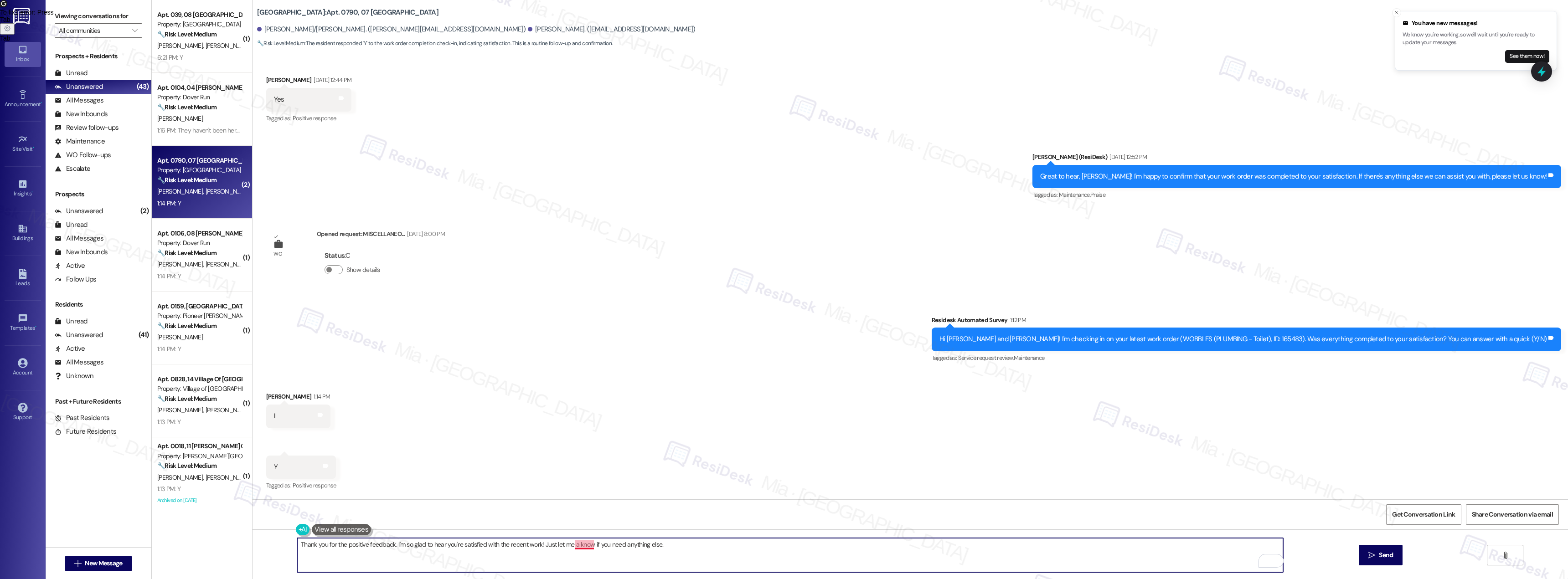
click at [573, 549] on textarea "Thank you for the positive feedback. I'm so glad to hear you're satisfied with …" at bounding box center [790, 555] width 986 height 34
drag, startPoint x: 677, startPoint y: 543, endPoint x: 265, endPoint y: 543, distance: 412.0
click at [265, 543] on div "Thank you for the positive feedback. I'm so glad to hear you're satisfied with …" at bounding box center [910, 563] width 1315 height 68
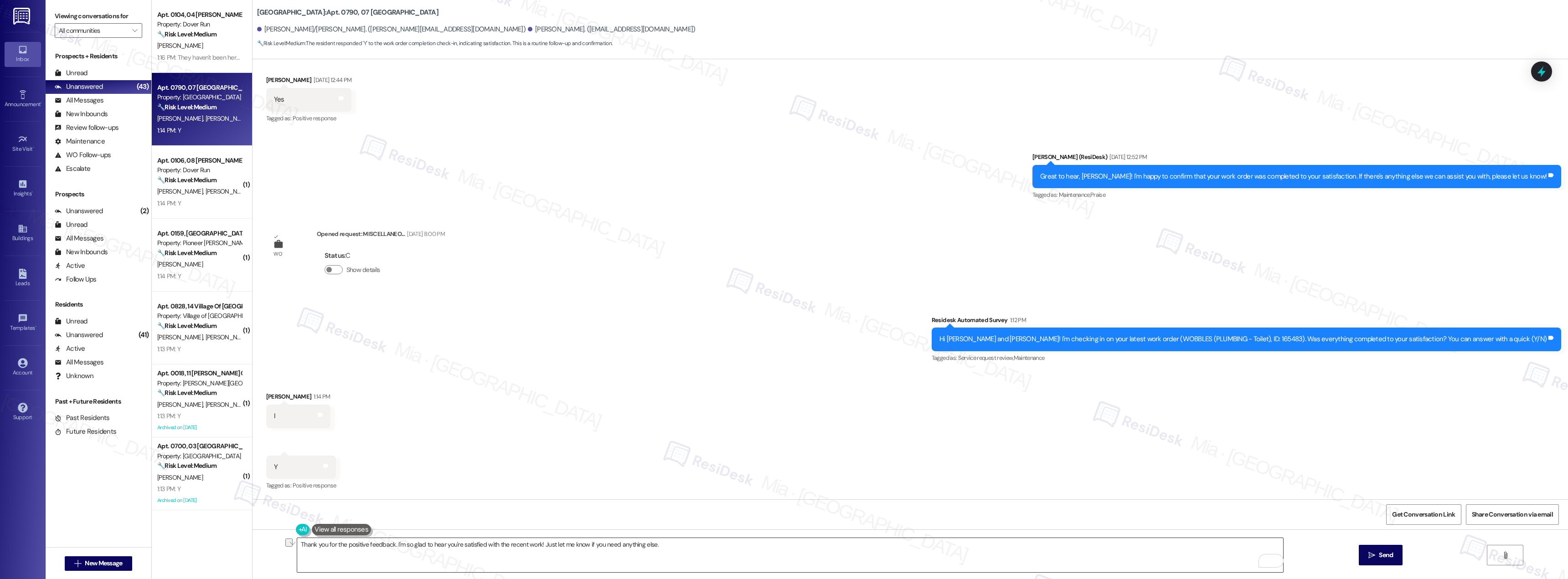
click at [323, 546] on textarea "Thank you for the positive feedback. I'm so glad to hear you're satisfied with …" at bounding box center [790, 555] width 986 height 34
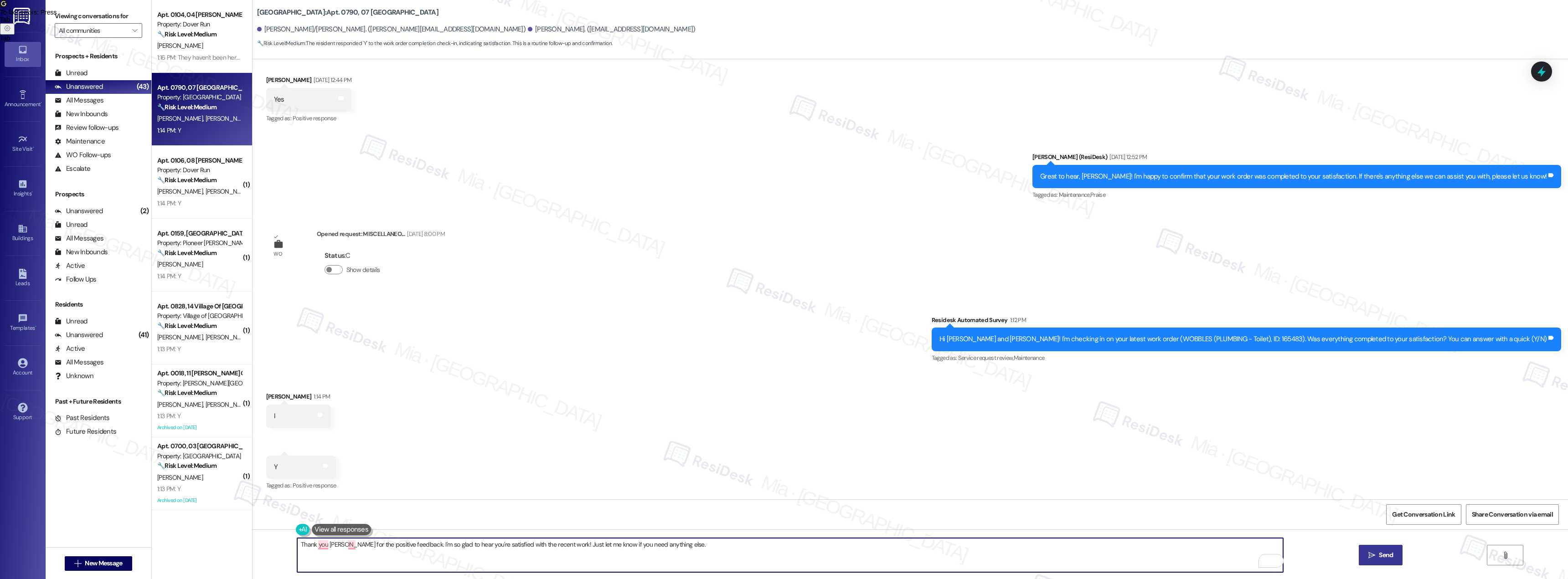
type textarea "Thank you James for the positive feedback. I'm so glad to hear you're satisfied…"
click at [1379, 552] on span "Send" at bounding box center [1385, 555] width 14 height 10
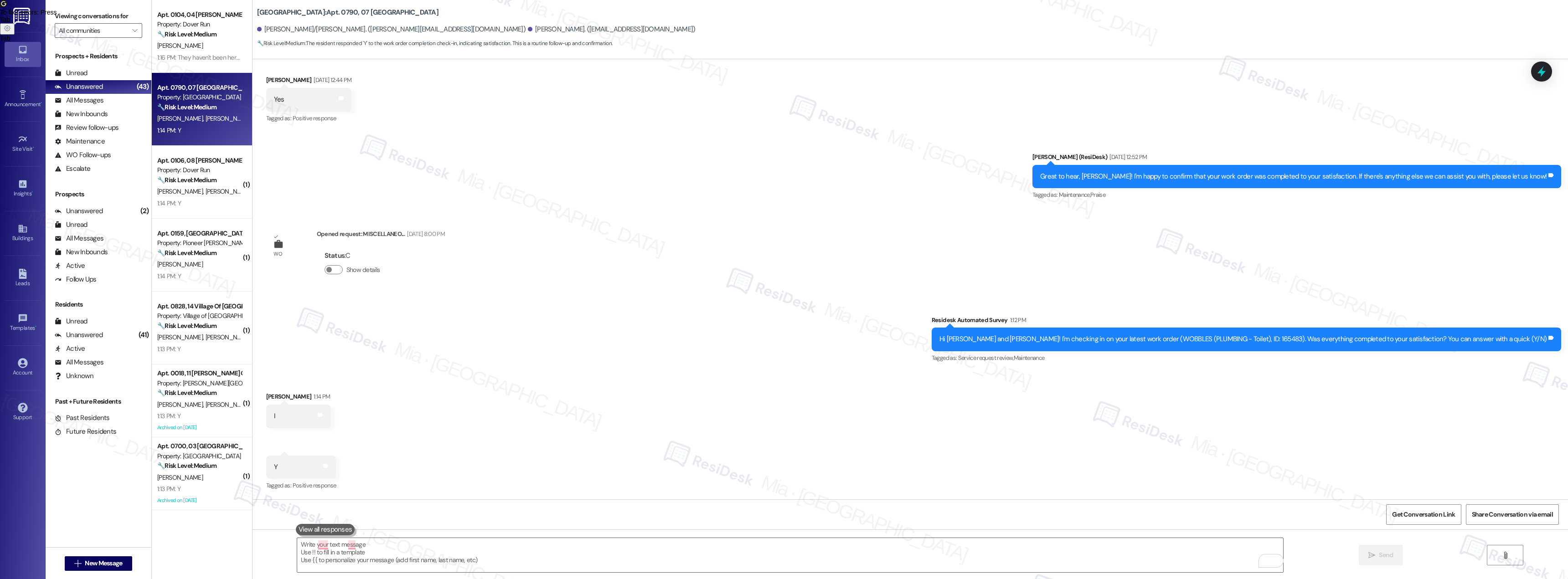
scroll to position [10931, 0]
click at [204, 176] on strong "🔧 Risk Level: Medium" at bounding box center [186, 179] width 59 height 8
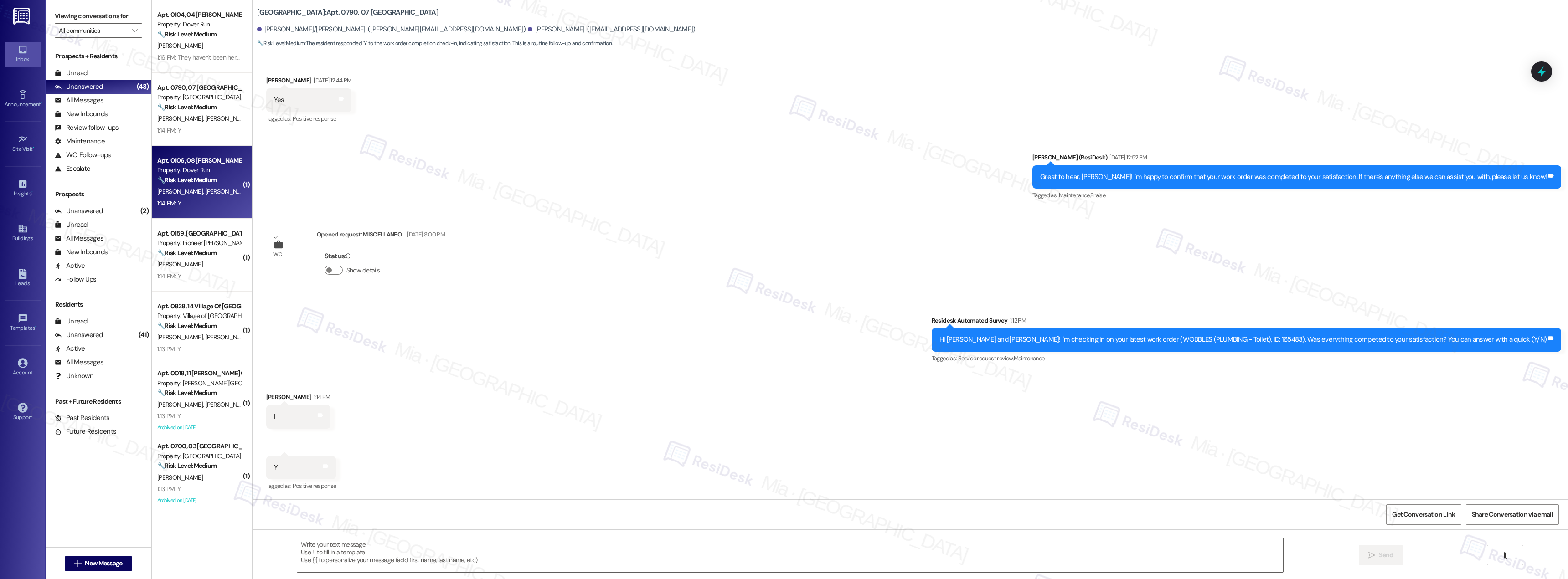
type textarea "Fetching suggested responses. Please feel free to read through the conversation…"
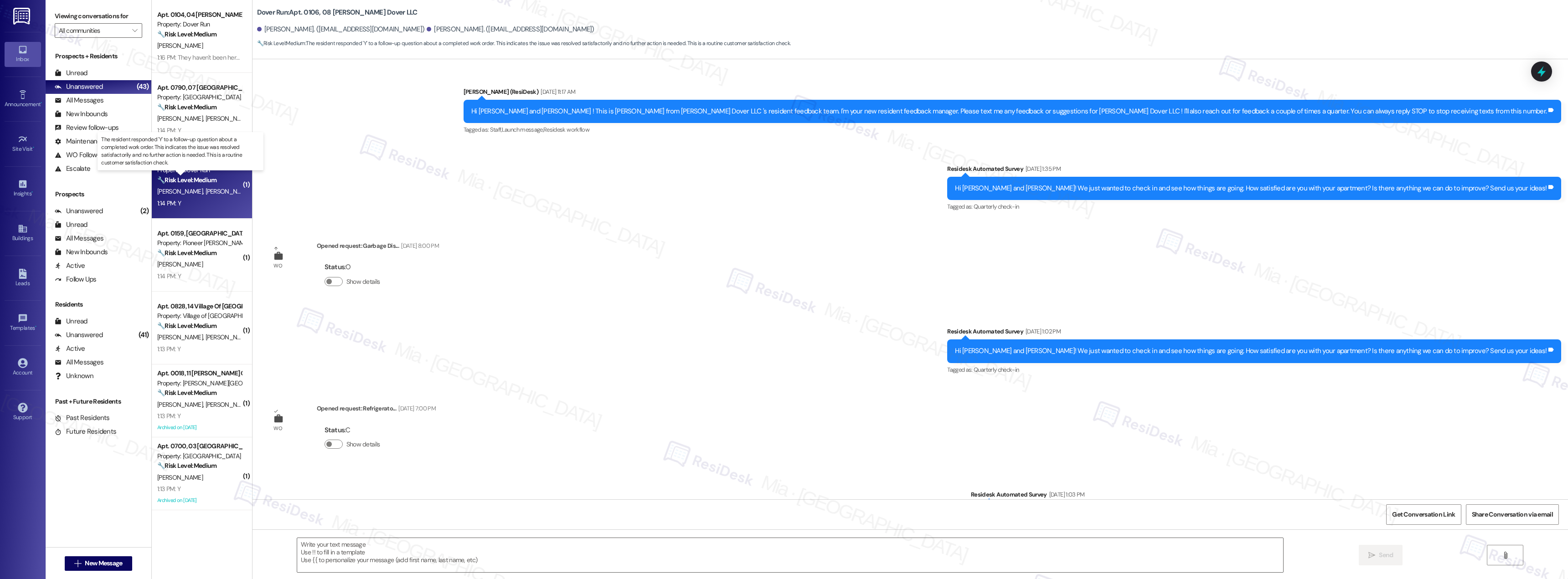
scroll to position [6531, 0]
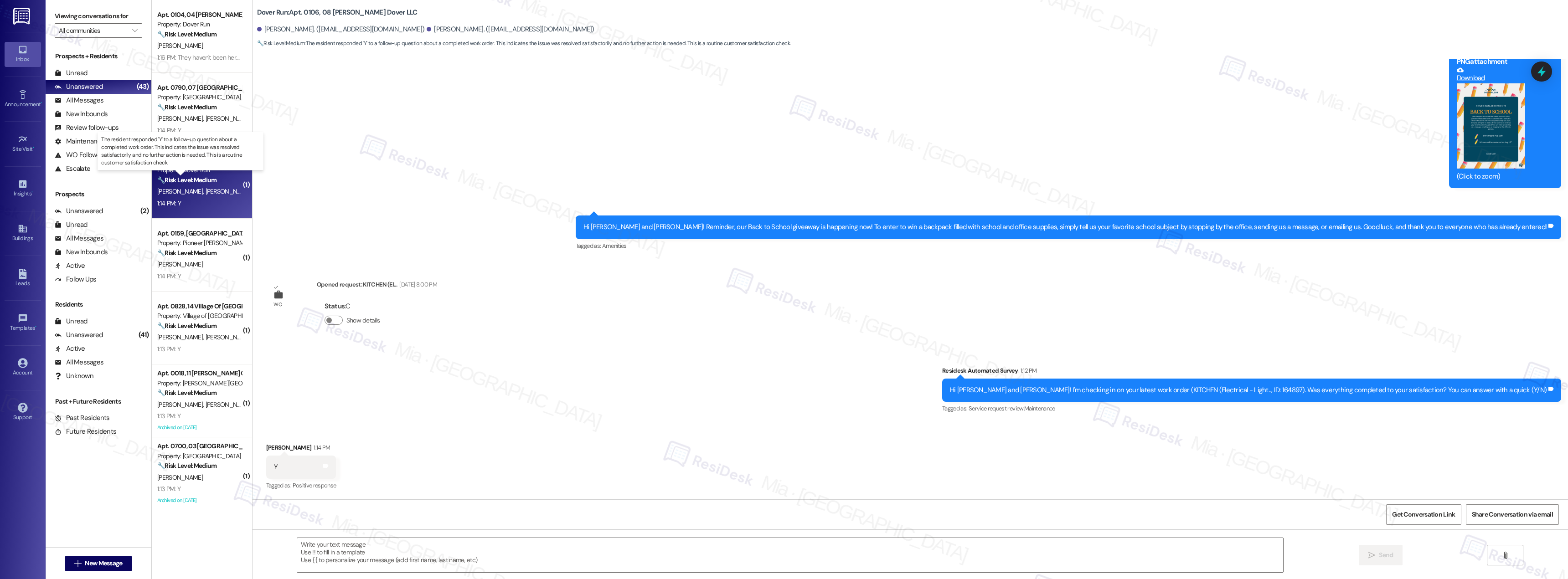
type textarea "Fetching suggested responses. Please feel free to read through the conversation…"
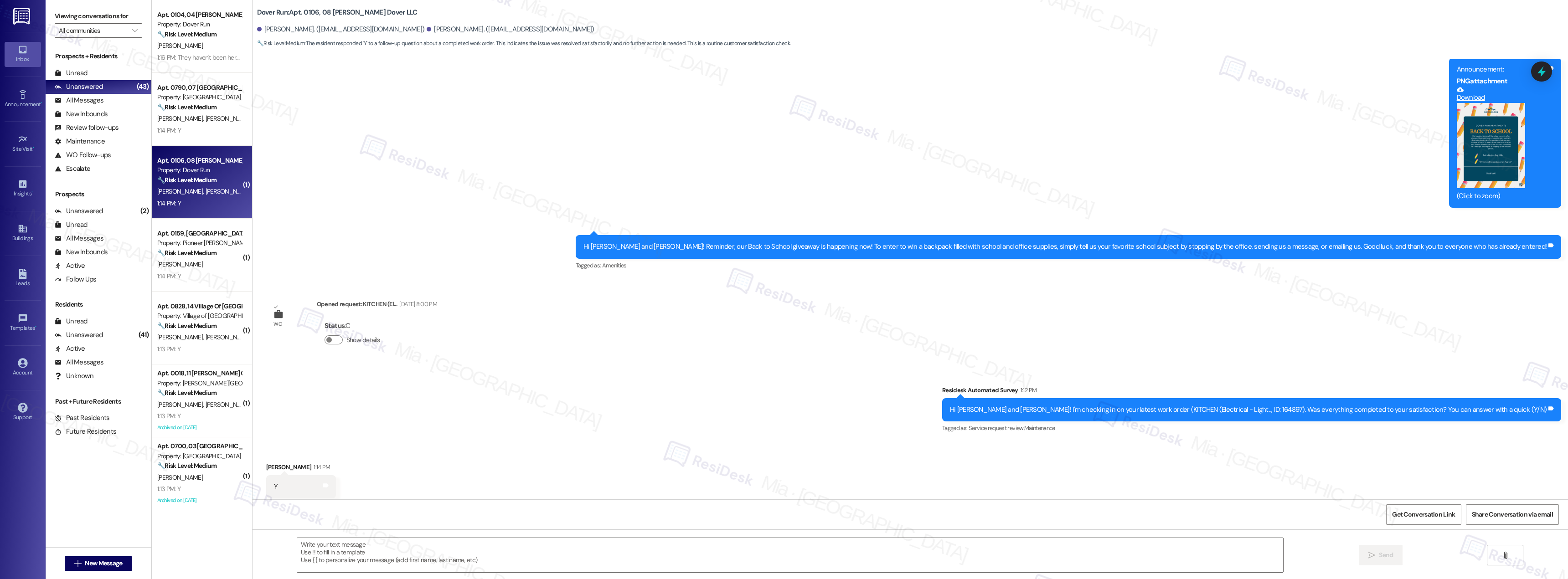
scroll to position [6485, 0]
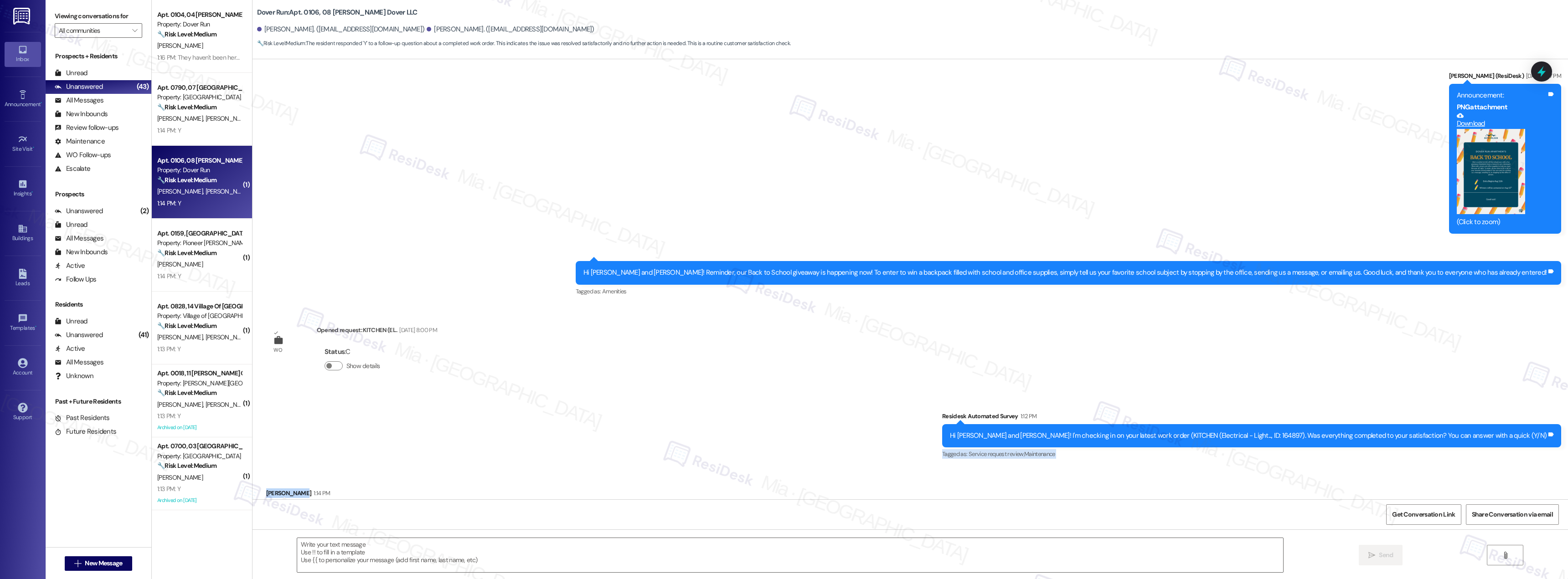
drag, startPoint x: 1564, startPoint y: 478, endPoint x: 1567, endPoint y: 431, distance: 47.1
click at [1567, 431] on div "Announcement, sent via SMS Sarah (ResiDesk) Apr 26, 2022 at 11:17 AM Hi Timothy…" at bounding box center [910, 279] width 1315 height 440
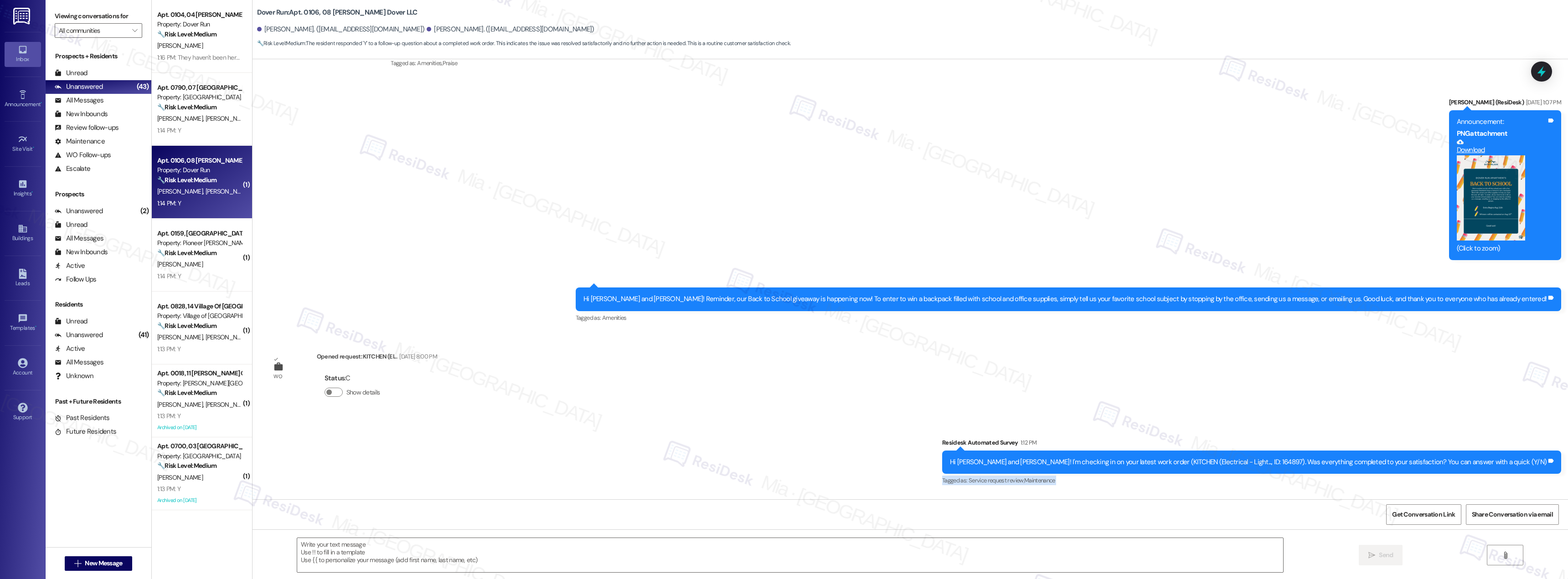
scroll to position [6531, 0]
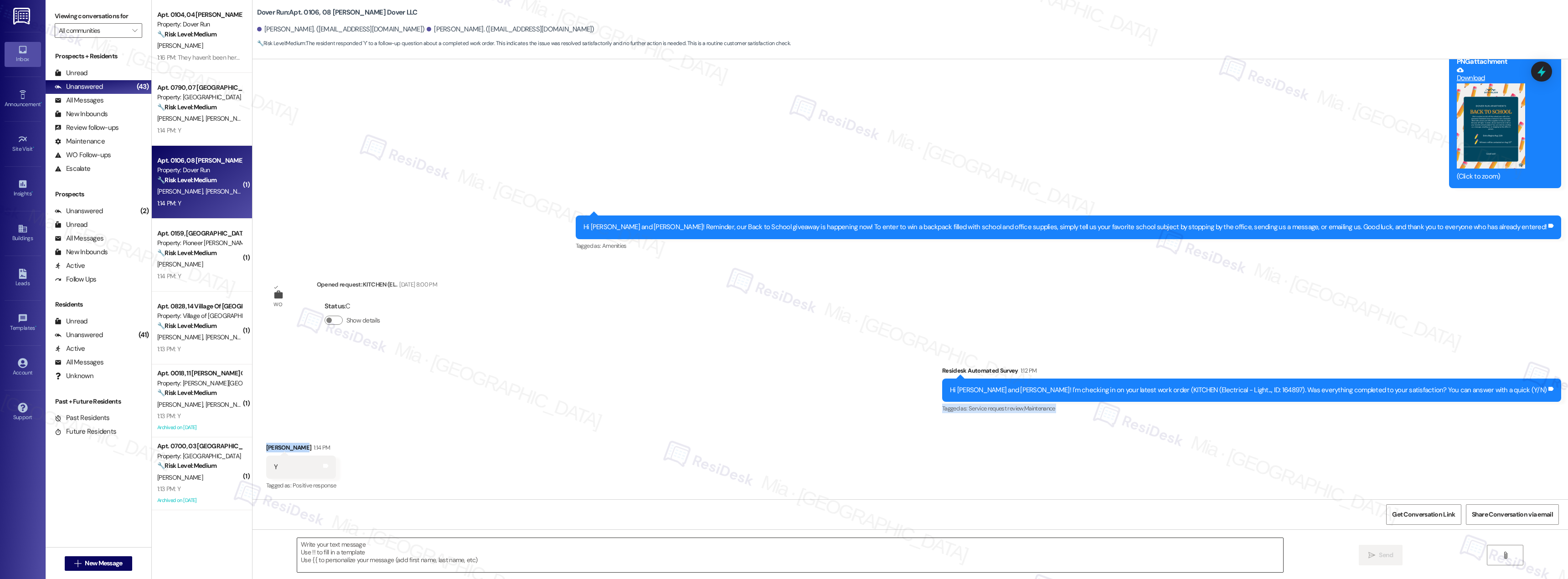
click at [424, 549] on textarea at bounding box center [790, 555] width 986 height 34
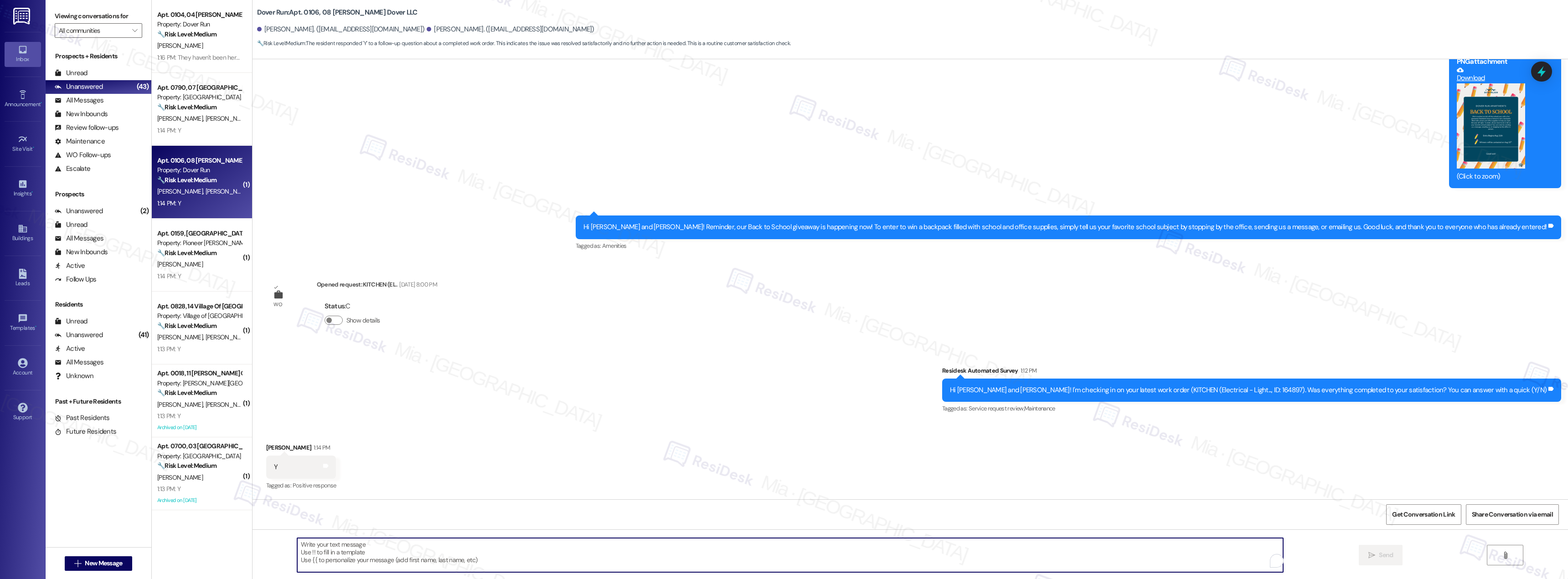
paste textarea "Thank you for the positive feedback. I'm so glad to know you're satisfied with …"
type textarea "Thank you for the positive feedback. I'm so glad to know you're satisfied with …"
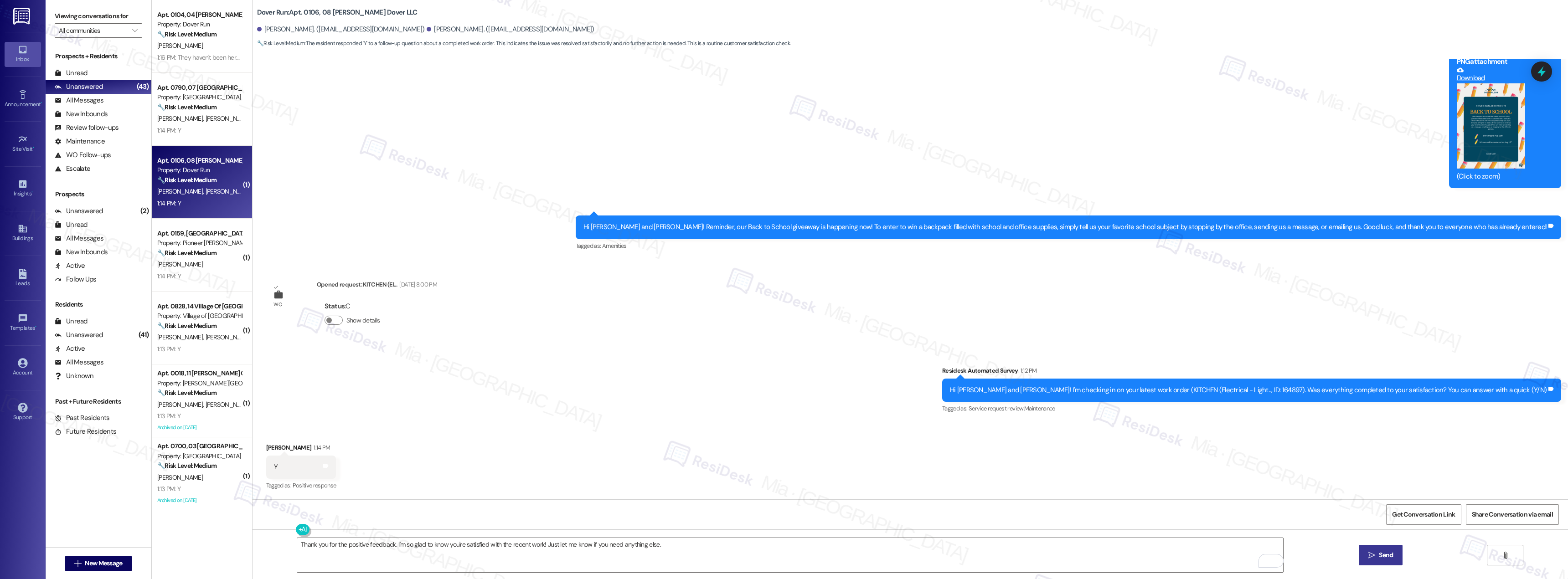
click at [1390, 552] on span "Send" at bounding box center [1385, 555] width 14 height 10
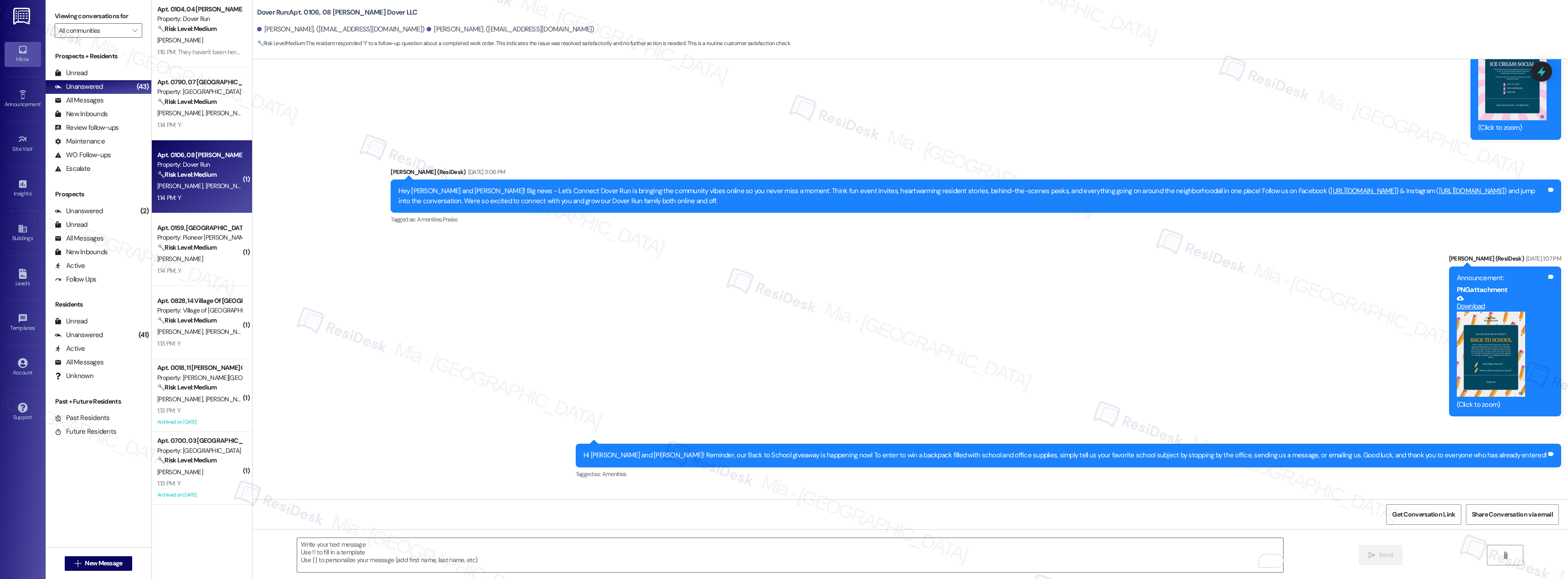
scroll to position [0, 0]
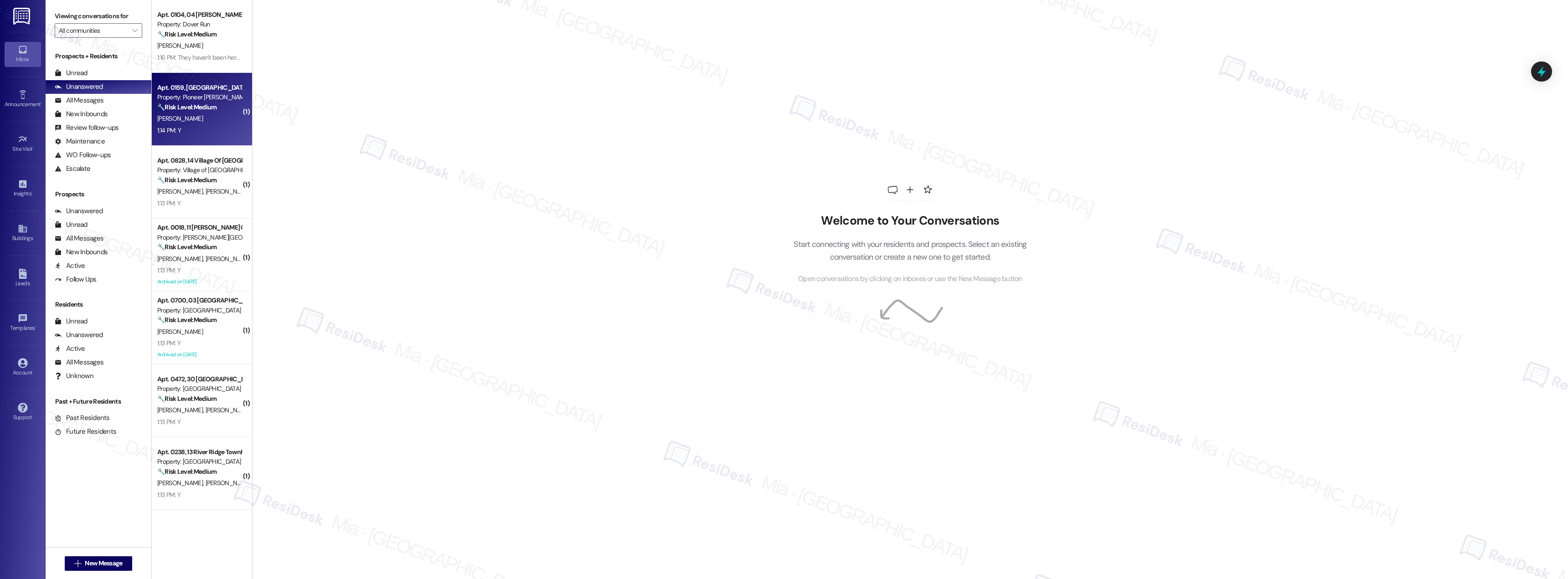
click at [194, 119] on div "[PERSON_NAME]" at bounding box center [200, 119] width 86 height 12
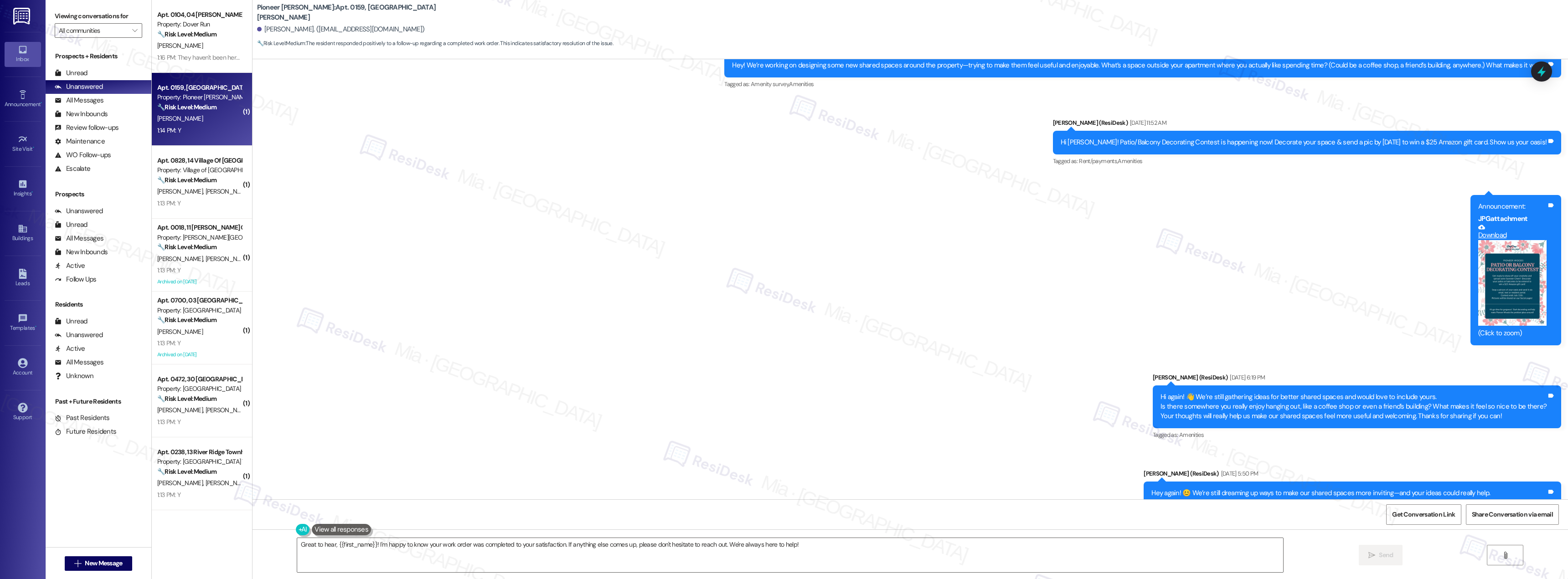
scroll to position [12792, 0]
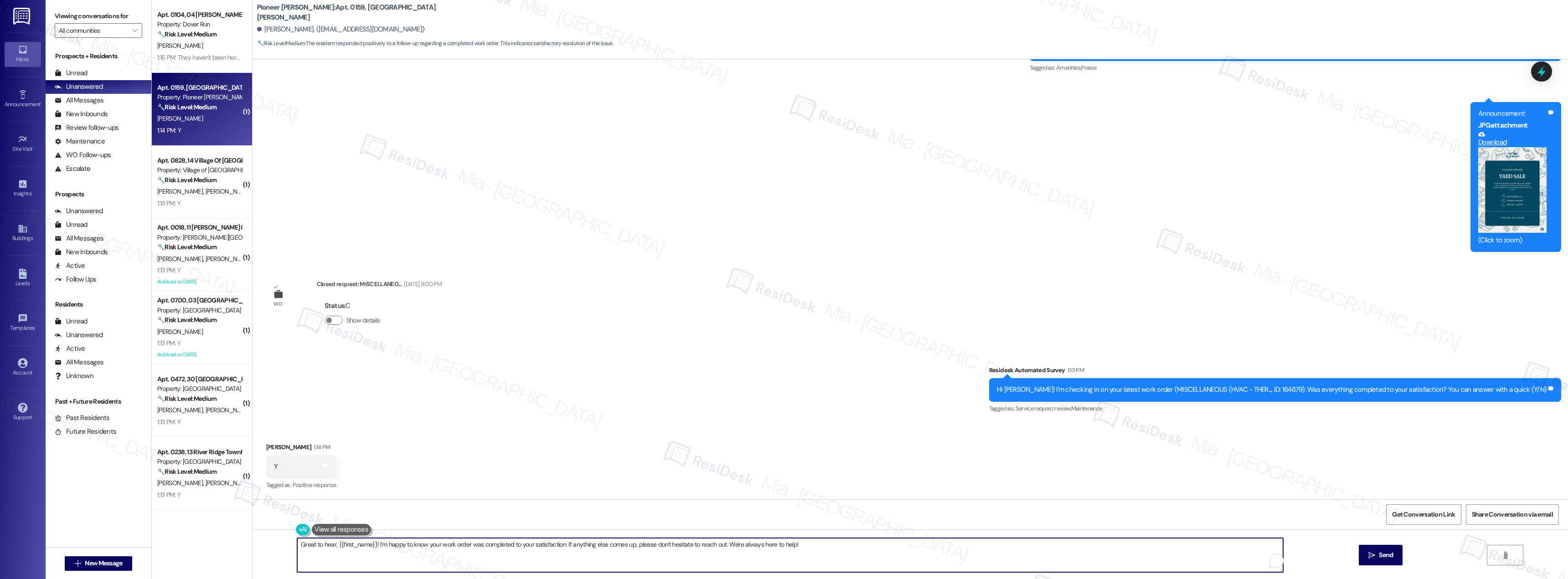
drag, startPoint x: 801, startPoint y: 544, endPoint x: 289, endPoint y: 547, distance: 512.0
click at [296, 547] on div "Great to hear, {{first_name}}! I'm happy to know your work order was completed …" at bounding box center [789, 555] width 987 height 35
paste textarea "Thank you for the positive feedback. I'm so glad to know you're satisfied with …"
click at [322, 543] on textarea "Thank you for the positive feedback. I'm so glad to know you're satisfied with …" at bounding box center [790, 555] width 986 height 34
click at [390, 547] on textarea "Thank you [PERSON_NAME] for the positive feedback. I'm so glad to know you're s…" at bounding box center [790, 555] width 986 height 34
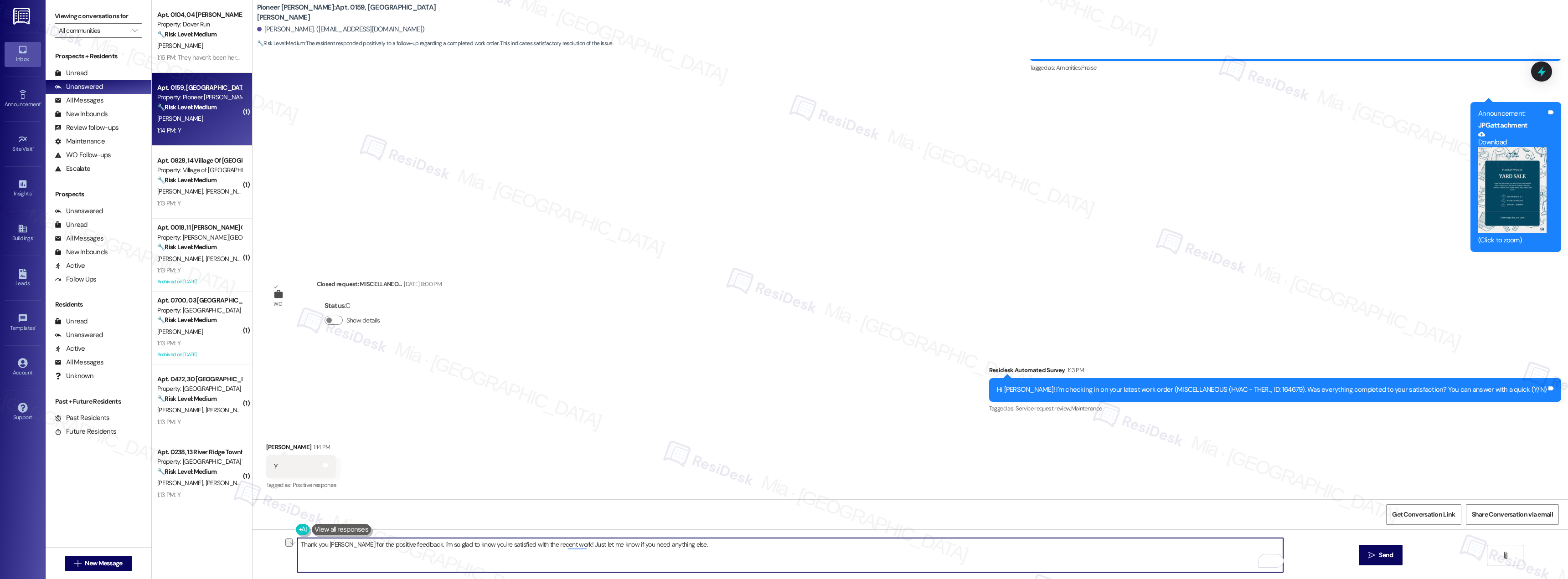
drag, startPoint x: 352, startPoint y: 543, endPoint x: 408, endPoint y: 543, distance: 56.0
click at [408, 543] on textarea "Thank you [PERSON_NAME] for the positive feedback. I'm so glad to know you're s…" at bounding box center [790, 555] width 986 height 34
type textarea "Thank you [PERSON_NAME] for confirming. I'm so glad to know you're satisfied wi…"
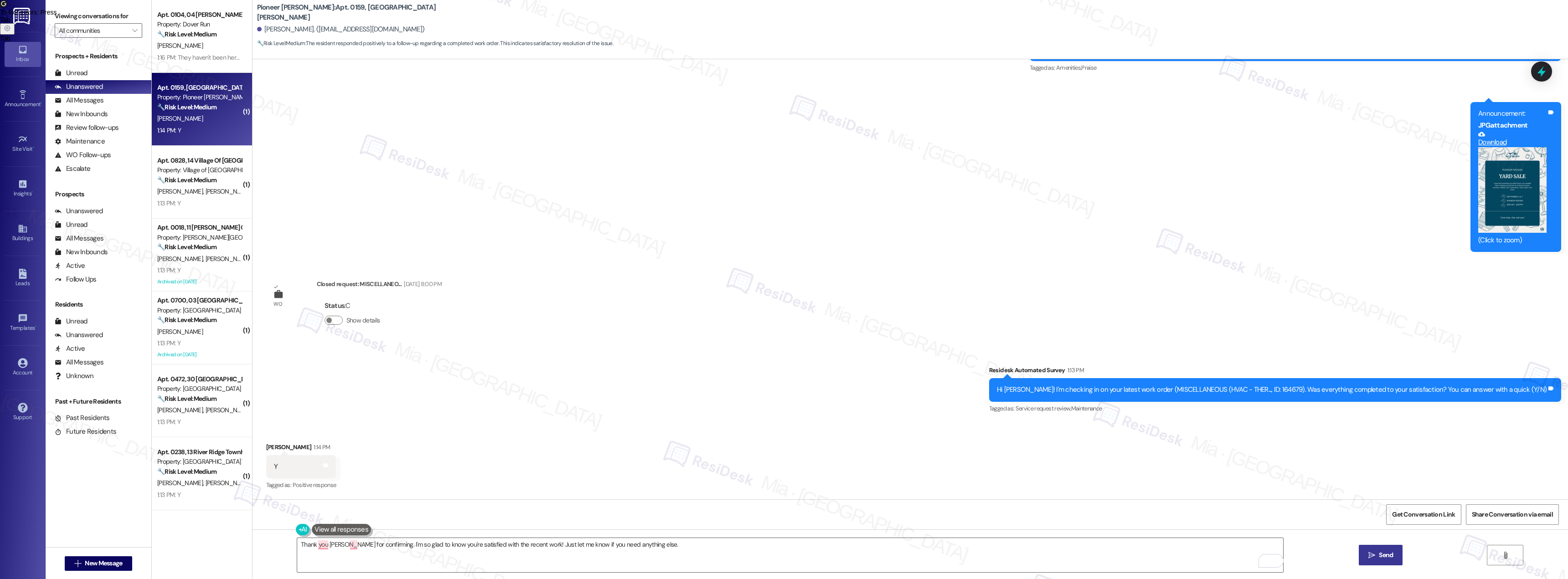
click at [1364, 554] on button " Send" at bounding box center [1381, 555] width 44 height 21
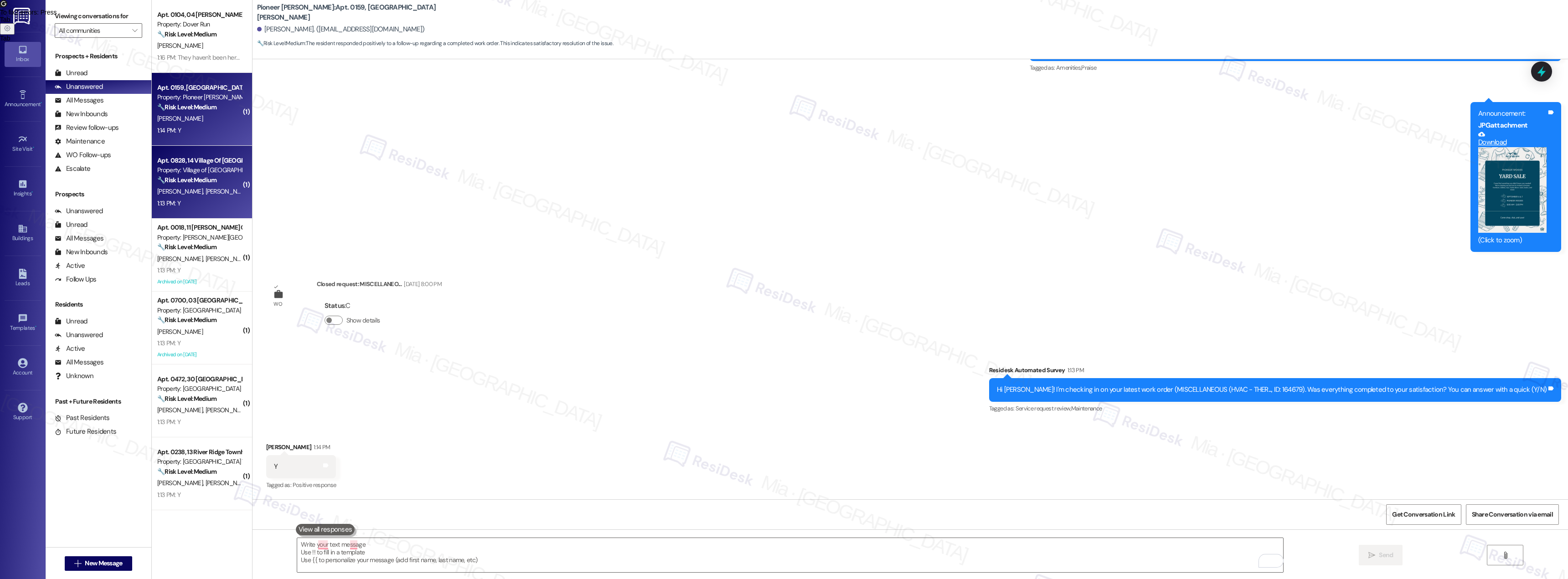
scroll to position [12792, 0]
click at [201, 195] on div "[PERSON_NAME] [PERSON_NAME]" at bounding box center [200, 192] width 86 height 12
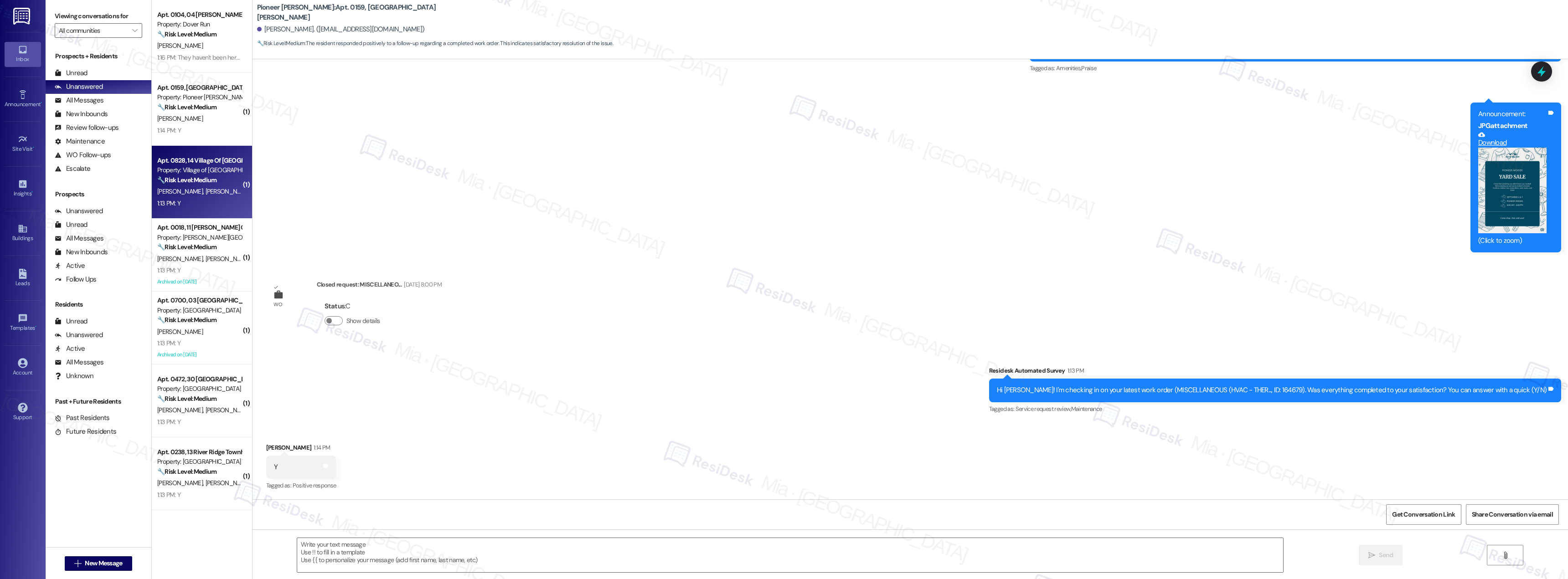
type textarea "Fetching suggested responses. Please feel free to read through the conversation…"
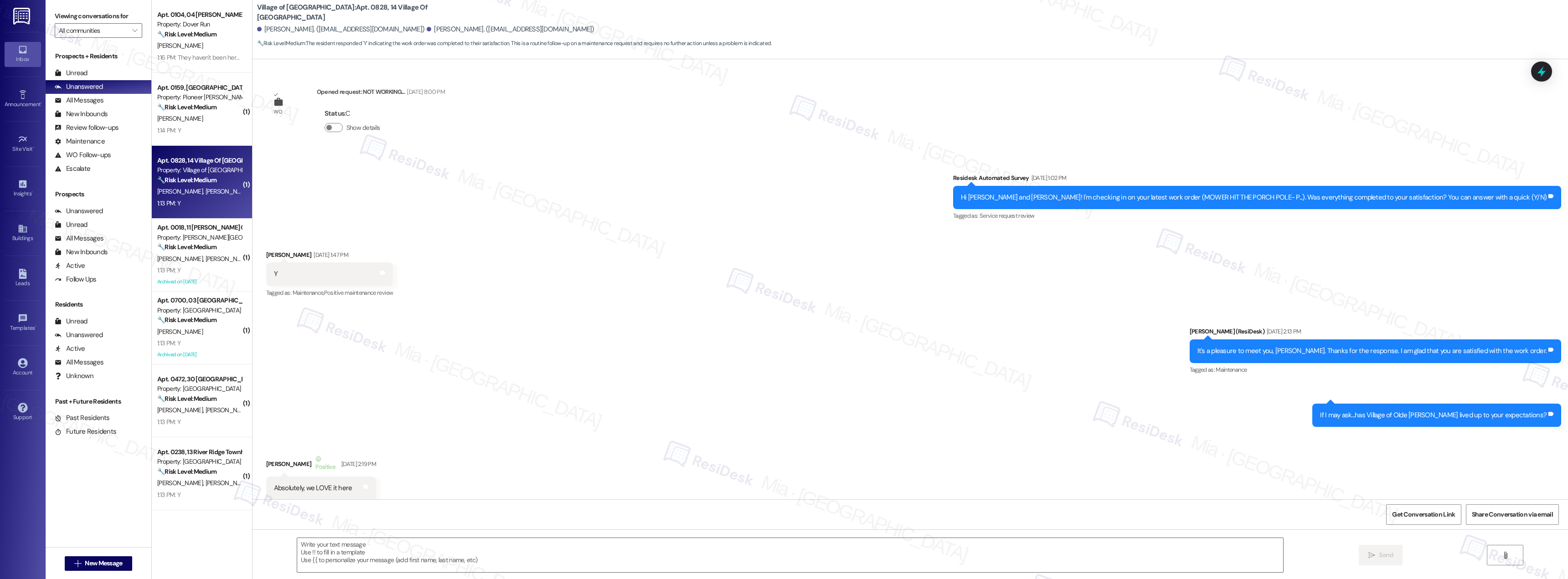
type textarea "Fetching suggested responses. Please feel free to read through the conversation…"
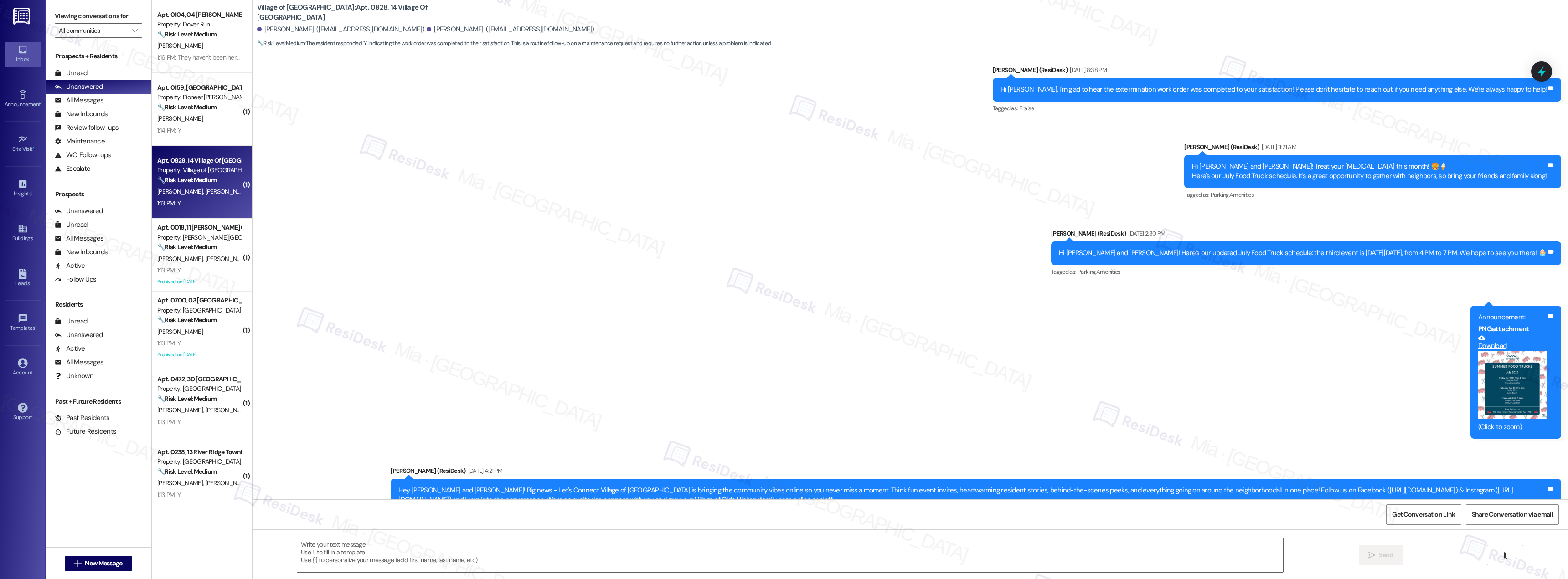
scroll to position [14181, 0]
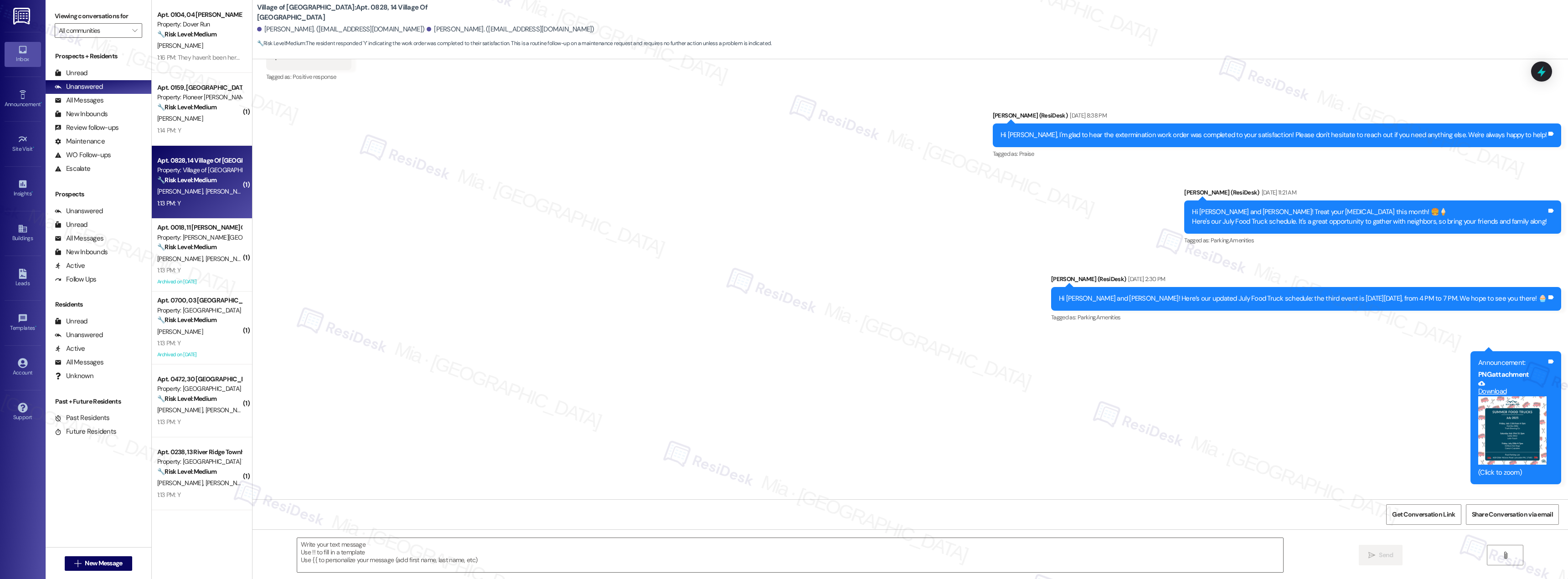
click at [734, 333] on div "Sent via SMS [PERSON_NAME] (ResiDesk) [DATE] 8:38 PM Hi [PERSON_NAME], I'm glad…" at bounding box center [910, 333] width 1315 height 487
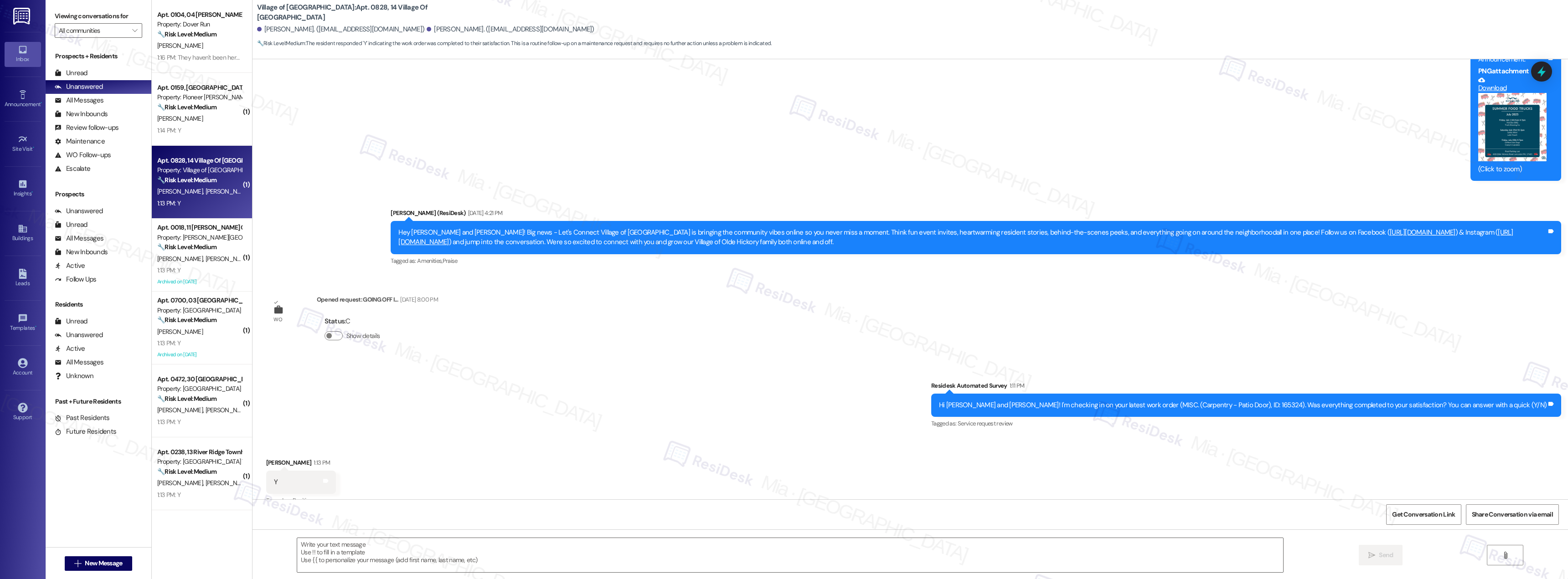
scroll to position [14500, 0]
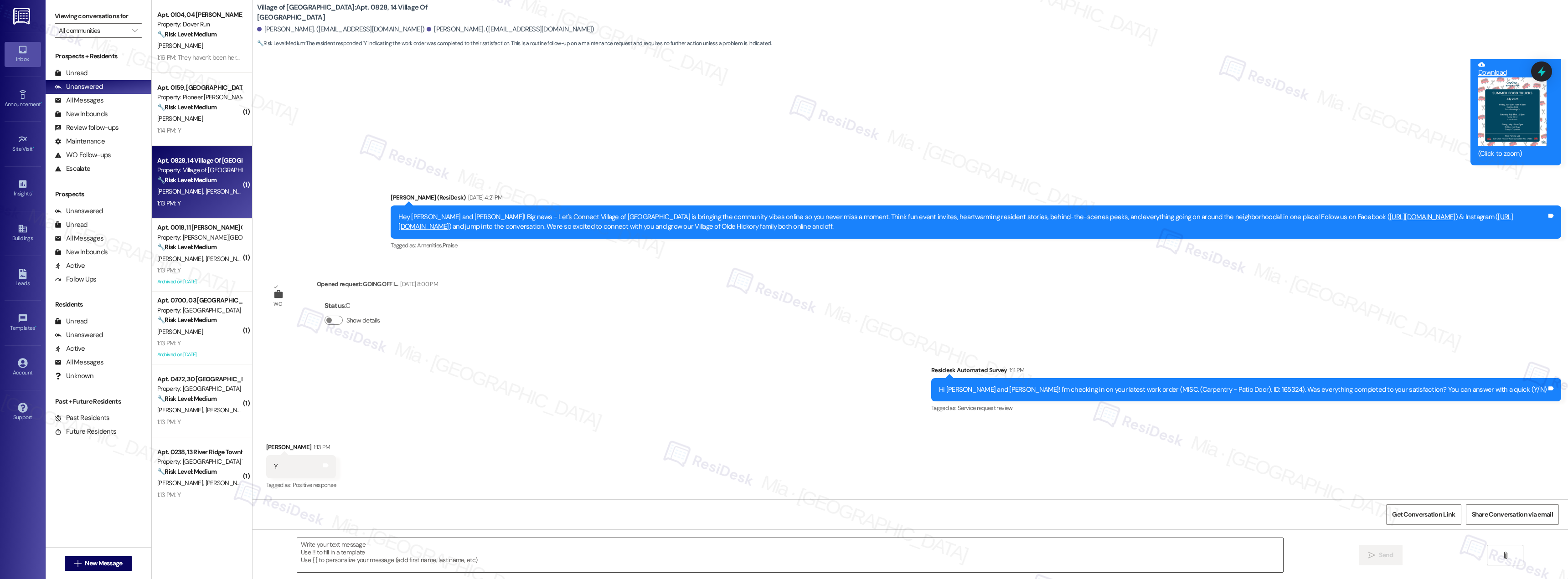
click at [348, 549] on textarea at bounding box center [790, 555] width 986 height 34
paste textarea "Thank you for confirming. I'm so glad to know you're satisfied with the recent …"
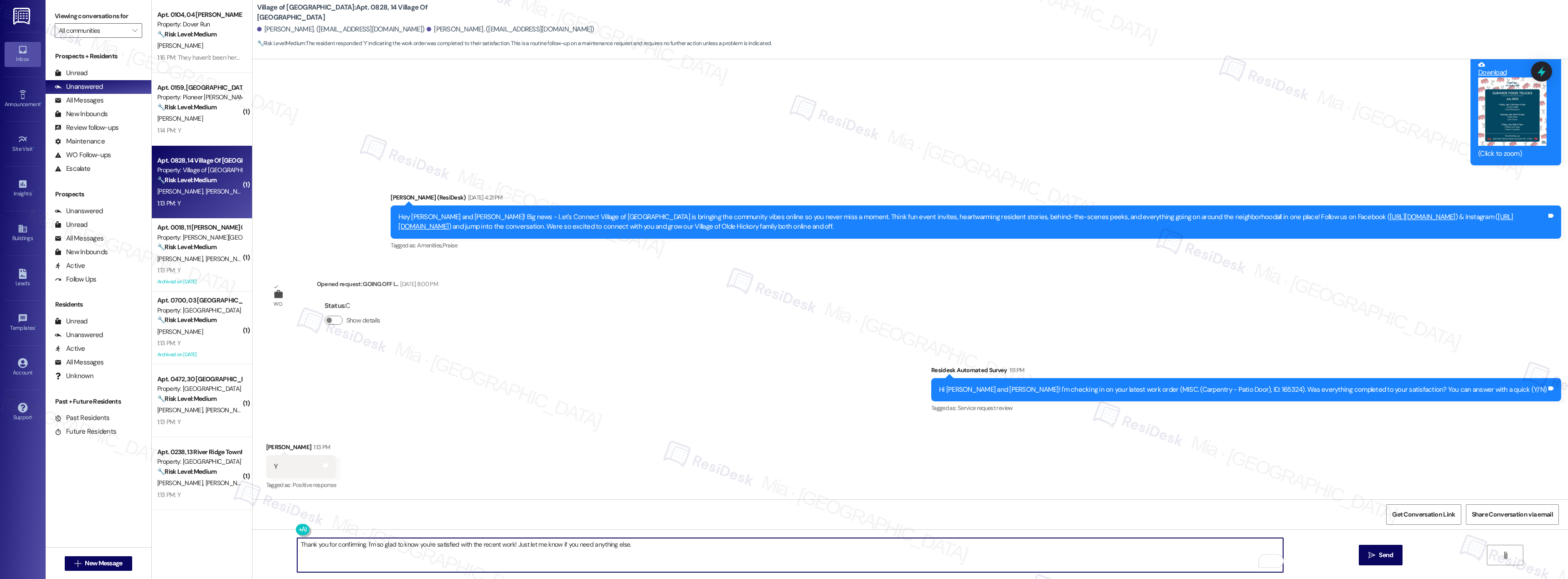
click at [321, 546] on textarea "Thank you for confirming. I'm so glad to know you're satisfied with the recent …" at bounding box center [790, 555] width 986 height 34
type textarea "Thank you [PERSON_NAME] for confirming. I'm so glad to know you're satisfied wi…"
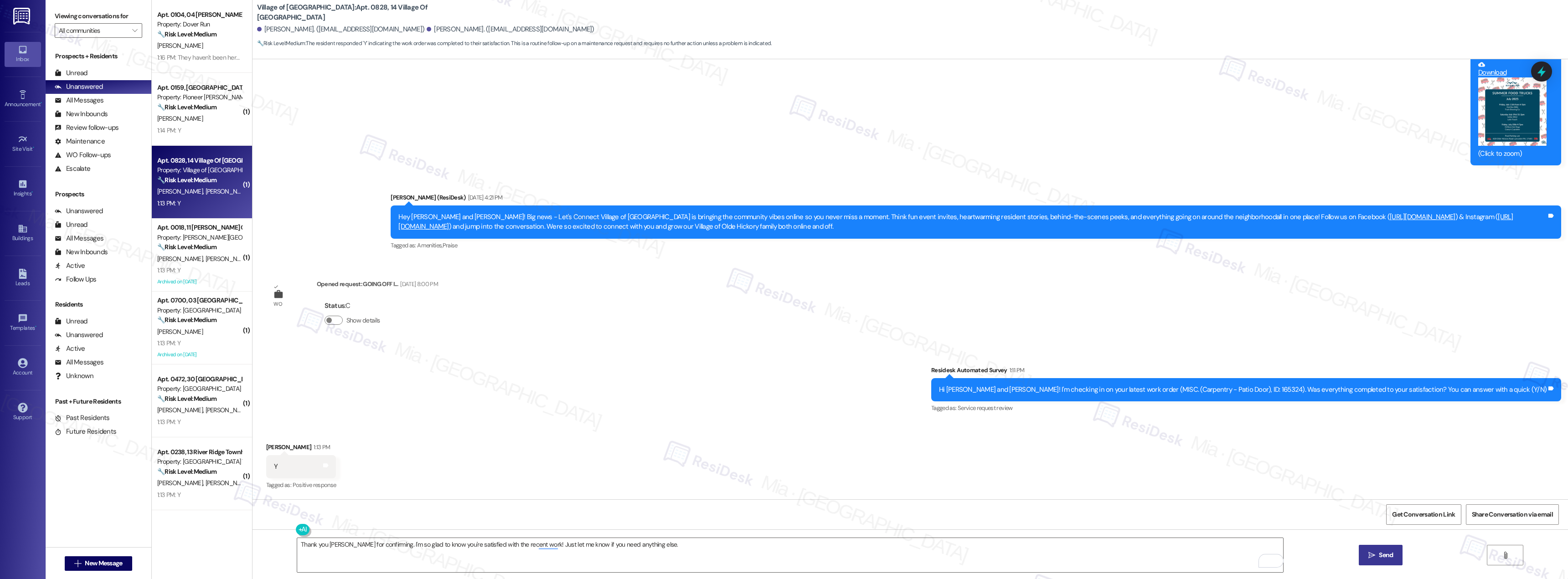
click at [1373, 553] on icon "" at bounding box center [1371, 555] width 7 height 7
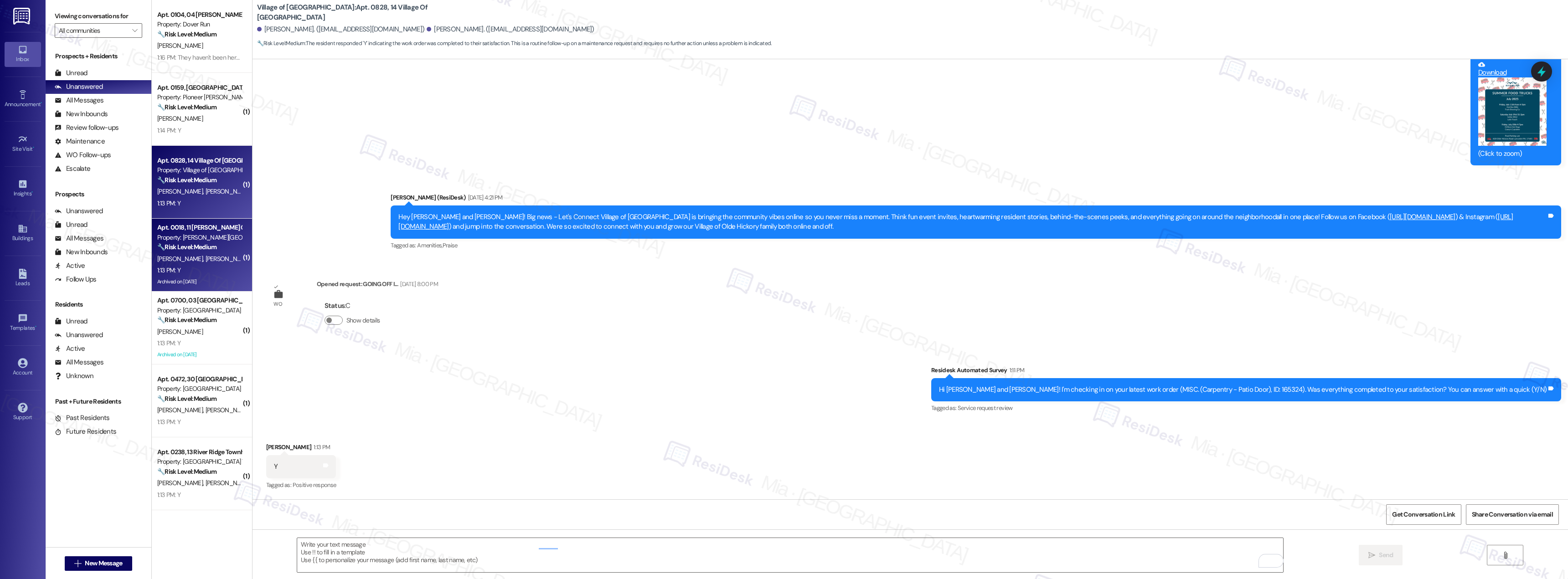
scroll to position [14499, 0]
click at [185, 248] on strong "🔧 Risk Level: Medium" at bounding box center [186, 246] width 59 height 8
type textarea "Fetching suggested responses. Please feel free to read through the conversation…"
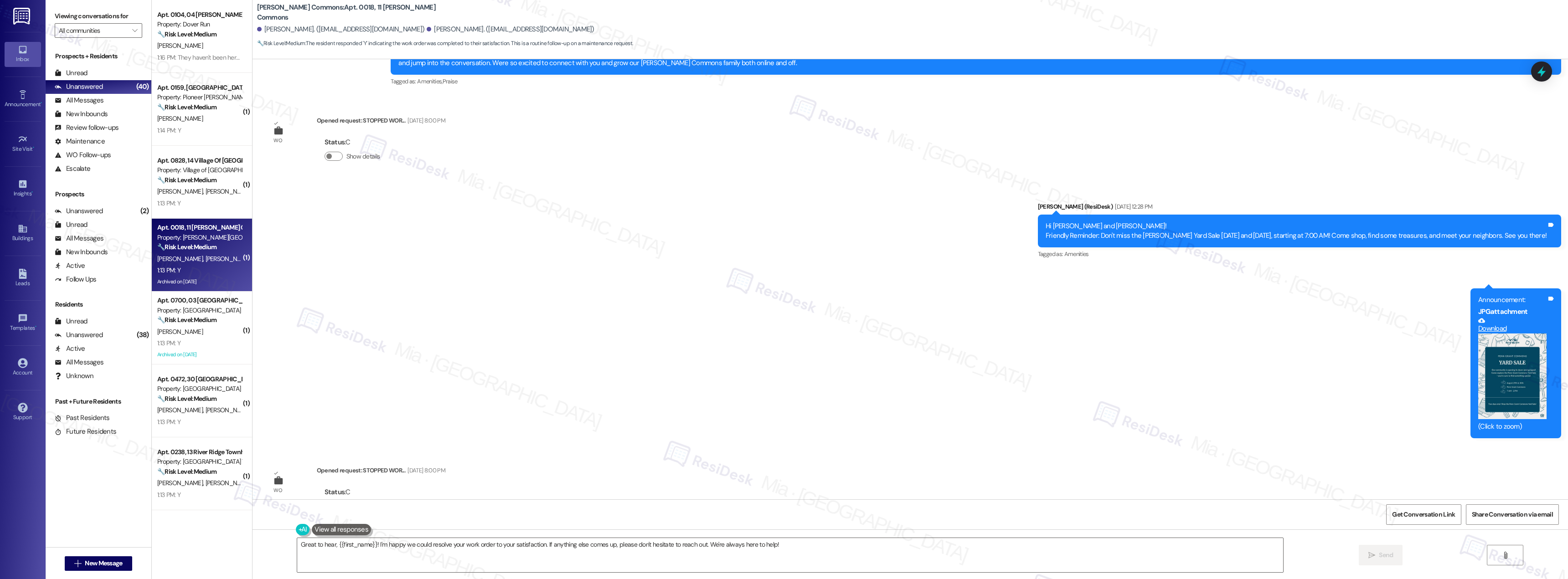
scroll to position [5766, 0]
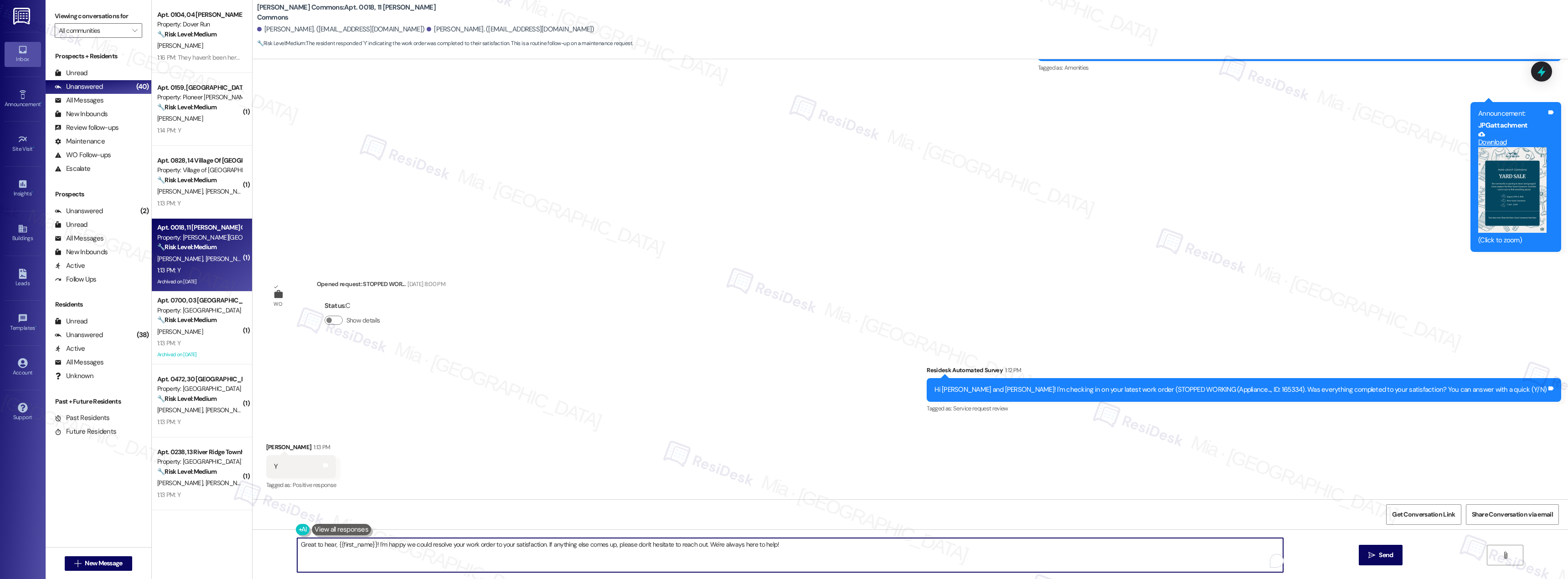
drag, startPoint x: 774, startPoint y: 545, endPoint x: 399, endPoint y: 543, distance: 375.0
click at [399, 543] on textarea "Great to hear, {{first_name}}! I'm happy we could resolve your work order to yo…" at bounding box center [790, 555] width 986 height 34
click at [786, 547] on textarea "Great to hear, {{first_name}}! I'm happy we could resolve your work order to yo…" at bounding box center [790, 555] width 986 height 34
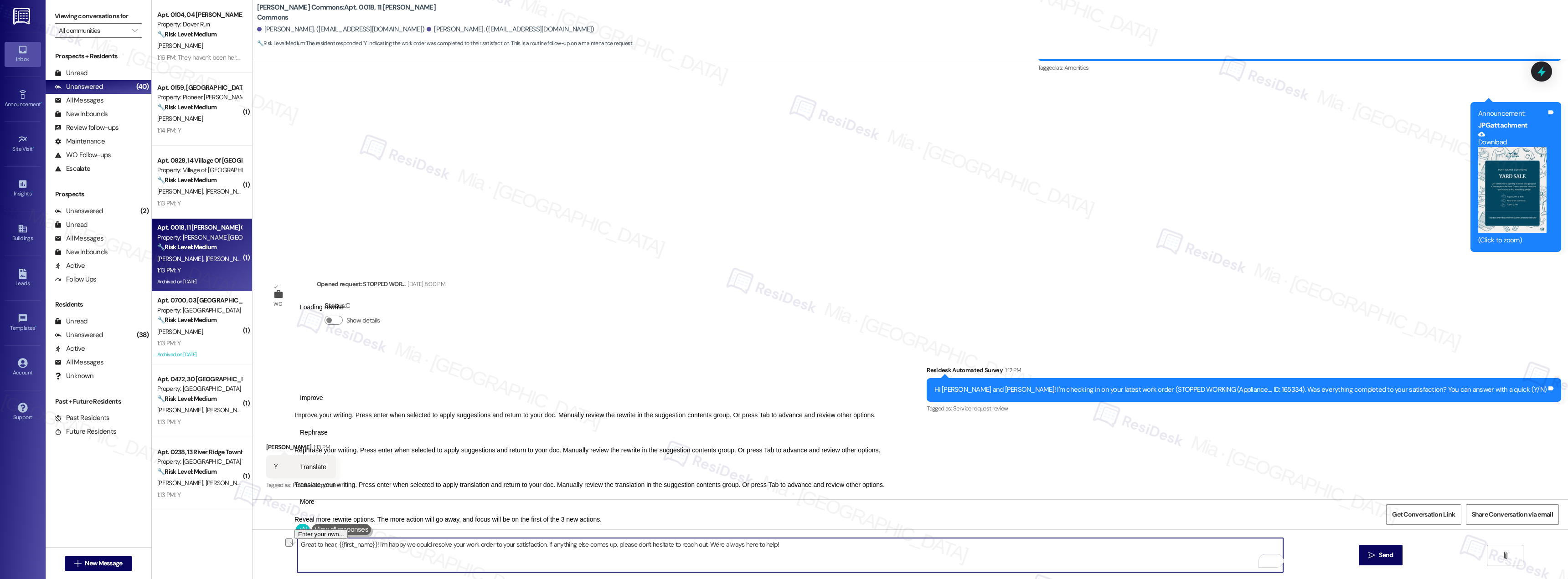
drag, startPoint x: 777, startPoint y: 545, endPoint x: 286, endPoint y: 545, distance: 491.0
click at [286, 545] on div "Great to hear, {{first_name}}! I'm happy we could resolve your work order to yo…" at bounding box center [910, 563] width 1315 height 68
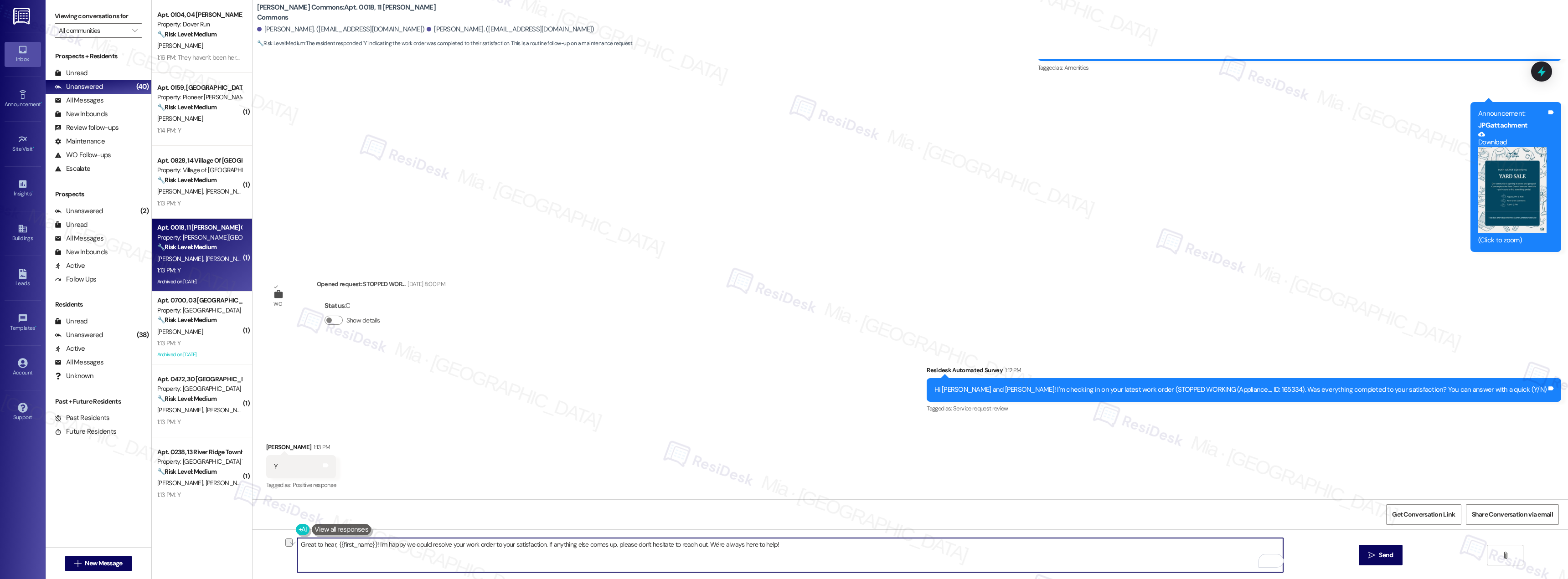
paste textarea "Thank you for confirming. I'm so glad to know you're satisfied with the recent …"
click at [329, 546] on textarea "Thank you for confirming. I'm so glad to know you're satisfied with the recent …" at bounding box center [790, 555] width 986 height 34
click at [322, 547] on textarea "Thank you for confirming. I'm so glad to know you're satisfied with the recent …" at bounding box center [790, 555] width 986 height 34
type textarea "Thank you [PERSON_NAME] for confirming. I'm so glad to know you're satisfied wi…"
click at [1374, 558] on span " Send" at bounding box center [1381, 555] width 29 height 10
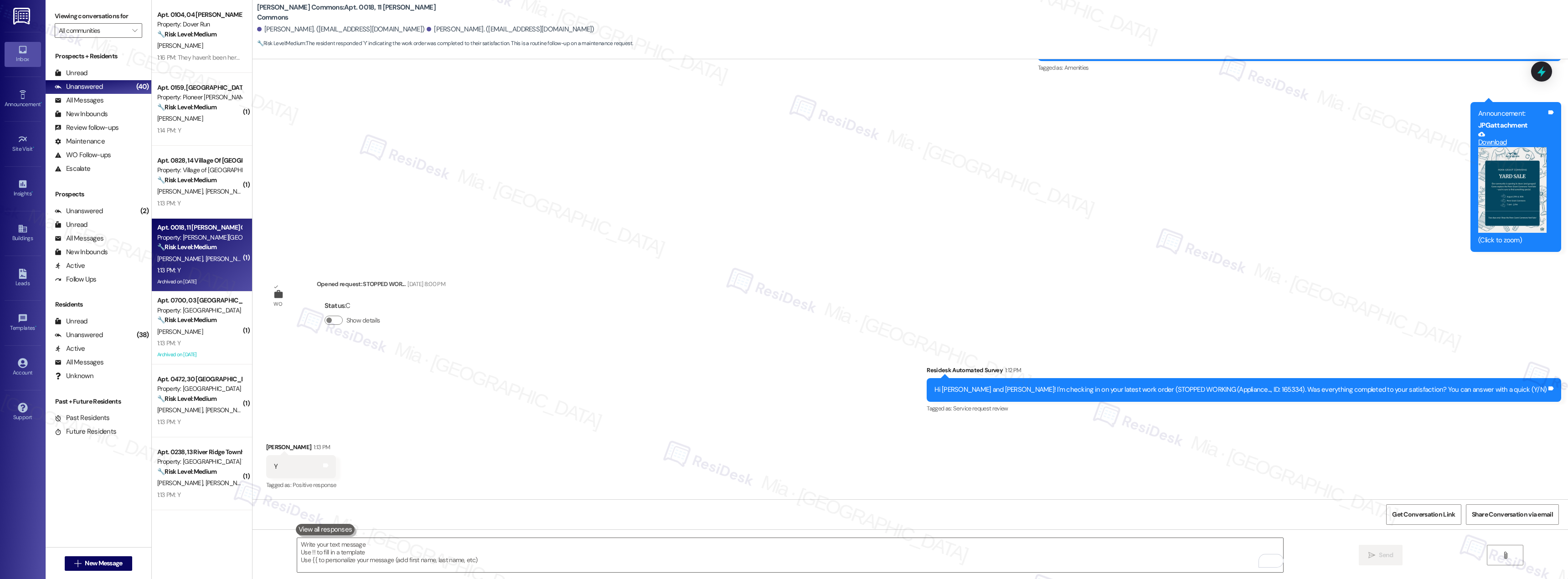
scroll to position [5765, 0]
click at [207, 335] on div "[PERSON_NAME]" at bounding box center [200, 331] width 86 height 12
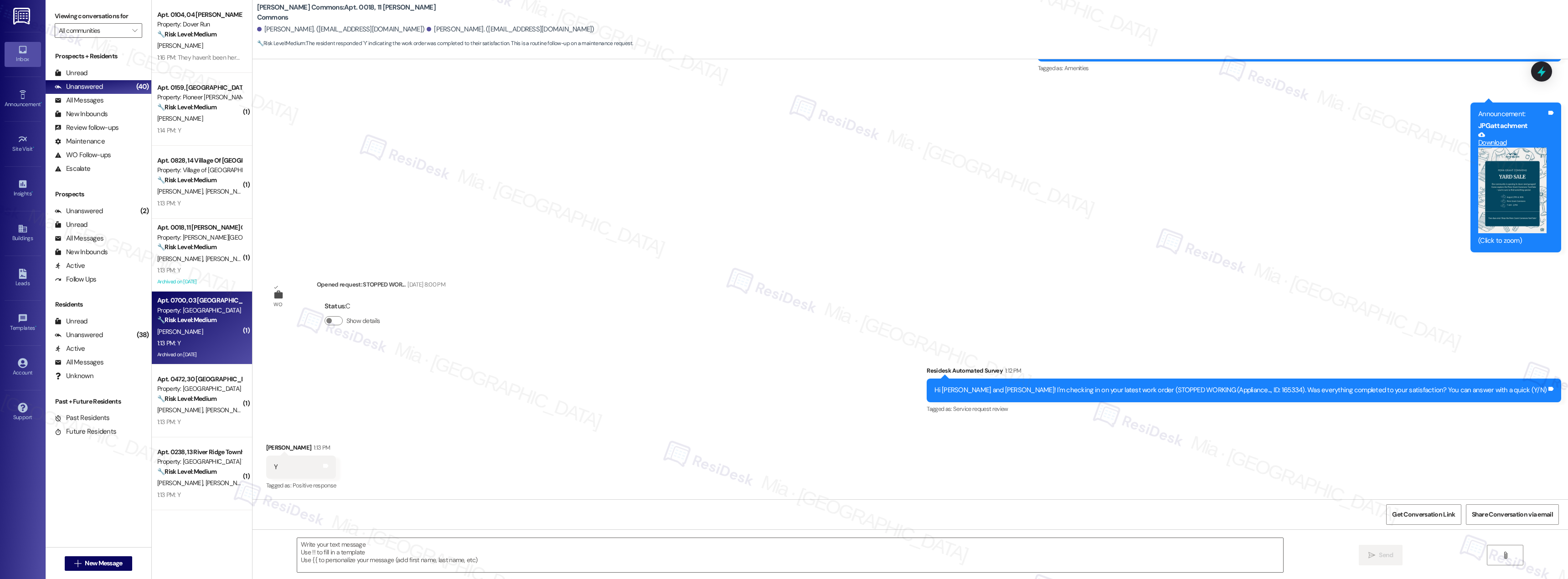
type textarea "Fetching suggested responses. Please feel free to read through the conversation…"
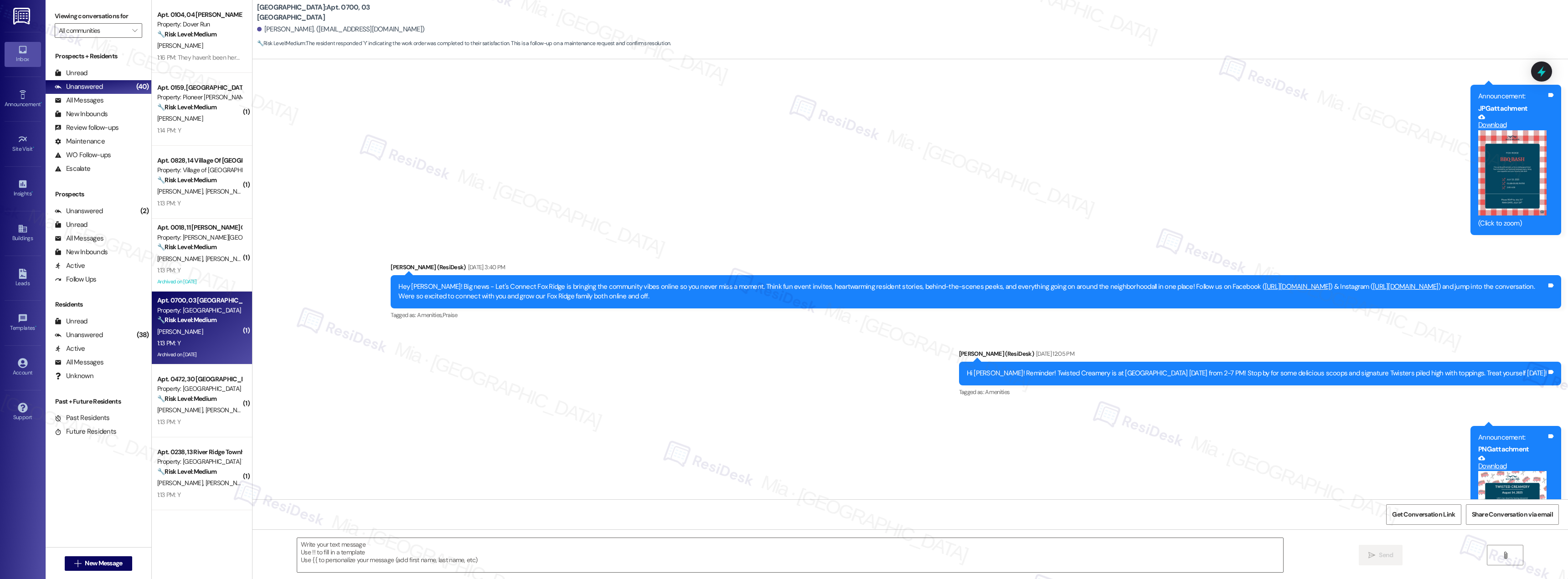
type textarea "Fetching suggested responses. Please feel free to read through the conversation…"
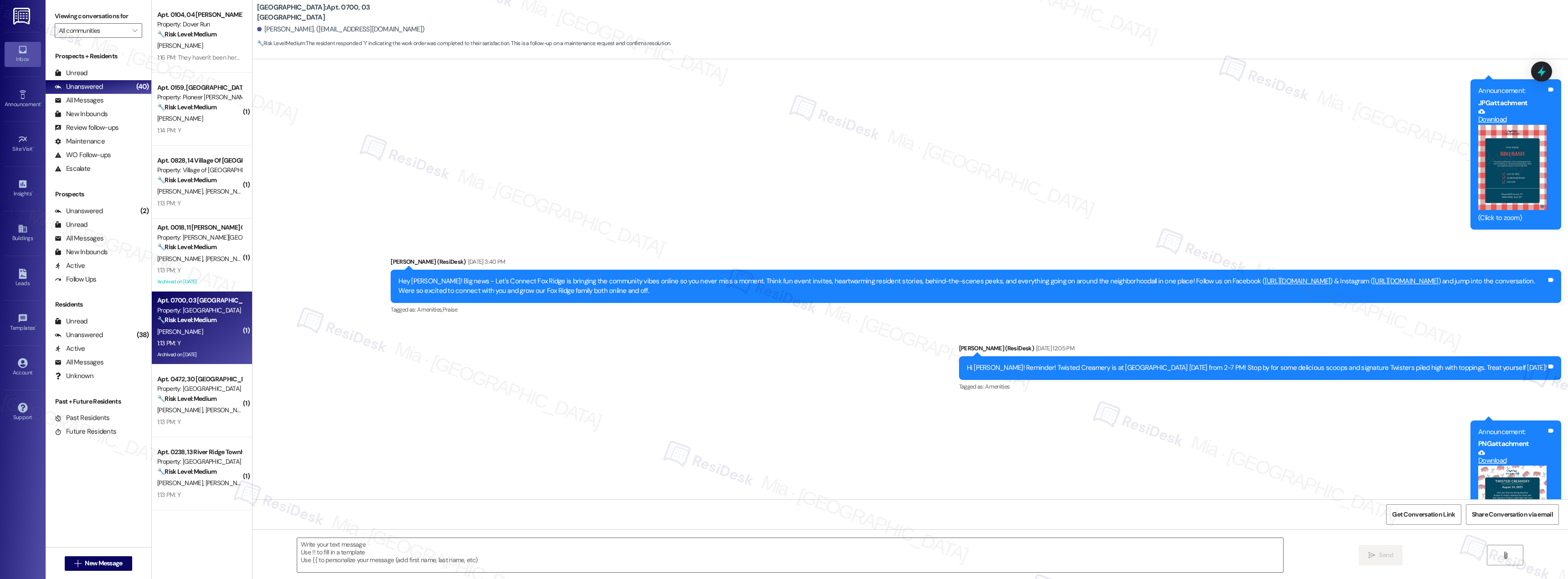
scroll to position [9991, 0]
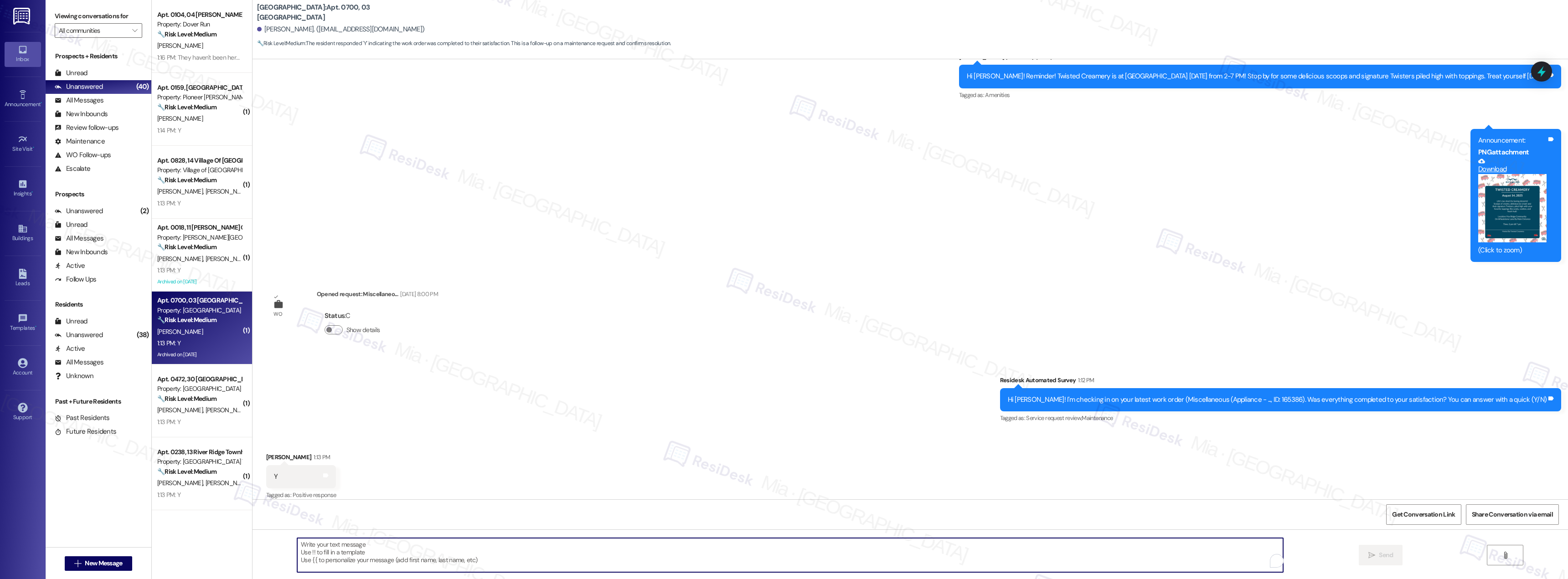
click at [427, 548] on textarea "To enrich screen reader interactions, please activate Accessibility in Grammarl…" at bounding box center [790, 555] width 986 height 34
paste textarea "Thank you for confirming. I'm so glad to know you're satisfied with the recent …"
click at [324, 544] on textarea "Thank you for confirming. I'm so glad to know you're satisfied with the recent …" at bounding box center [790, 555] width 986 height 34
type textarea "Thank you [PERSON_NAME] for confirming. I'm so glad to know you're satisfied wi…"
click at [1391, 552] on span "Send" at bounding box center [1385, 555] width 14 height 10
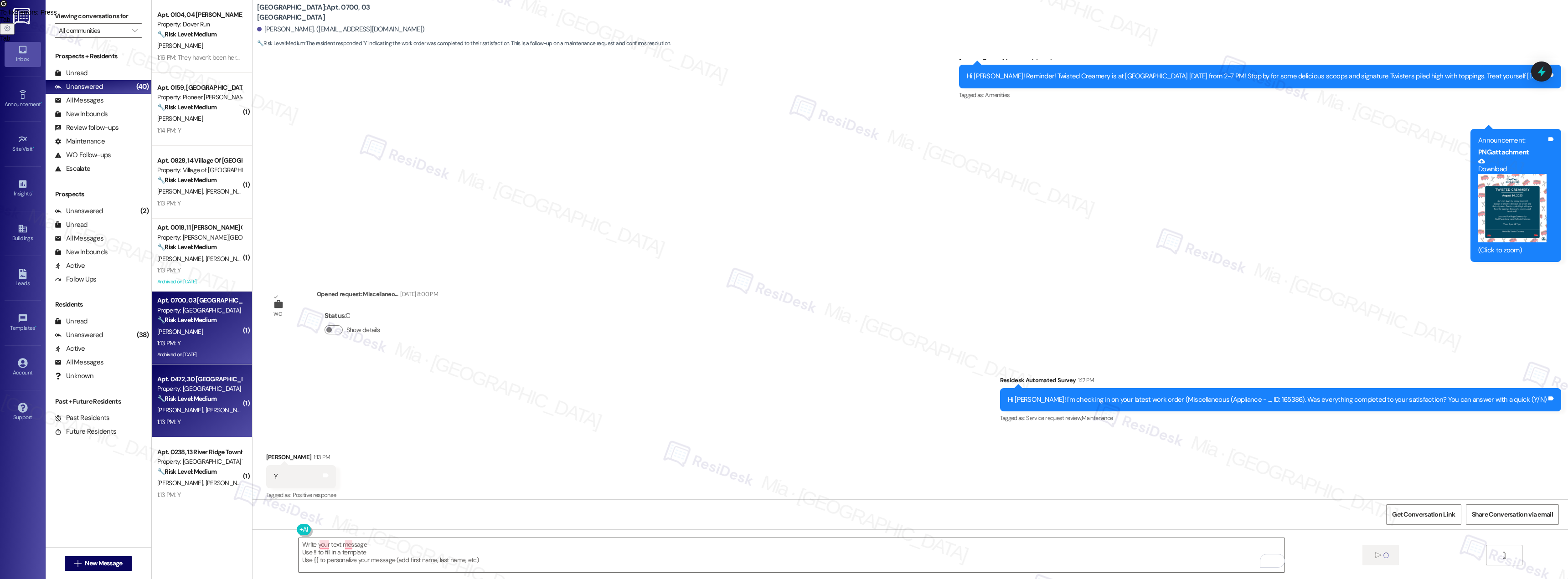
scroll to position [9990, 0]
click at [205, 412] on span "[PERSON_NAME]" at bounding box center [228, 409] width 46 height 8
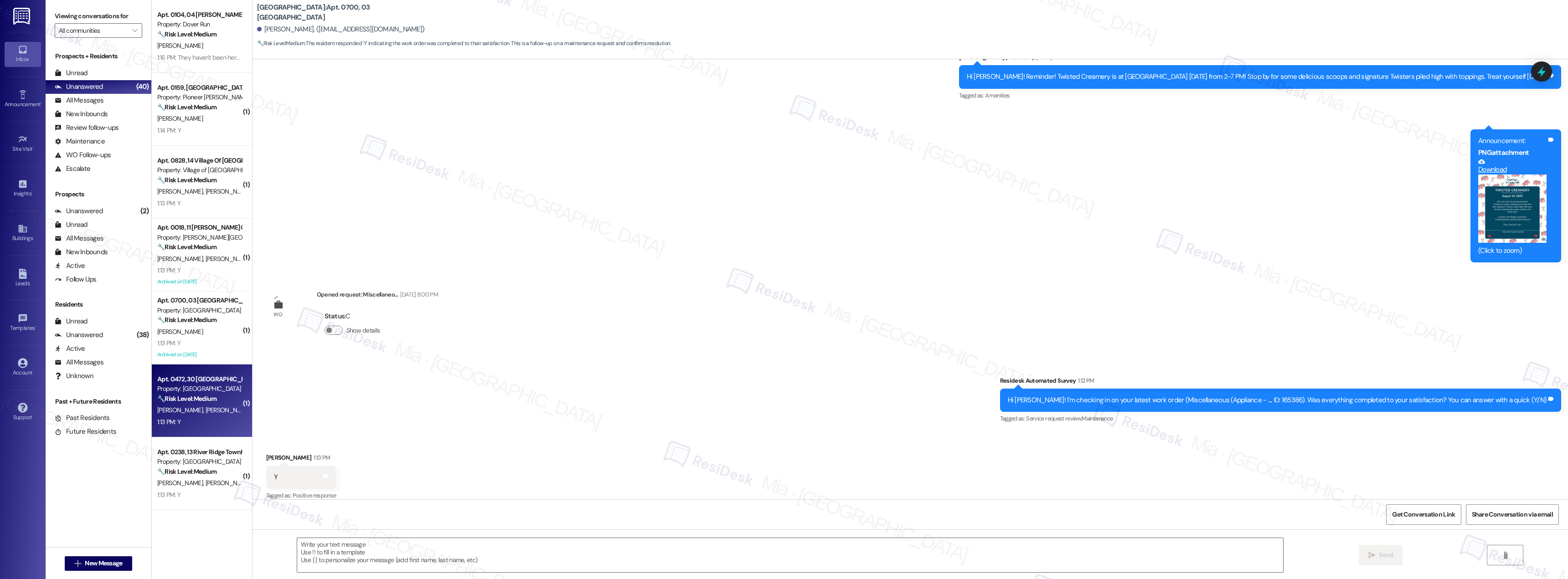
type textarea "Fetching suggested responses. Please feel free to read through the conversation…"
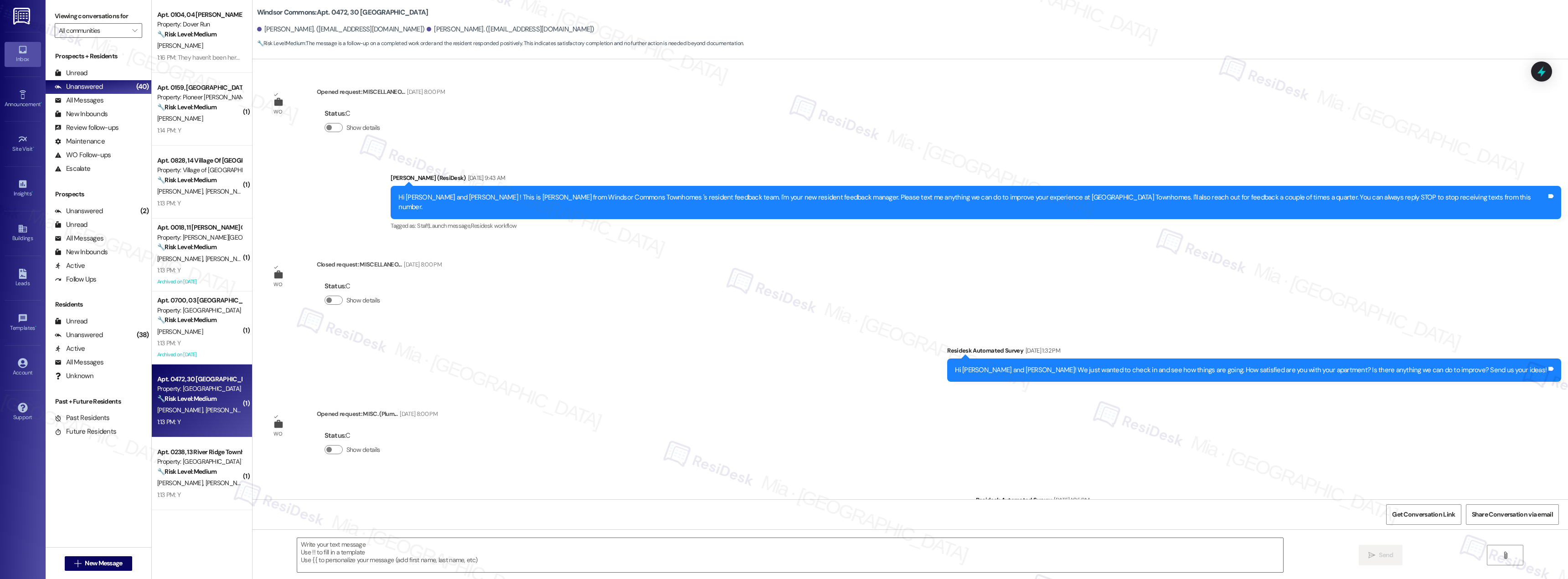
scroll to position [9571, 0]
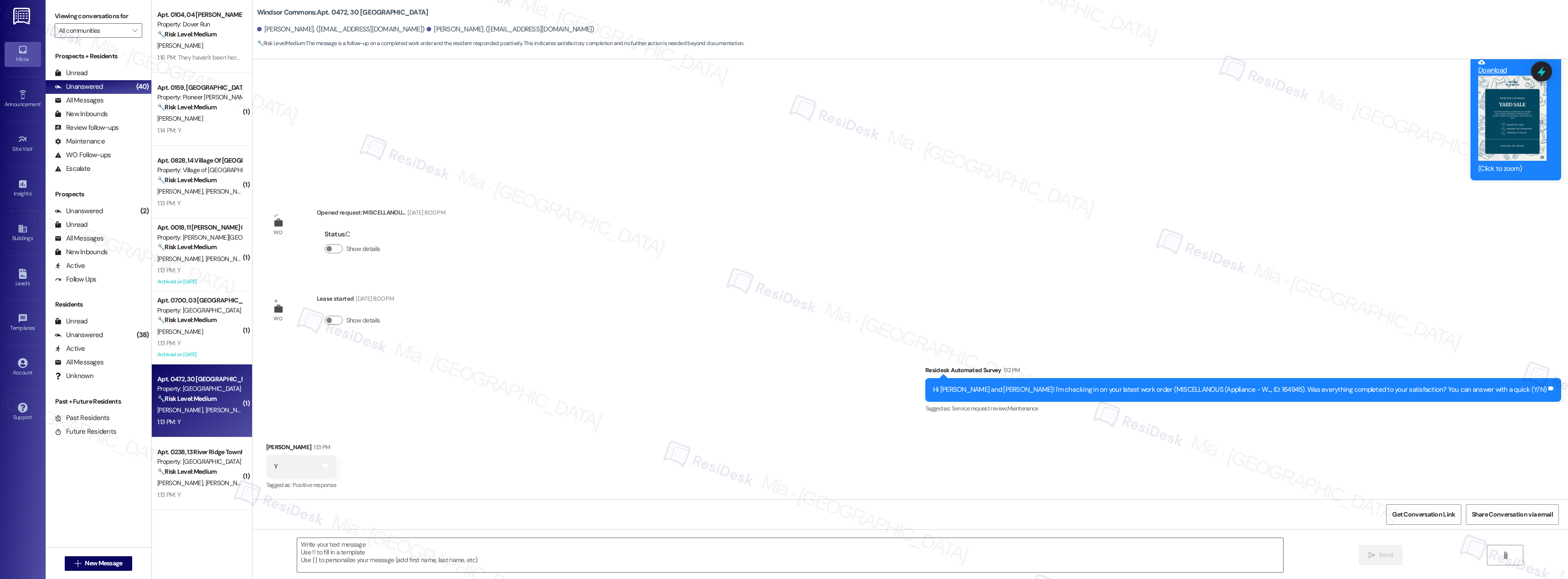
type textarea "Fetching suggested responses. Please feel free to read through the conversation…"
click at [367, 545] on textarea at bounding box center [790, 555] width 986 height 34
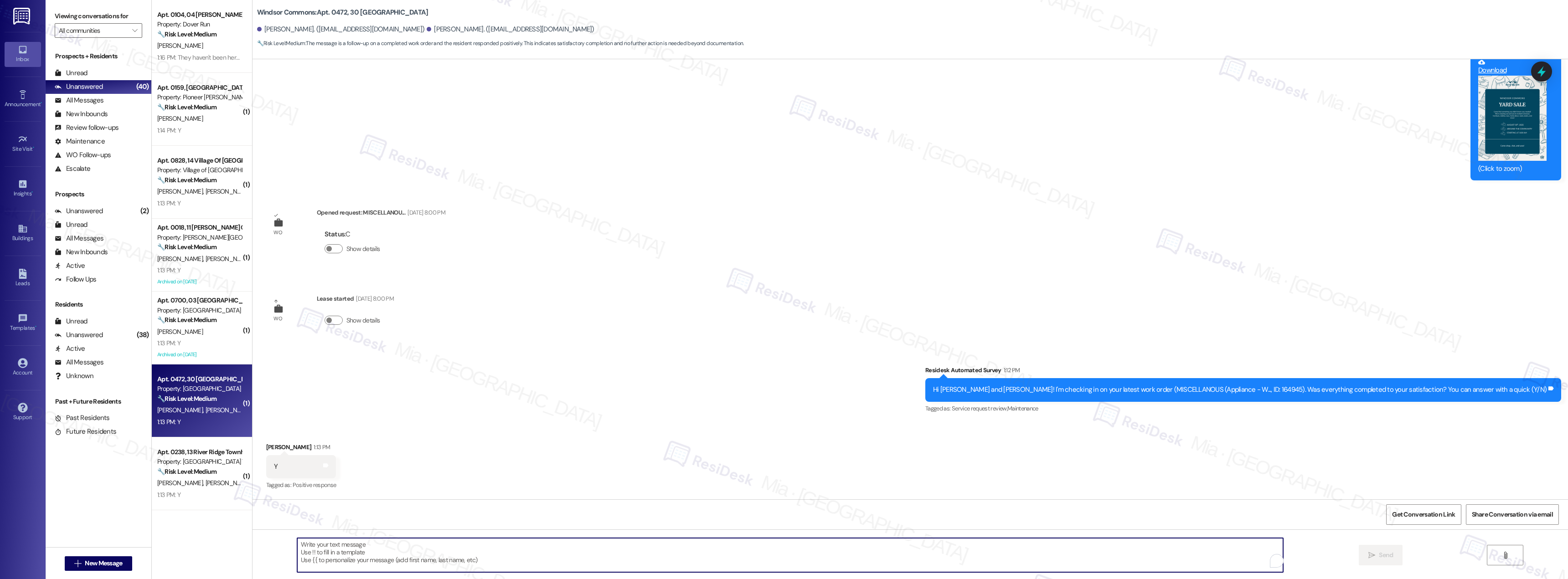
paste textarea "Thank you for confirming. I'm so glad to know you're satisfied with the recent …"
click at [321, 545] on textarea "Thank you for confirming. I'm so glad to know you're satisfied with the recent …" at bounding box center [790, 555] width 986 height 34
type textarea "Thank you [PERSON_NAME] for confirming. I'm so glad to know you're satisfied wi…"
click at [1386, 557] on span "Send" at bounding box center [1385, 555] width 14 height 10
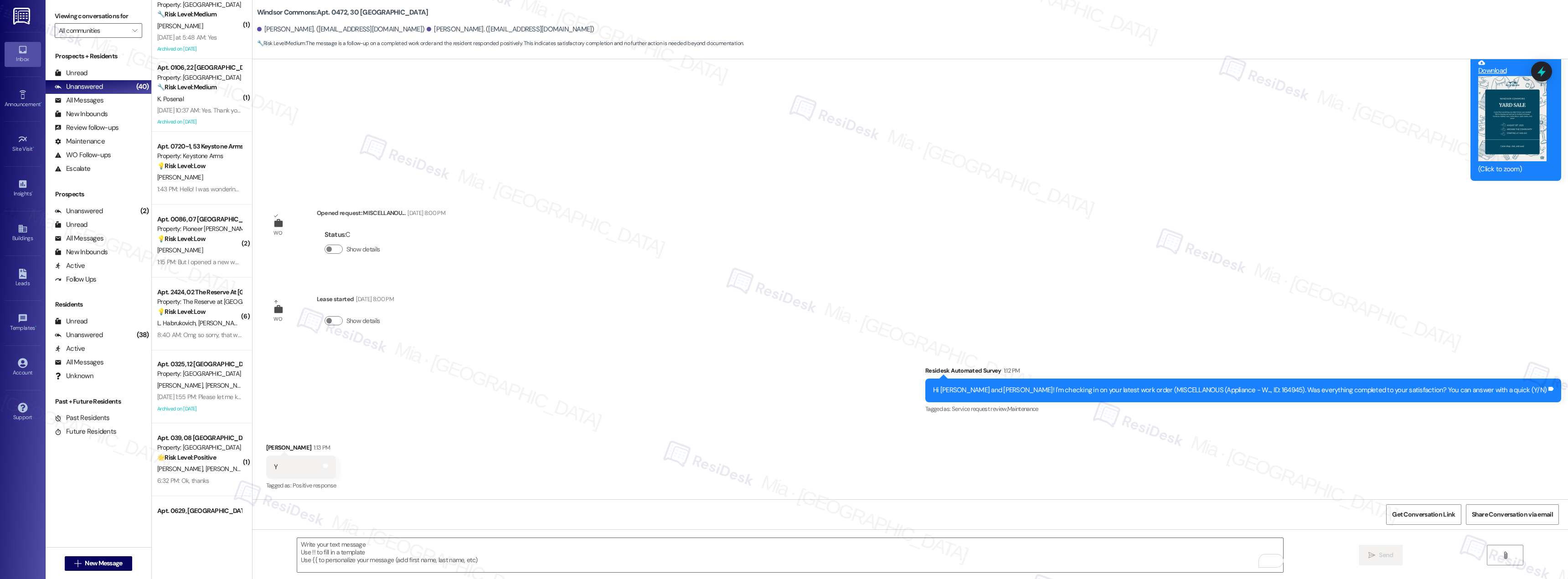
scroll to position [911, 0]
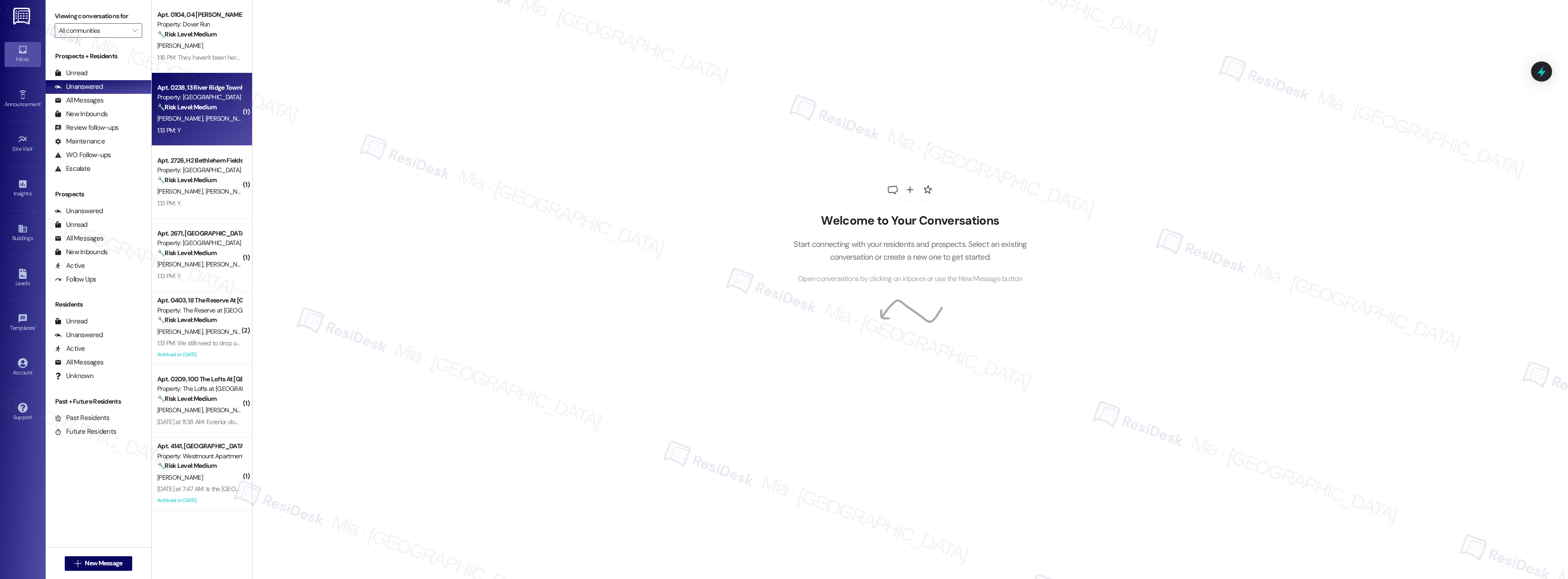
click at [211, 135] on div "1:13 PM: Y 1:13 PM: Y" at bounding box center [200, 130] width 86 height 12
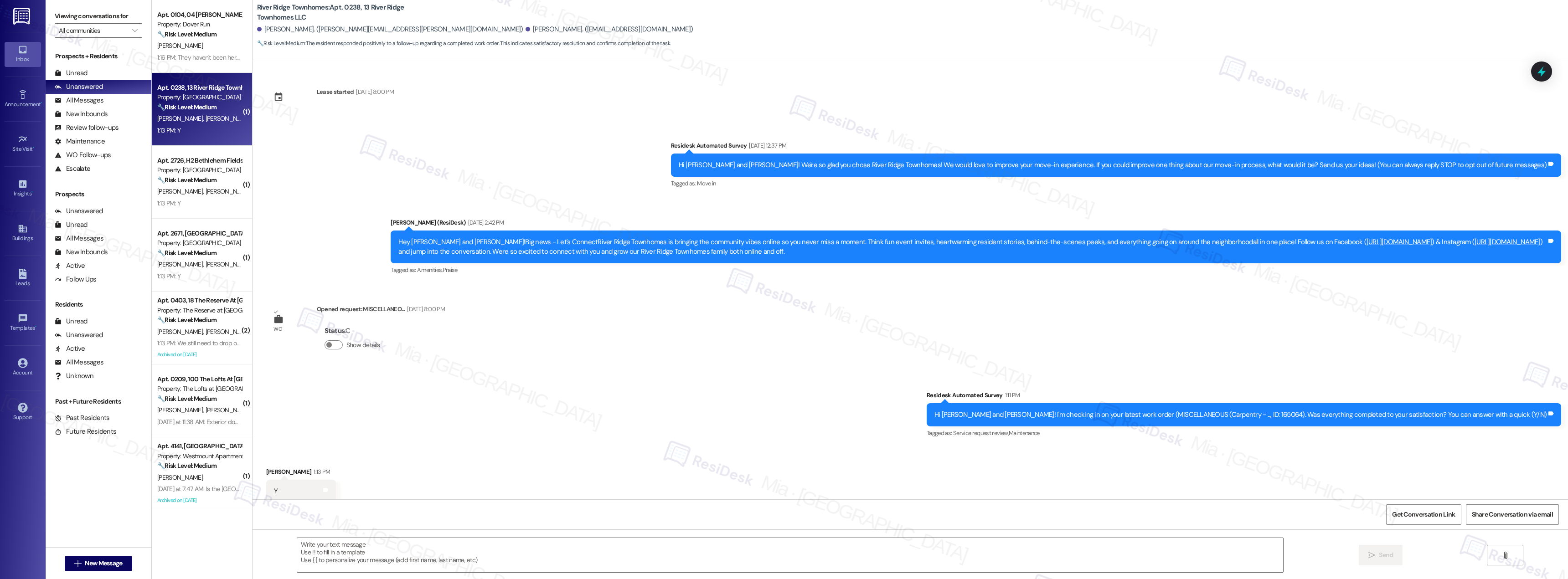
scroll to position [24, 0]
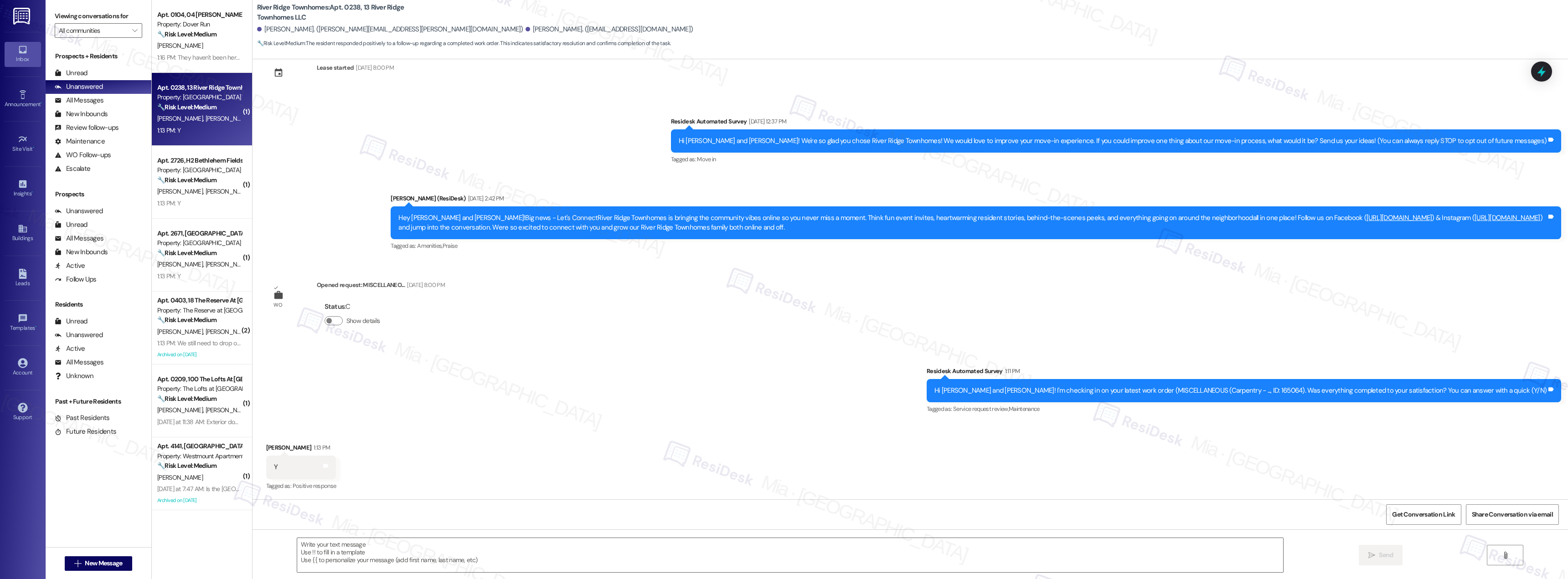
type textarea "Fetching suggested responses. Please feel free to read through the conversation…"
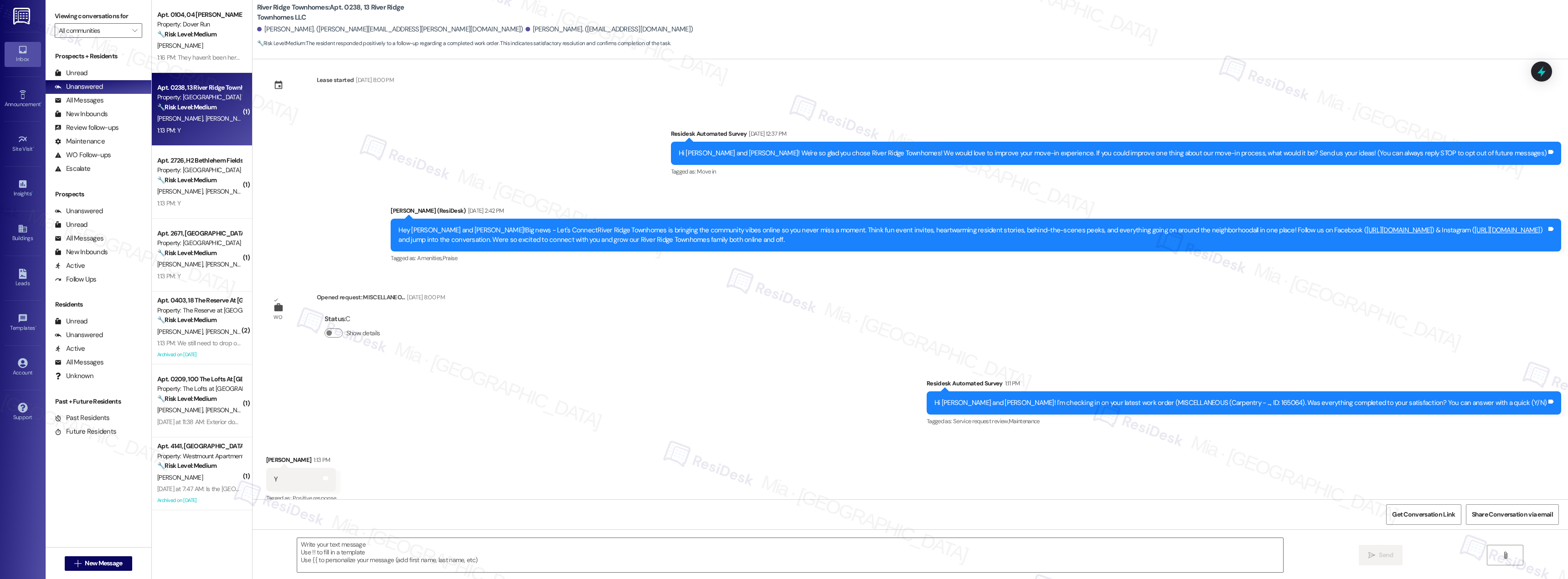
scroll to position [0, 0]
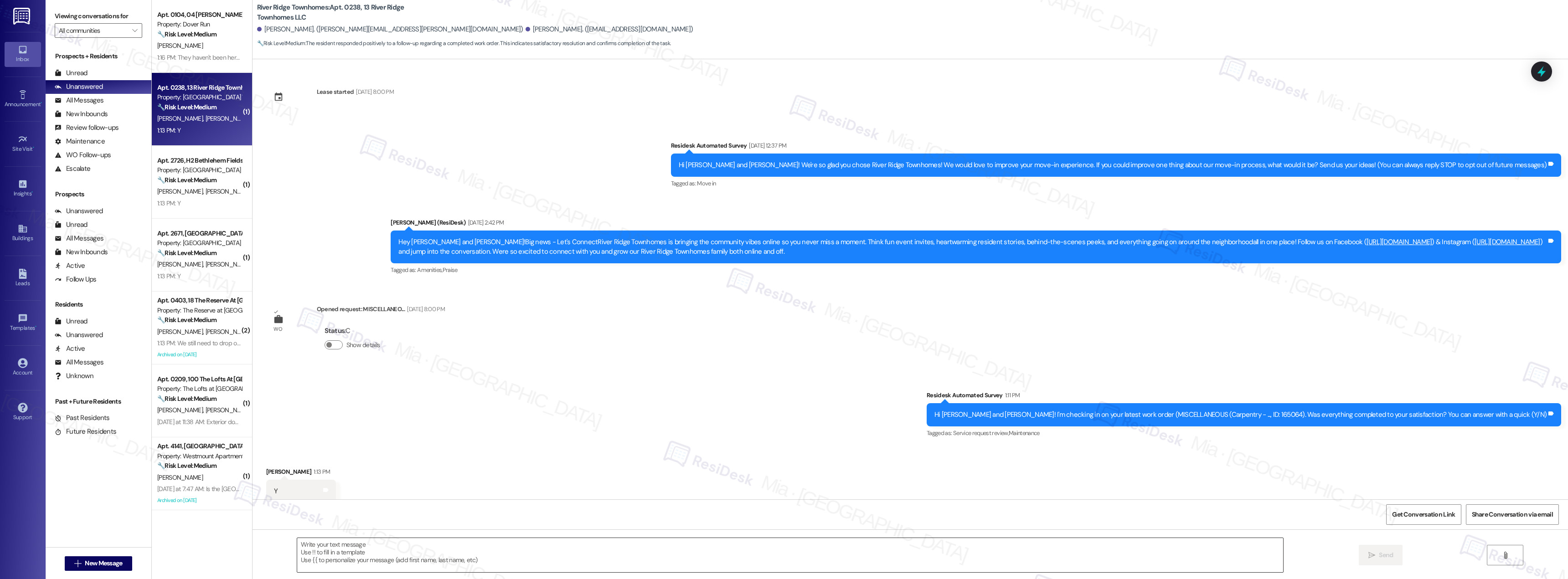
click at [354, 550] on textarea at bounding box center [790, 555] width 986 height 34
paste textarea "Thank you for confirming. I'm so glad to know you're satisfied with the recent …"
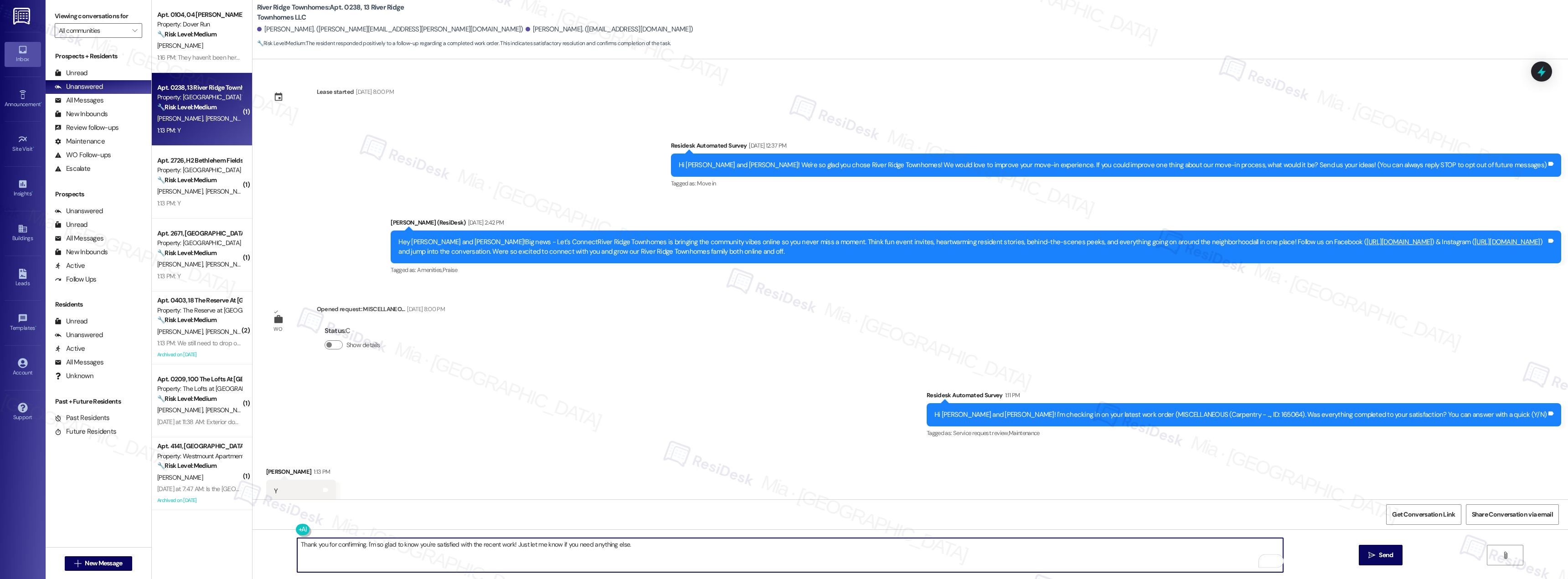
click at [323, 543] on textarea "Thank you for confirming. I'm so glad to know you're satisfied with the recent …" at bounding box center [790, 555] width 986 height 34
drag, startPoint x: 528, startPoint y: 544, endPoint x: 637, endPoint y: 544, distance: 109.0
click at [637, 544] on textarea "Thank you [PERSON_NAME] for confirming. I'm so glad to know you're satisfied wi…" at bounding box center [790, 555] width 986 height 34
click at [638, 546] on textarea "Thank you [PERSON_NAME] for confirming. I'm so glad to know you're satisfied wi…" at bounding box center [790, 555] width 986 height 34
drag, startPoint x: 642, startPoint y: 546, endPoint x: 528, endPoint y: 543, distance: 114.0
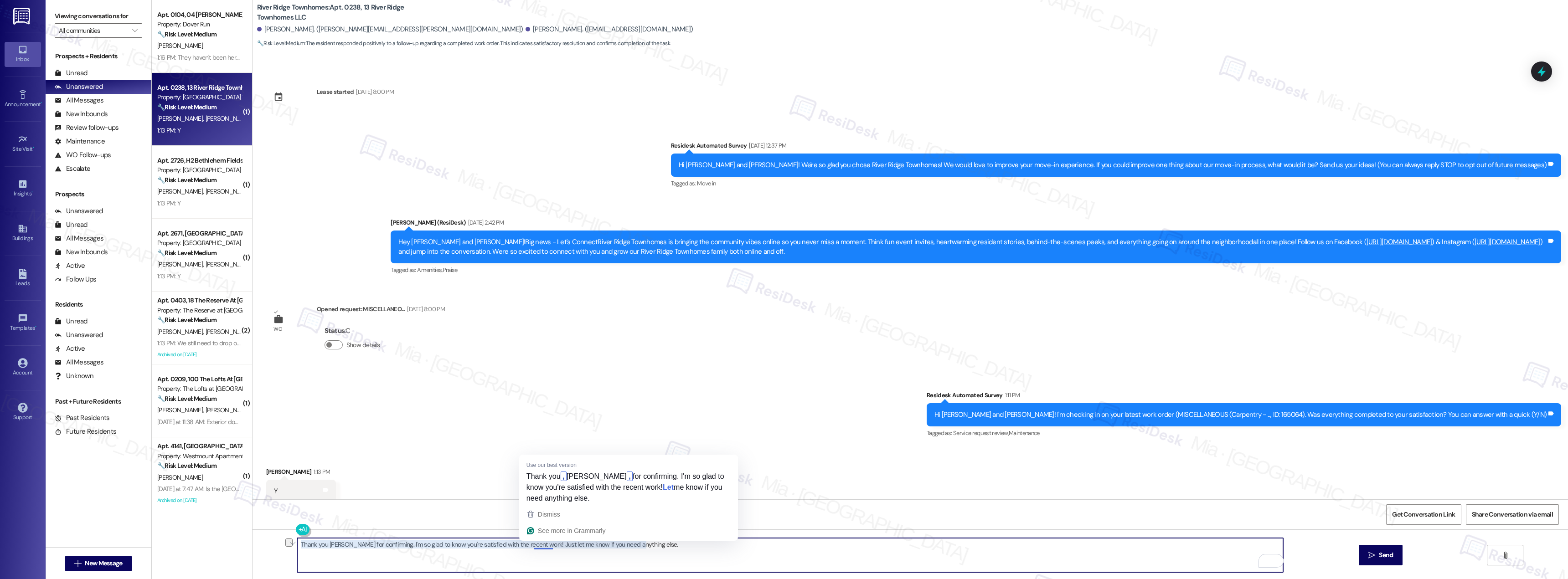
click at [528, 543] on textarea "Thank you [PERSON_NAME] for confirming. I'm so glad to know you're satisfied wi…" at bounding box center [790, 555] width 986 height 34
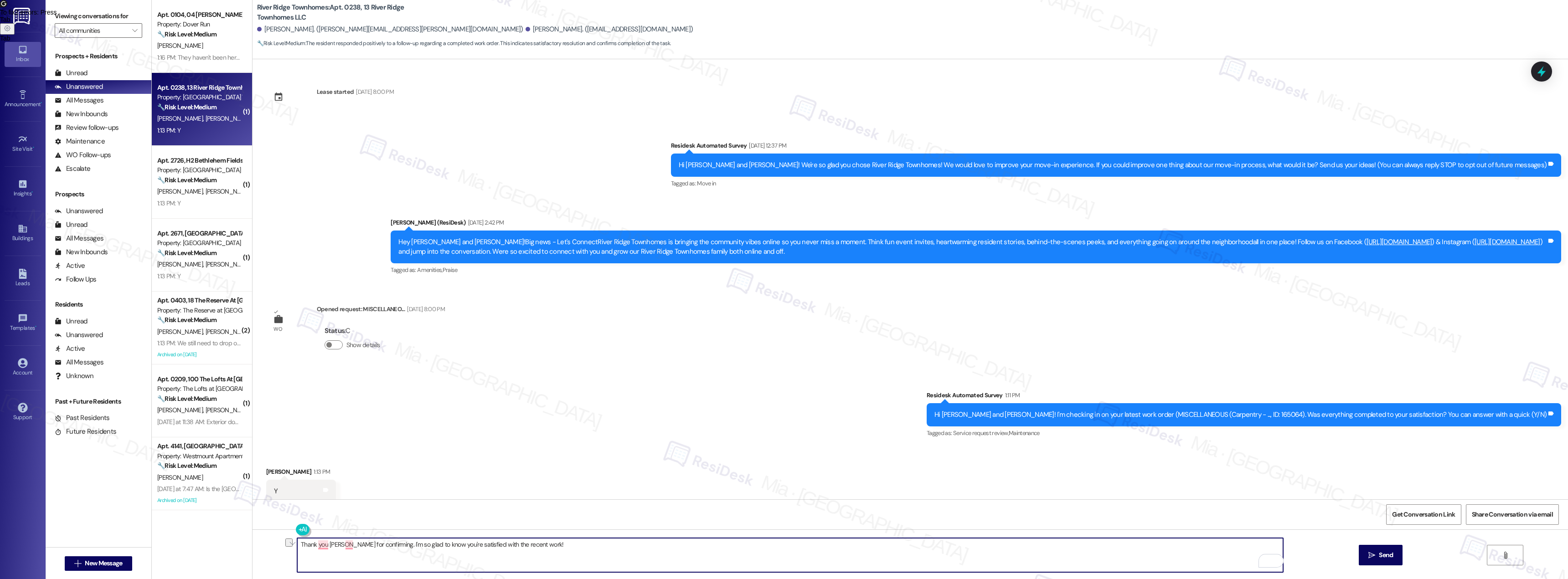
drag, startPoint x: 532, startPoint y: 547, endPoint x: 289, endPoint y: 547, distance: 243.0
click at [289, 547] on div "Thank you [PERSON_NAME] for confirming. I'm so glad to know you're satisfied wi…" at bounding box center [910, 563] width 1315 height 68
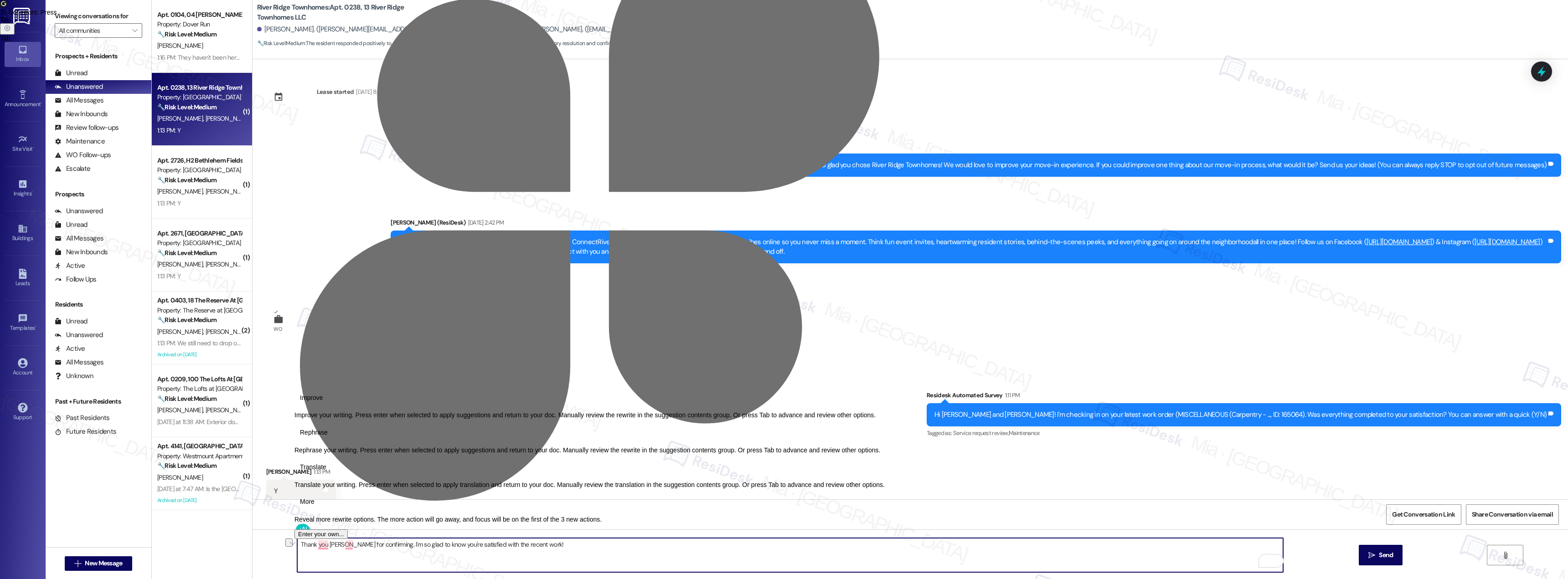
type textarea "Thank you [PERSON_NAME] for confirming. I'm so glad to know you're satisfied wi…"
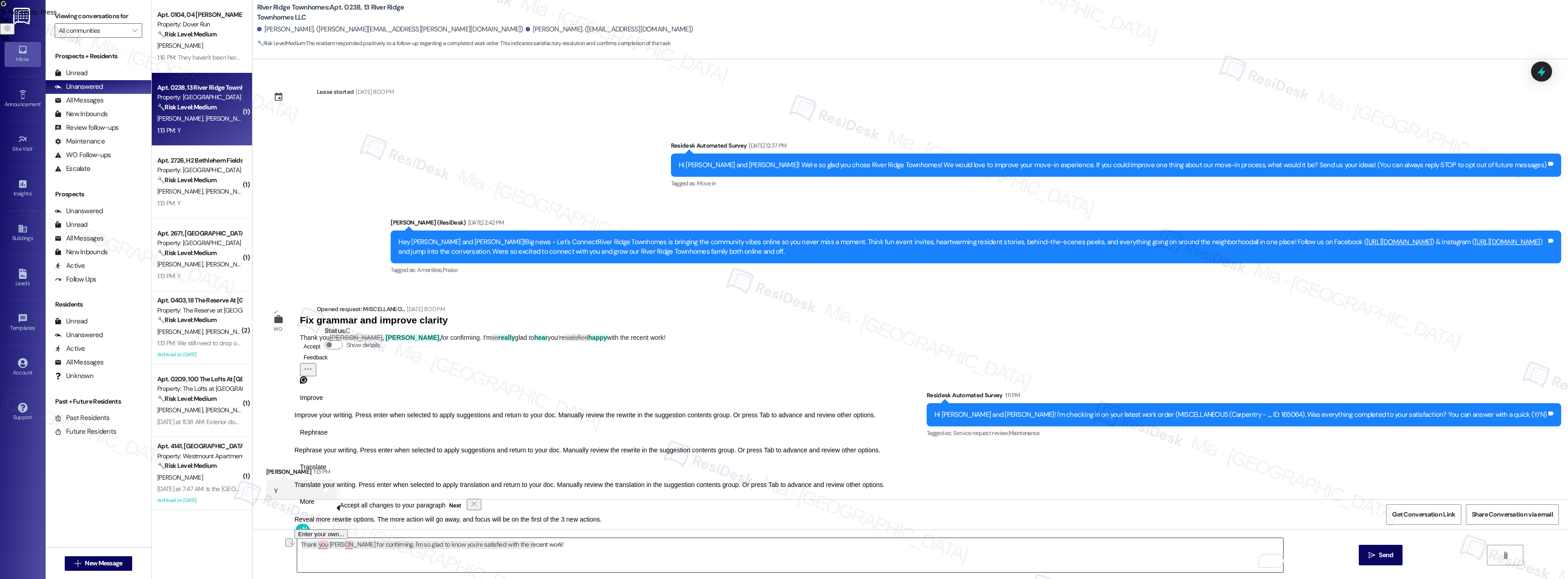
click at [539, 544] on textarea "Thank you [PERSON_NAME] for confirming. I'm so glad to know you're satisfied wi…" at bounding box center [790, 555] width 986 height 34
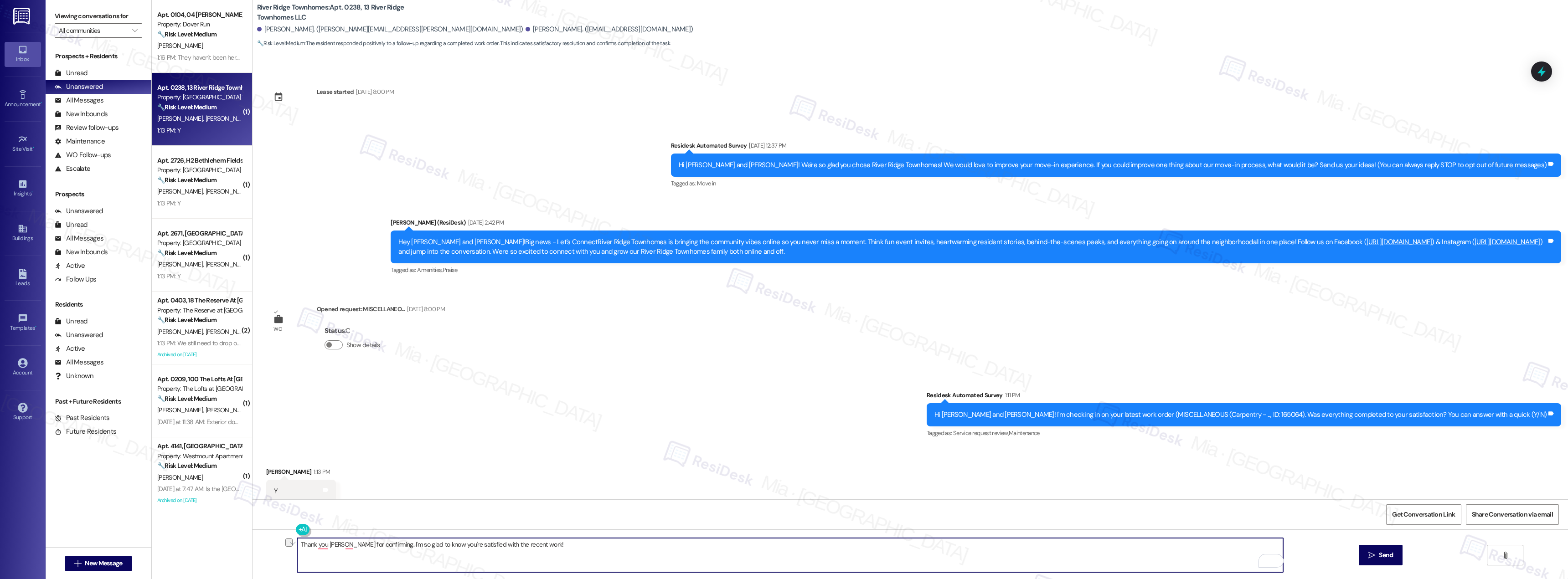
drag, startPoint x: 533, startPoint y: 545, endPoint x: 278, endPoint y: 546, distance: 255.0
click at [278, 546] on div "Thank you [PERSON_NAME] for confirming. I'm so glad to know you're satisfied wi…" at bounding box center [910, 563] width 1315 height 68
click at [1547, 79] on div at bounding box center [1541, 71] width 27 height 26
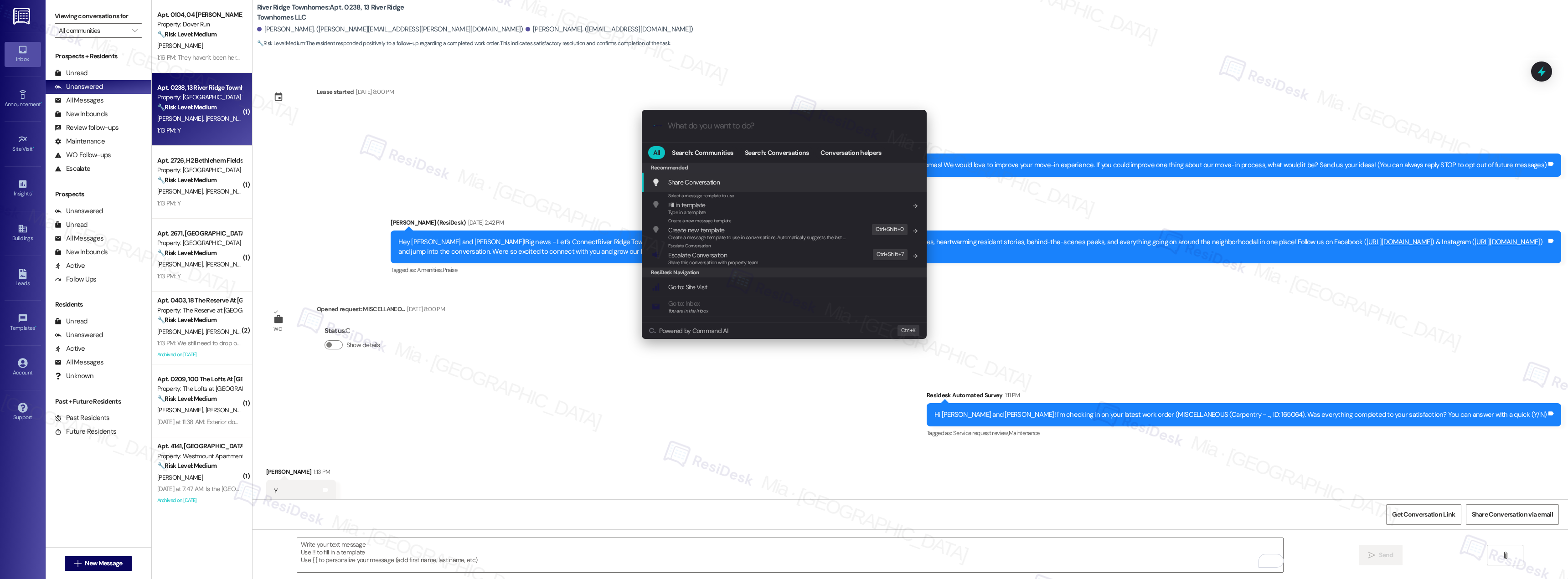
click at [743, 125] on input "What do you want to do?" at bounding box center [791, 126] width 248 height 10
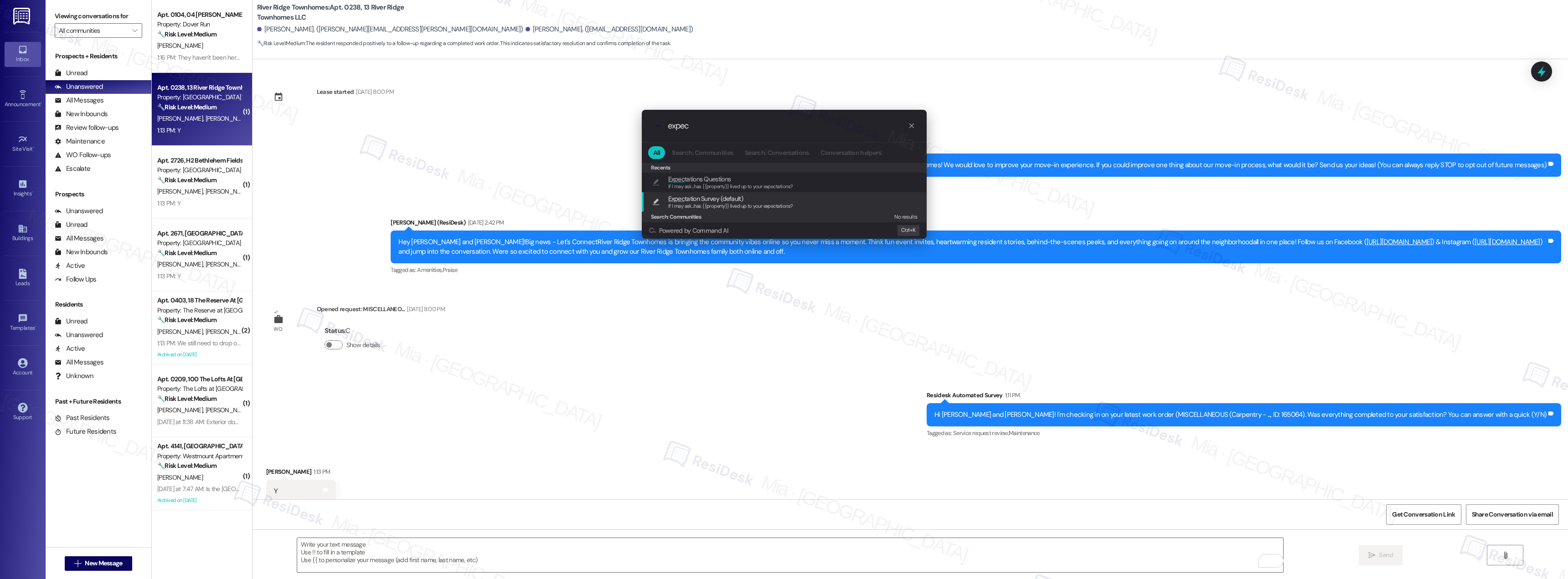
type input "expec"
click at [715, 200] on span "Expec tation Survey (default)" at bounding box center [705, 198] width 75 height 10
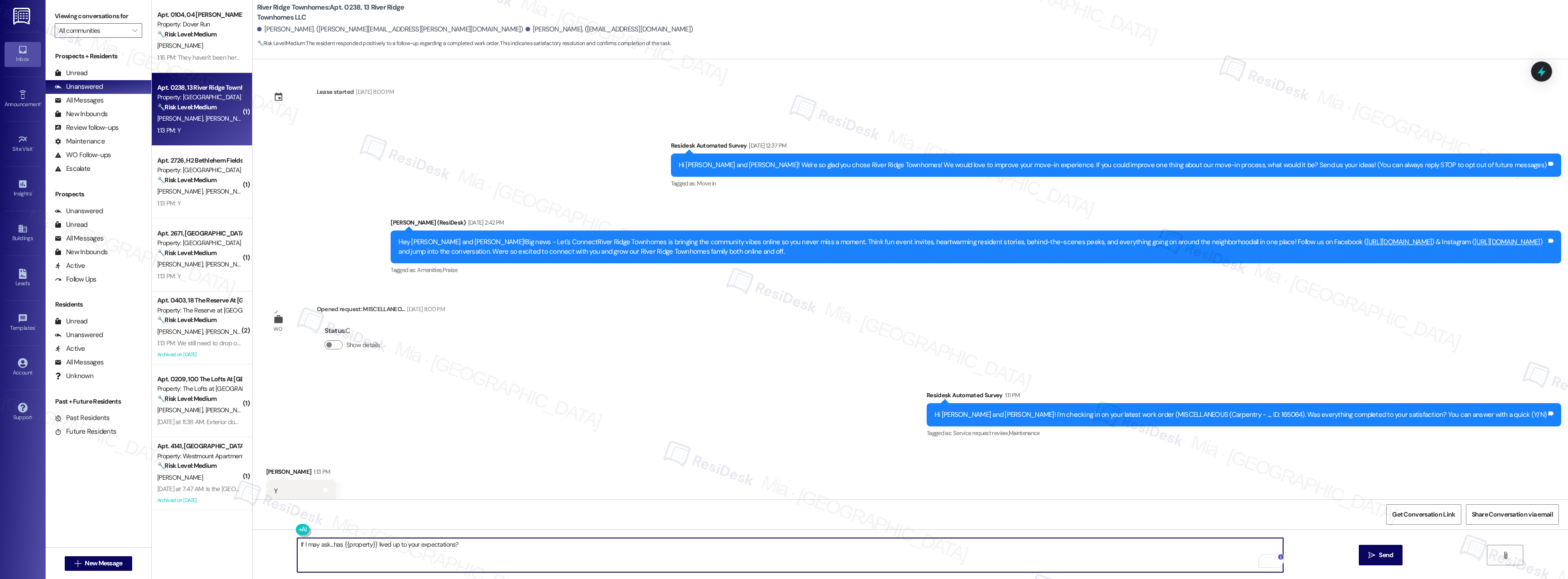
click at [297, 546] on textarea "If I may ask...has {{property}} lived up to your expectations?" at bounding box center [790, 555] width 986 height 34
paste textarea "Thank you [PERSON_NAME] for confirming. I'm so glad to know you're satisfied wi…"
type textarea "Thank you [PERSON_NAME] for confirming. I'm so glad to know you're satisfied wi…"
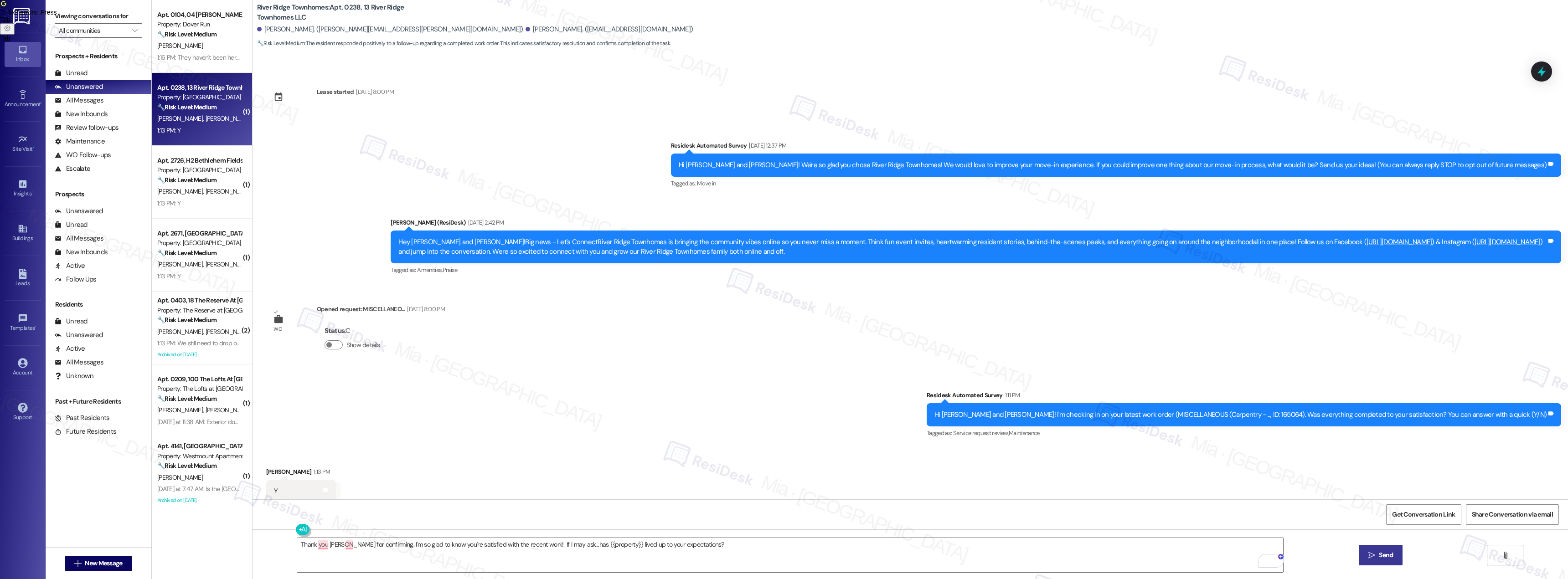
click at [1387, 550] on button " Send" at bounding box center [1381, 555] width 44 height 21
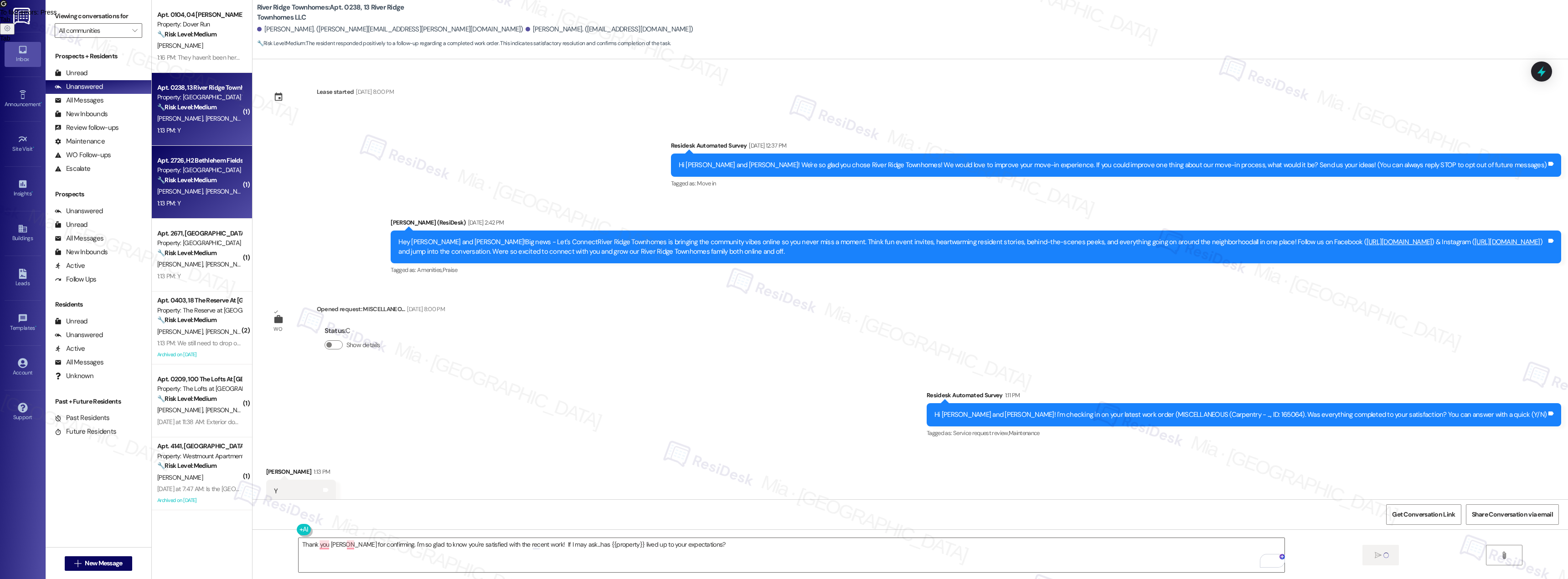
click at [183, 206] on div "1:13 PM: Y 1:13 PM: Y" at bounding box center [200, 203] width 86 height 12
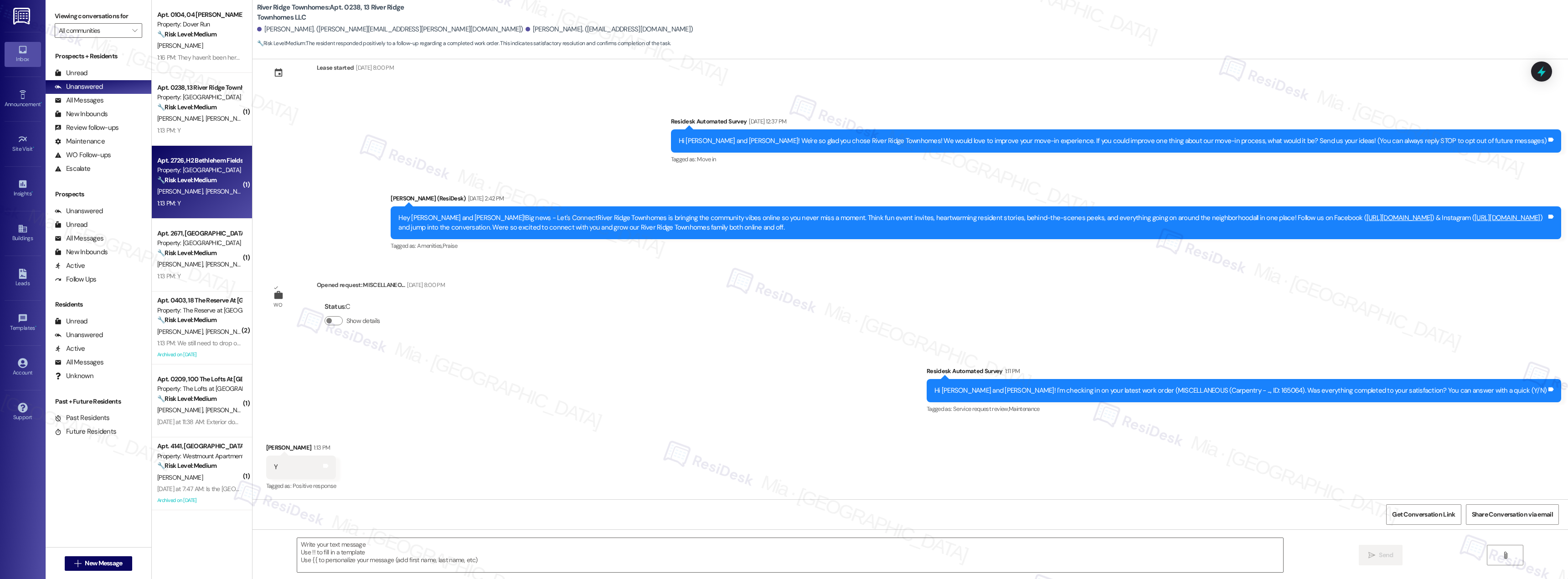
type textarea "Fetching suggested responses. Please feel free to read through the conversation…"
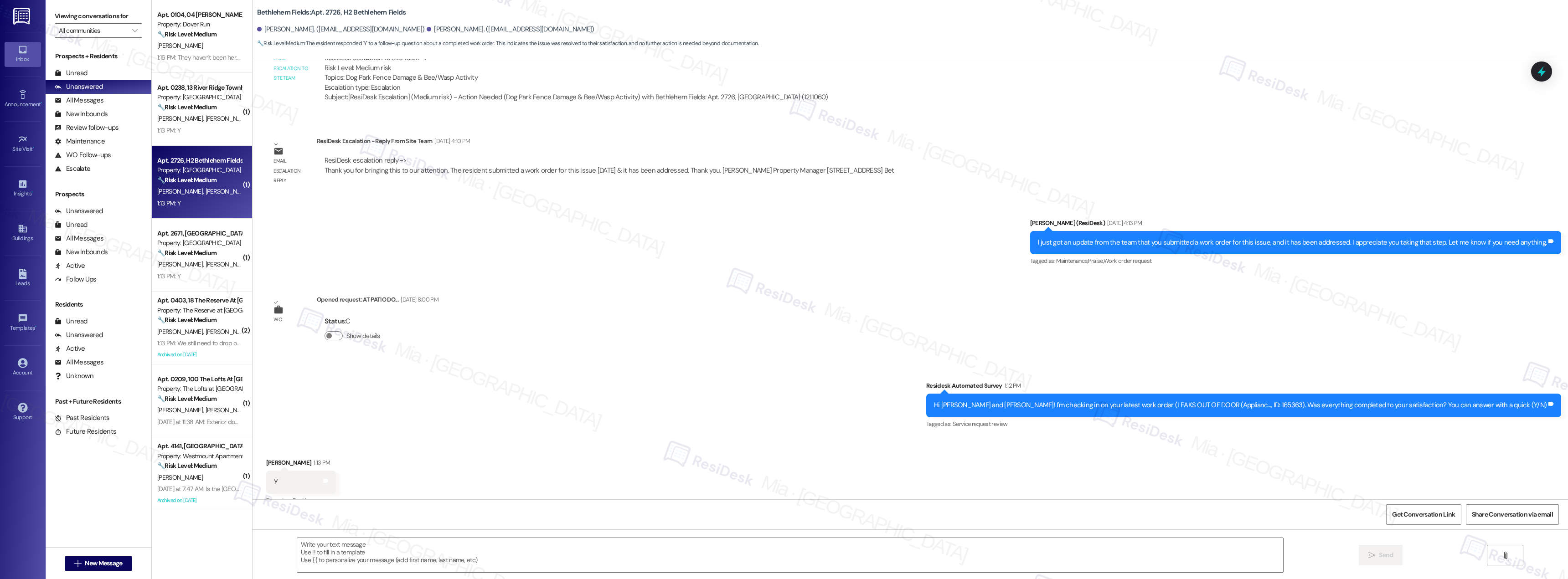
scroll to position [4674, 0]
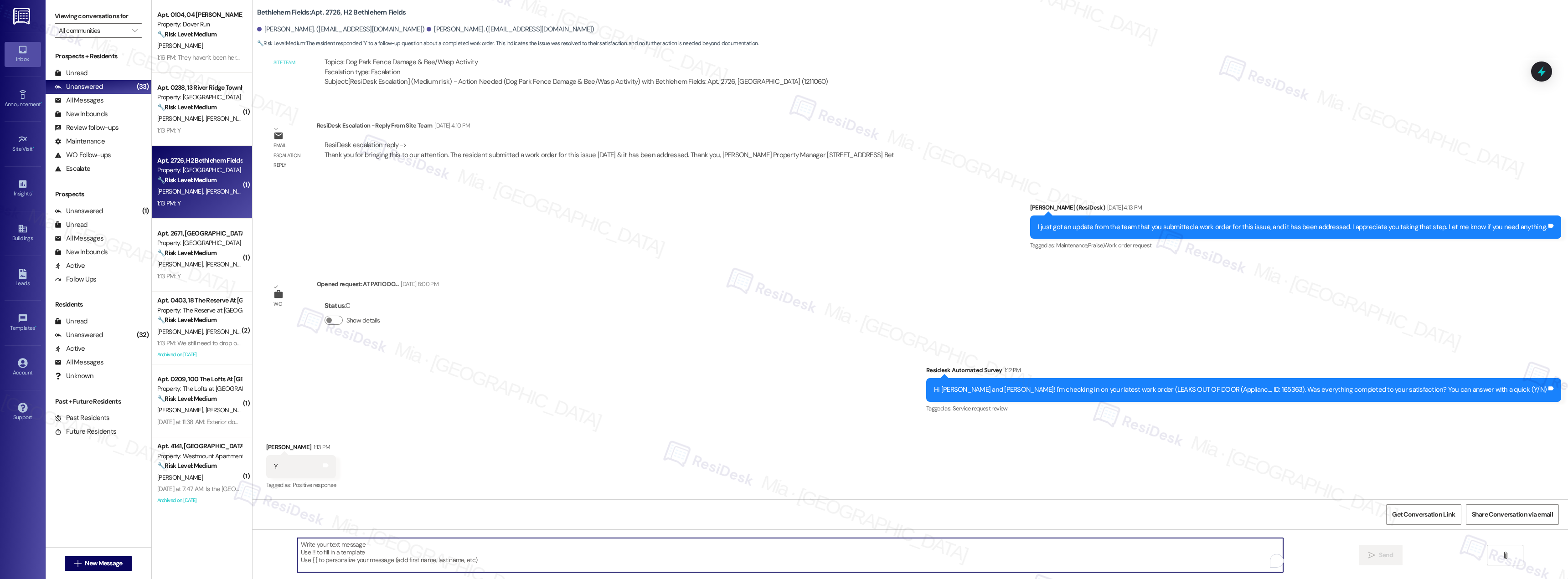
click at [532, 551] on textarea "To enrich screen reader interactions, please activate Accessibility in Grammarl…" at bounding box center [790, 555] width 986 height 34
paste textarea "Thank you [PERSON_NAME] for confirming. I'm so glad to know you're satisfied wi…"
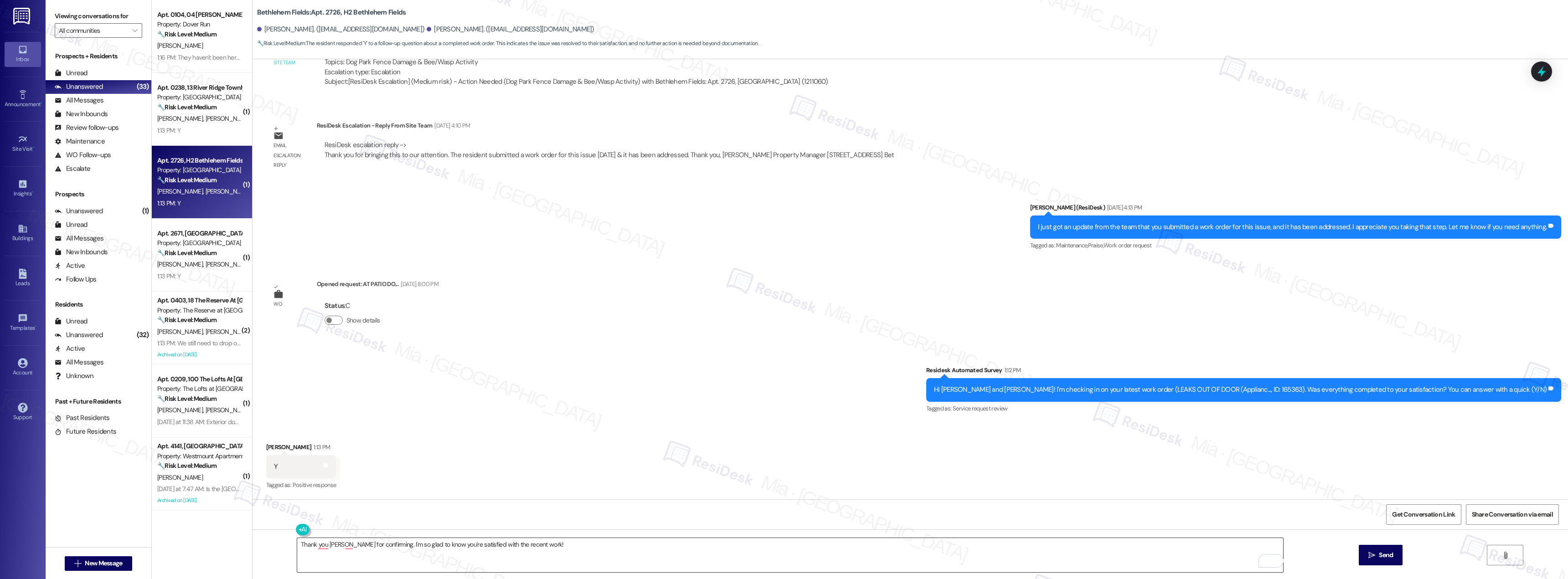
click at [583, 543] on textarea "Thank you [PERSON_NAME] for confirming. I'm so glad to know you're satisfied wi…" at bounding box center [790, 555] width 986 height 34
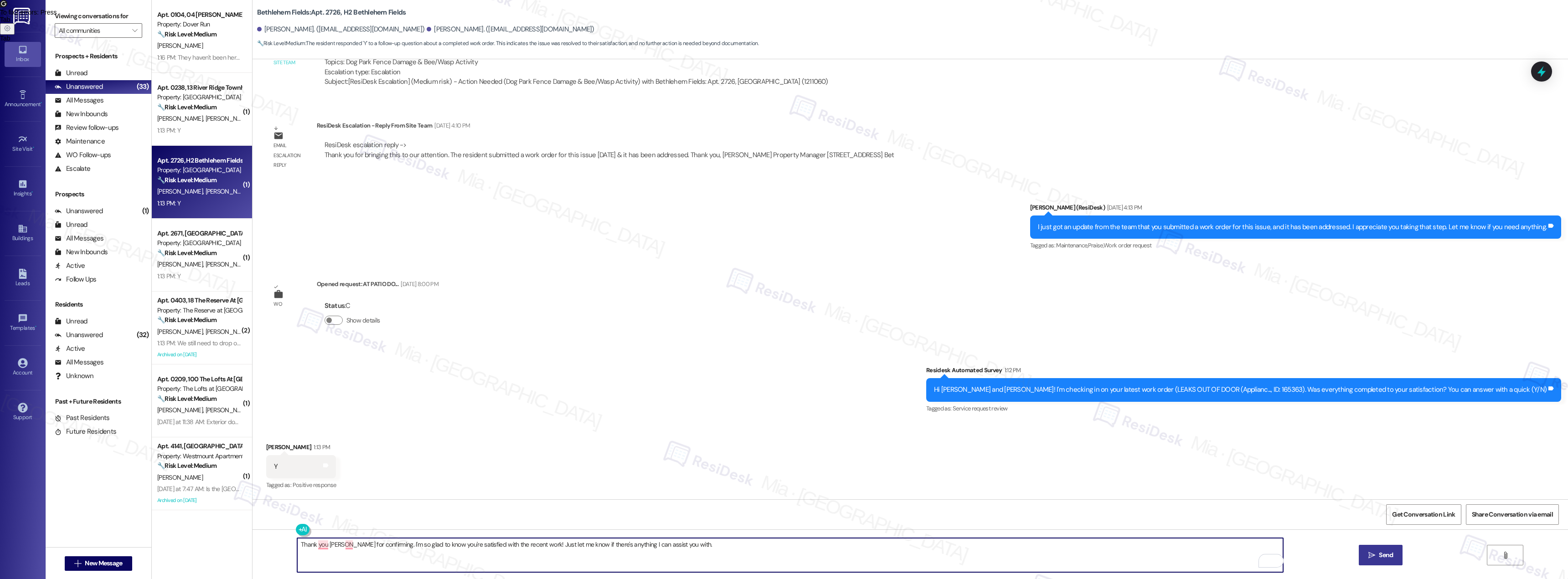
type textarea "Thank you [PERSON_NAME] for confirming. I'm so glad to know you're satisfied wi…"
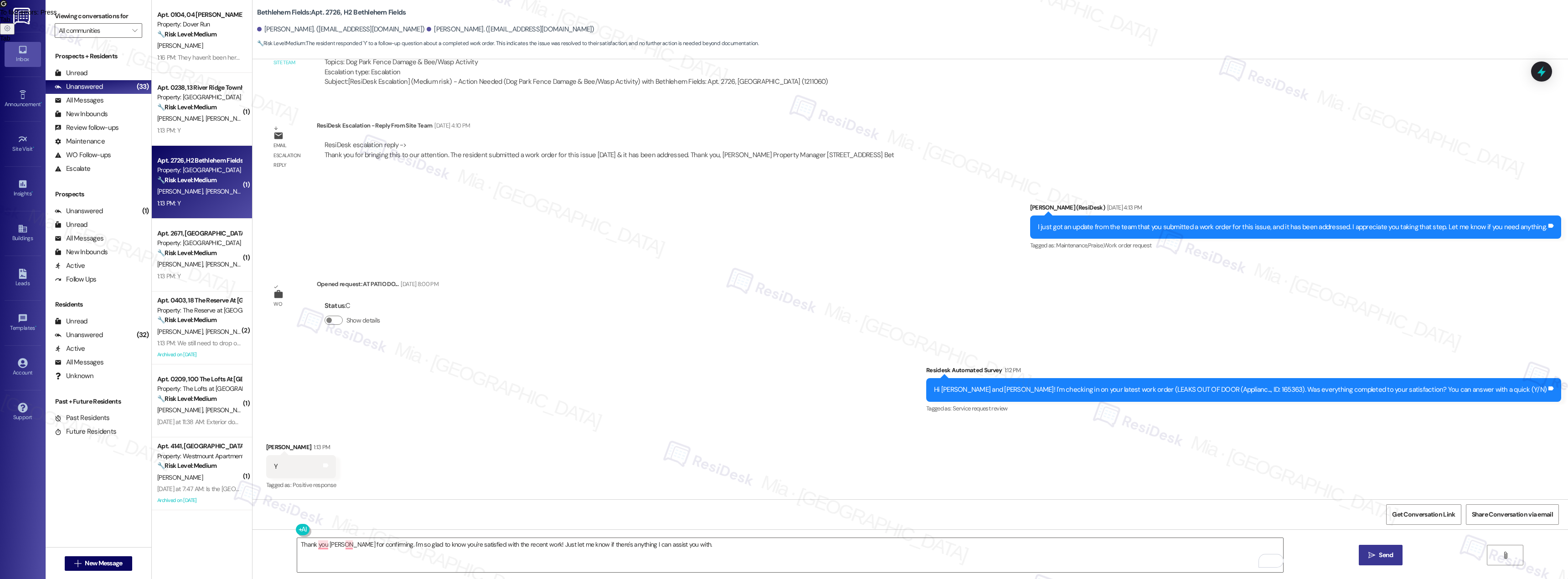
click at [1380, 563] on button " Send" at bounding box center [1381, 555] width 44 height 21
click at [95, 88] on div "Unanswered" at bounding box center [79, 87] width 48 height 10
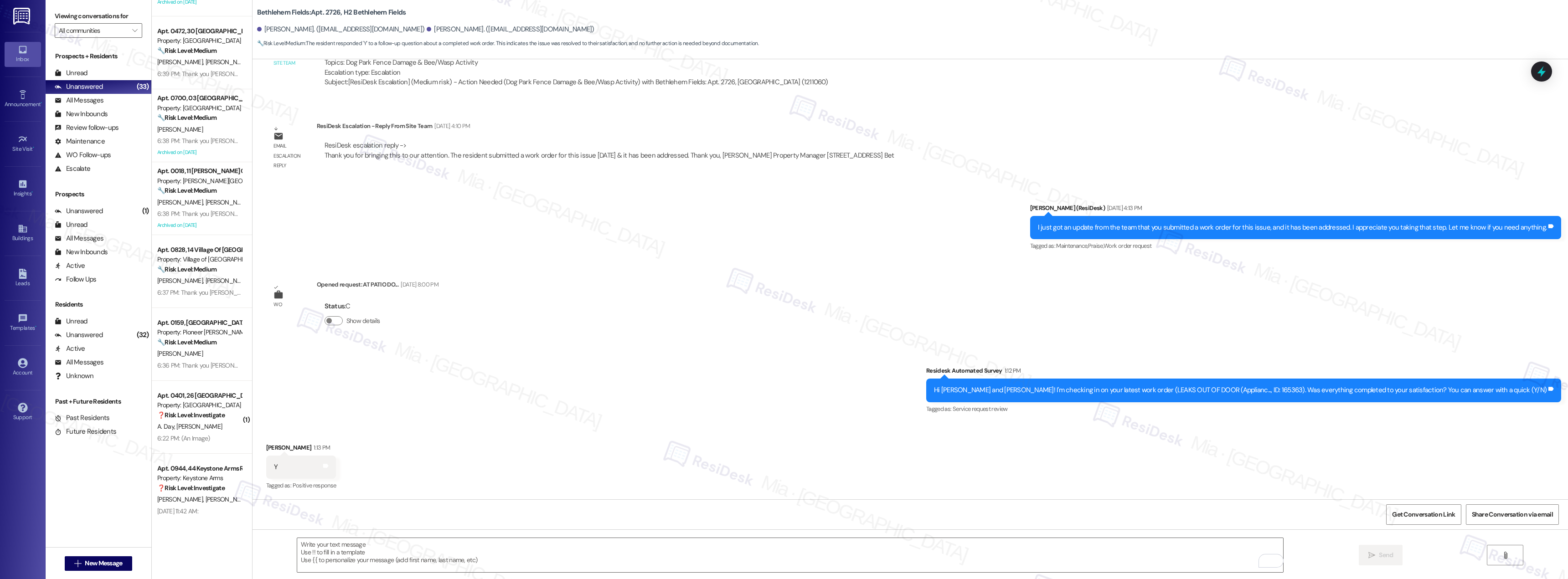
scroll to position [2255, 0]
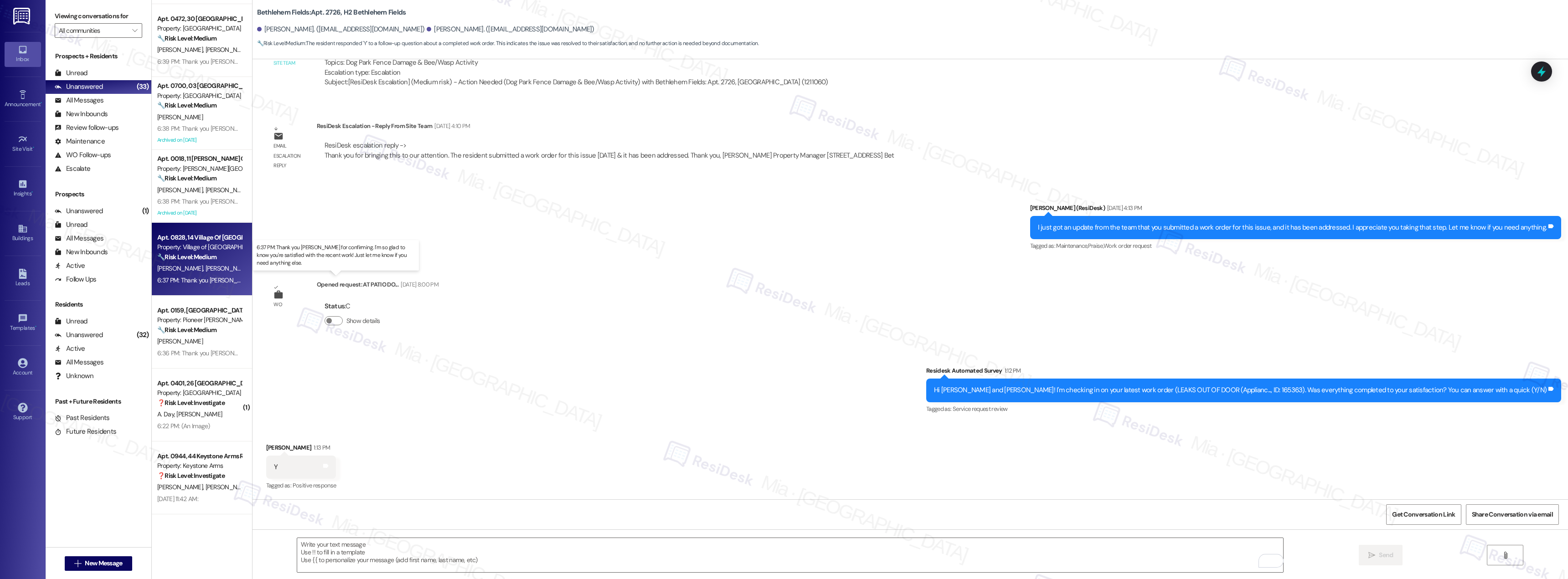
click at [202, 276] on div "6:37 PM: Thank you [PERSON_NAME] for confirming. I'm so glad to know you're sat…" at bounding box center [357, 280] width 401 height 8
type textarea "Fetching suggested responses. Please feel free to read through the conversation…"
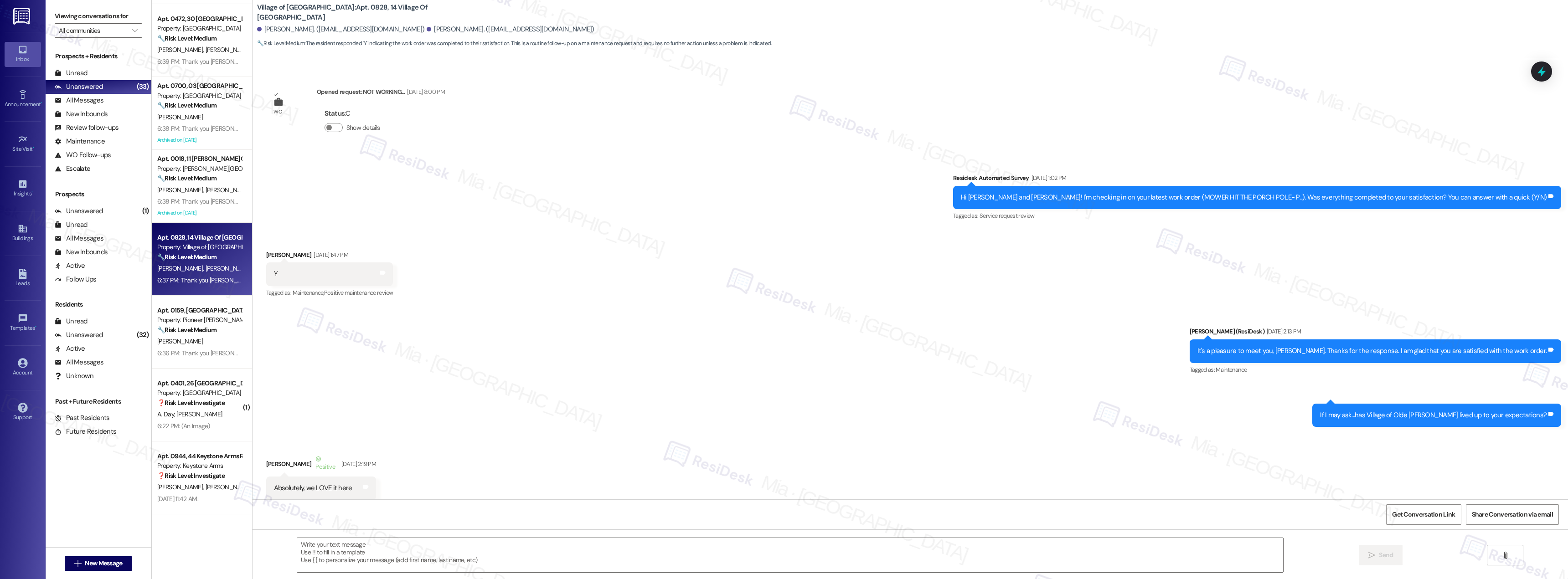
scroll to position [14577, 0]
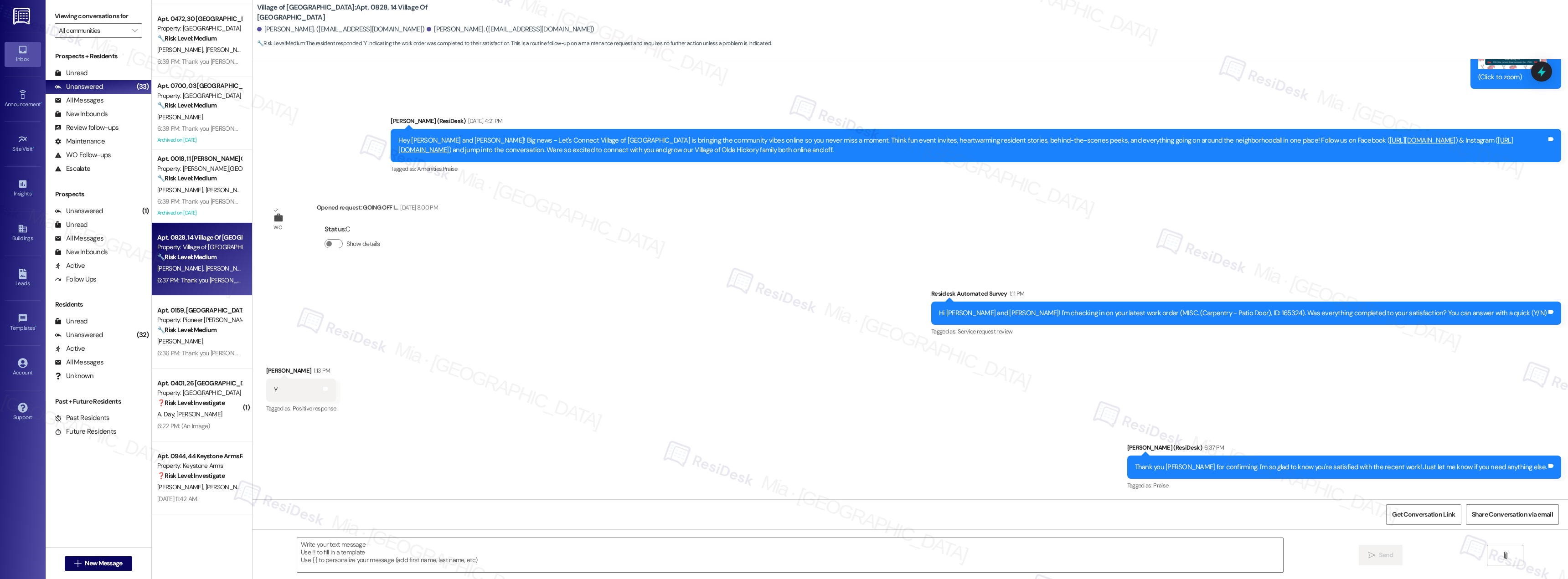
type textarea "Fetching suggested responses. Please feel free to read through the conversation…"
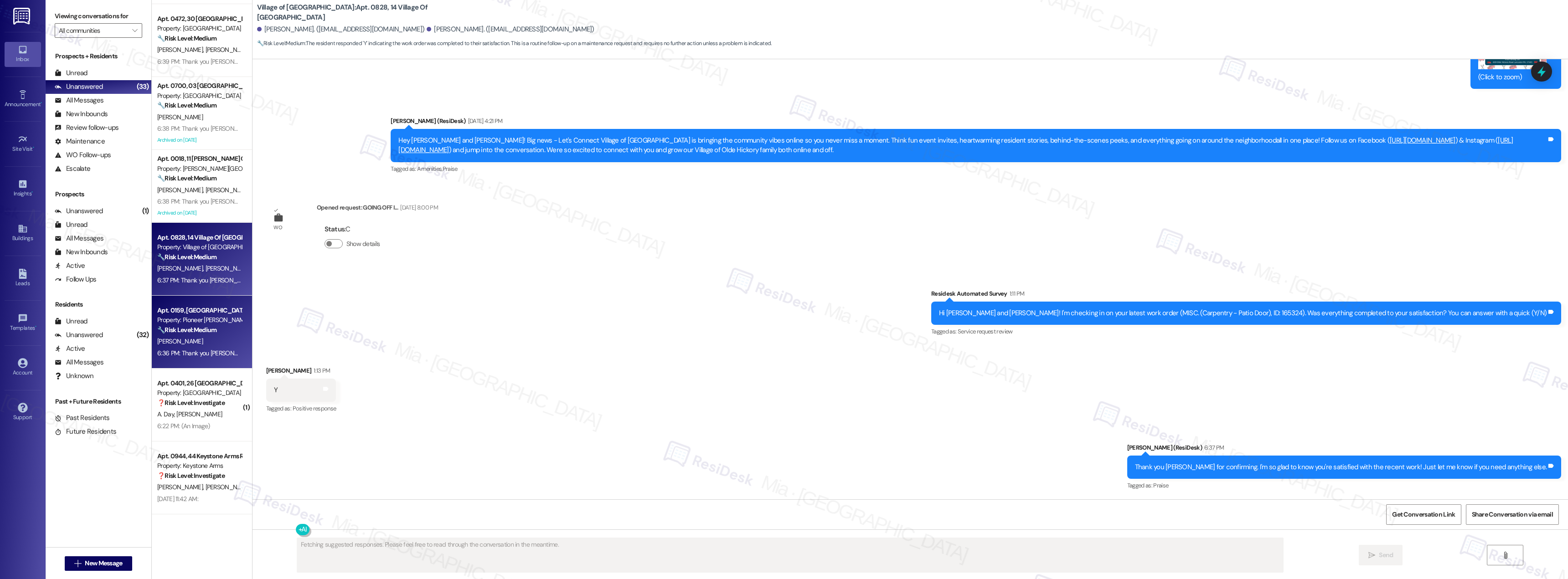
click at [186, 337] on div "[PERSON_NAME]" at bounding box center [200, 341] width 86 height 12
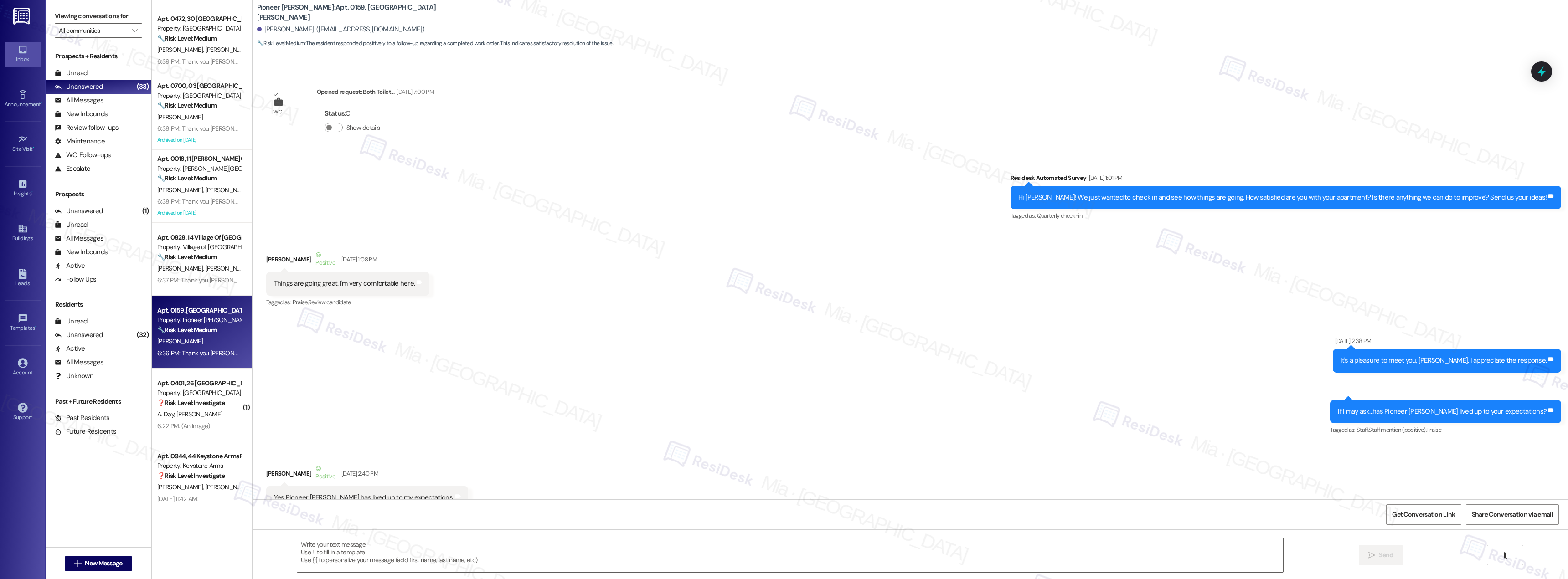
scroll to position [12869, 0]
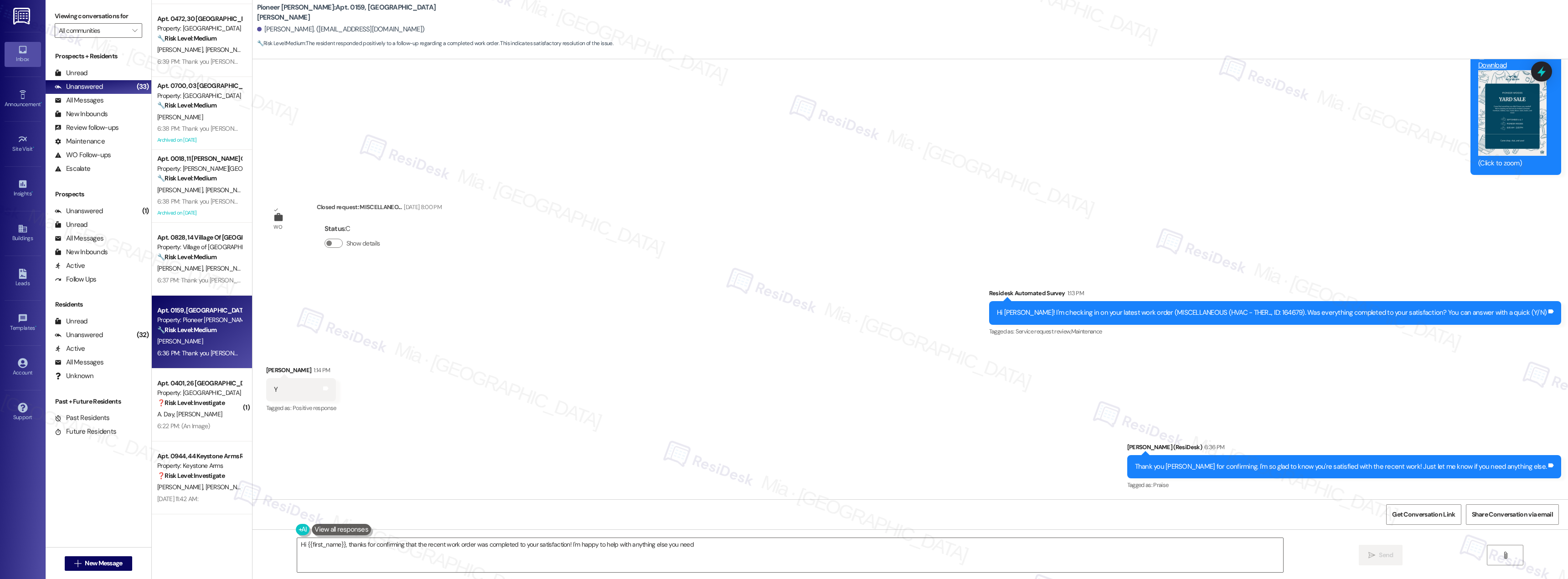
type textarea "Hi {{first_name}}, thanks for confirming that the recent work order was complet…"
